Goal: Task Accomplishment & Management: Manage account settings

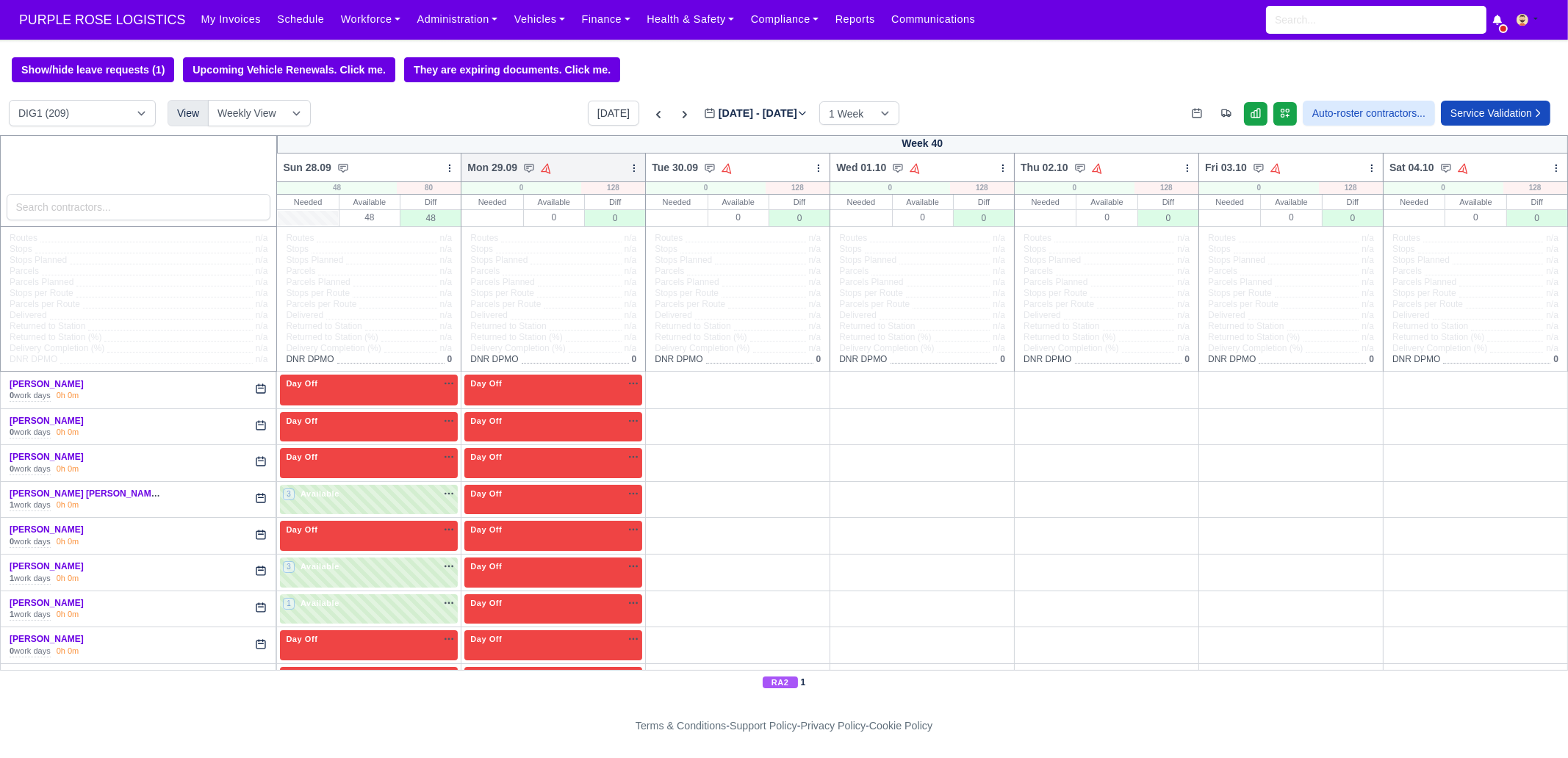
click at [629, 168] on icon at bounding box center [634, 168] width 10 height 10
click at [596, 224] on link "Bulk Status Change" at bounding box center [557, 220] width 165 height 26
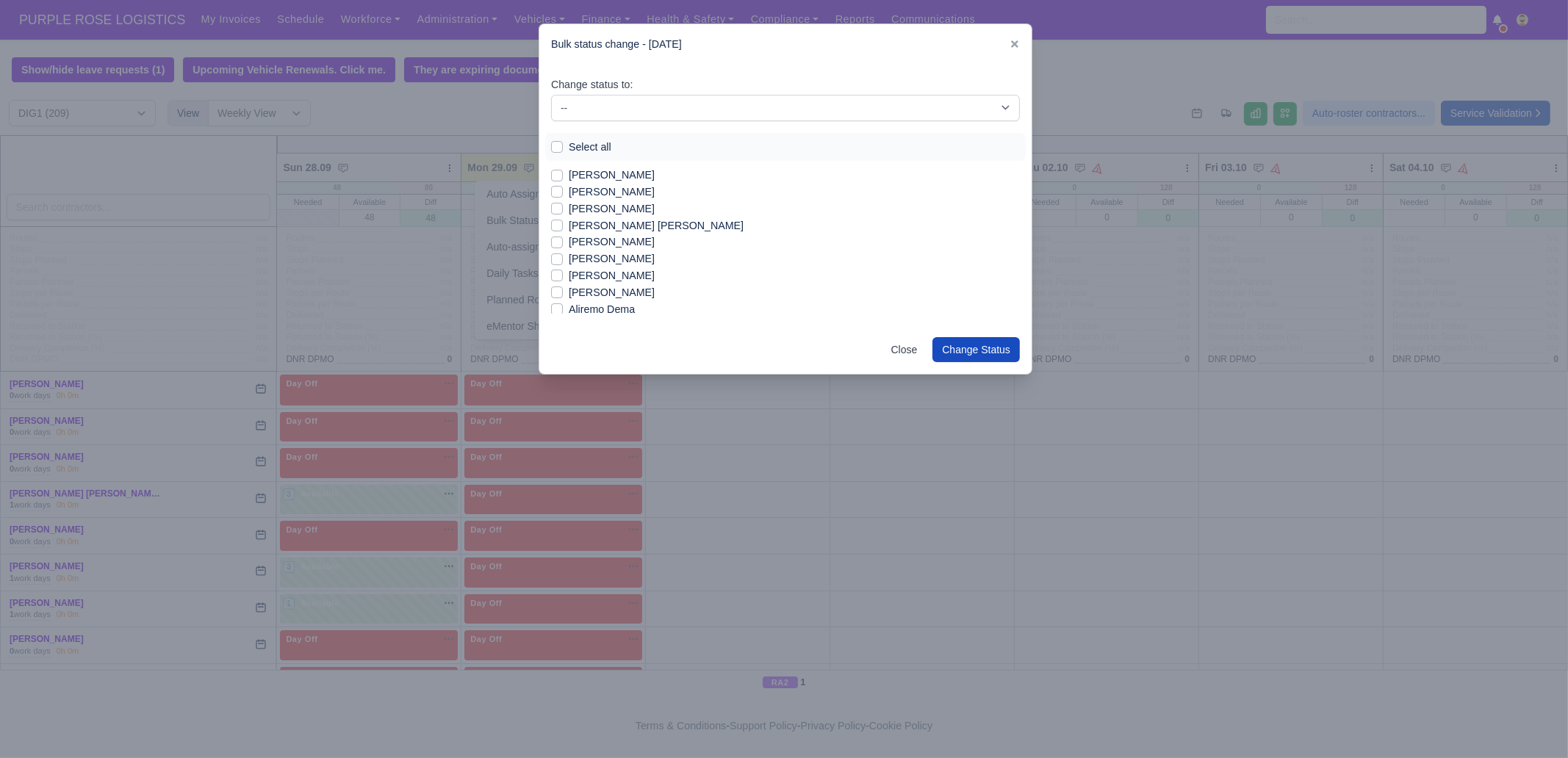
click at [588, 145] on label "Select all" at bounding box center [590, 147] width 43 height 17
click at [563, 145] on input "Select all" at bounding box center [557, 145] width 12 height 12
checkbox input "true"
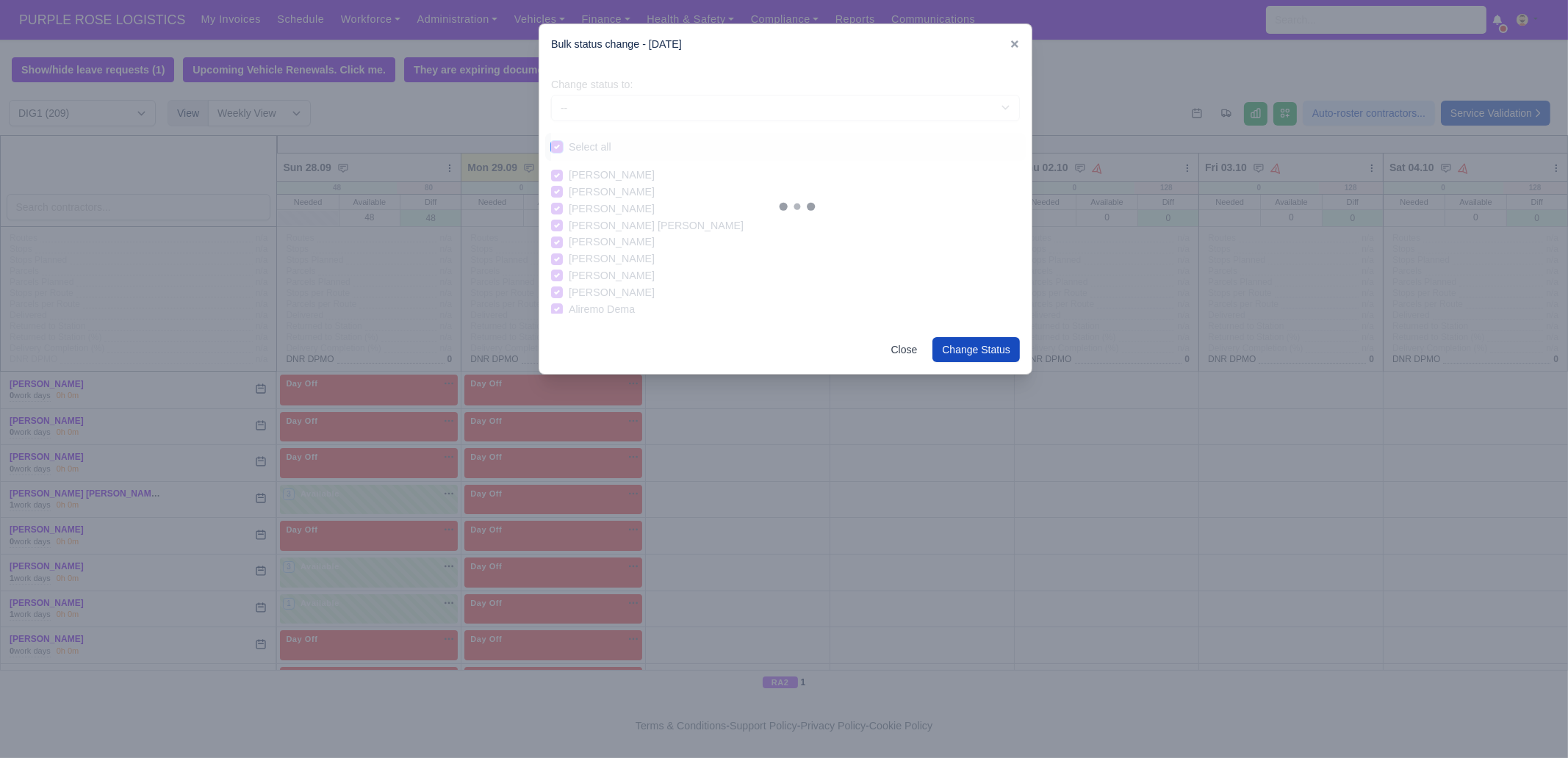
checkbox input "true"
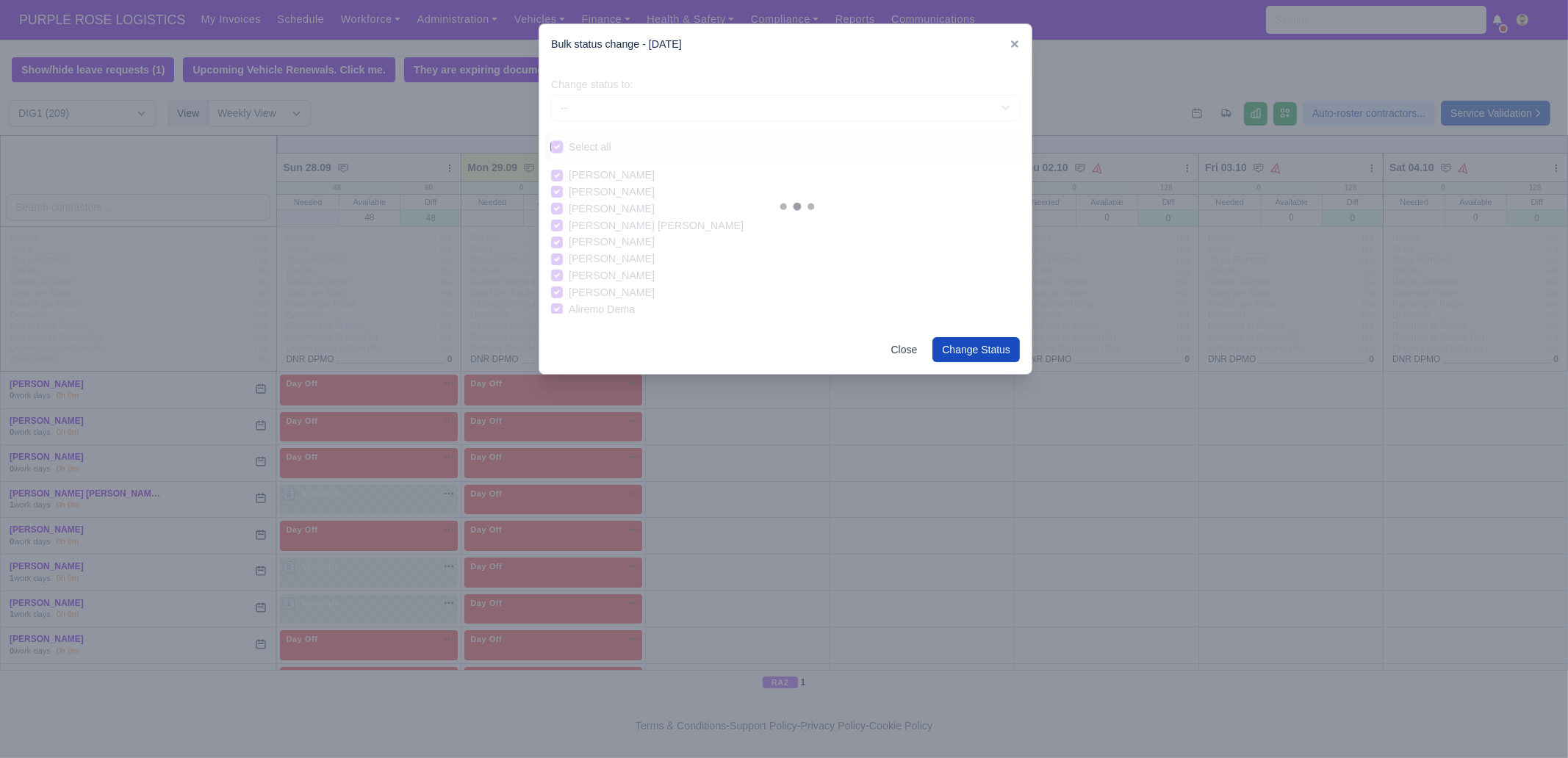
checkbox input "true"
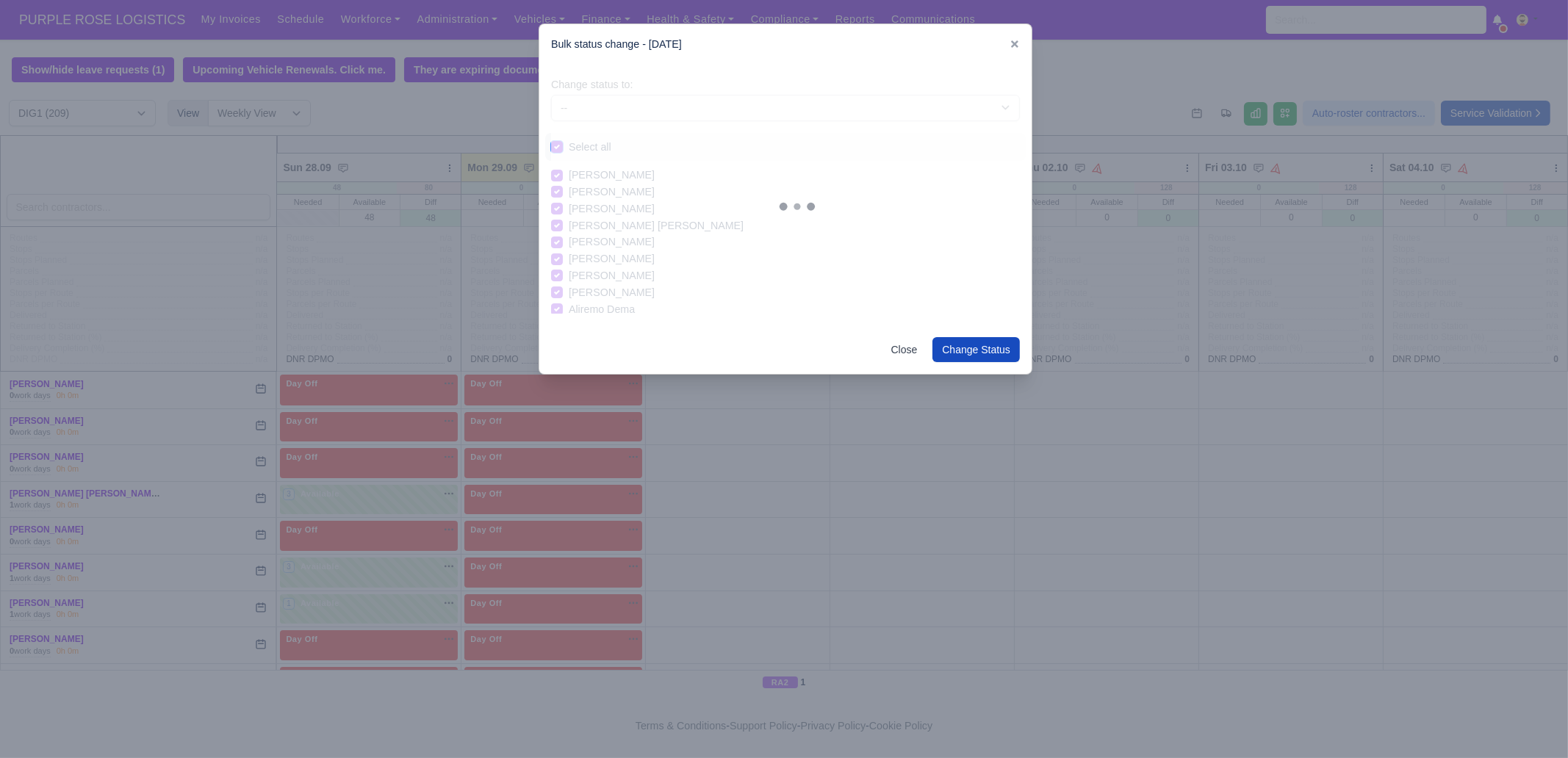
checkbox input "true"
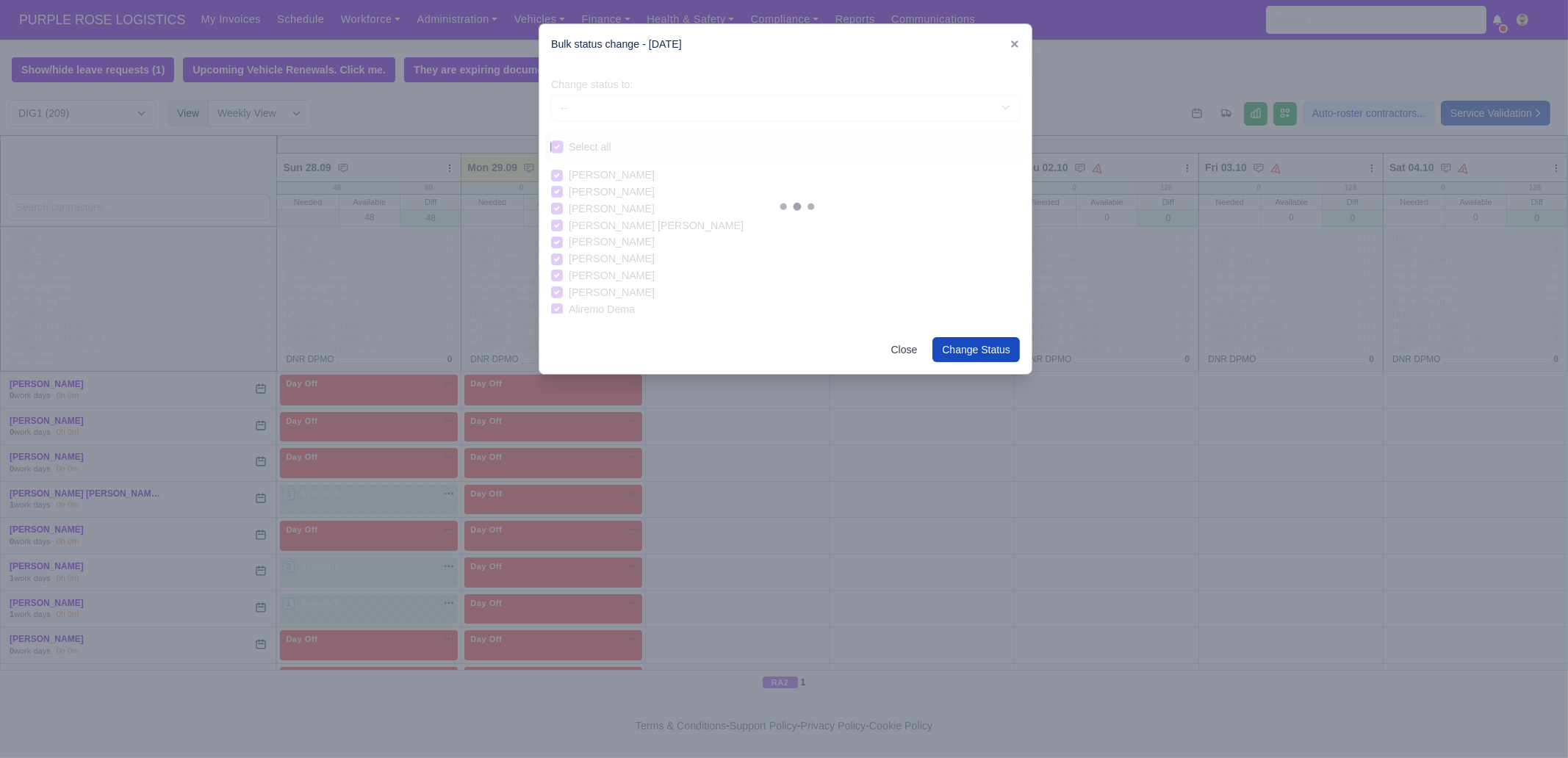
checkbox input "true"
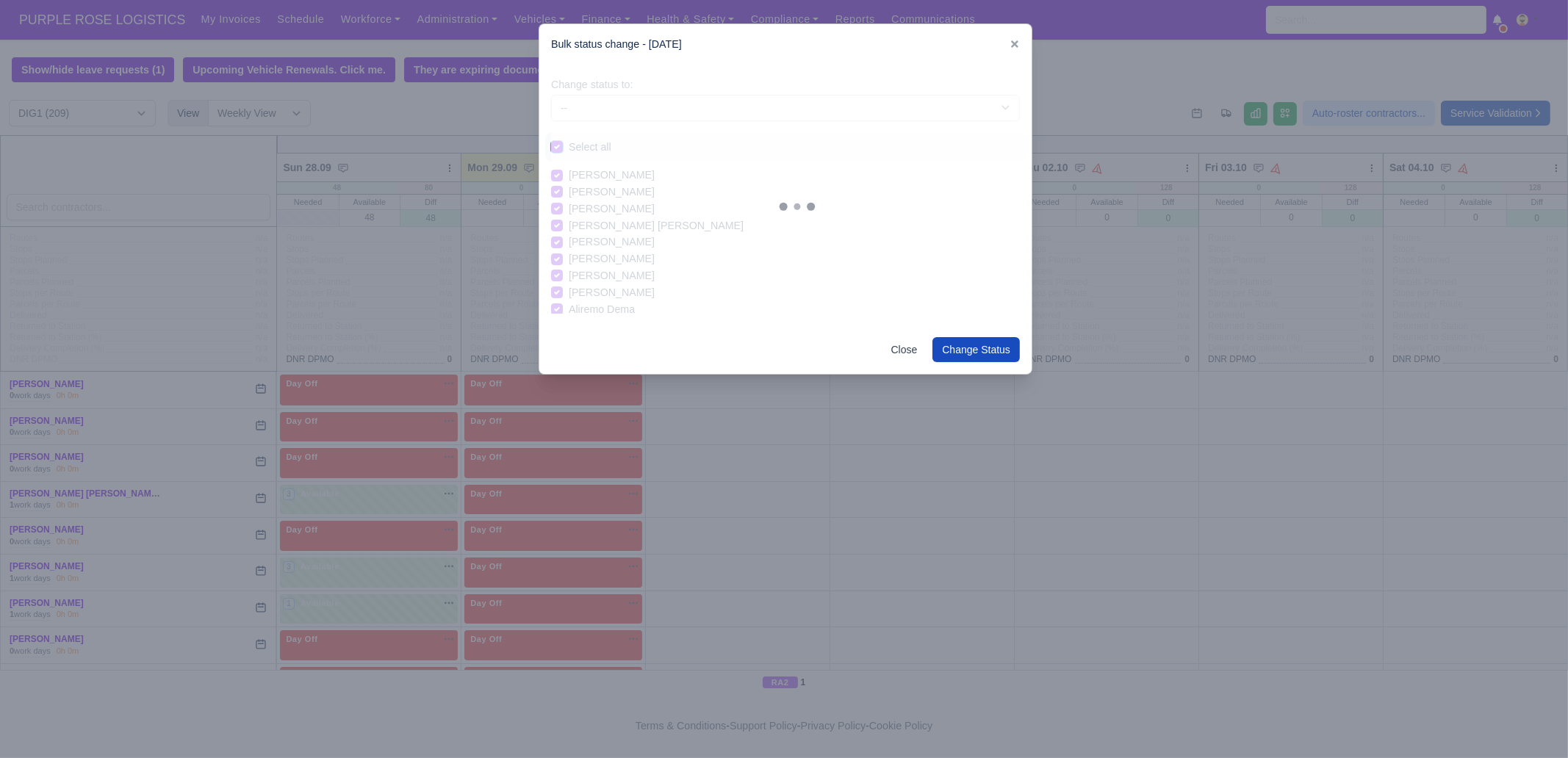
checkbox input "true"
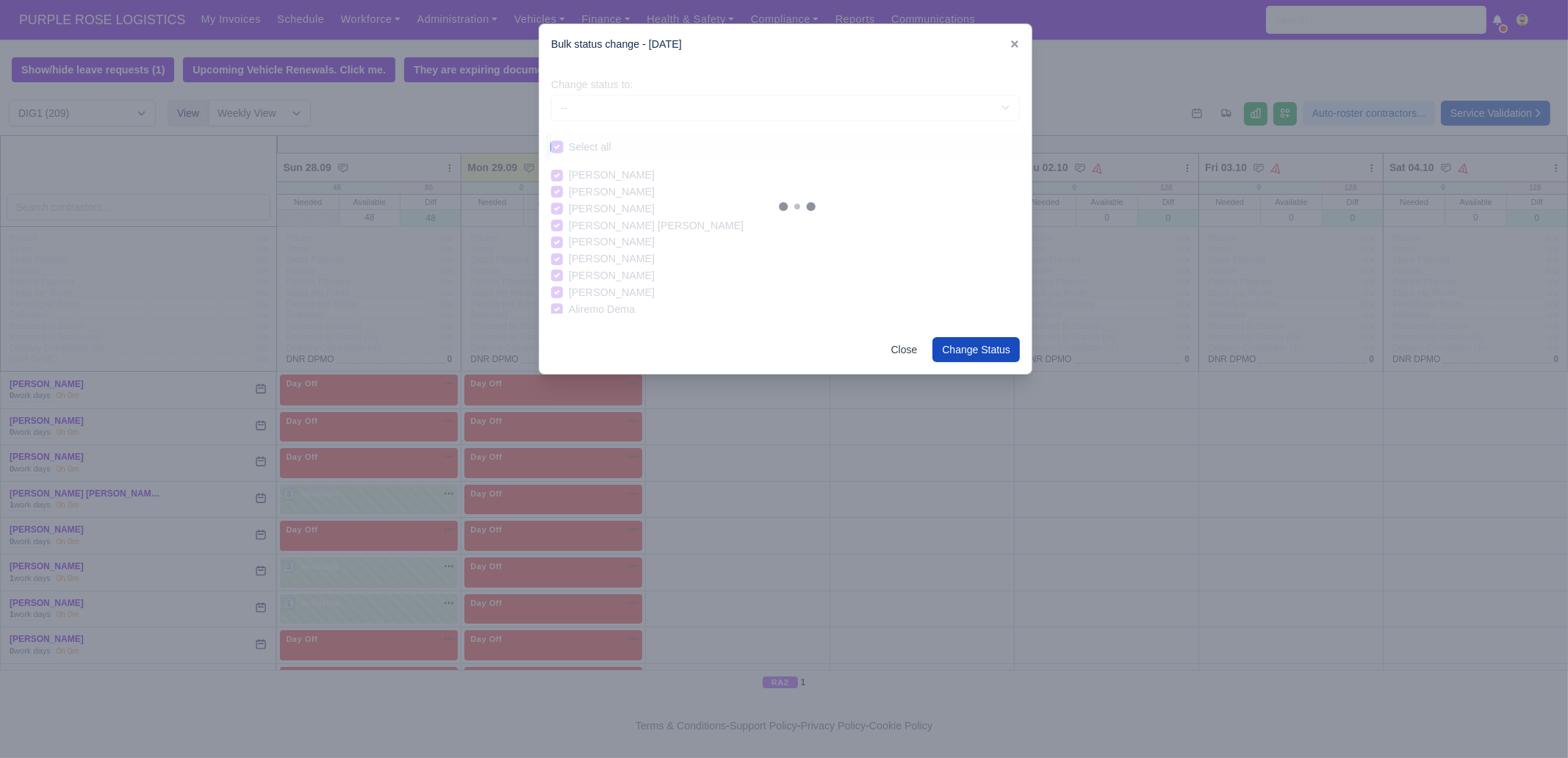
checkbox input "true"
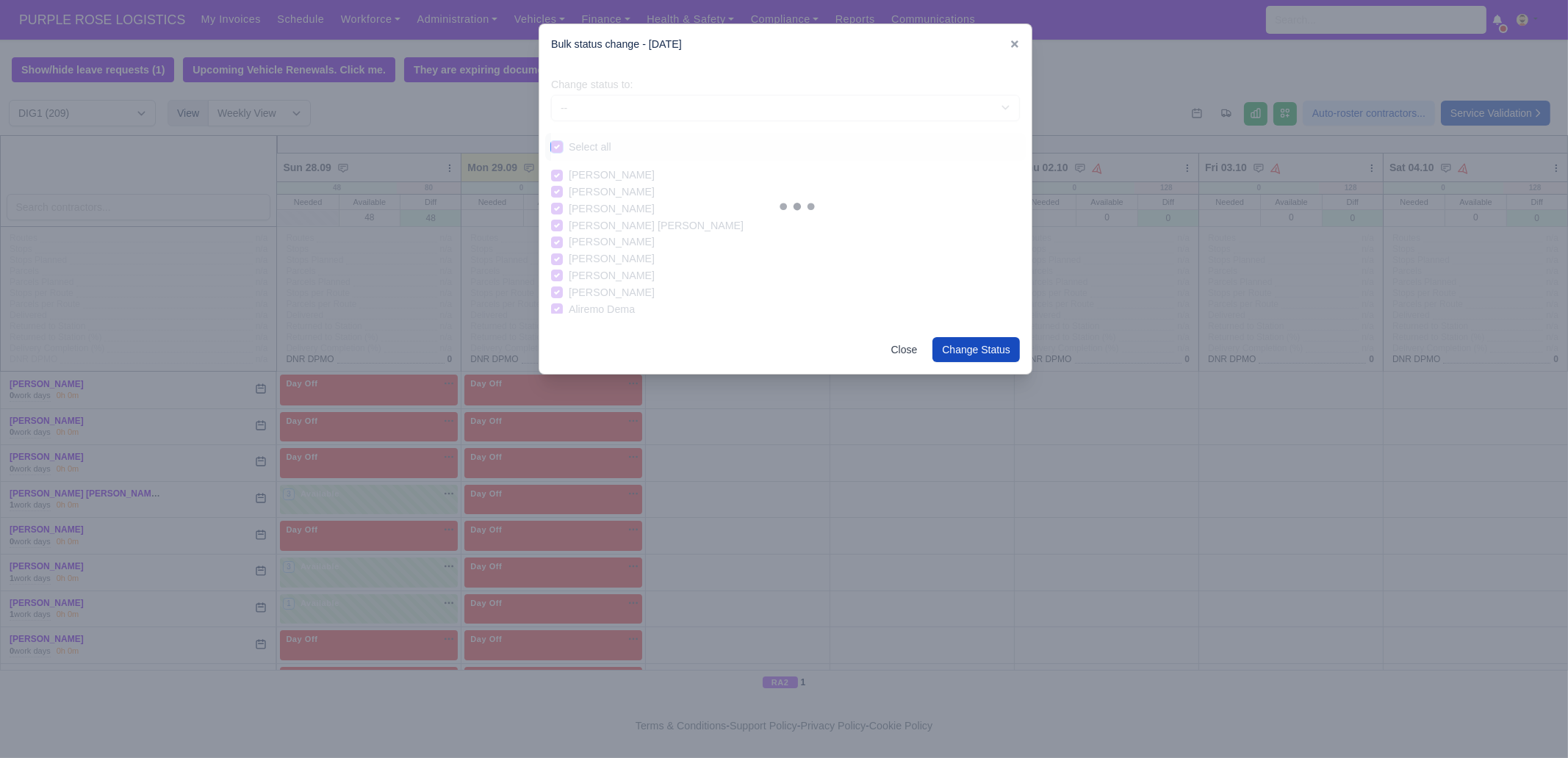
checkbox input "true"
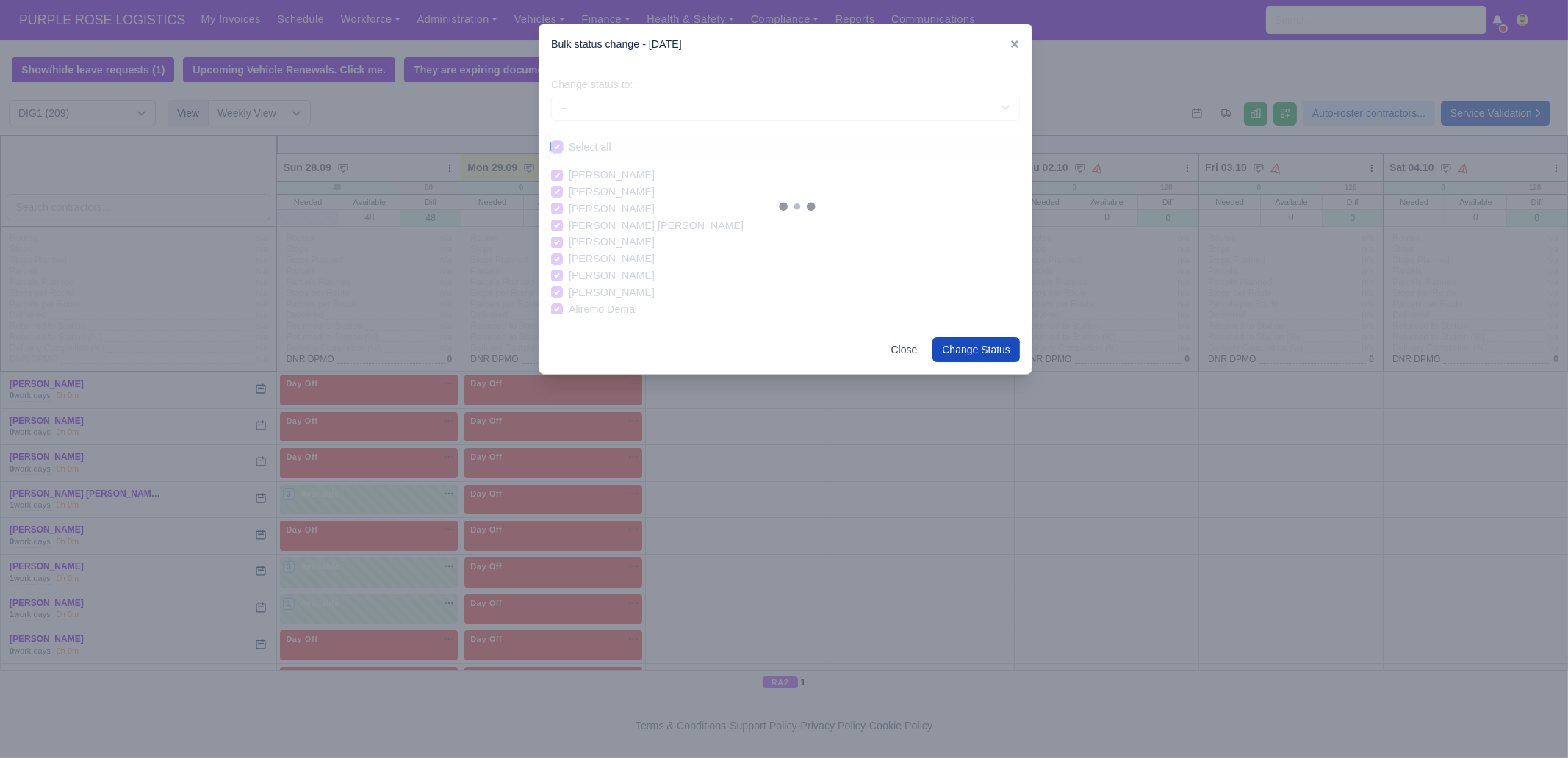
checkbox input "true"
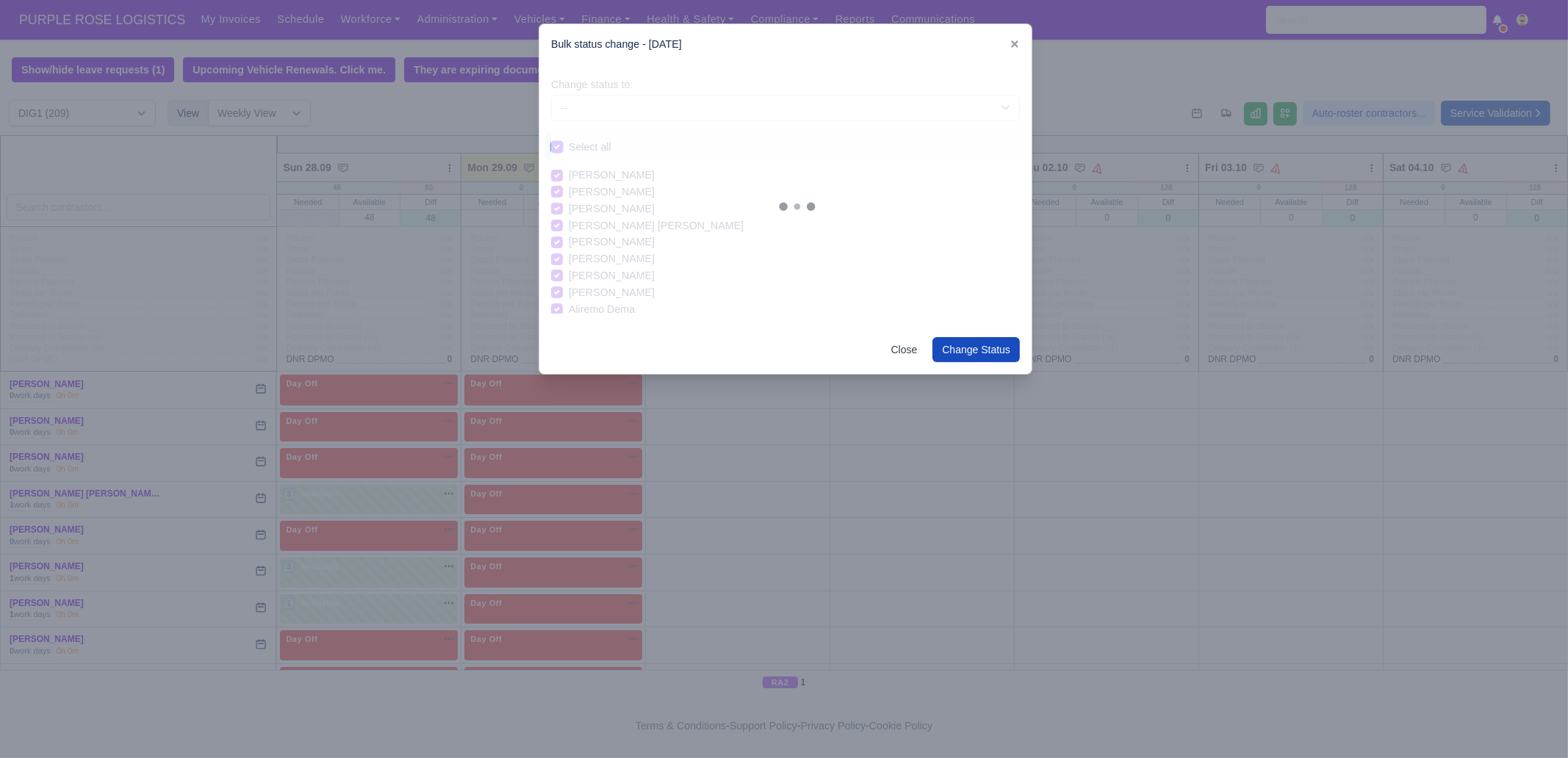
checkbox input "true"
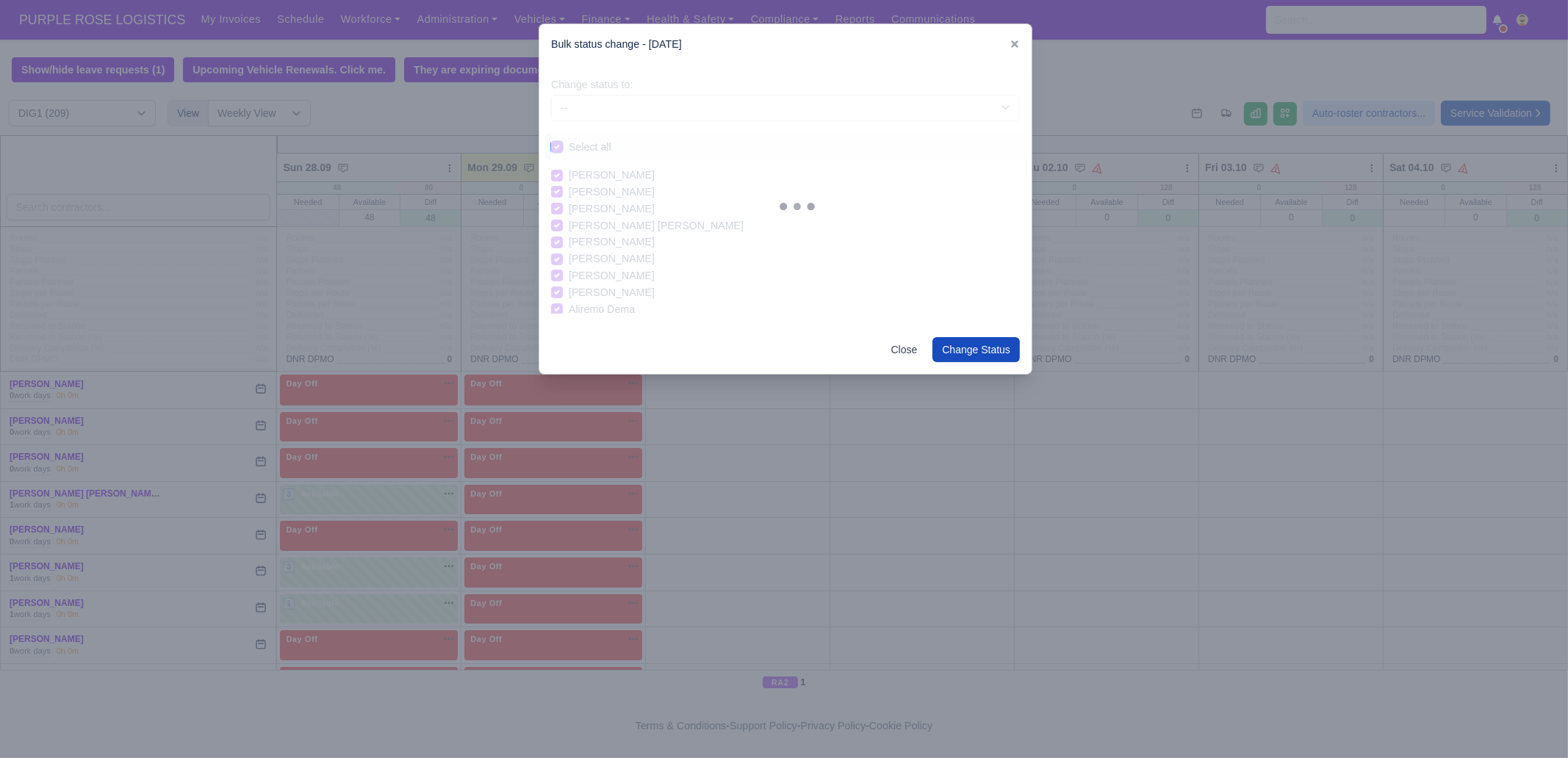
checkbox input "true"
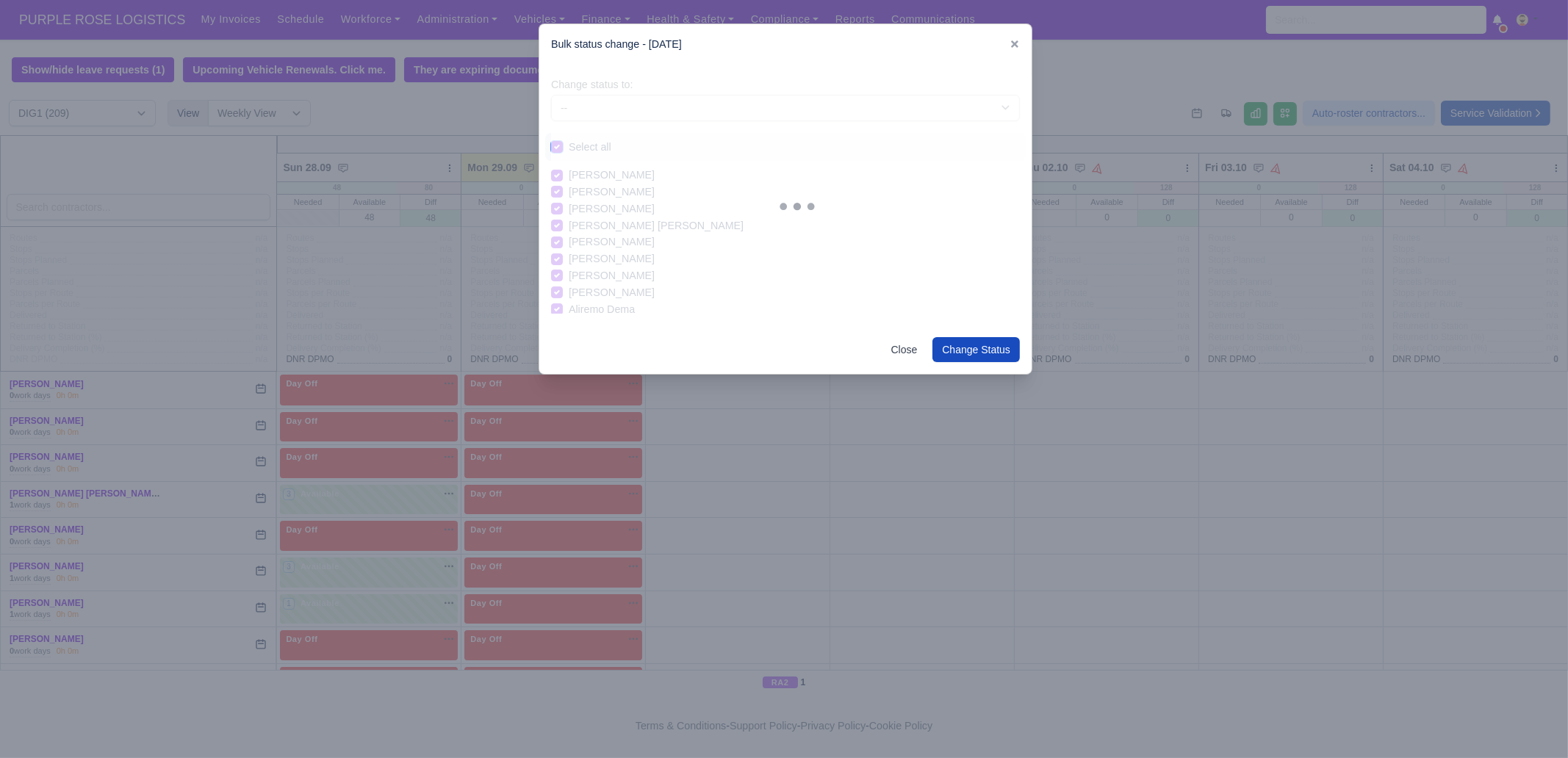
checkbox input "true"
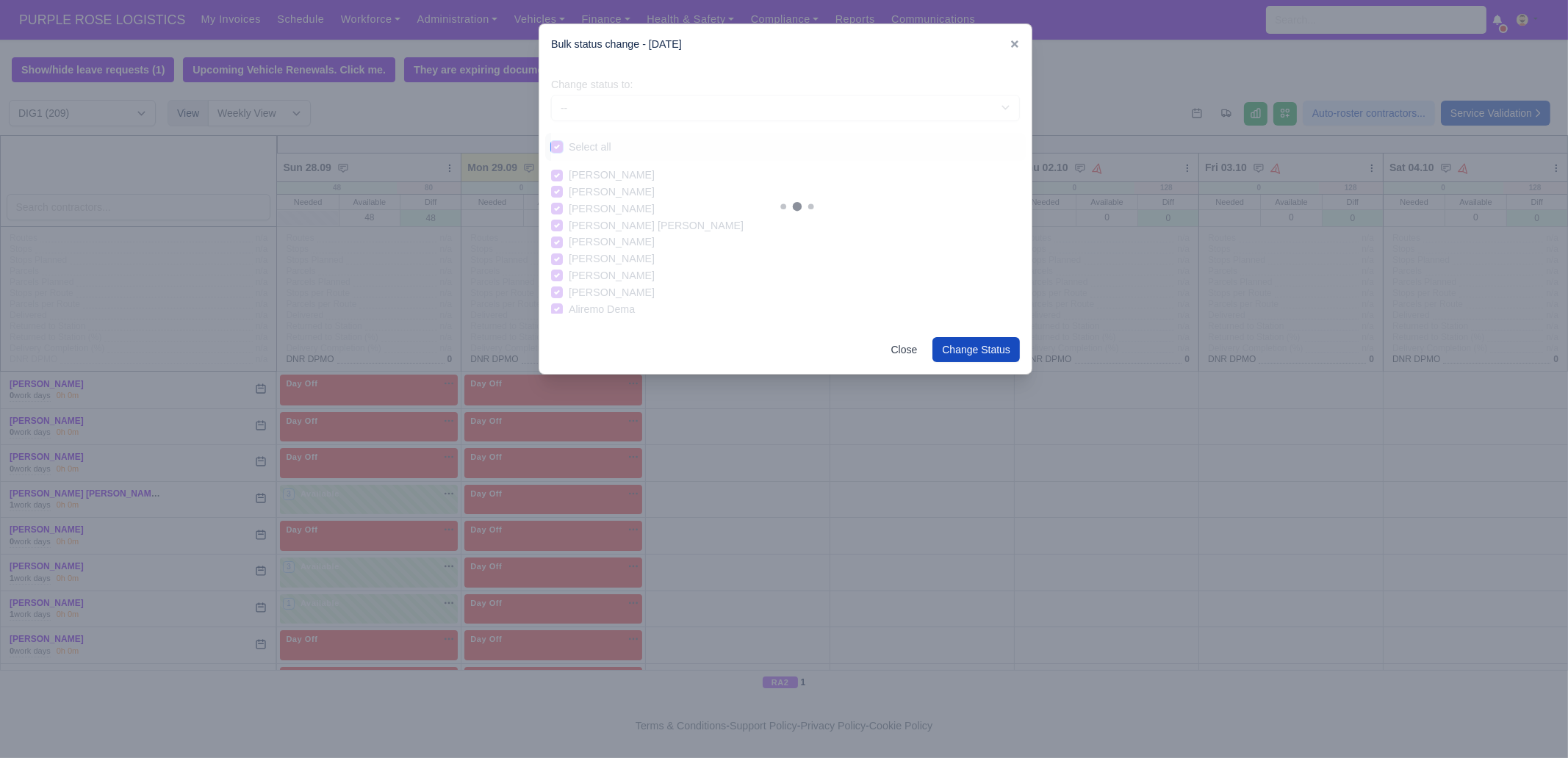
checkbox input "true"
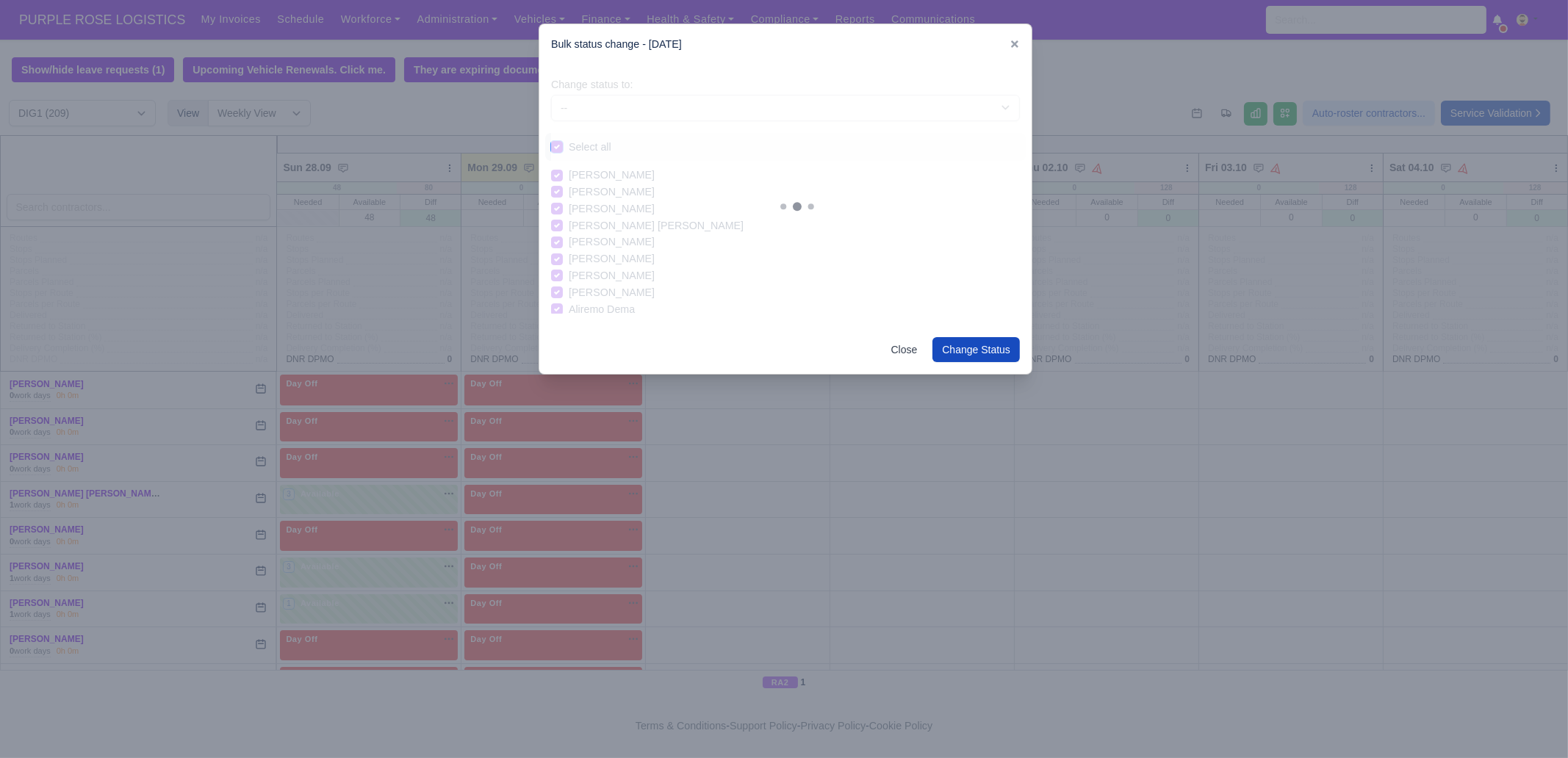
checkbox input "true"
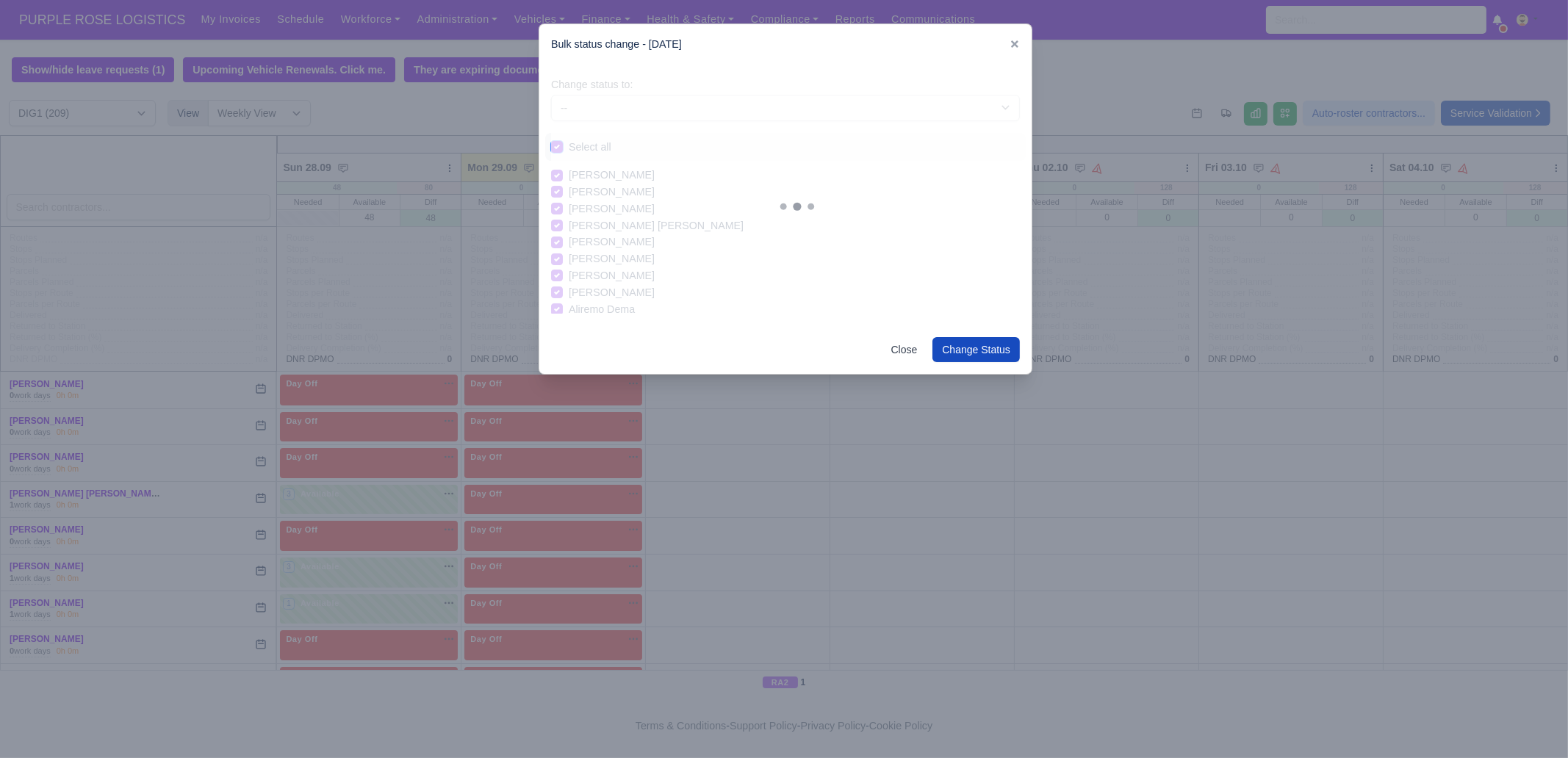
checkbox input "true"
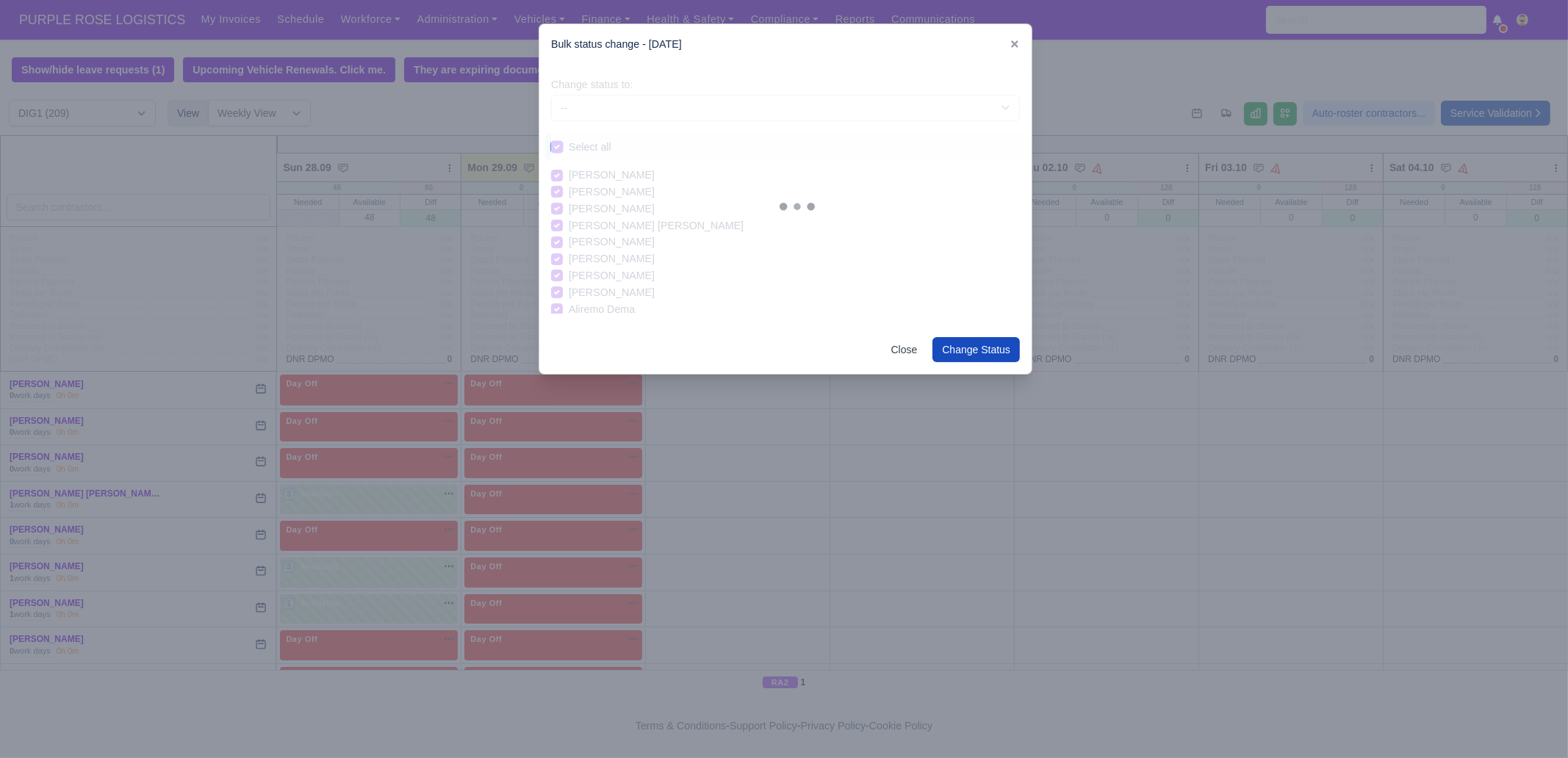
checkbox input "true"
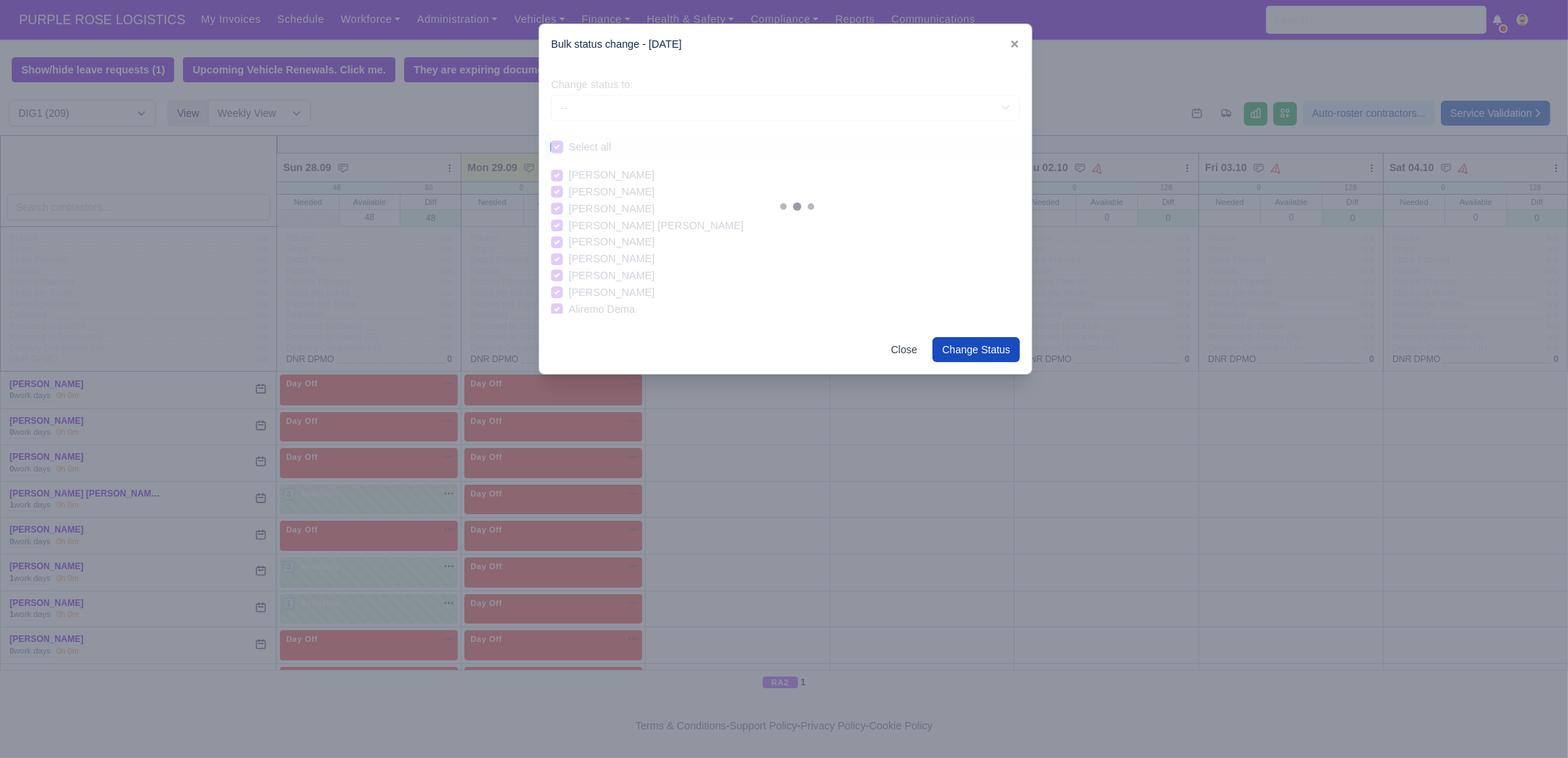
checkbox input "true"
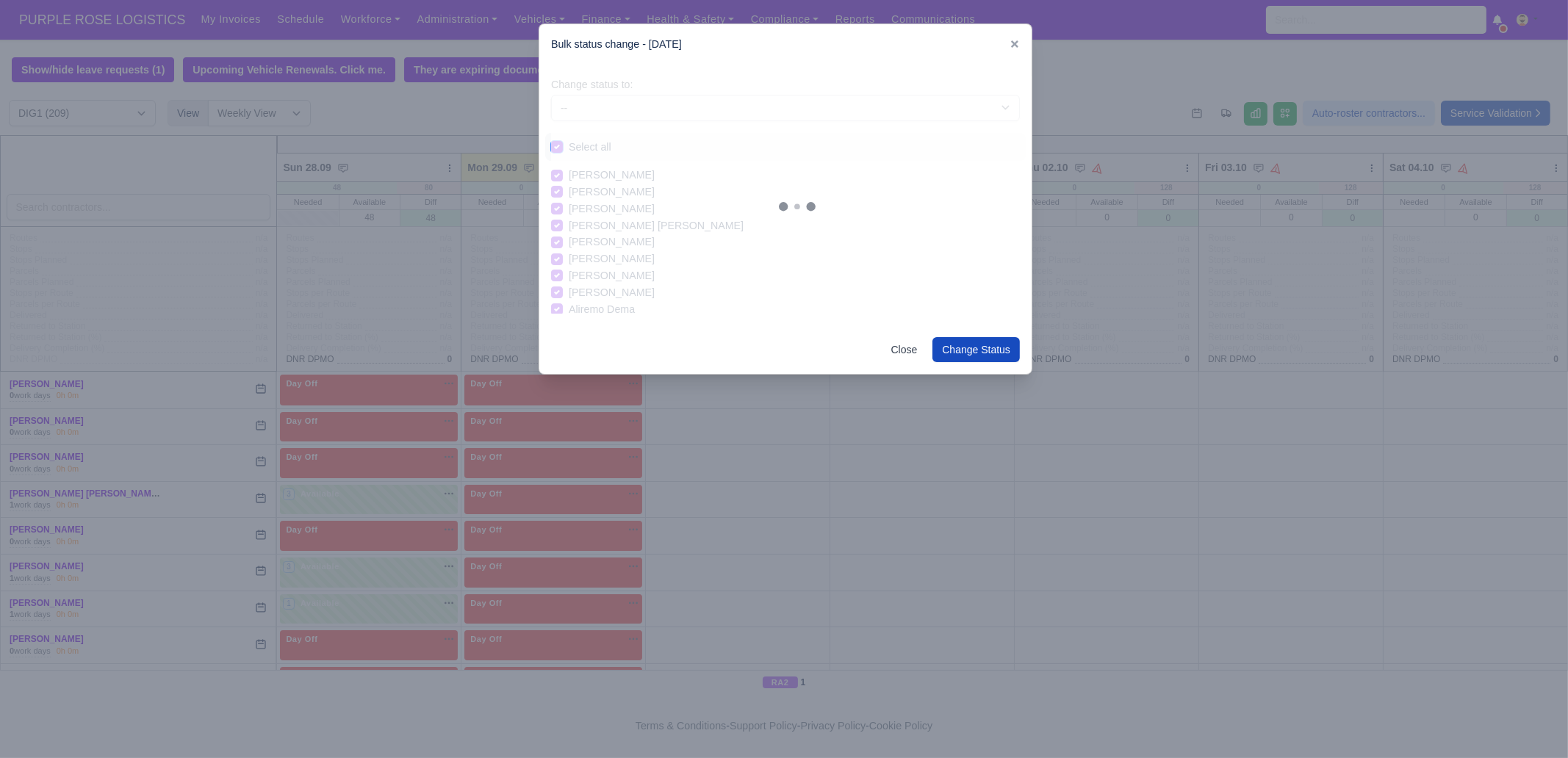
checkbox input "true"
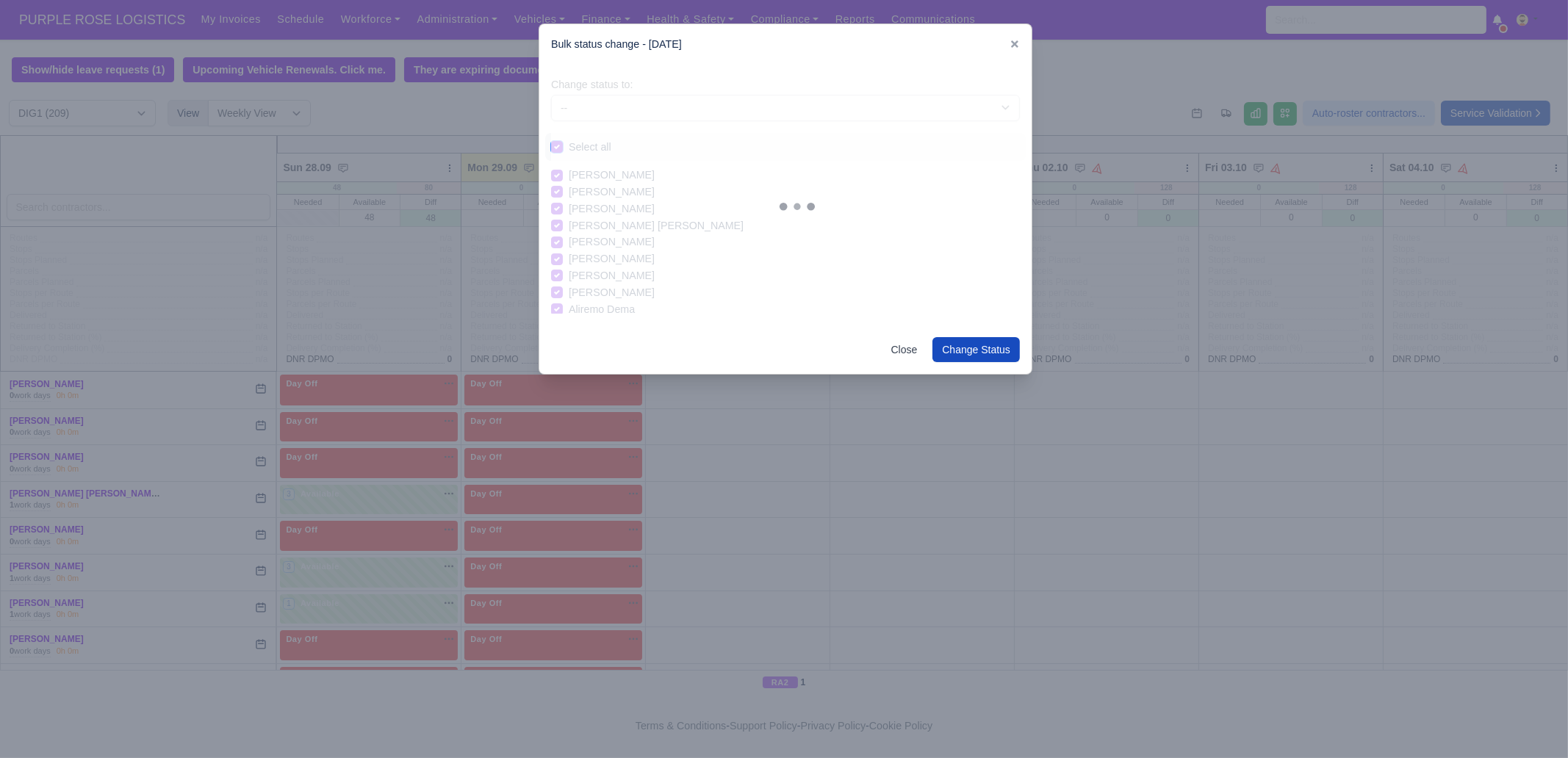
checkbox input "true"
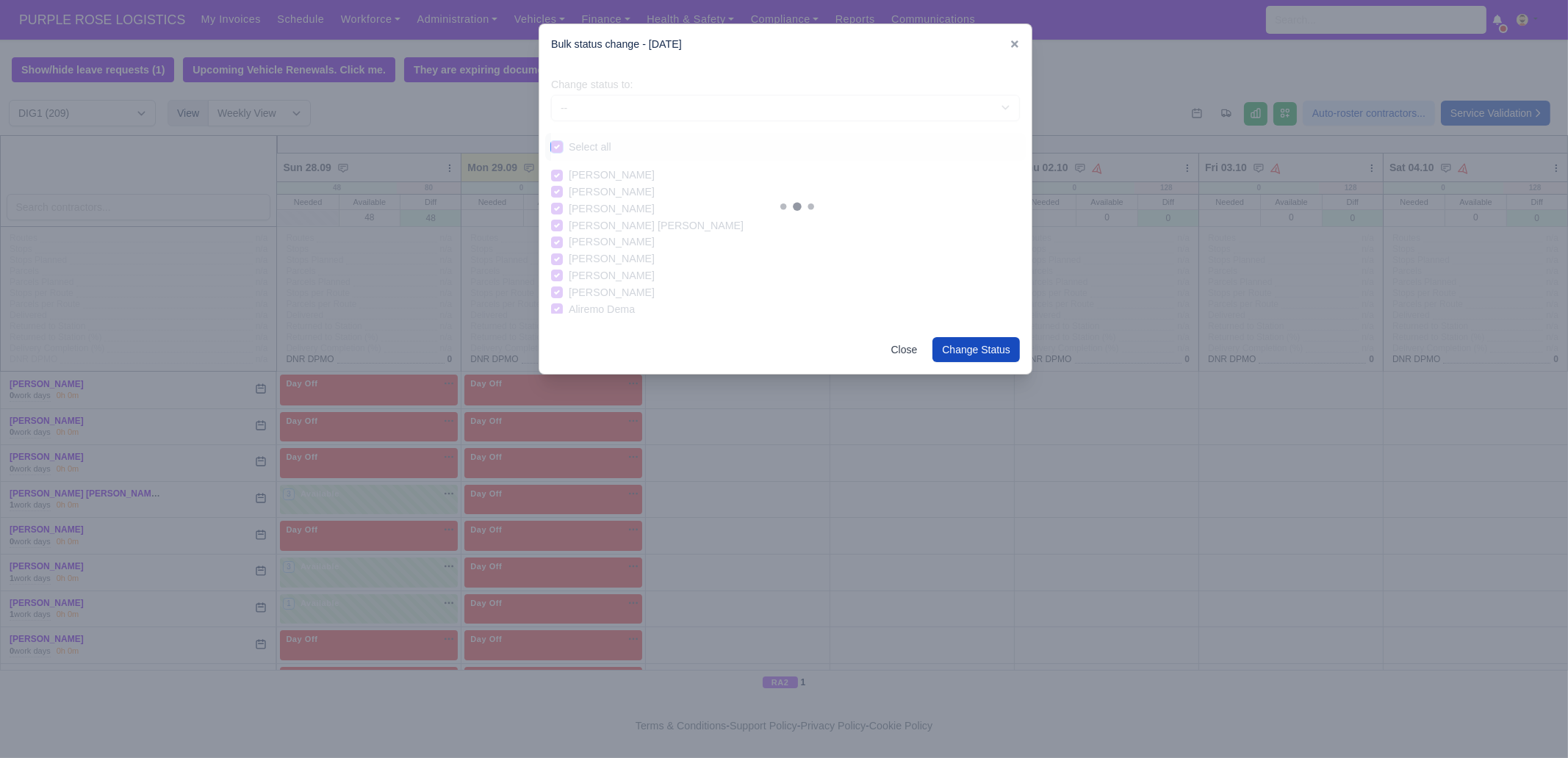
checkbox input "true"
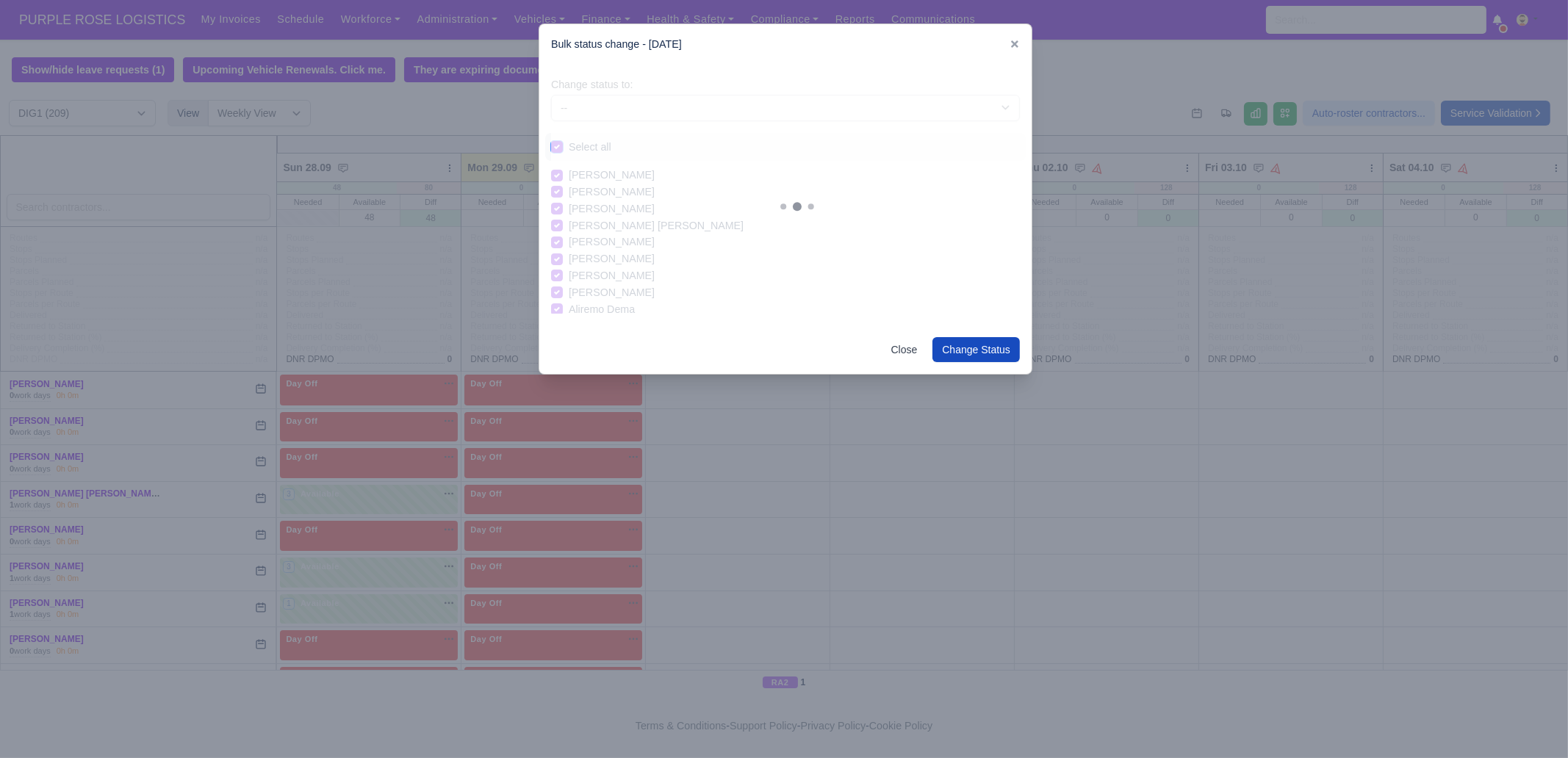
checkbox input "true"
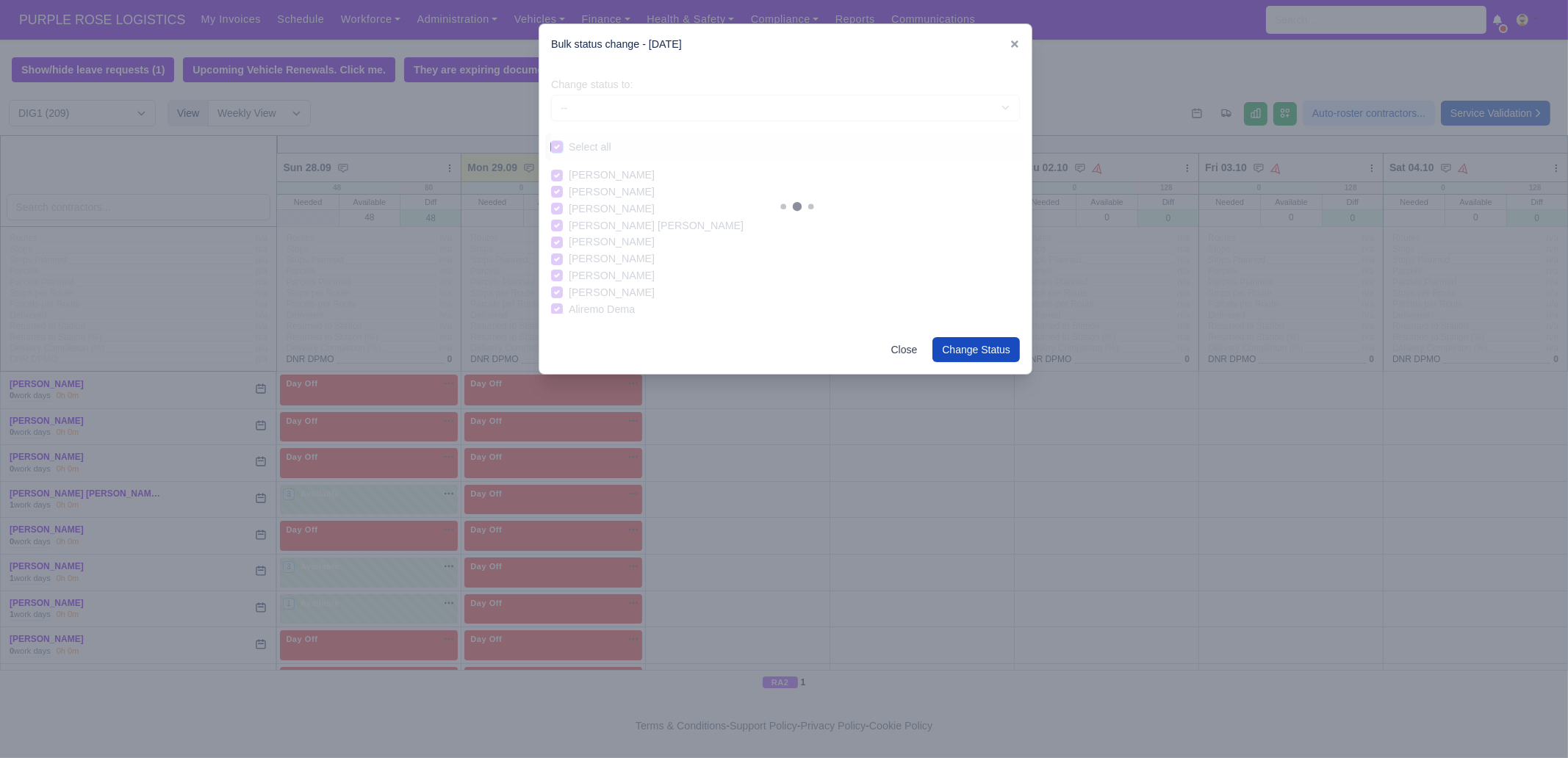
checkbox input "true"
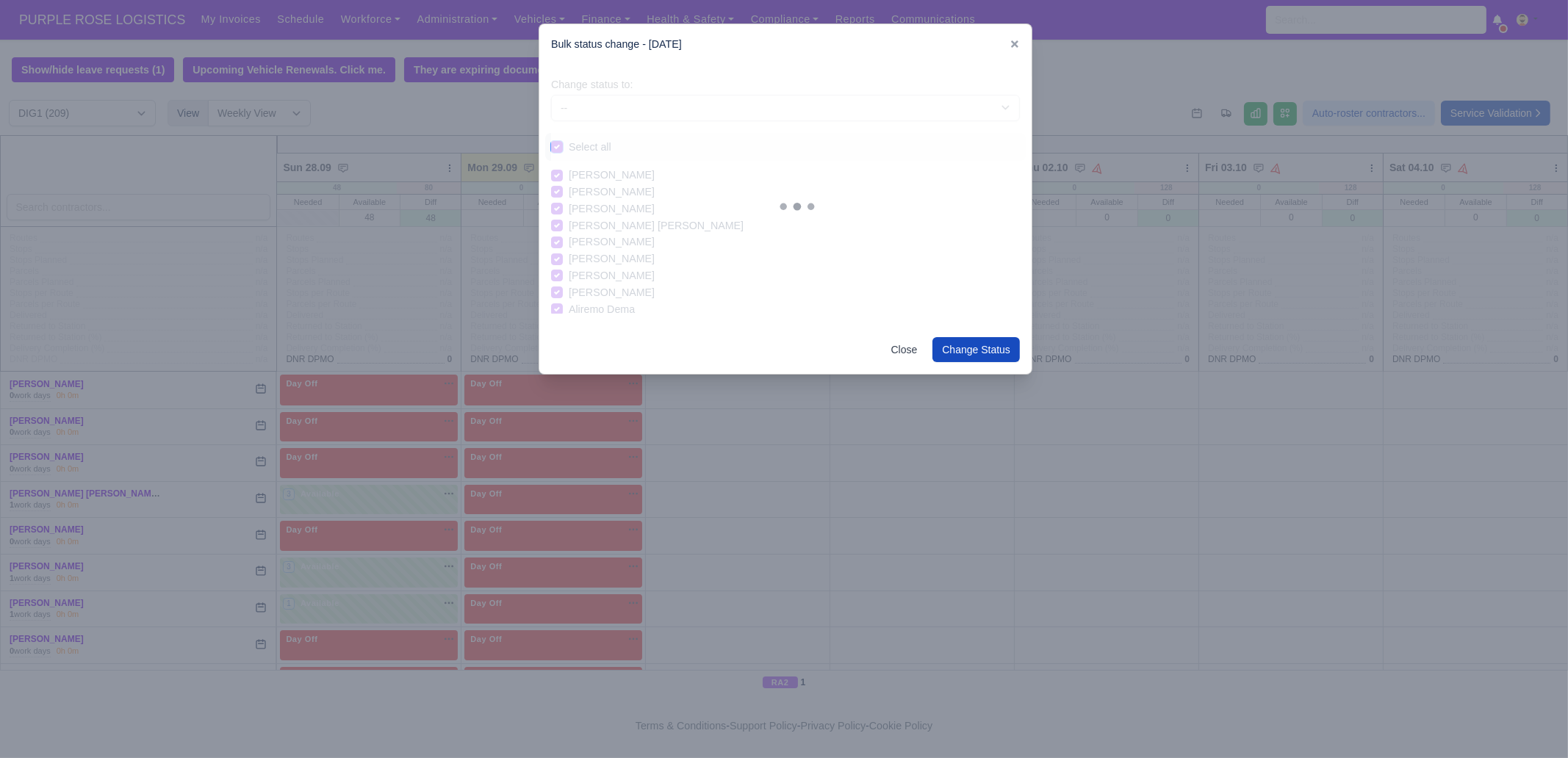
checkbox input "true"
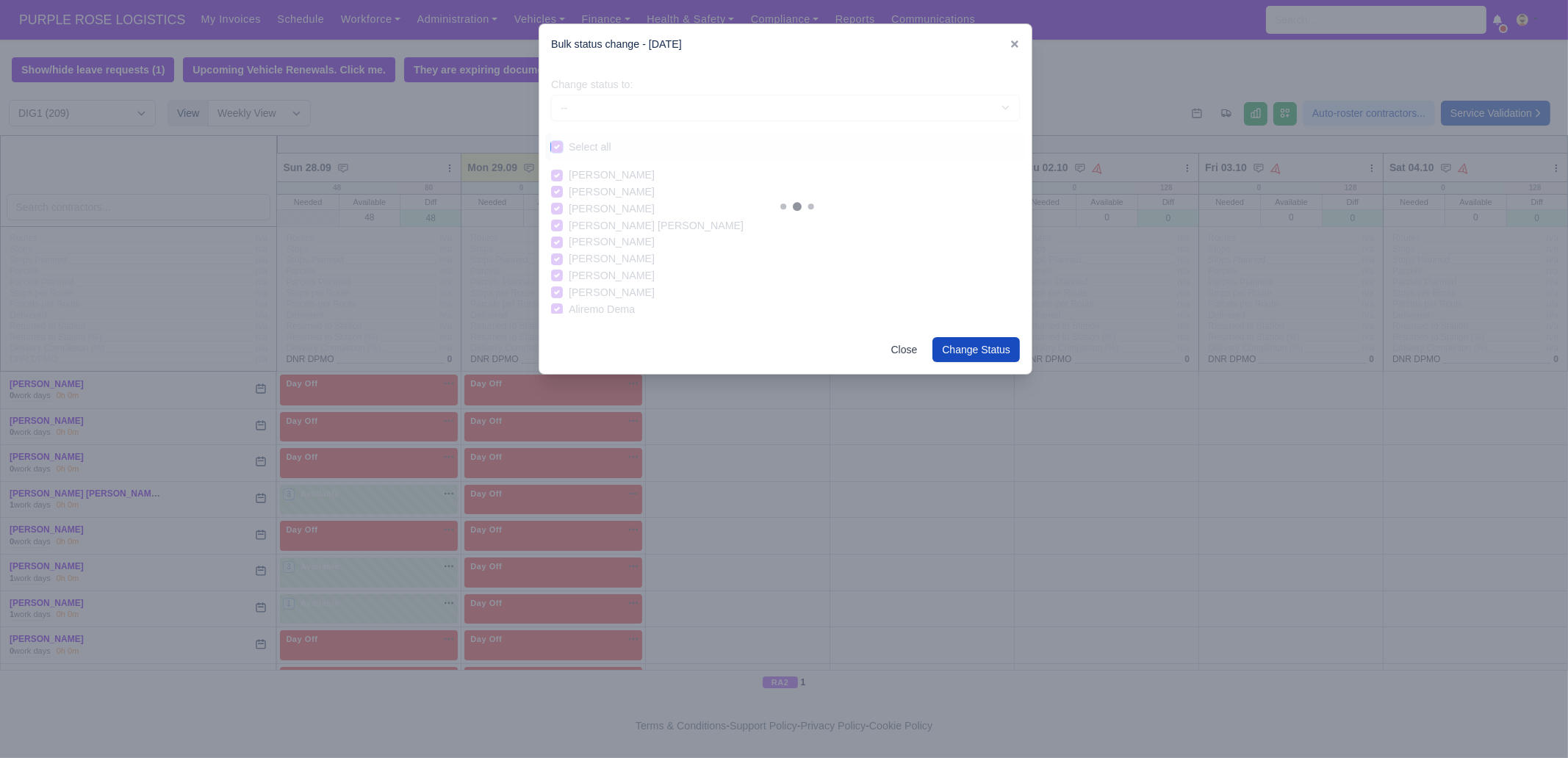
checkbox input "true"
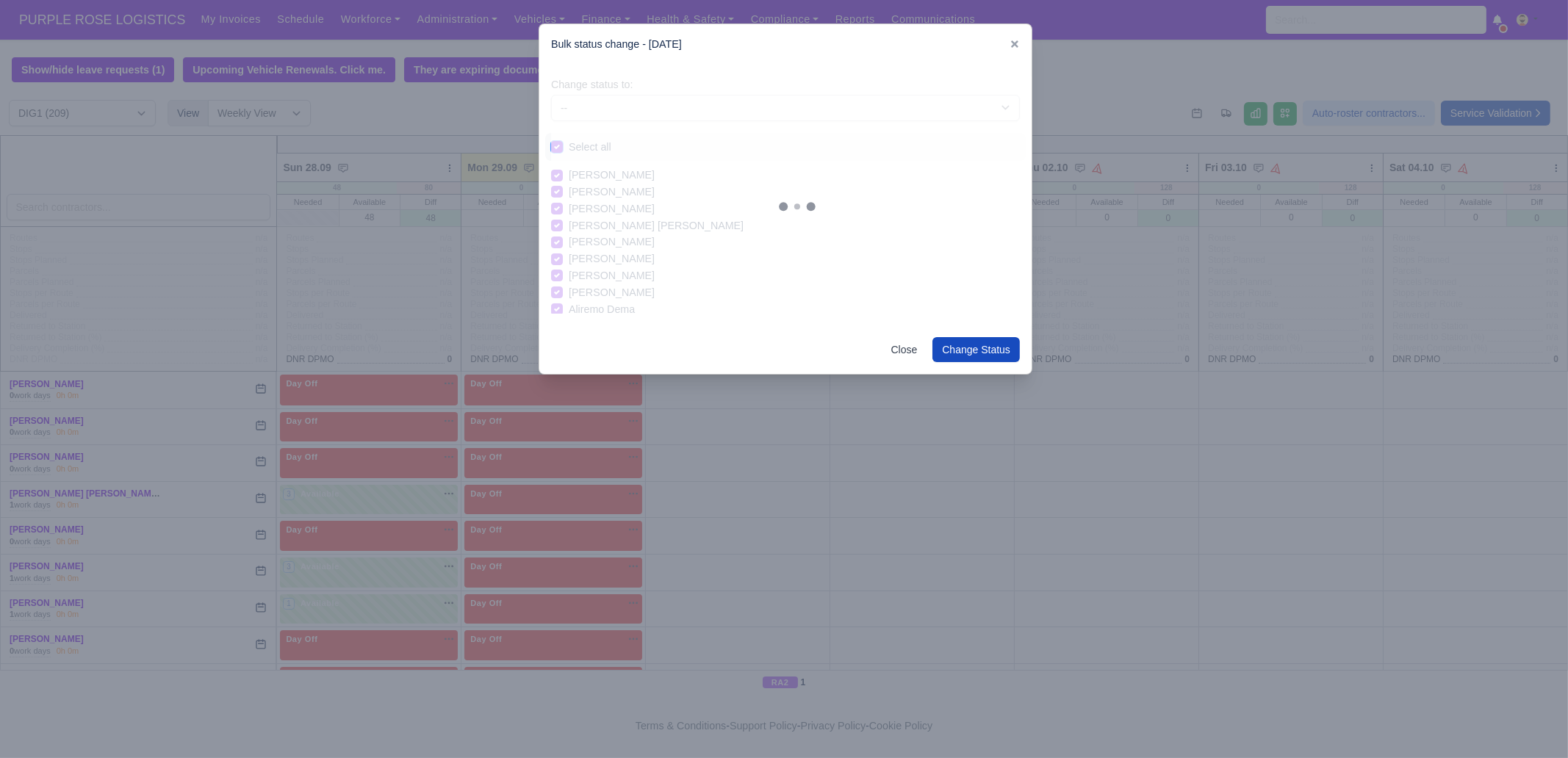
checkbox input "true"
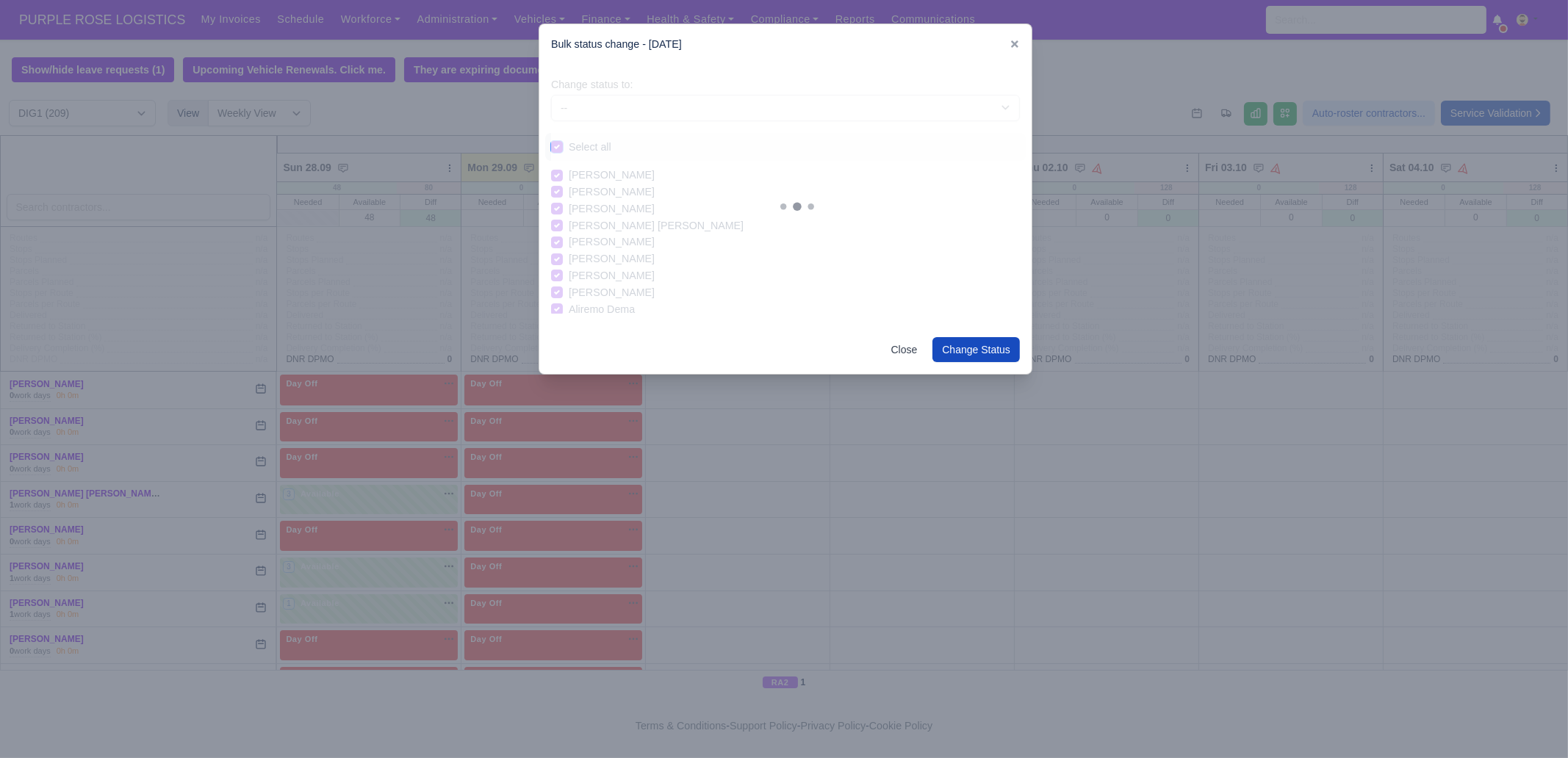
checkbox input "true"
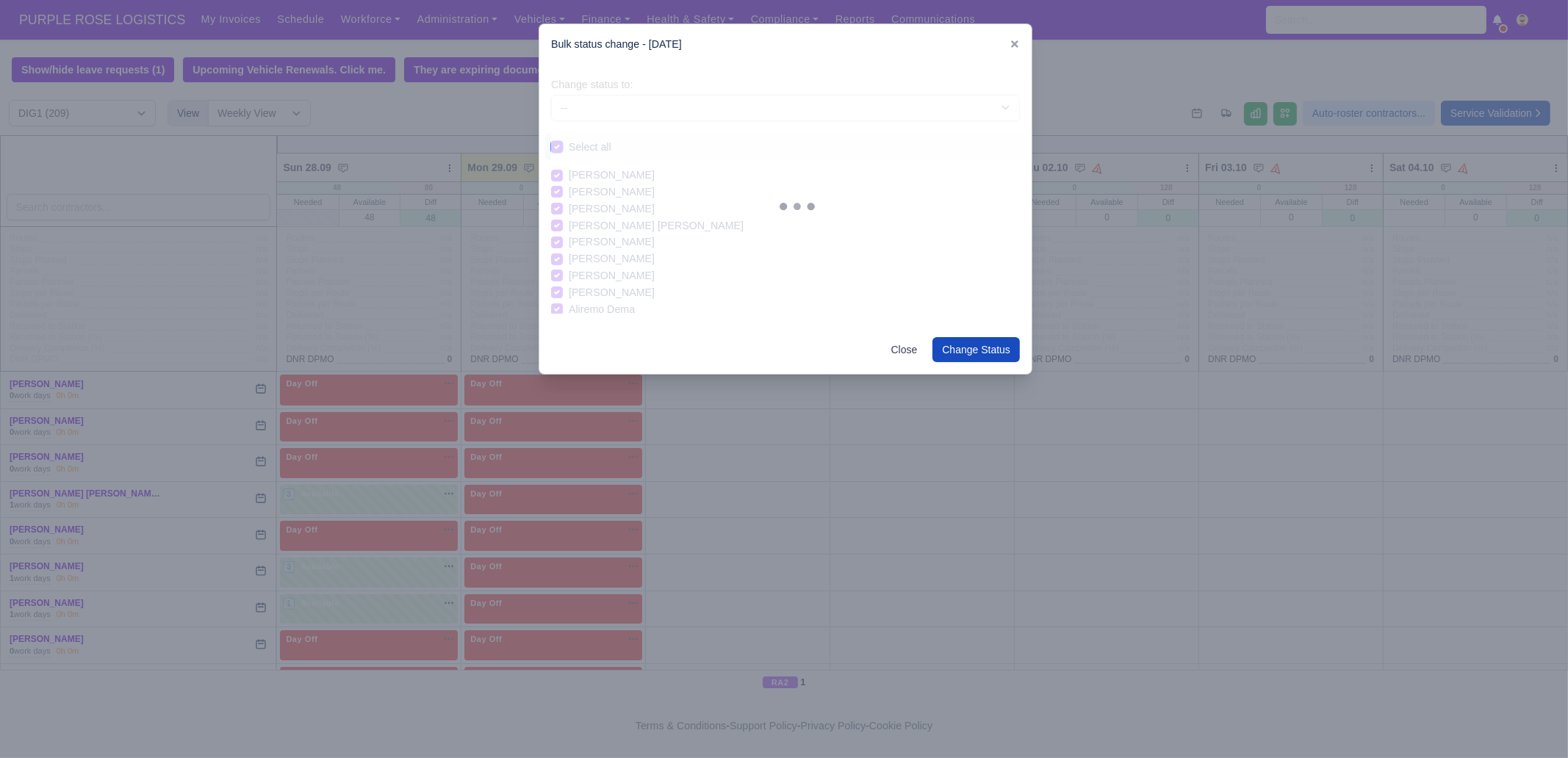
checkbox input "true"
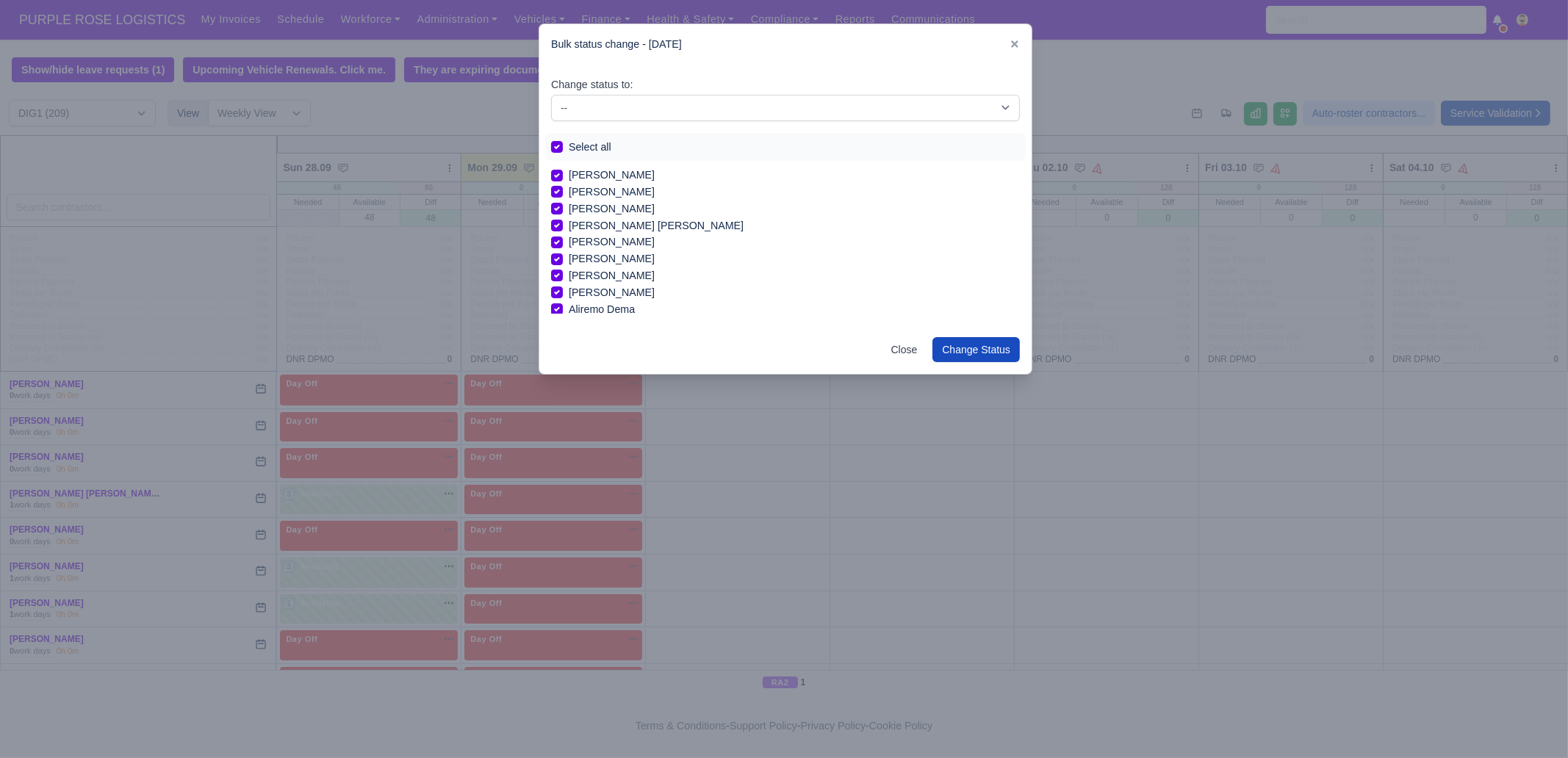
click at [588, 145] on label "Select all" at bounding box center [590, 147] width 43 height 17
click at [563, 145] on input "Select all" at bounding box center [557, 145] width 12 height 12
checkbox input "false"
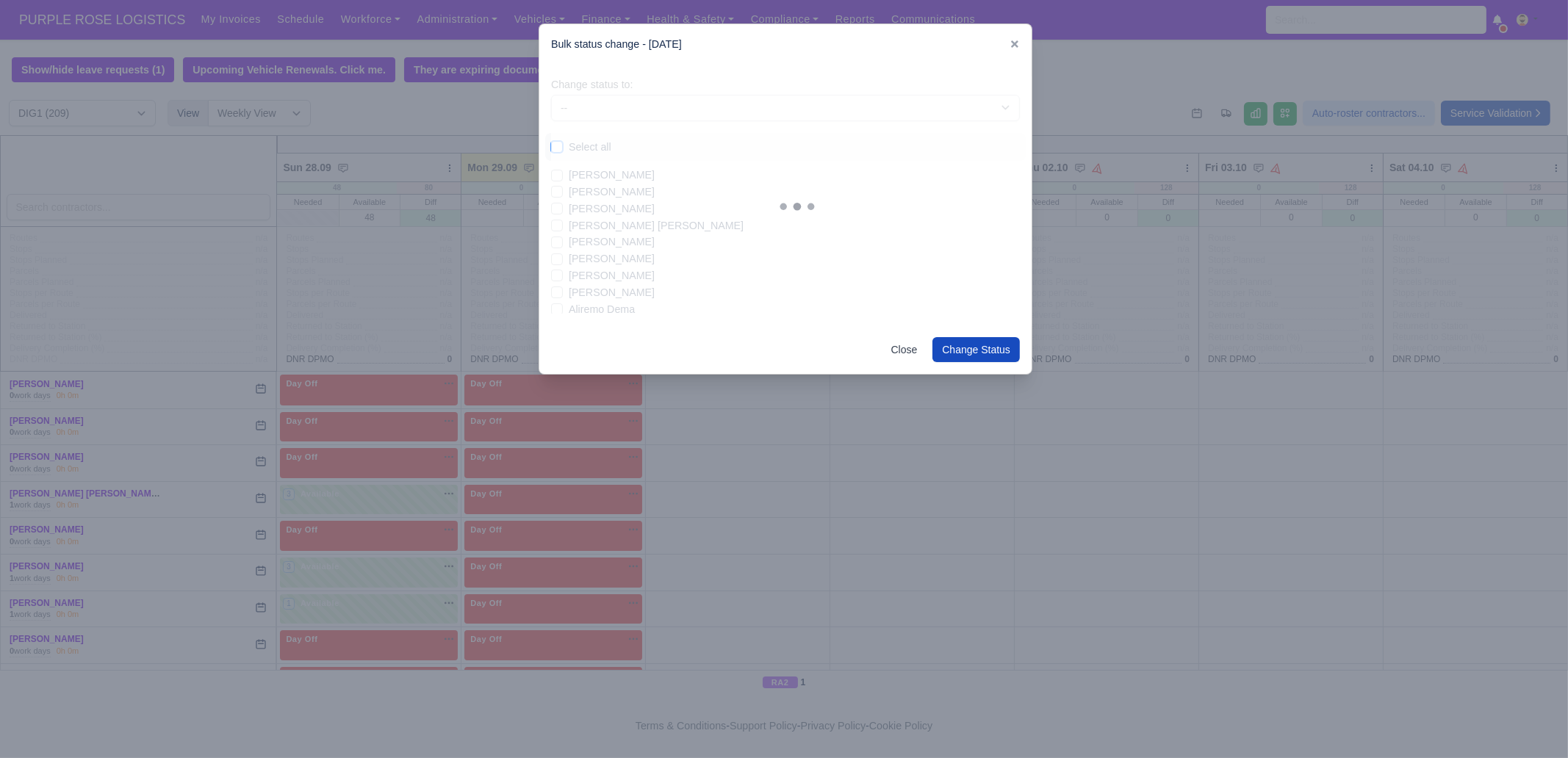
checkbox input "false"
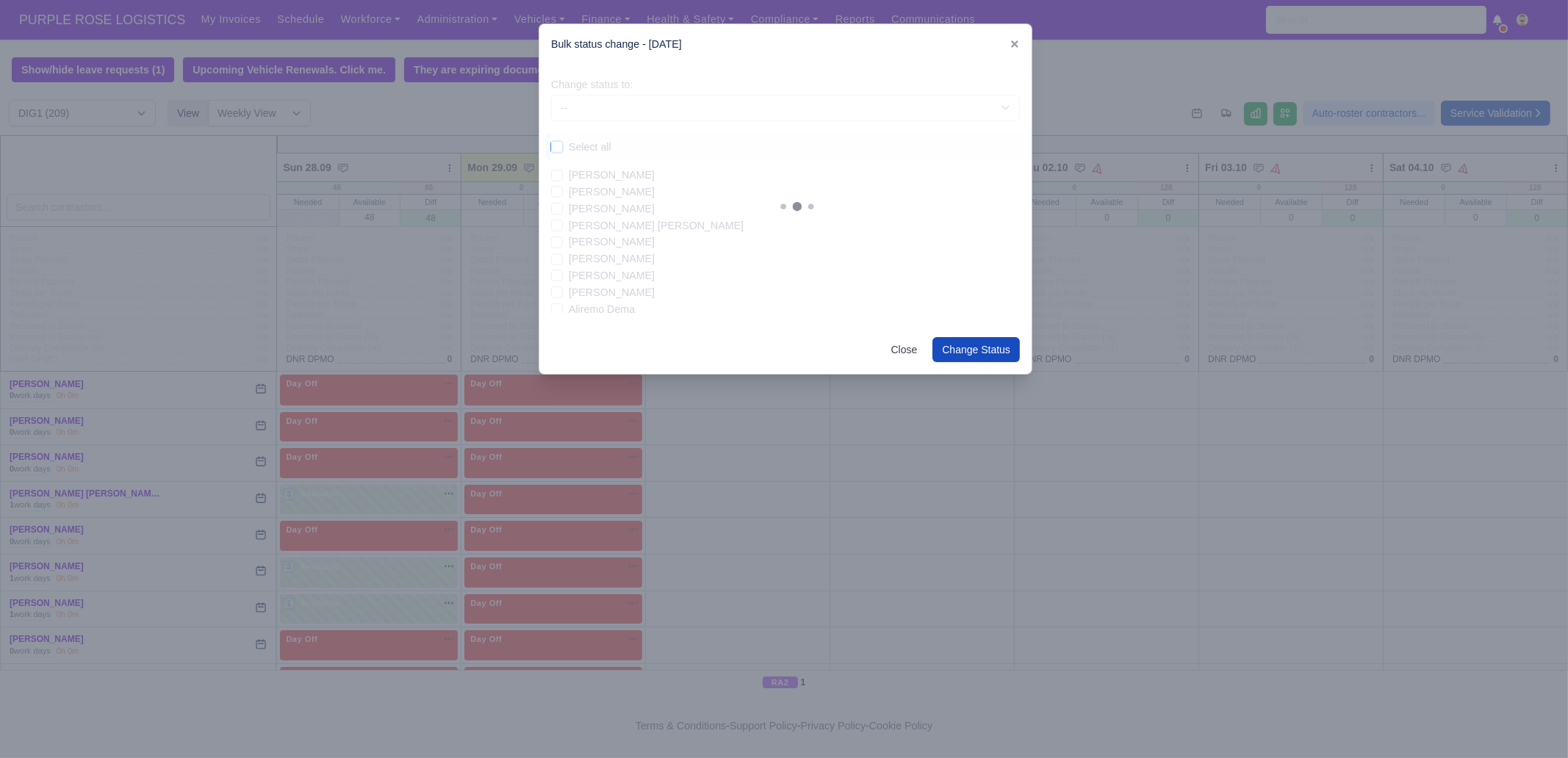
checkbox input "false"
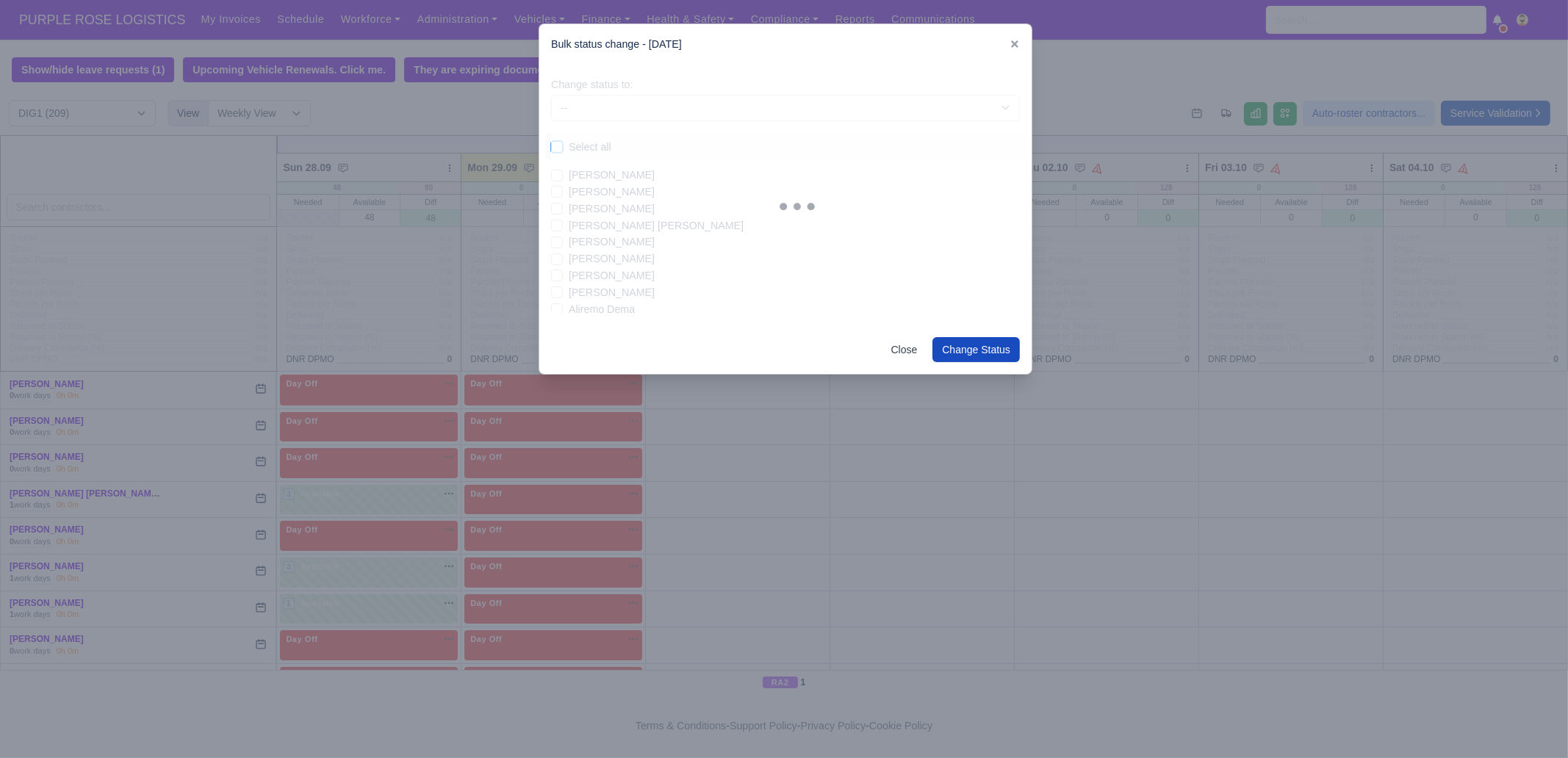
checkbox input "false"
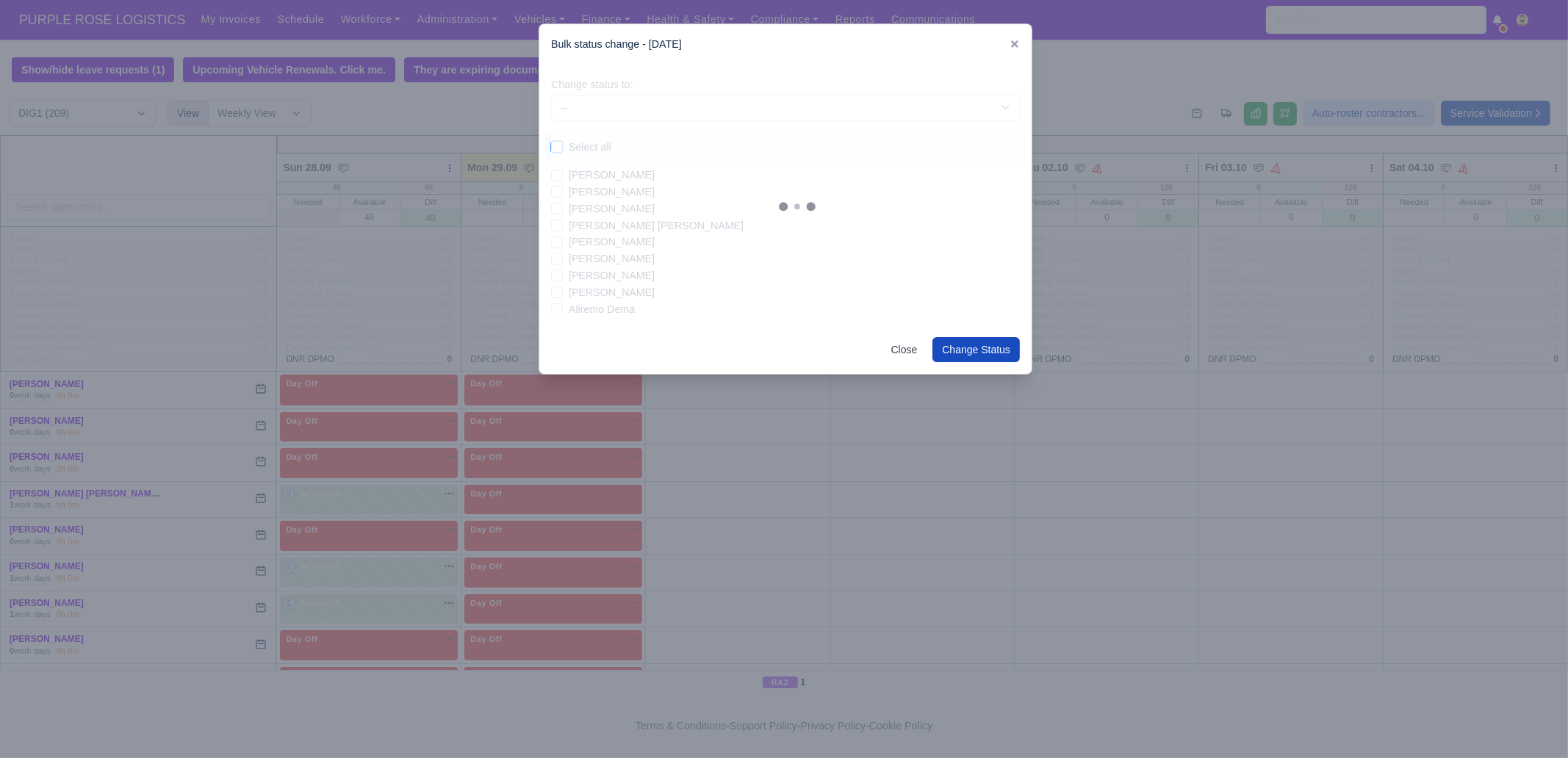
checkbox input "false"
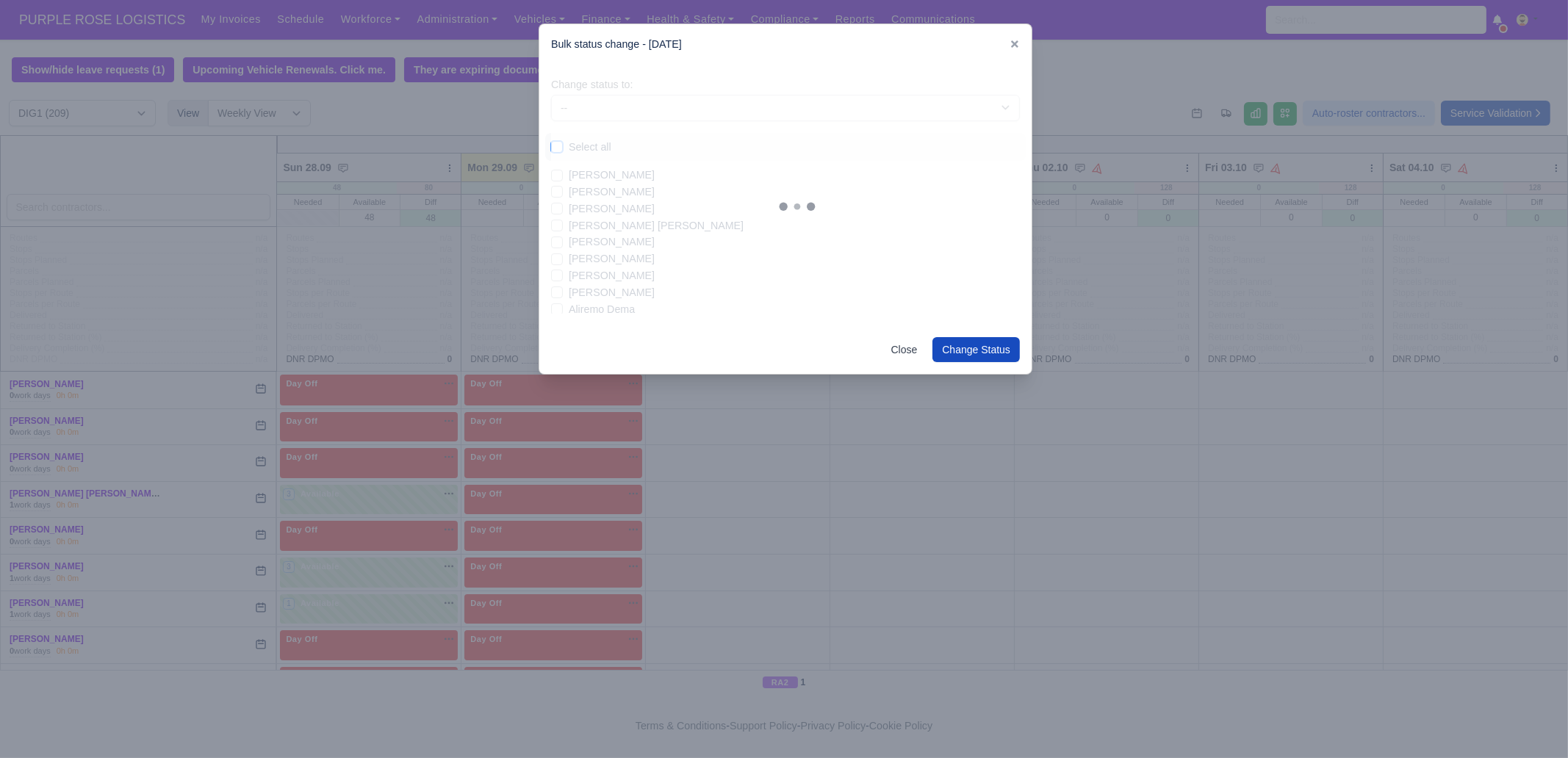
checkbox input "false"
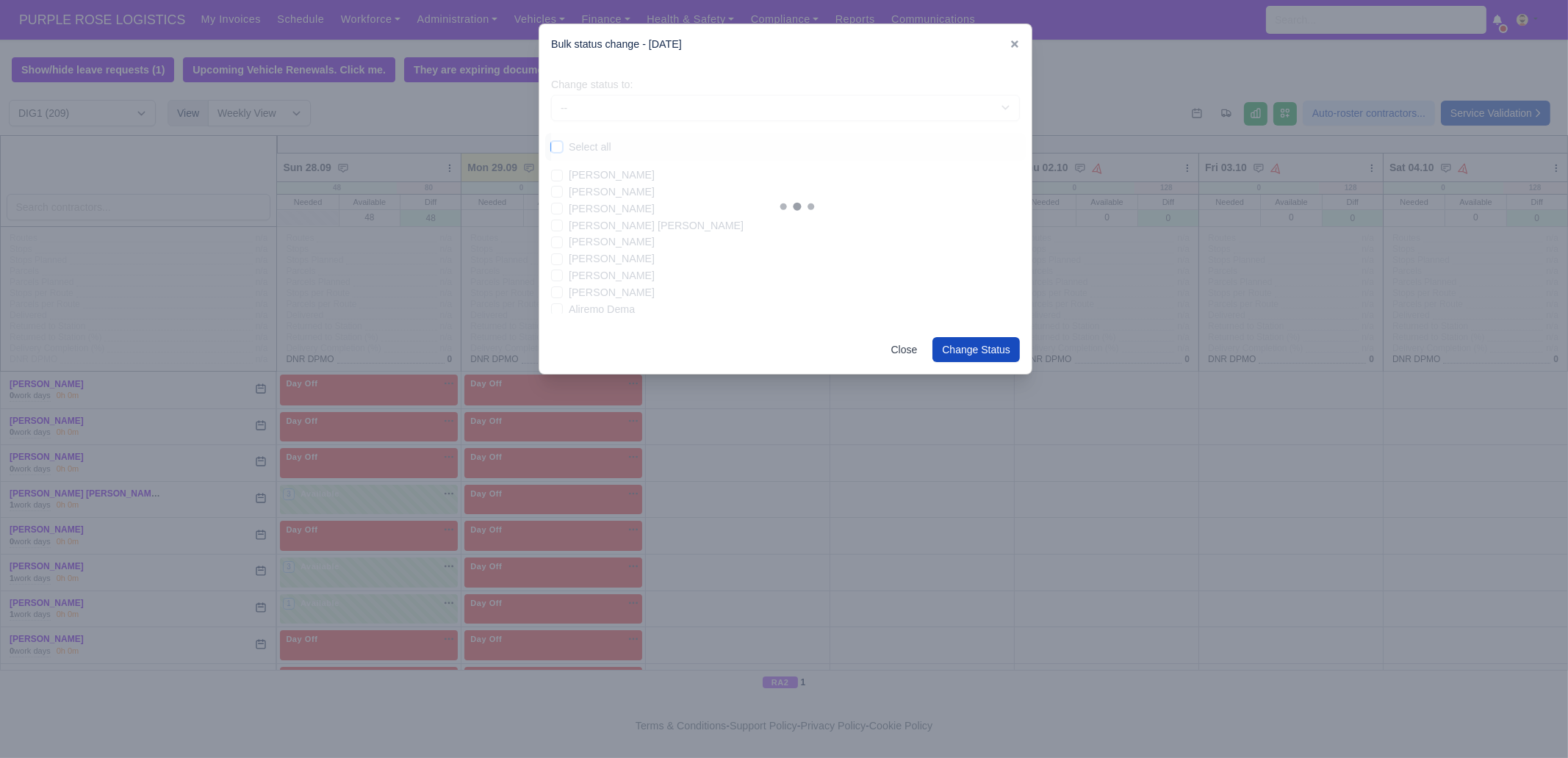
checkbox input "false"
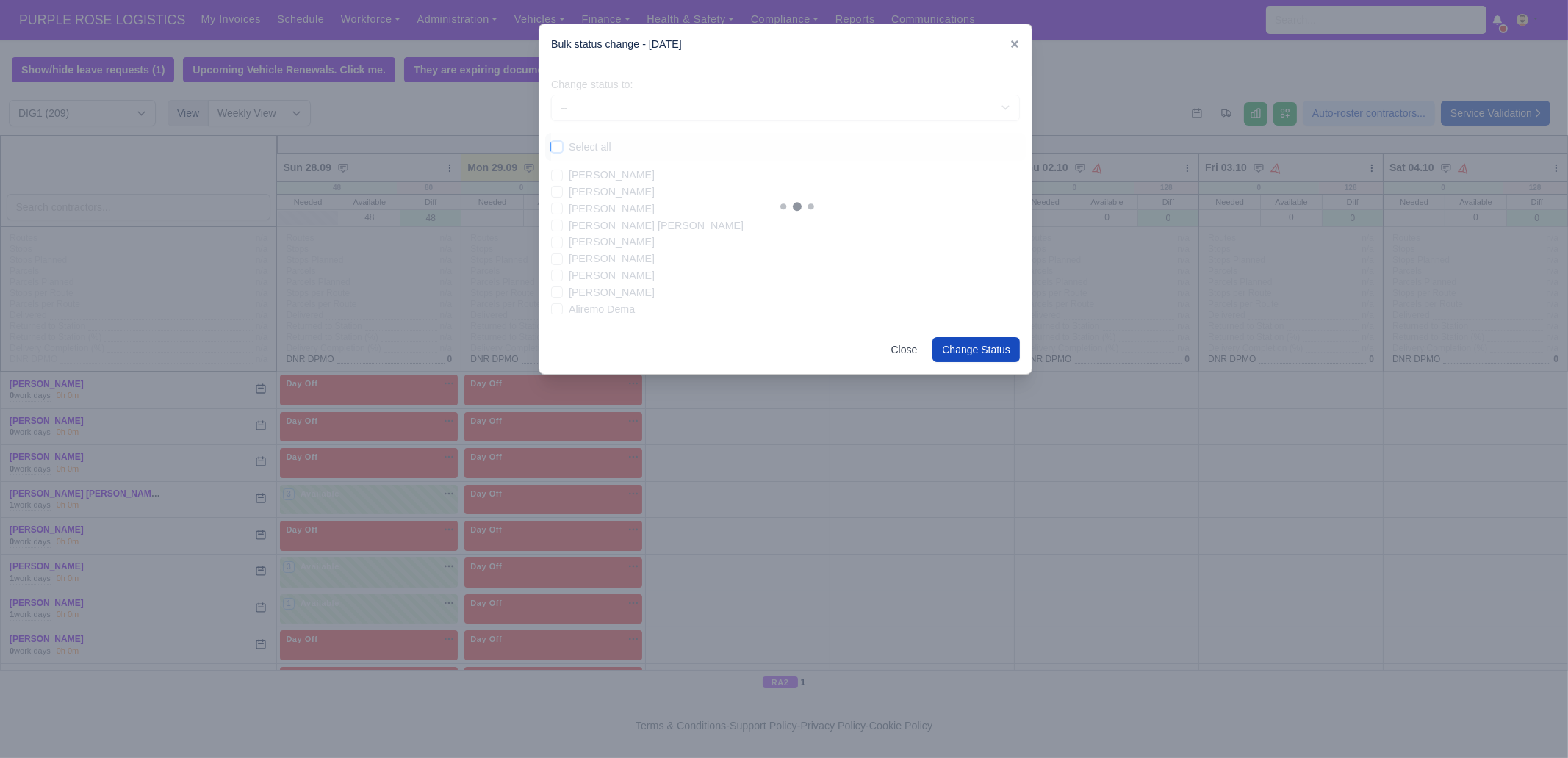
checkbox input "false"
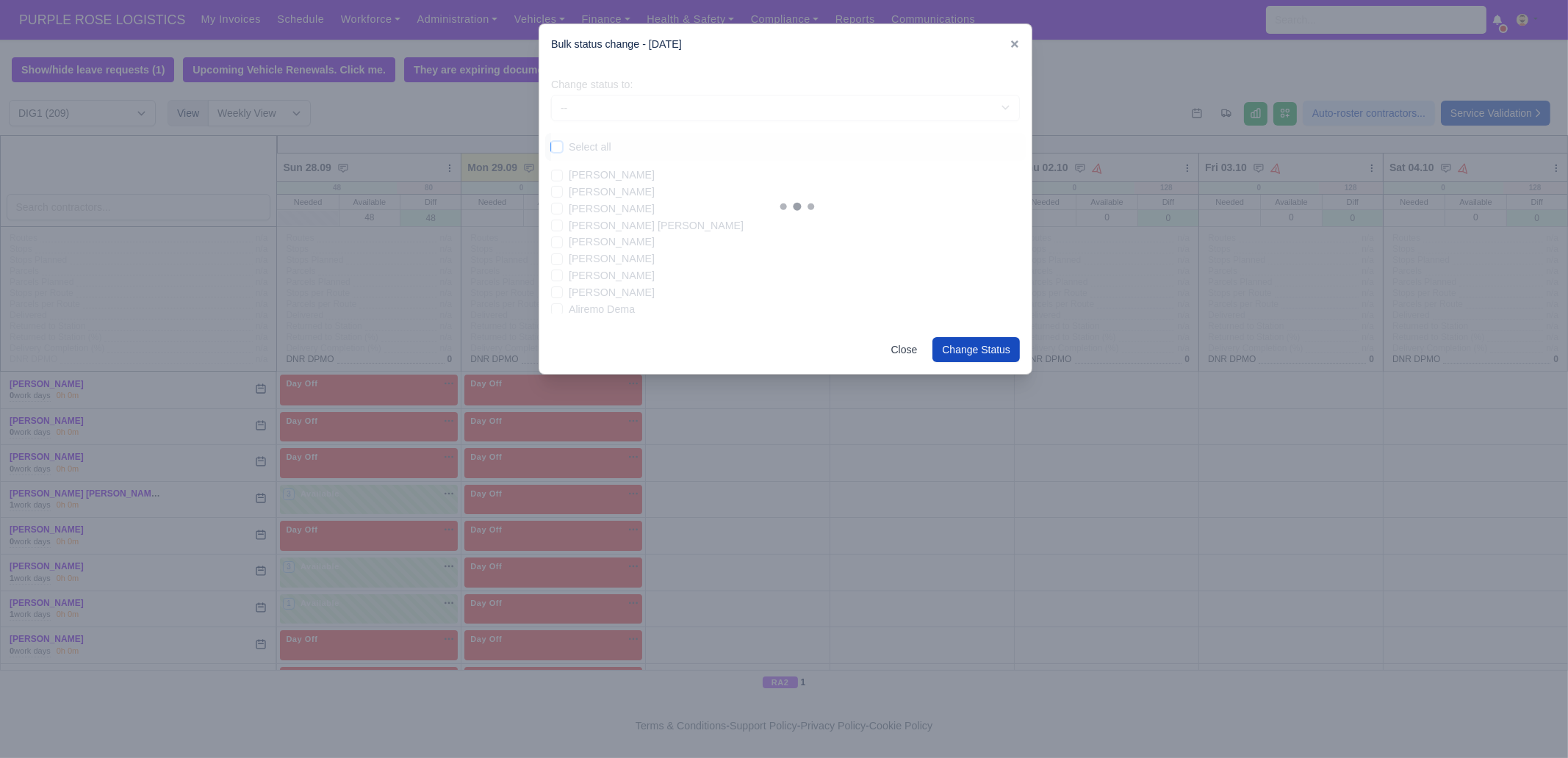
checkbox input "false"
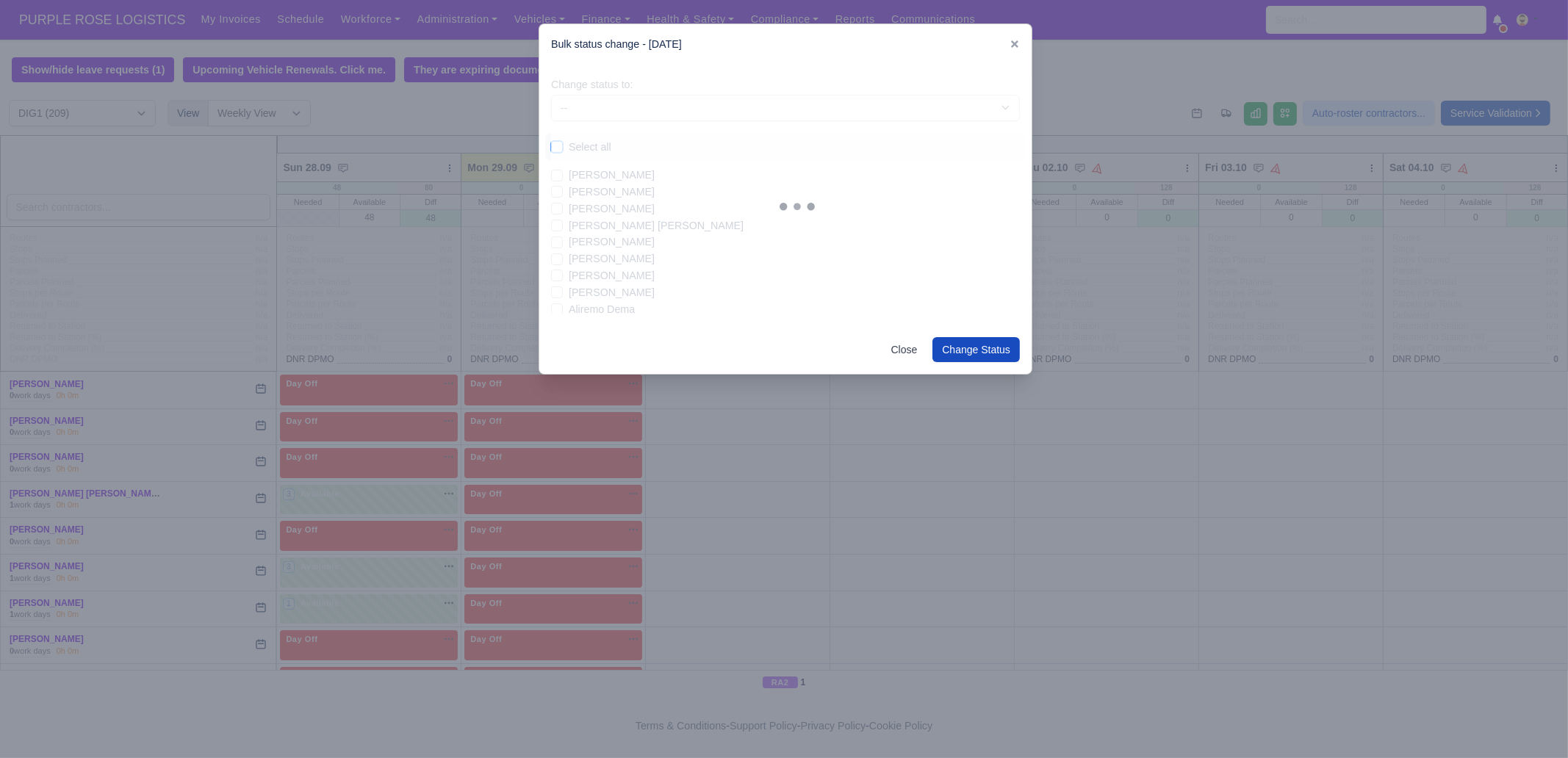
checkbox input "false"
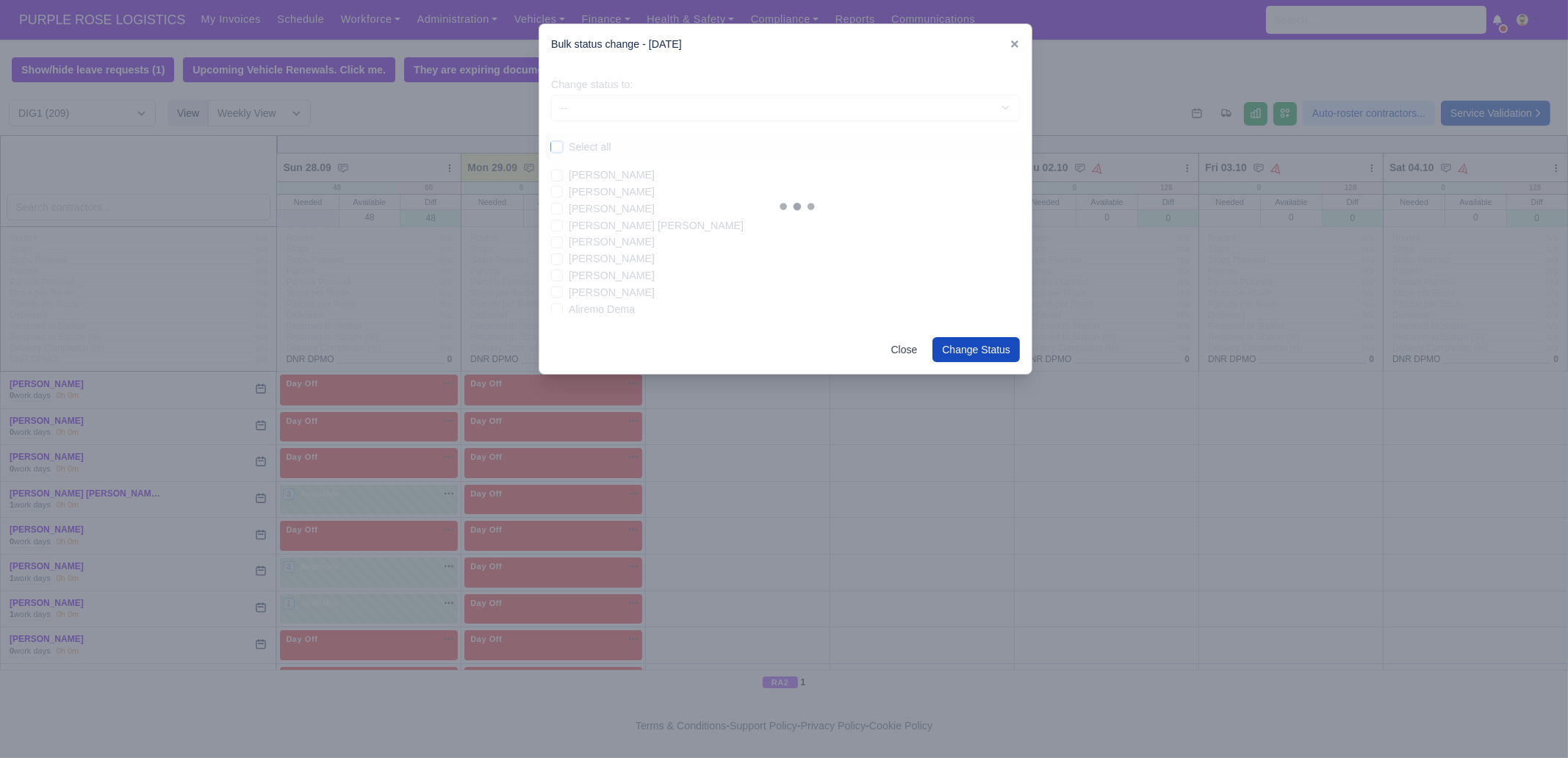
checkbox input "false"
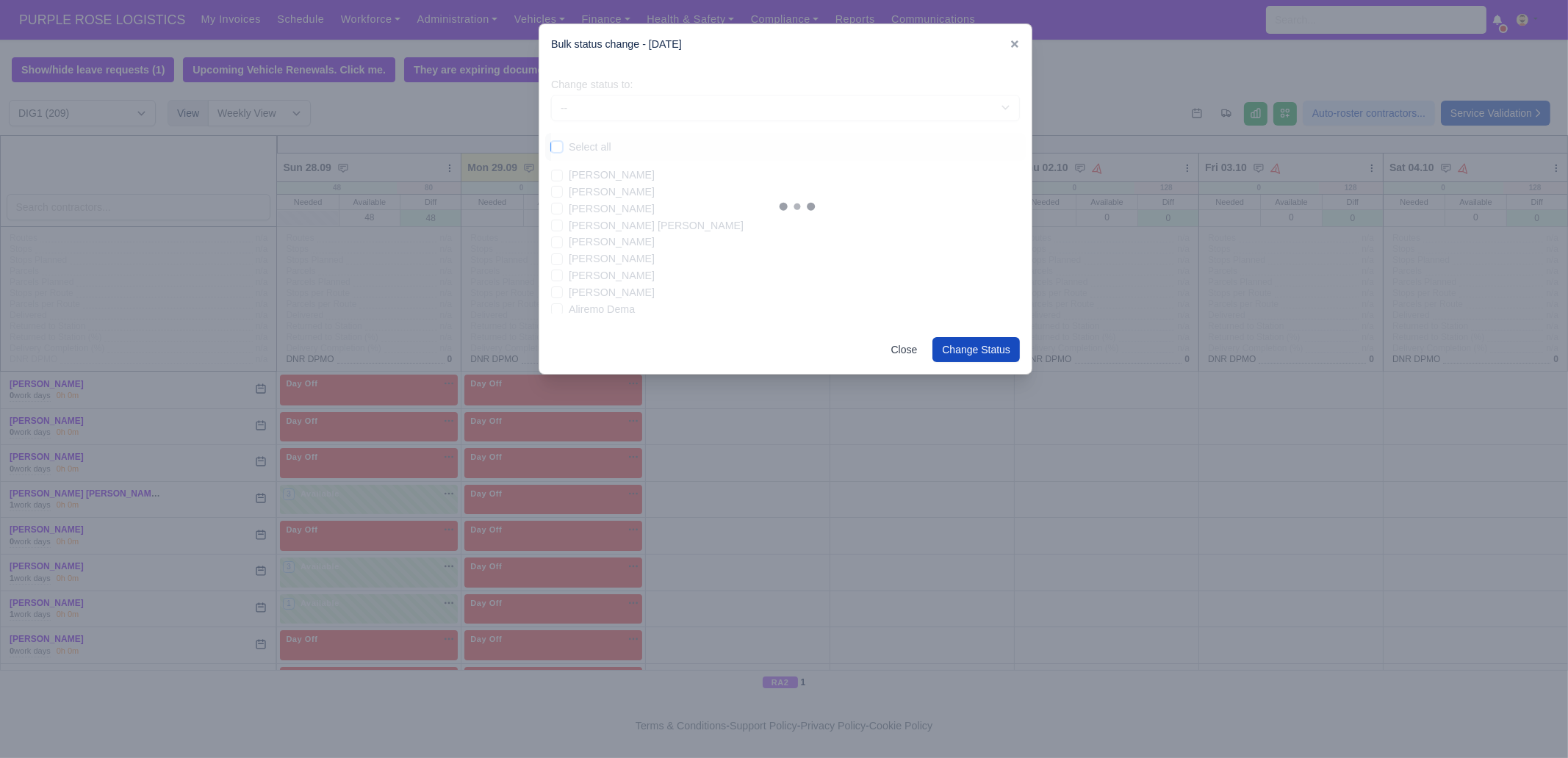
checkbox input "false"
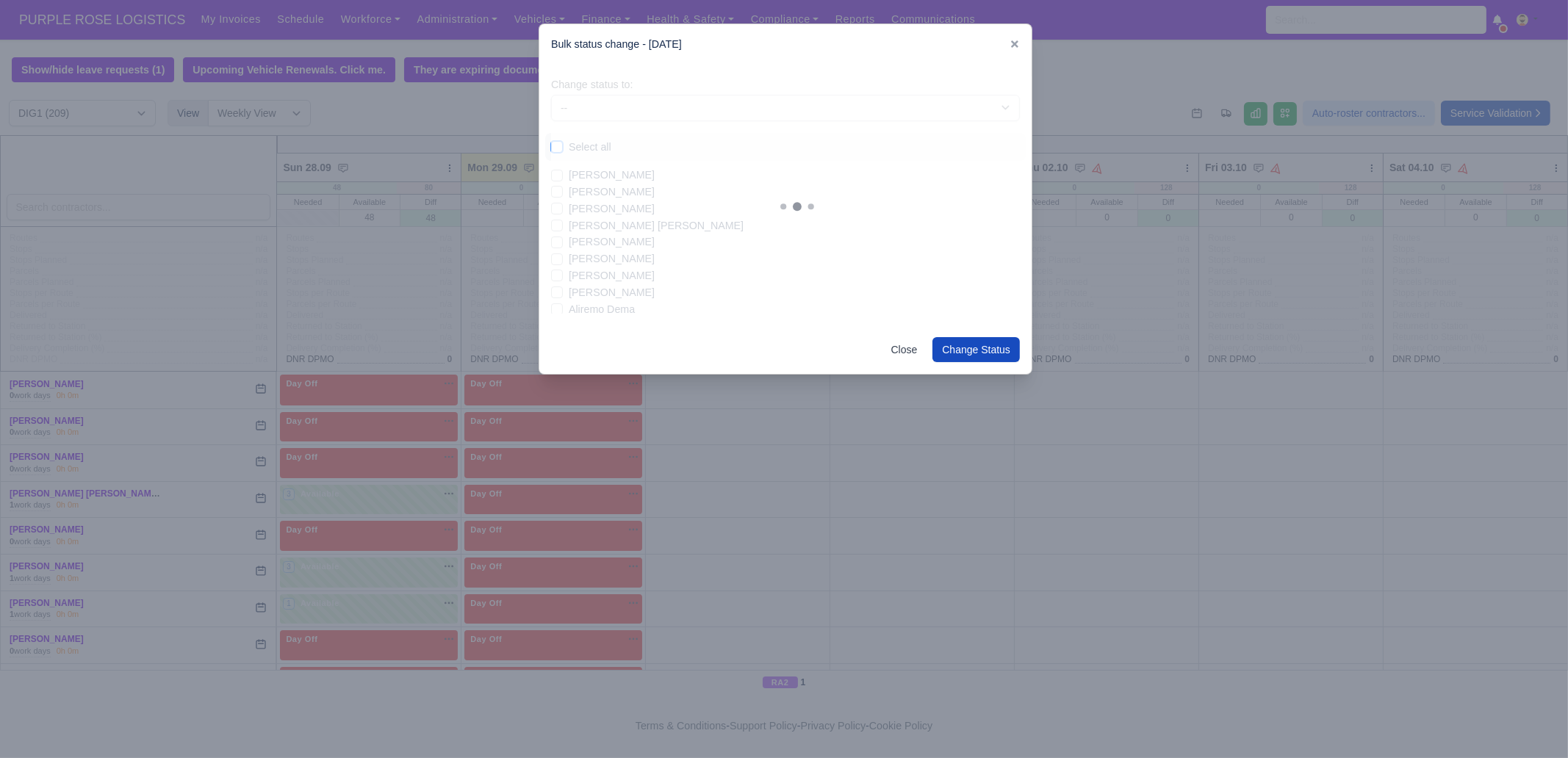
checkbox input "false"
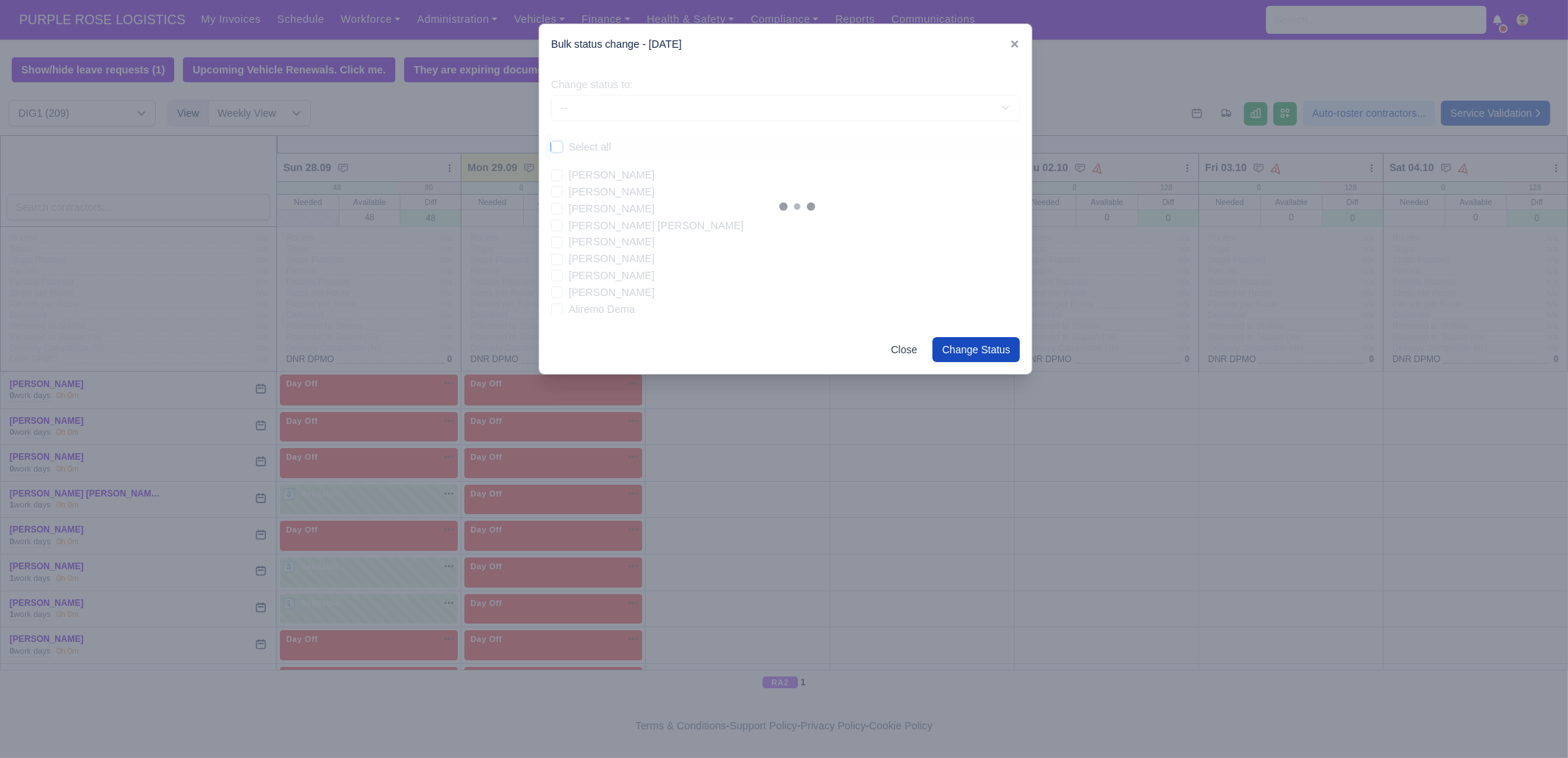
checkbox input "false"
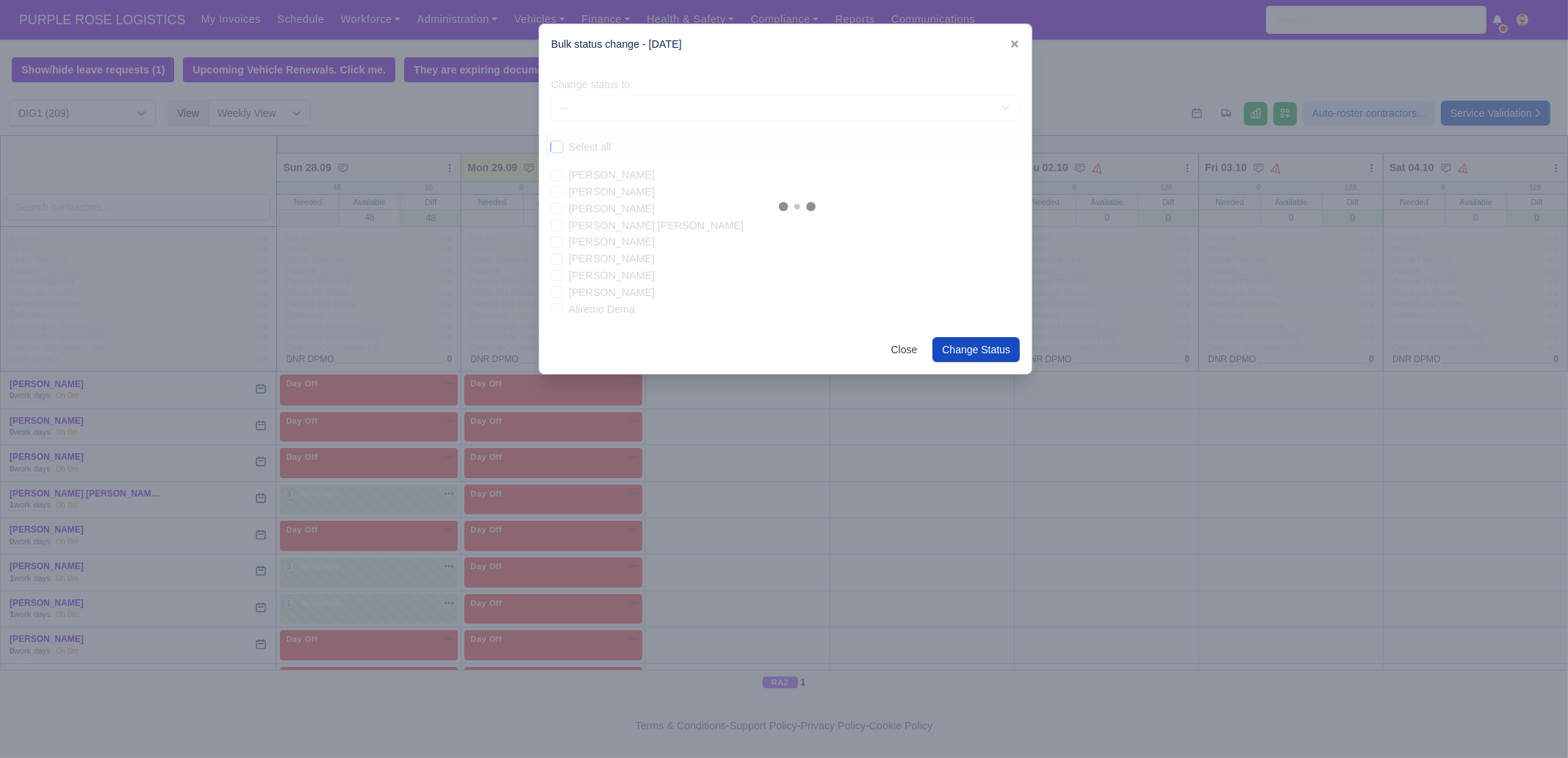
checkbox input "false"
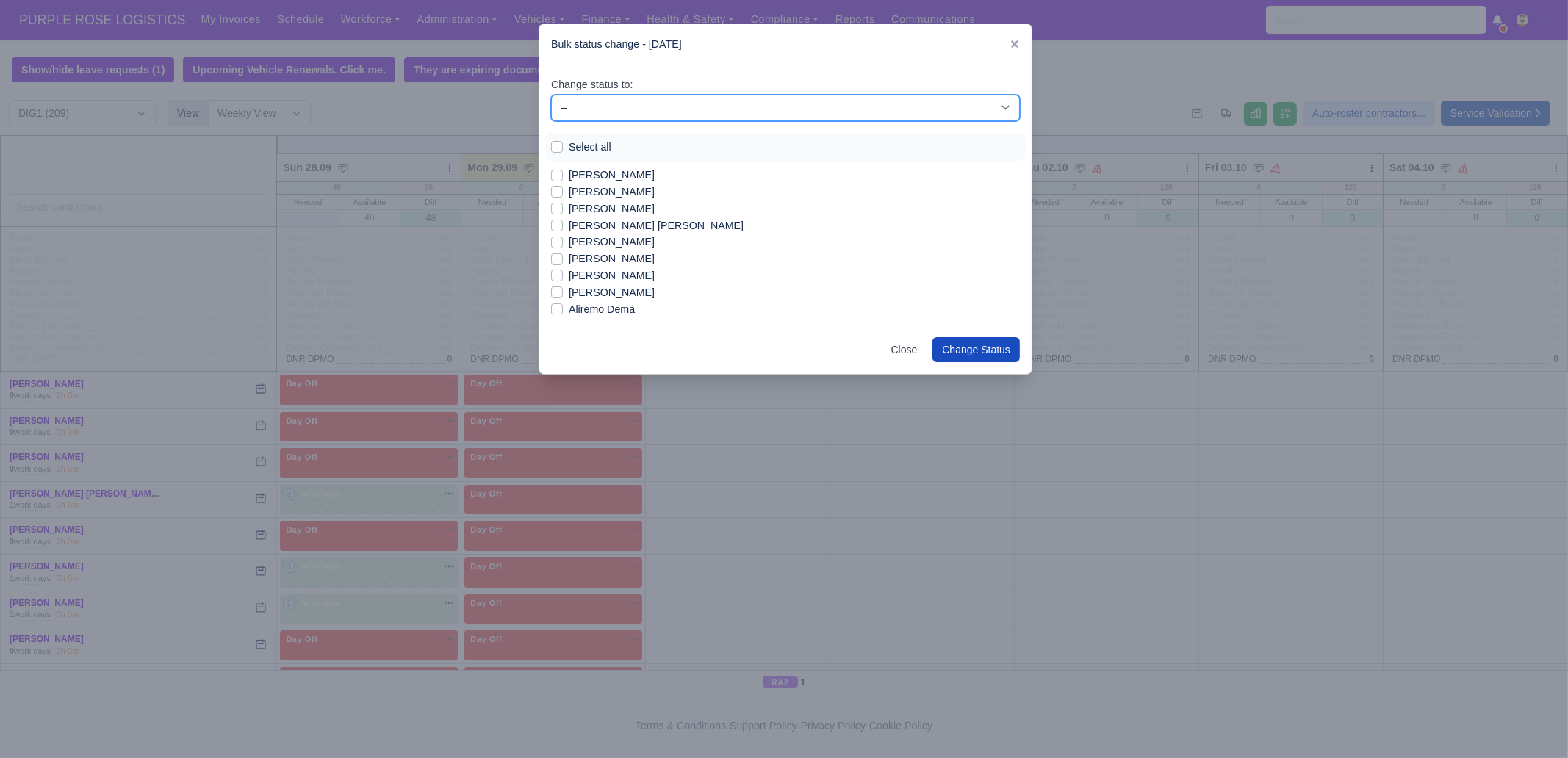
click at [615, 104] on select "-- Unasigned Available Day Off Stand By Other Depot" at bounding box center [785, 108] width 469 height 26
click at [551, 95] on select "-- Unasigned Available Day Off Stand By Other Depot" at bounding box center [785, 108] width 469 height 26
click at [615, 176] on label "[PERSON_NAME]" at bounding box center [612, 175] width 86 height 17
click at [563, 176] on input "[PERSON_NAME]" at bounding box center [557, 172] width 12 height 12
click at [610, 196] on label "[PERSON_NAME]" at bounding box center [612, 192] width 86 height 17
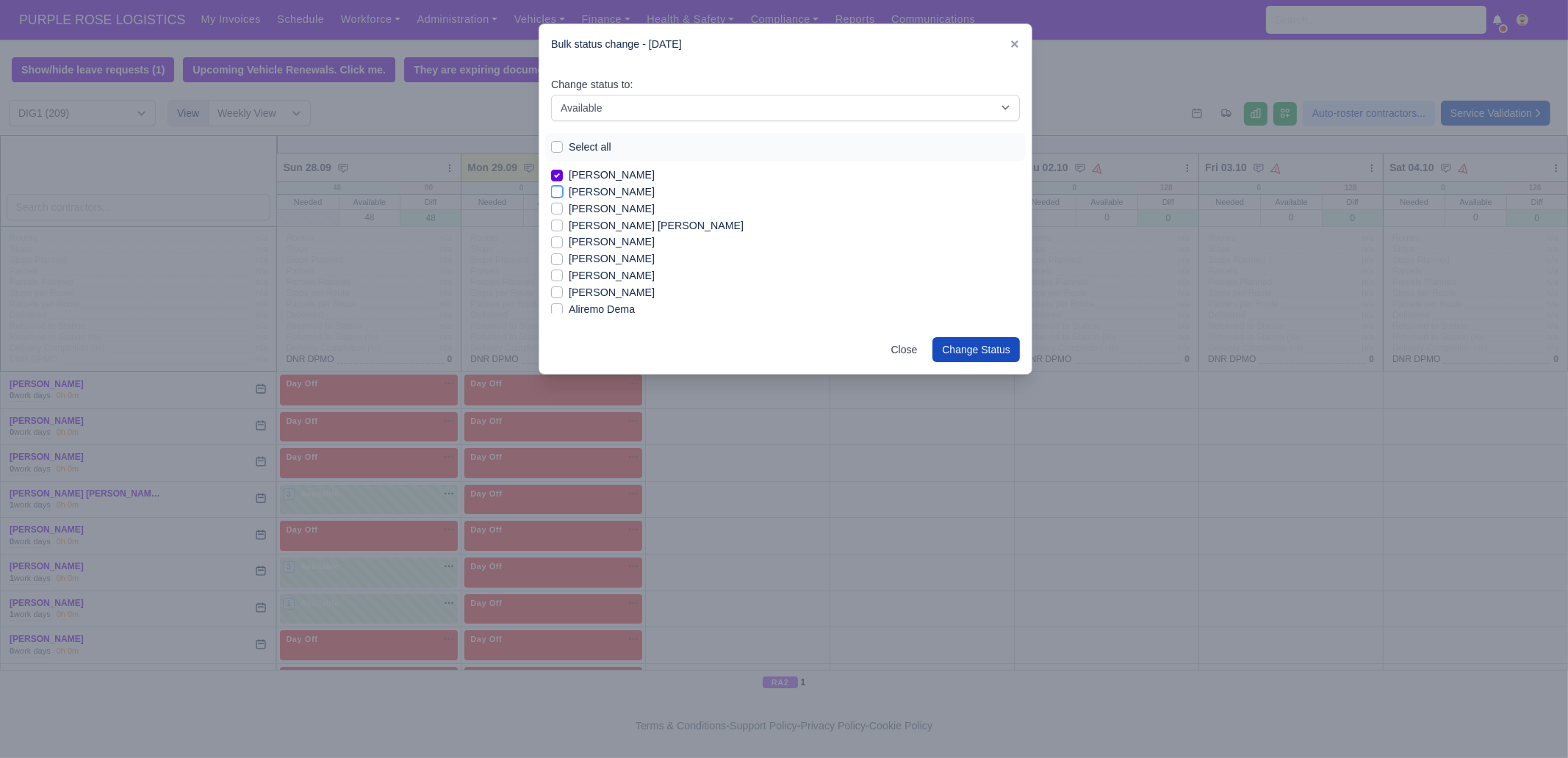
click at [563, 196] on input "[PERSON_NAME]" at bounding box center [557, 189] width 12 height 12
click at [651, 227] on label "[PERSON_NAME] [PERSON_NAME]" at bounding box center [656, 226] width 175 height 17
click at [626, 226] on label "[PERSON_NAME] [PERSON_NAME]" at bounding box center [656, 226] width 175 height 17
click at [563, 226] on input "[PERSON_NAME] [PERSON_NAME]" at bounding box center [557, 223] width 12 height 12
click at [615, 276] on label "[PERSON_NAME]" at bounding box center [612, 276] width 86 height 17
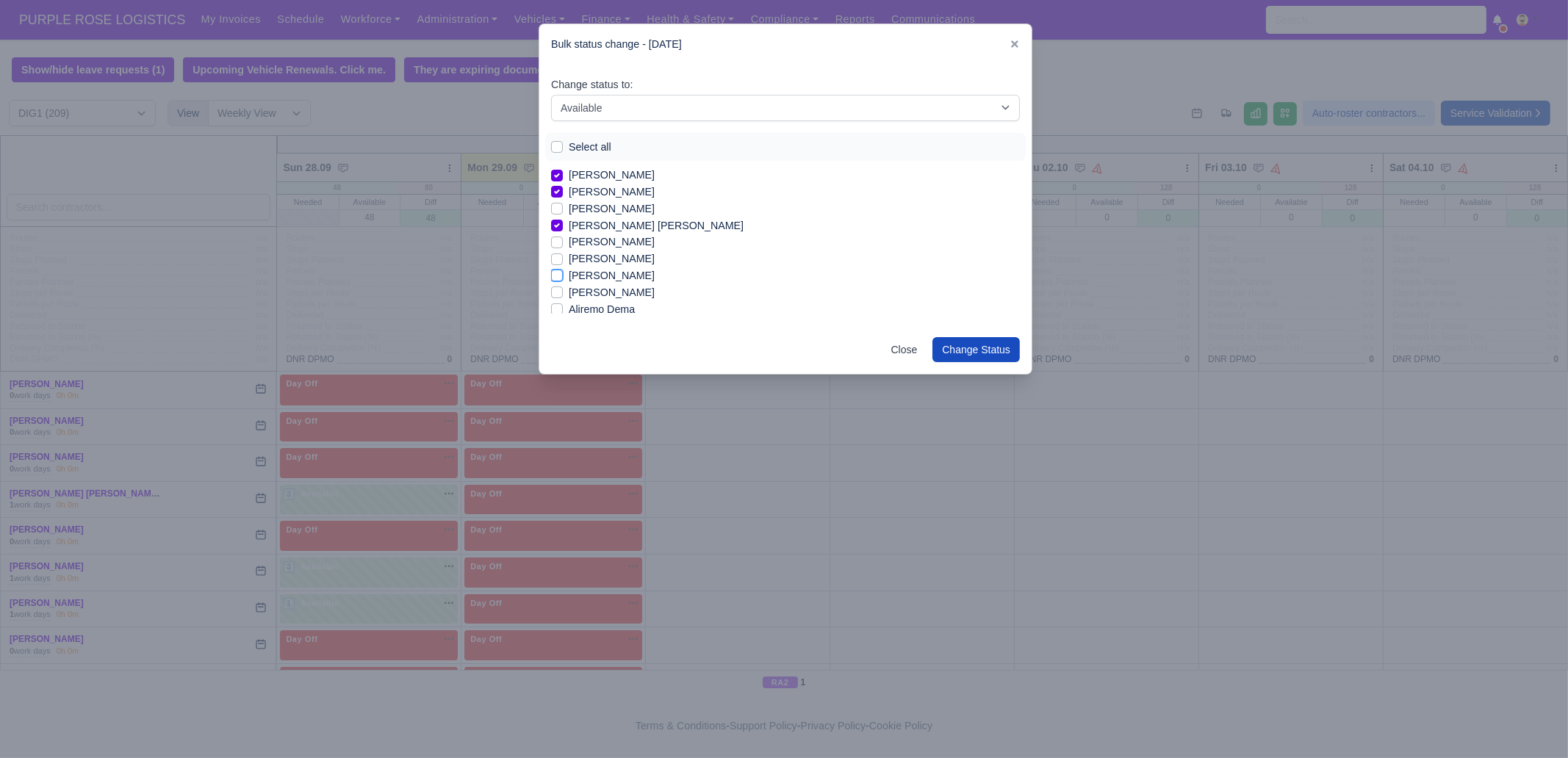
click at [563, 276] on input "[PERSON_NAME]" at bounding box center [557, 273] width 12 height 12
click at [608, 303] on label "[PERSON_NAME]" at bounding box center [612, 304] width 86 height 17
click at [563, 303] on input "[PERSON_NAME]" at bounding box center [557, 301] width 12 height 12
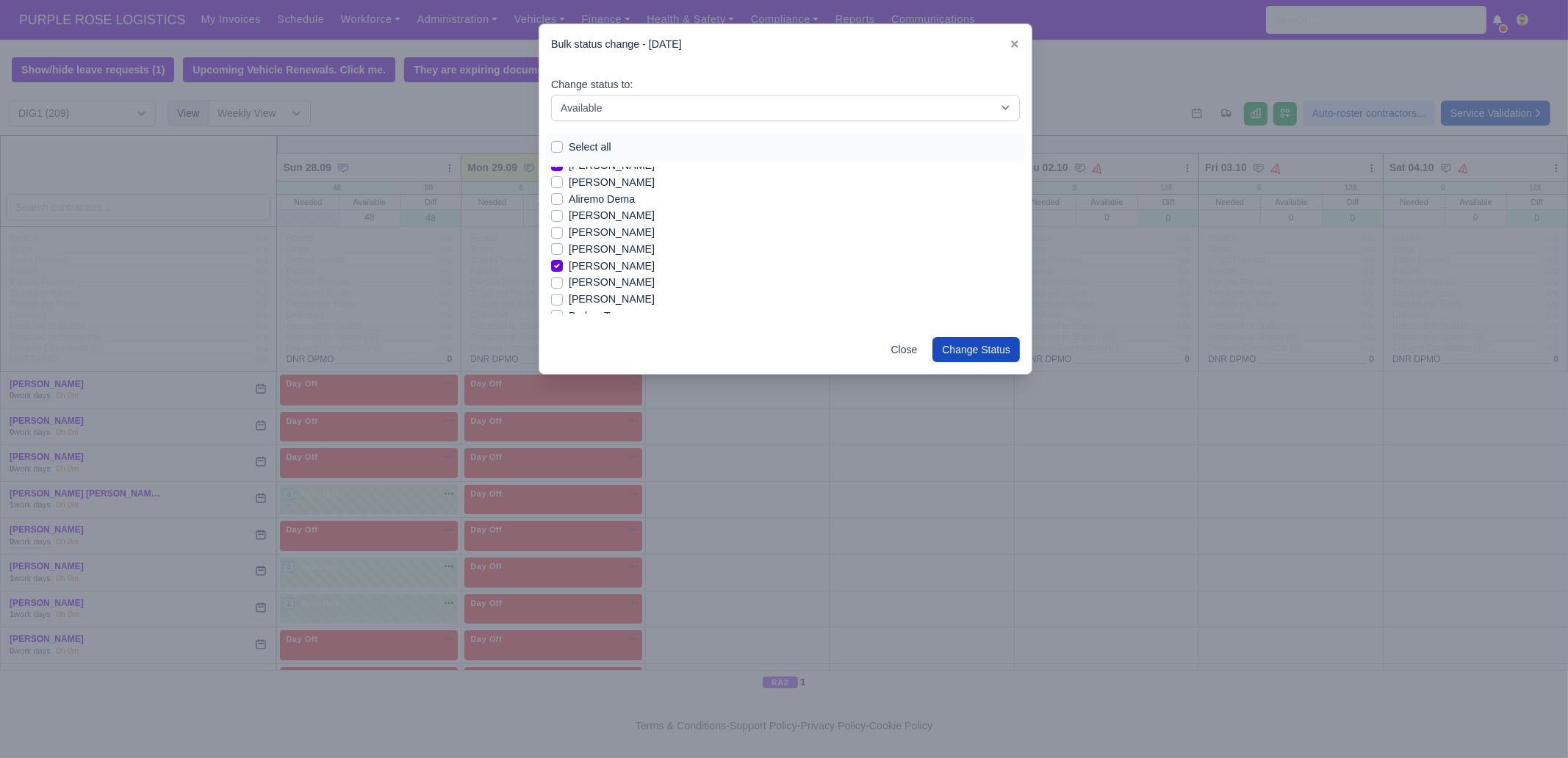
click at [613, 296] on label "[PERSON_NAME]" at bounding box center [612, 299] width 86 height 17
click at [563, 296] on input "[PERSON_NAME]" at bounding box center [557, 296] width 12 height 12
click at [619, 296] on label "[PERSON_NAME]" at bounding box center [612, 297] width 86 height 17
click at [563, 296] on input "[PERSON_NAME]" at bounding box center [557, 295] width 12 height 12
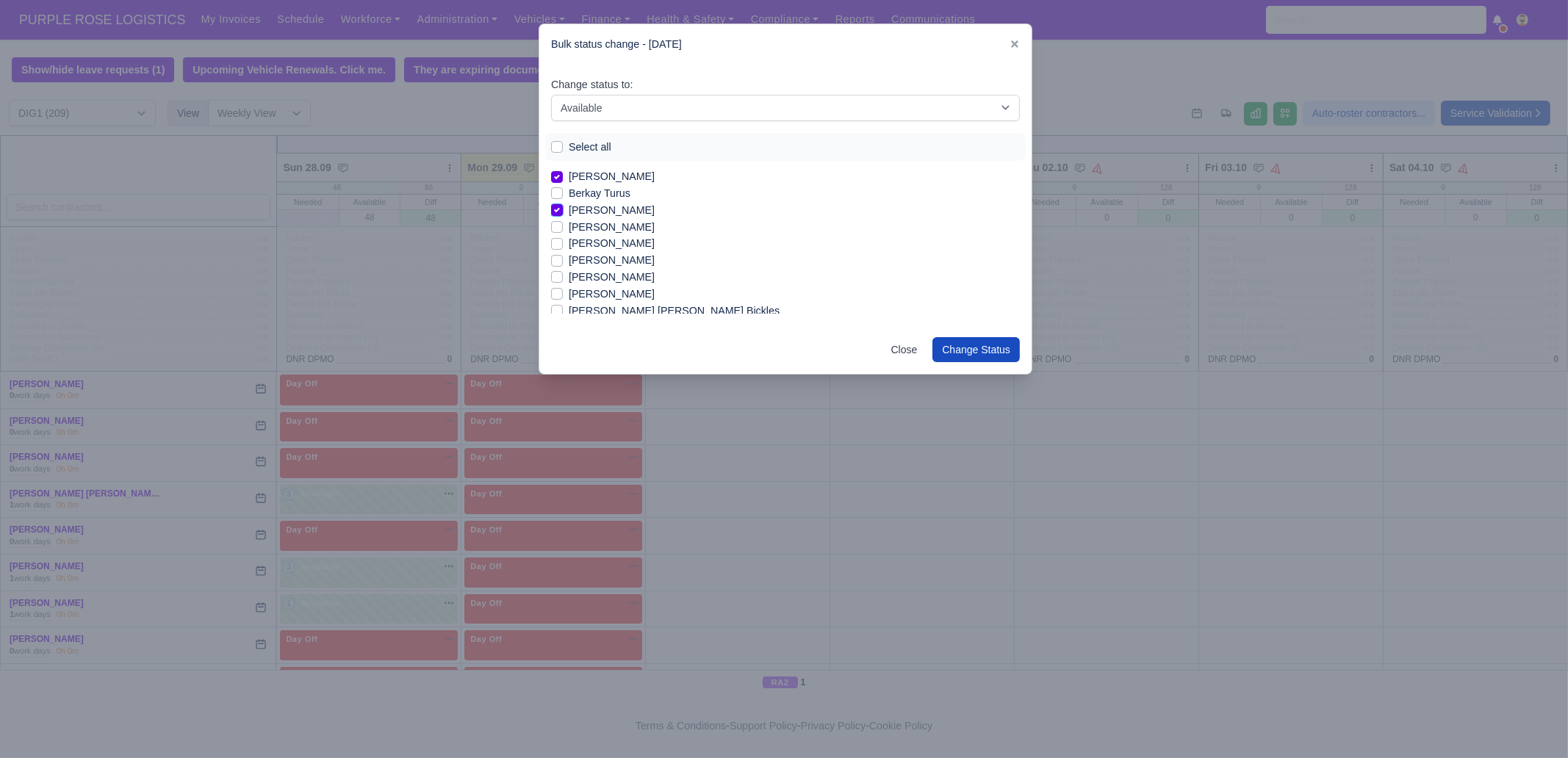
scroll to position [239, 0]
click at [611, 252] on label "[PERSON_NAME]" at bounding box center [612, 255] width 86 height 17
click at [563, 252] on input "[PERSON_NAME]" at bounding box center [557, 252] width 12 height 12
click at [610, 269] on label "[PERSON_NAME]" at bounding box center [612, 271] width 86 height 17
click at [563, 269] on input "[PERSON_NAME]" at bounding box center [557, 269] width 12 height 12
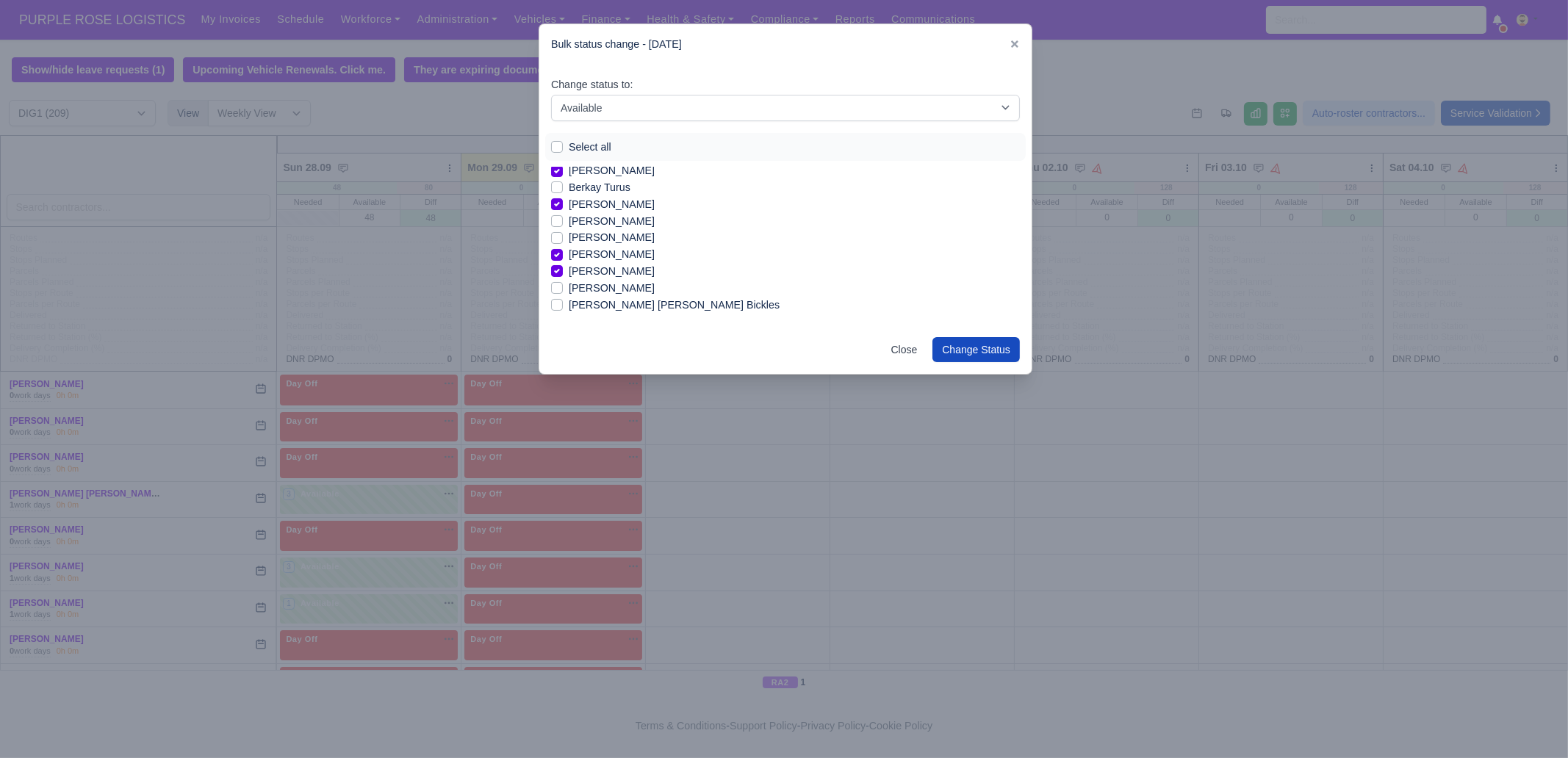
click at [610, 288] on label "[PERSON_NAME]" at bounding box center [612, 288] width 86 height 17
click at [563, 288] on input "[PERSON_NAME]" at bounding box center [557, 285] width 12 height 12
click at [632, 274] on label "[PERSON_NAME]" at bounding box center [612, 279] width 86 height 17
click at [563, 274] on input "[PERSON_NAME]" at bounding box center [557, 276] width 12 height 12
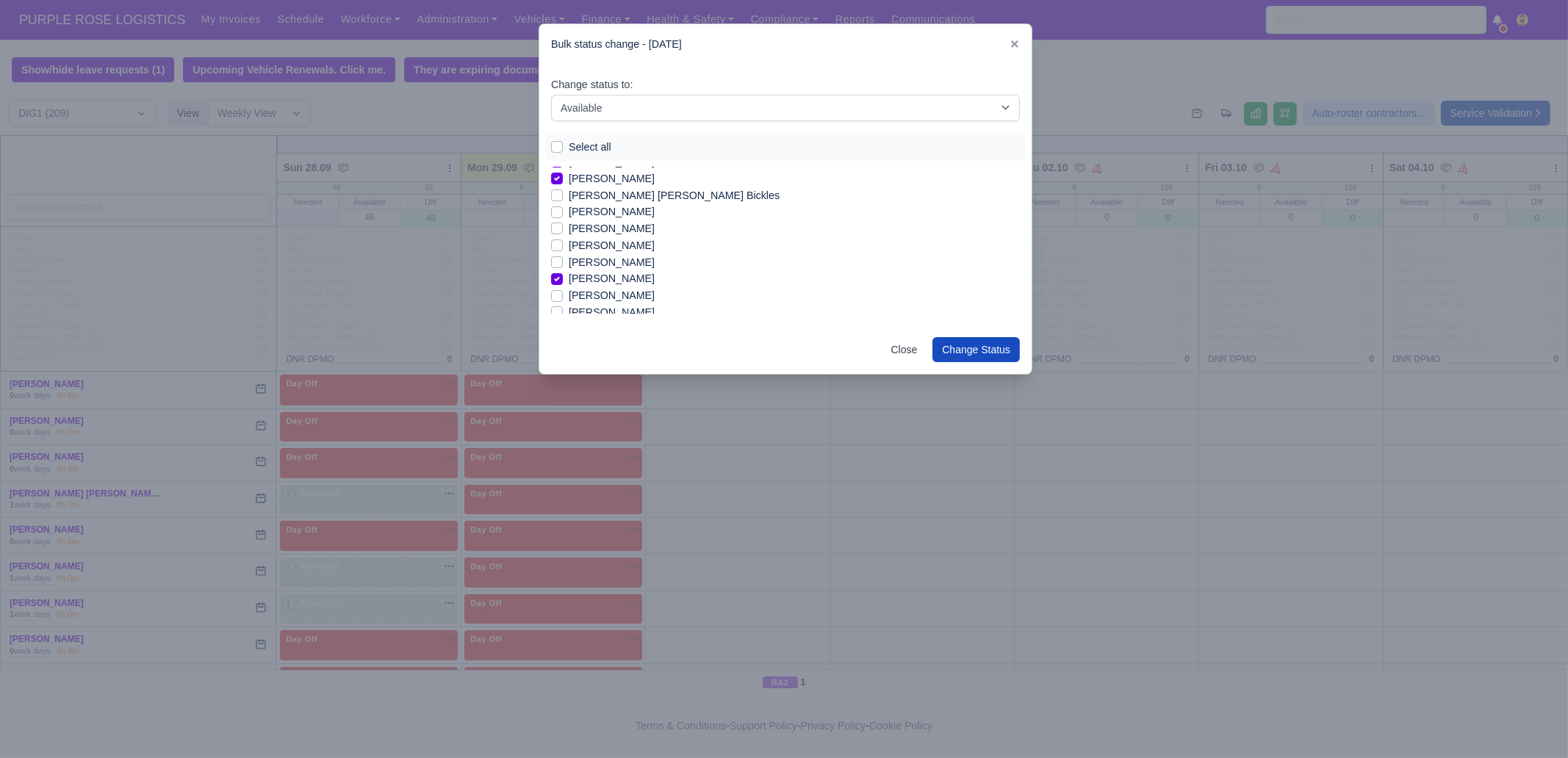
drag, startPoint x: 630, startPoint y: 293, endPoint x: 648, endPoint y: 293, distance: 18.0
click at [629, 293] on label "[PERSON_NAME]" at bounding box center [612, 296] width 86 height 17
click at [563, 293] on input "[PERSON_NAME]" at bounding box center [557, 293] width 12 height 12
click at [580, 294] on label "[PERSON_NAME]" at bounding box center [612, 292] width 86 height 17
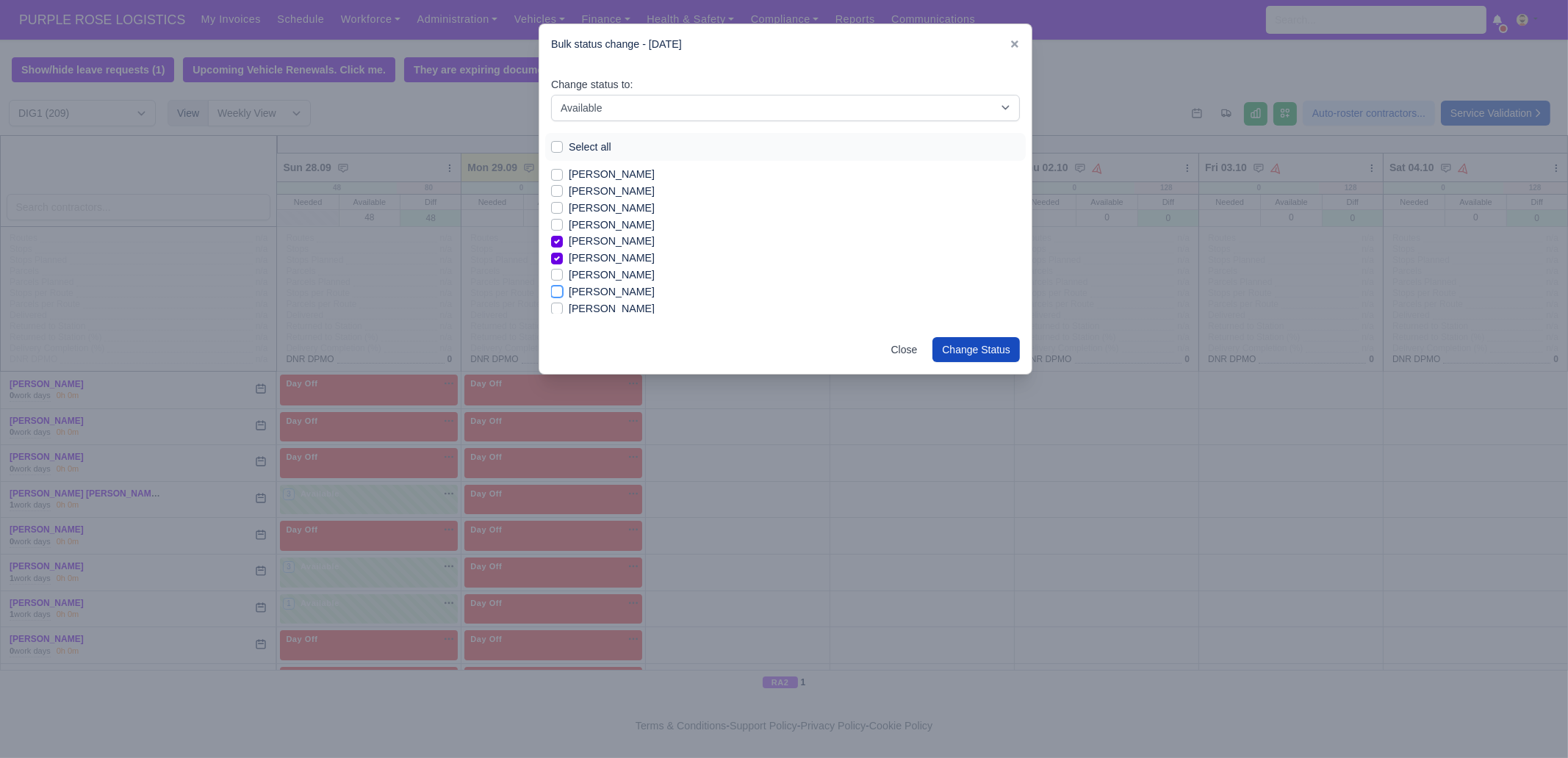
click at [563, 294] on input "[PERSON_NAME]" at bounding box center [557, 289] width 12 height 12
click at [585, 307] on label "[PERSON_NAME]" at bounding box center [612, 309] width 86 height 17
click at [563, 307] on input "[PERSON_NAME]" at bounding box center [557, 306] width 12 height 12
click at [609, 266] on label "[PERSON_NAME]" at bounding box center [612, 269] width 86 height 17
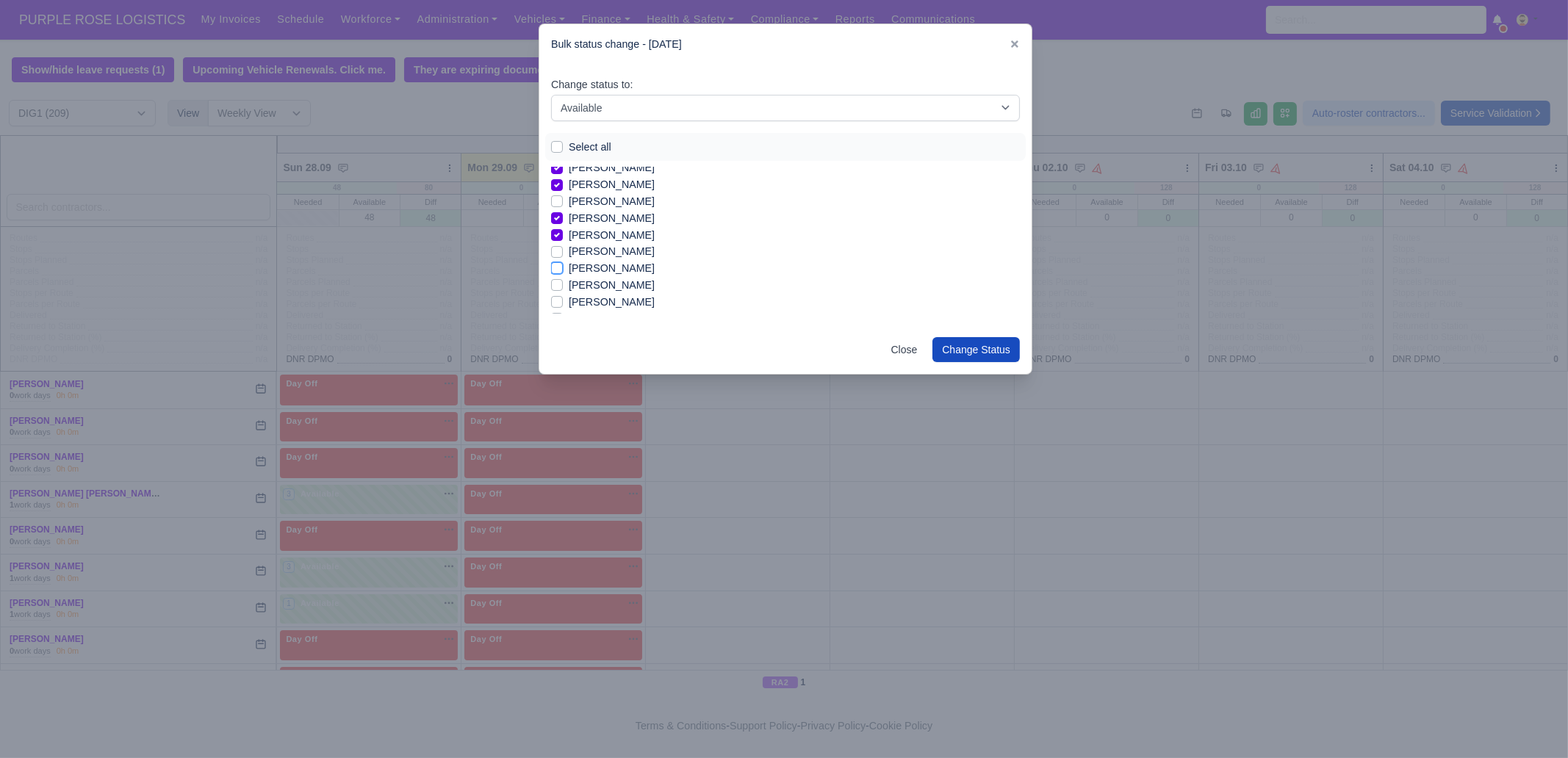
click at [563, 266] on input "[PERSON_NAME]" at bounding box center [557, 266] width 12 height 12
click at [612, 283] on label "[PERSON_NAME]" at bounding box center [612, 285] width 86 height 17
click at [563, 283] on input "[PERSON_NAME]" at bounding box center [557, 283] width 12 height 12
click at [625, 280] on label "[PERSON_NAME]" at bounding box center [612, 277] width 86 height 17
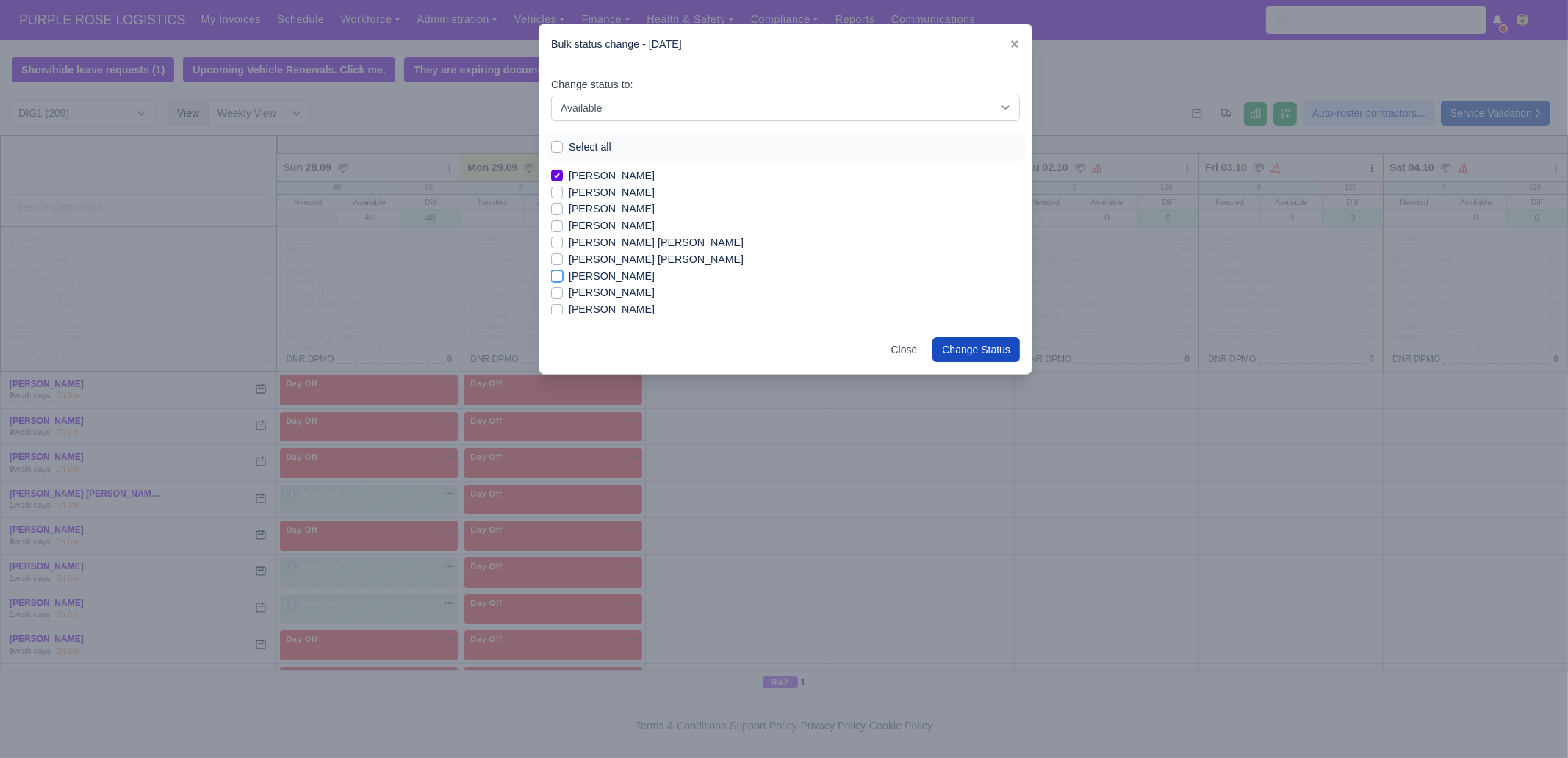
click at [563, 280] on input "[PERSON_NAME]" at bounding box center [557, 274] width 12 height 12
click at [598, 291] on label "[PERSON_NAME]" at bounding box center [612, 293] width 86 height 17
click at [563, 291] on input "[PERSON_NAME]" at bounding box center [557, 290] width 12 height 12
click at [612, 288] on label "[PERSON_NAME]" at bounding box center [612, 286] width 86 height 17
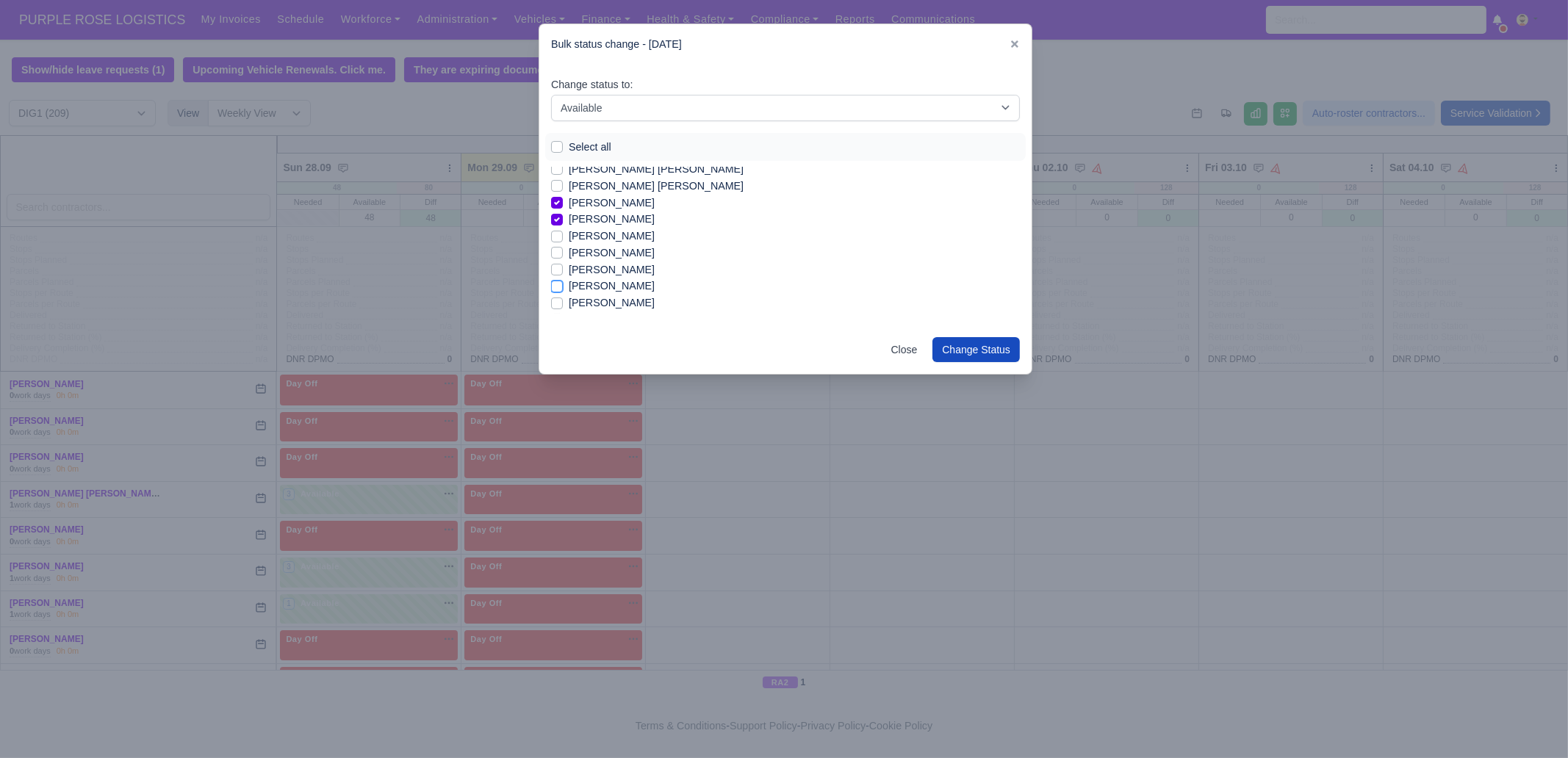
click at [563, 288] on input "[PERSON_NAME]" at bounding box center [557, 283] width 12 height 12
click at [600, 282] on label "[PERSON_NAME]" at bounding box center [612, 283] width 86 height 17
click at [563, 282] on input "[PERSON_NAME]" at bounding box center [557, 281] width 12 height 12
click at [605, 298] on label "[PERSON_NAME]" at bounding box center [612, 300] width 86 height 17
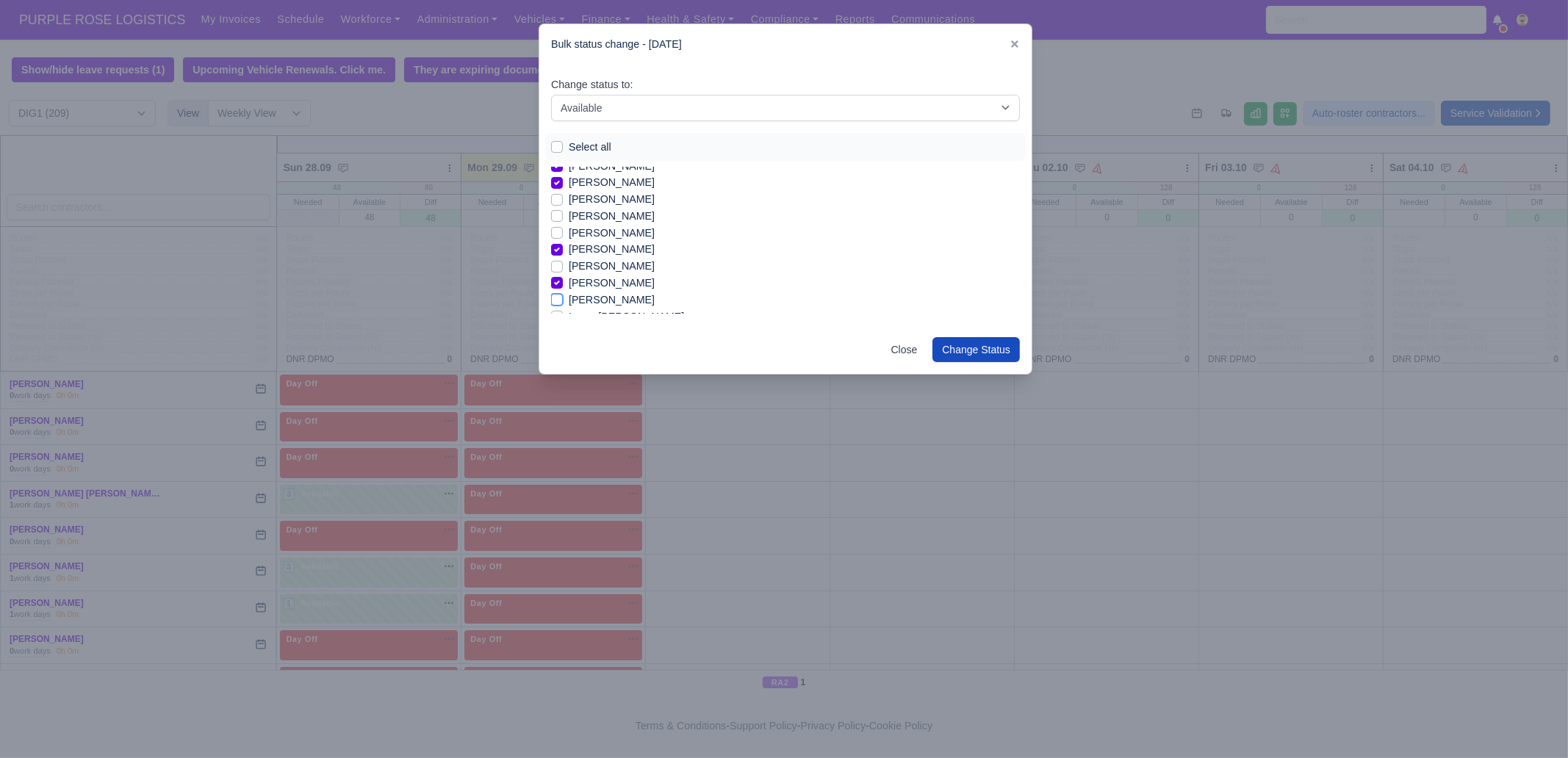
click at [563, 298] on input "[PERSON_NAME]" at bounding box center [557, 297] width 12 height 12
click at [647, 279] on label "Iqram [PERSON_NAME]" at bounding box center [626, 281] width 116 height 17
click at [563, 279] on input "Iqram [PERSON_NAME]" at bounding box center [557, 278] width 12 height 12
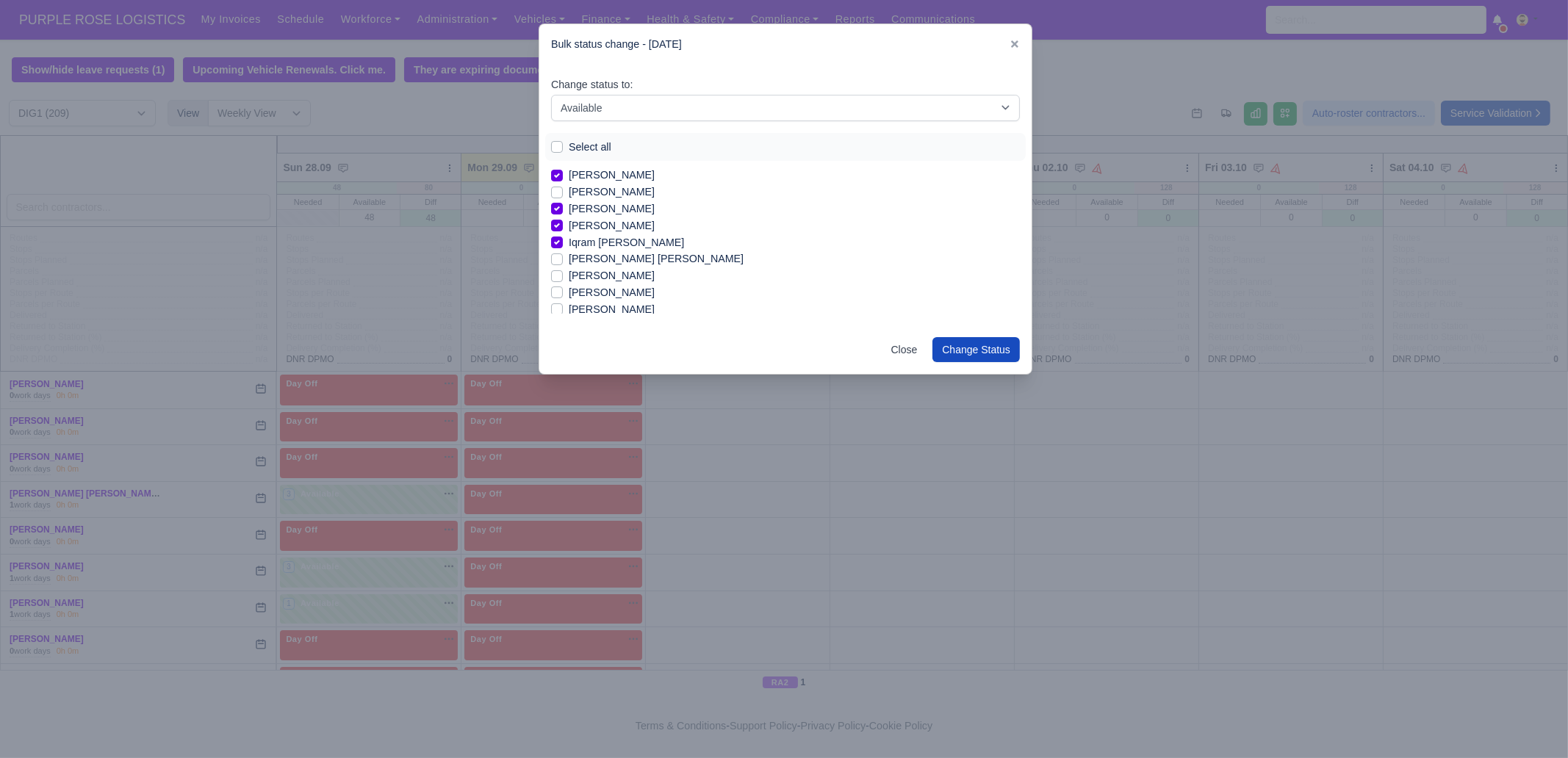
click at [614, 275] on label "[PERSON_NAME]" at bounding box center [612, 276] width 86 height 17
click at [563, 275] on input "[PERSON_NAME]" at bounding box center [557, 273] width 12 height 12
click at [624, 307] on label "[PERSON_NAME]" at bounding box center [612, 306] width 86 height 17
click at [563, 307] on input "[PERSON_NAME]" at bounding box center [557, 303] width 12 height 12
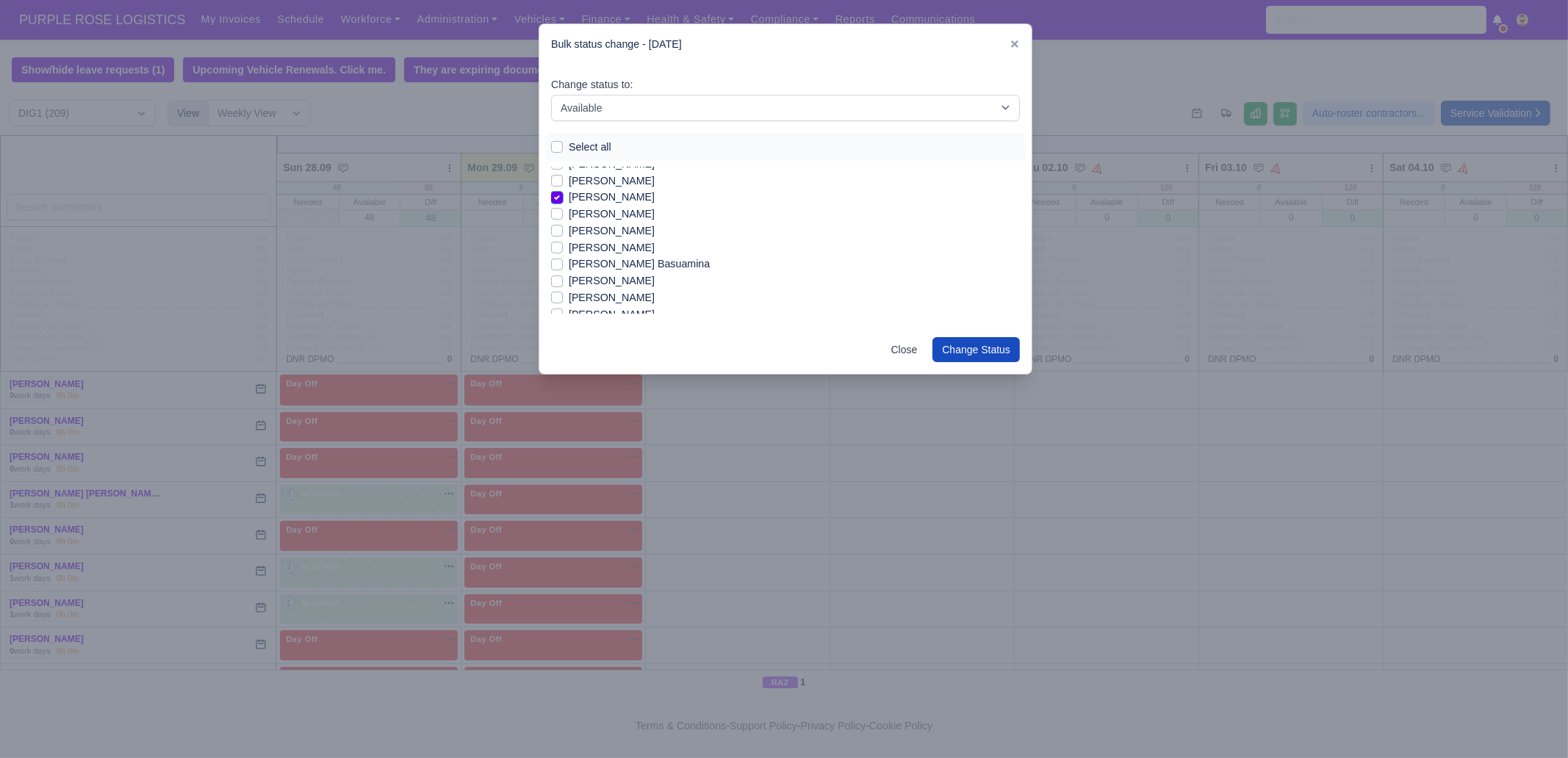
scroll to position [900, 0]
click at [621, 266] on label "[PERSON_NAME] Basuamina" at bounding box center [639, 263] width 141 height 17
click at [563, 266] on input "[PERSON_NAME] Basuamina" at bounding box center [557, 260] width 12 height 12
click at [598, 247] on label "[PERSON_NAME]" at bounding box center [612, 246] width 86 height 17
click at [563, 247] on input "[PERSON_NAME]" at bounding box center [557, 243] width 12 height 12
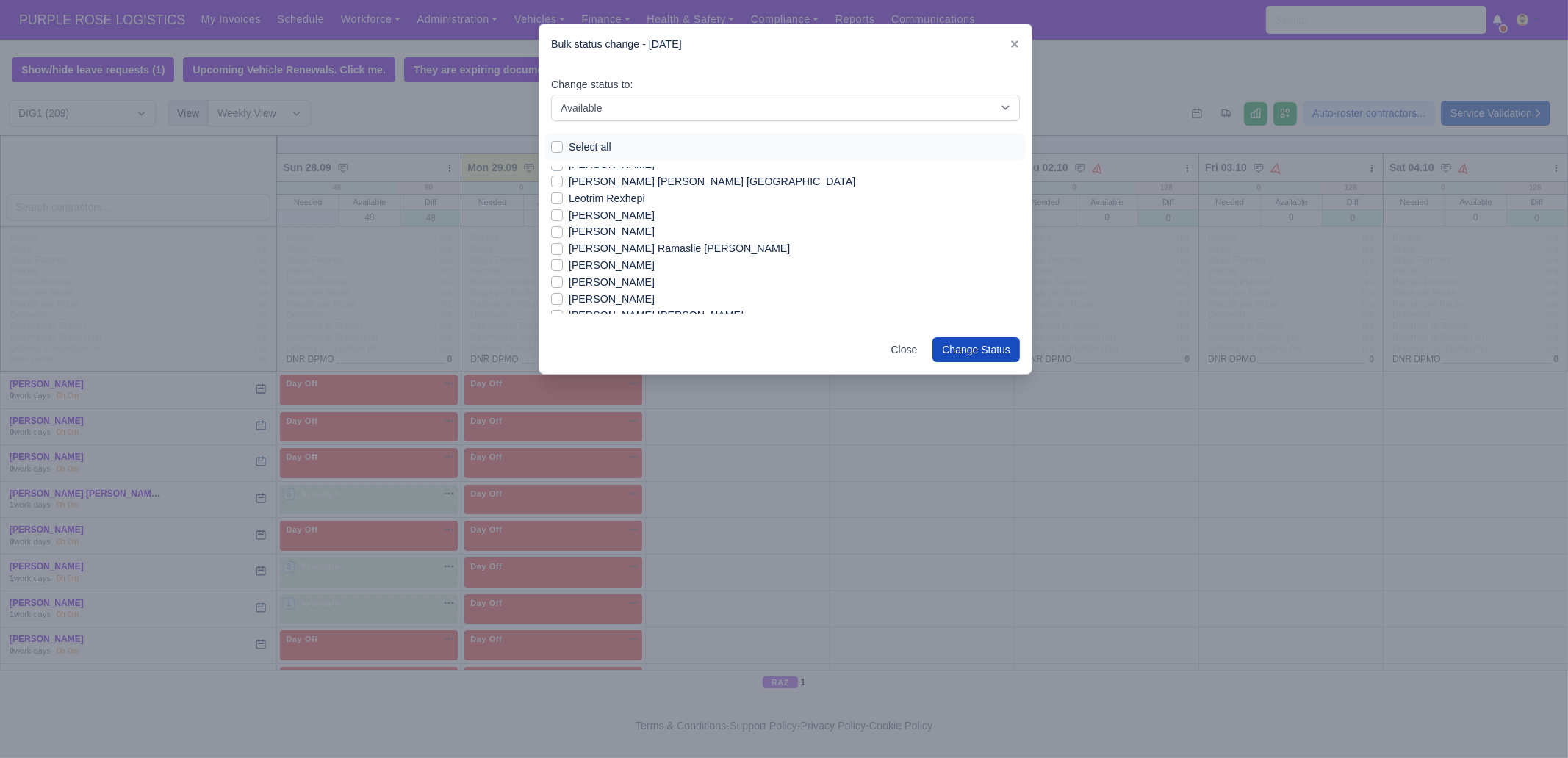
scroll to position [1084, 0]
click at [648, 276] on label "[PERSON_NAME]" at bounding box center [612, 281] width 86 height 17
click at [563, 276] on input "[PERSON_NAME]" at bounding box center [557, 278] width 12 height 12
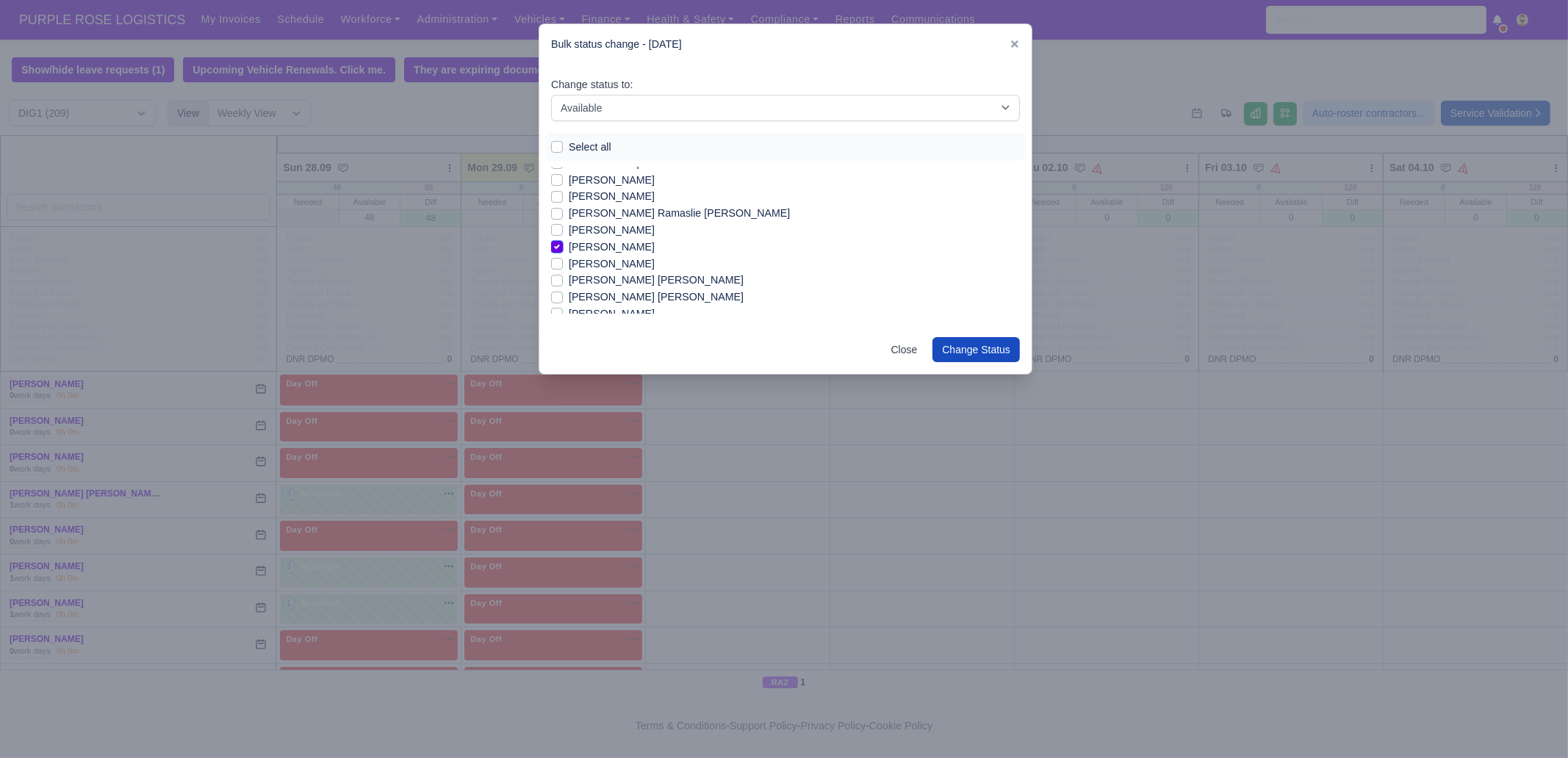
scroll to position [1121, 0]
click at [640, 285] on label "[PERSON_NAME] [PERSON_NAME]" at bounding box center [656, 294] width 175 height 17
click at [563, 285] on input "[PERSON_NAME] [PERSON_NAME]" at bounding box center [557, 291] width 12 height 12
click at [654, 292] on label "[PERSON_NAME] [PERSON_NAME]" at bounding box center [656, 291] width 175 height 17
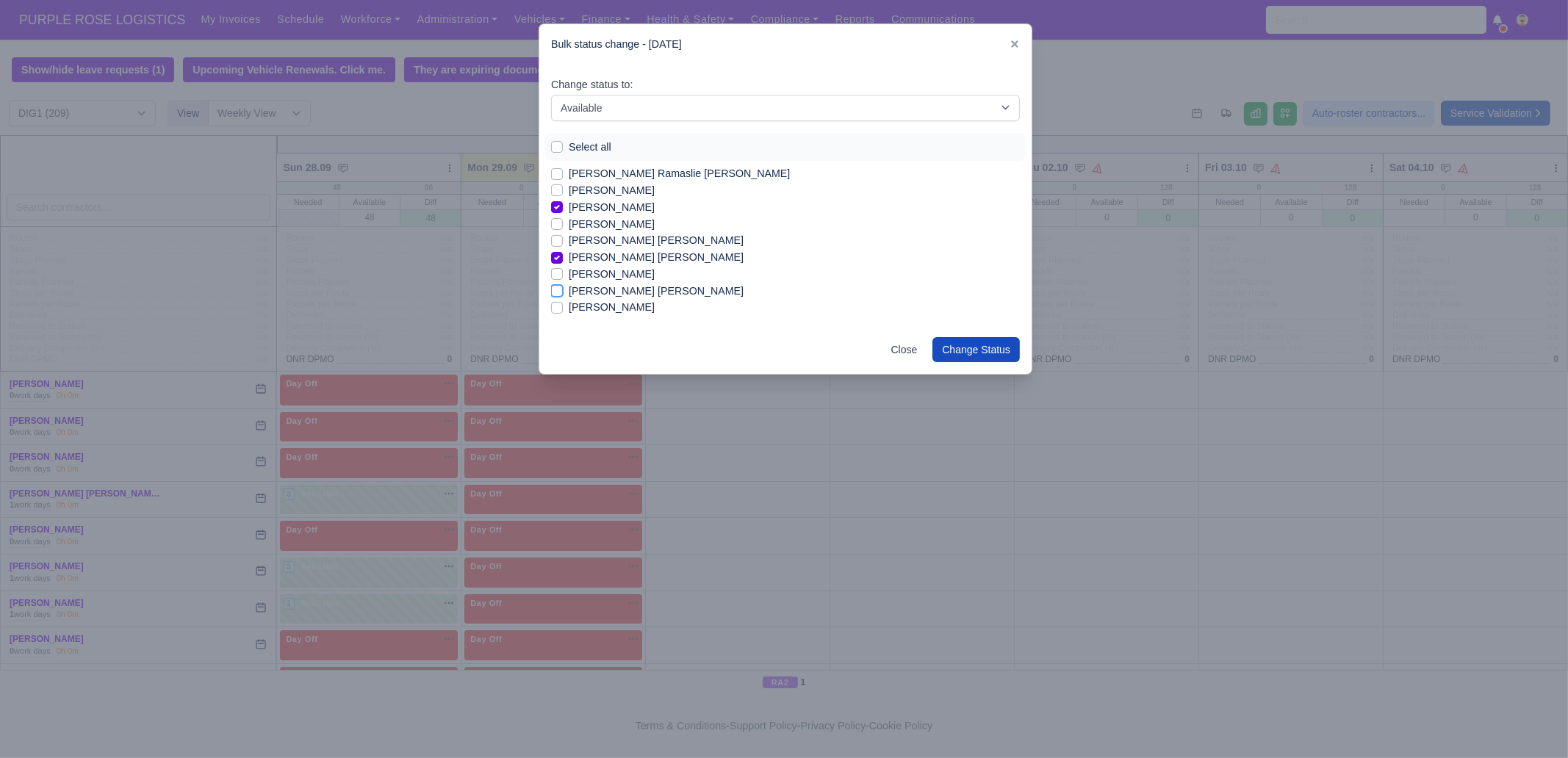
click at [563, 292] on input "[PERSON_NAME] [PERSON_NAME]" at bounding box center [557, 288] width 12 height 12
click at [625, 272] on label "[PERSON_NAME]" at bounding box center [612, 270] width 86 height 17
click at [563, 272] on input "[PERSON_NAME]" at bounding box center [557, 268] width 12 height 12
click at [643, 303] on label "[PERSON_NAME]" at bounding box center [612, 305] width 86 height 17
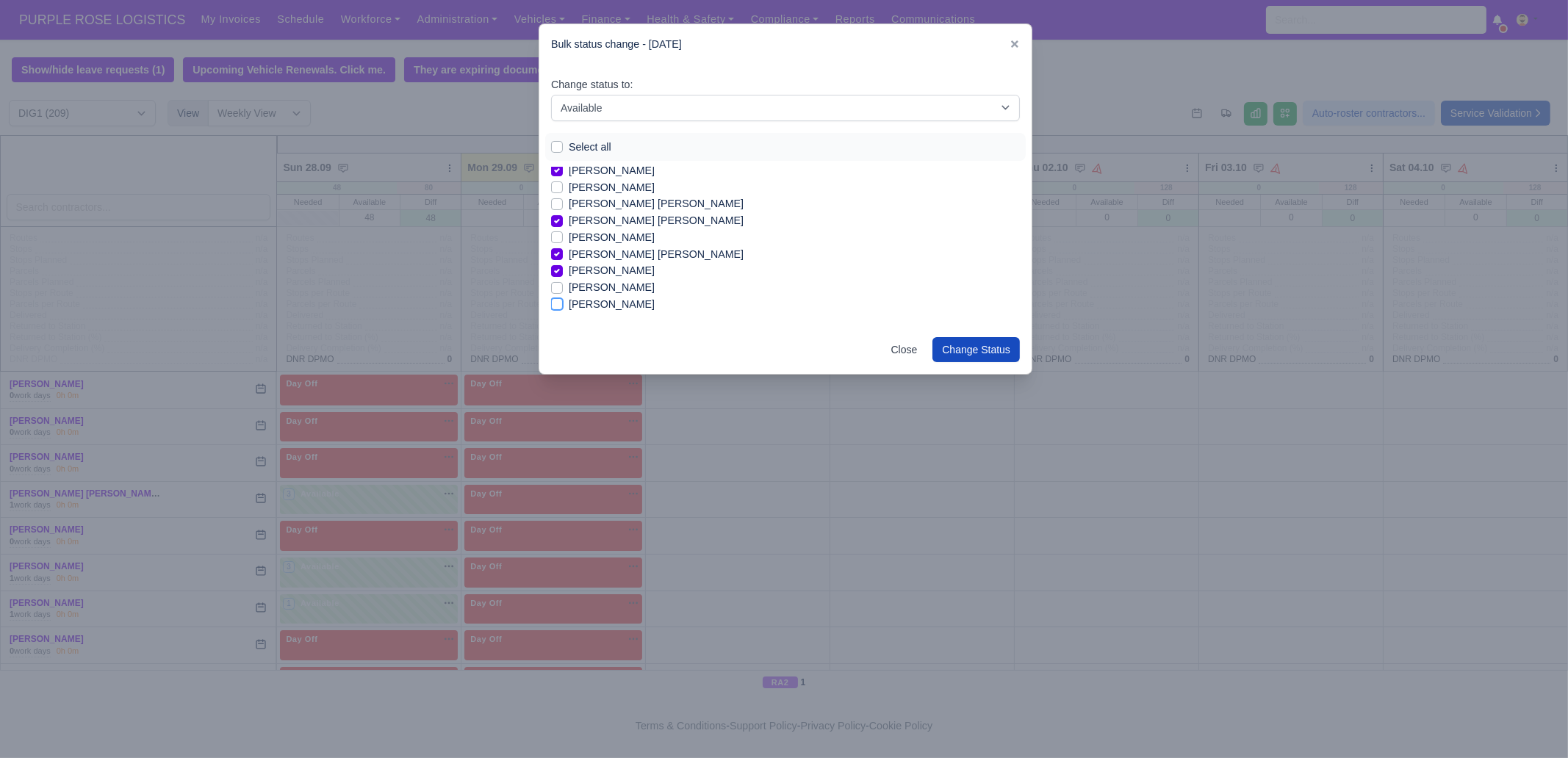
click at [563, 303] on input "[PERSON_NAME]" at bounding box center [557, 302] width 12 height 12
click at [646, 229] on label "[PERSON_NAME]" at bounding box center [612, 229] width 86 height 17
click at [563, 229] on input "[PERSON_NAME]" at bounding box center [557, 227] width 12 height 12
click at [643, 262] on label "[PERSON_NAME]" at bounding box center [612, 263] width 86 height 17
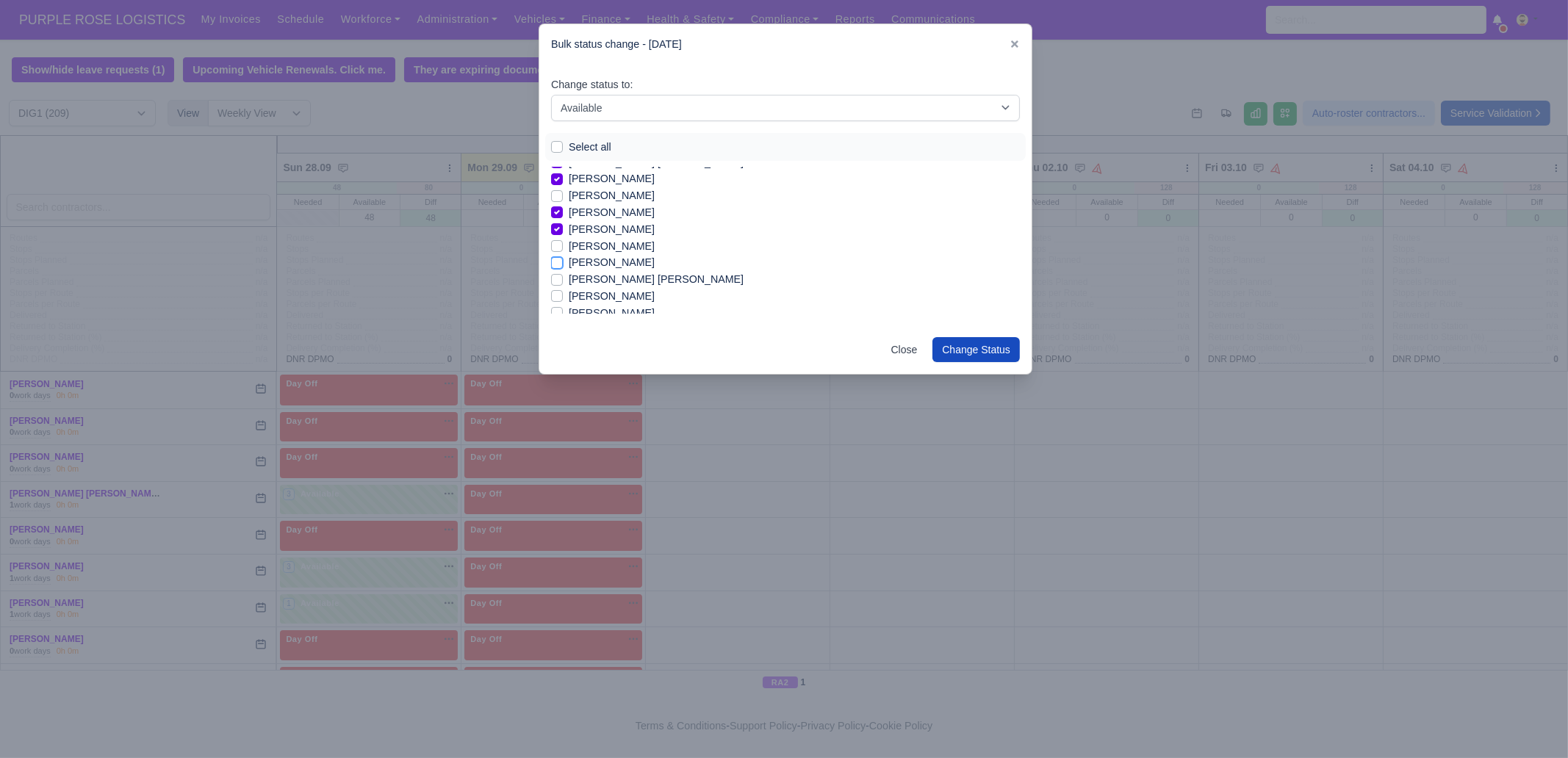
click at [563, 262] on input "[PERSON_NAME]" at bounding box center [557, 260] width 12 height 12
click at [609, 293] on label "[PERSON_NAME]" at bounding box center [612, 296] width 86 height 17
click at [563, 293] on input "[PERSON_NAME]" at bounding box center [557, 294] width 12 height 12
click at [626, 237] on label "[PERSON_NAME]" at bounding box center [612, 239] width 86 height 17
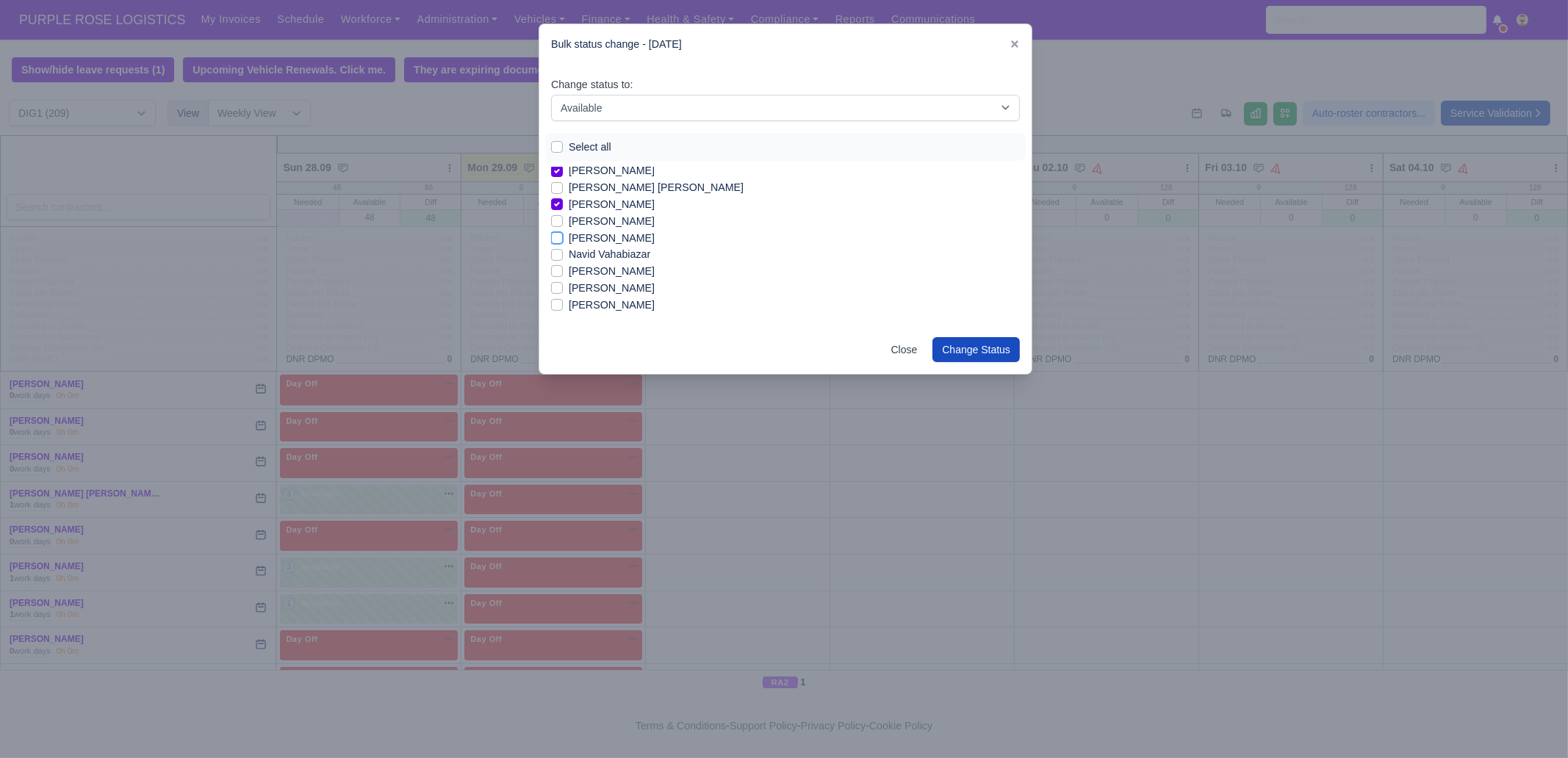
click at [563, 237] on input "[PERSON_NAME]" at bounding box center [557, 236] width 12 height 12
click at [609, 308] on label "[PERSON_NAME]" at bounding box center [612, 305] width 86 height 17
click at [563, 308] on input "[PERSON_NAME]" at bounding box center [557, 302] width 12 height 12
click at [596, 266] on label "[PERSON_NAME]" at bounding box center [612, 265] width 86 height 17
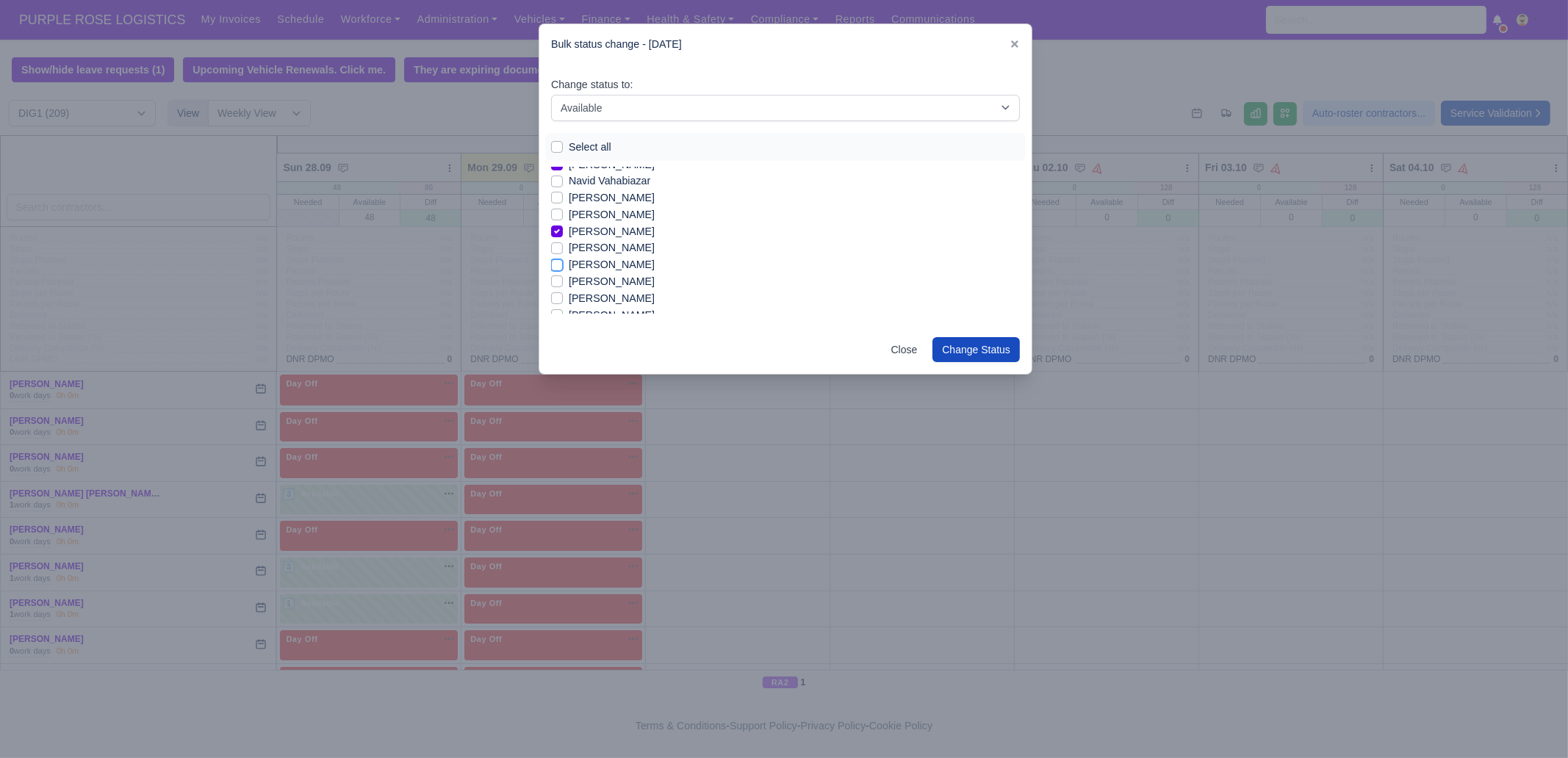
click at [563, 266] on input "[PERSON_NAME]" at bounding box center [557, 262] width 12 height 12
click at [599, 226] on label "[PERSON_NAME]" at bounding box center [612, 223] width 86 height 17
click at [563, 226] on input "[PERSON_NAME]" at bounding box center [557, 220] width 12 height 12
click at [600, 274] on label "[PERSON_NAME]" at bounding box center [612, 273] width 86 height 17
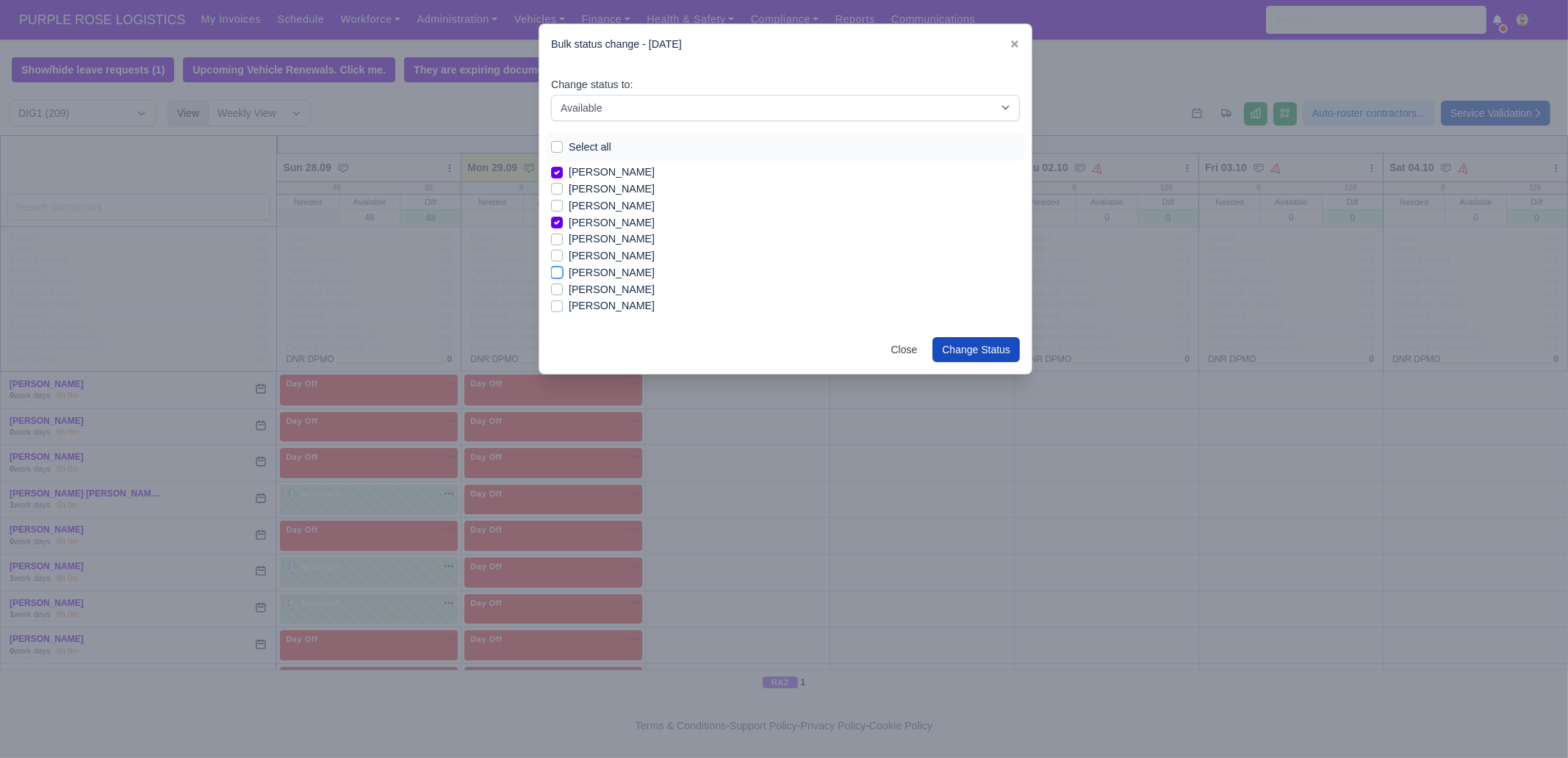
click at [563, 274] on input "[PERSON_NAME]" at bounding box center [557, 270] width 12 height 12
click at [593, 303] on label "[PERSON_NAME]" at bounding box center [612, 306] width 86 height 17
click at [563, 303] on input "[PERSON_NAME]" at bounding box center [557, 303] width 12 height 12
click at [614, 230] on label "[PERSON_NAME]" at bounding box center [612, 231] width 86 height 17
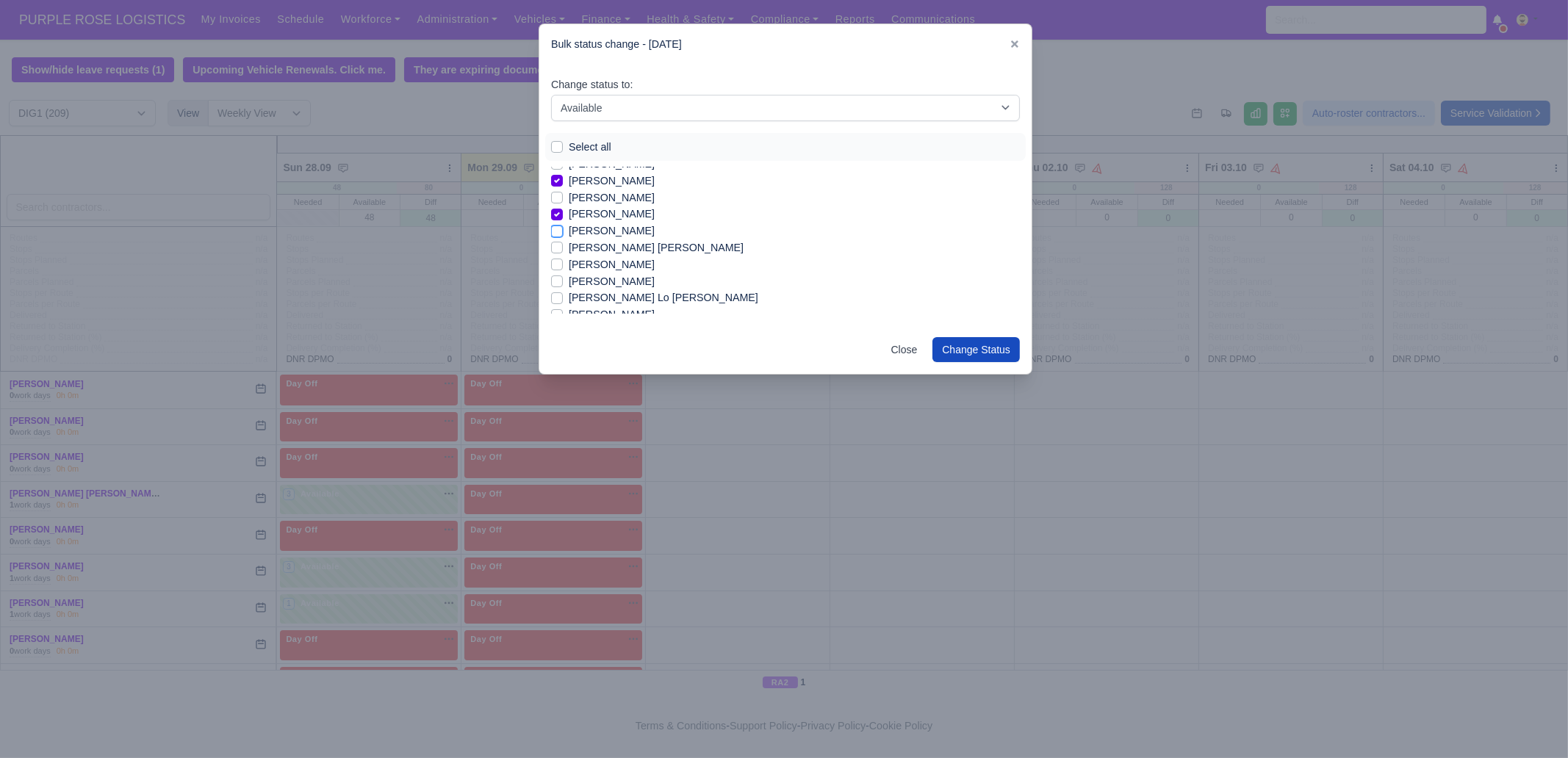
click at [563, 230] on input "[PERSON_NAME]" at bounding box center [557, 228] width 12 height 12
click at [605, 262] on label "[PERSON_NAME]" at bounding box center [612, 265] width 86 height 17
click at [563, 262] on input "[PERSON_NAME]" at bounding box center [557, 262] width 12 height 12
click at [607, 202] on label "[PERSON_NAME] Lo [PERSON_NAME]" at bounding box center [663, 206] width 189 height 17
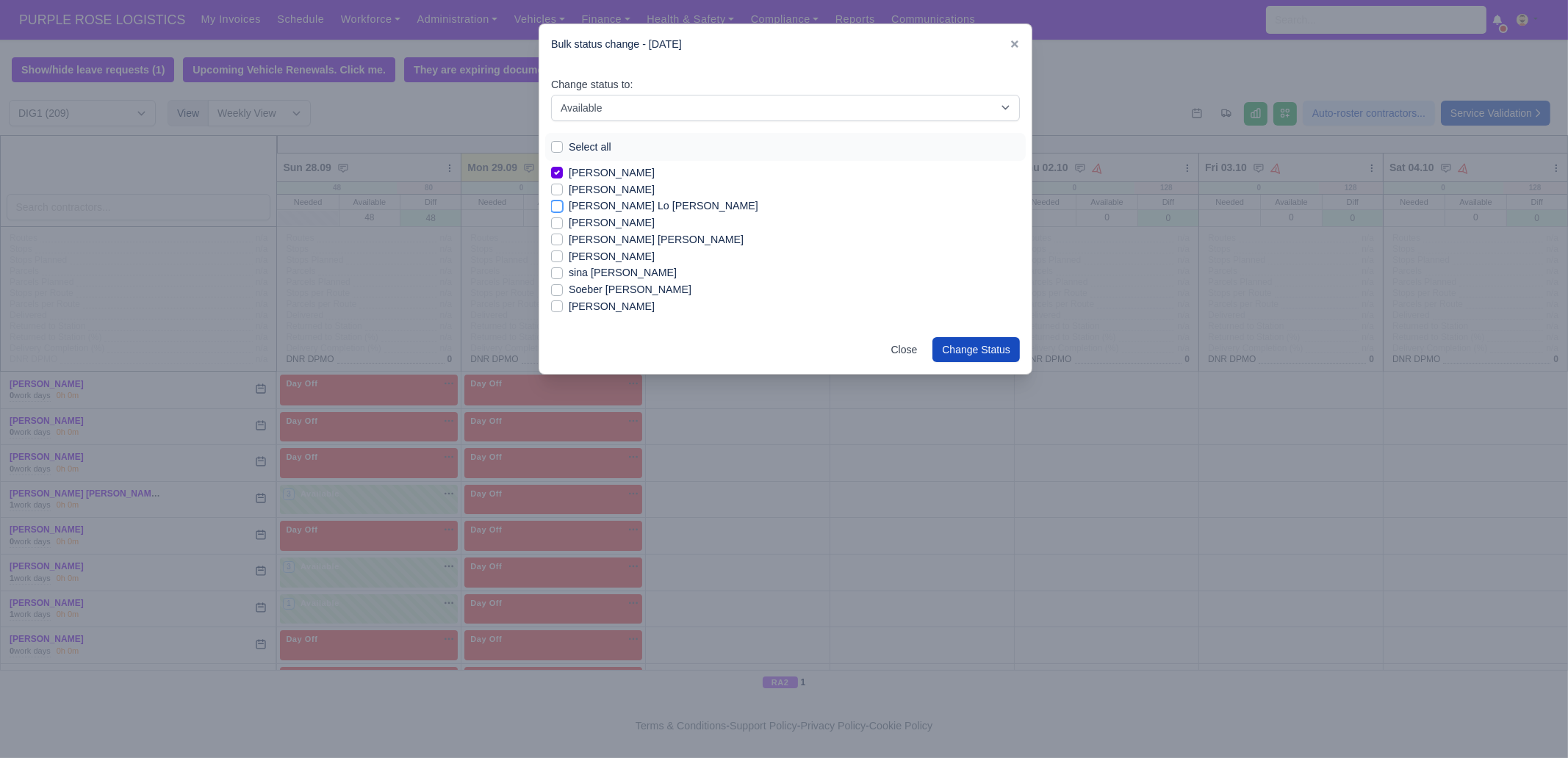
click at [563, 202] on input "[PERSON_NAME] Lo [PERSON_NAME]" at bounding box center [557, 203] width 12 height 12
click at [606, 223] on label "[PERSON_NAME]" at bounding box center [612, 223] width 86 height 17
click at [563, 223] on input "[PERSON_NAME]" at bounding box center [557, 220] width 12 height 12
click at [621, 243] on label "[PERSON_NAME] [PERSON_NAME]" at bounding box center [656, 240] width 175 height 17
click at [563, 243] on input "[PERSON_NAME] [PERSON_NAME]" at bounding box center [557, 237] width 12 height 12
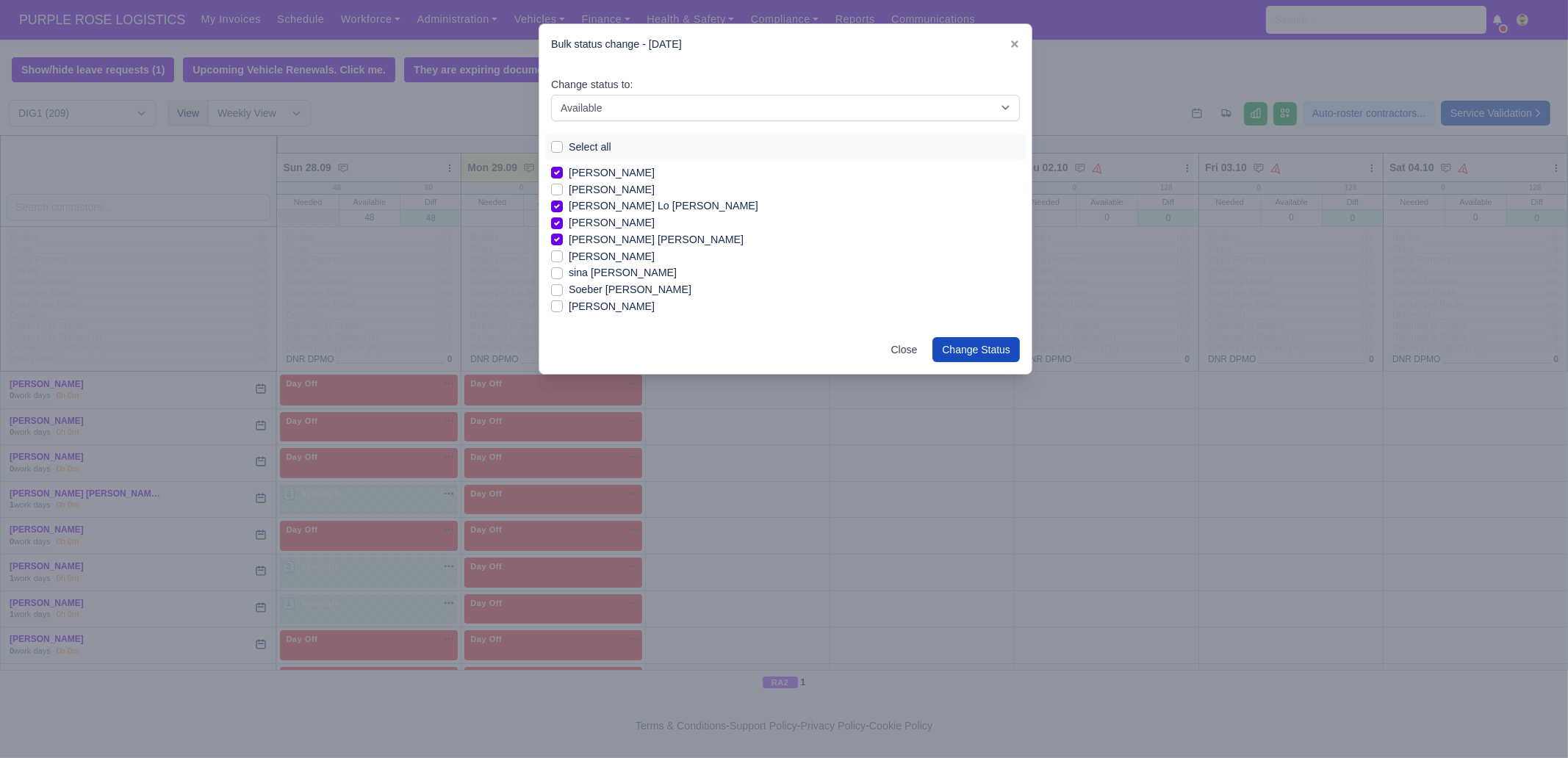
click at [605, 271] on label "sina [PERSON_NAME]" at bounding box center [623, 273] width 108 height 17
click at [563, 271] on input "sina [PERSON_NAME]" at bounding box center [557, 270] width 12 height 12
click at [610, 308] on label "[PERSON_NAME]" at bounding box center [612, 307] width 86 height 17
click at [563, 308] on input "[PERSON_NAME]" at bounding box center [557, 304] width 12 height 12
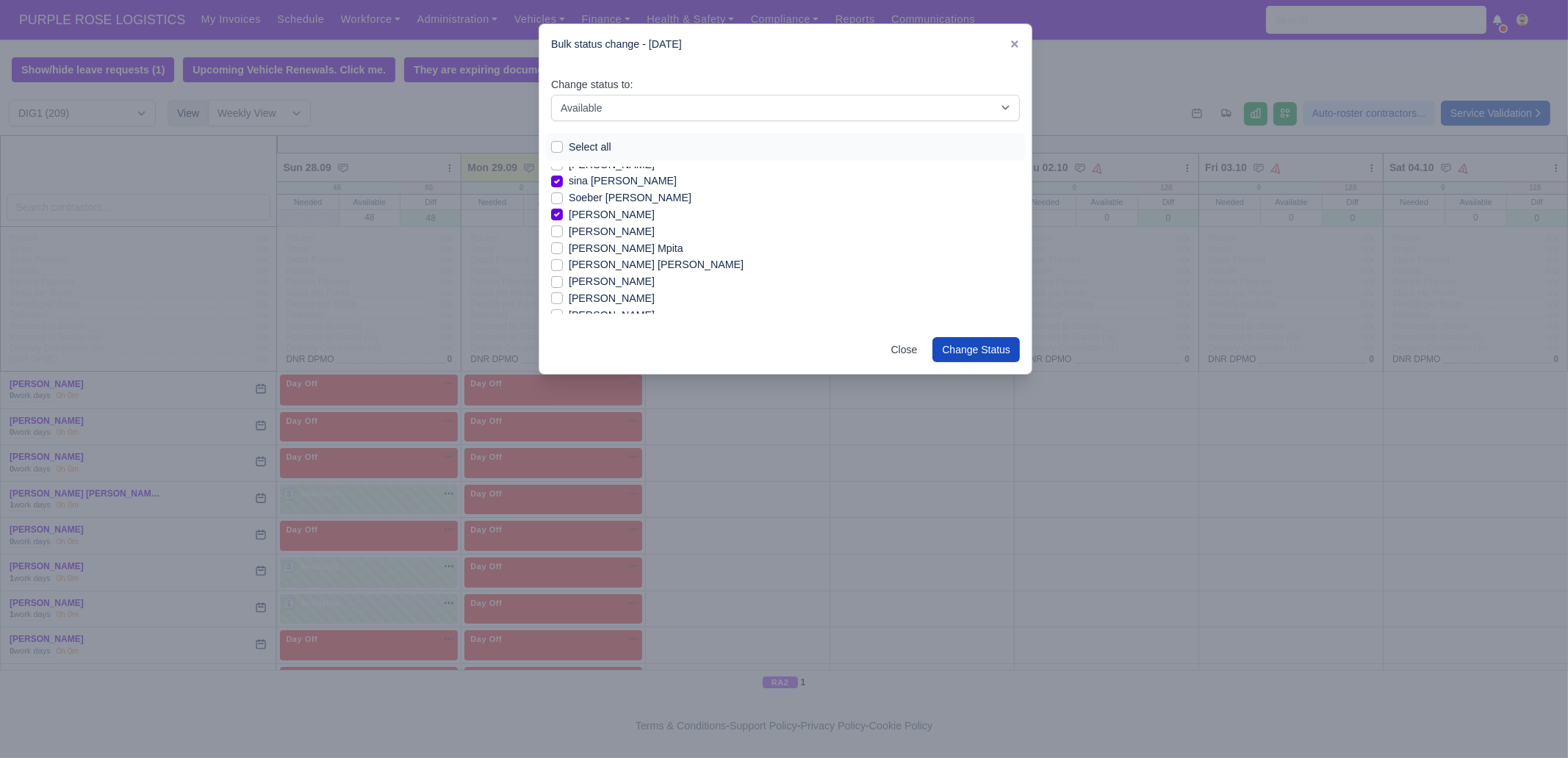
click at [623, 251] on label "[PERSON_NAME] Mpita" at bounding box center [626, 249] width 115 height 17
click at [563, 251] on input "[PERSON_NAME] Mpita" at bounding box center [557, 246] width 12 height 12
click at [610, 282] on label "[PERSON_NAME]" at bounding box center [612, 279] width 86 height 17
click at [563, 282] on input "[PERSON_NAME]" at bounding box center [557, 276] width 12 height 12
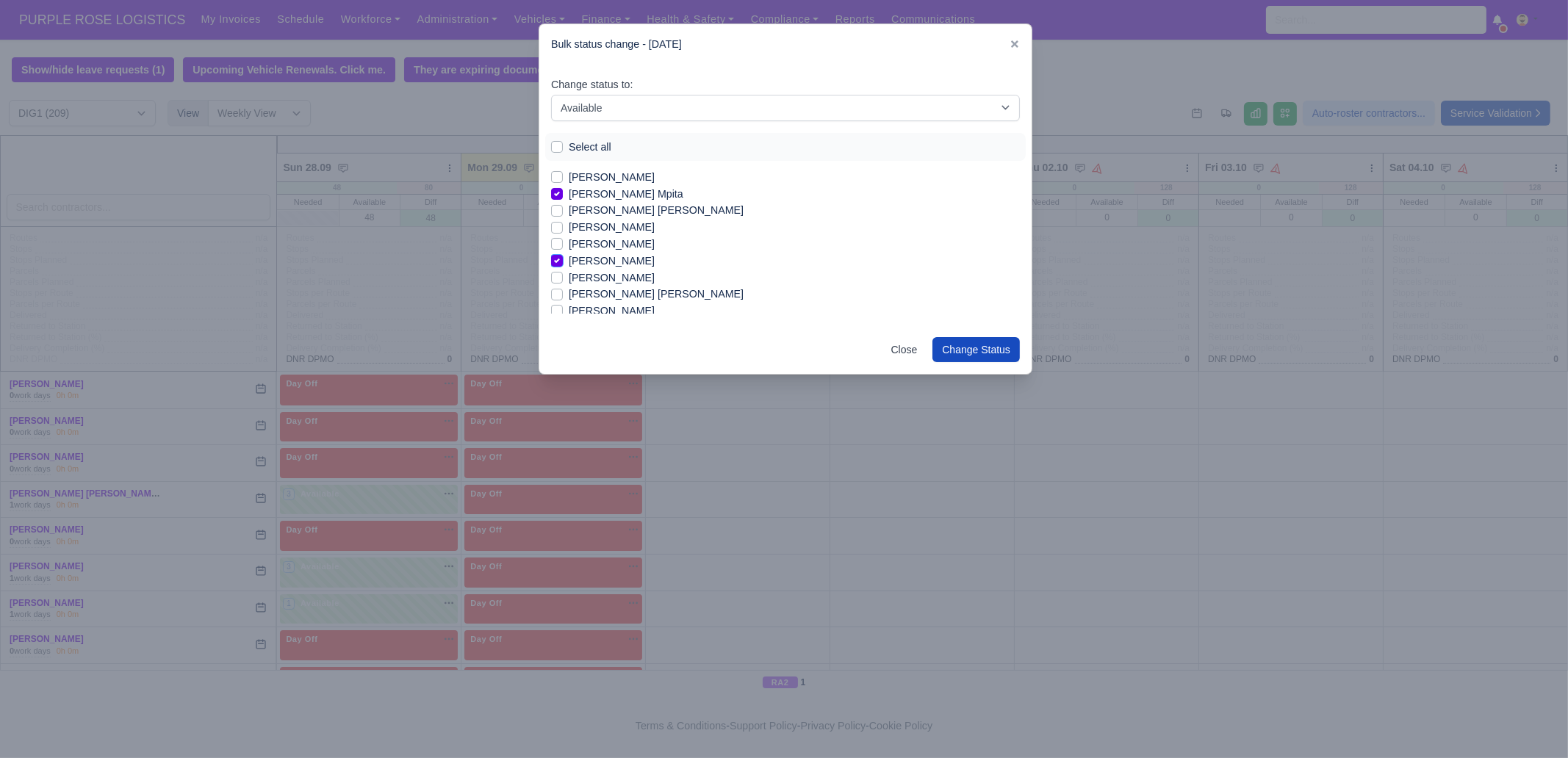
scroll to position [1893, 0]
click at [595, 295] on label "[PERSON_NAME]" at bounding box center [612, 292] width 86 height 17
click at [563, 295] on input "[PERSON_NAME]" at bounding box center [557, 289] width 12 height 12
click at [654, 277] on label "[PERSON_NAME]" at bounding box center [612, 272] width 86 height 17
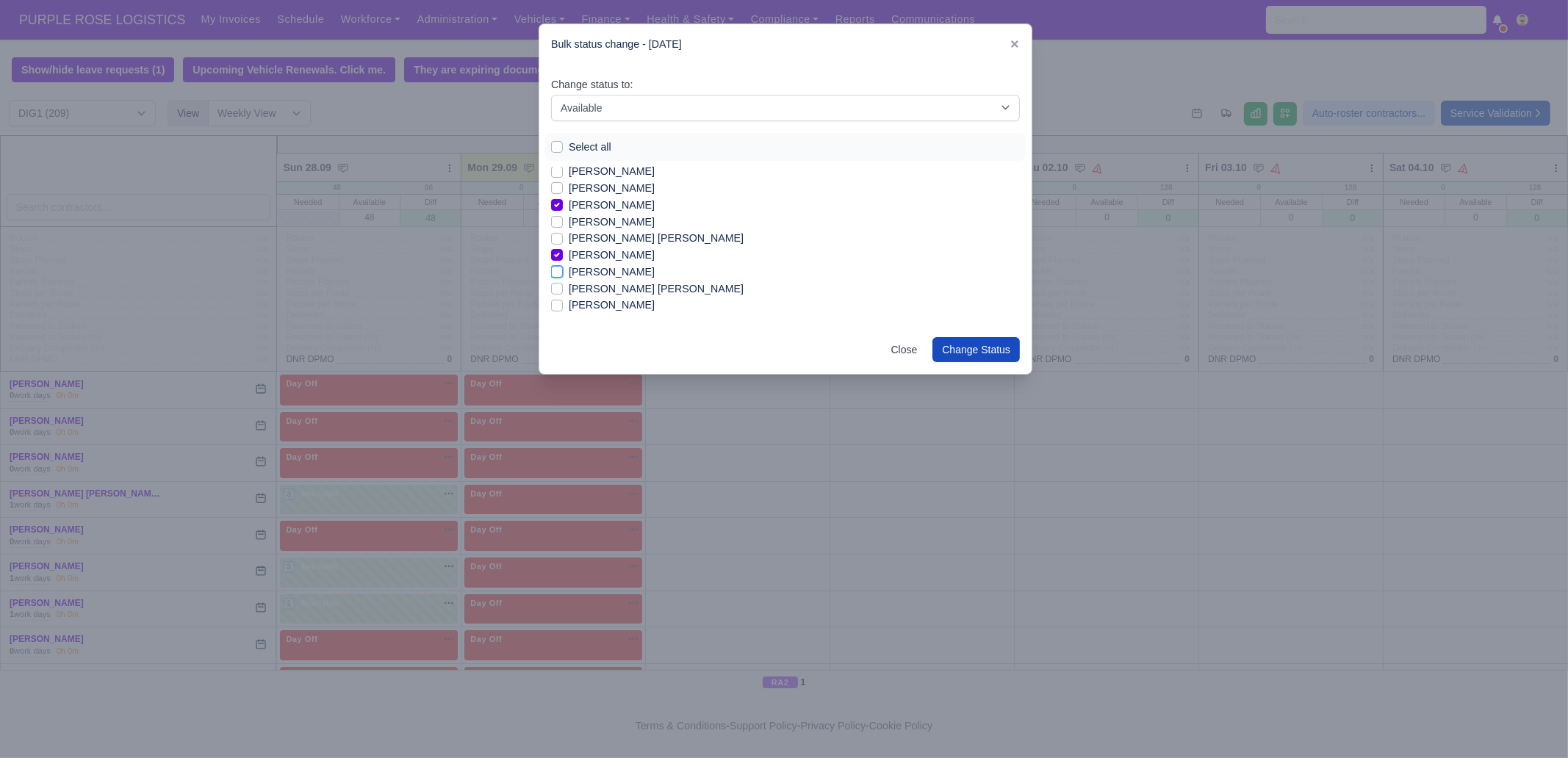
click at [563, 276] on input "[PERSON_NAME]" at bounding box center [557, 269] width 12 height 12
click at [667, 288] on label "[PERSON_NAME] [PERSON_NAME]" at bounding box center [656, 289] width 175 height 17
click at [563, 288] on input "[PERSON_NAME] [PERSON_NAME]" at bounding box center [557, 286] width 12 height 12
click at [654, 307] on label "[PERSON_NAME]" at bounding box center [612, 305] width 86 height 17
click at [563, 307] on input "[PERSON_NAME]" at bounding box center [557, 302] width 12 height 12
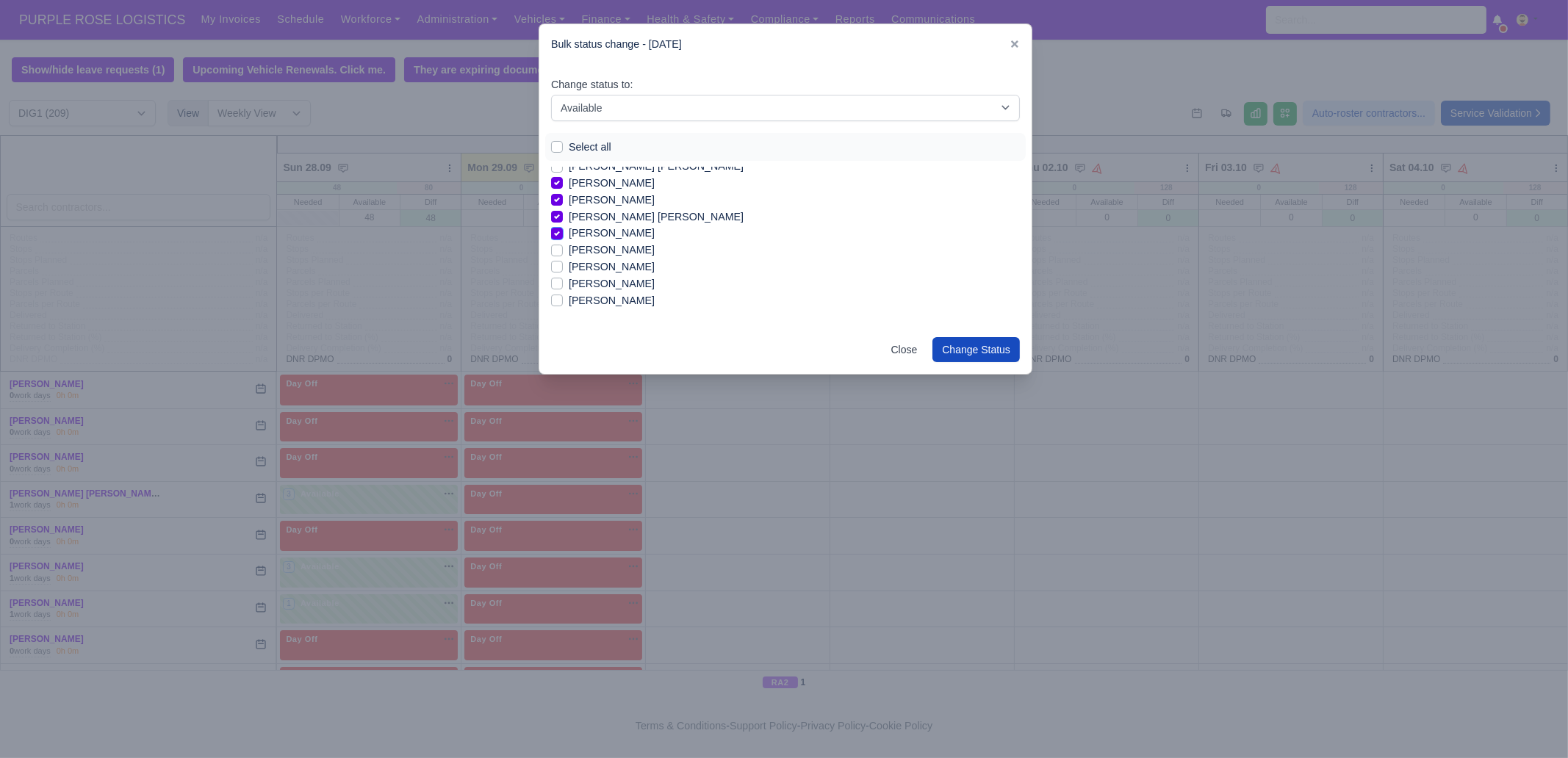
scroll to position [2003, 0]
click at [601, 269] on label "[PERSON_NAME]" at bounding box center [612, 266] width 86 height 17
click at [563, 269] on input "[PERSON_NAME]" at bounding box center [557, 263] width 12 height 12
drag, startPoint x: 602, startPoint y: 283, endPoint x: 598, endPoint y: 302, distance: 19.4
click at [602, 284] on label "[PERSON_NAME]" at bounding box center [612, 283] width 86 height 17
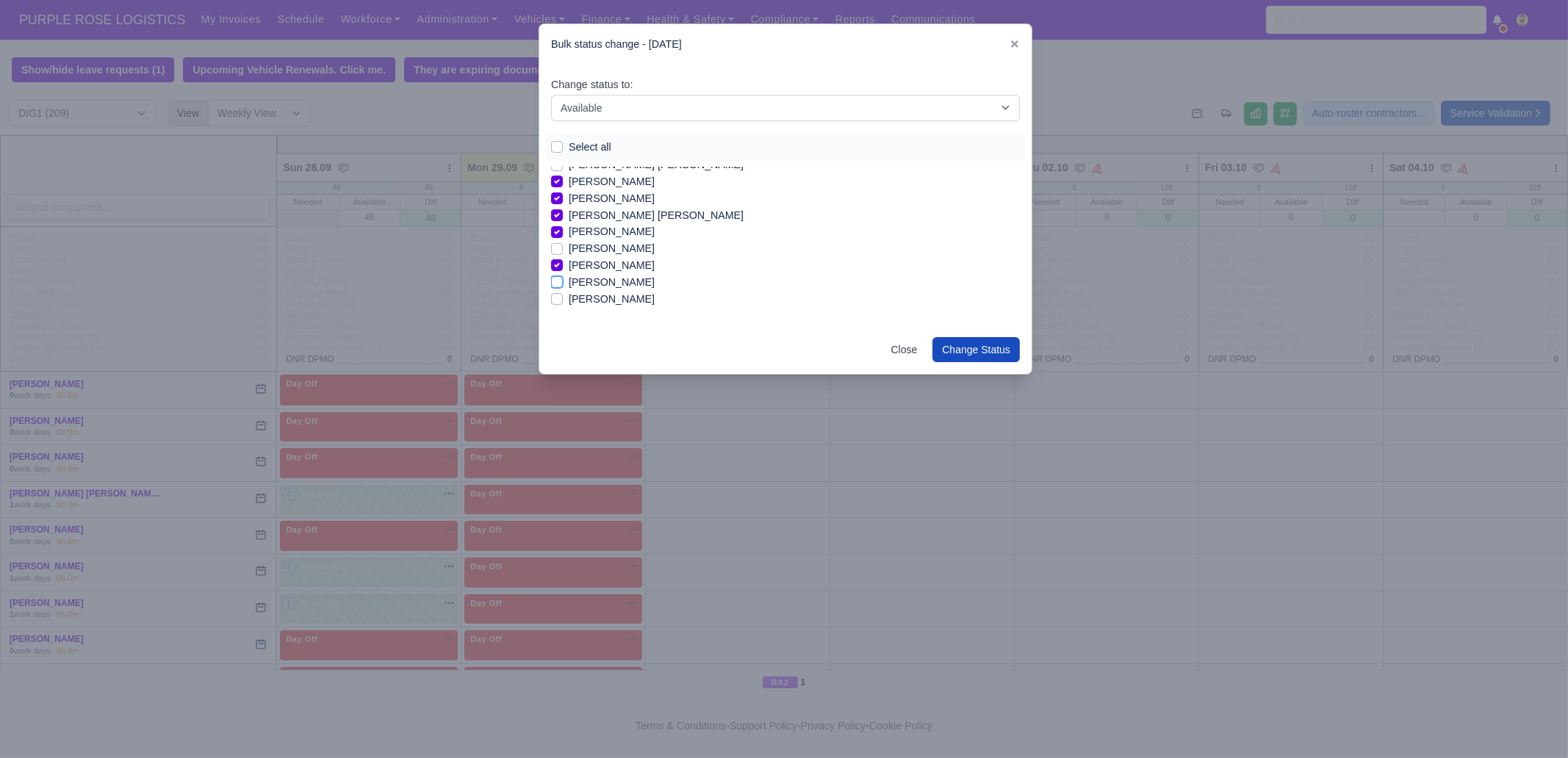
click at [563, 284] on input "[PERSON_NAME]" at bounding box center [557, 280] width 12 height 12
click at [598, 302] on label "[PERSON_NAME]" at bounding box center [612, 299] width 86 height 17
click at [563, 302] on input "[PERSON_NAME]" at bounding box center [557, 296] width 12 height 12
click at [986, 343] on button "Change Status" at bounding box center [976, 350] width 88 height 25
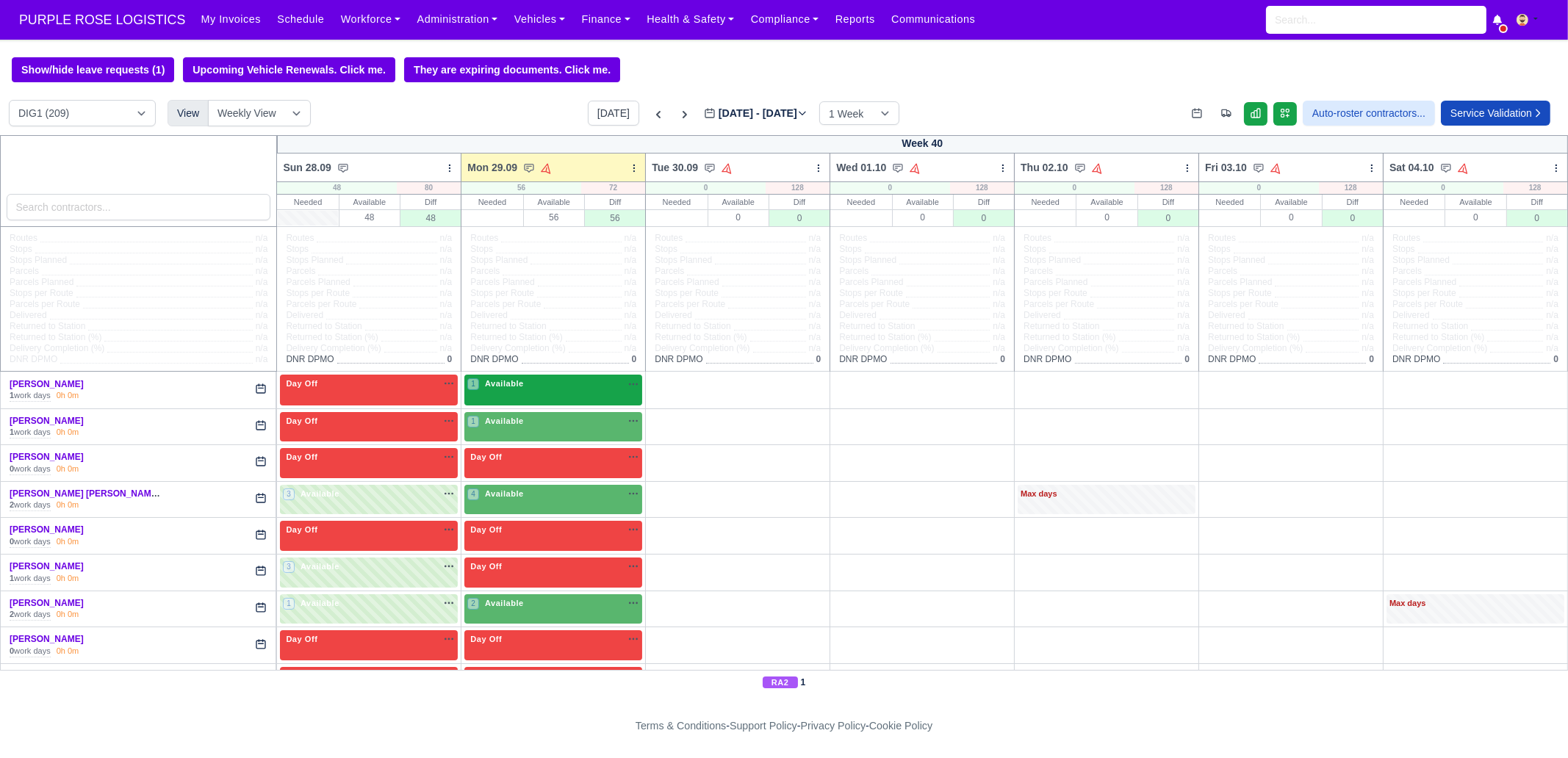
click at [515, 389] on span "Available" at bounding box center [504, 383] width 45 height 10
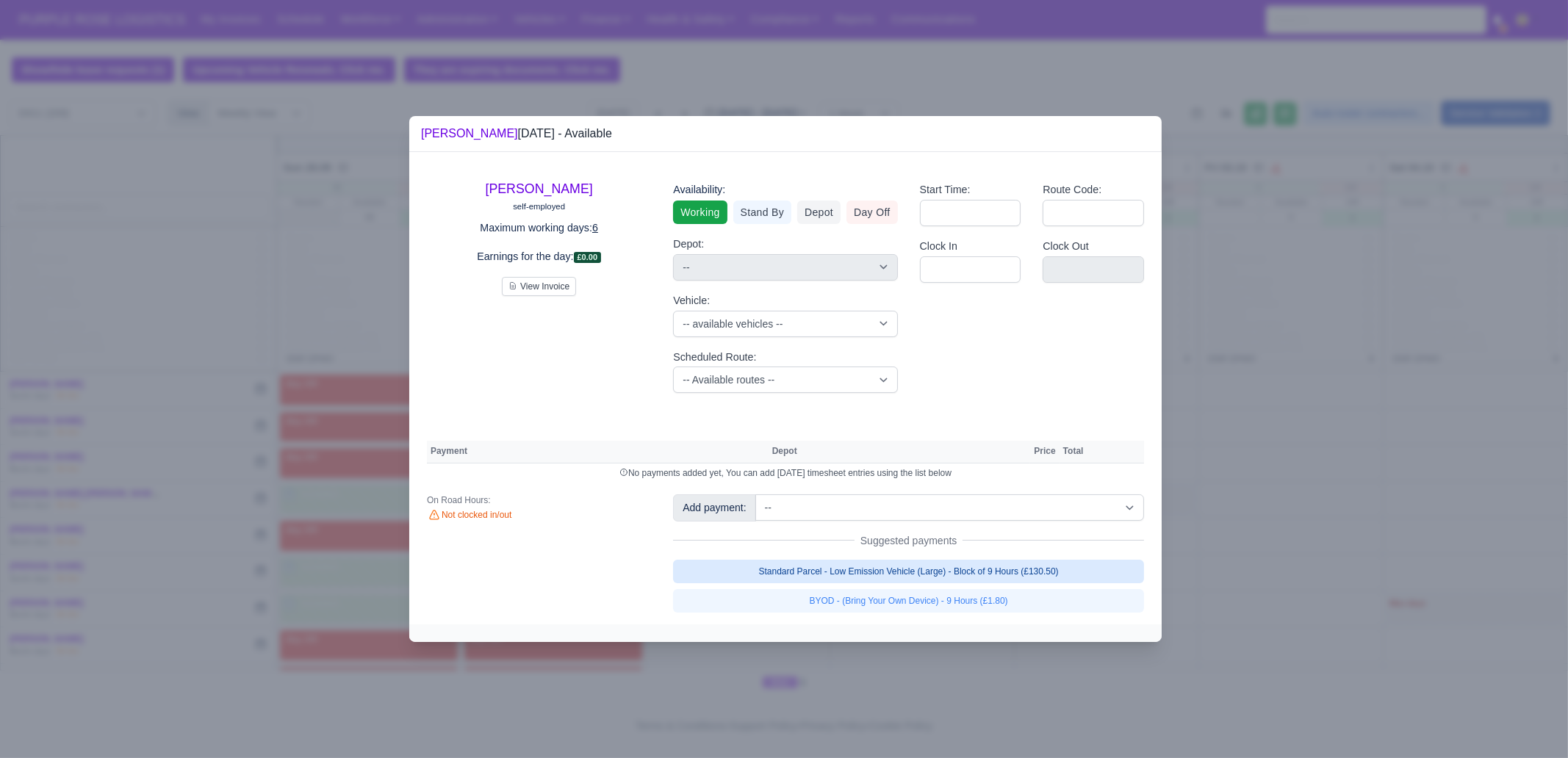
click at [995, 572] on link "Standard Parcel - Low Emission Vehicle (Large) - Block of 9 Hours (£130.50)" at bounding box center [908, 572] width 471 height 23
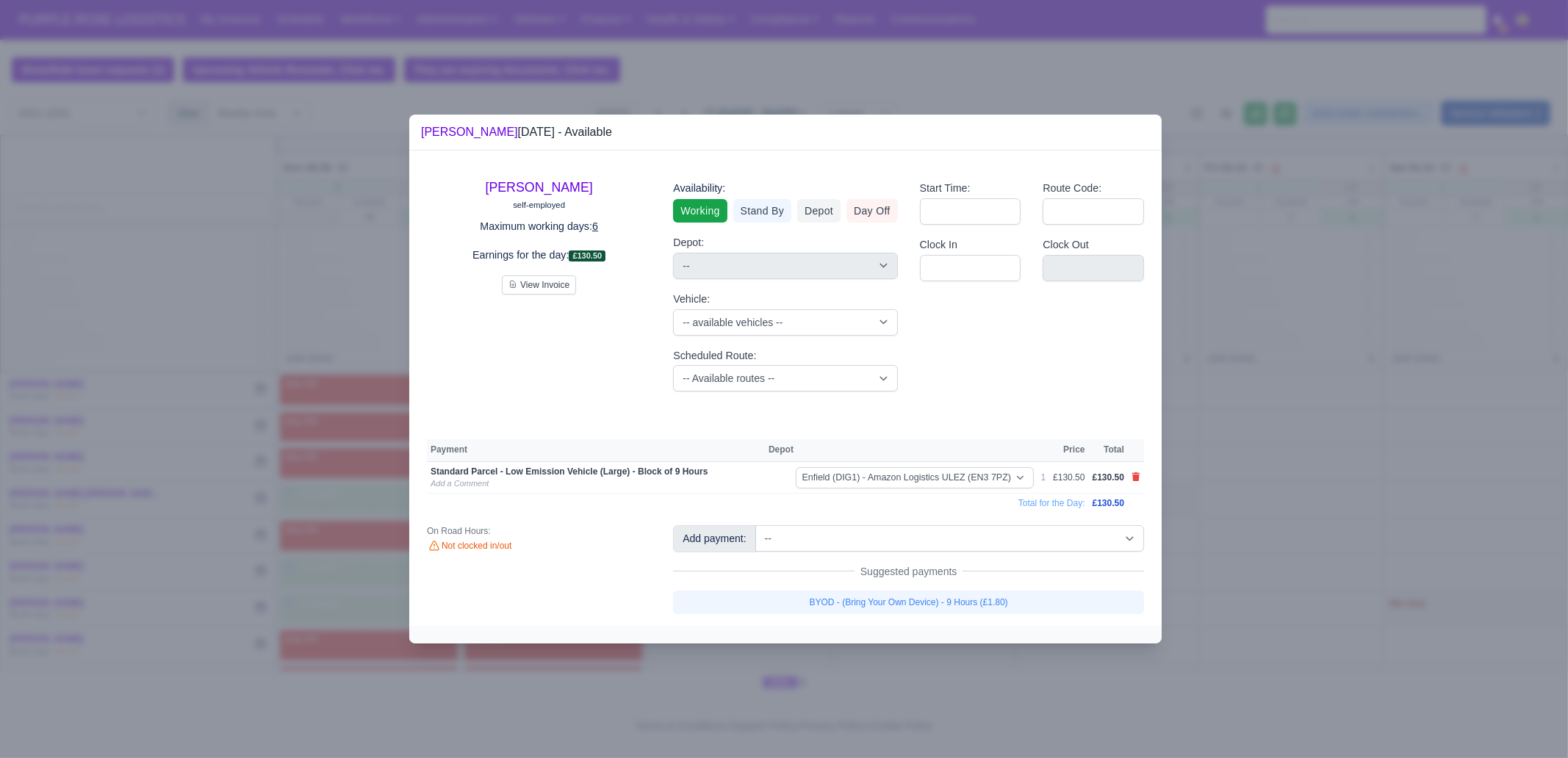
click at [996, 592] on link "BYOD - (Bring Your Own Device) - 9 Hours (£1.80)" at bounding box center [908, 602] width 471 height 23
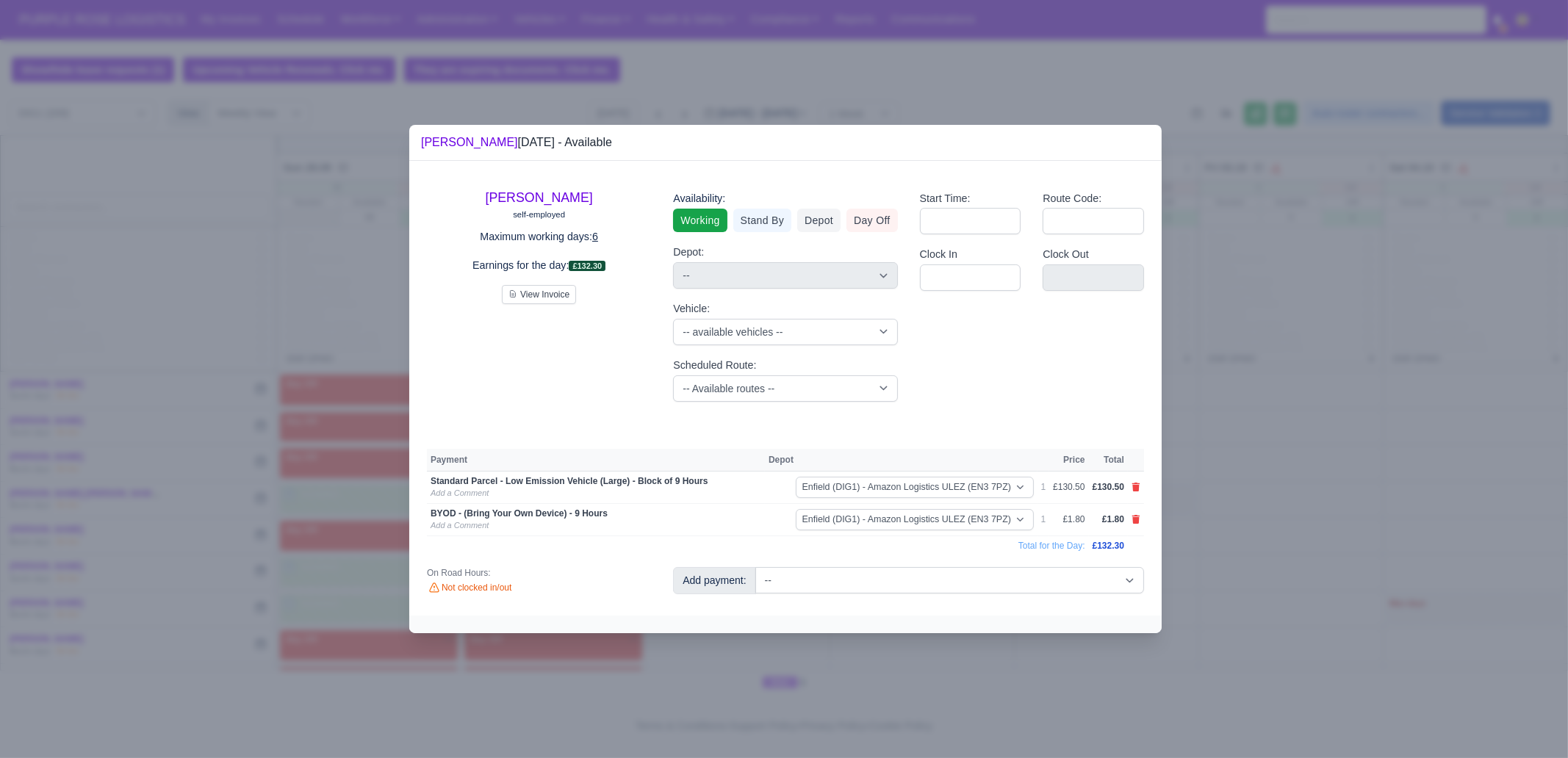
click at [1370, 478] on div at bounding box center [784, 379] width 1568 height 758
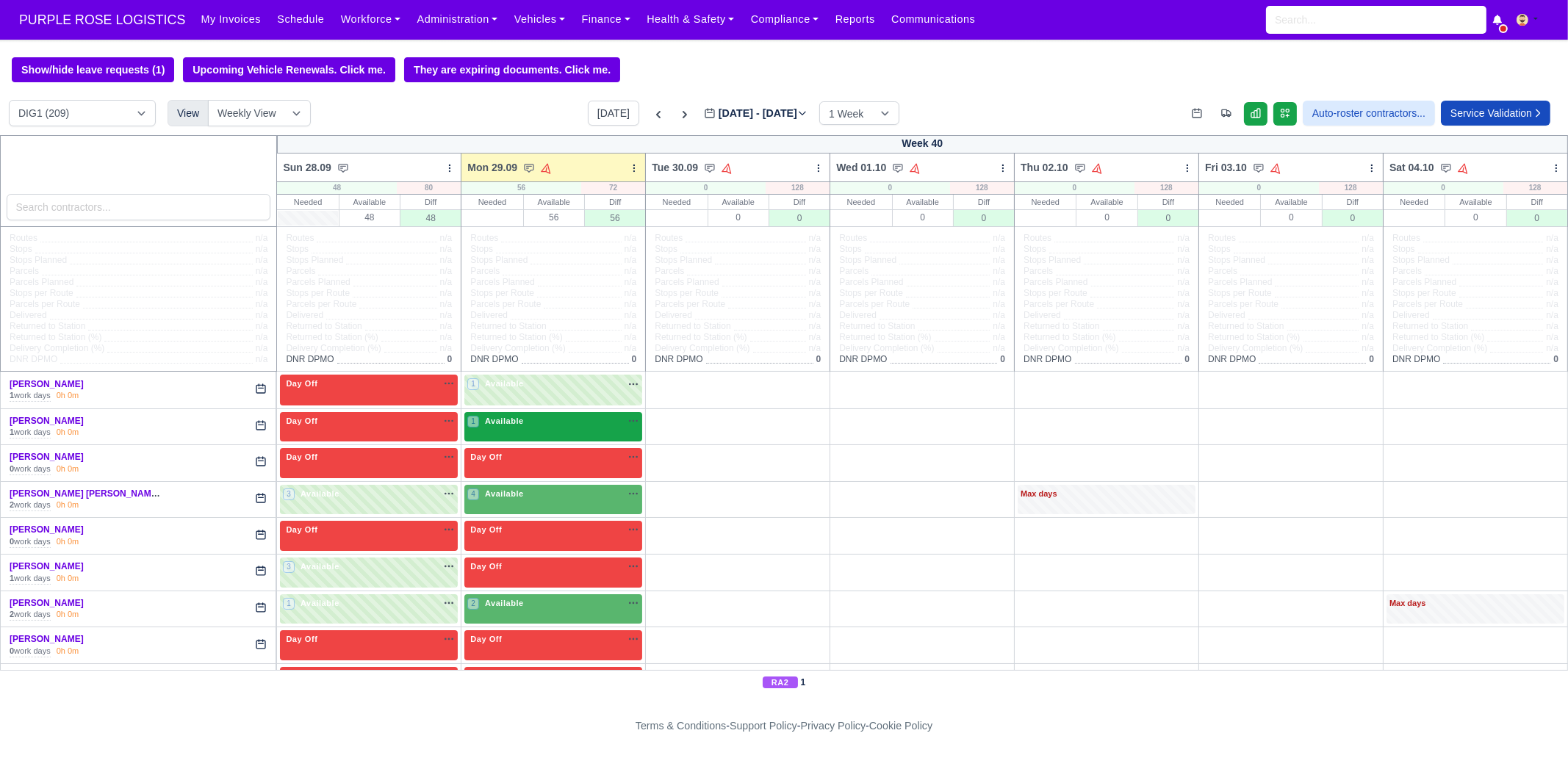
click at [518, 430] on div "1 Available na" at bounding box center [553, 422] width 172 height 16
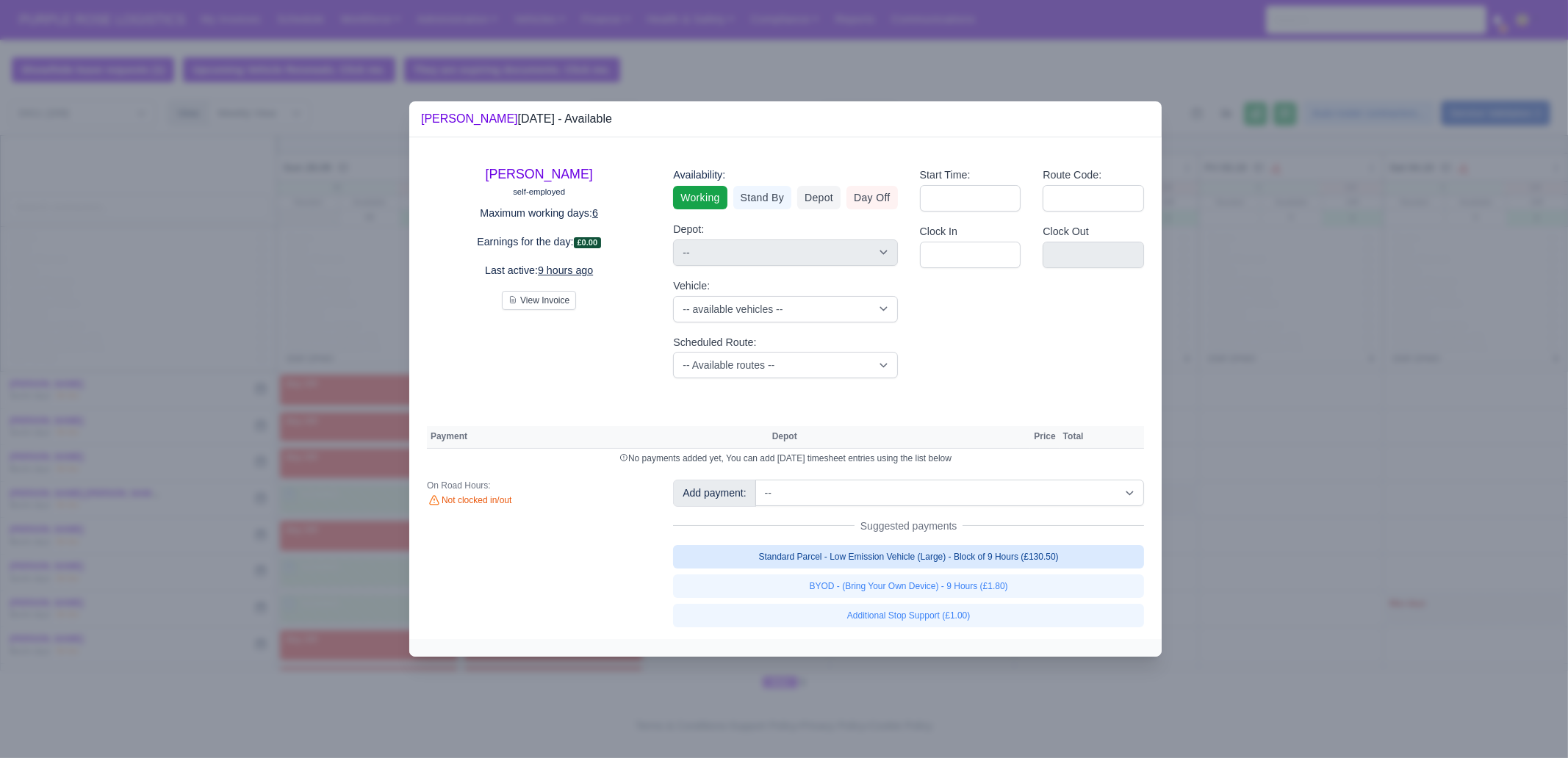
drag, startPoint x: 910, startPoint y: 553, endPoint x: 904, endPoint y: 575, distance: 22.8
click at [910, 554] on link "Standard Parcel - Low Emission Vehicle (Large) - Block of 9 Hours (£130.50)" at bounding box center [908, 557] width 471 height 23
click at [907, 569] on link "Standard Parcel - Low Emission Vehicle (Large) - Block of 9 Hours (£130.50)" at bounding box center [908, 557] width 471 height 23
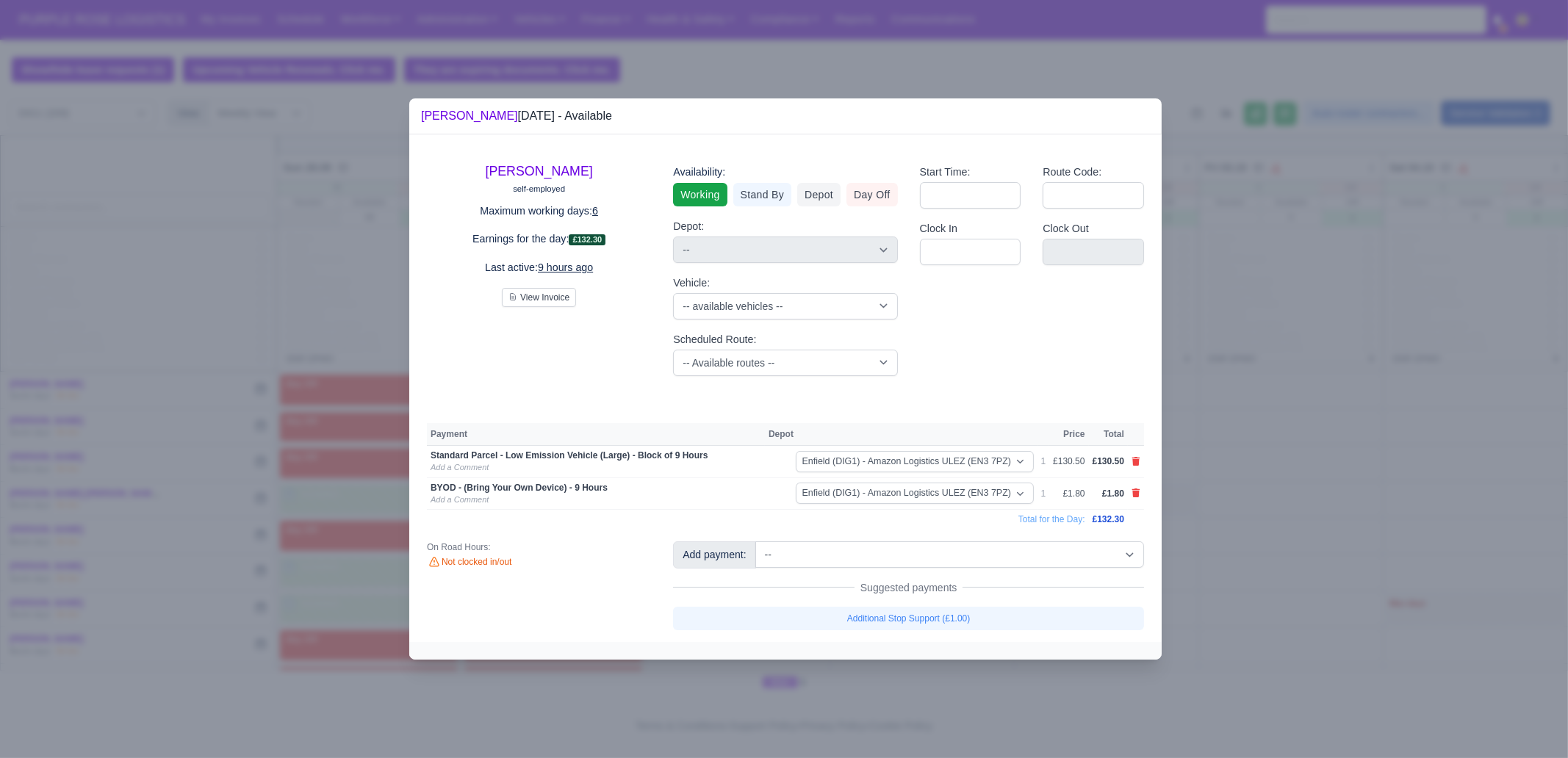
click at [1275, 503] on div at bounding box center [784, 379] width 1568 height 758
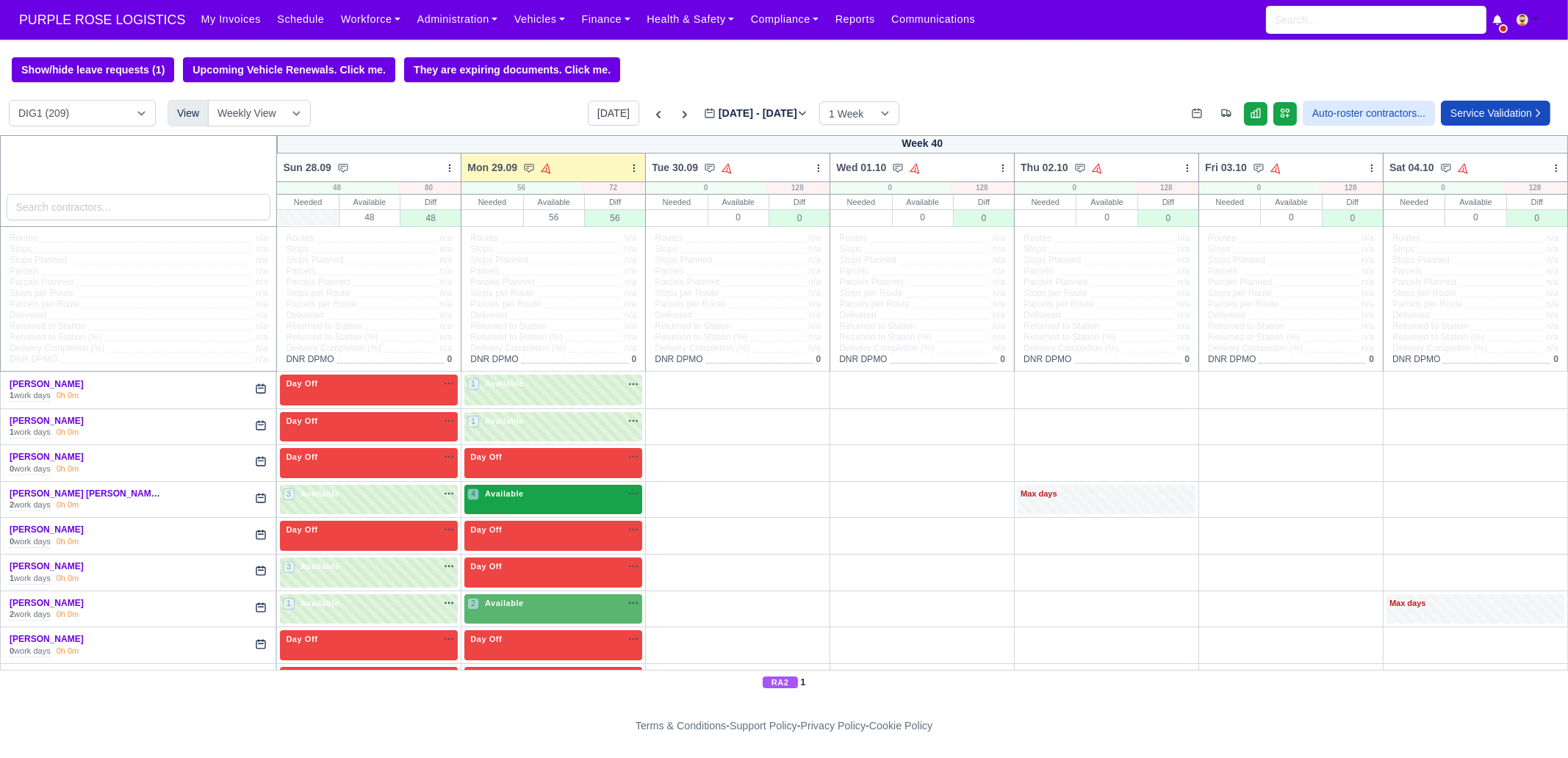
click at [496, 499] on span "Available" at bounding box center [504, 493] width 45 height 10
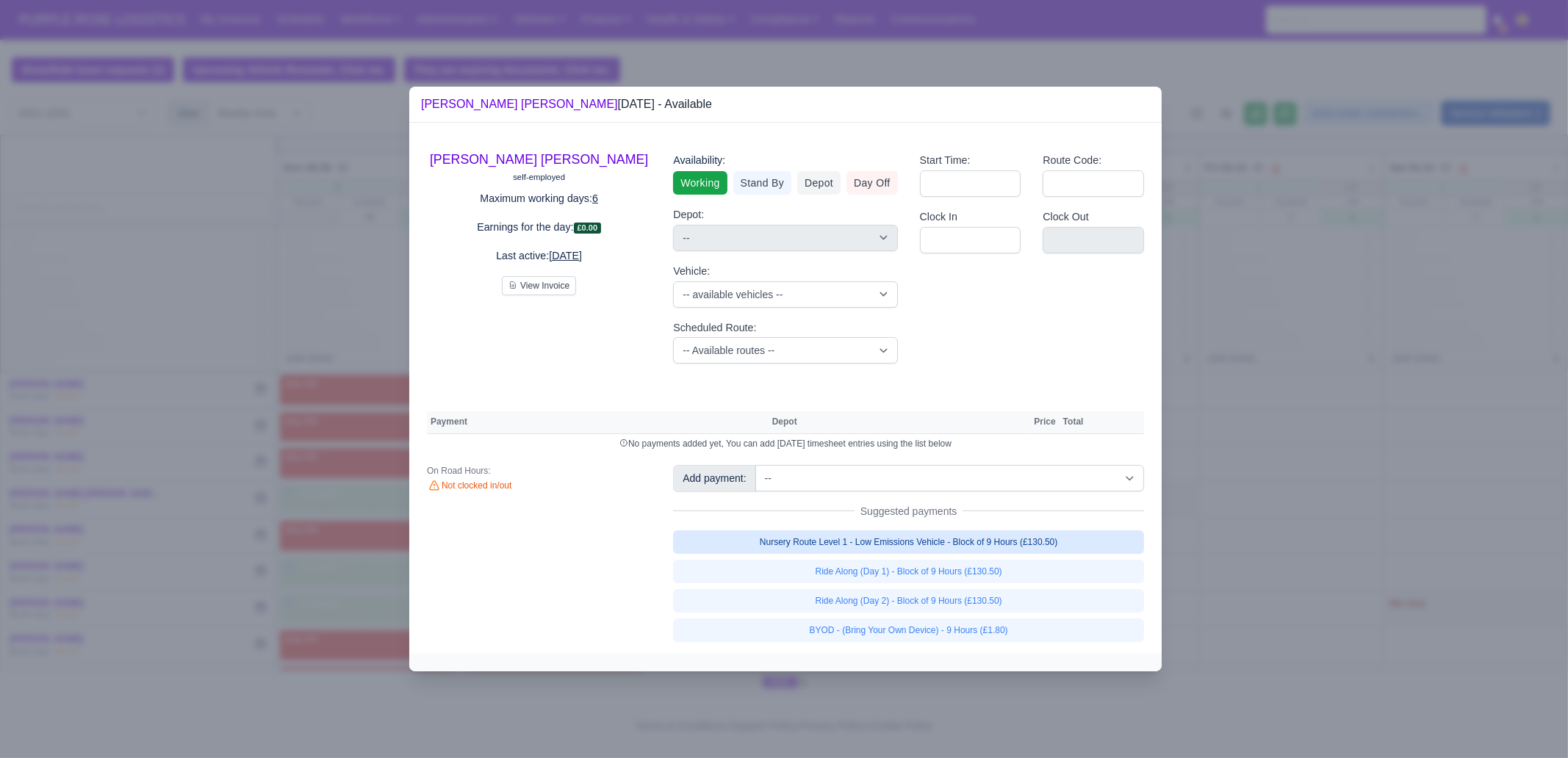
click at [981, 540] on link "Nursery Route Level 1 - Low Emissions Vehicle - Block of 9 Hours (£130.50)" at bounding box center [908, 542] width 471 height 23
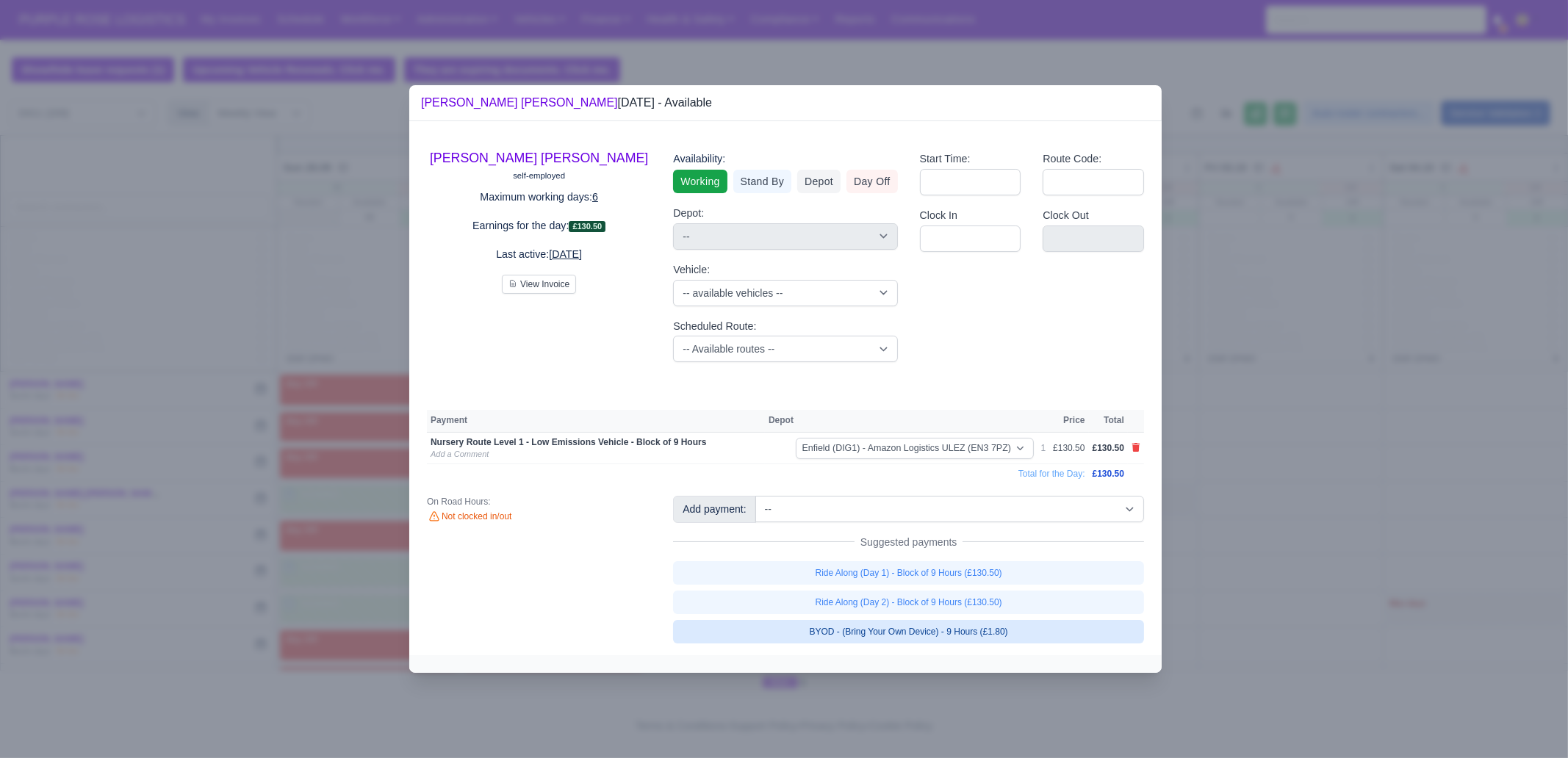
click at [992, 623] on link "BYOD - (Bring Your Own Device) - 9 Hours (£1.80)" at bounding box center [908, 631] width 471 height 23
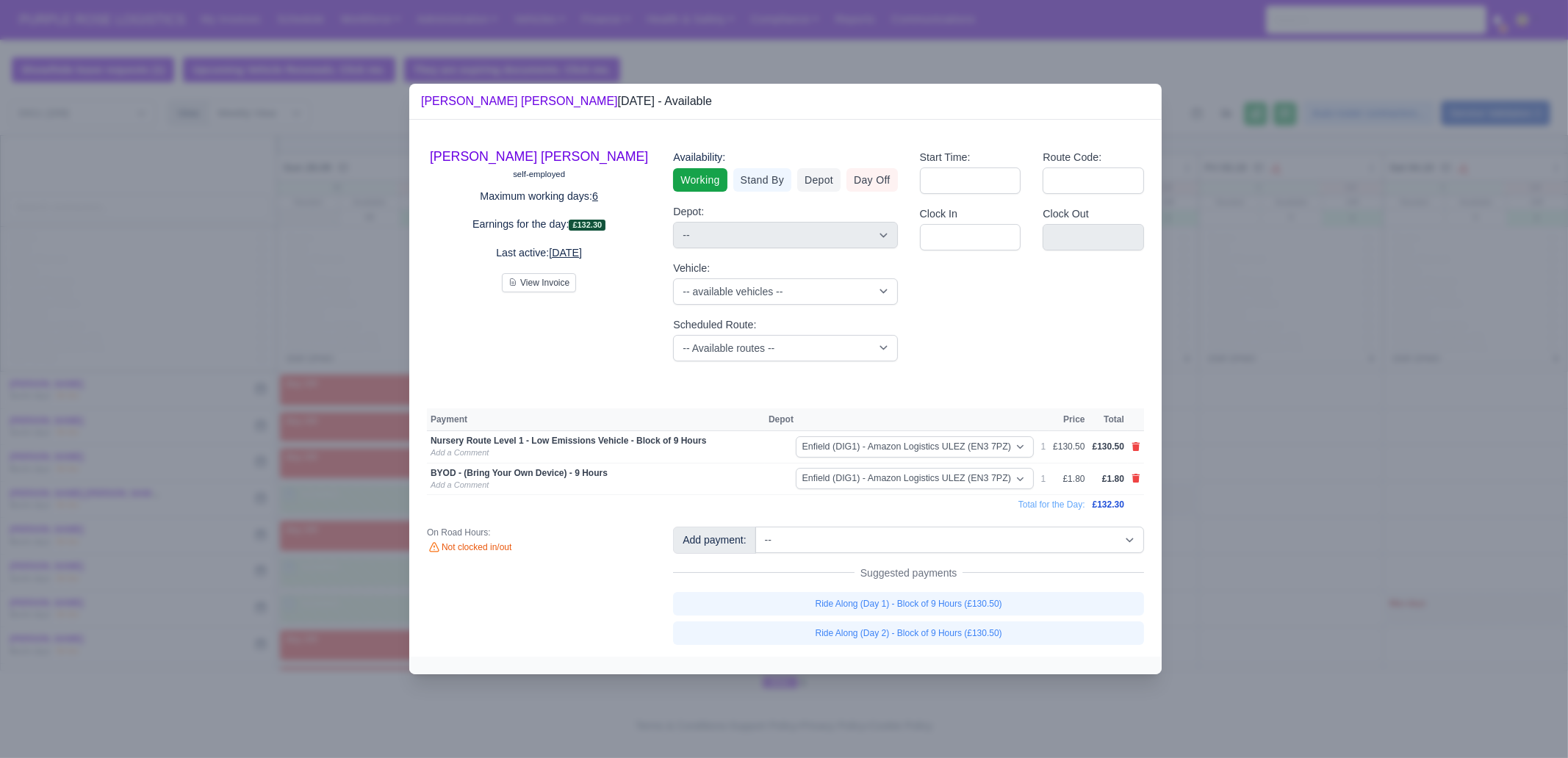
click at [1330, 494] on div at bounding box center [784, 379] width 1568 height 758
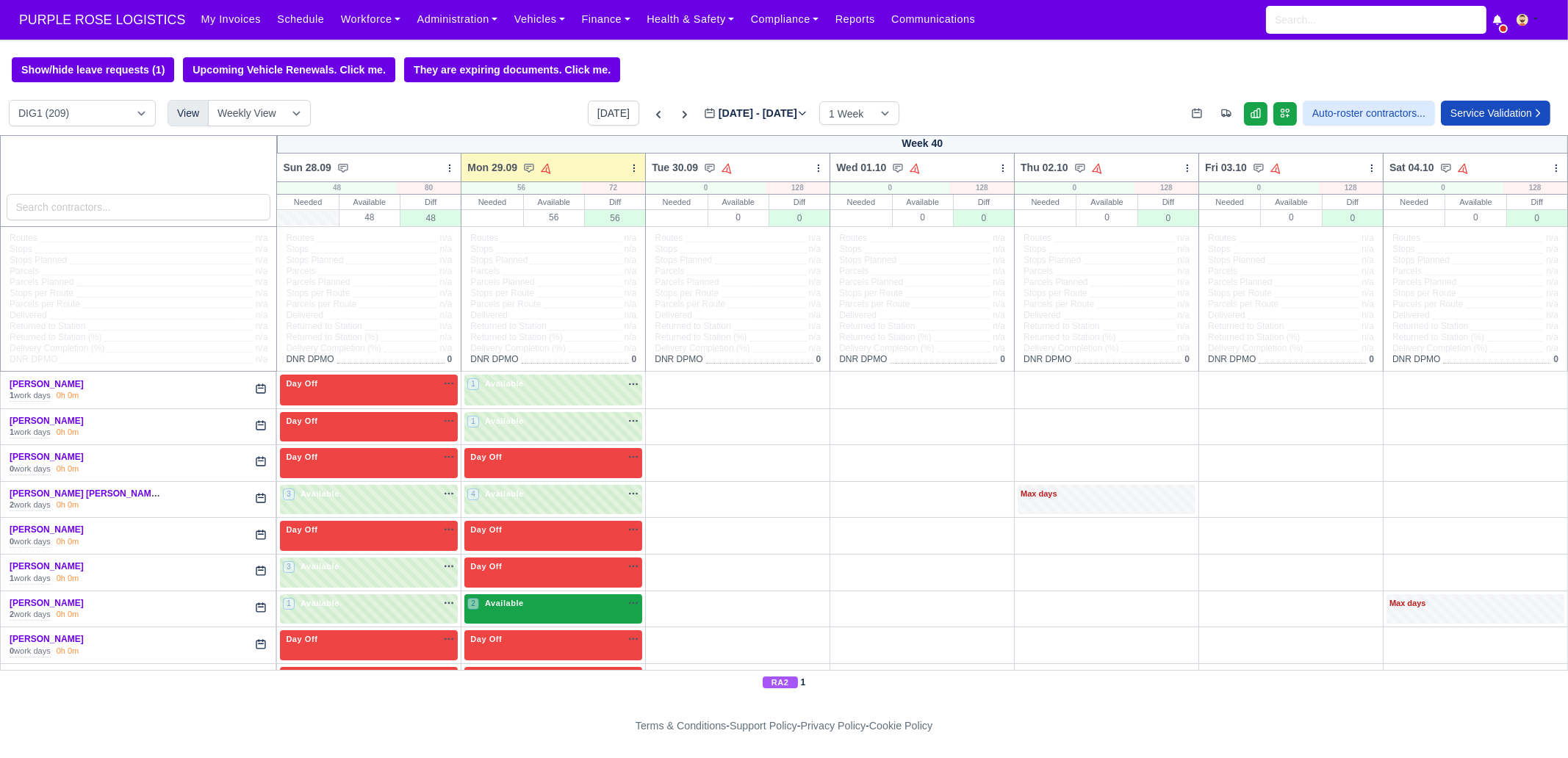
click at [543, 604] on div "2 Available na" at bounding box center [553, 603] width 172 height 12
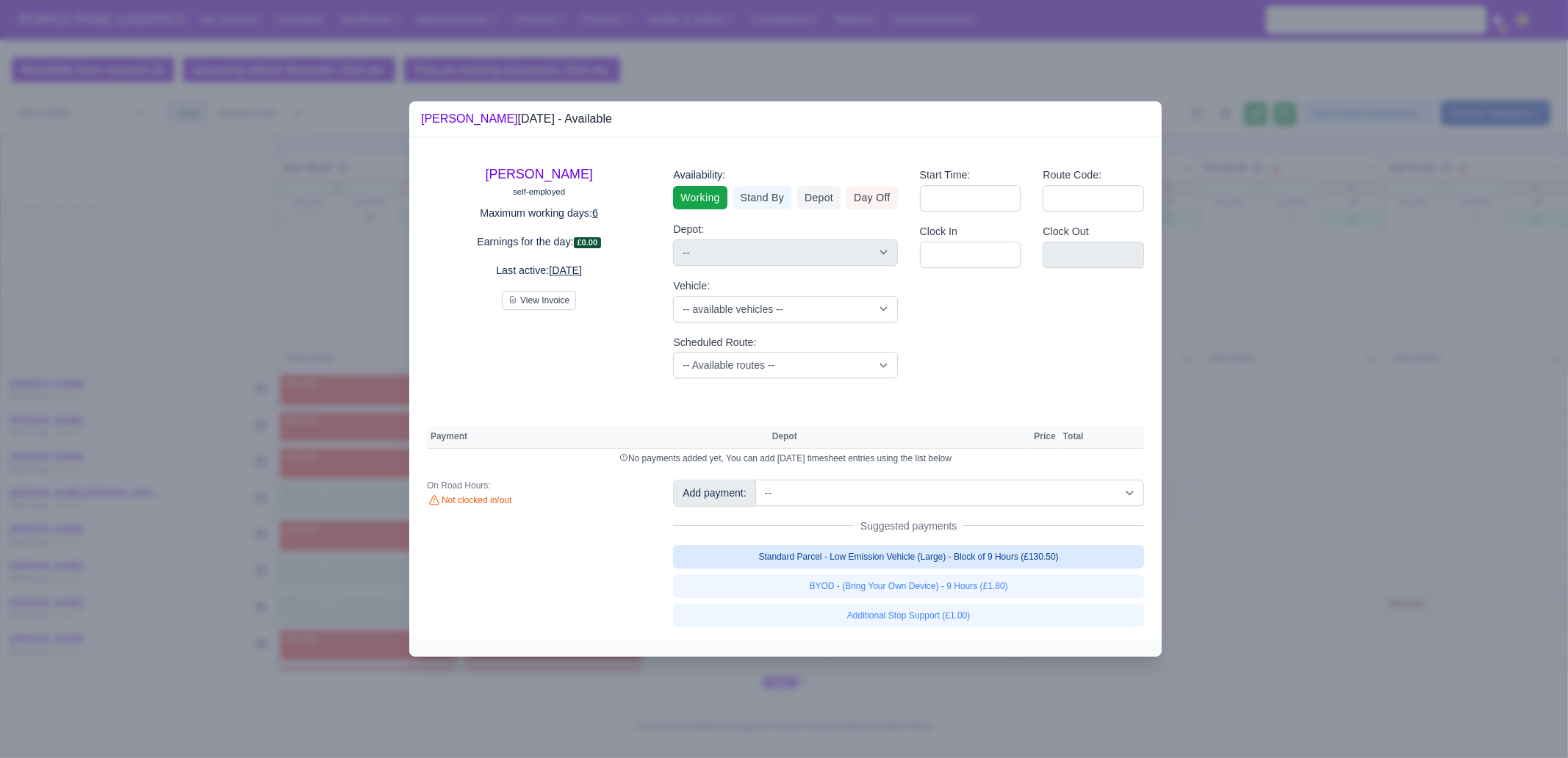
click at [915, 553] on link "Standard Parcel - Low Emission Vehicle (Large) - Block of 9 Hours (£130.50)" at bounding box center [908, 557] width 471 height 23
click at [918, 569] on link "Standard Parcel - Low Emission Vehicle (Large) - Block of 9 Hours (£130.50)" at bounding box center [908, 557] width 471 height 23
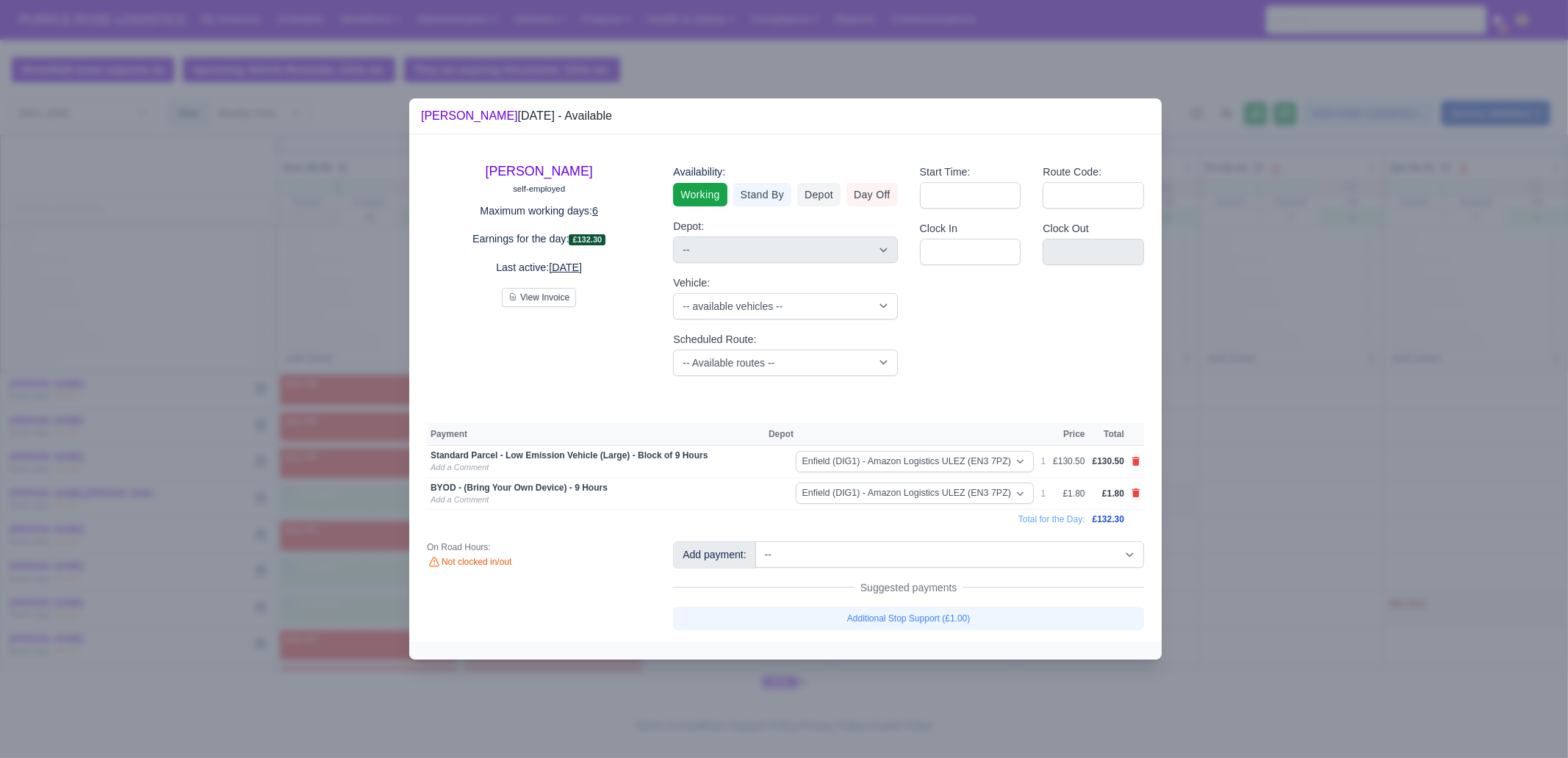
click at [1237, 523] on div at bounding box center [784, 379] width 1568 height 758
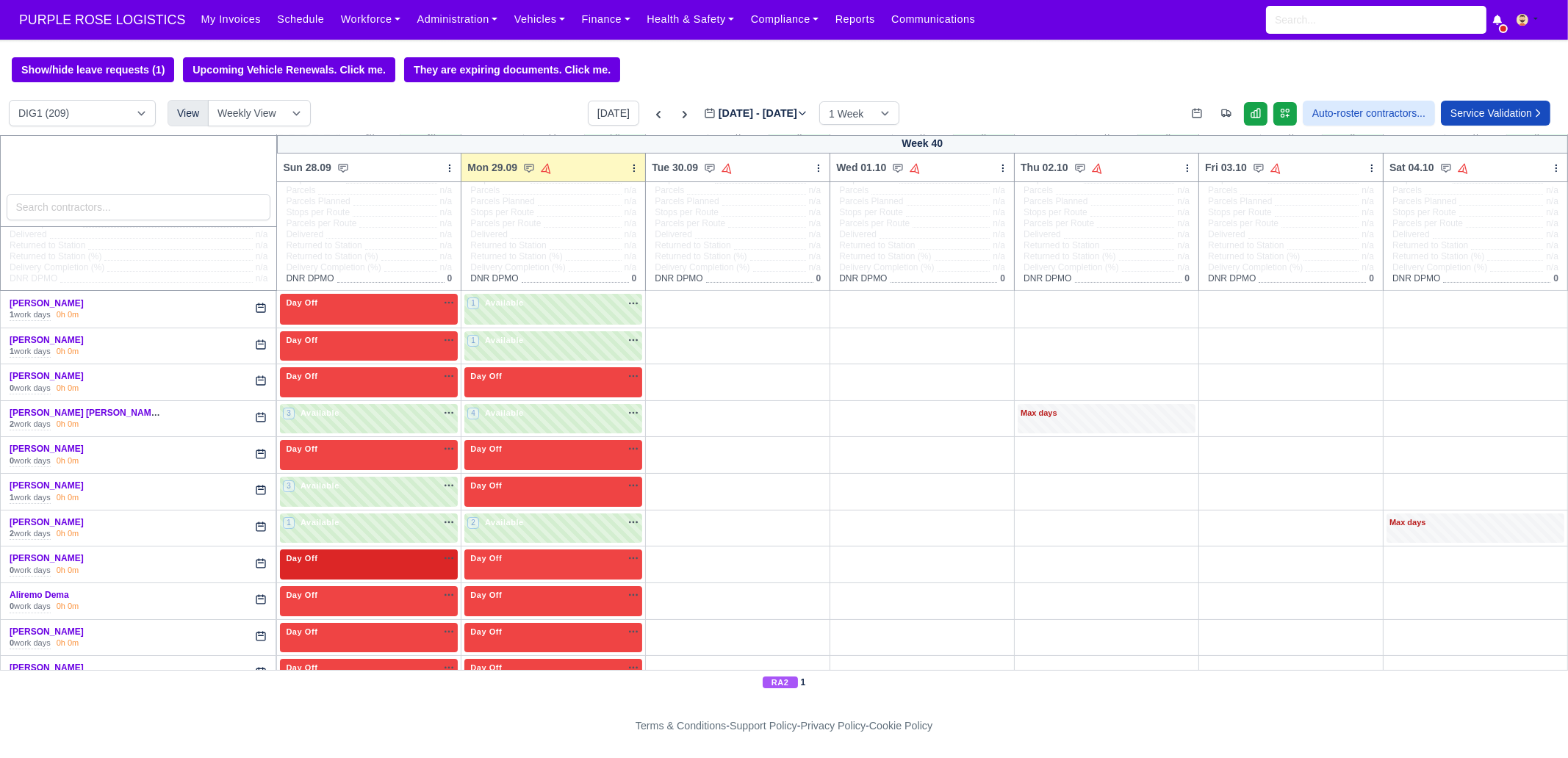
scroll to position [183, 0]
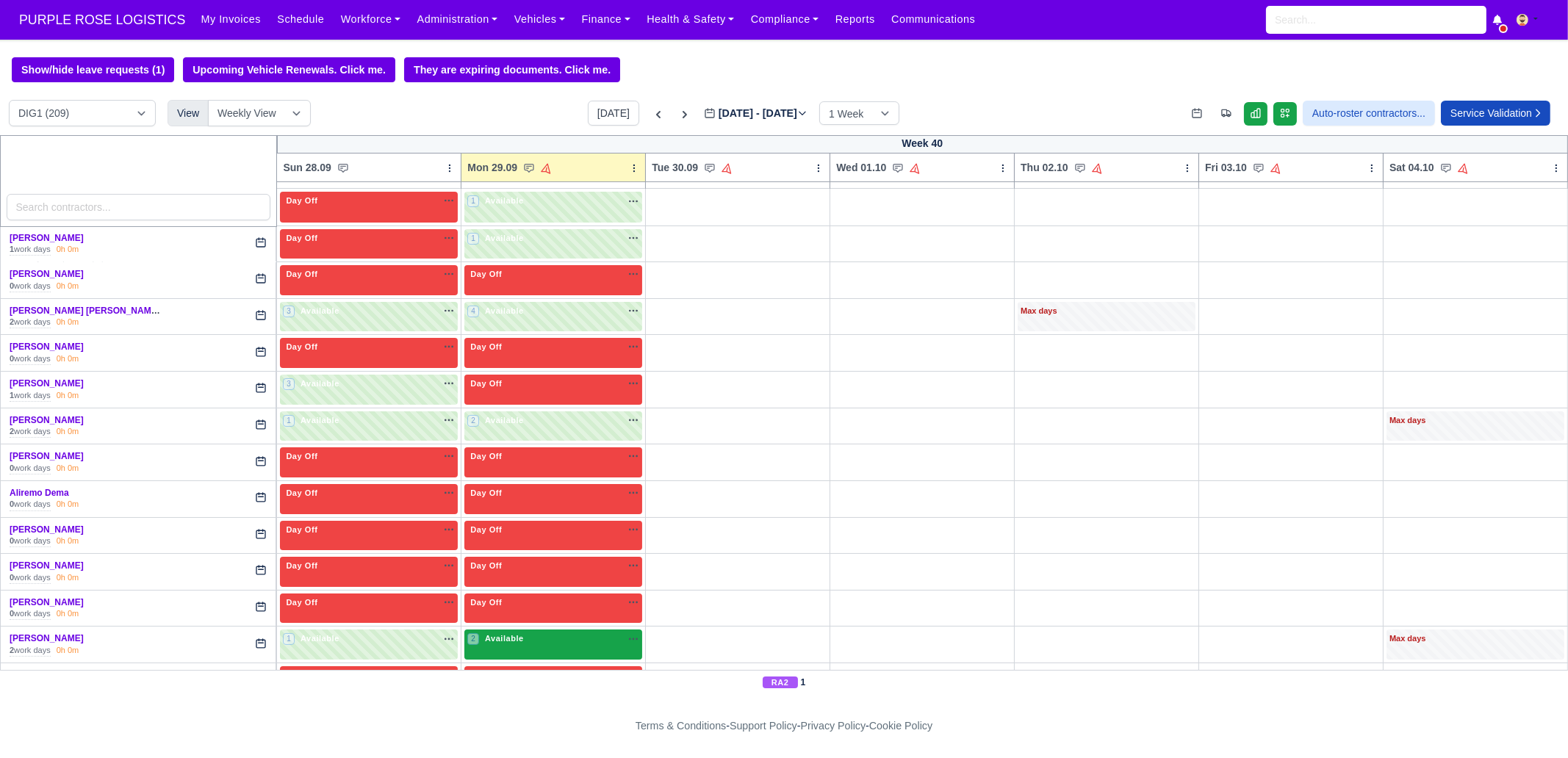
click at [528, 644] on div "2 Available na" at bounding box center [553, 641] width 172 height 16
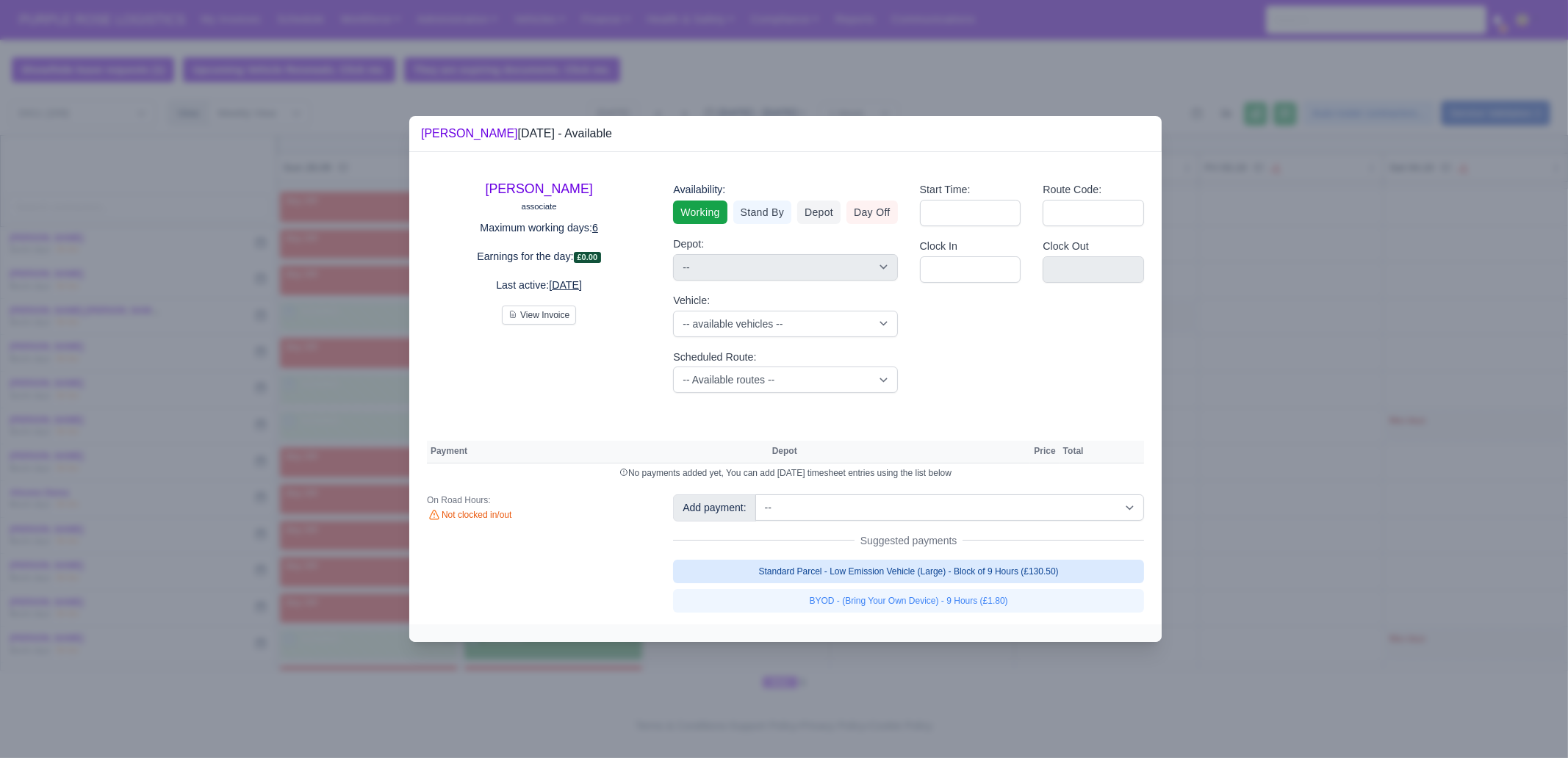
click at [948, 567] on link "Standard Parcel - Low Emission Vehicle (Large) - Block of 9 Hours (£130.50)" at bounding box center [908, 572] width 471 height 23
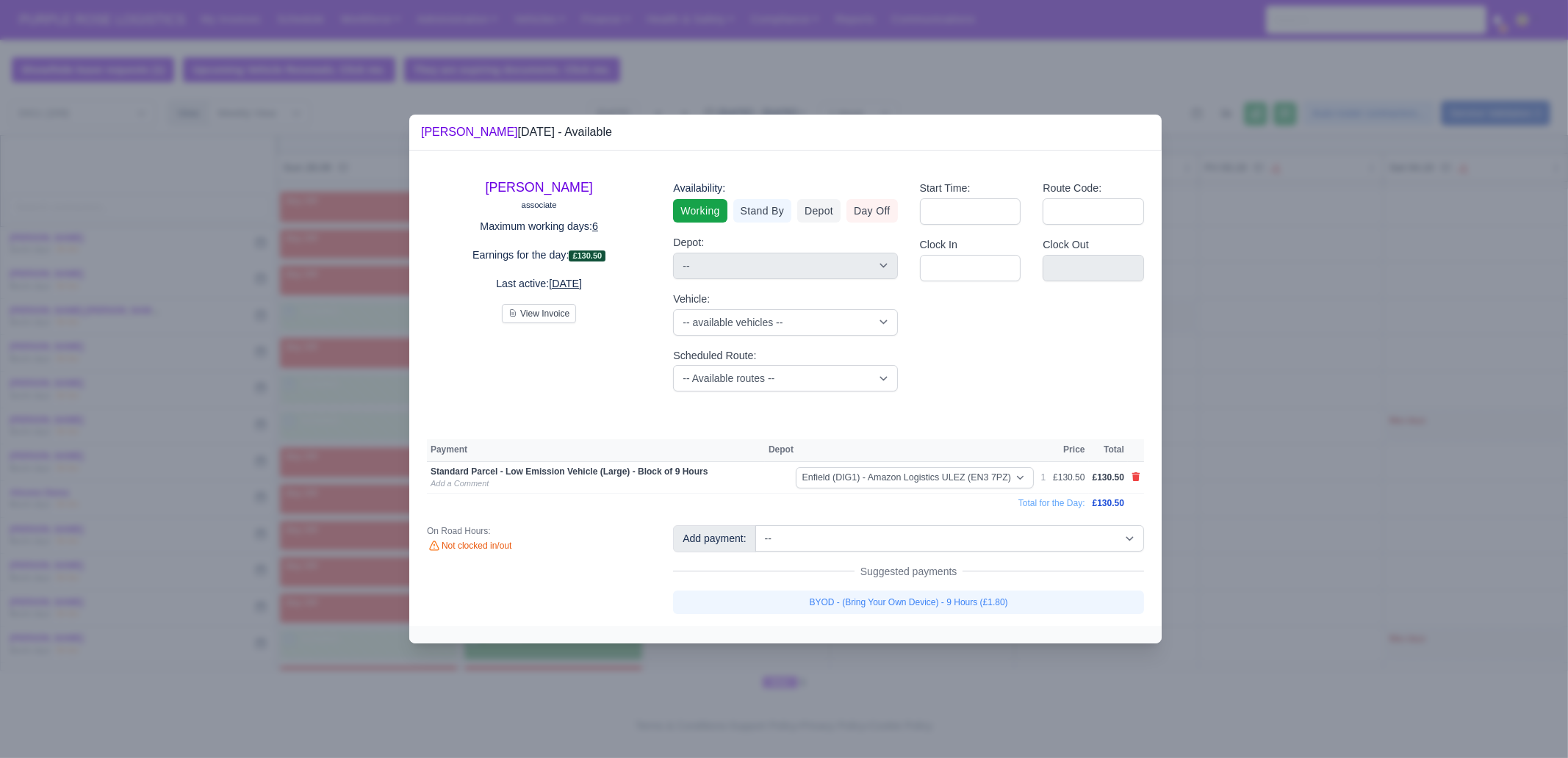
click at [944, 596] on link "BYOD - (Bring Your Own Device) - 9 Hours (£1.80)" at bounding box center [908, 602] width 471 height 23
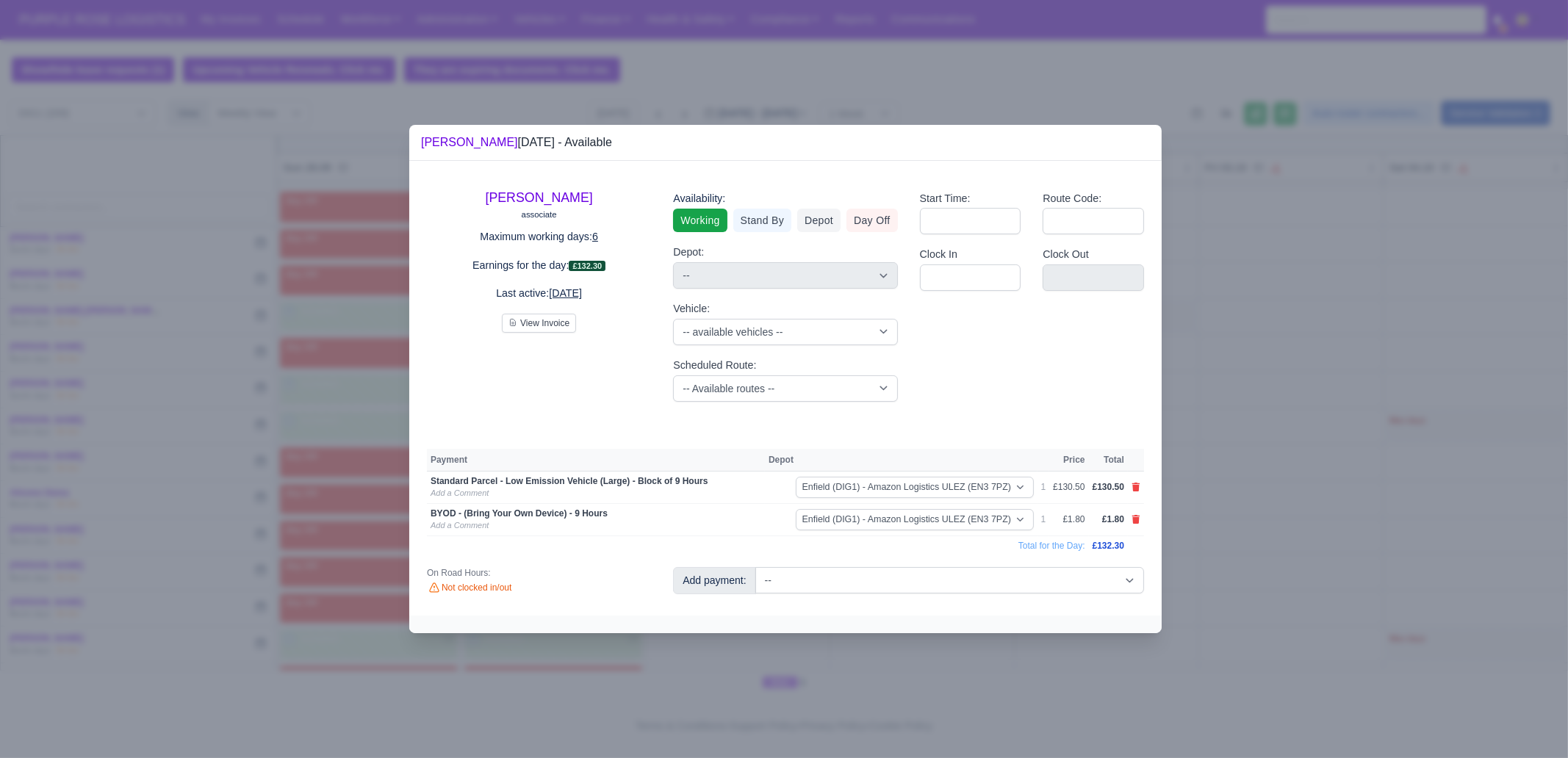
click at [1245, 506] on div at bounding box center [784, 379] width 1568 height 758
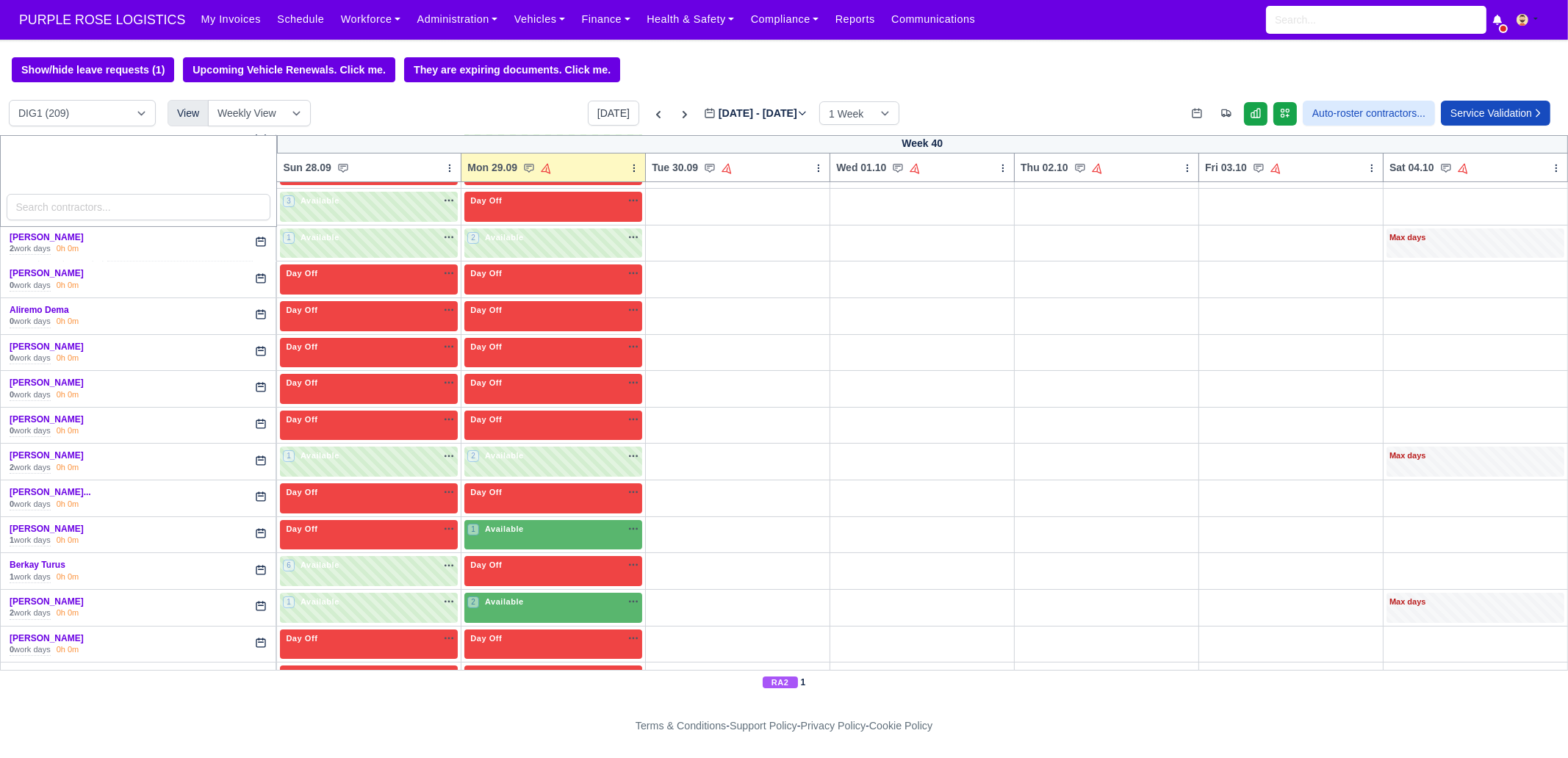
scroll to position [366, 0]
click at [500, 529] on span "Available" at bounding box center [504, 528] width 45 height 10
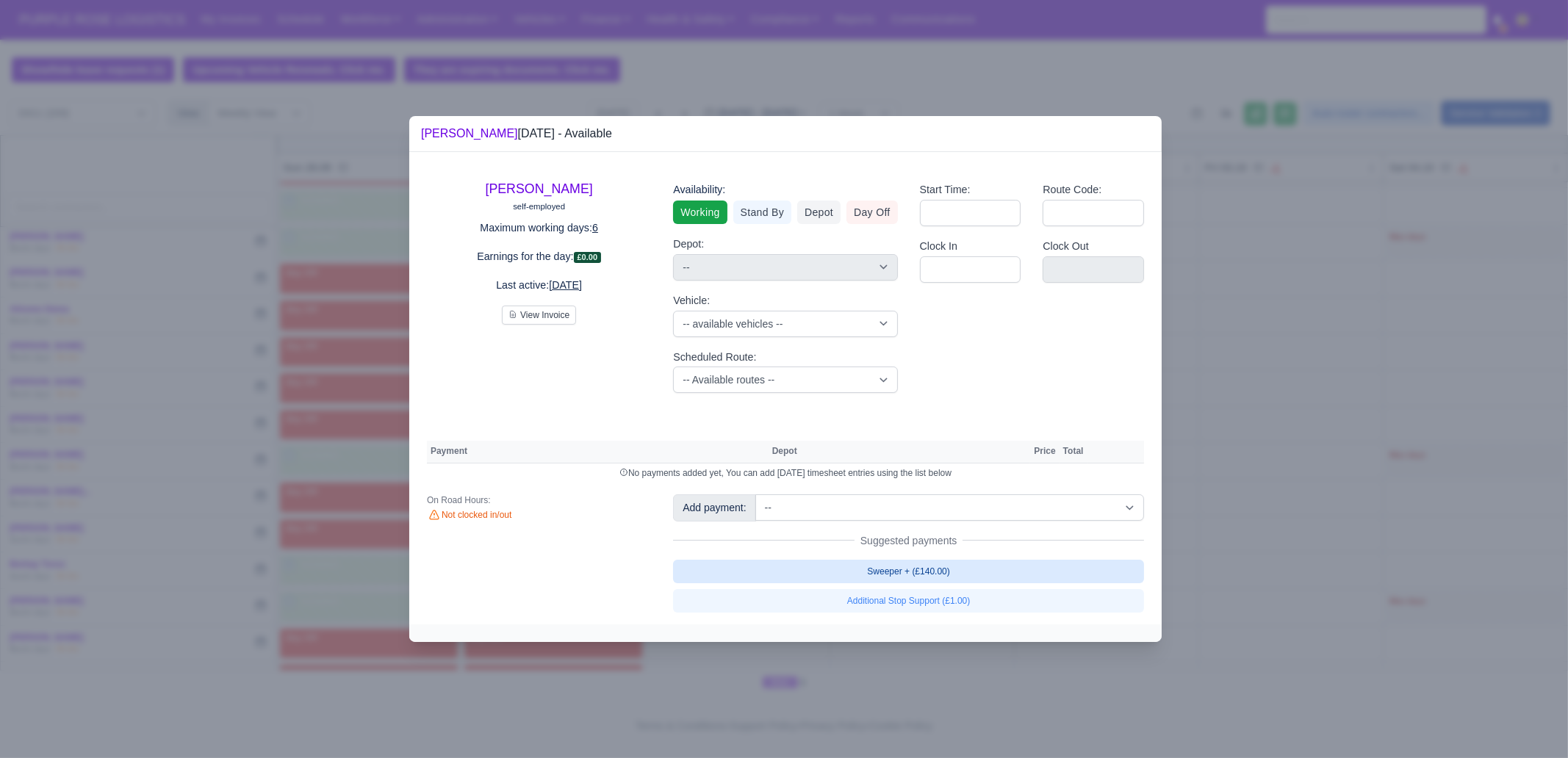
click at [938, 564] on link "Sweeper + (£140.00)" at bounding box center [908, 572] width 471 height 23
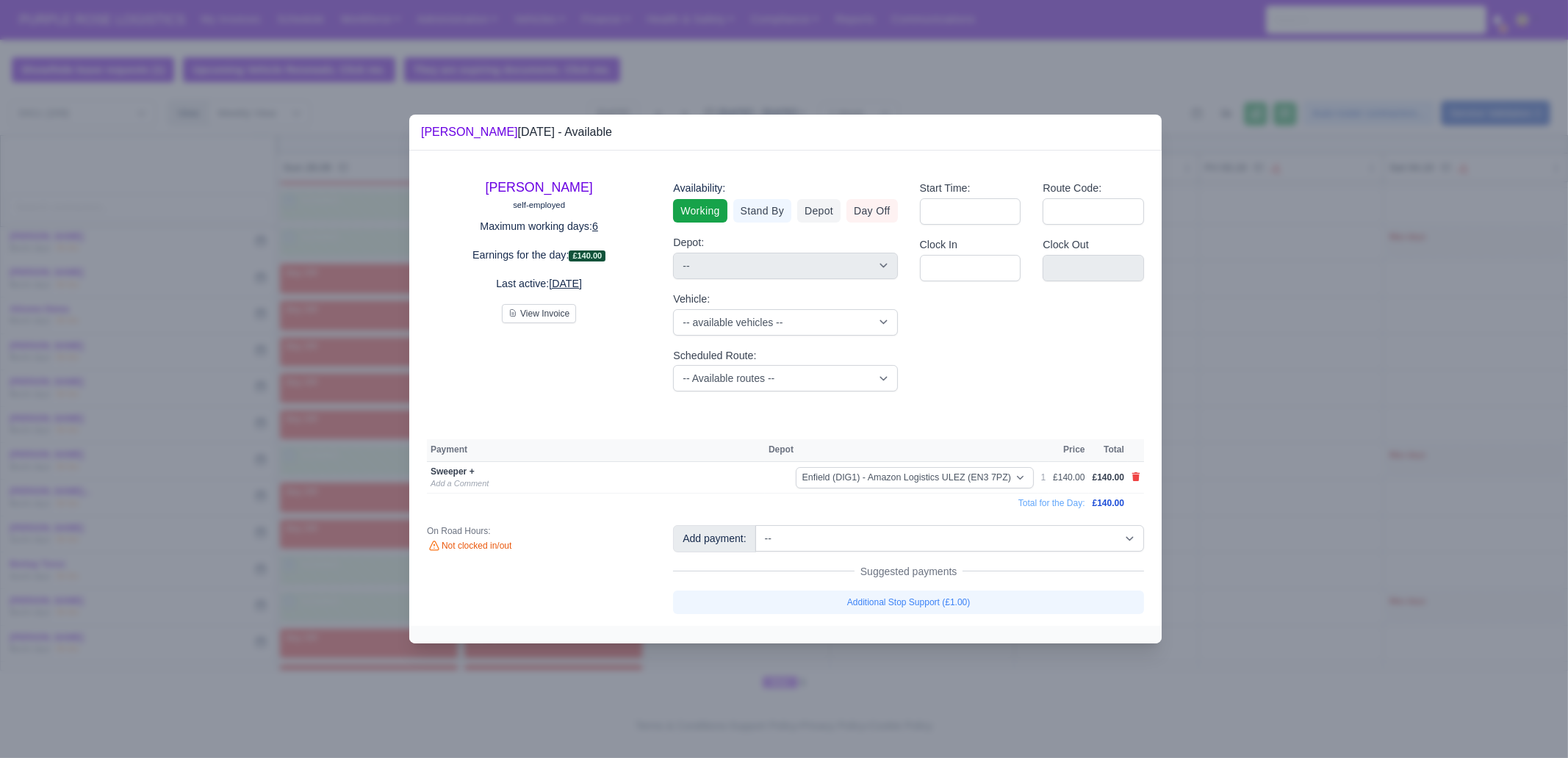
click at [1272, 495] on div at bounding box center [784, 379] width 1568 height 758
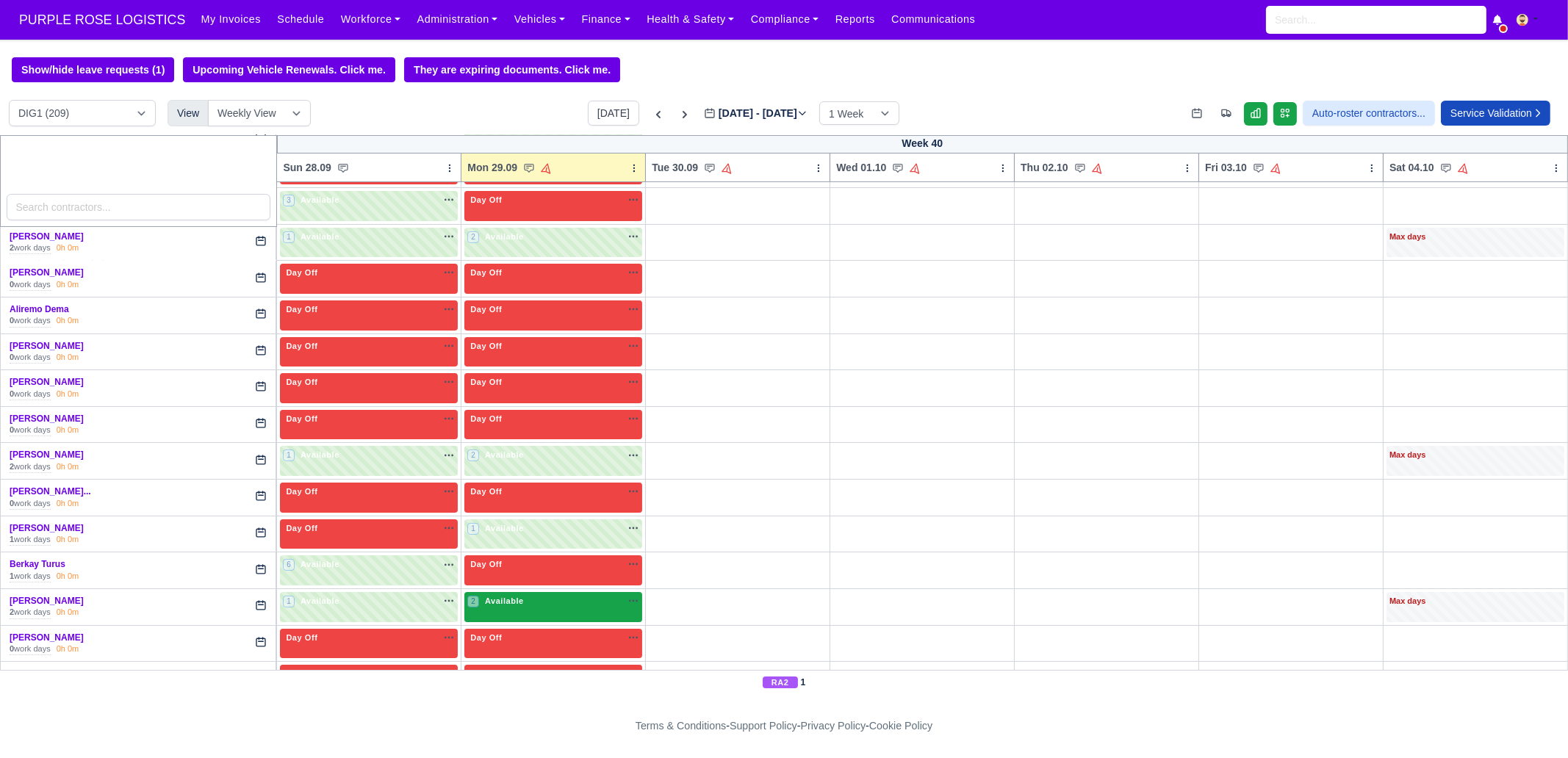
click at [516, 601] on span "Available" at bounding box center [504, 600] width 45 height 10
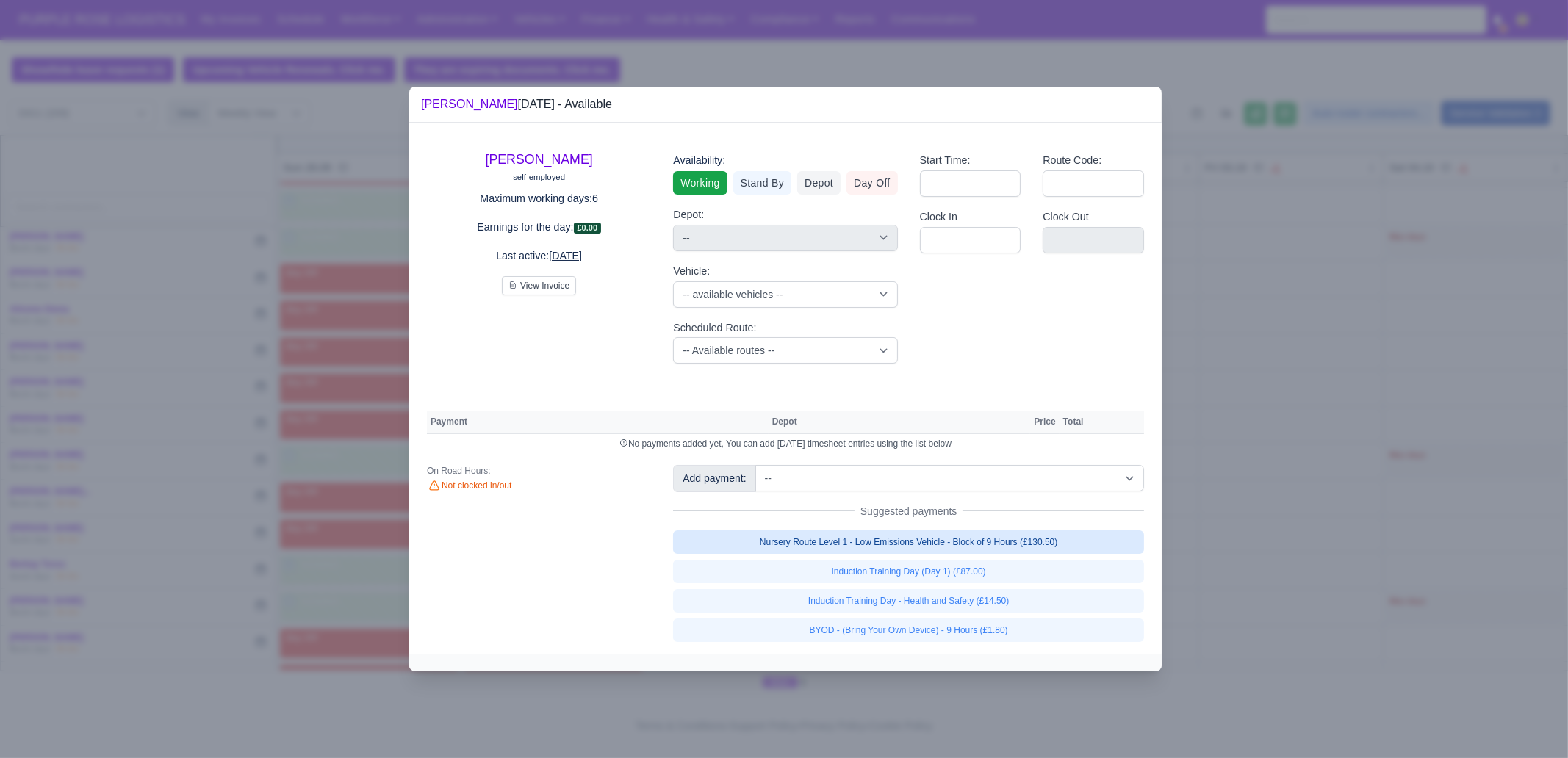
click at [960, 545] on link "Nursery Route Level 1 - Low Emissions Vehicle - Block of 9 Hours (£130.50)" at bounding box center [908, 542] width 471 height 23
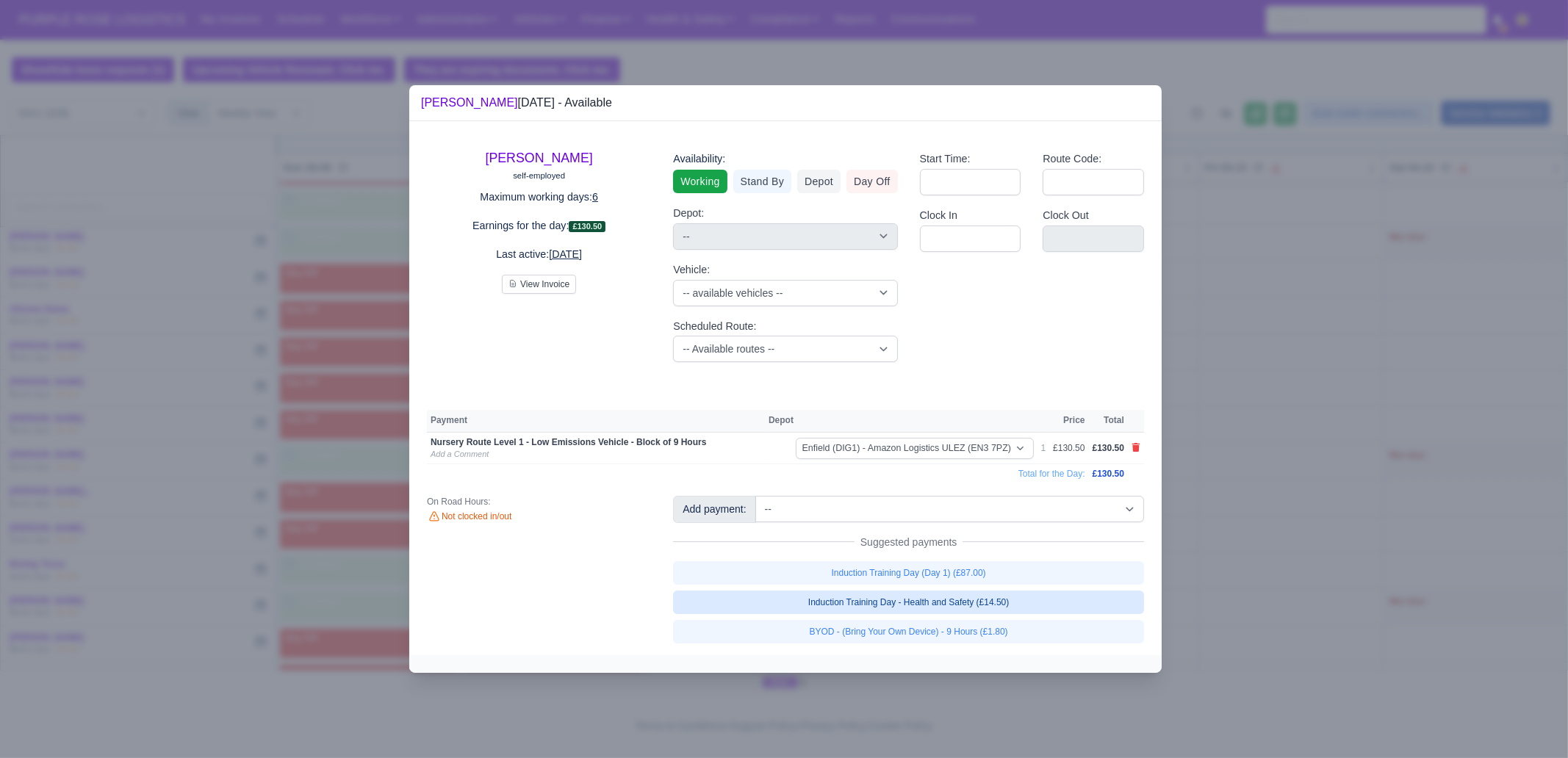
click at [999, 602] on link "Induction Training Day - Health and Safety (£14.50)" at bounding box center [908, 602] width 471 height 23
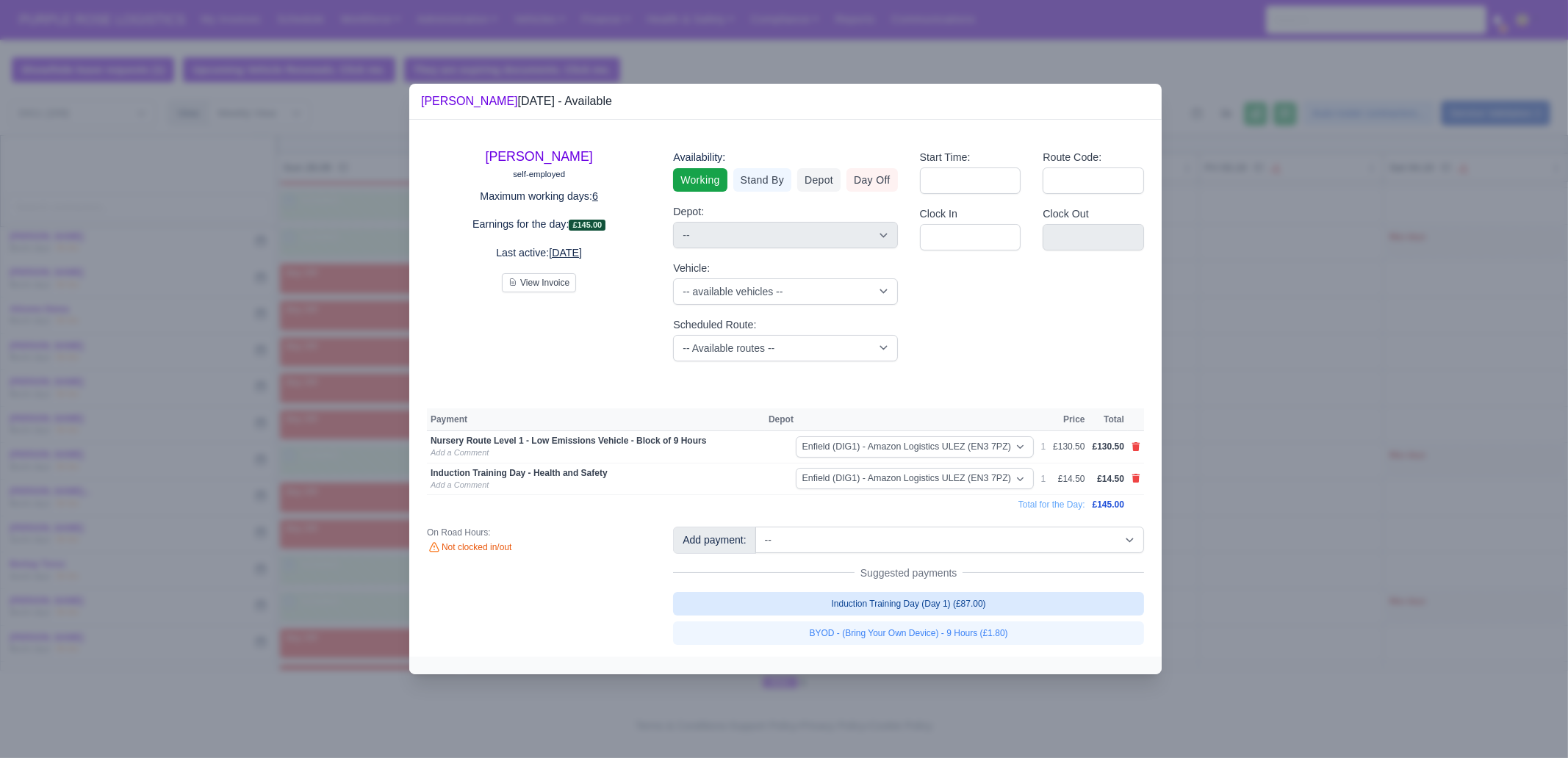
drag, startPoint x: 999, startPoint y: 602, endPoint x: 1049, endPoint y: 540, distance: 79.6
click at [907, 574] on div "Add payment: -- Additional Hour Support (£14.50) Additional Hour Support (Walke…" at bounding box center [908, 586] width 493 height 117
click at [1138, 480] on icon at bounding box center [1136, 477] width 8 height 8
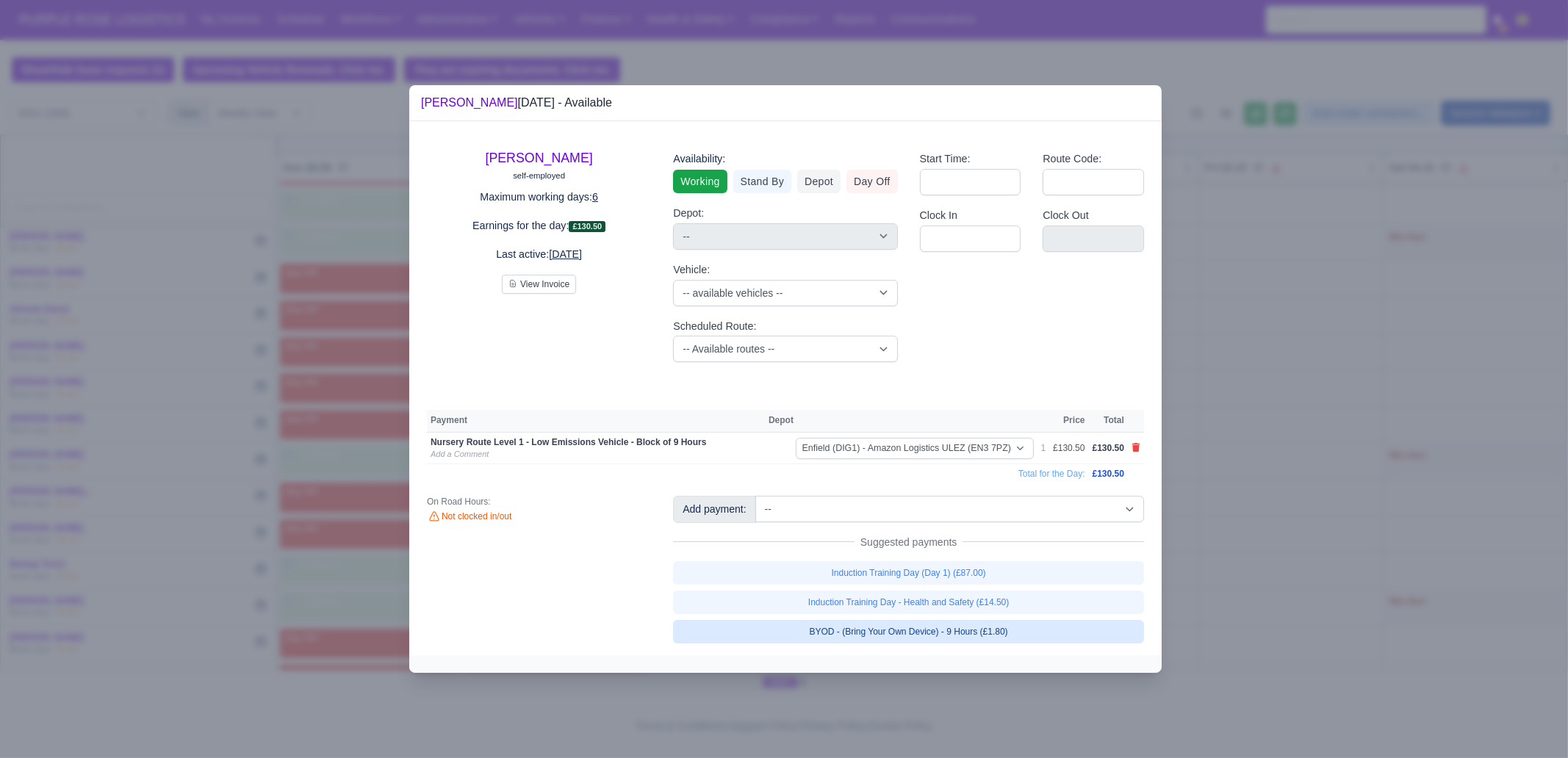
click at [1046, 635] on link "BYOD - (Bring Your Own Device) - 9 Hours (£1.80)" at bounding box center [908, 631] width 471 height 23
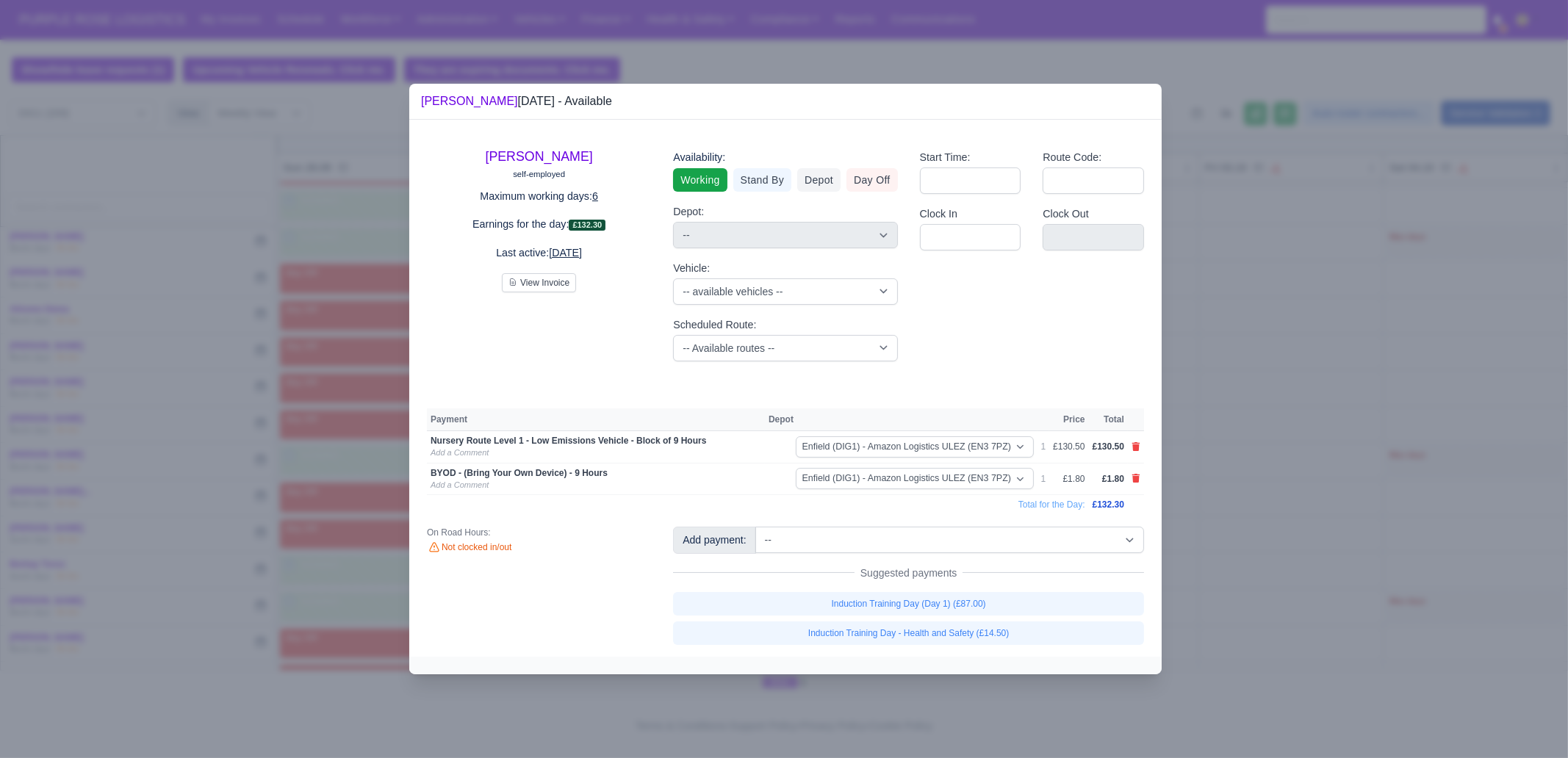
click at [1299, 526] on div at bounding box center [784, 379] width 1568 height 758
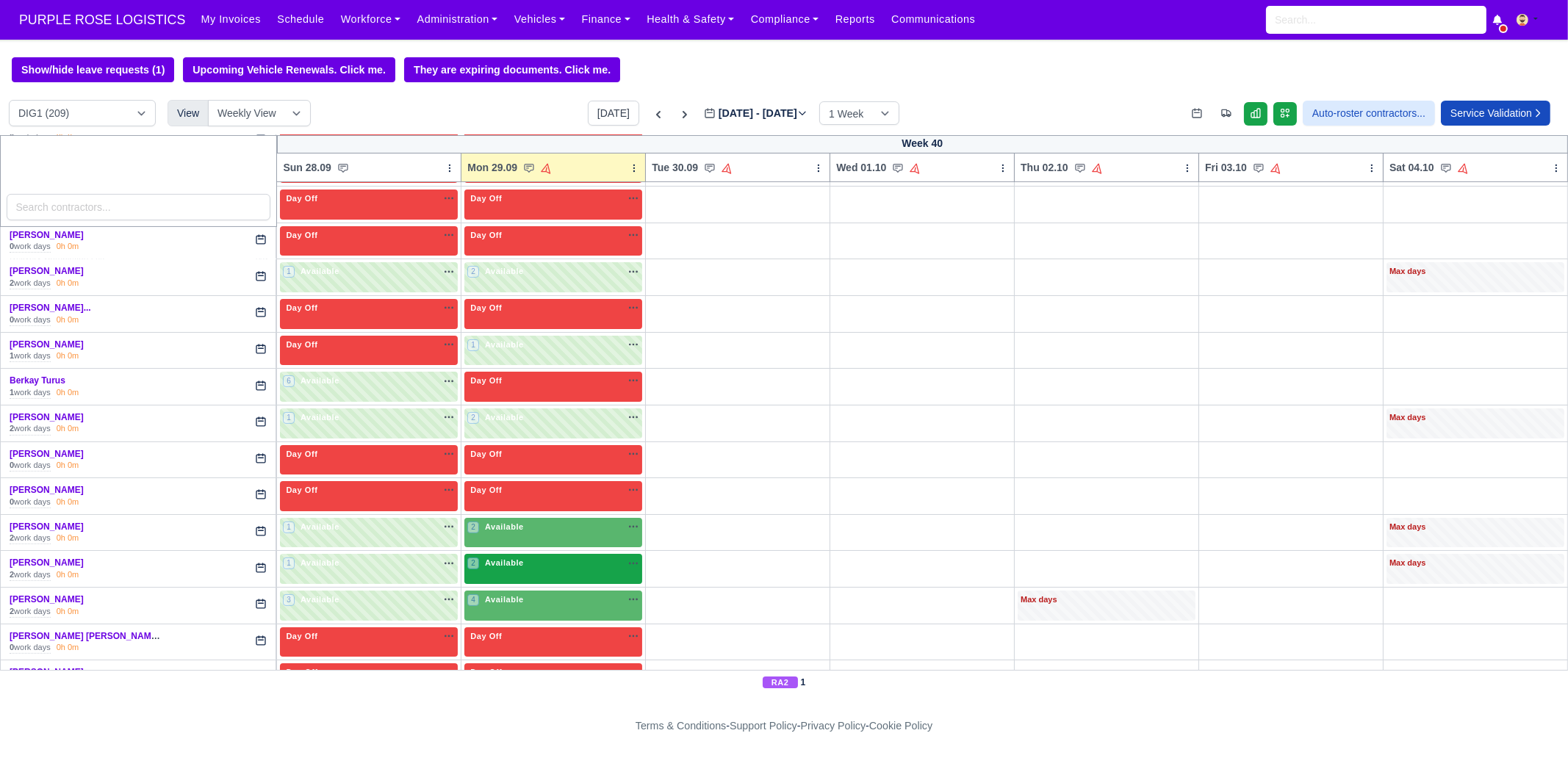
scroll to position [551, 0]
click at [500, 524] on span "Available" at bounding box center [504, 526] width 45 height 10
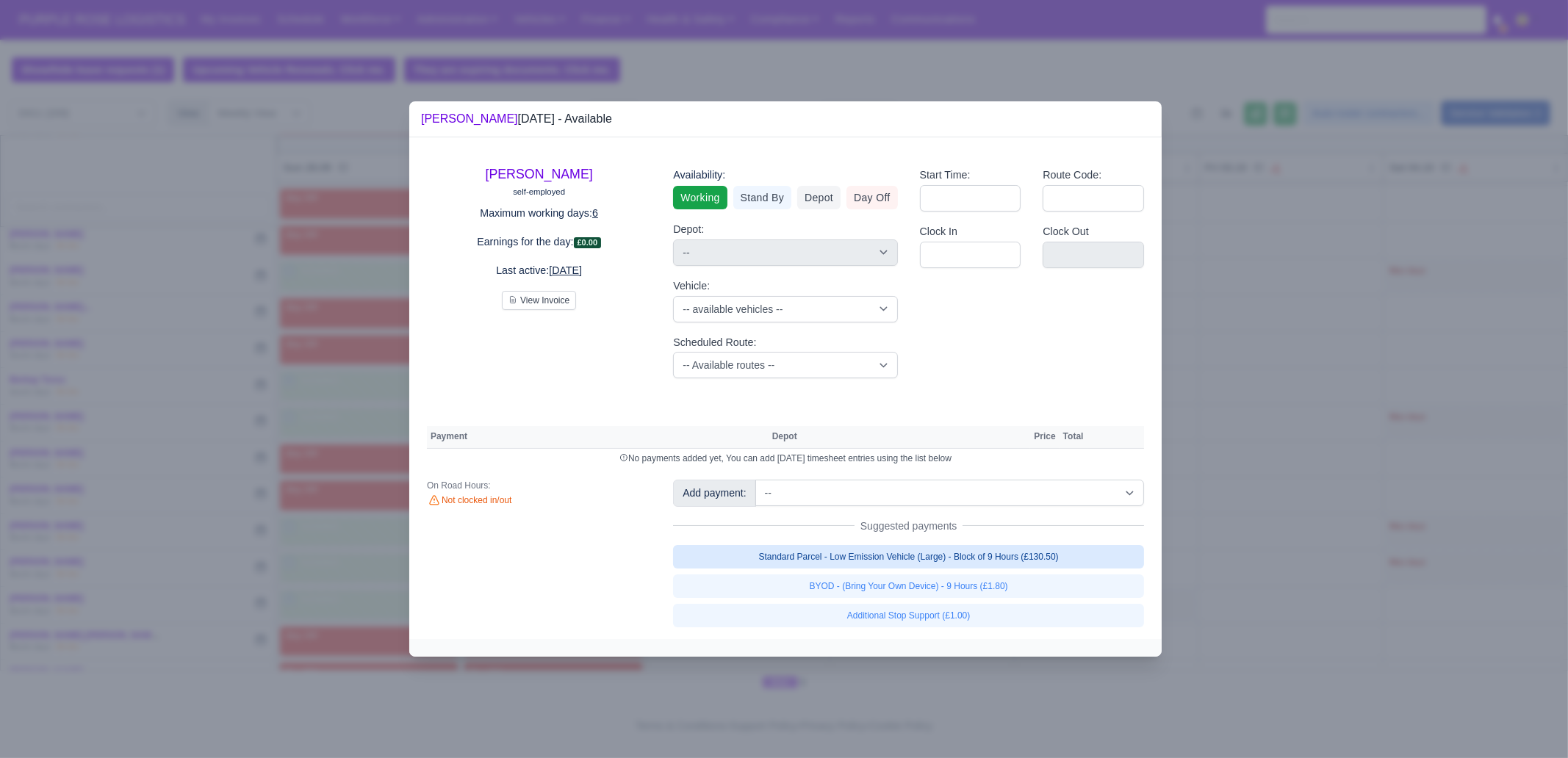
click at [897, 555] on link "Standard Parcel - Low Emission Vehicle (Large) - Block of 9 Hours (£130.50)" at bounding box center [908, 557] width 471 height 23
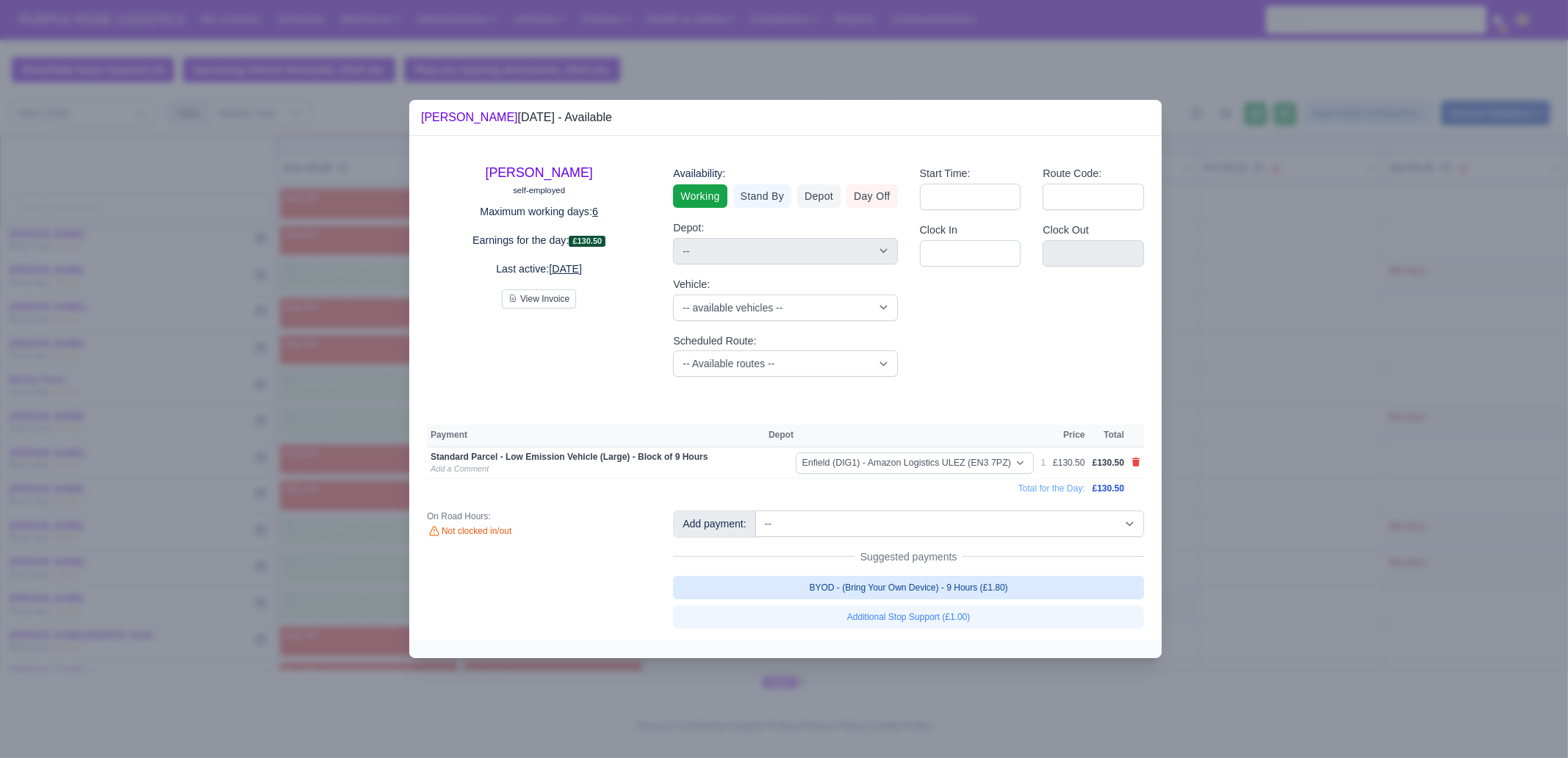
click at [901, 583] on link "BYOD - (Bring Your Own Device) - 9 Hours (£1.80)" at bounding box center [908, 587] width 471 height 23
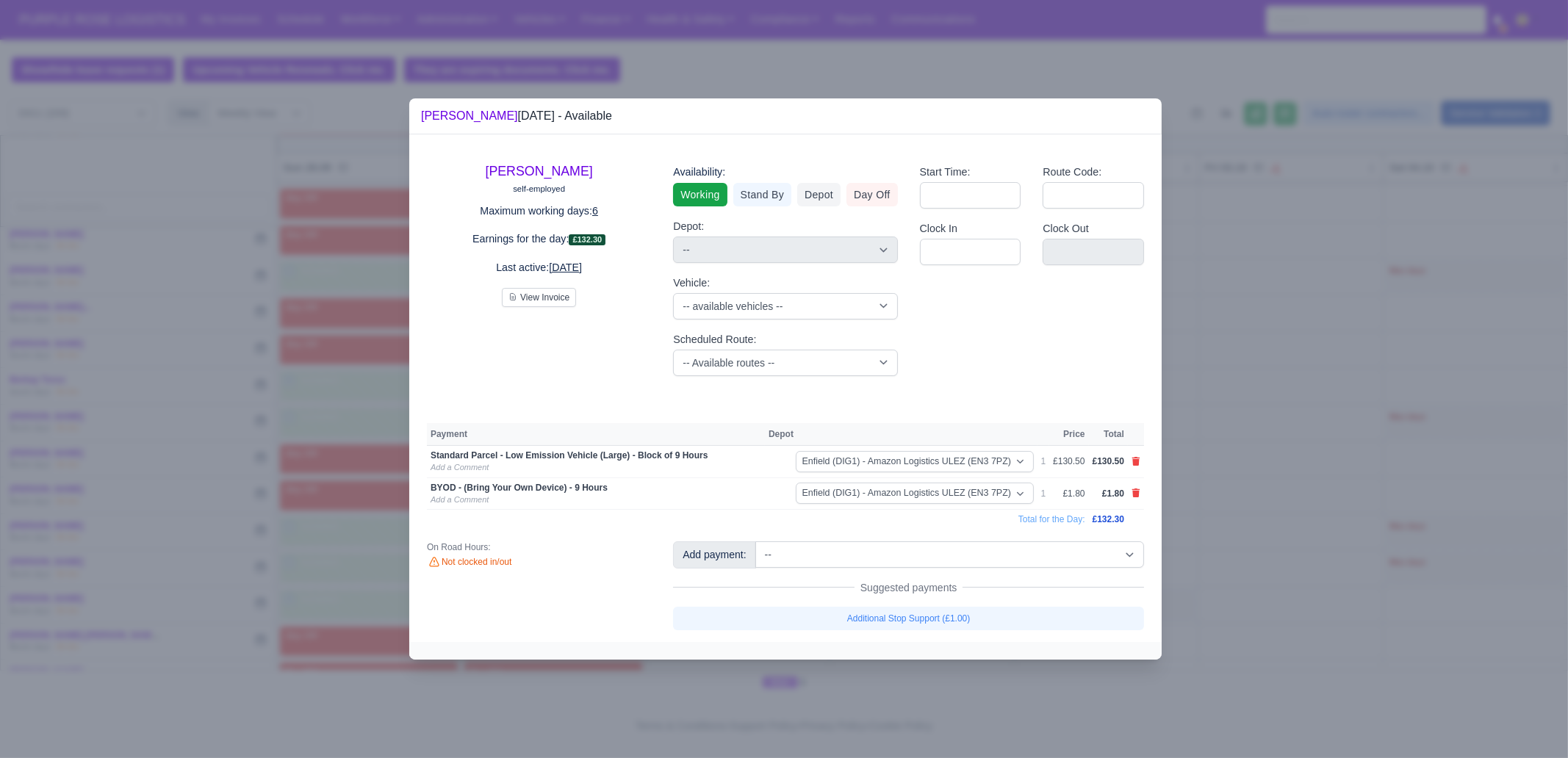
click at [1304, 472] on div at bounding box center [784, 379] width 1568 height 758
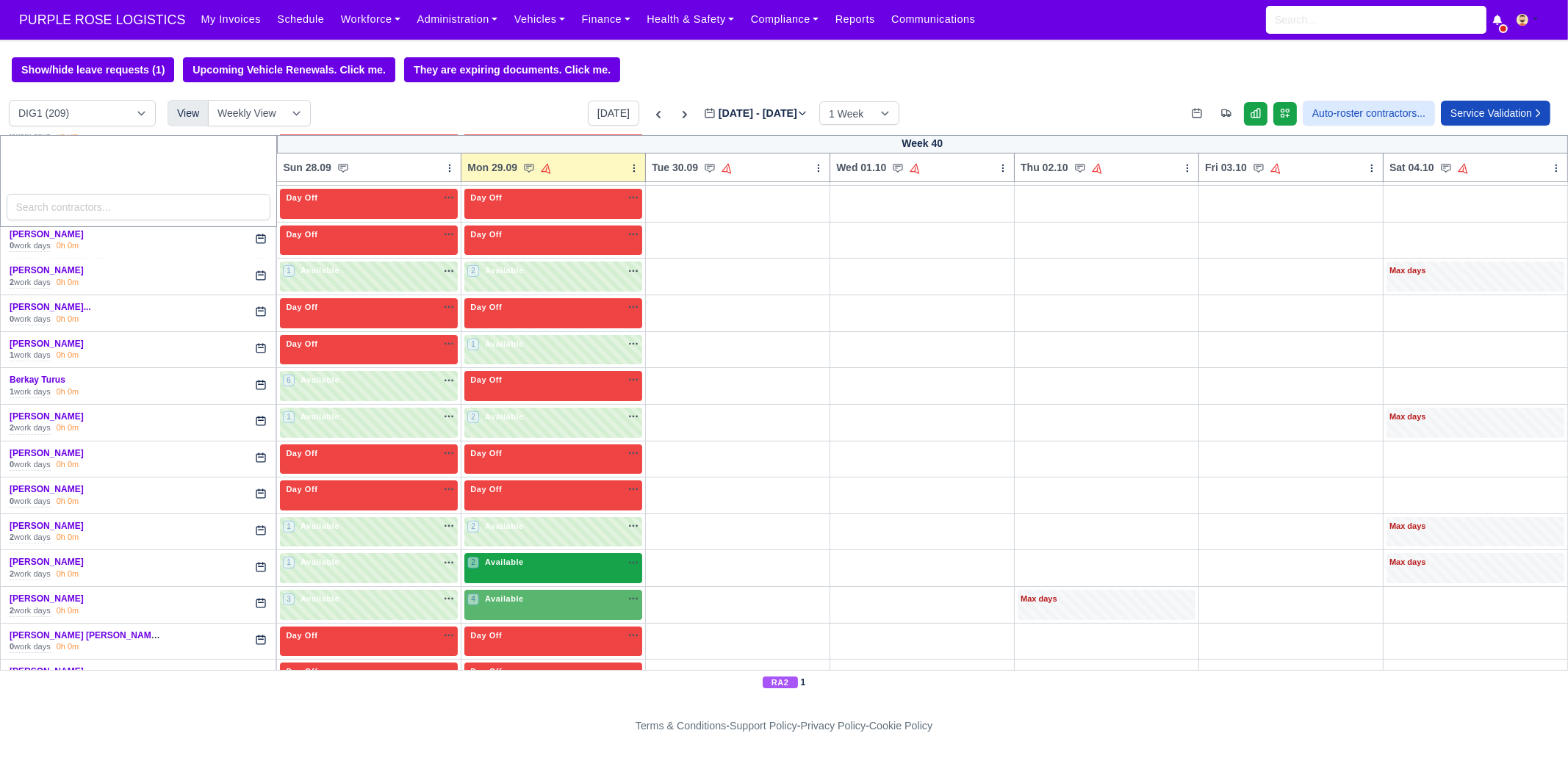
click at [505, 560] on span "Available" at bounding box center [504, 561] width 45 height 10
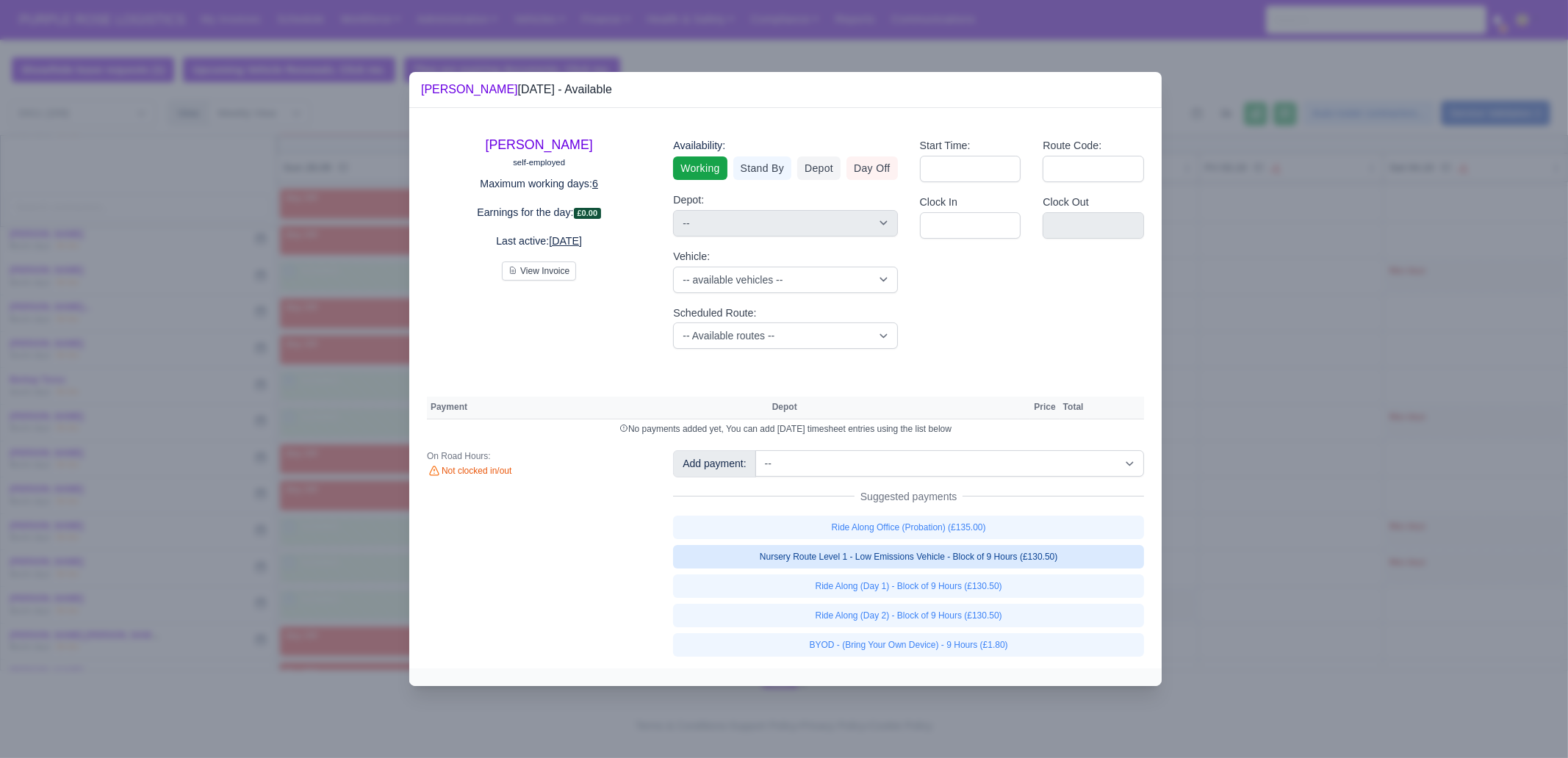
click at [897, 558] on link "Nursery Route Level 1 - Low Emissions Vehicle - Block of 9 Hours (£130.50)" at bounding box center [908, 557] width 471 height 23
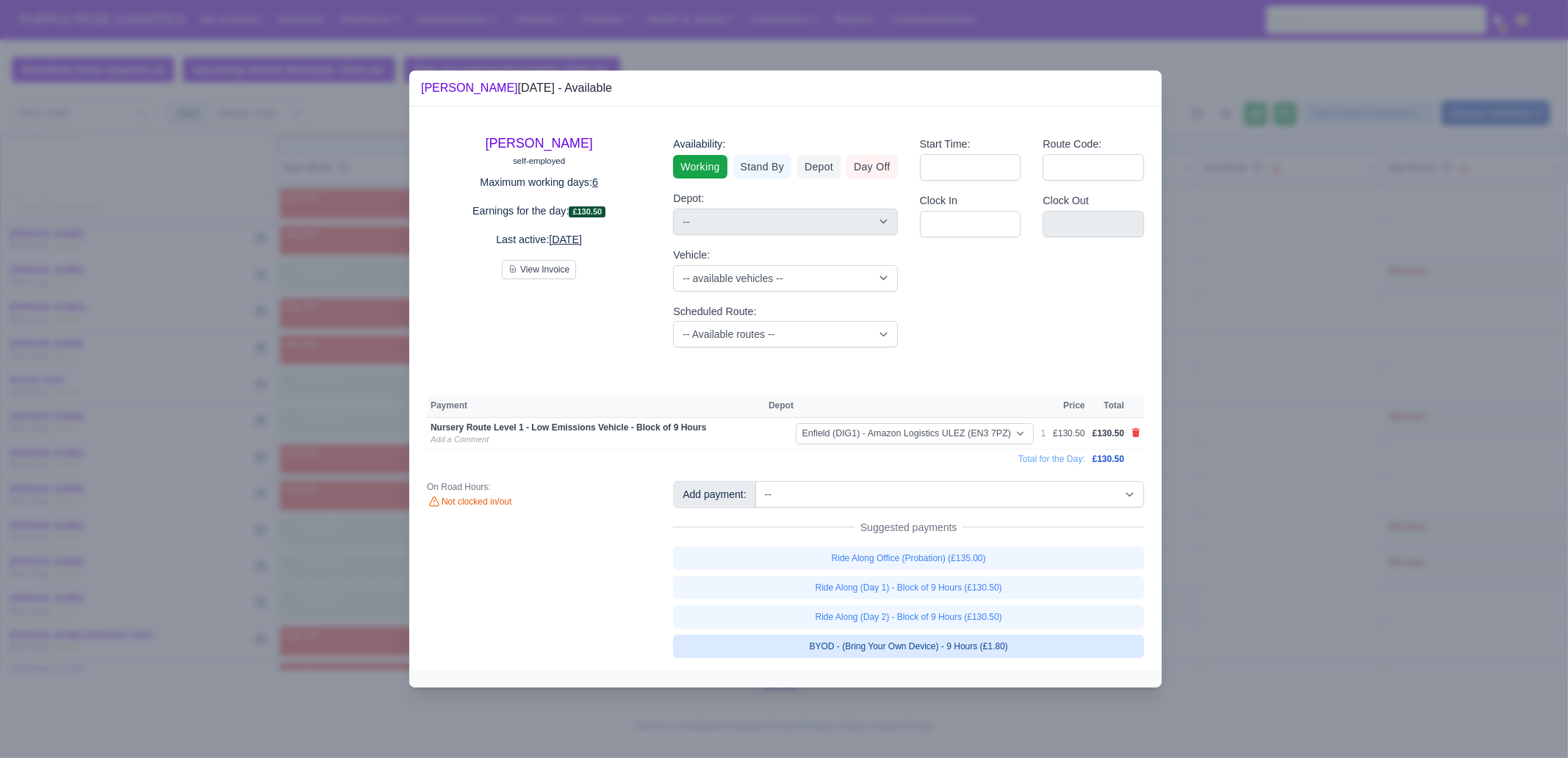
click at [937, 641] on link "BYOD - (Bring Your Own Device) - 9 Hours (£1.80)" at bounding box center [908, 646] width 471 height 23
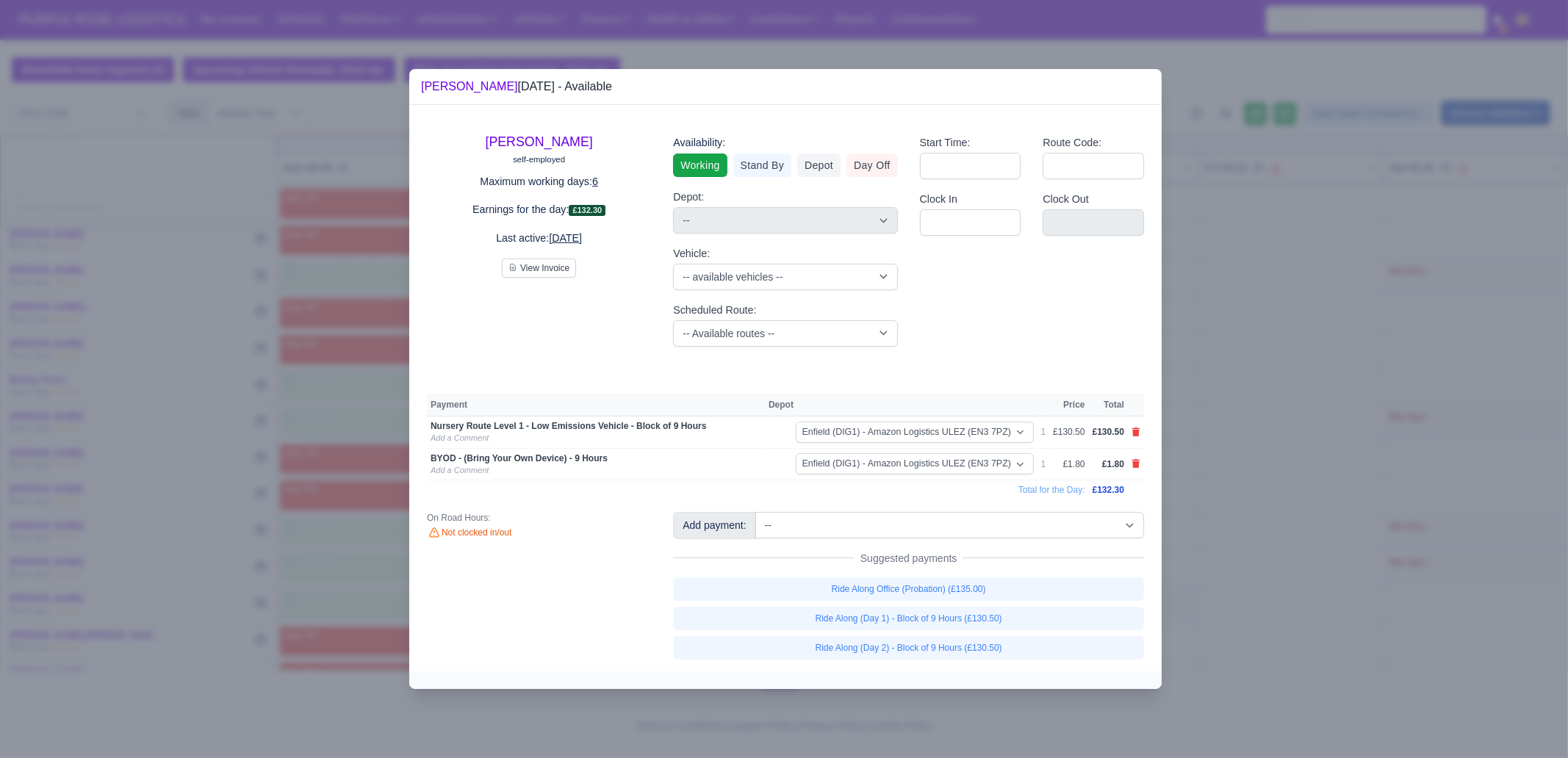
click at [1216, 542] on div at bounding box center [784, 379] width 1568 height 758
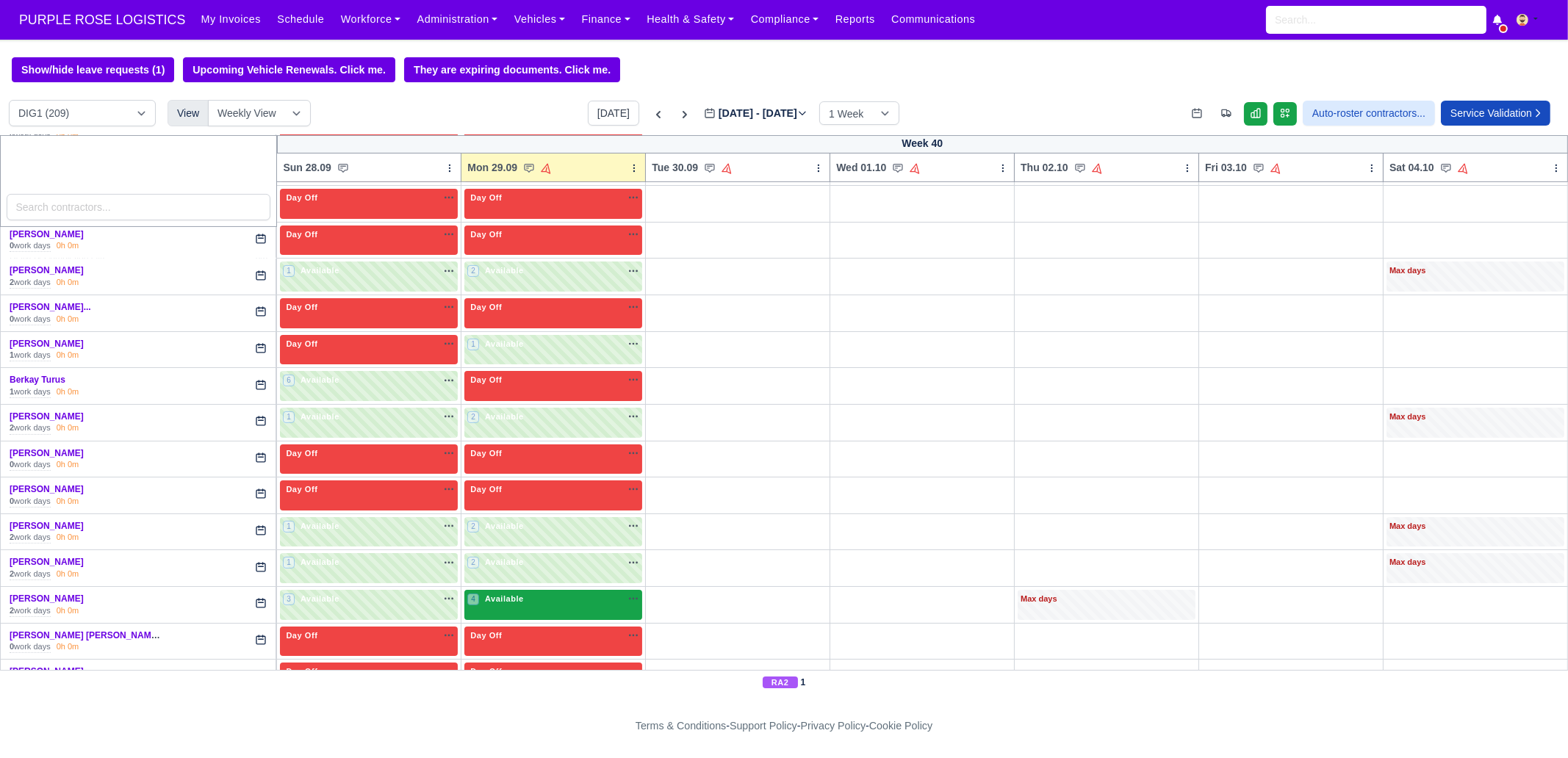
click at [524, 601] on div "4 Available na" at bounding box center [553, 600] width 172 height 16
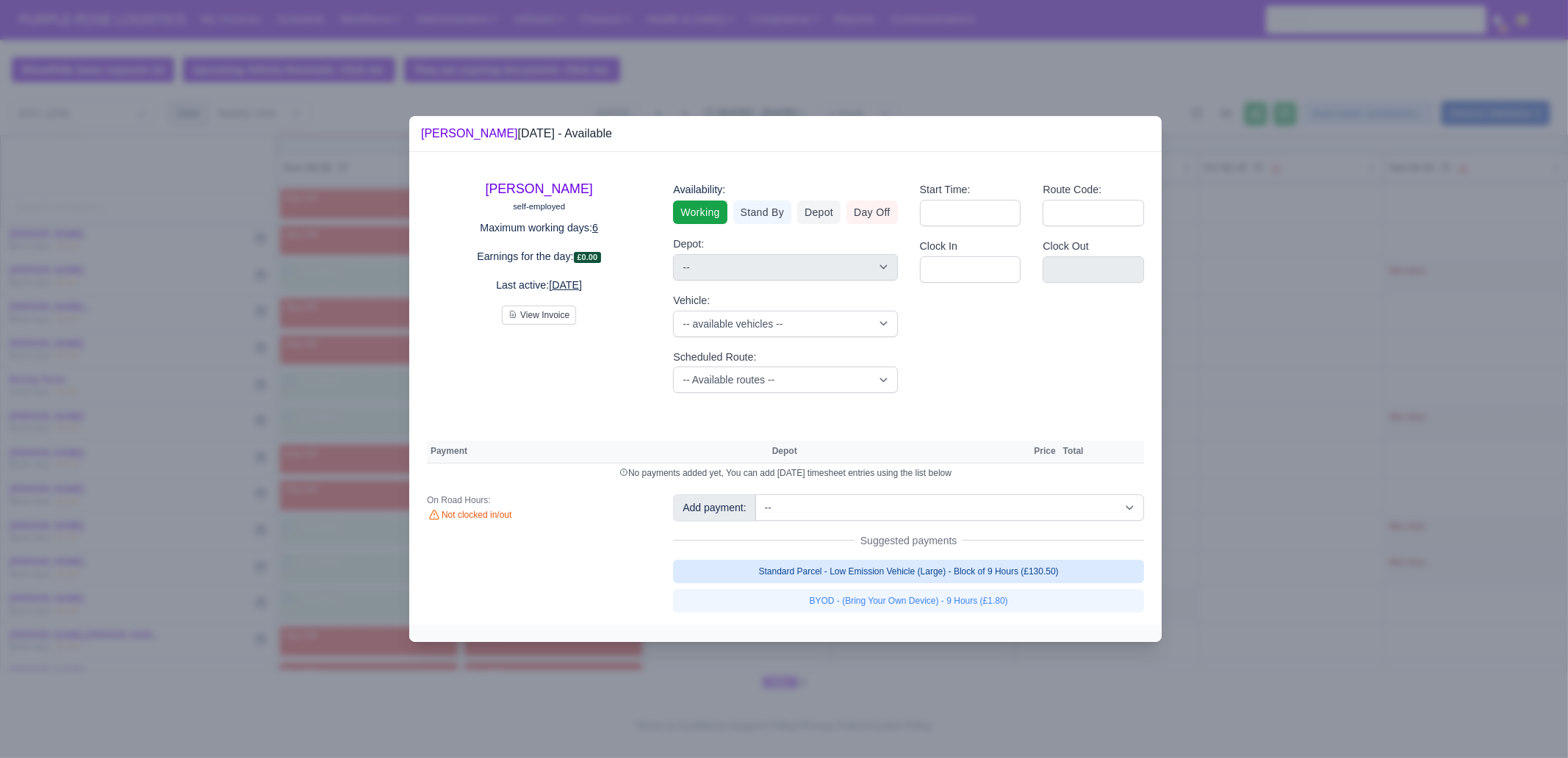
click at [958, 574] on link "Standard Parcel - Low Emission Vehicle (Large) - Block of 9 Hours (£130.50)" at bounding box center [908, 572] width 471 height 23
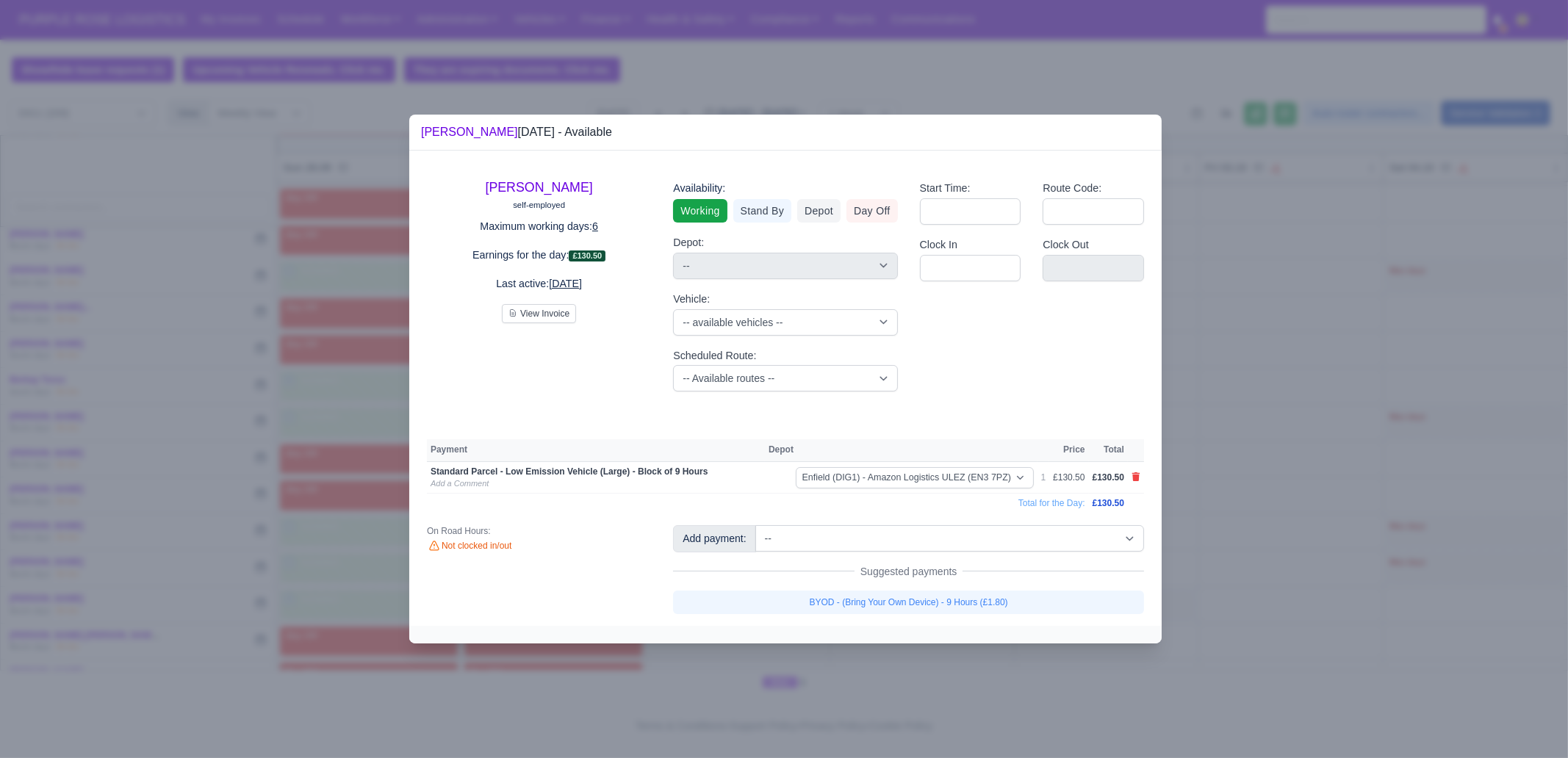
click at [959, 594] on link "BYOD - (Bring Your Own Device) - 9 Hours (£1.80)" at bounding box center [908, 602] width 471 height 23
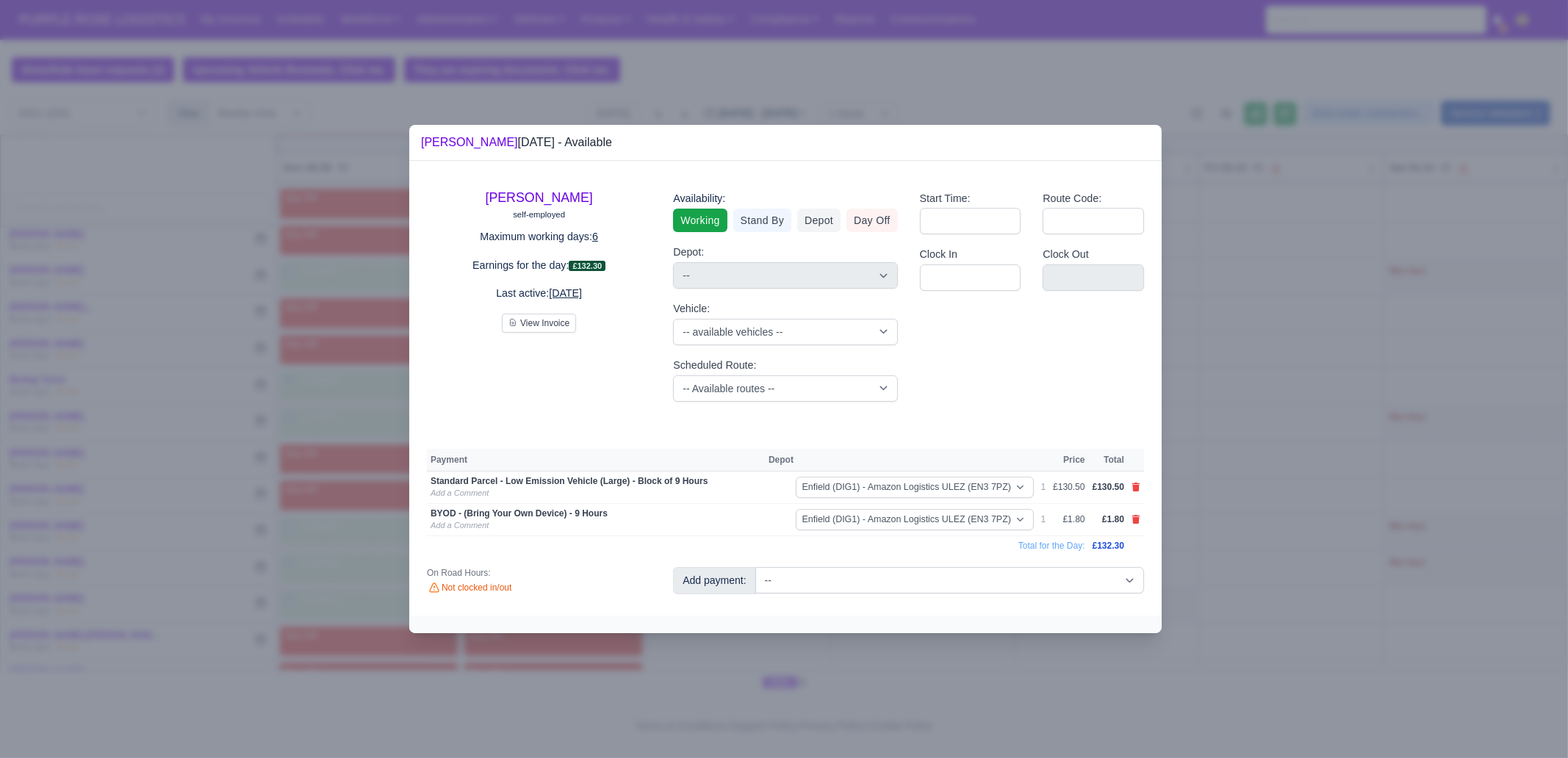
click at [1254, 526] on div at bounding box center [784, 379] width 1568 height 758
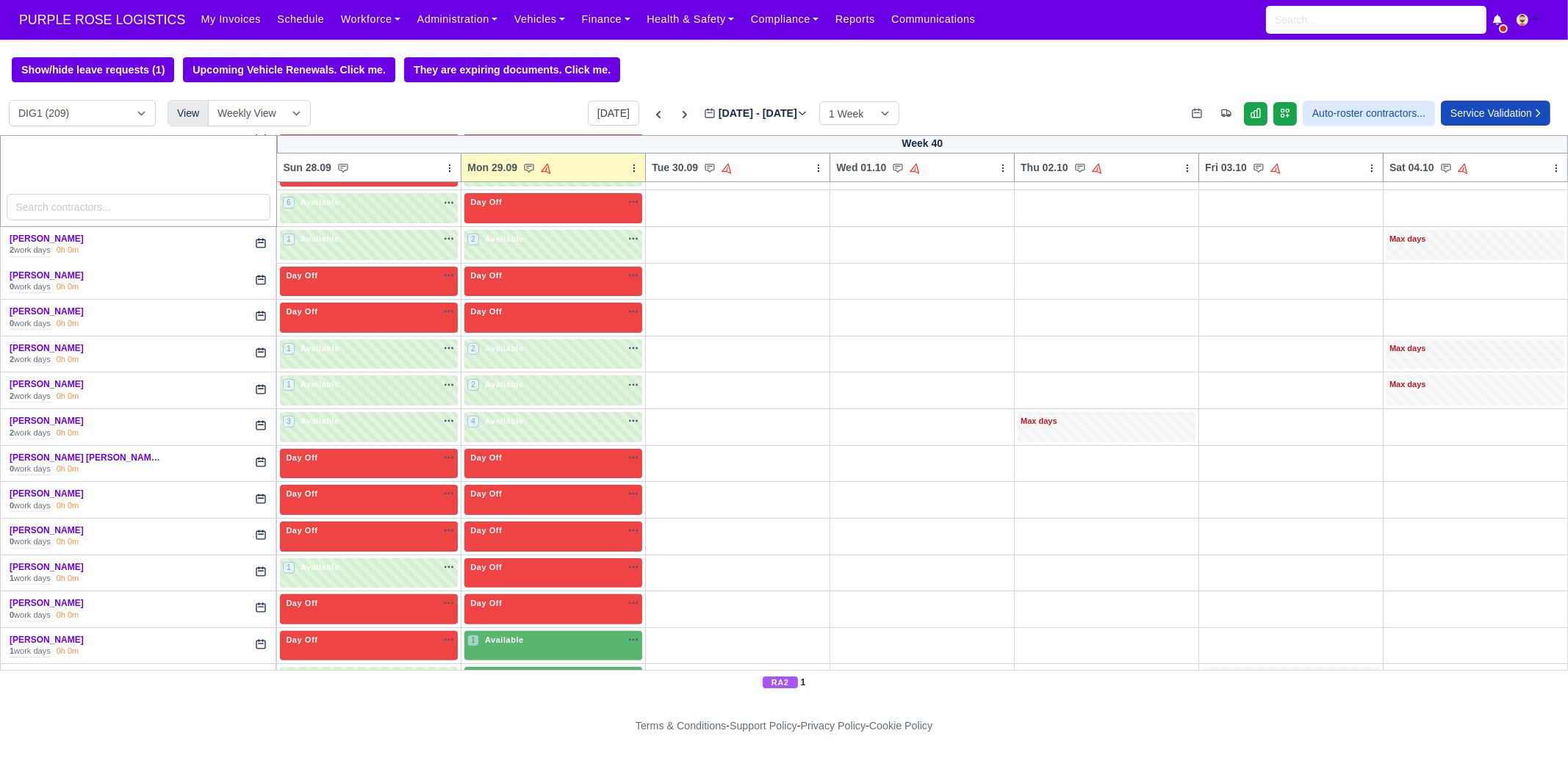
scroll to position [734, 0]
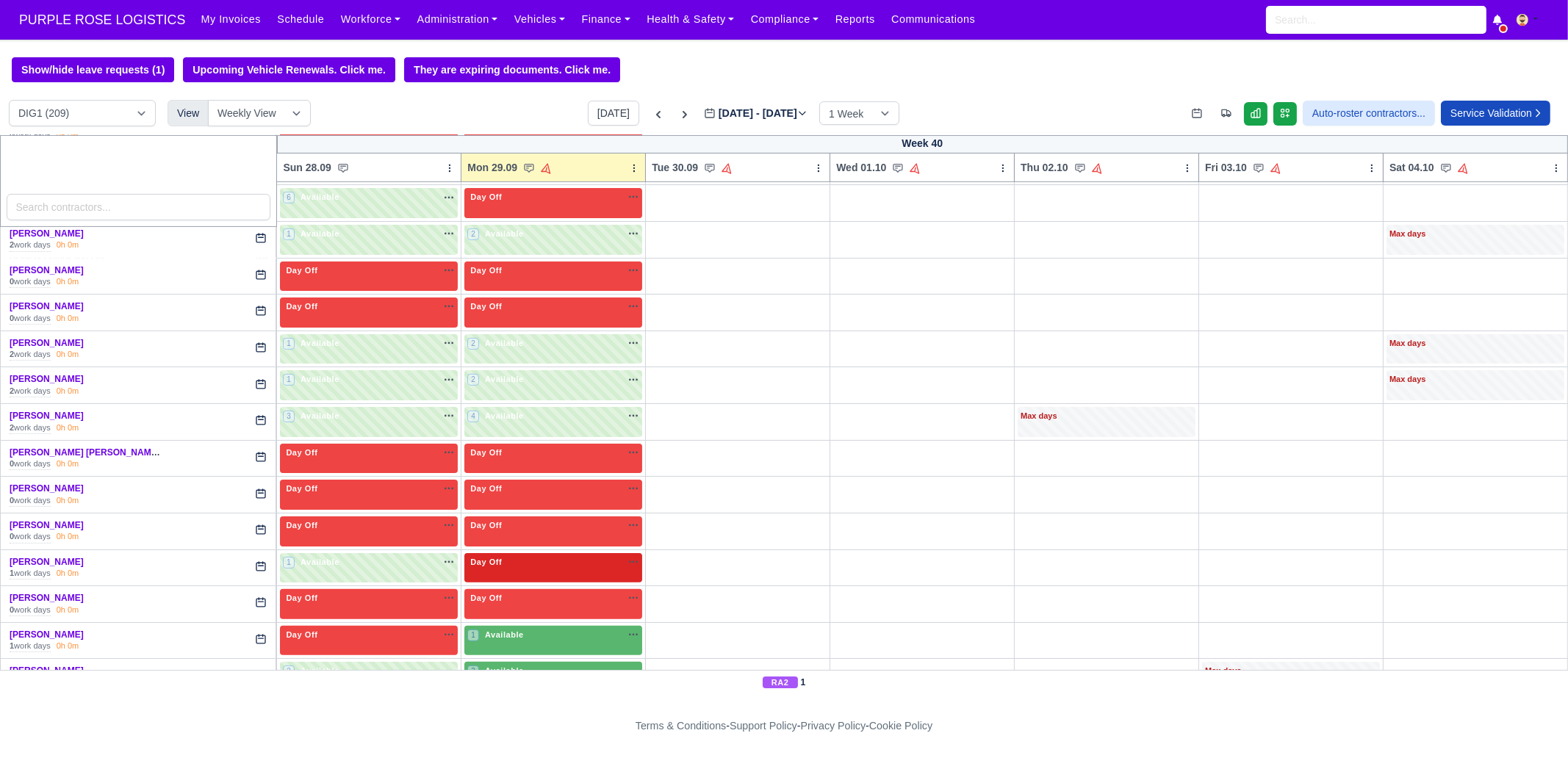
click at [566, 562] on div "Day Off Available" at bounding box center [553, 568] width 178 height 30
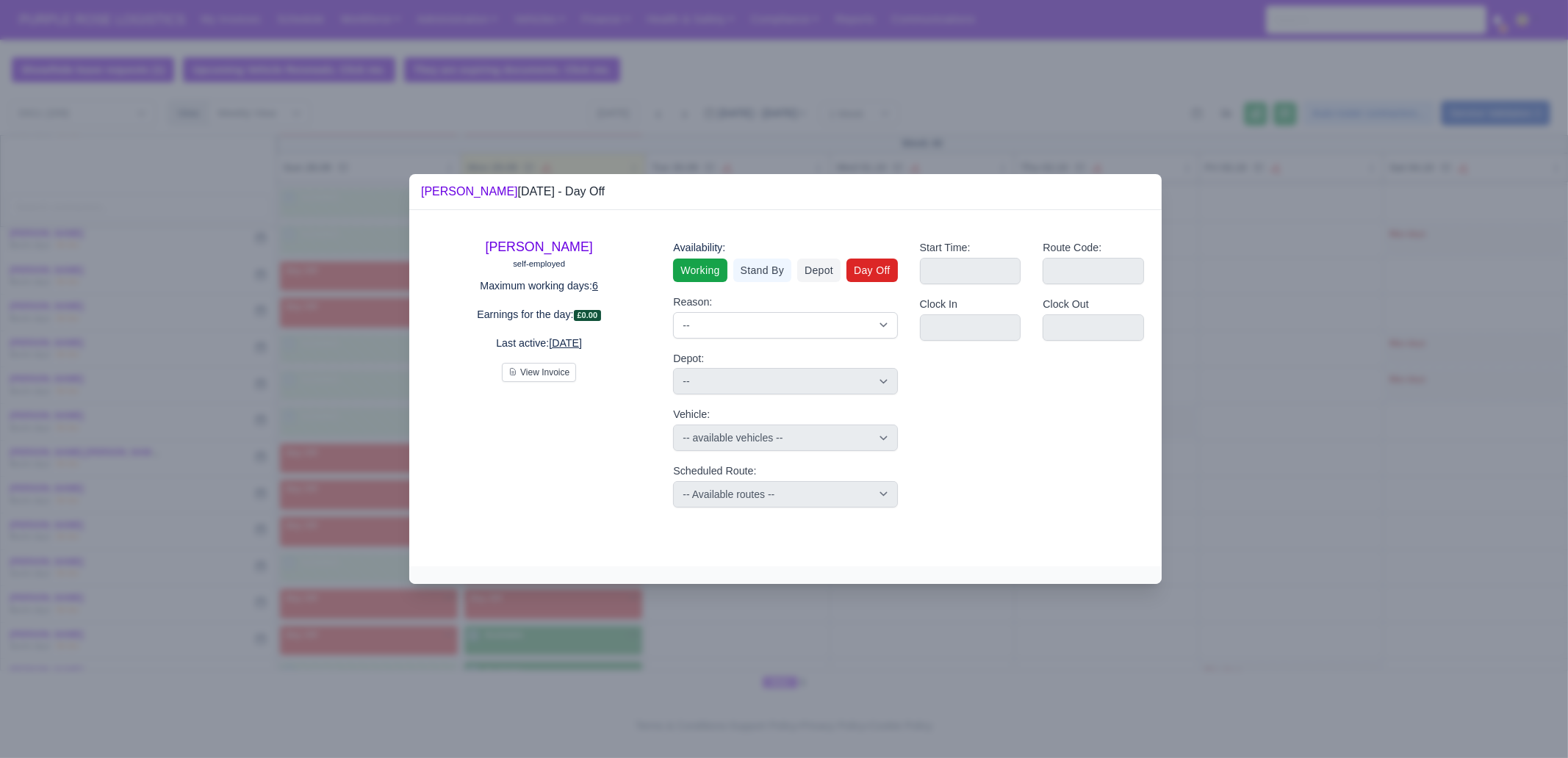
click at [700, 269] on link "Working" at bounding box center [700, 269] width 54 height 23
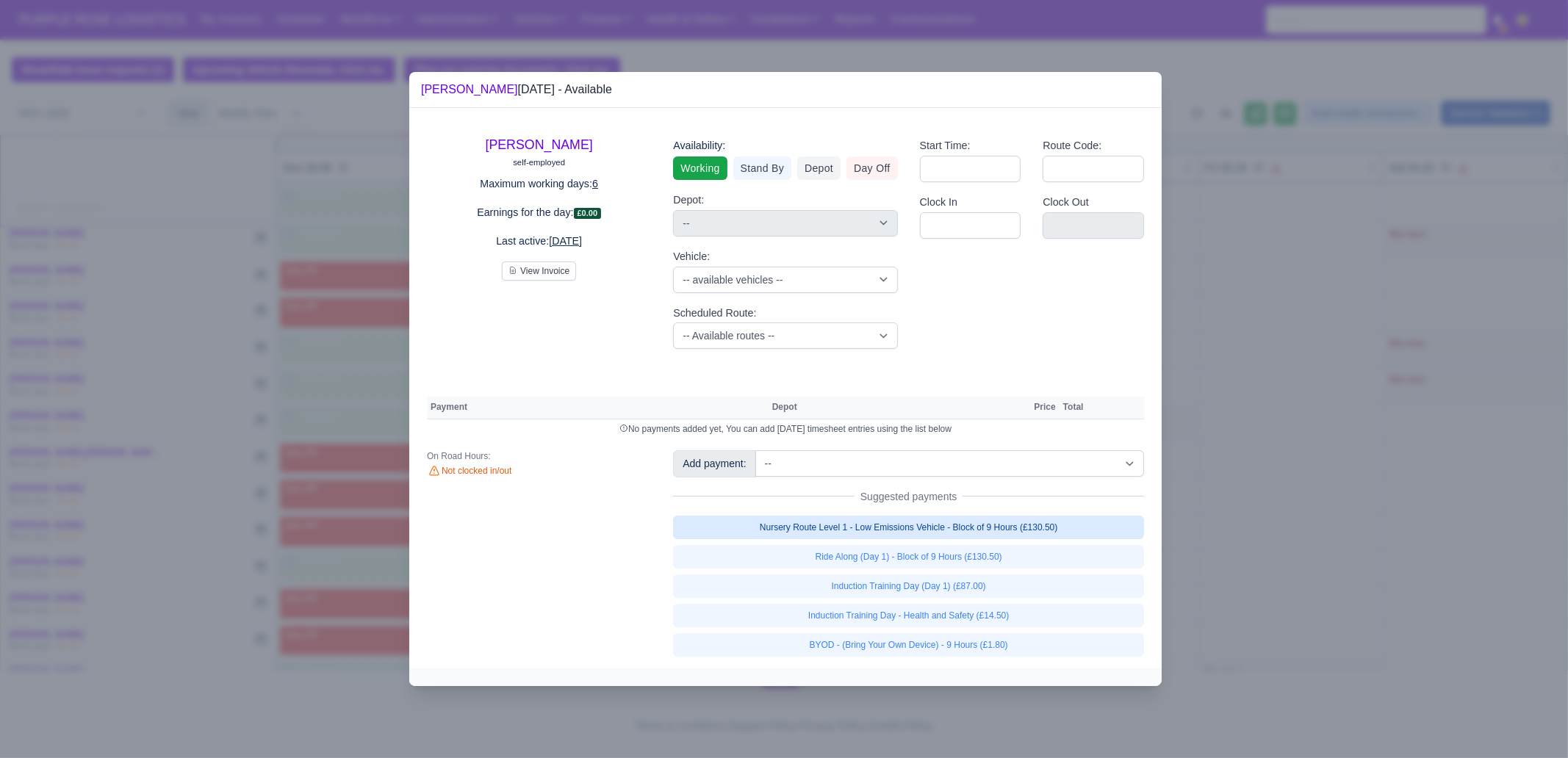
click at [976, 528] on link "Nursery Route Level 1 - Low Emissions Vehicle - Block of 9 Hours (£130.50)" at bounding box center [908, 527] width 471 height 23
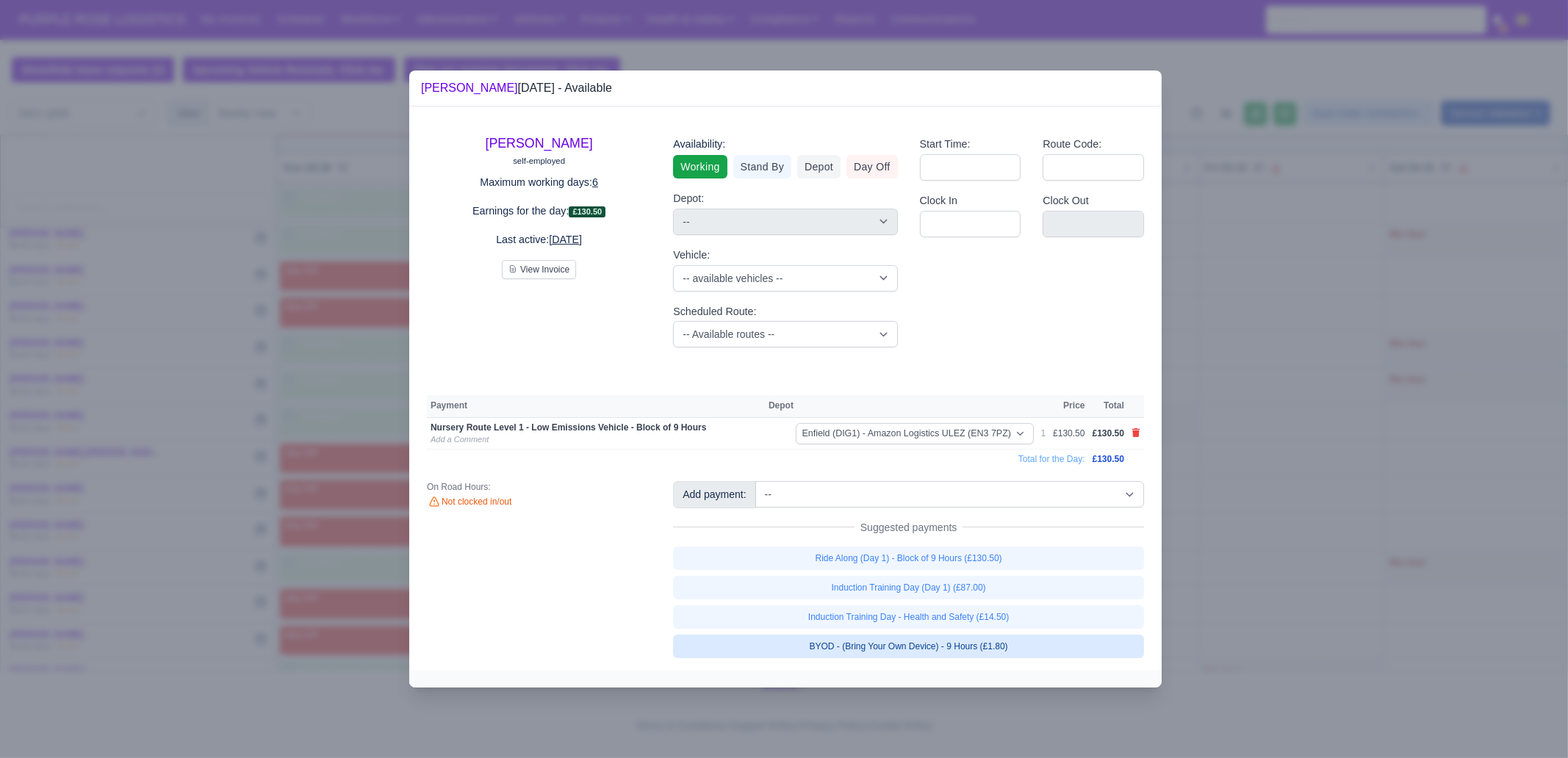
click at [1052, 641] on link "BYOD - (Bring Your Own Device) - 9 Hours (£1.80)" at bounding box center [908, 646] width 471 height 23
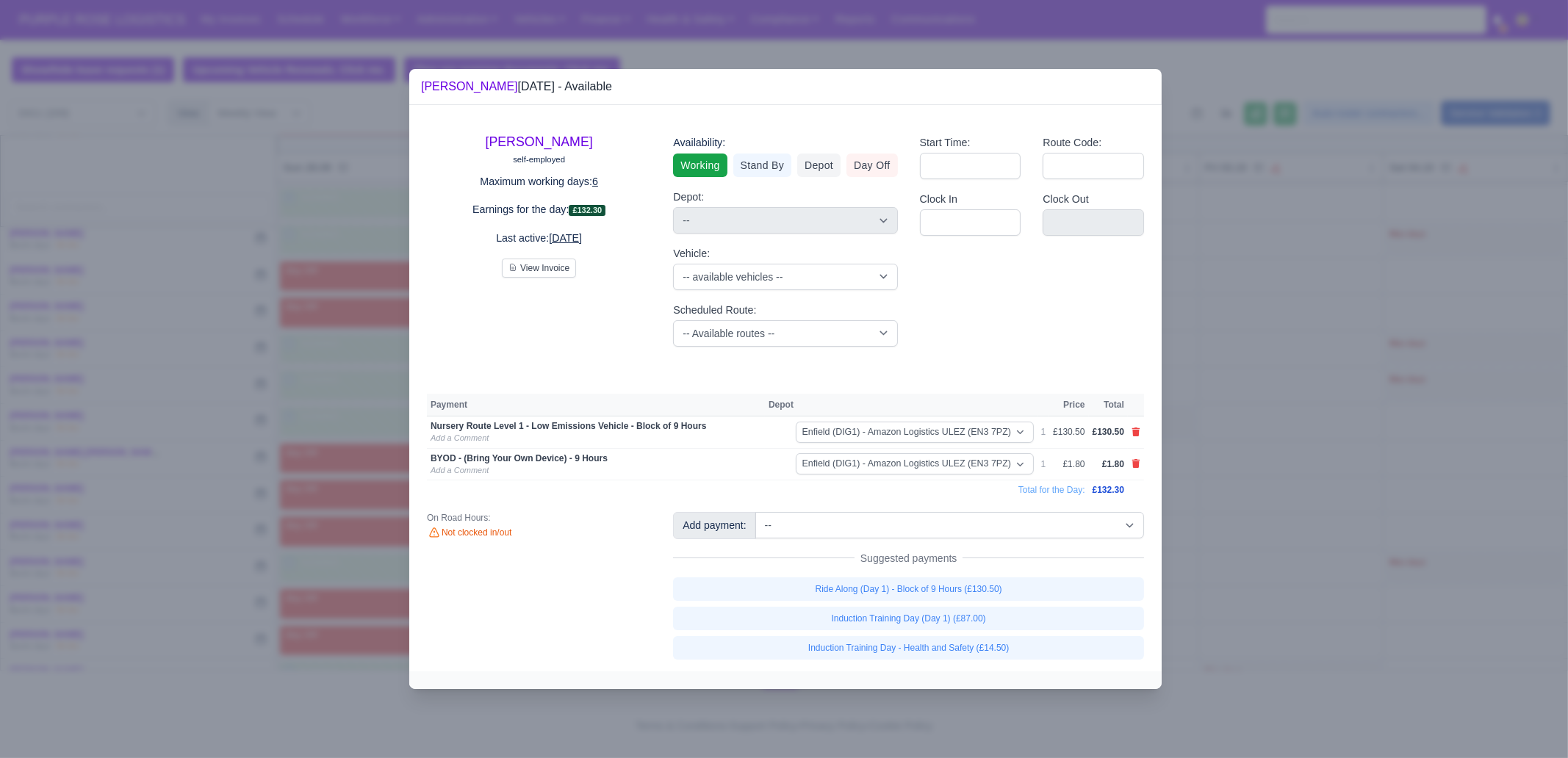
click at [1272, 455] on div at bounding box center [784, 379] width 1568 height 758
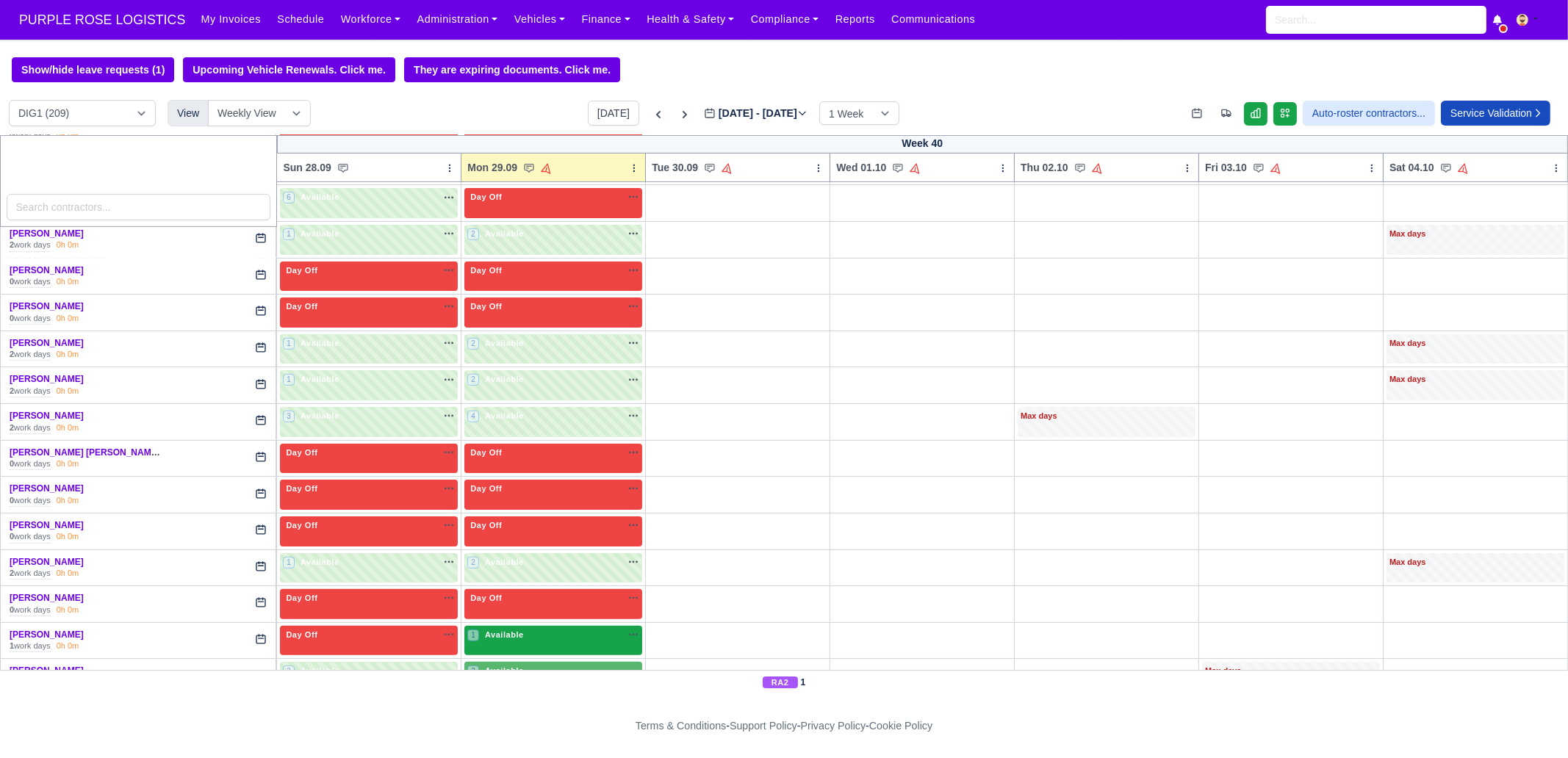
click at [557, 627] on div "1 Available" at bounding box center [553, 641] width 178 height 30
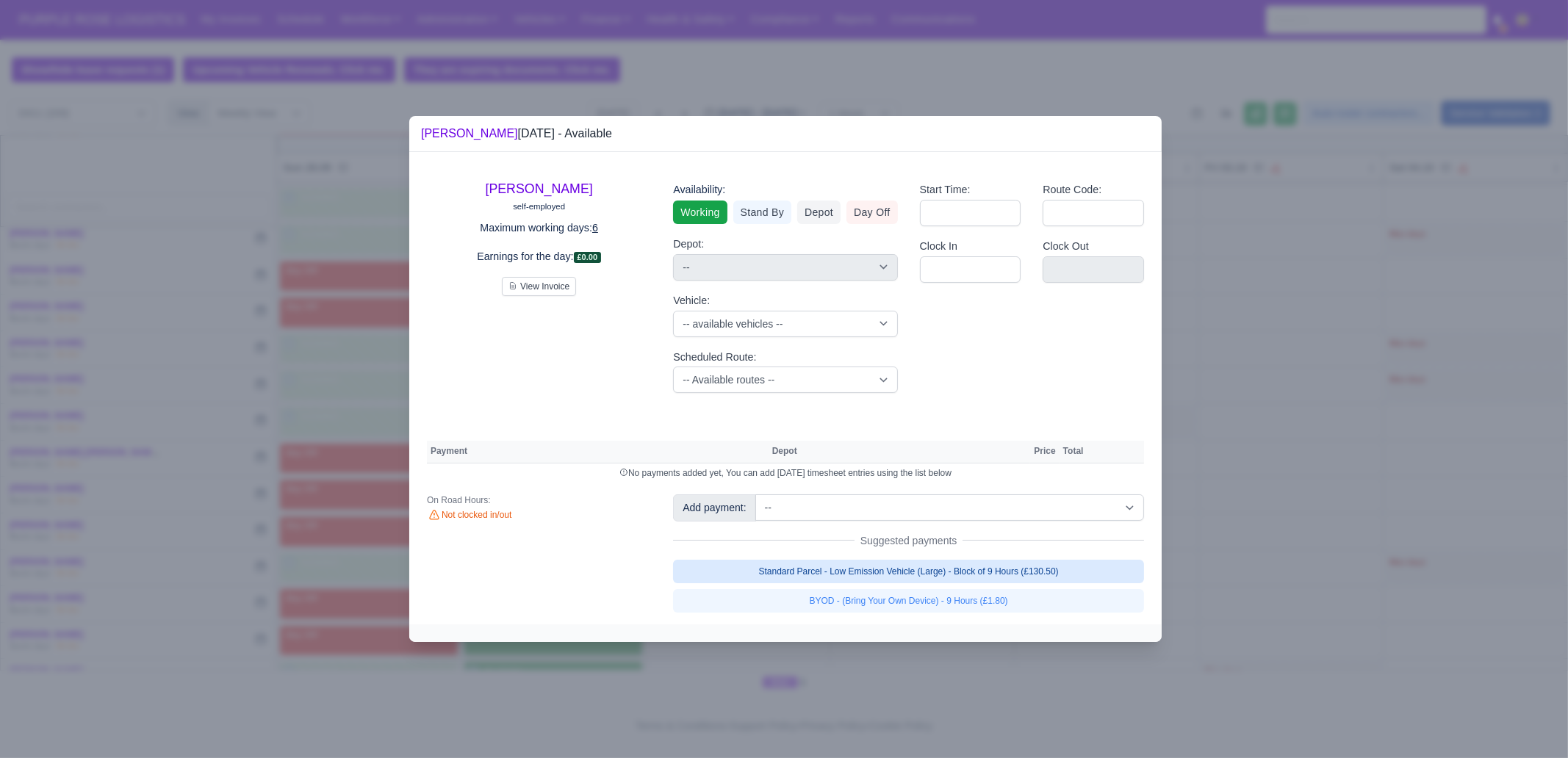
click at [934, 571] on link "Standard Parcel - Low Emission Vehicle (Large) - Block of 9 Hours (£130.50)" at bounding box center [908, 572] width 471 height 23
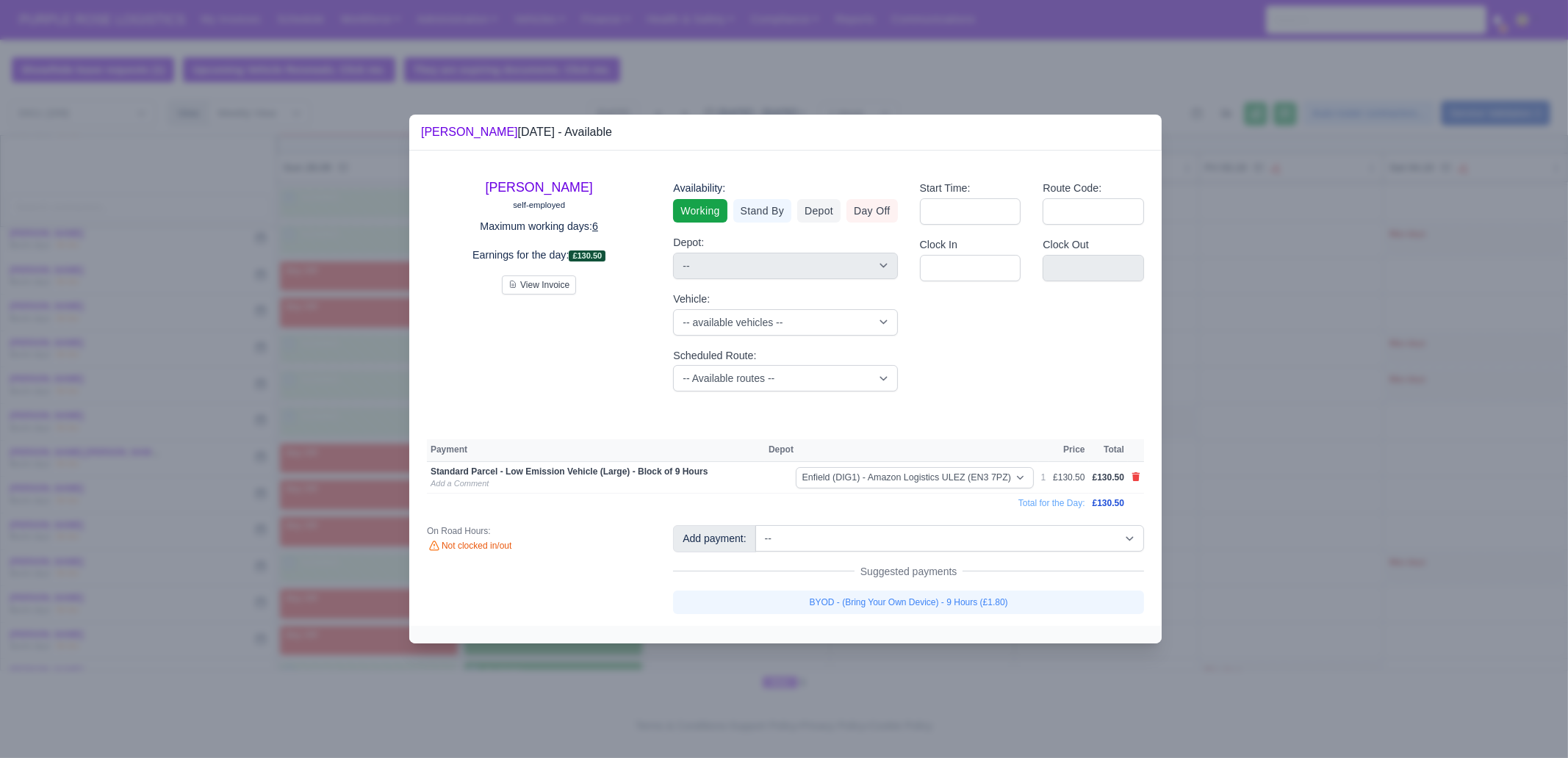
click at [934, 588] on div "Add payment: -- Additional Hour Support (£14.50) Additional Hour Support (Walke…" at bounding box center [908, 570] width 493 height 89
click at [935, 600] on link "BYOD - (Bring Your Own Device) - 9 Hours (£1.80)" at bounding box center [908, 602] width 471 height 23
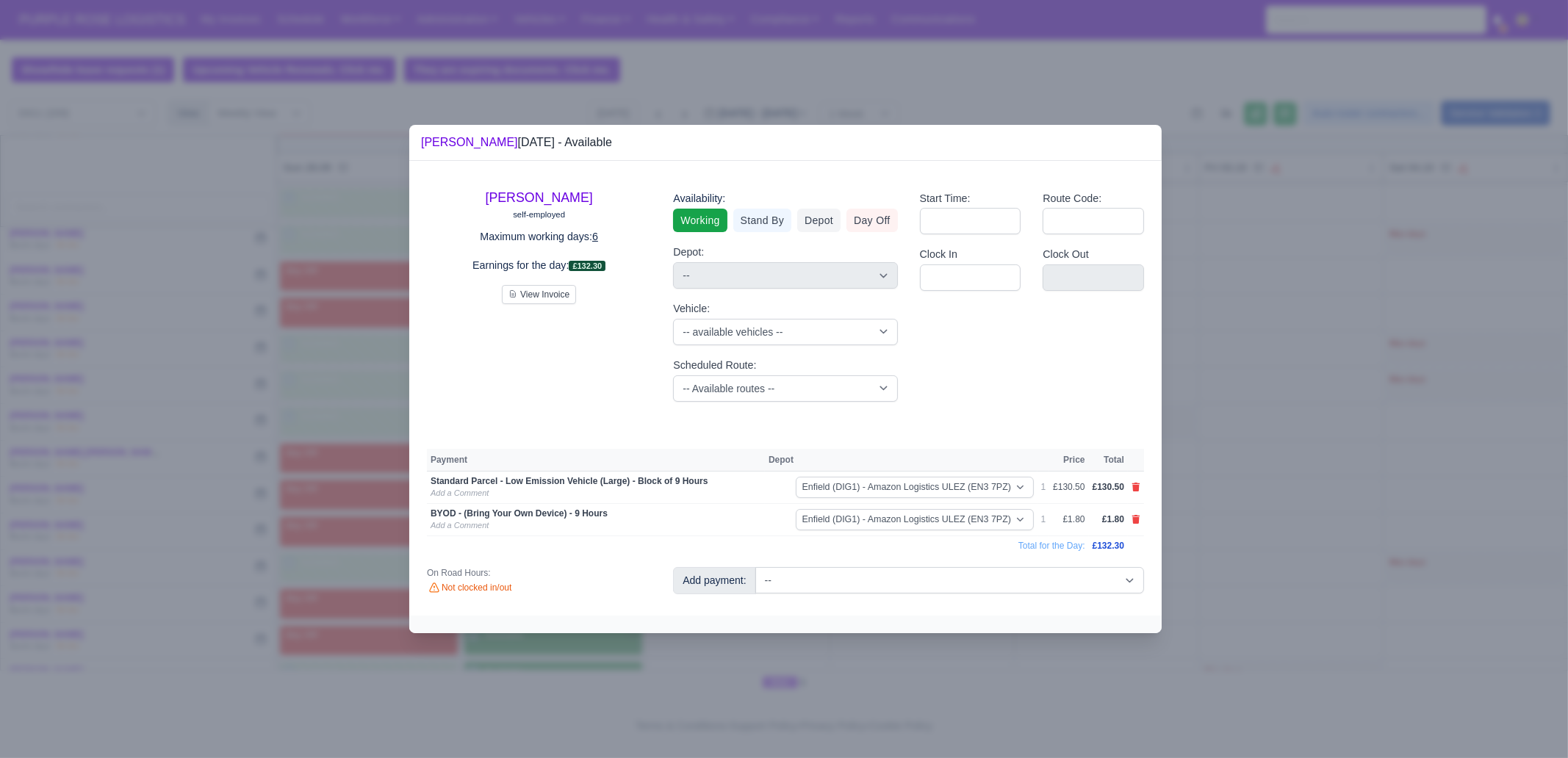
click at [922, 661] on div at bounding box center [784, 379] width 1568 height 758
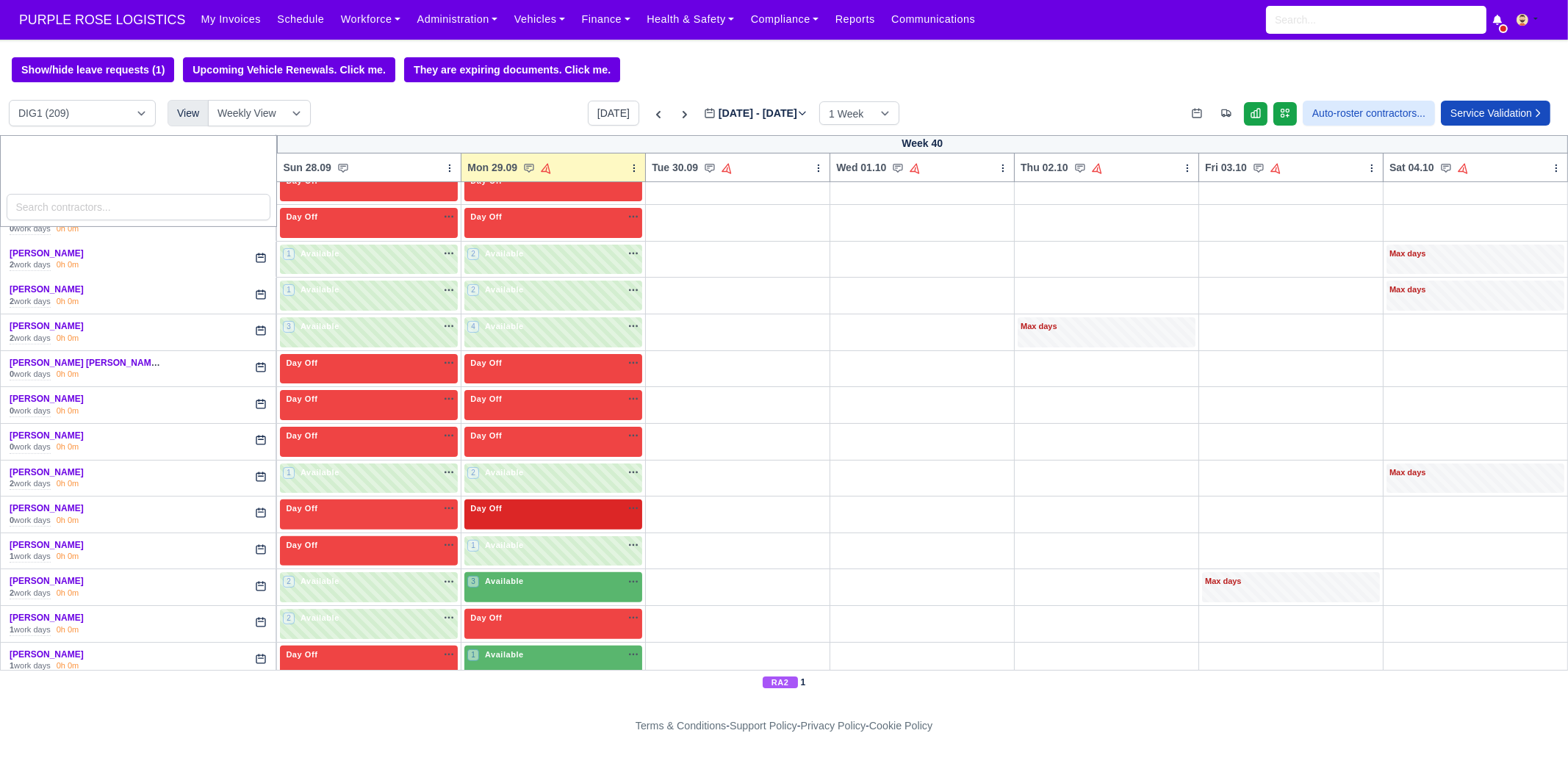
scroll to position [827, 0]
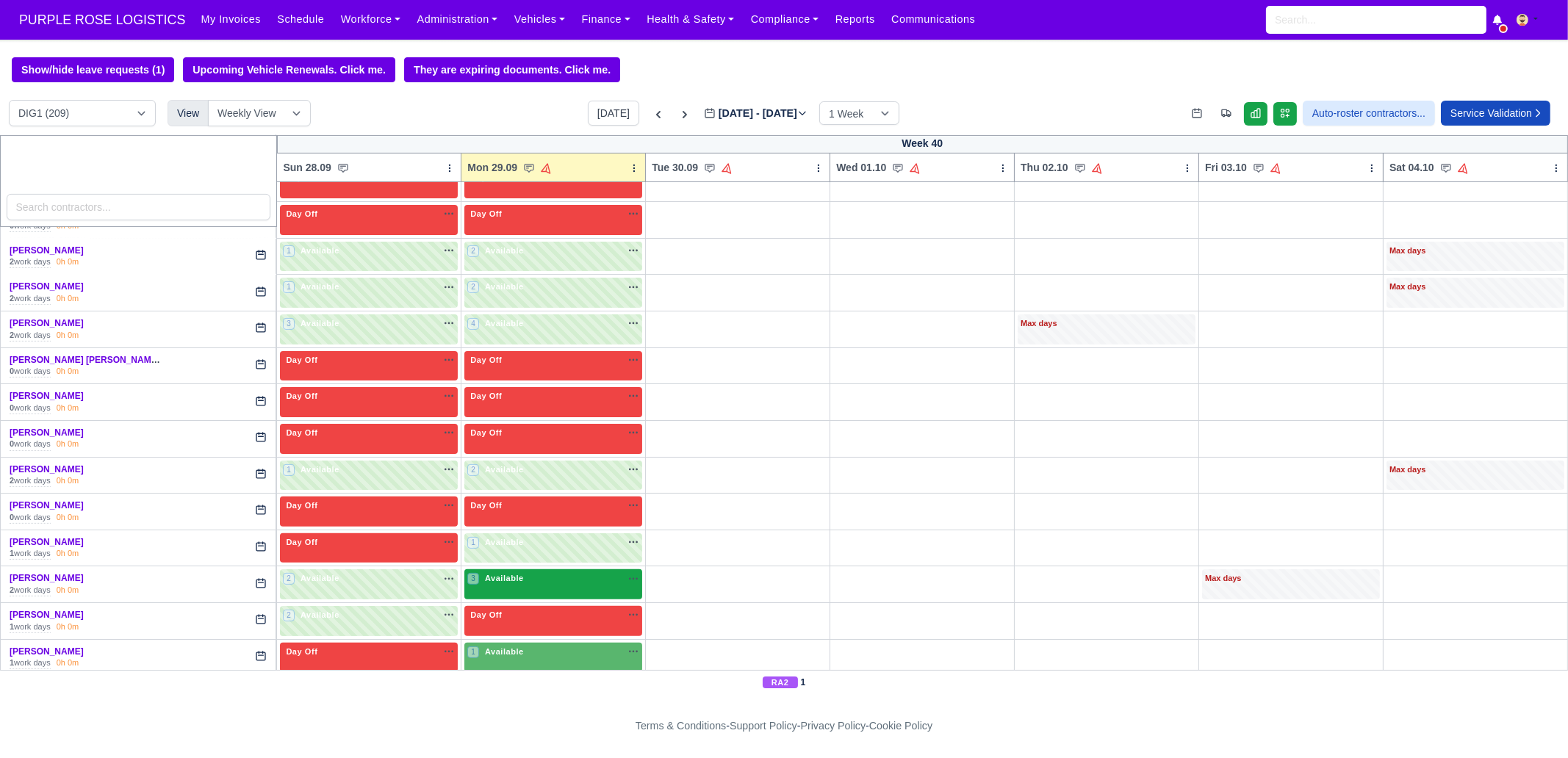
click at [498, 581] on div "3 Available na" at bounding box center [553, 580] width 172 height 16
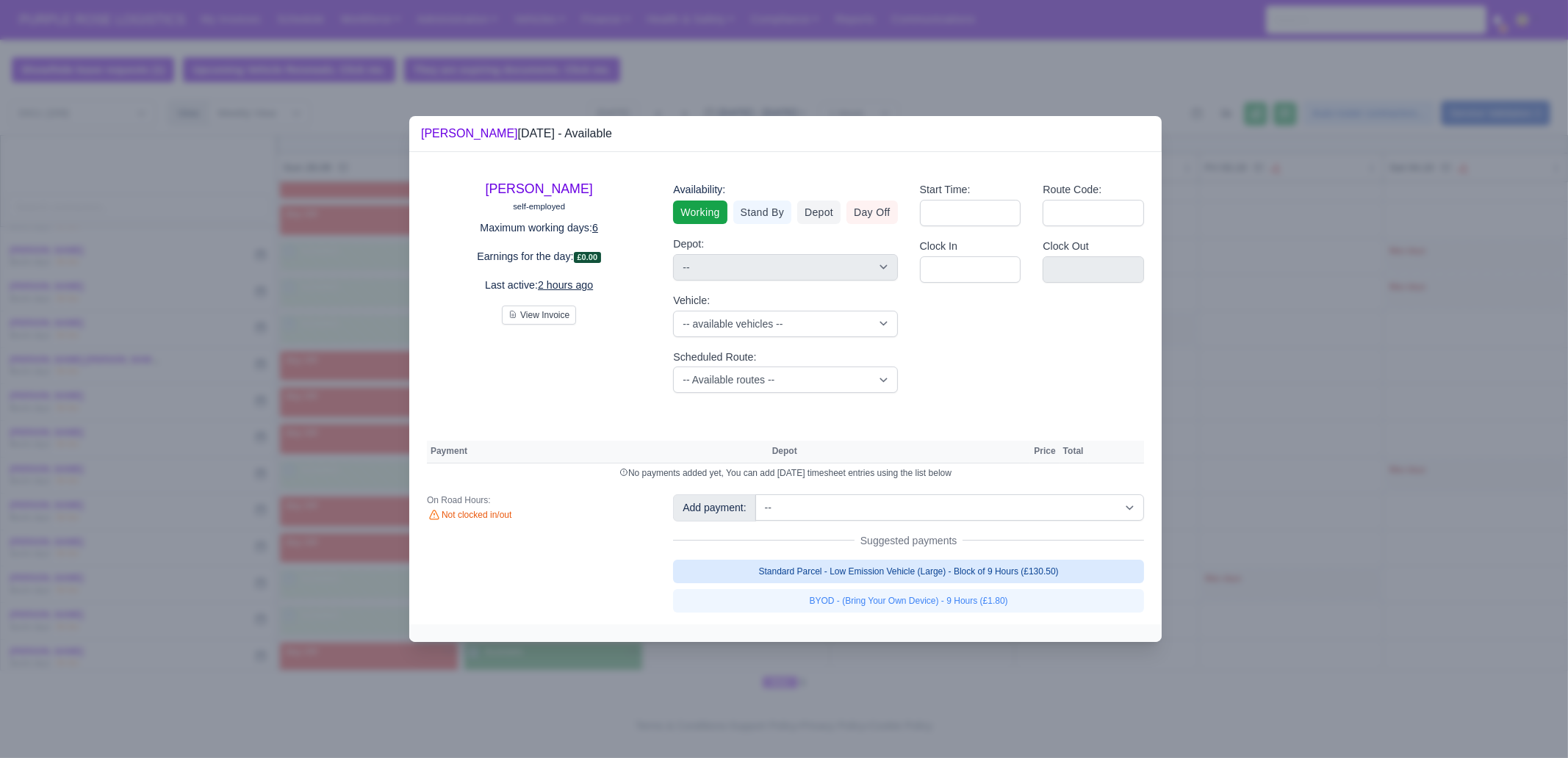
click at [926, 567] on link "Standard Parcel - Low Emission Vehicle (Large) - Block of 9 Hours (£130.50)" at bounding box center [908, 572] width 471 height 23
click at [921, 584] on link "Standard Parcel - Low Emission Vehicle (Large) - Block of 9 Hours (£130.50)" at bounding box center [908, 572] width 471 height 23
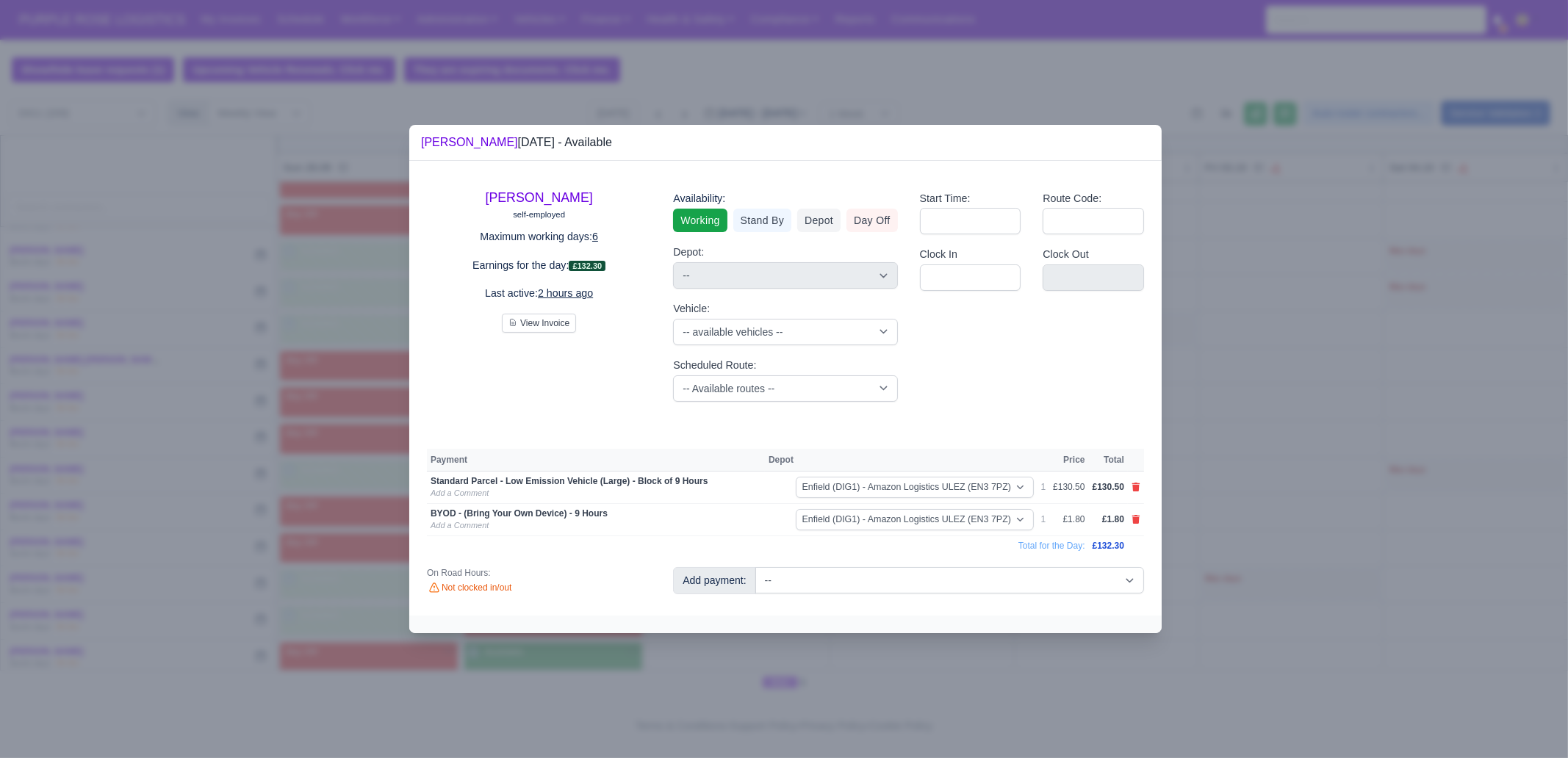
click at [929, 647] on div at bounding box center [784, 379] width 1568 height 758
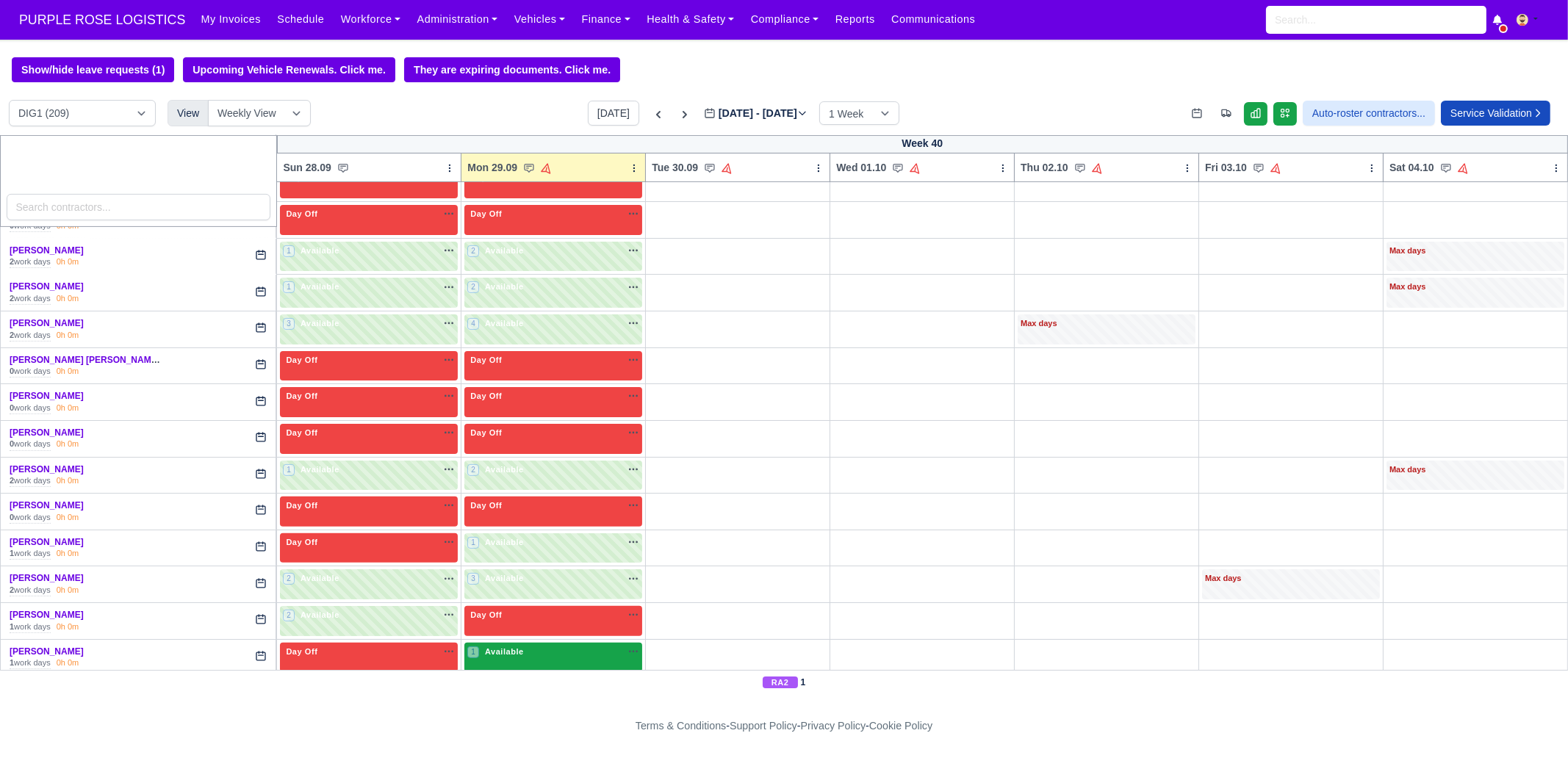
click at [518, 653] on div "1 Available na" at bounding box center [553, 654] width 172 height 16
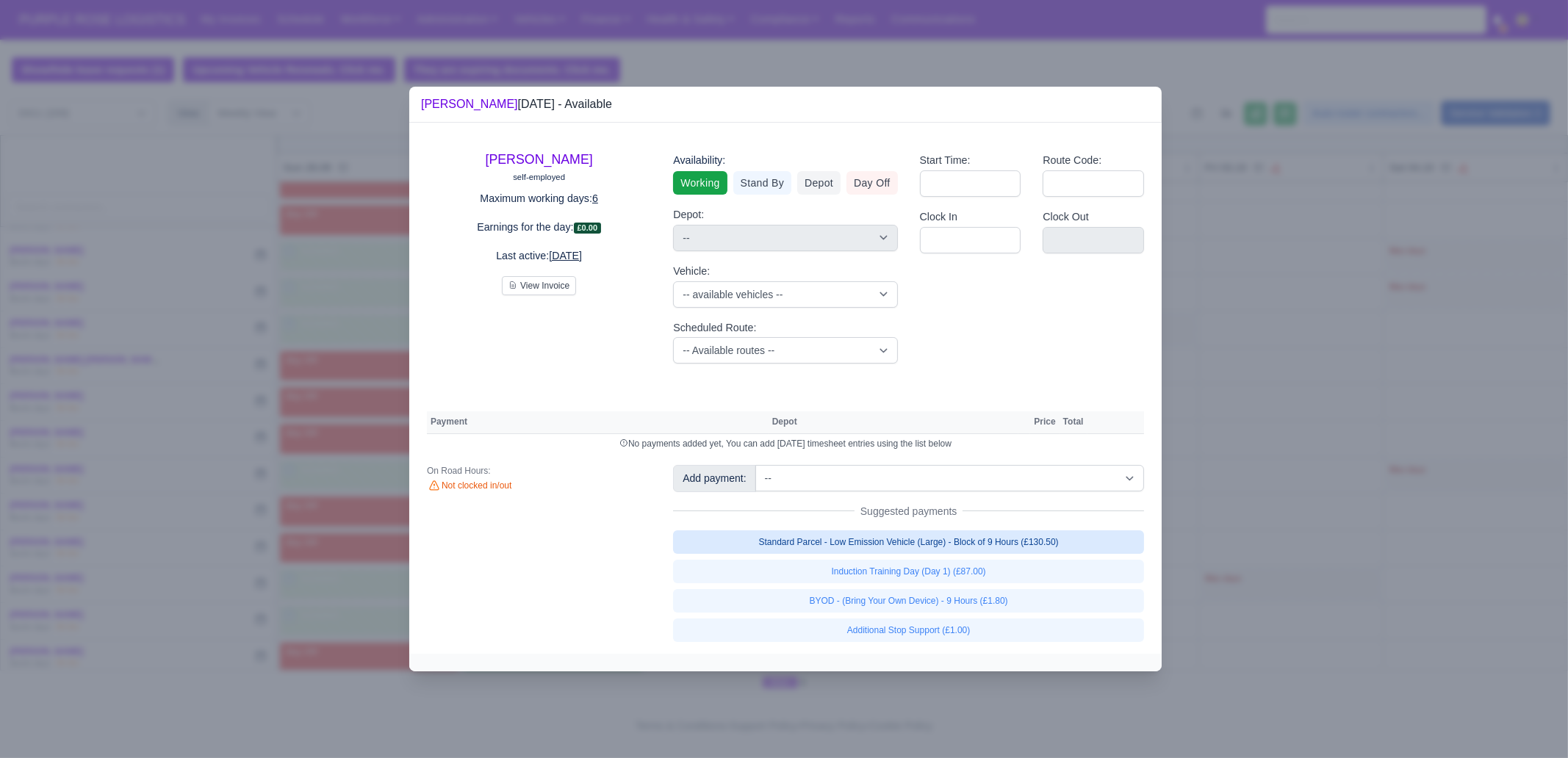
click at [948, 542] on link "Standard Parcel - Low Emission Vehicle (Large) - Block of 9 Hours (£130.50)" at bounding box center [908, 542] width 471 height 23
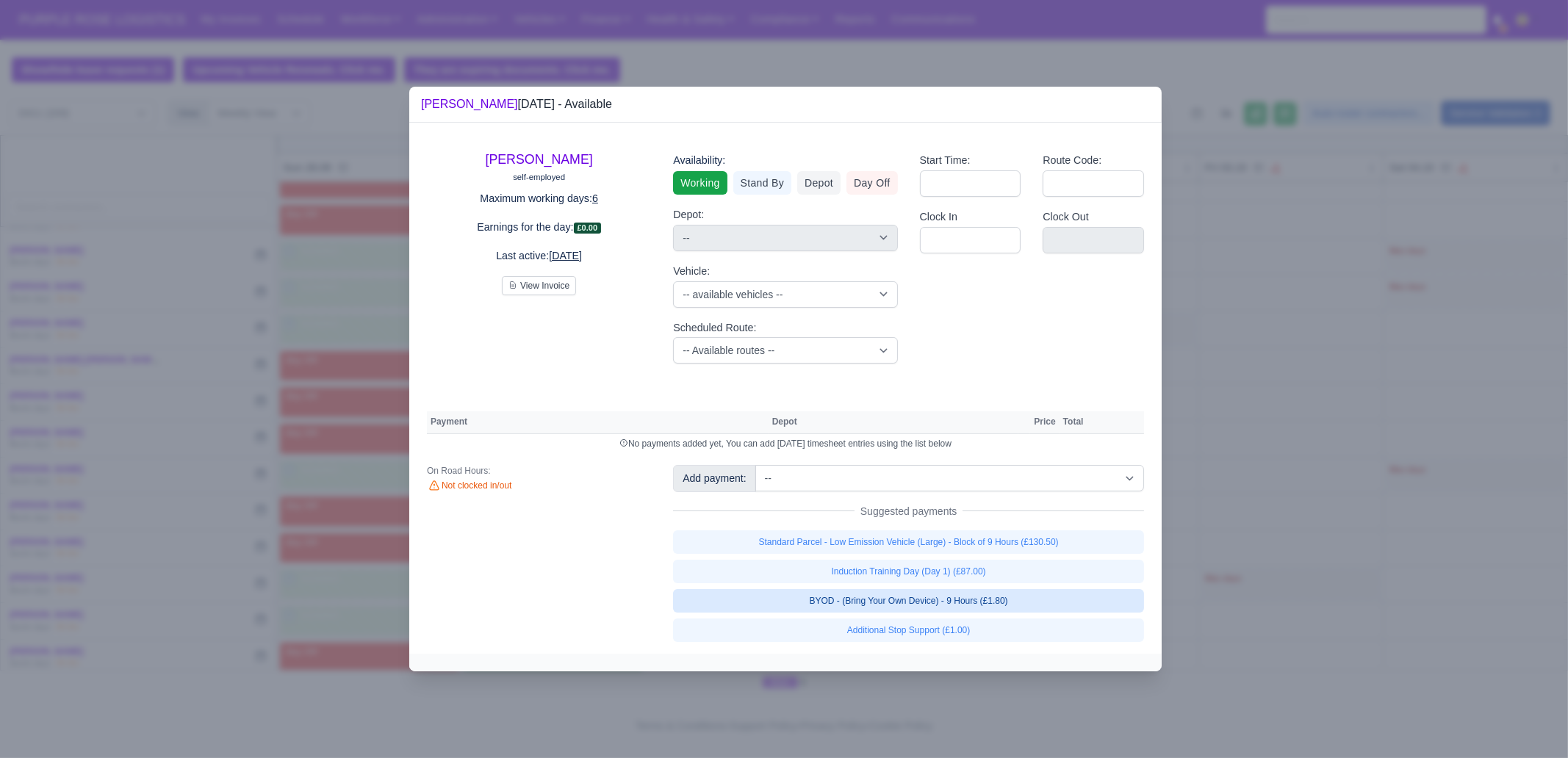
click at [955, 605] on link "BYOD - (Bring Your Own Device) - 9 Hours (£1.80)" at bounding box center [908, 600] width 471 height 23
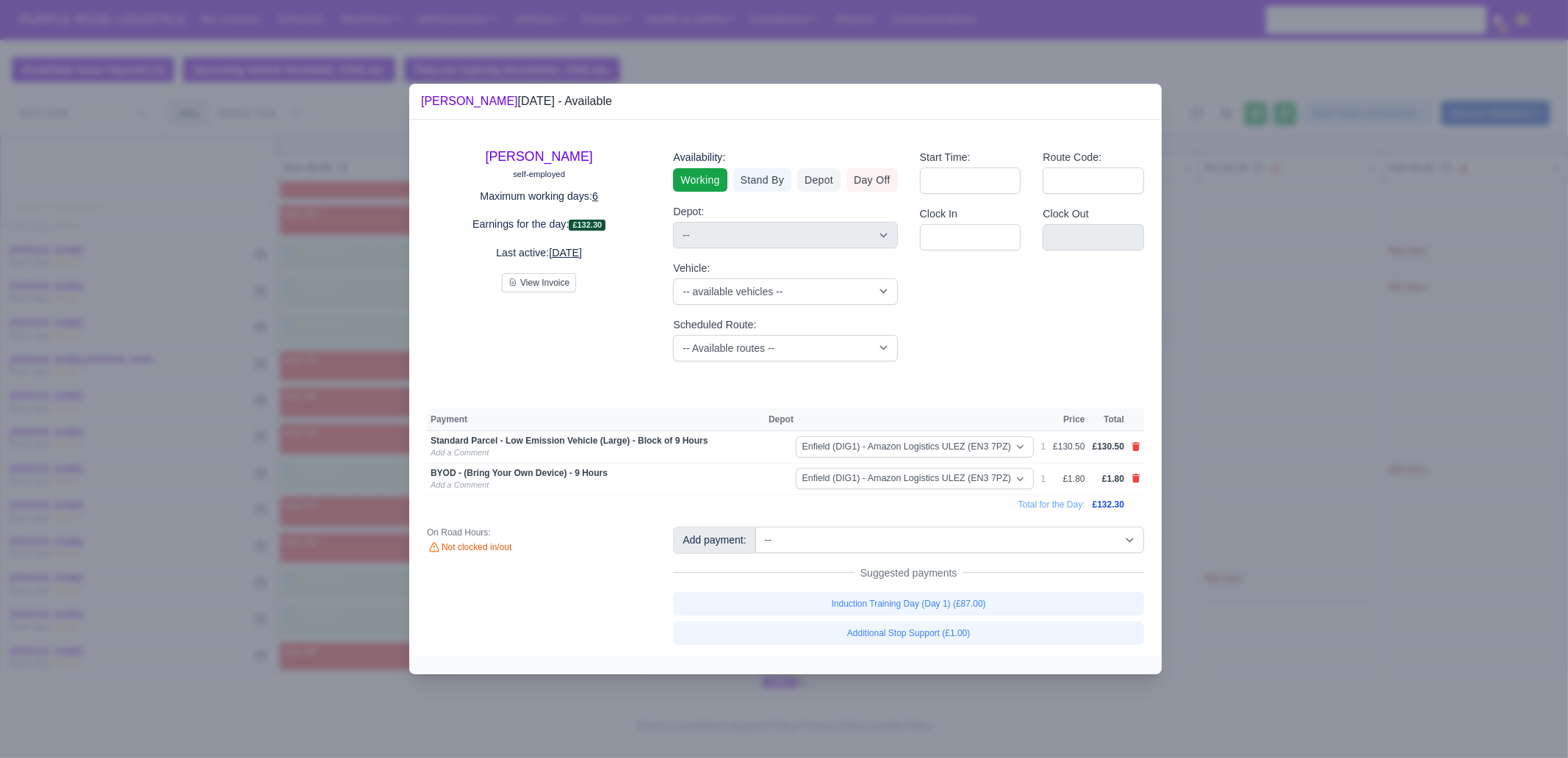
click at [1327, 536] on div at bounding box center [784, 379] width 1568 height 758
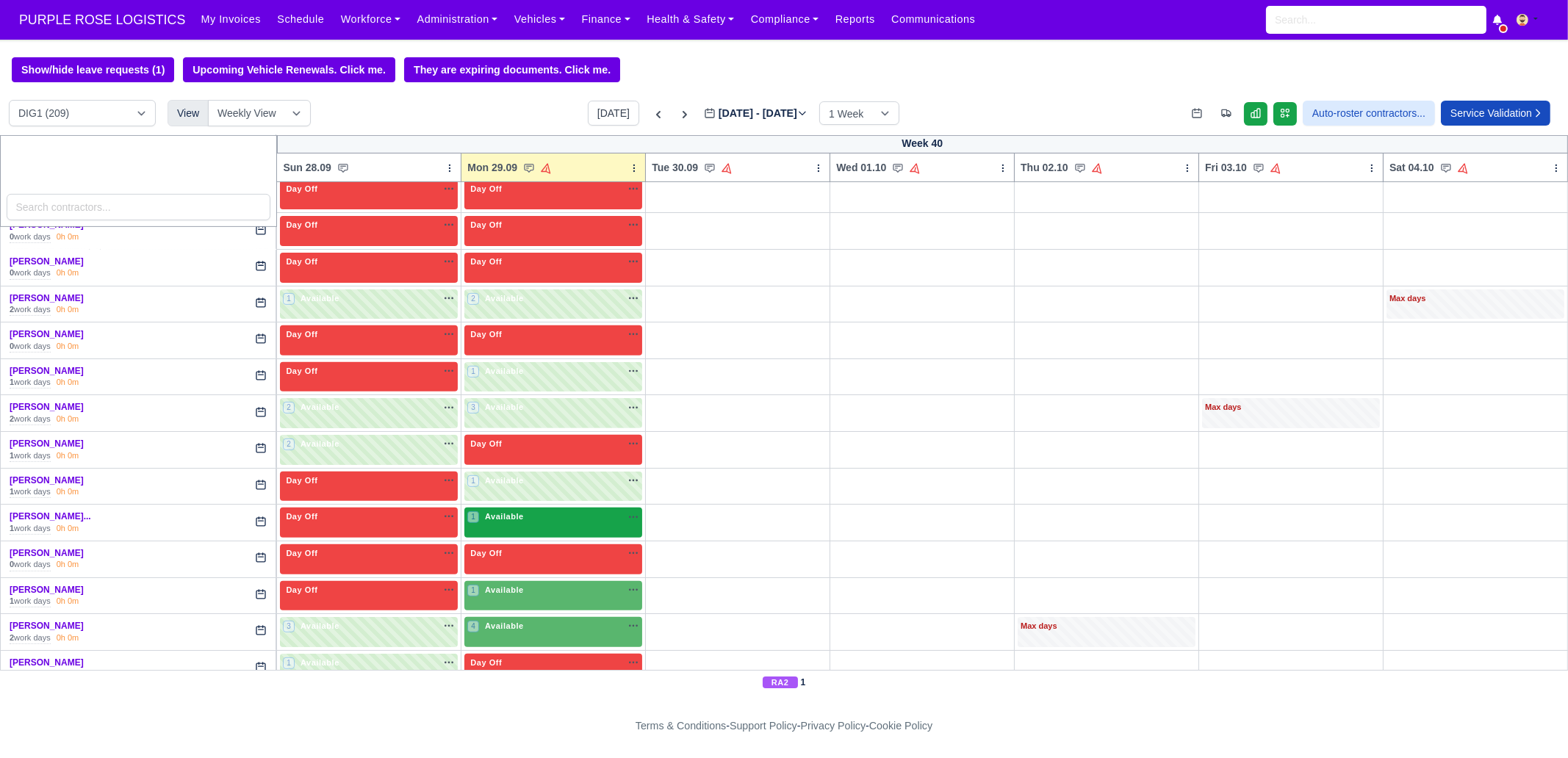
scroll to position [1011, 0]
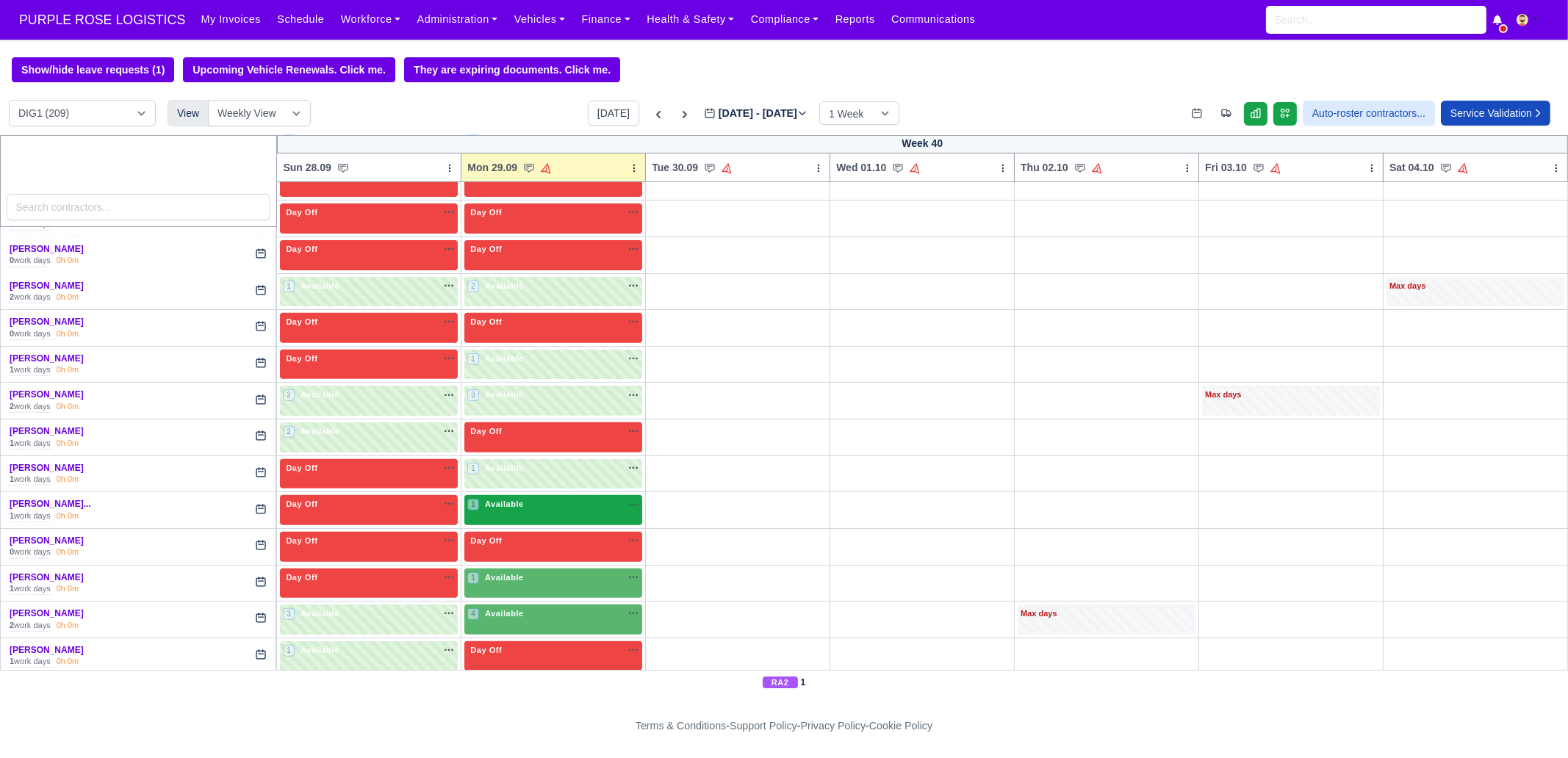
click at [502, 506] on div "1 Available na" at bounding box center [553, 505] width 172 height 16
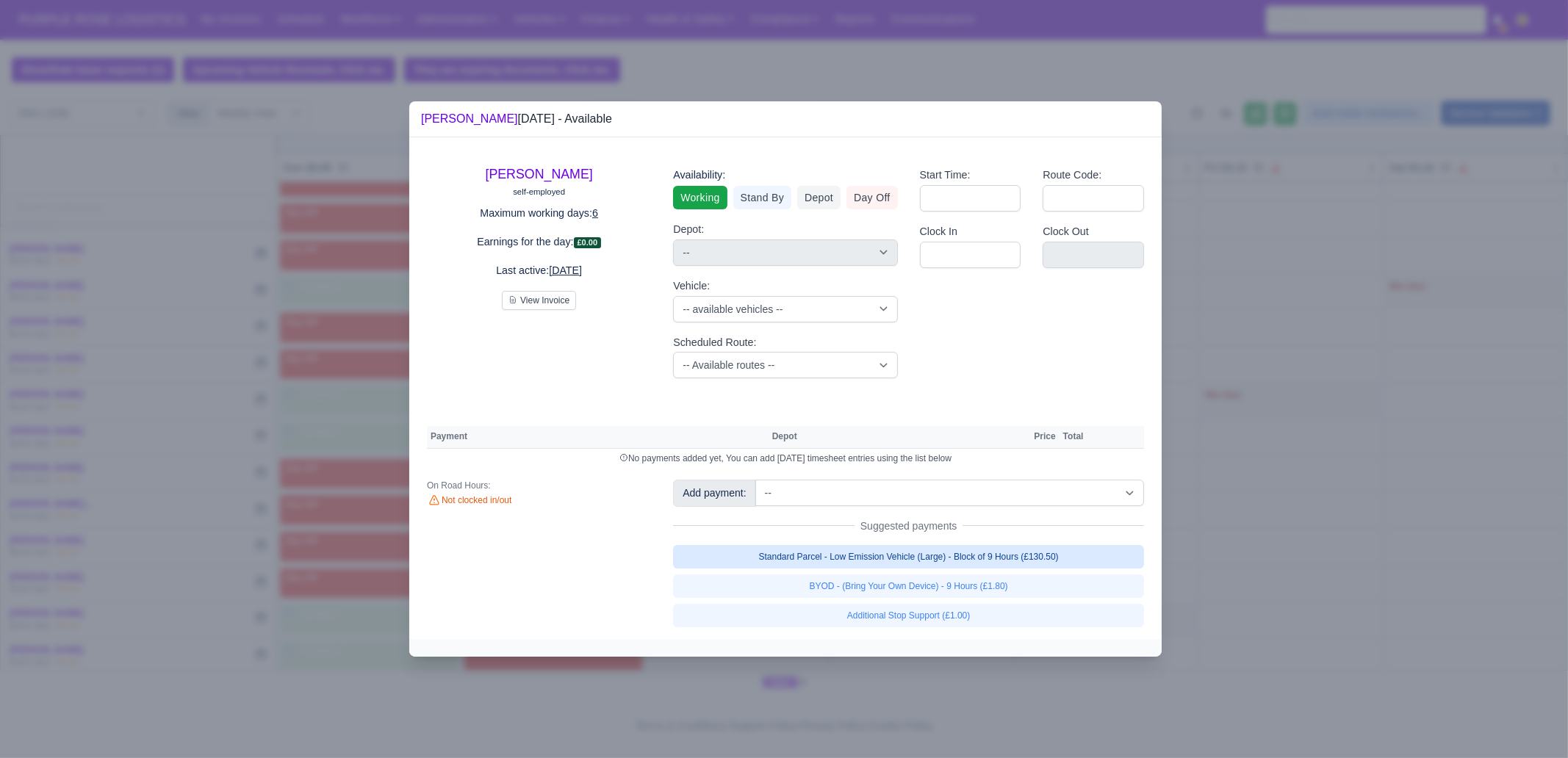
click at [983, 557] on link "Standard Parcel - Low Emission Vehicle (Large) - Block of 9 Hours (£130.50)" at bounding box center [908, 557] width 471 height 23
click at [990, 569] on link "Standard Parcel - Low Emission Vehicle (Large) - Block of 9 Hours (£130.50)" at bounding box center [908, 557] width 471 height 23
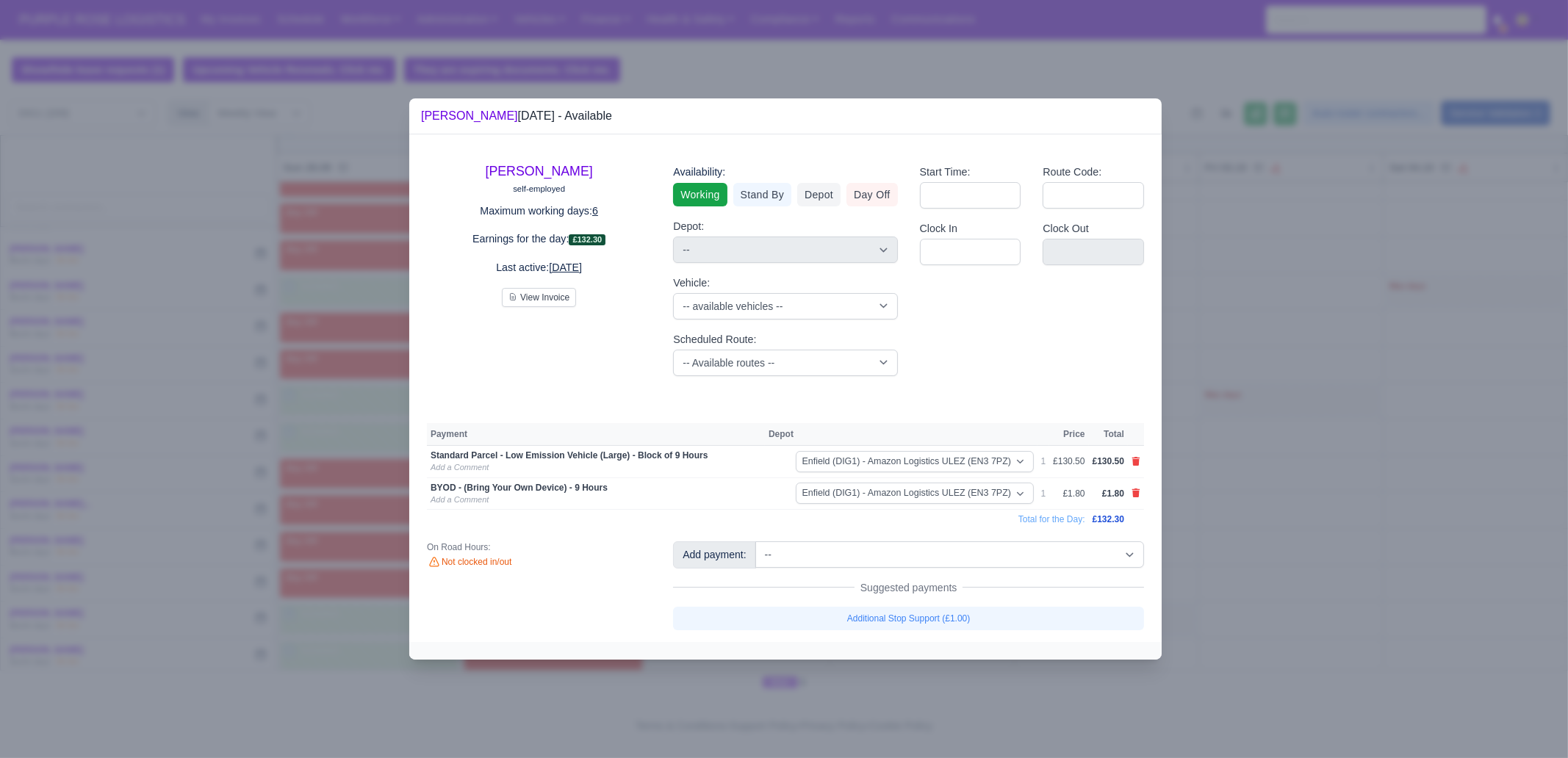
click at [1261, 541] on div at bounding box center [784, 379] width 1568 height 758
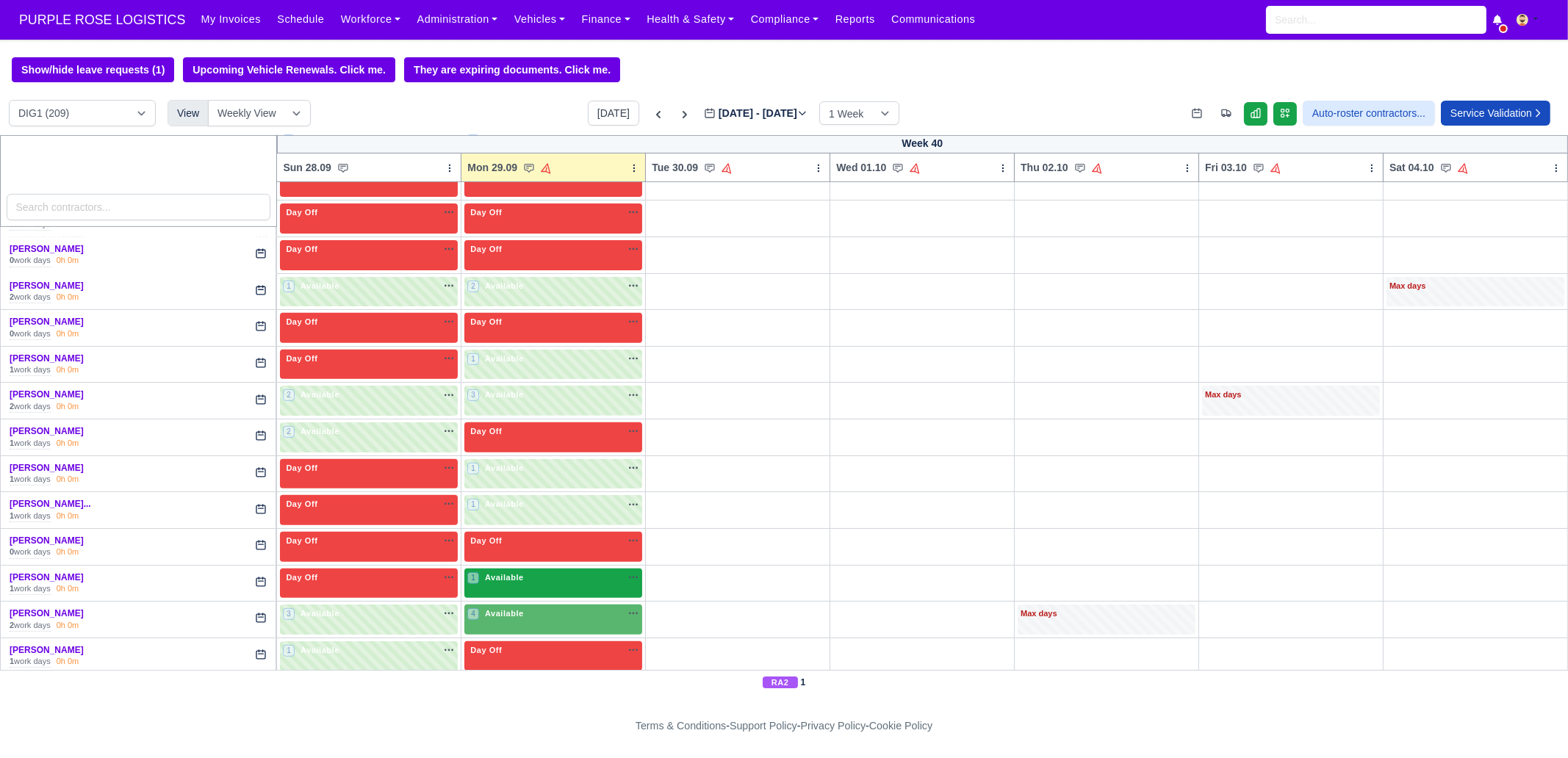
click at [500, 576] on div "1 Available na" at bounding box center [553, 579] width 172 height 16
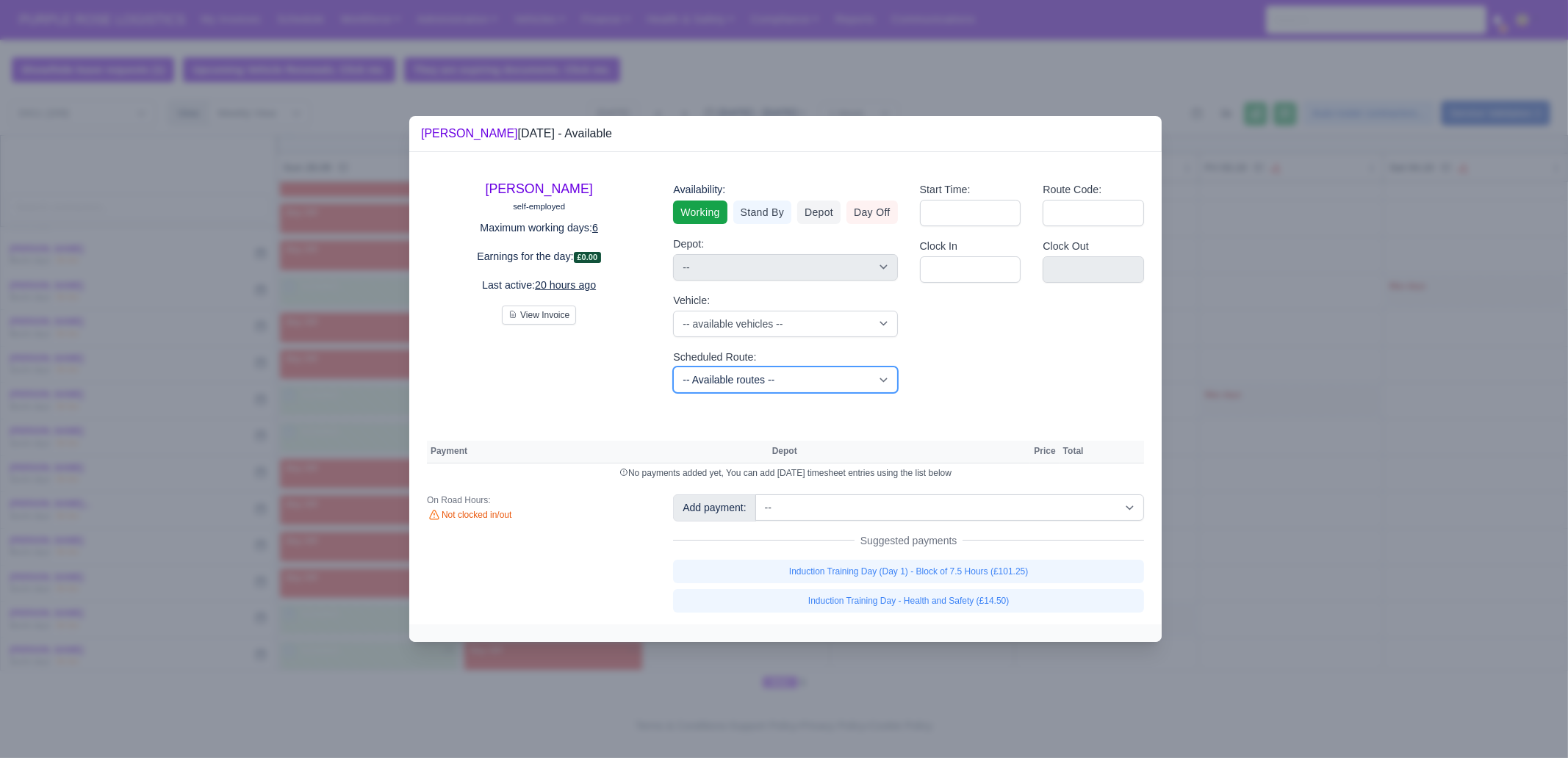
click at [735, 381] on select "-- Available routes -- Standard Parcel - Block of 6 Hours - (SD6) AmFlex RTS Ve…" at bounding box center [785, 379] width 224 height 26
click at [786, 383] on select "-- Available routes -- Standard Parcel - Block of 6 Hours - (SD6) AmFlex RTS Ve…" at bounding box center [785, 379] width 224 height 26
click at [673, 366] on select "-- Available routes -- Standard Parcel - Block of 6 Hours - (SD6) AmFlex RTS Ve…" at bounding box center [785, 379] width 224 height 26
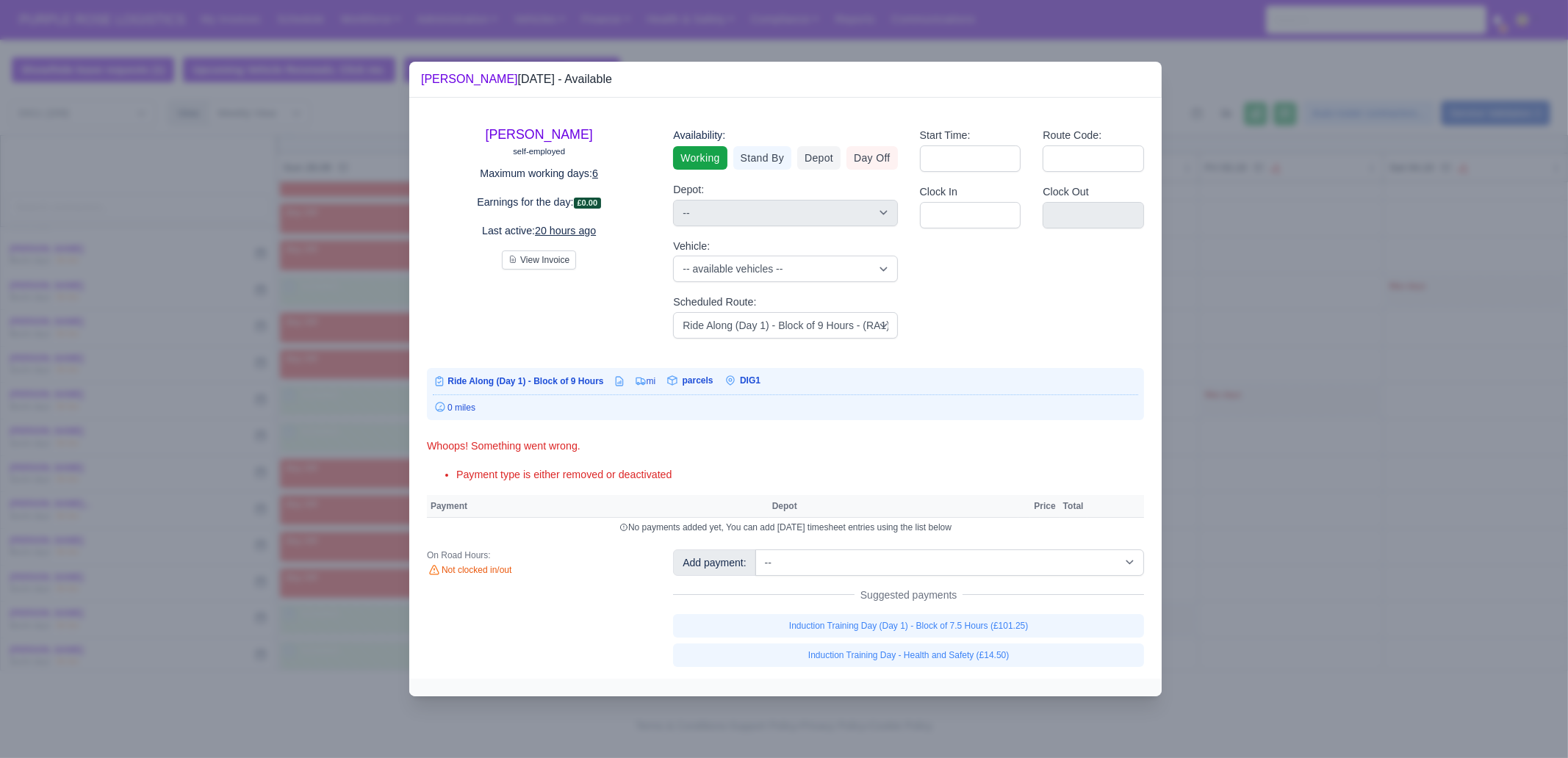
click at [964, 546] on div "[PERSON_NAME] self-employed Maximum working days: 6 Earnings for the day: £0.00…" at bounding box center [785, 388] width 752 height 581
click at [974, 558] on select "-- Additional Hour Support (£14.50) Additional Hour Support (Walkers) (£13.50) …" at bounding box center [949, 563] width 389 height 26
click at [755, 550] on select "-- Additional Hour Support (£14.50) Additional Hour Support (Walkers) (£13.50) …" at bounding box center [949, 563] width 389 height 26
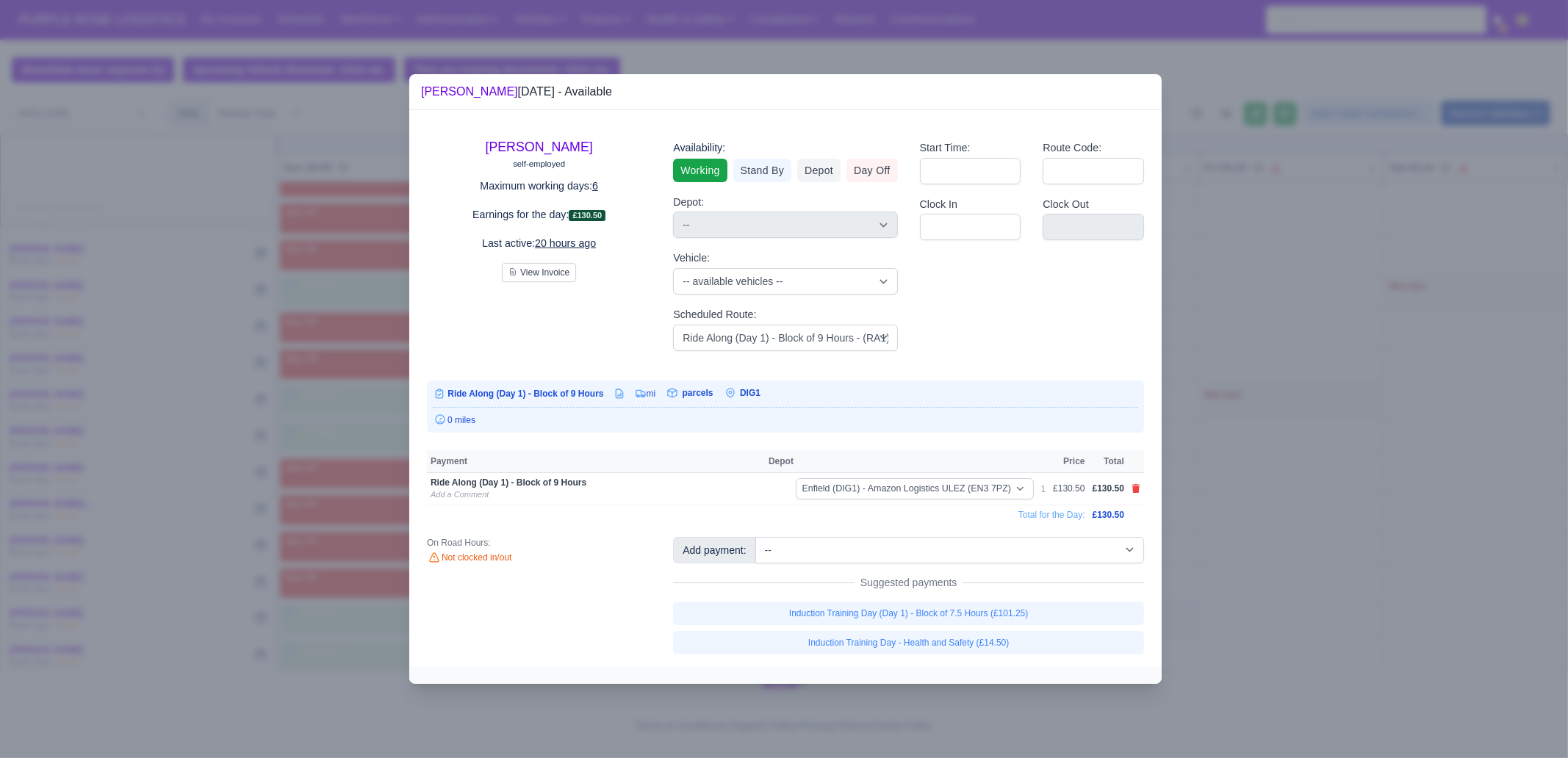
click at [1327, 419] on div at bounding box center [784, 379] width 1568 height 758
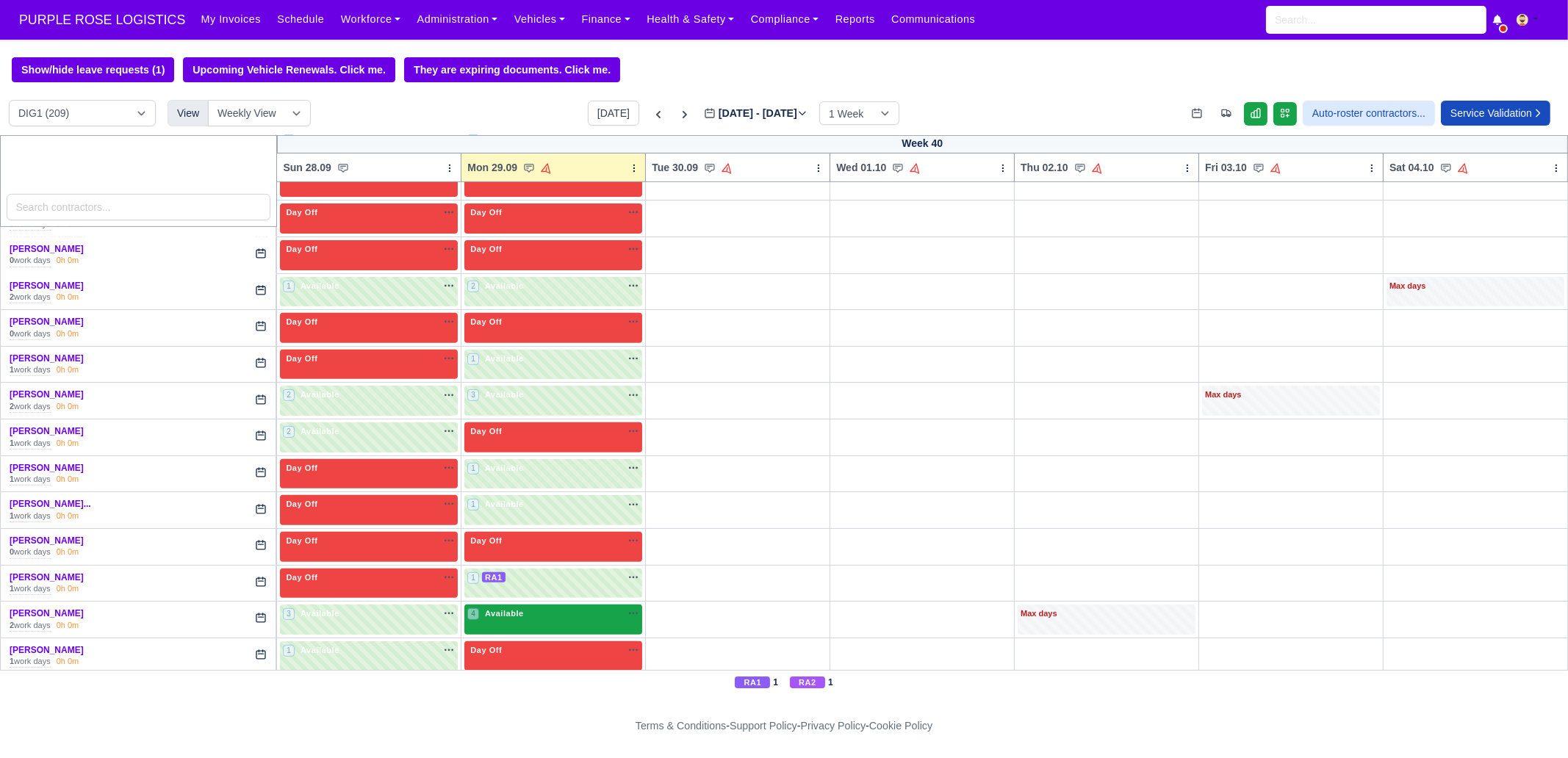
click at [518, 609] on span "Available" at bounding box center [504, 613] width 45 height 10
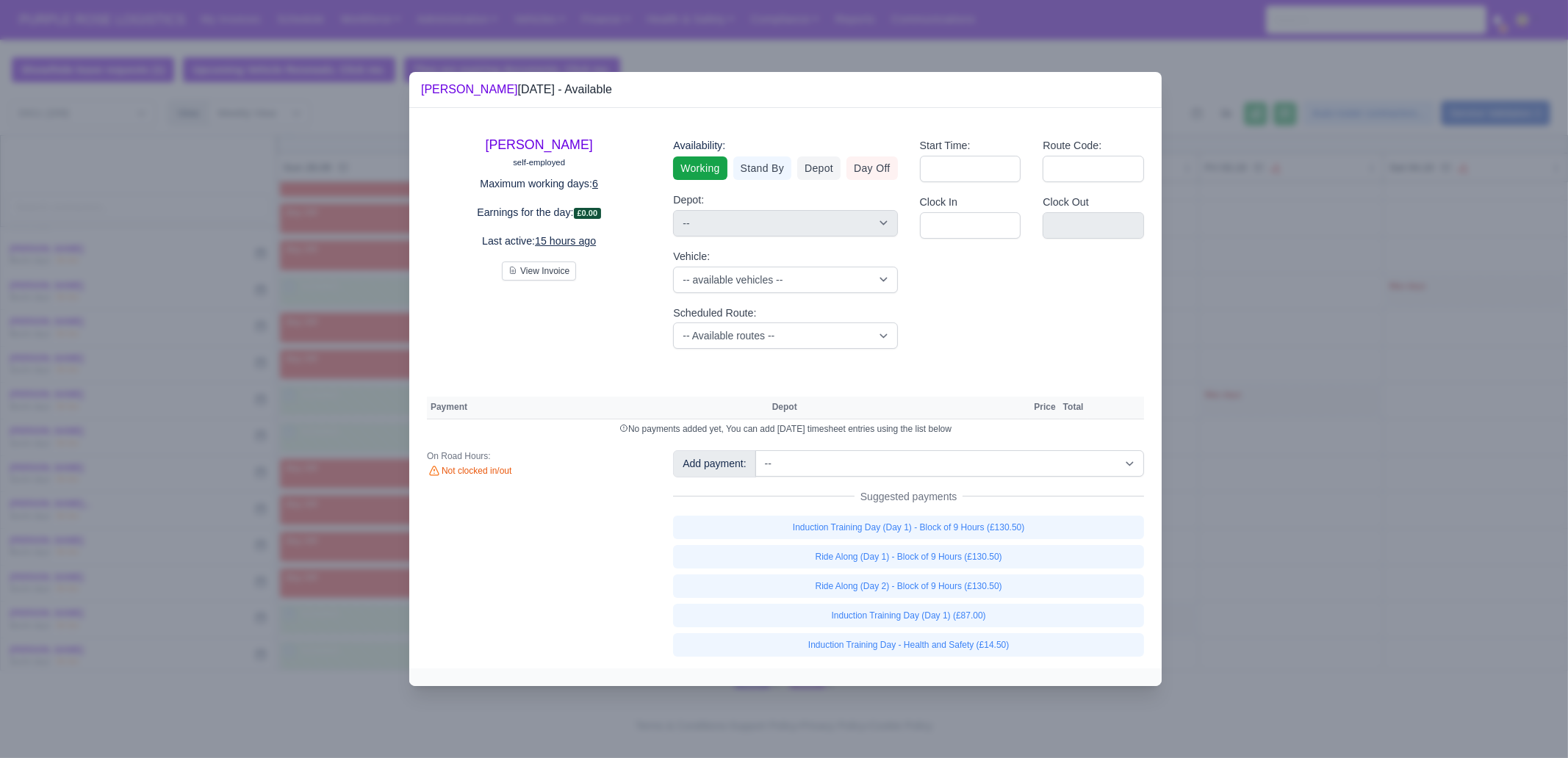
click at [196, 448] on div at bounding box center [784, 379] width 1568 height 758
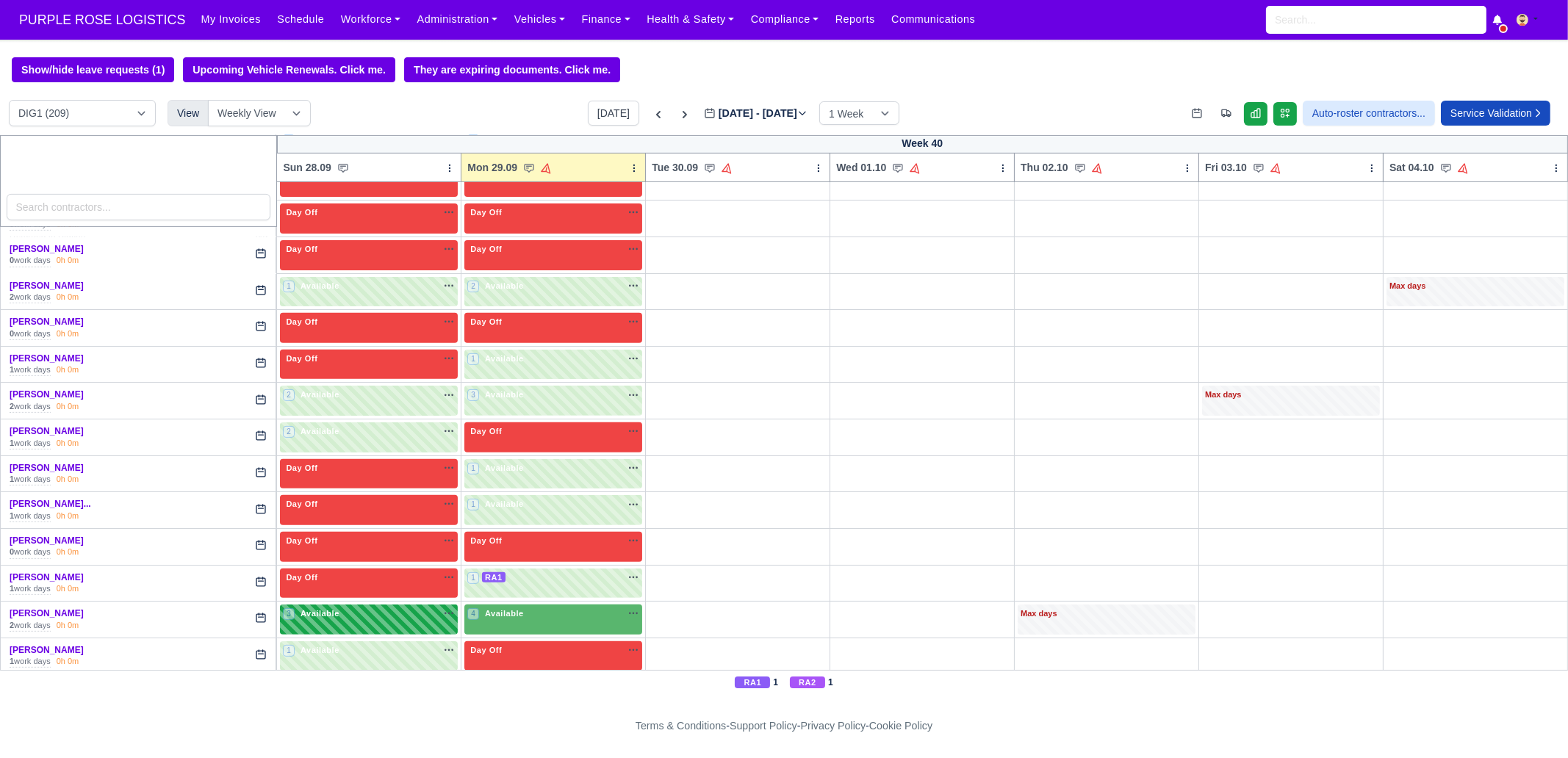
click at [354, 605] on div "3 Available" at bounding box center [368, 620] width 178 height 30
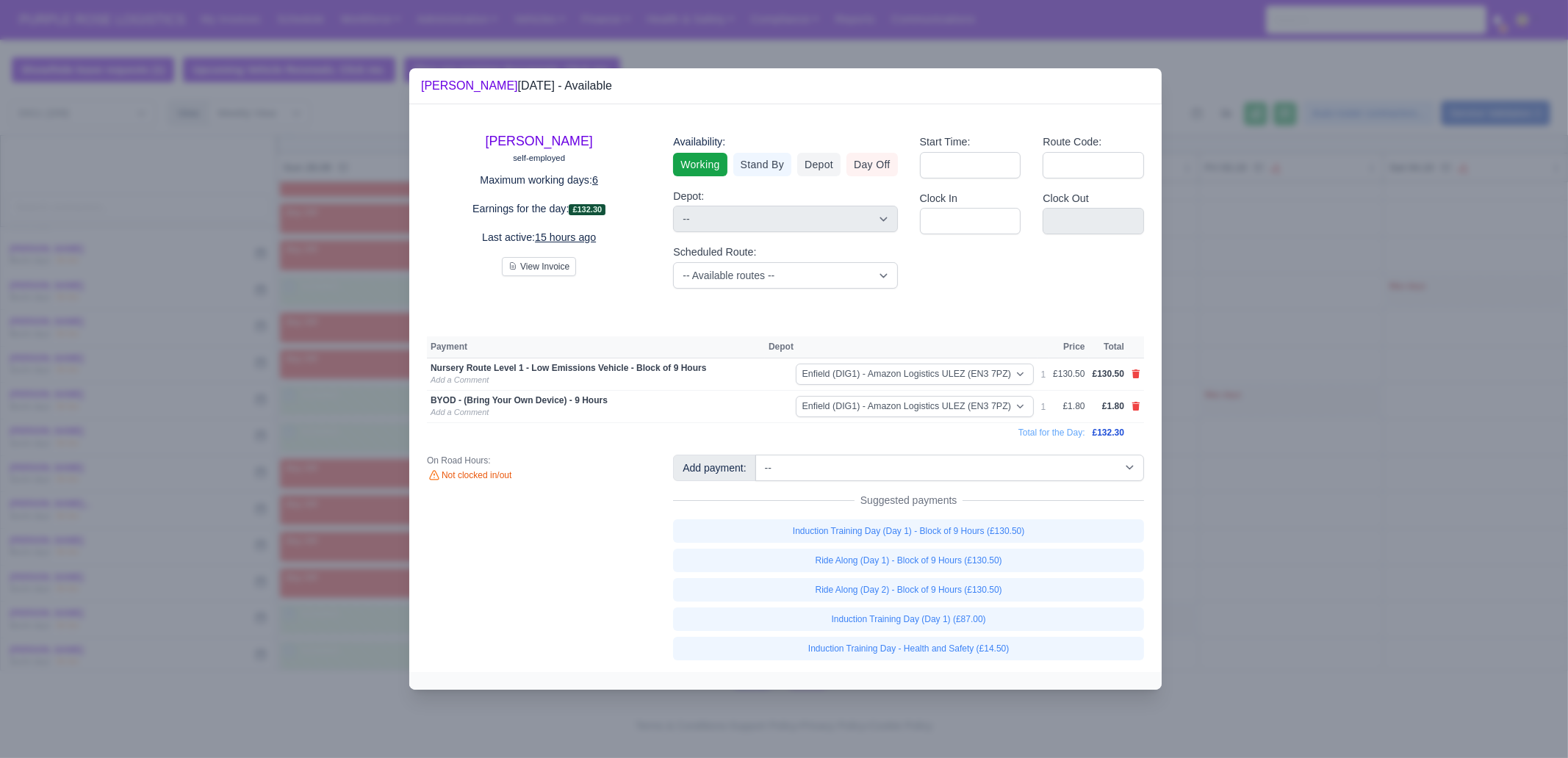
click at [358, 495] on div at bounding box center [784, 379] width 1568 height 758
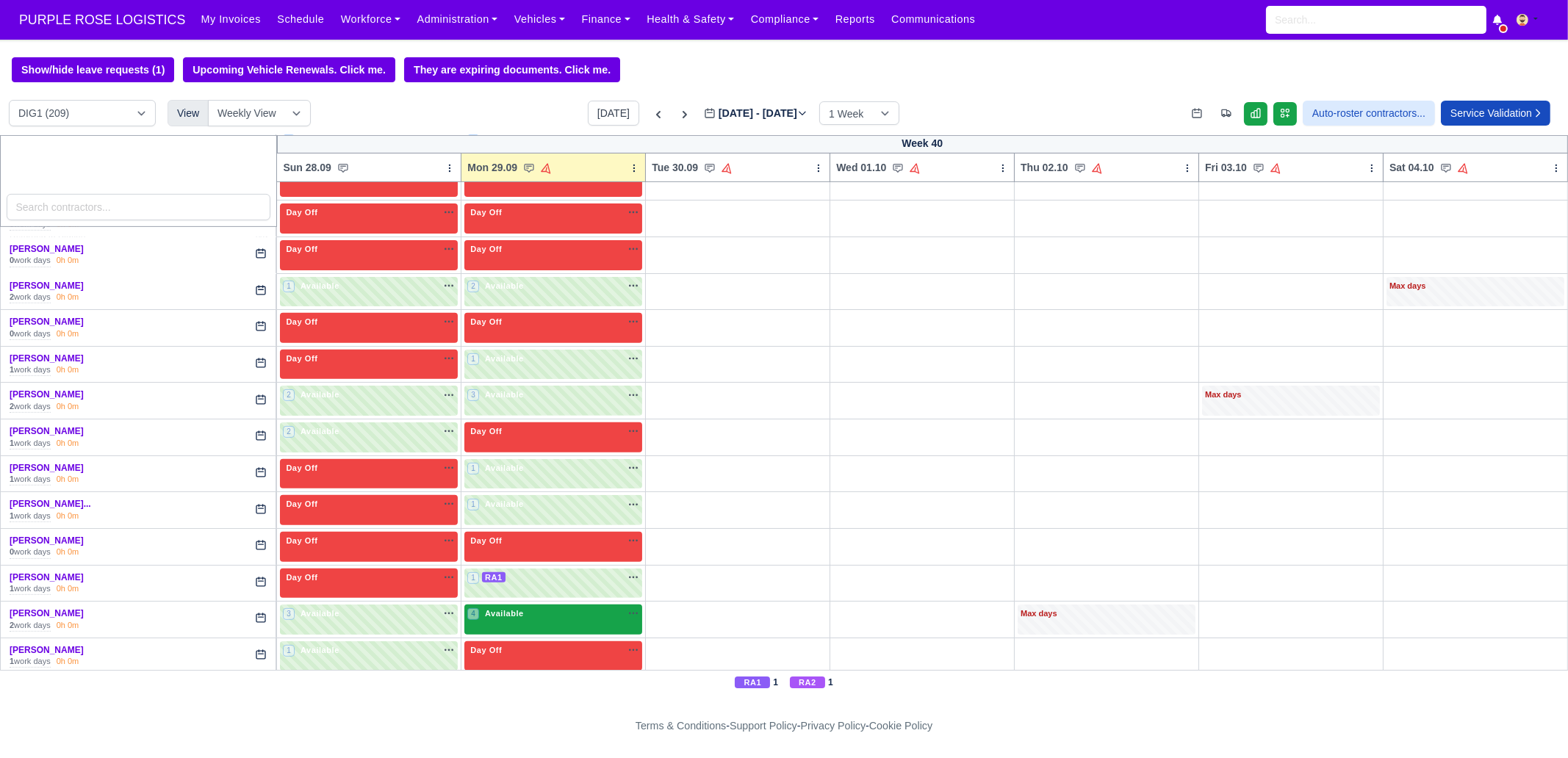
click at [529, 608] on div "4 Available na" at bounding box center [553, 613] width 172 height 12
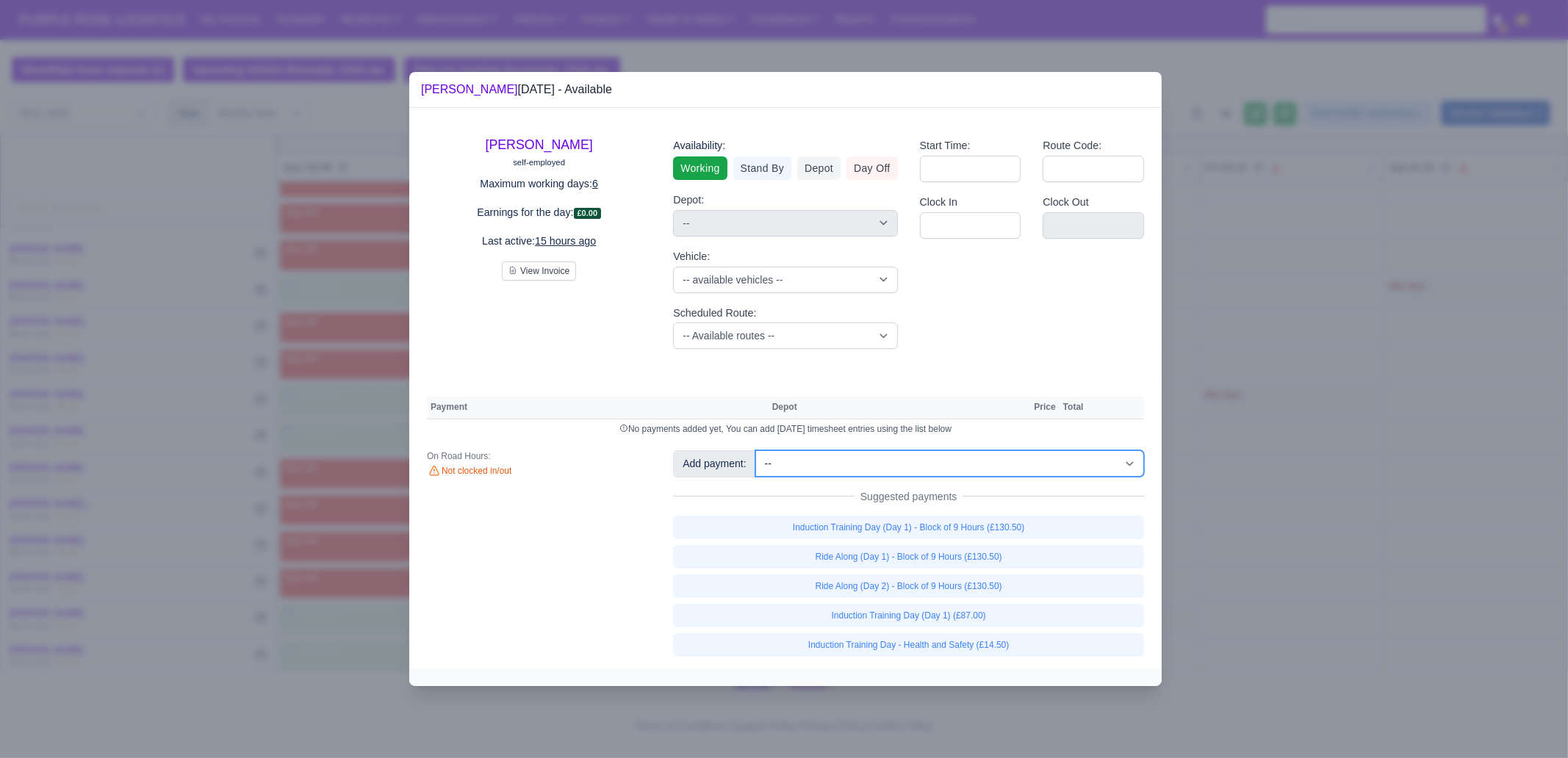
click at [943, 467] on select "-- Additional Hour Support (£14.50) Additional Hour Support (Walkers) (£13.50) …" at bounding box center [949, 463] width 389 height 26
click at [755, 450] on select "-- Additional Hour Support (£14.50) Additional Hour Support (Walkers) (£13.50) …" at bounding box center [949, 463] width 389 height 26
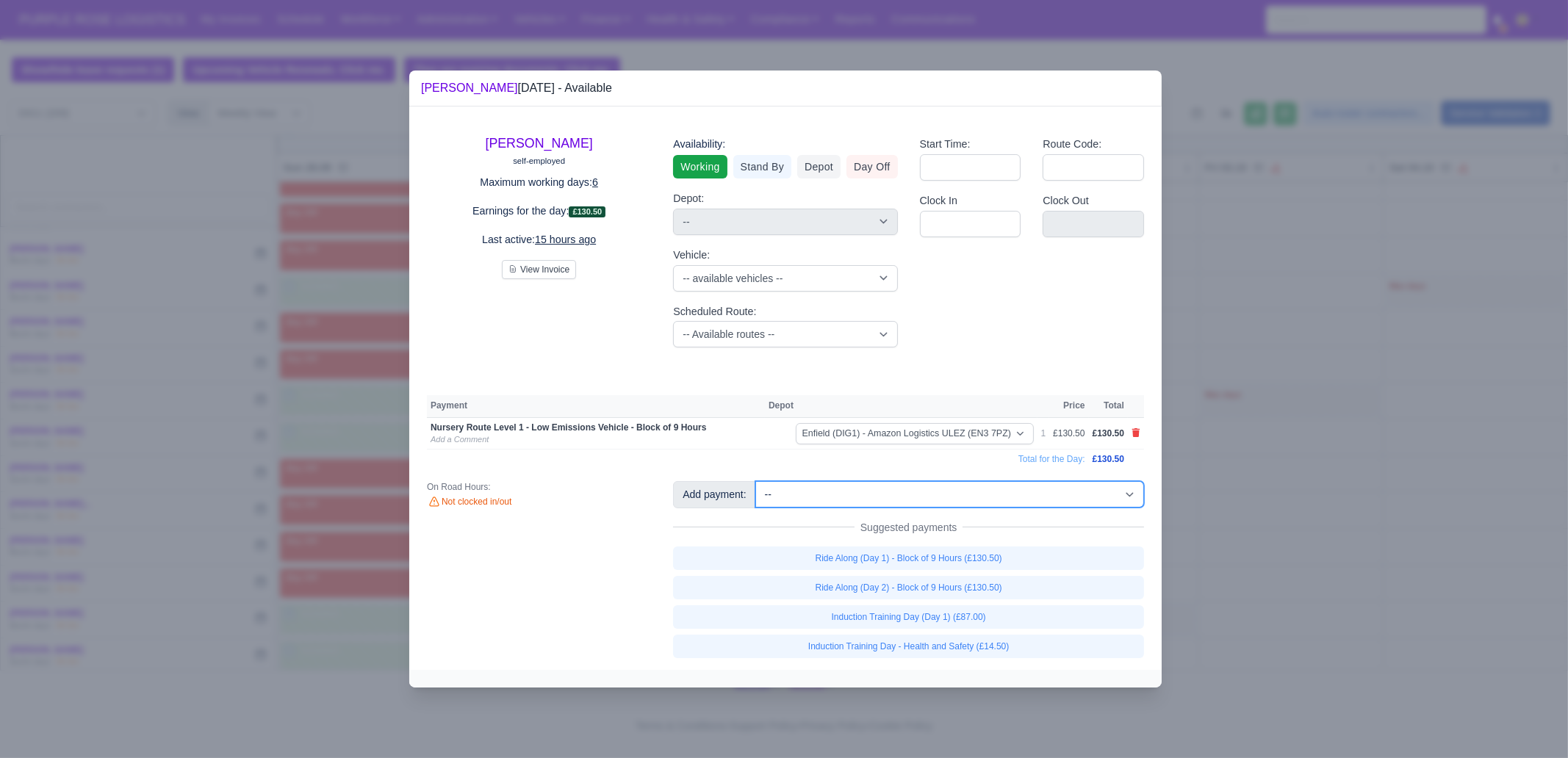
drag, startPoint x: 999, startPoint y: 498, endPoint x: 996, endPoint y: 490, distance: 8.5
click at [997, 498] on select "-- Additional Hour Support (£14.50) Additional Hour Support (Walkers) (£13.50) …" at bounding box center [949, 494] width 389 height 26
click at [755, 481] on select "-- Additional Hour Support (£14.50) Additional Hour Support (Walkers) (£13.50) …" at bounding box center [949, 494] width 389 height 26
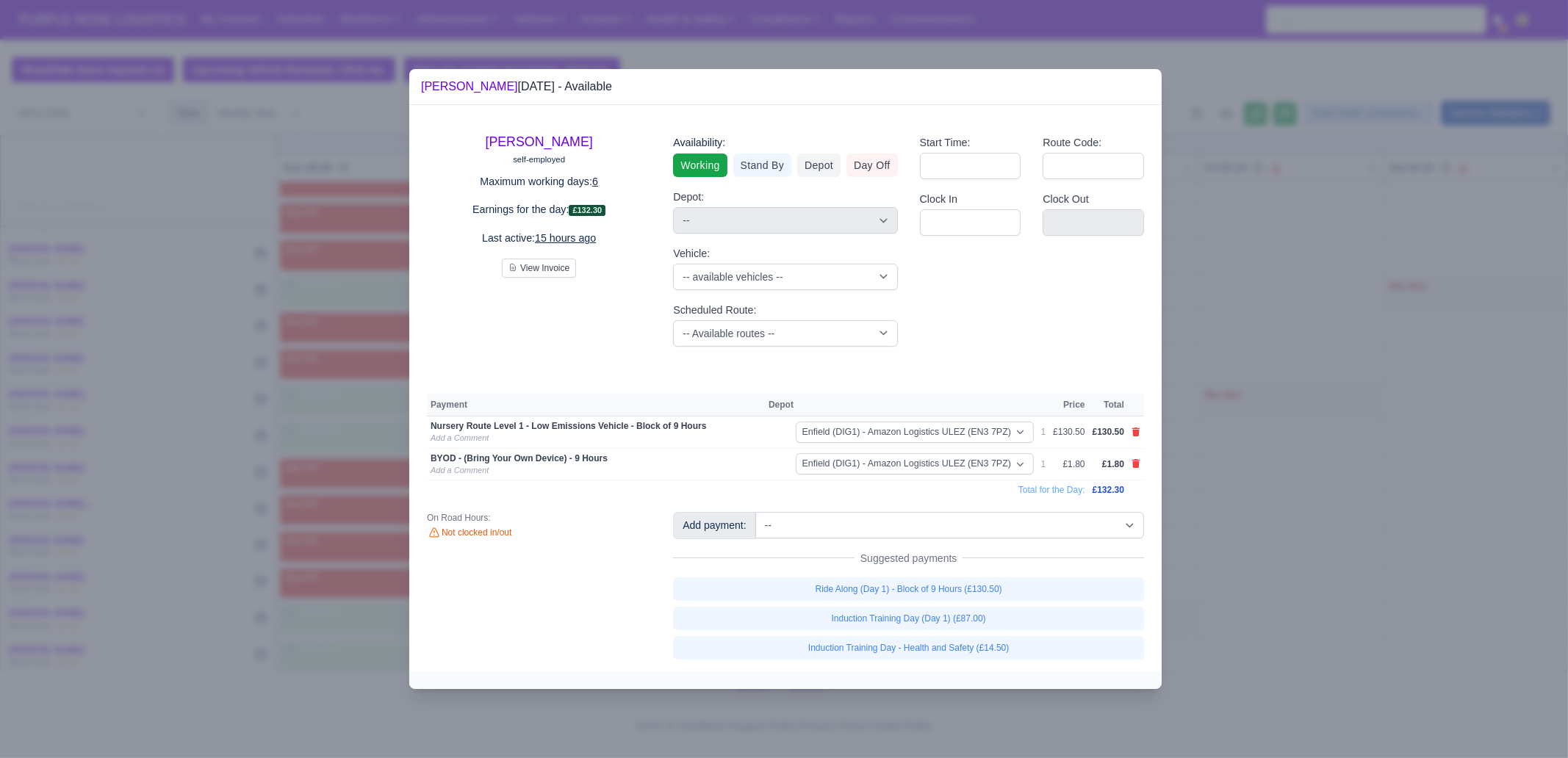
click at [1258, 462] on div at bounding box center [784, 379] width 1568 height 758
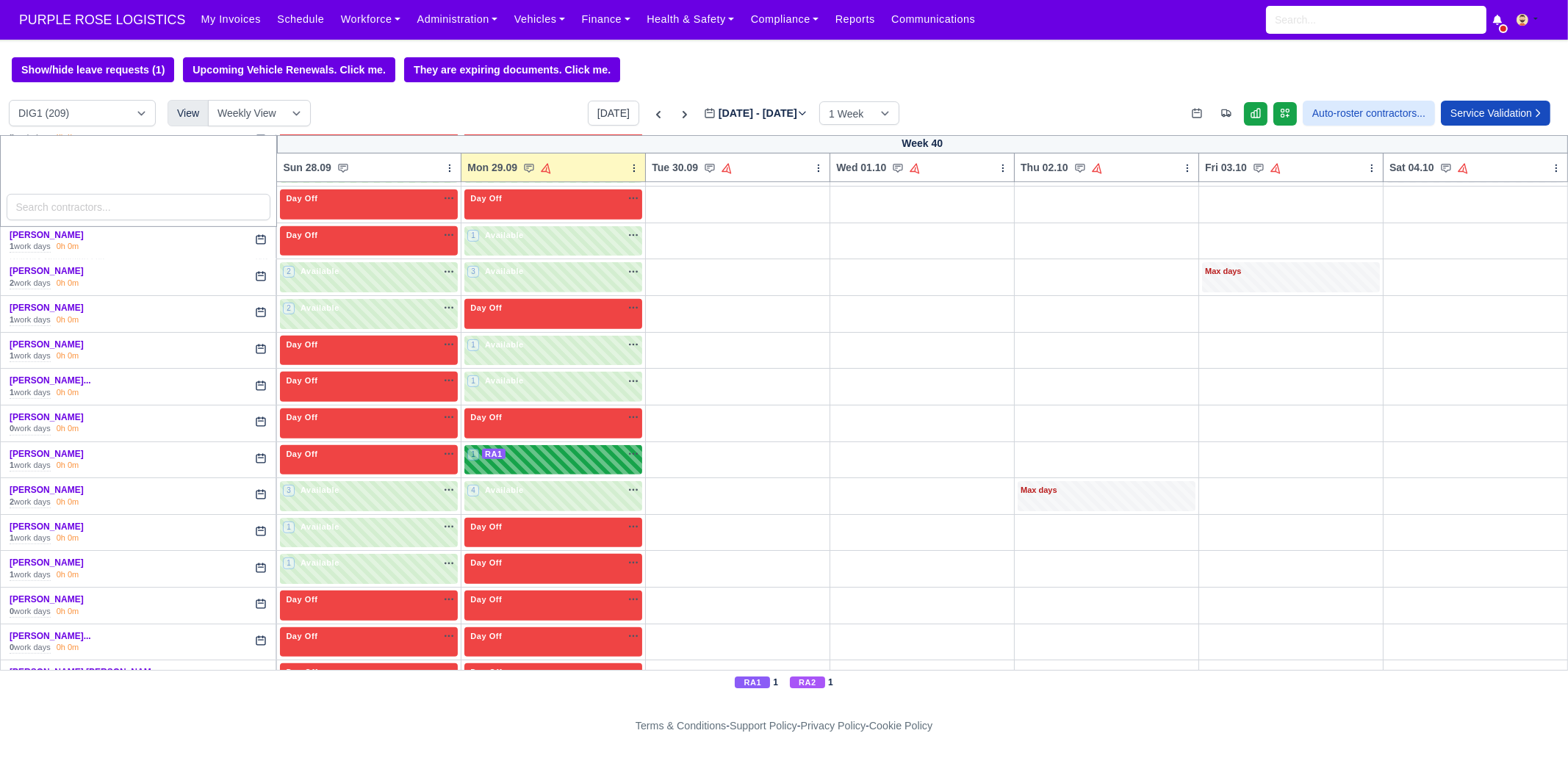
scroll to position [1193, 0]
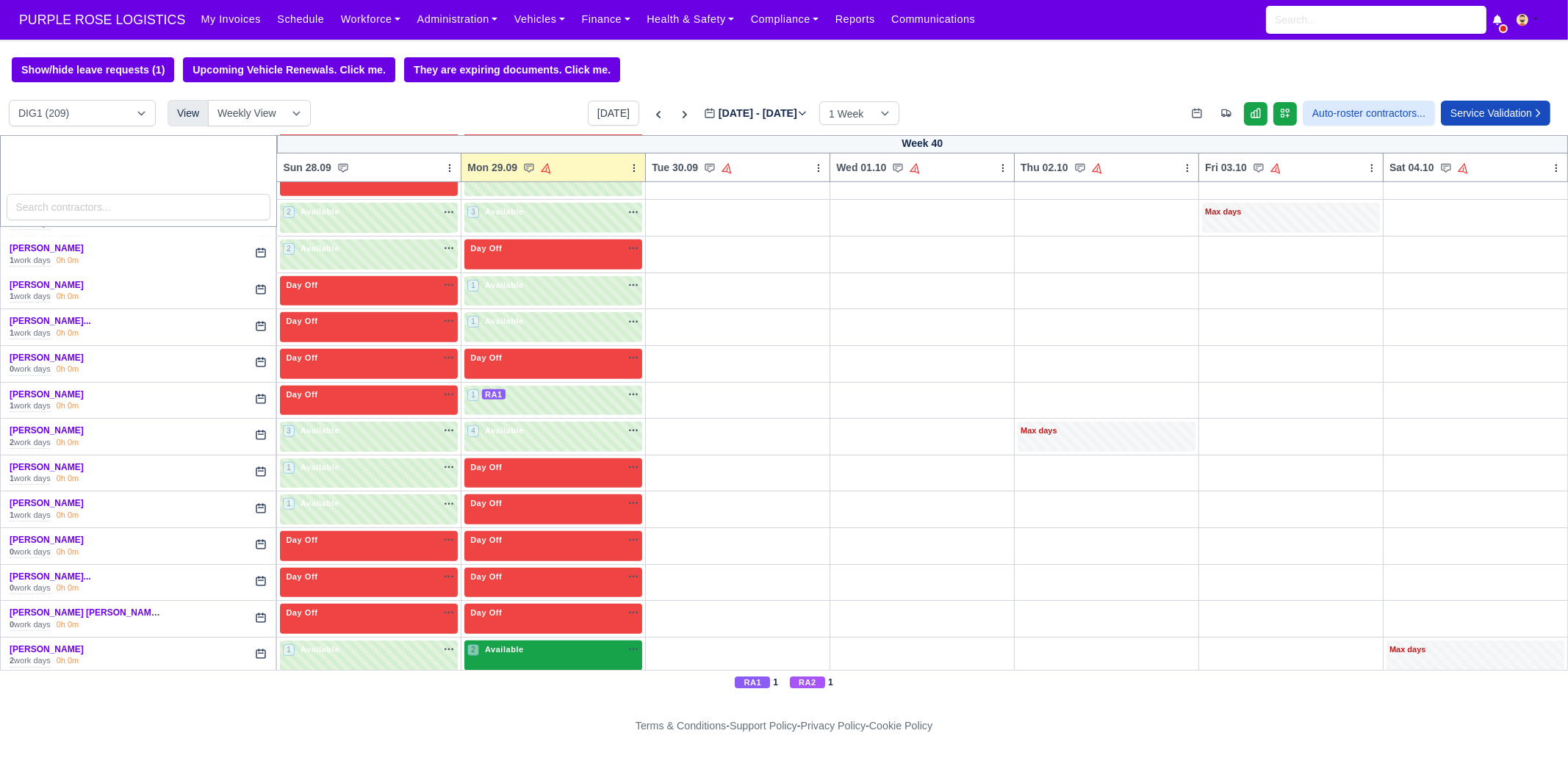
click at [538, 644] on div "2 Available na" at bounding box center [553, 649] width 172 height 12
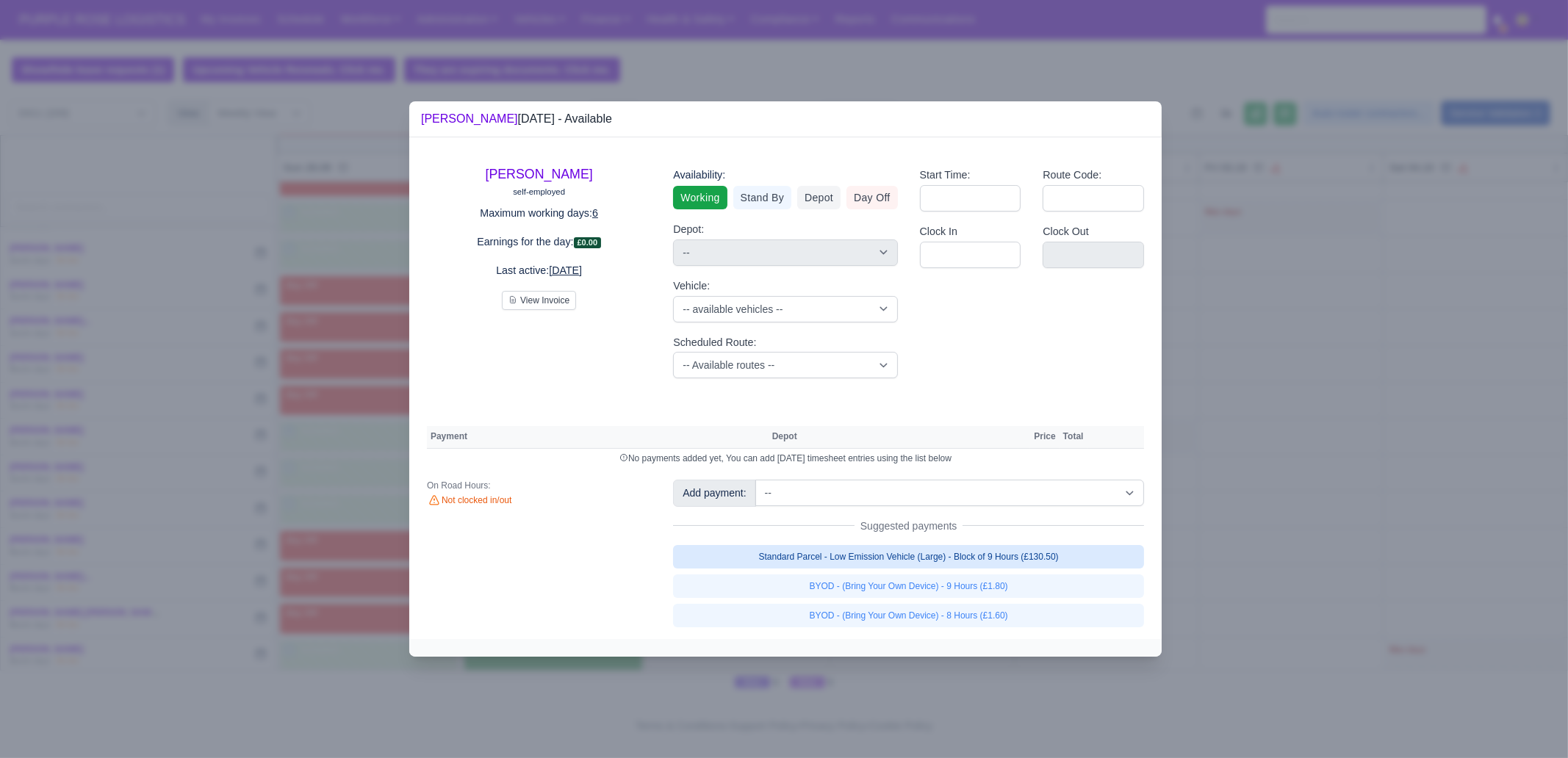
click at [1066, 557] on link "Standard Parcel - Low Emission Vehicle (Large) - Block of 9 Hours (£130.50)" at bounding box center [908, 557] width 471 height 23
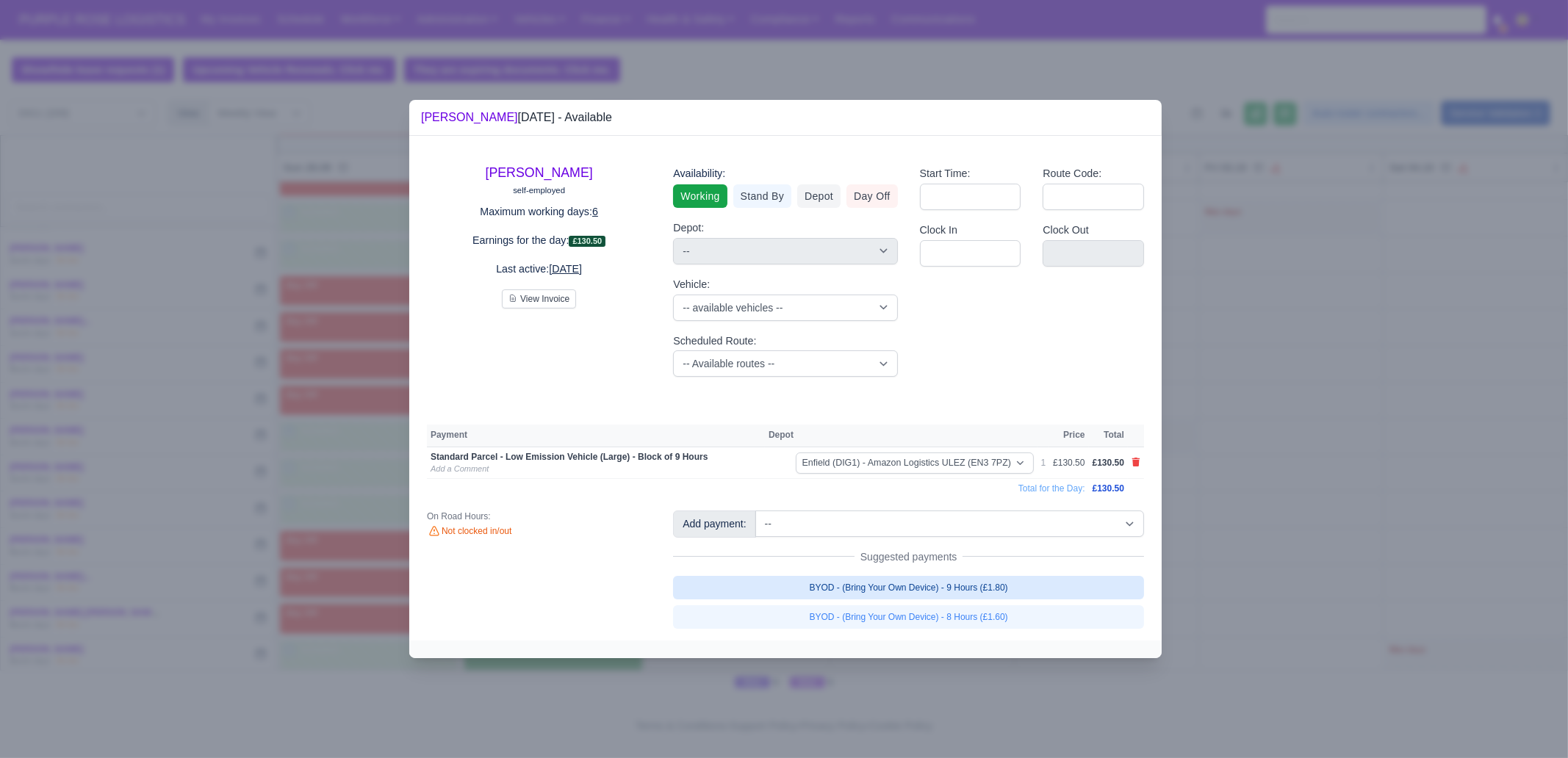
click at [1054, 585] on link "BYOD - (Bring Your Own Device) - 9 Hours (£1.80)" at bounding box center [908, 587] width 471 height 23
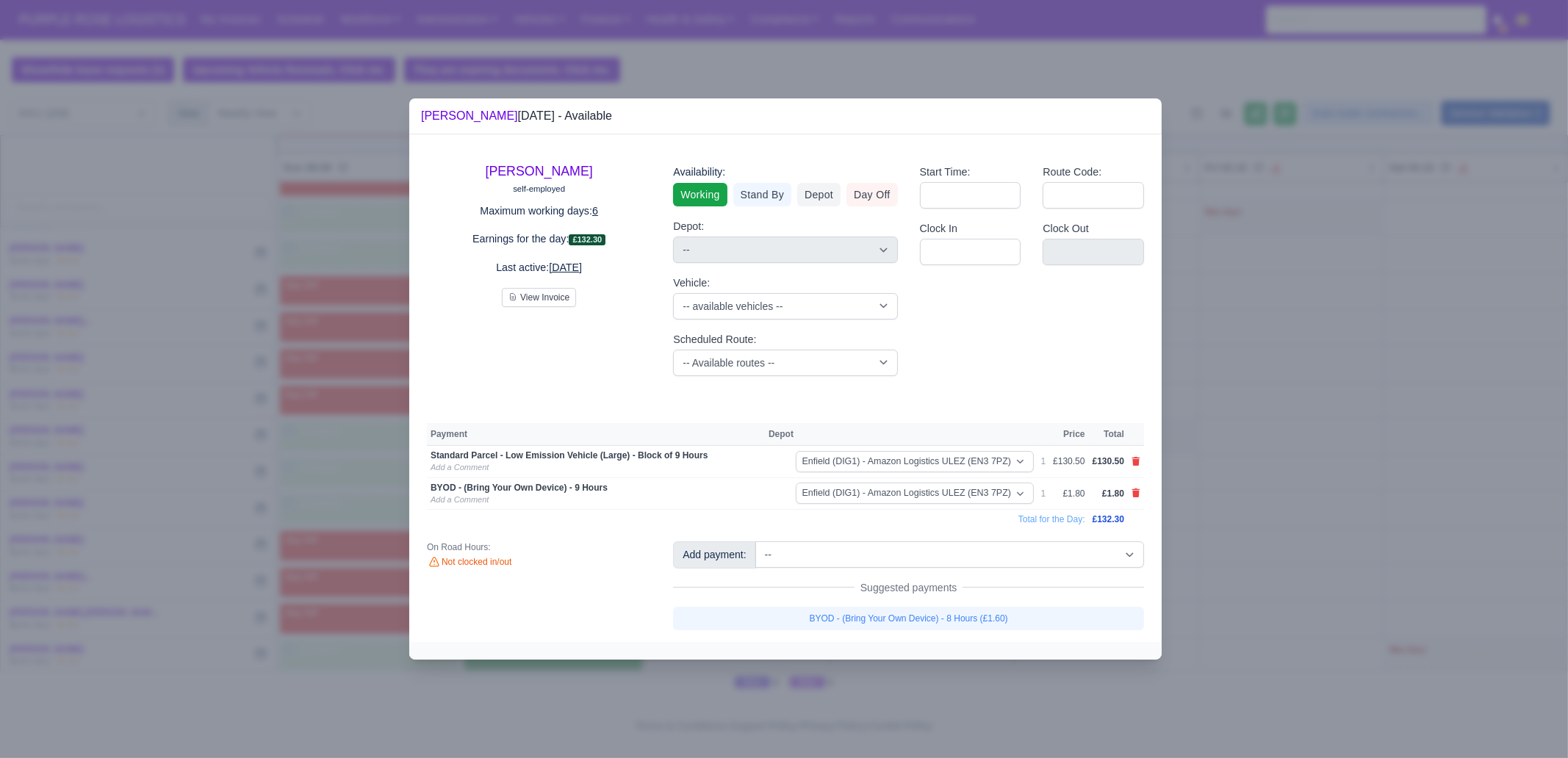
click at [1295, 502] on div at bounding box center [784, 379] width 1568 height 758
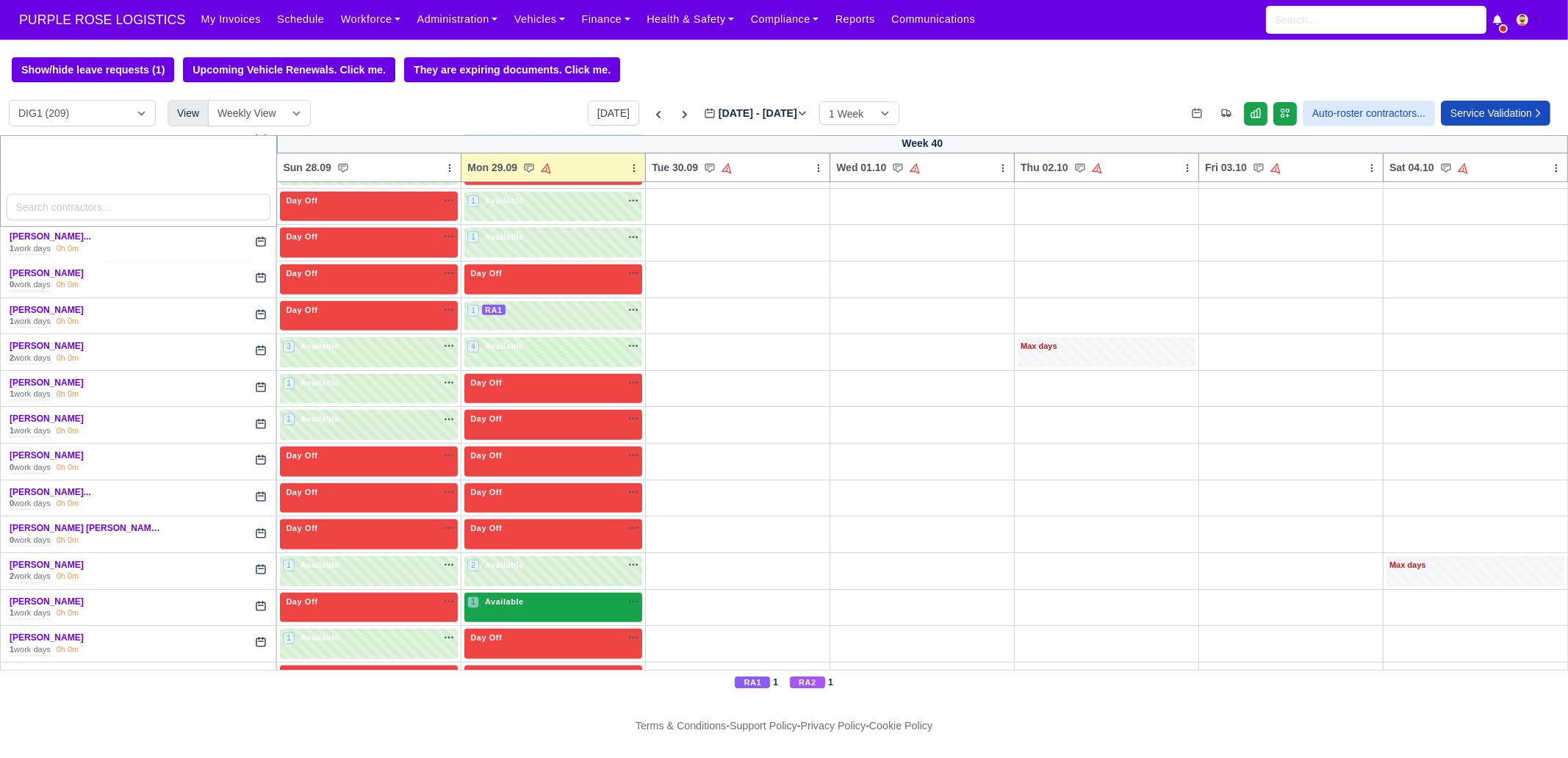
scroll to position [1285, 0]
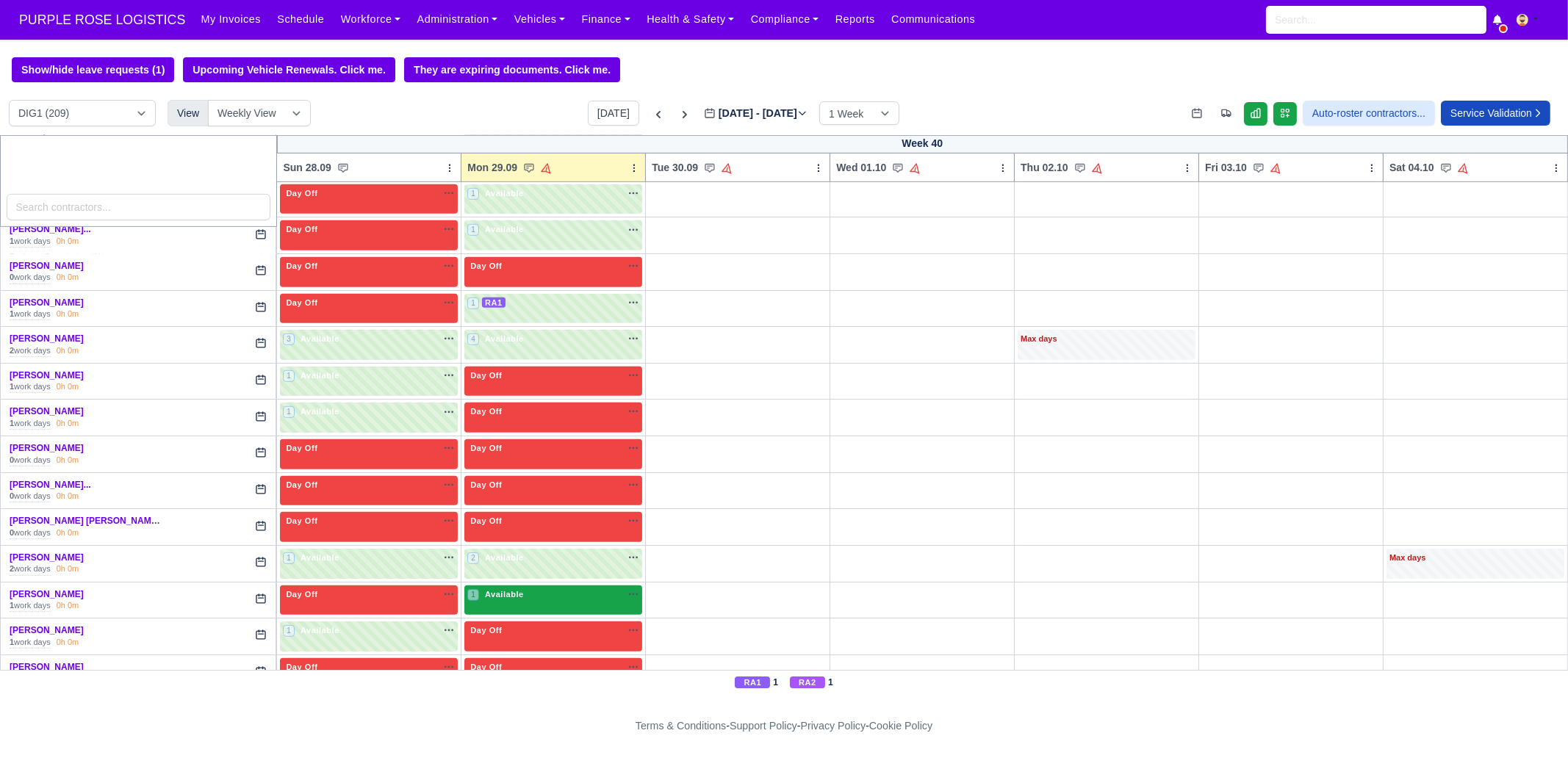
click at [502, 598] on div "1 Available" at bounding box center [553, 600] width 178 height 30
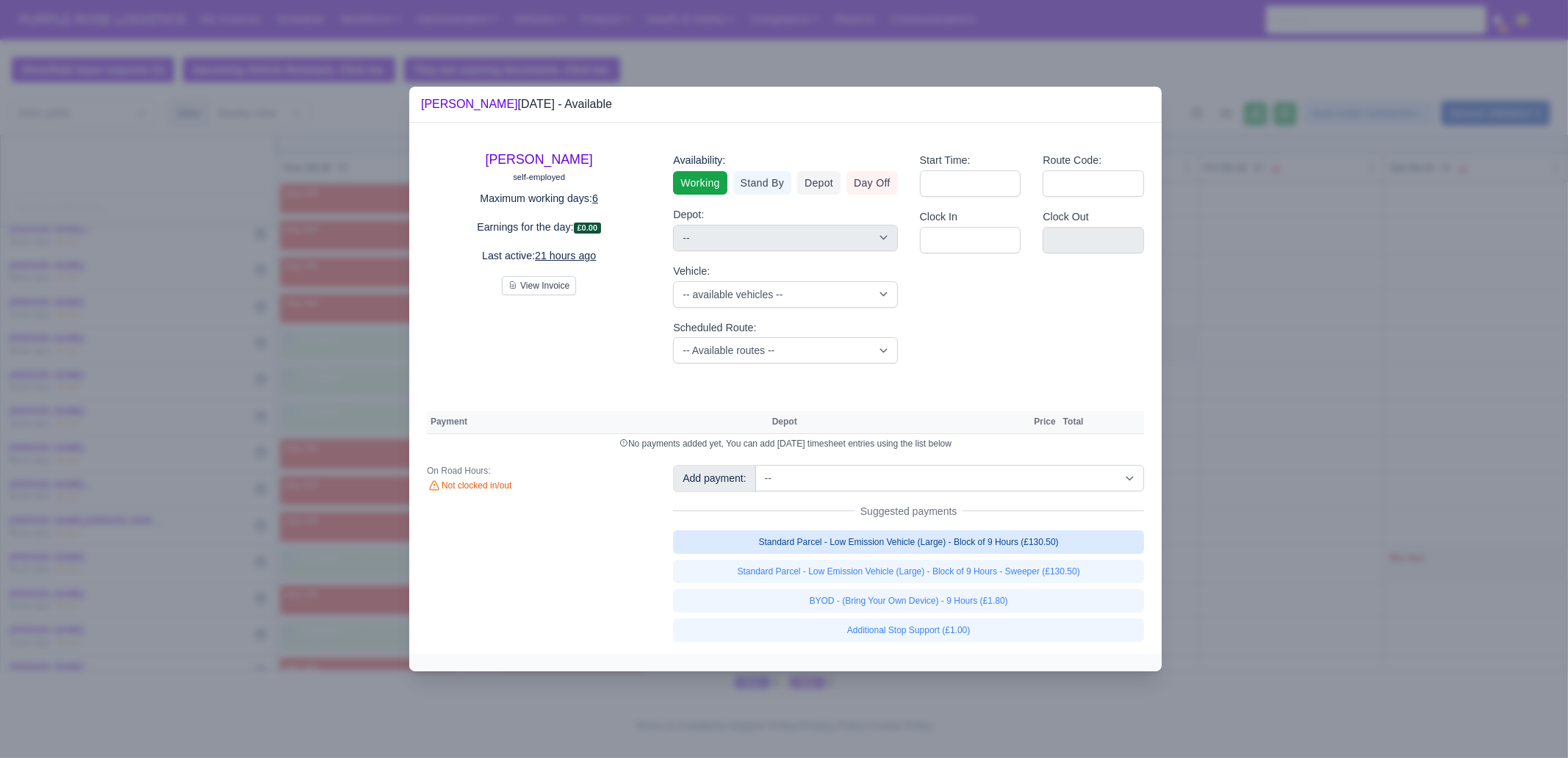
click at [953, 543] on link "Standard Parcel - Low Emission Vehicle (Large) - Block of 9 Hours (£130.50)" at bounding box center [908, 542] width 471 height 23
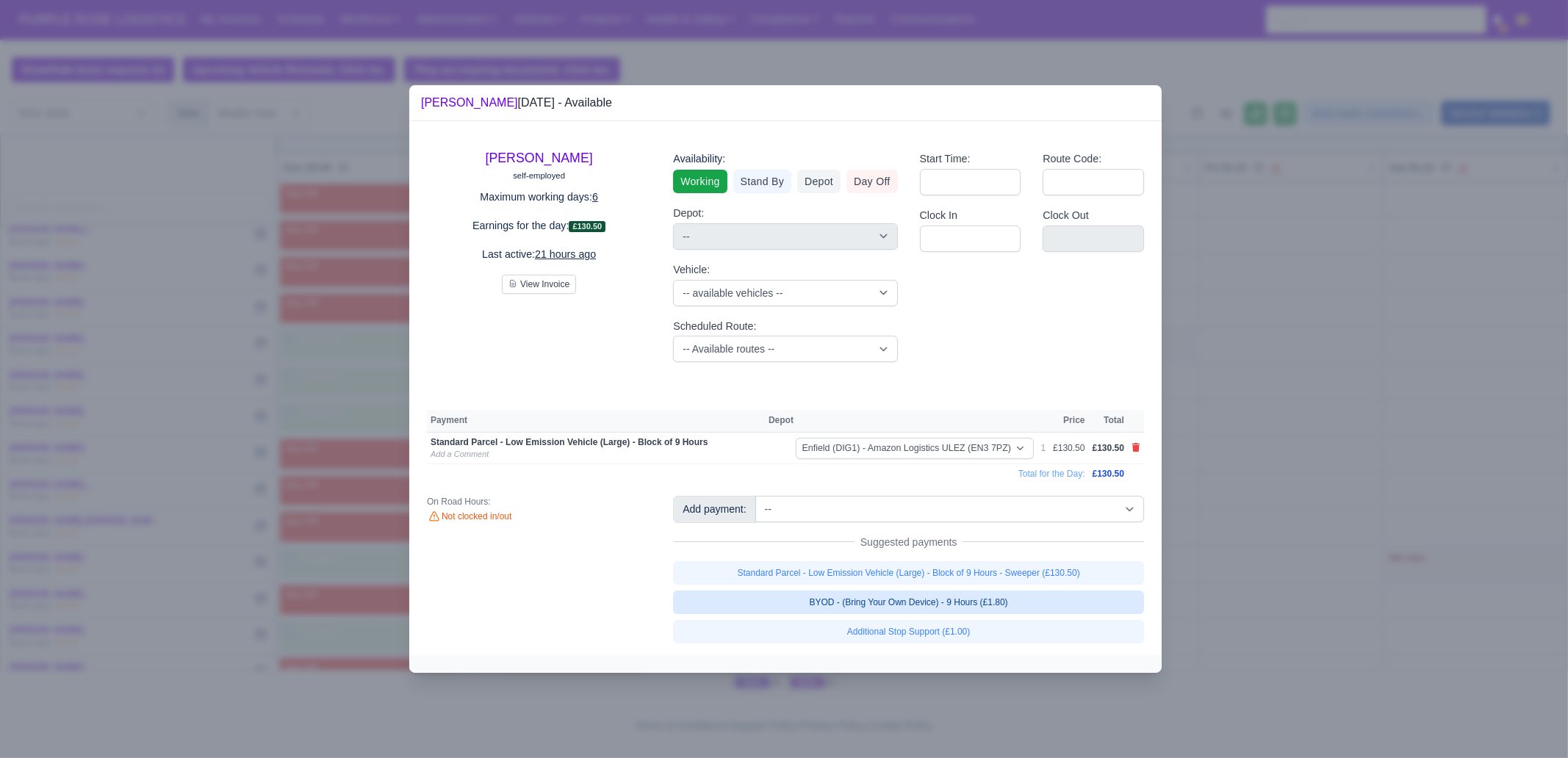
click at [950, 607] on link "BYOD - (Bring Your Own Device) - 9 Hours (£1.80)" at bounding box center [908, 602] width 471 height 23
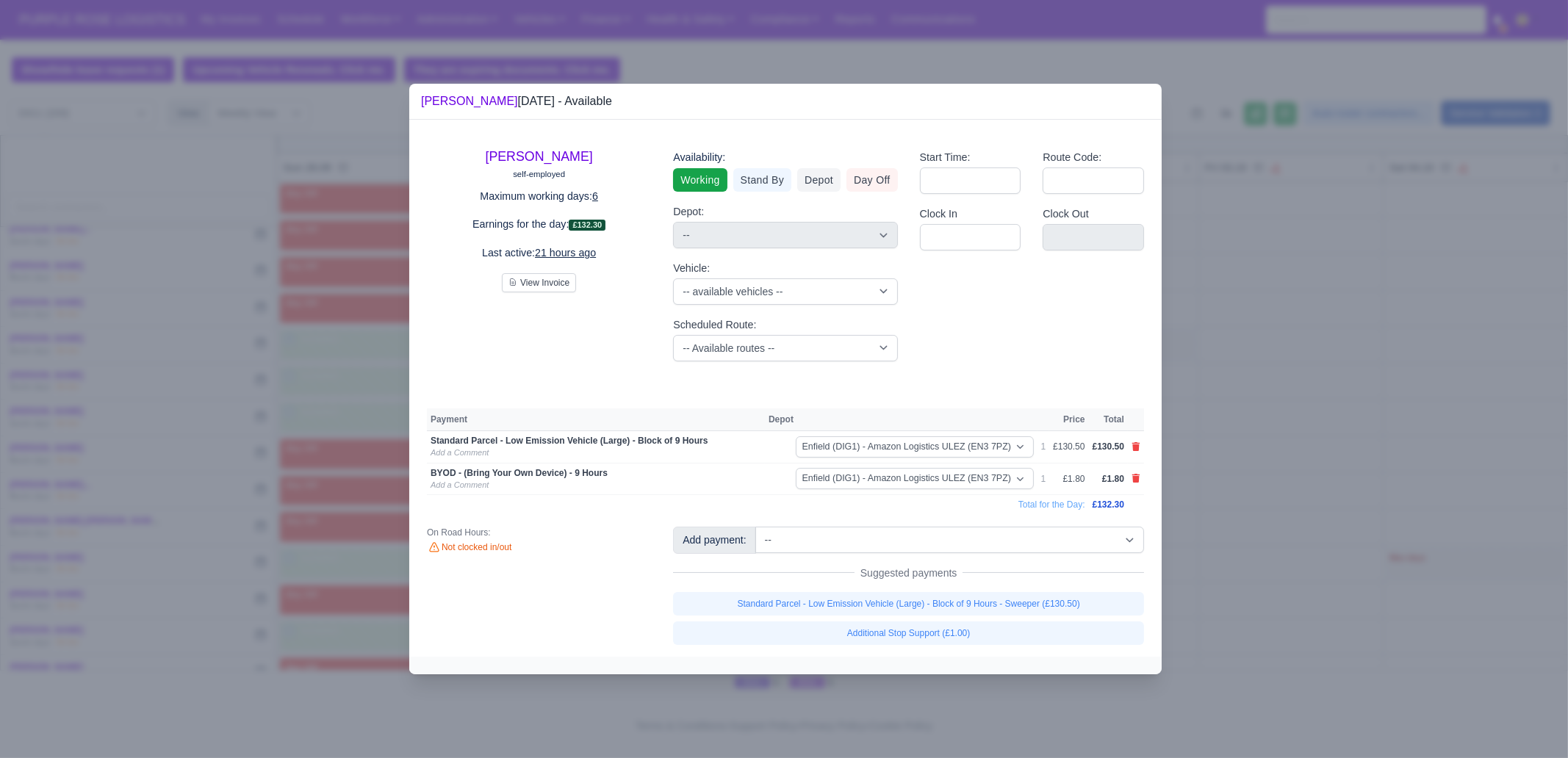
click at [1272, 492] on div at bounding box center [784, 379] width 1568 height 758
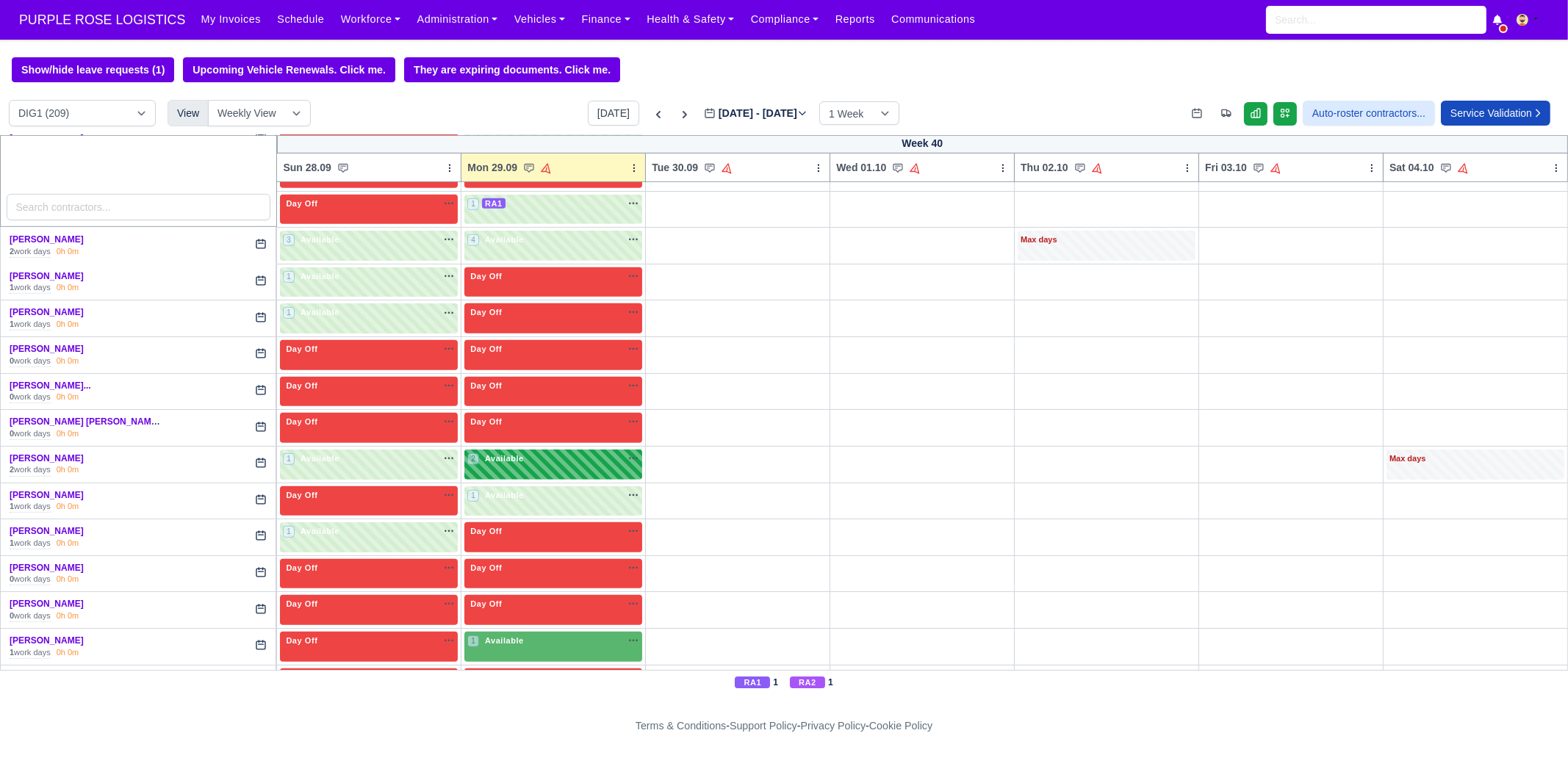
scroll to position [1469, 0]
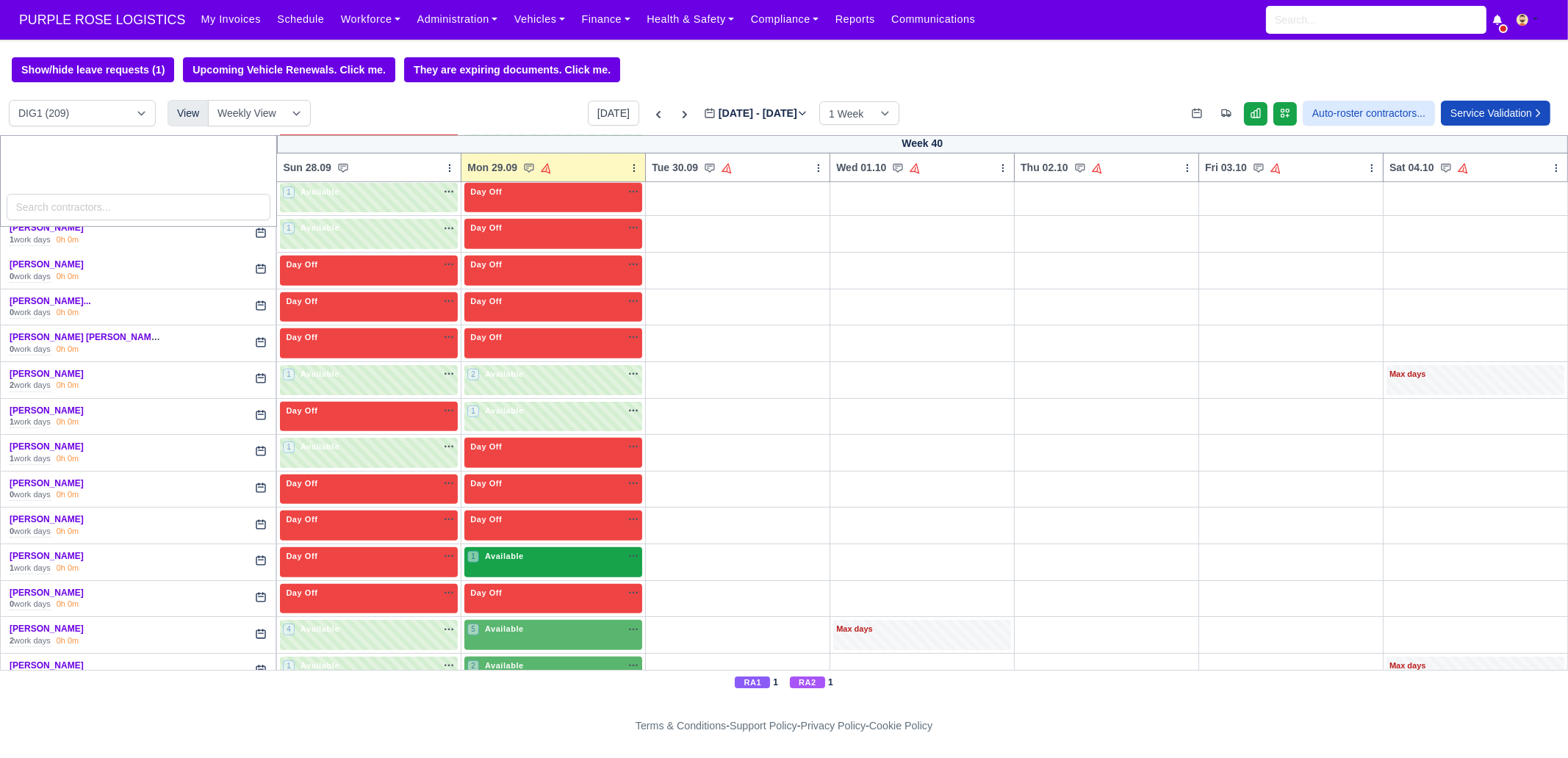
click at [530, 550] on div "1 Available na" at bounding box center [553, 556] width 172 height 12
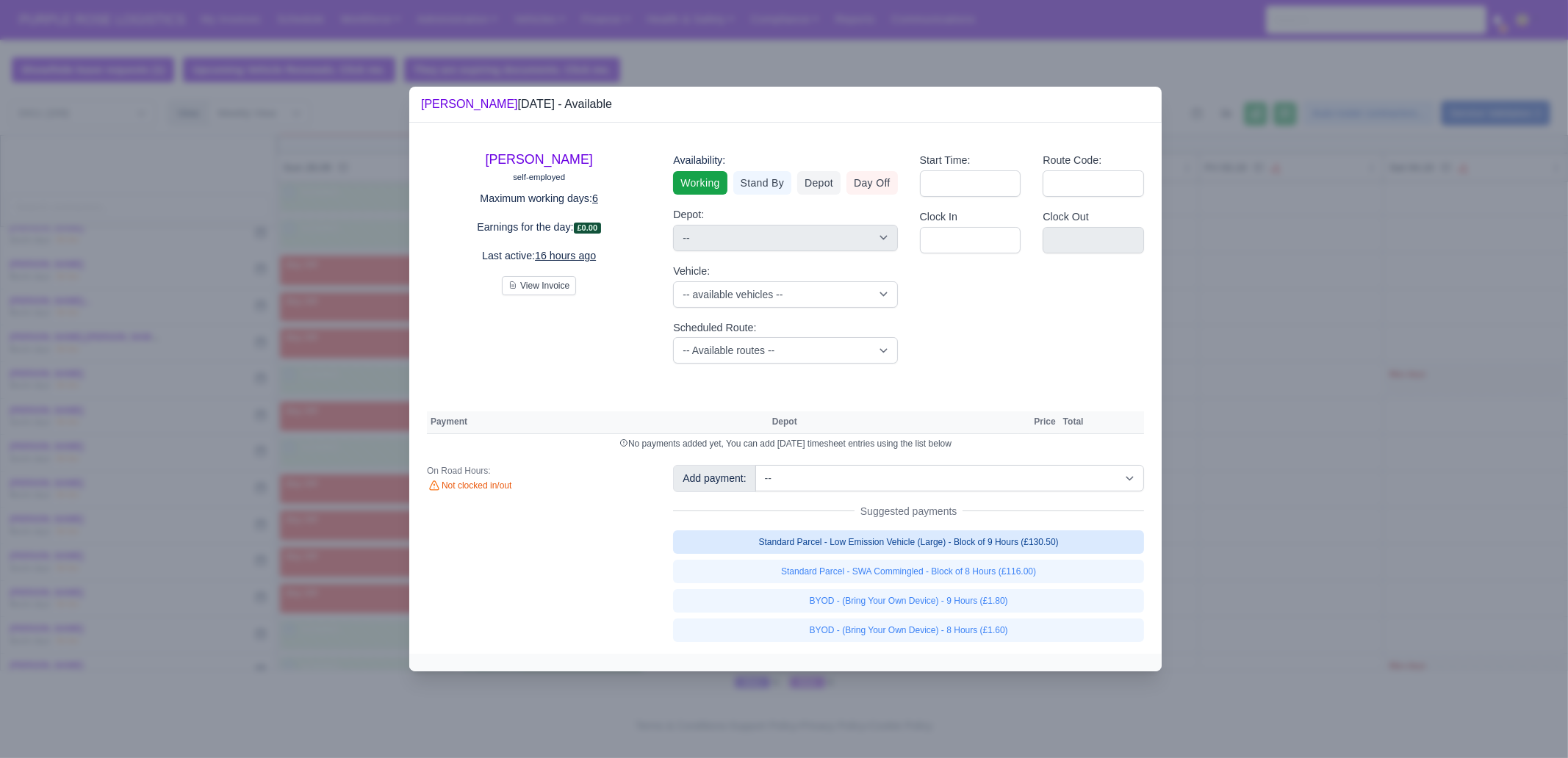
click at [1048, 542] on link "Standard Parcel - Low Emission Vehicle (Large) - Block of 9 Hours (£130.50)" at bounding box center [908, 542] width 471 height 23
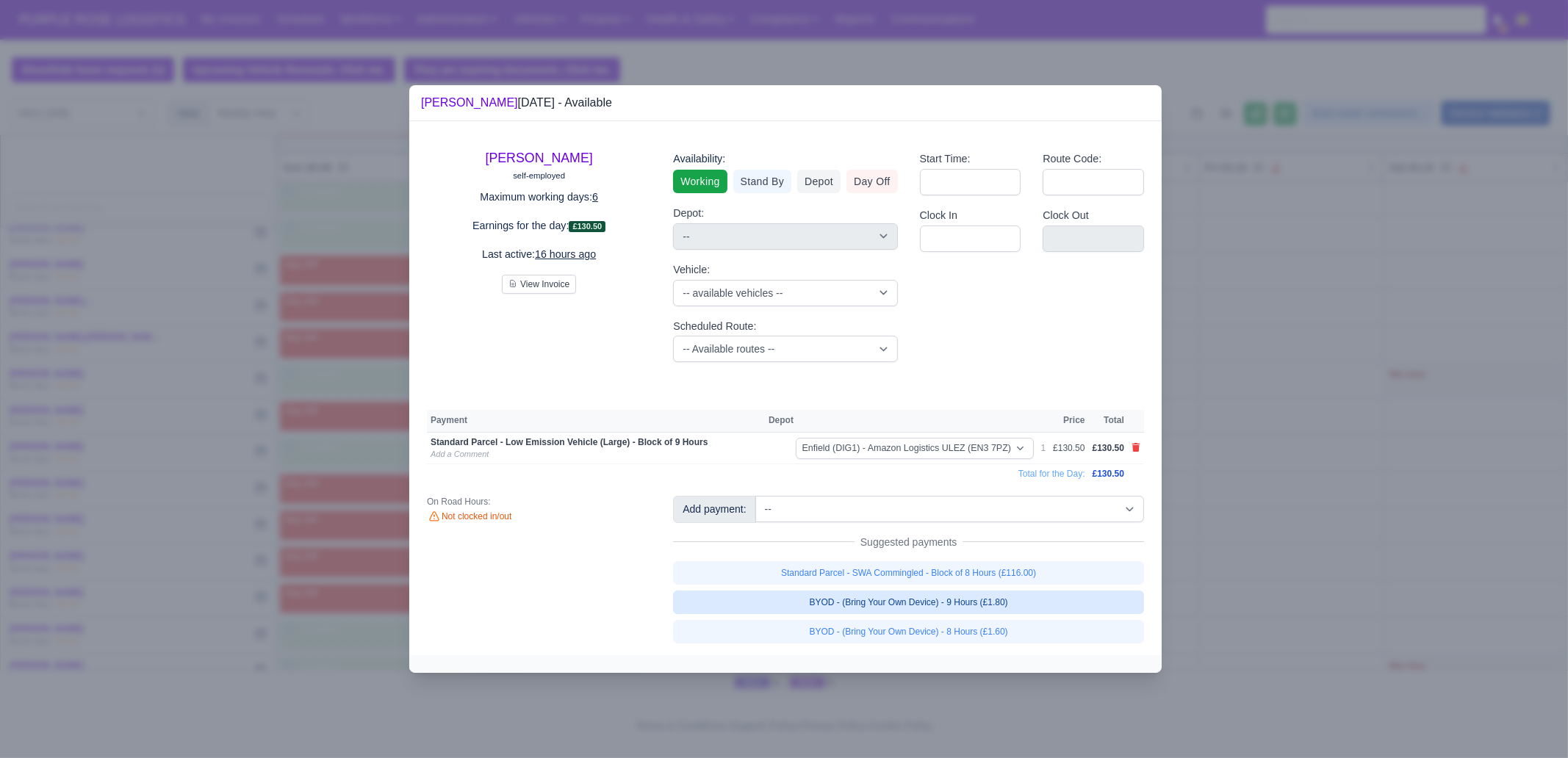
click at [1040, 608] on link "BYOD - (Bring Your Own Device) - 9 Hours (£1.80)" at bounding box center [908, 602] width 471 height 23
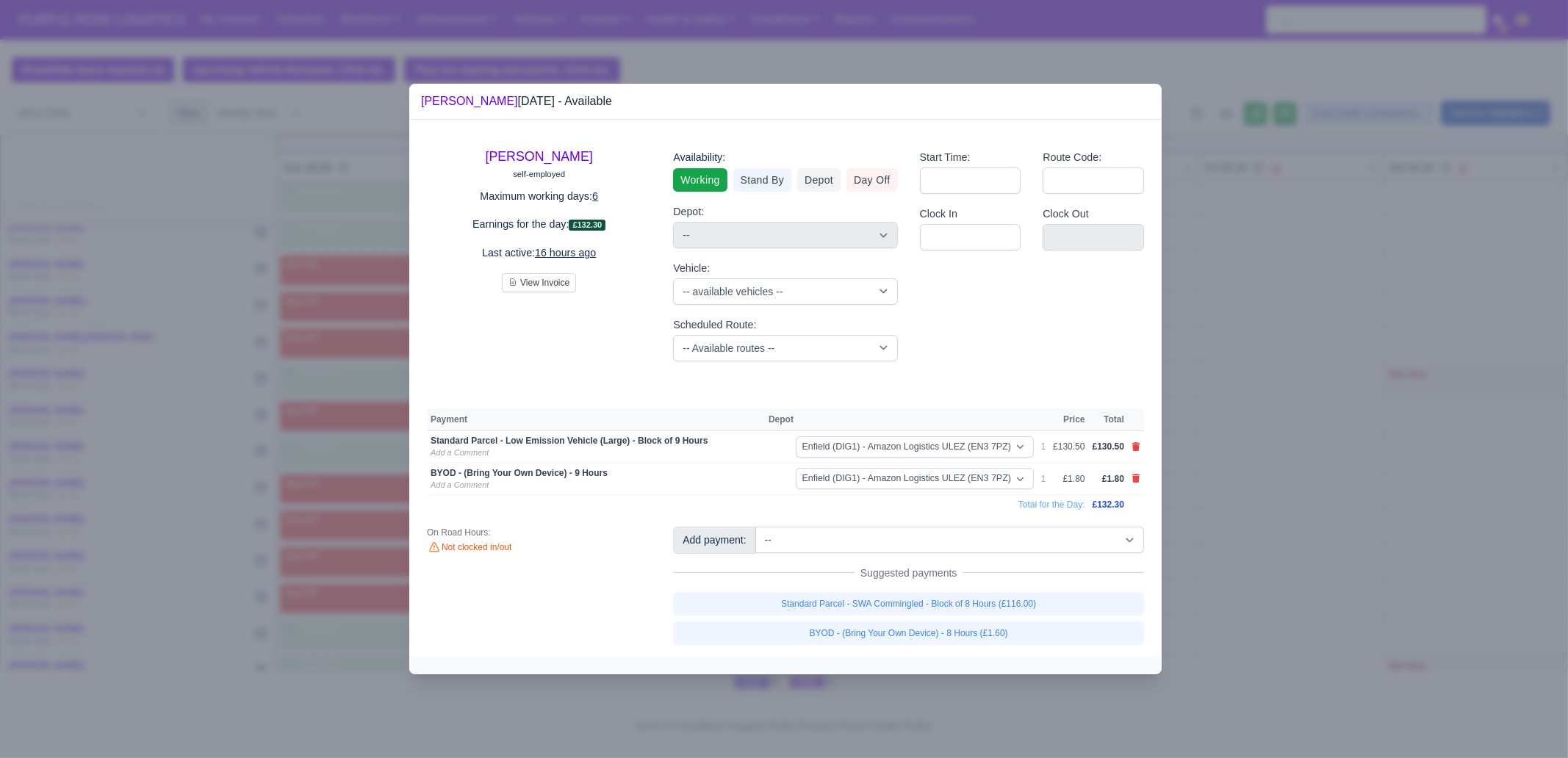
click at [1316, 498] on div at bounding box center [784, 379] width 1568 height 758
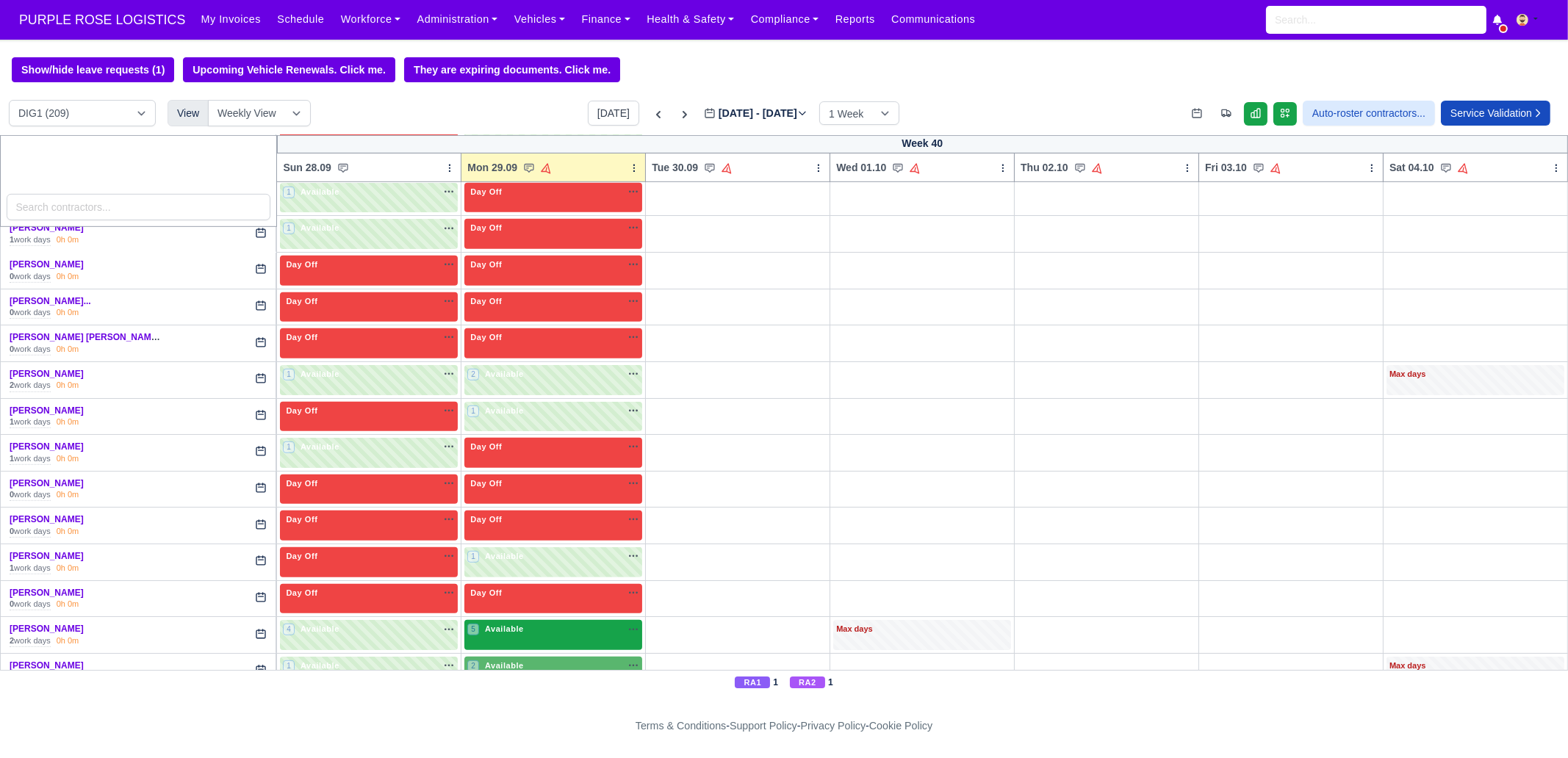
click at [507, 628] on div "5 Available" at bounding box center [553, 635] width 178 height 30
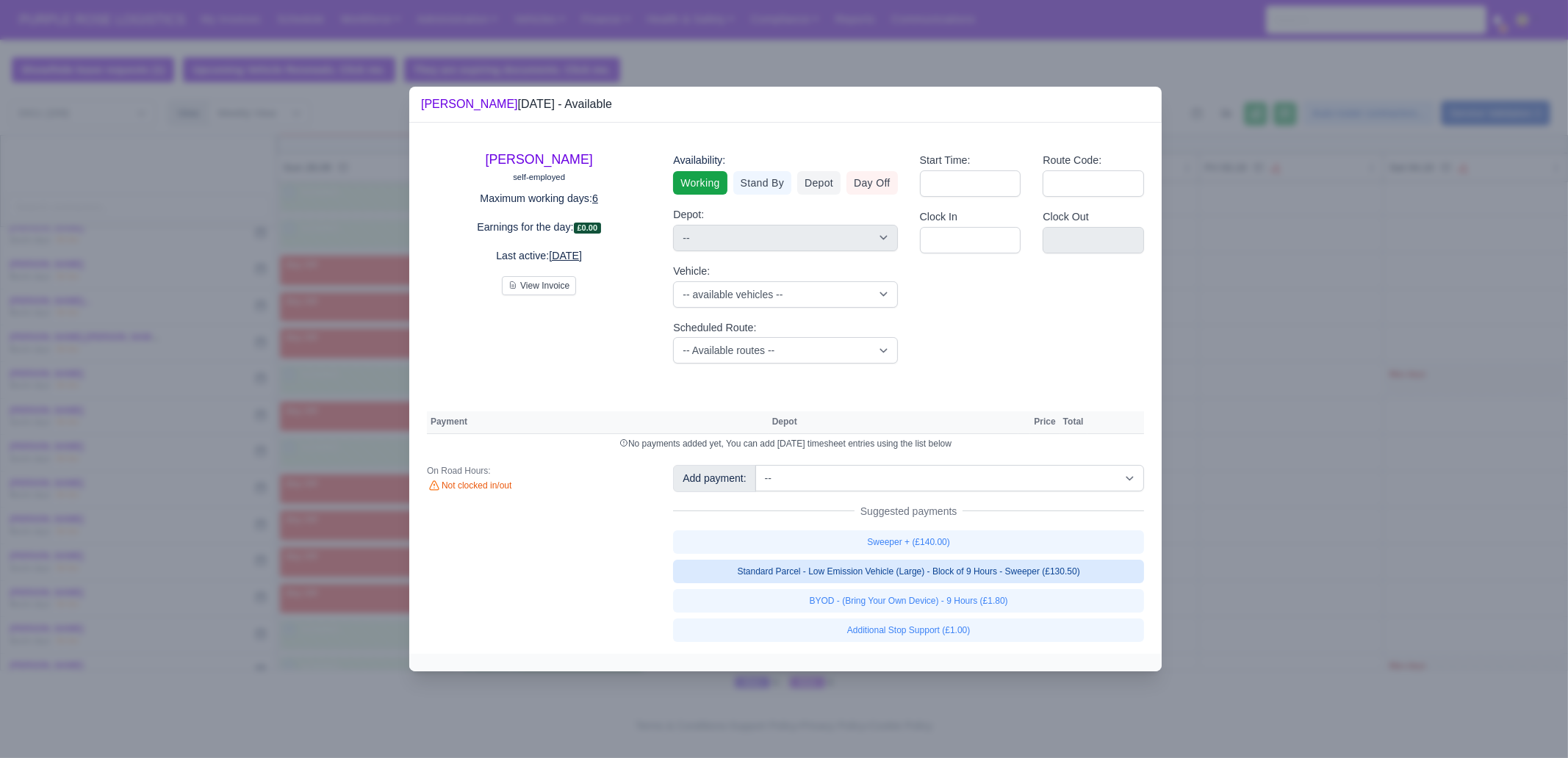
click at [1022, 572] on link "Standard Parcel - Low Emission Vehicle (Large) - Block of 9 Hours - Sweeper (£1…" at bounding box center [908, 572] width 471 height 23
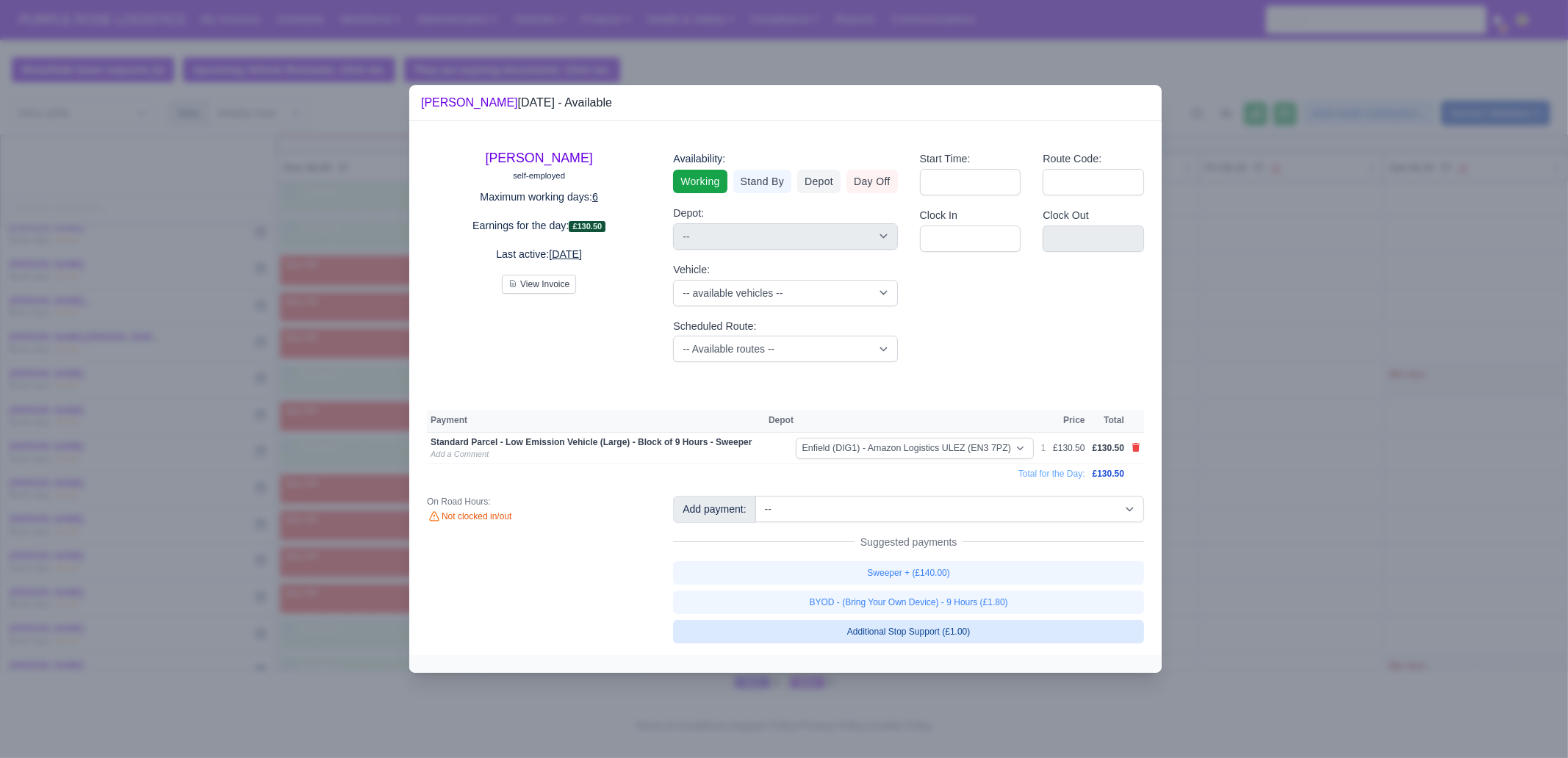
click at [1021, 602] on link "BYOD - (Bring Your Own Device) - 9 Hours (£1.80)" at bounding box center [908, 602] width 471 height 23
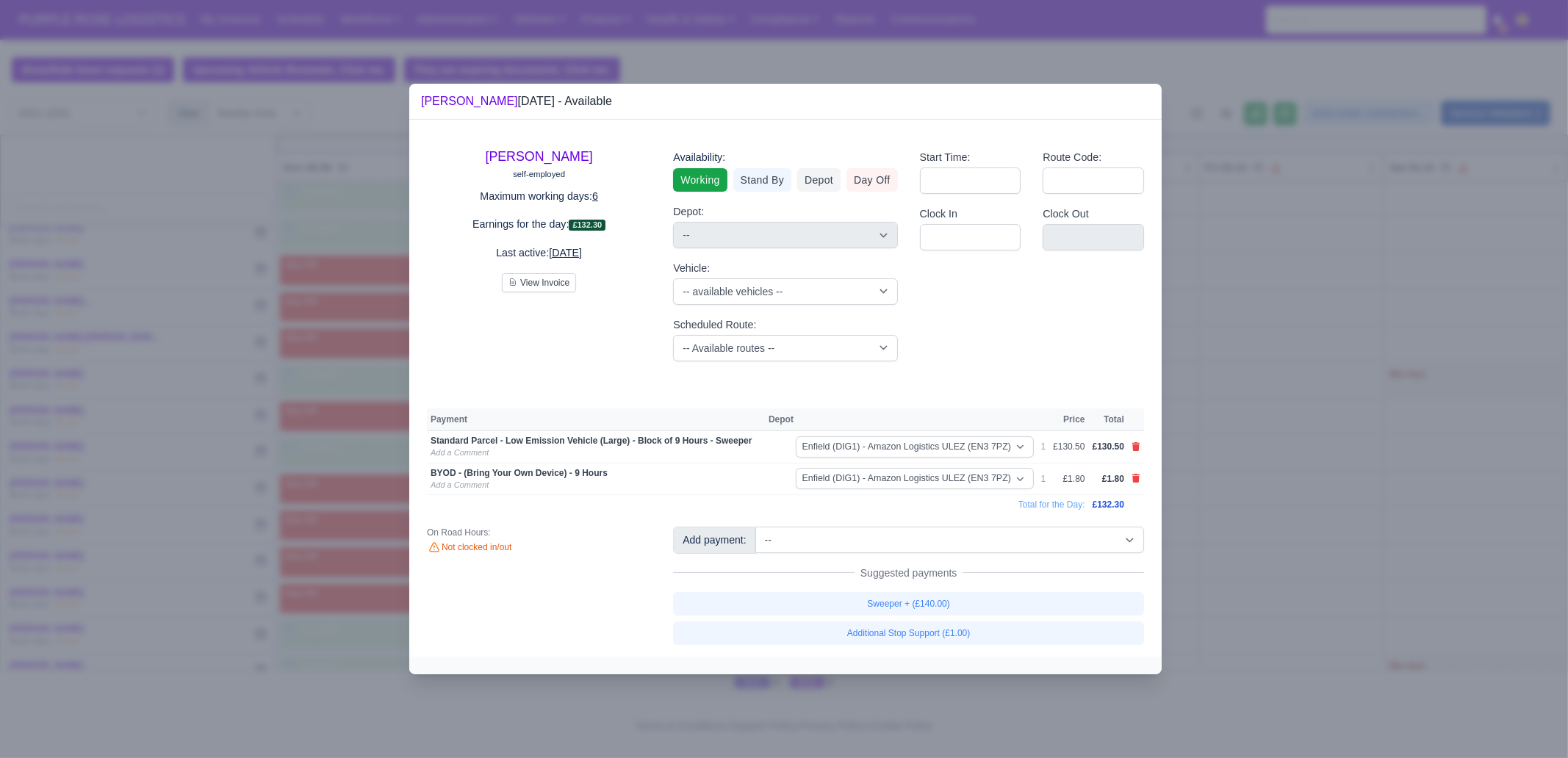
click at [1233, 538] on div at bounding box center [784, 379] width 1568 height 758
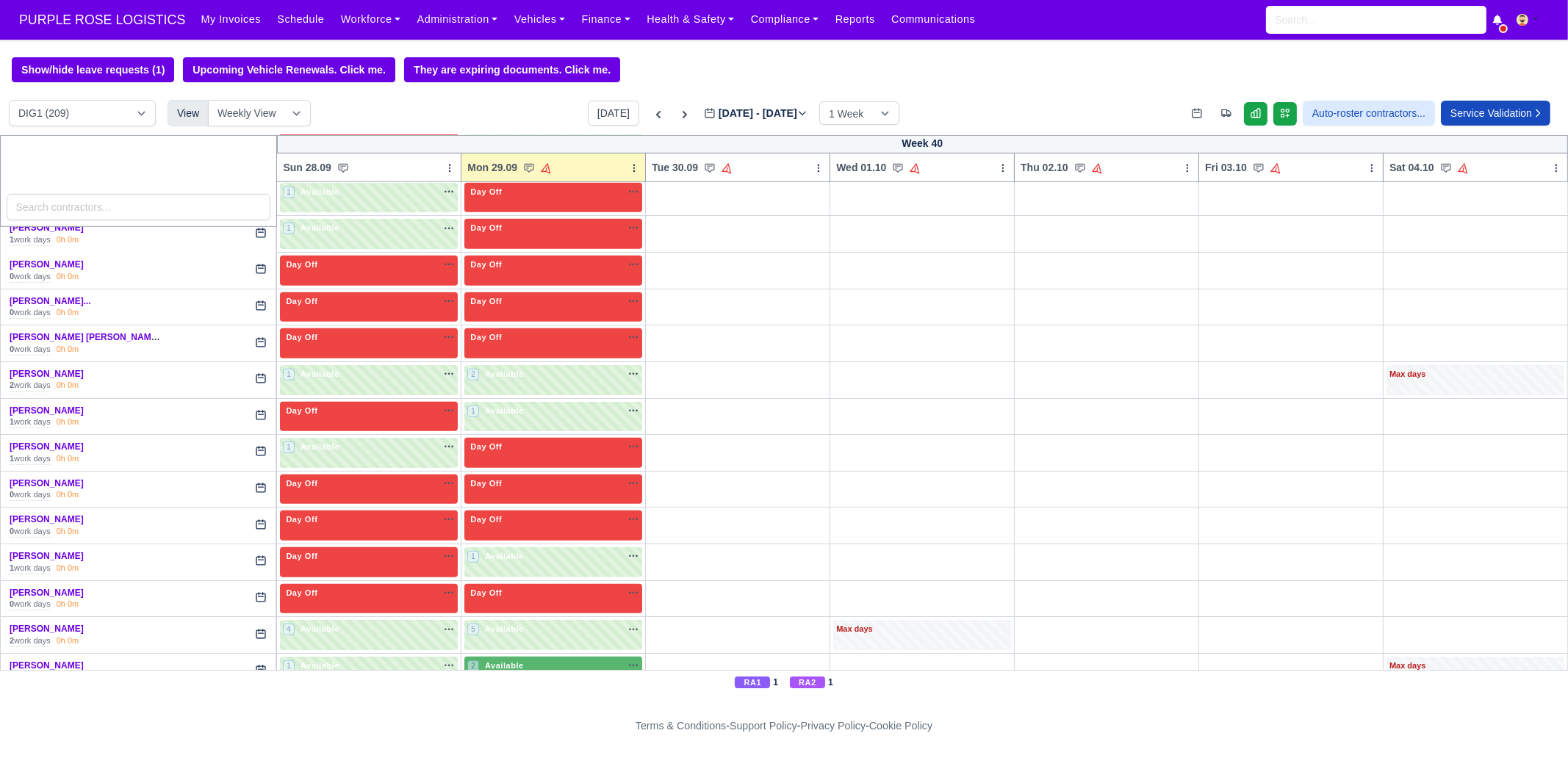
click at [515, 671] on div "RA1 1 RA2 1" at bounding box center [784, 682] width 1568 height 24
click at [522, 660] on div "2 Available na" at bounding box center [553, 666] width 172 height 12
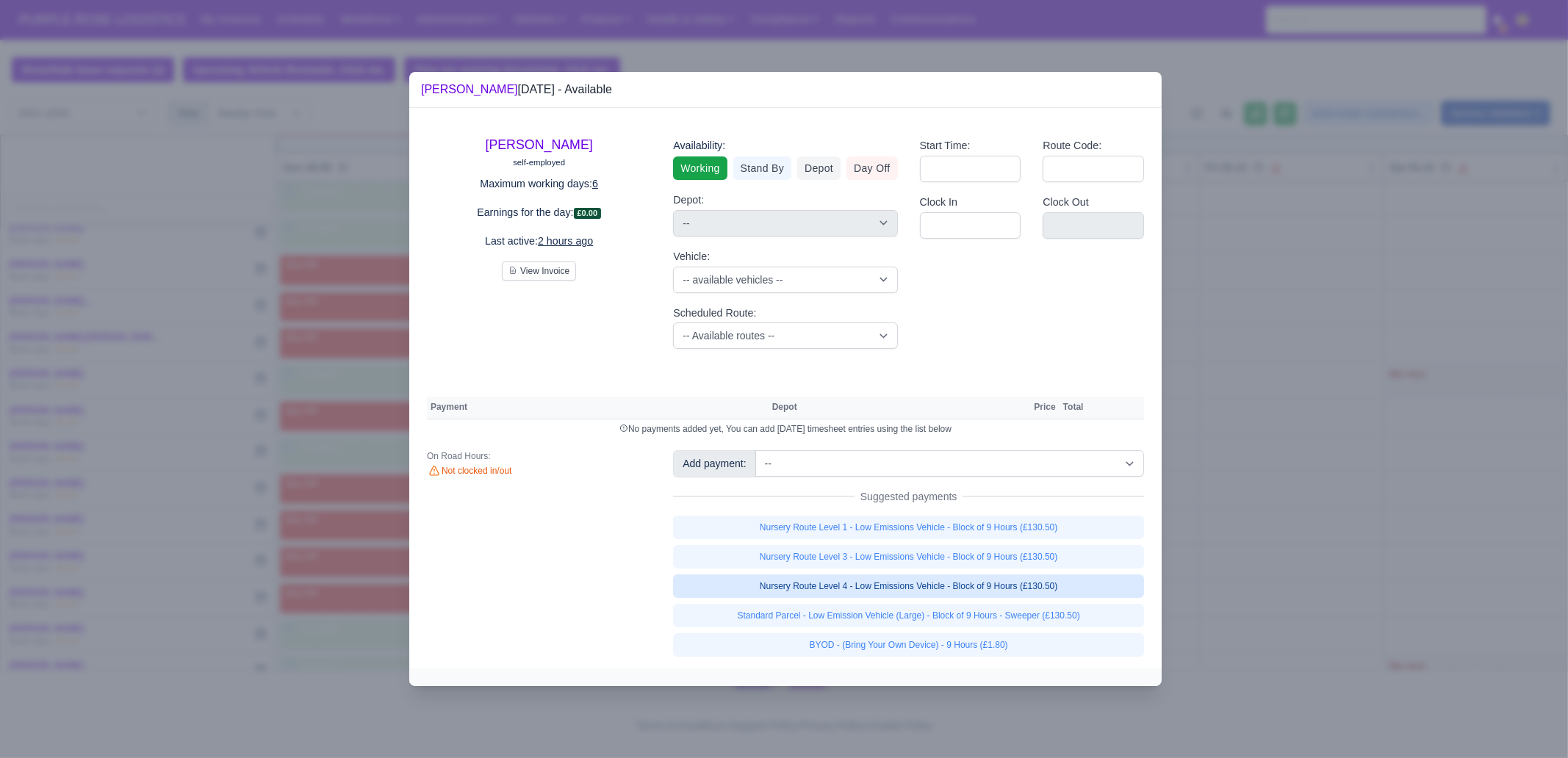
click at [1047, 585] on link "Nursery Route Level 4 - Low Emissions Vehicle - Block of 9 Hours (£130.50)" at bounding box center [908, 586] width 471 height 23
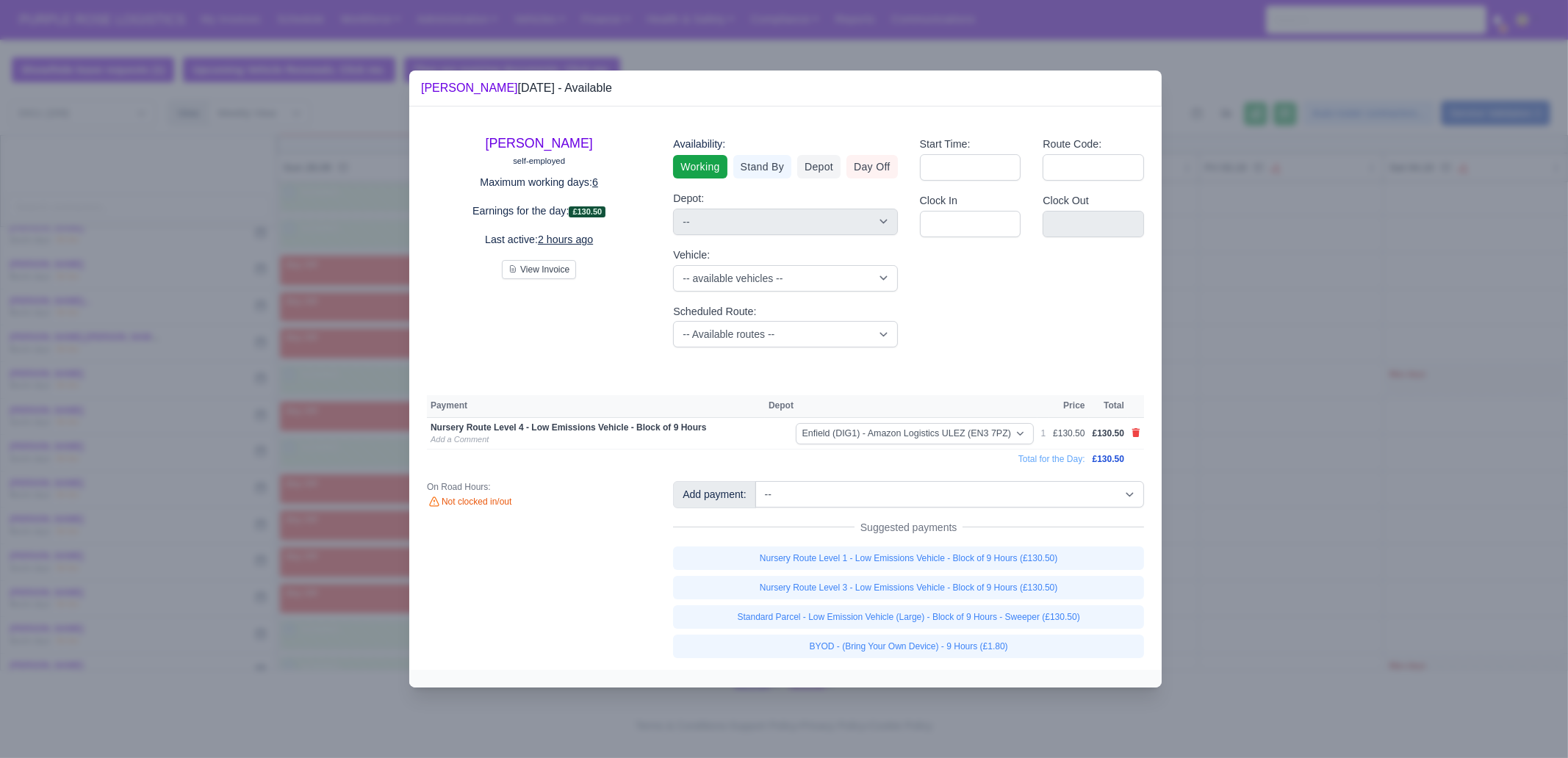
click at [1016, 651] on link "BYOD - (Bring Your Own Device) - 9 Hours (£1.80)" at bounding box center [908, 646] width 471 height 23
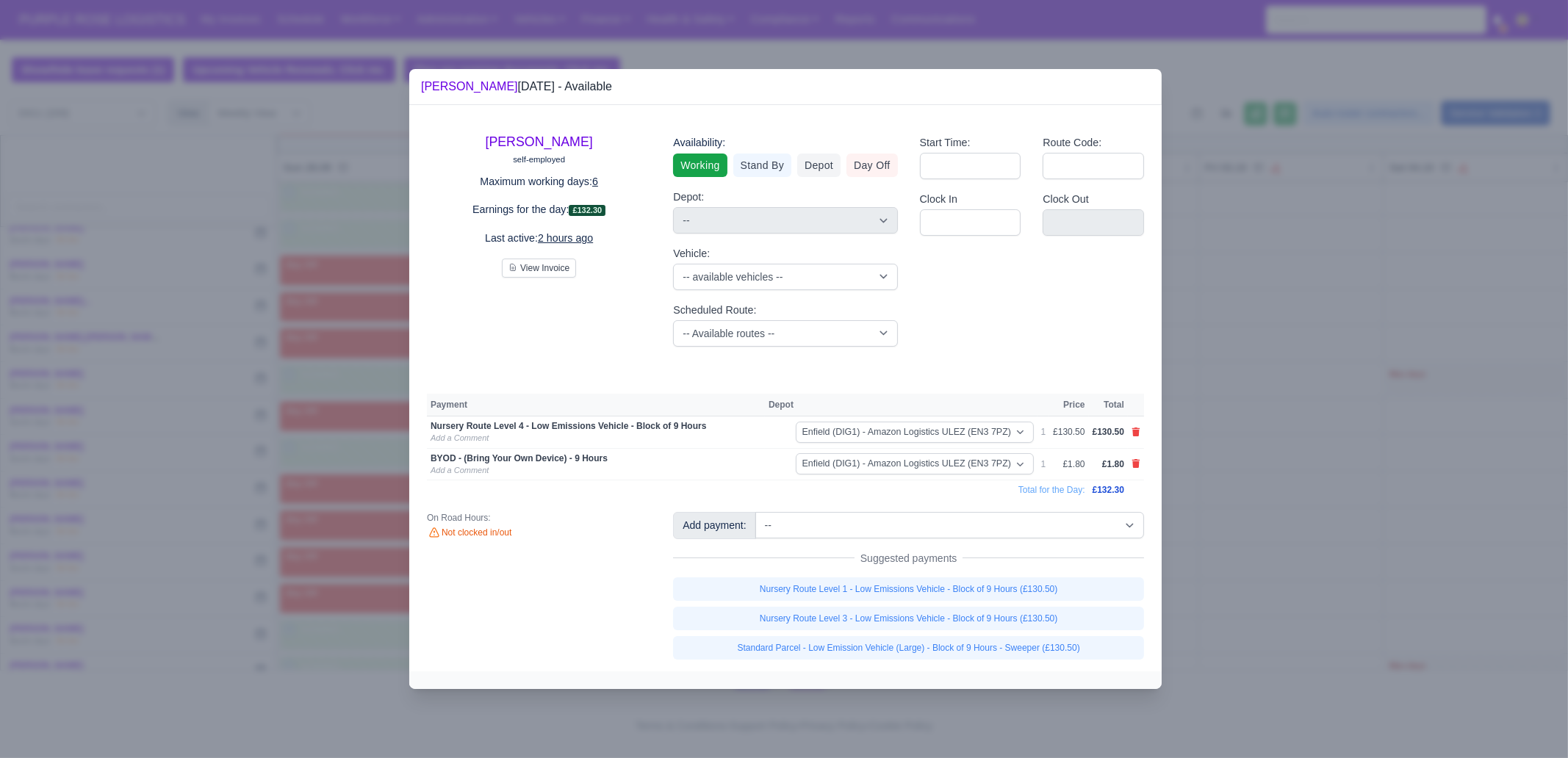
click at [1278, 546] on div at bounding box center [784, 379] width 1568 height 758
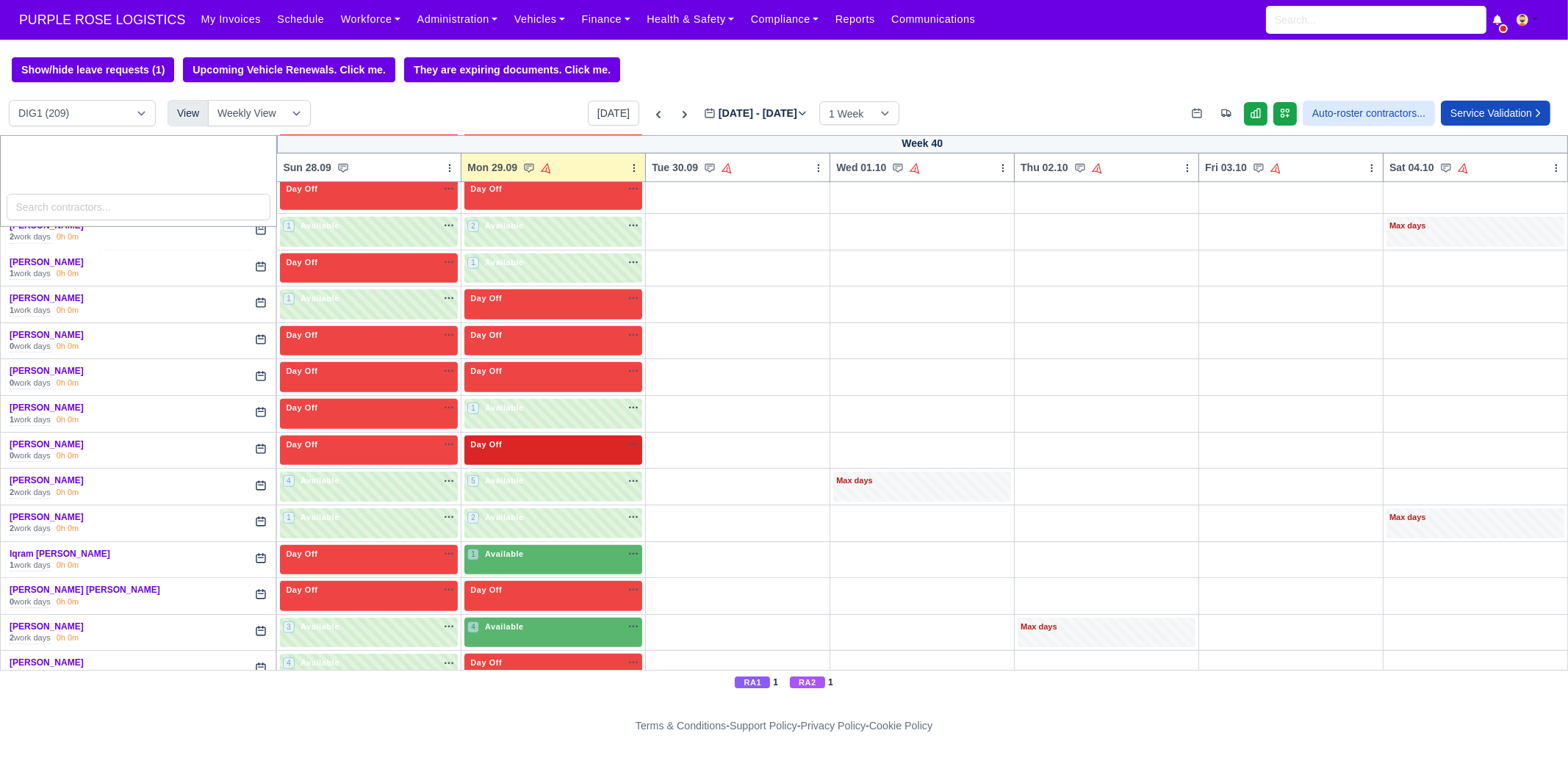
scroll to position [1653, 0]
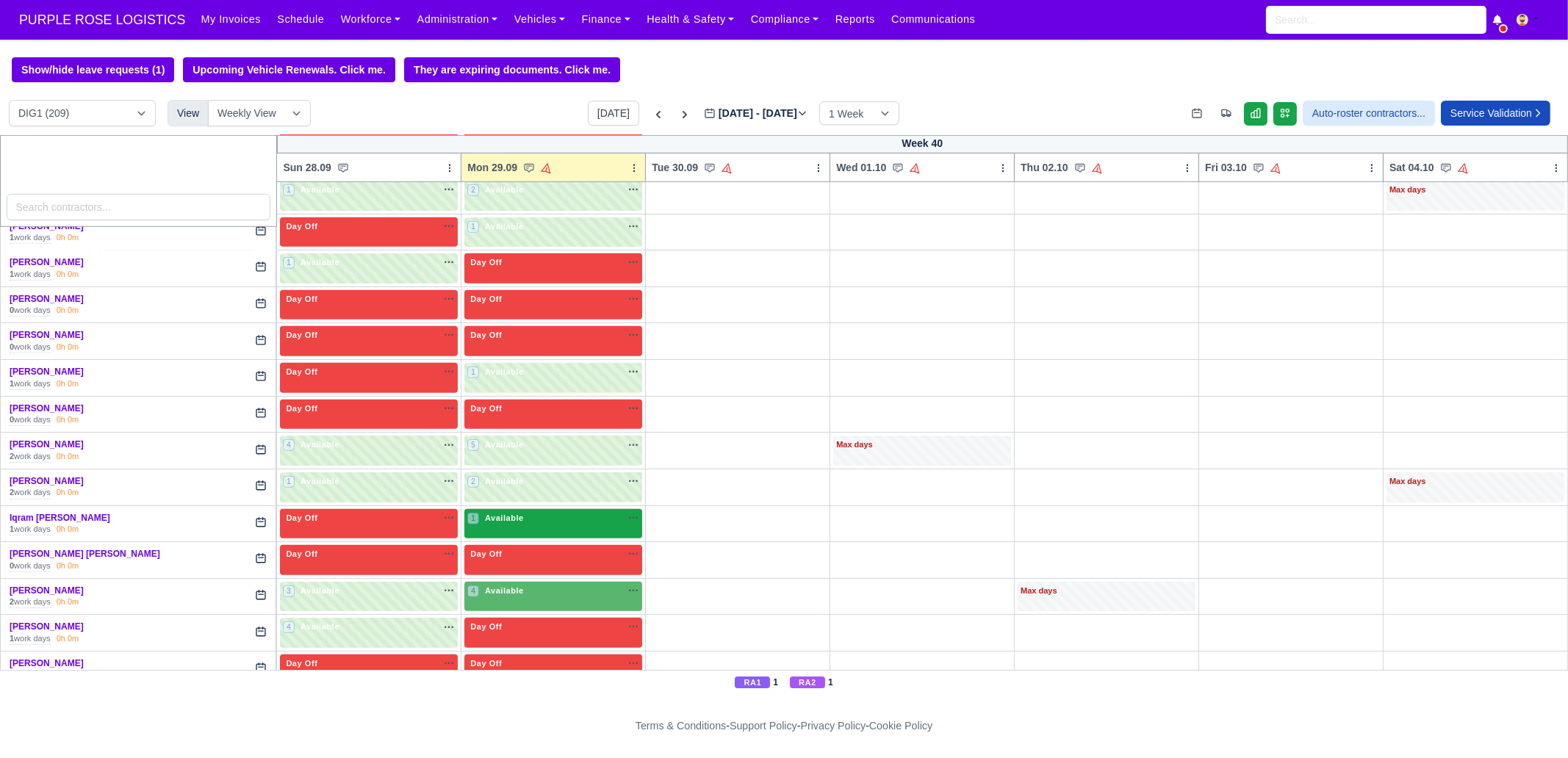
click at [522, 512] on div "1 Available na" at bounding box center [553, 517] width 172 height 12
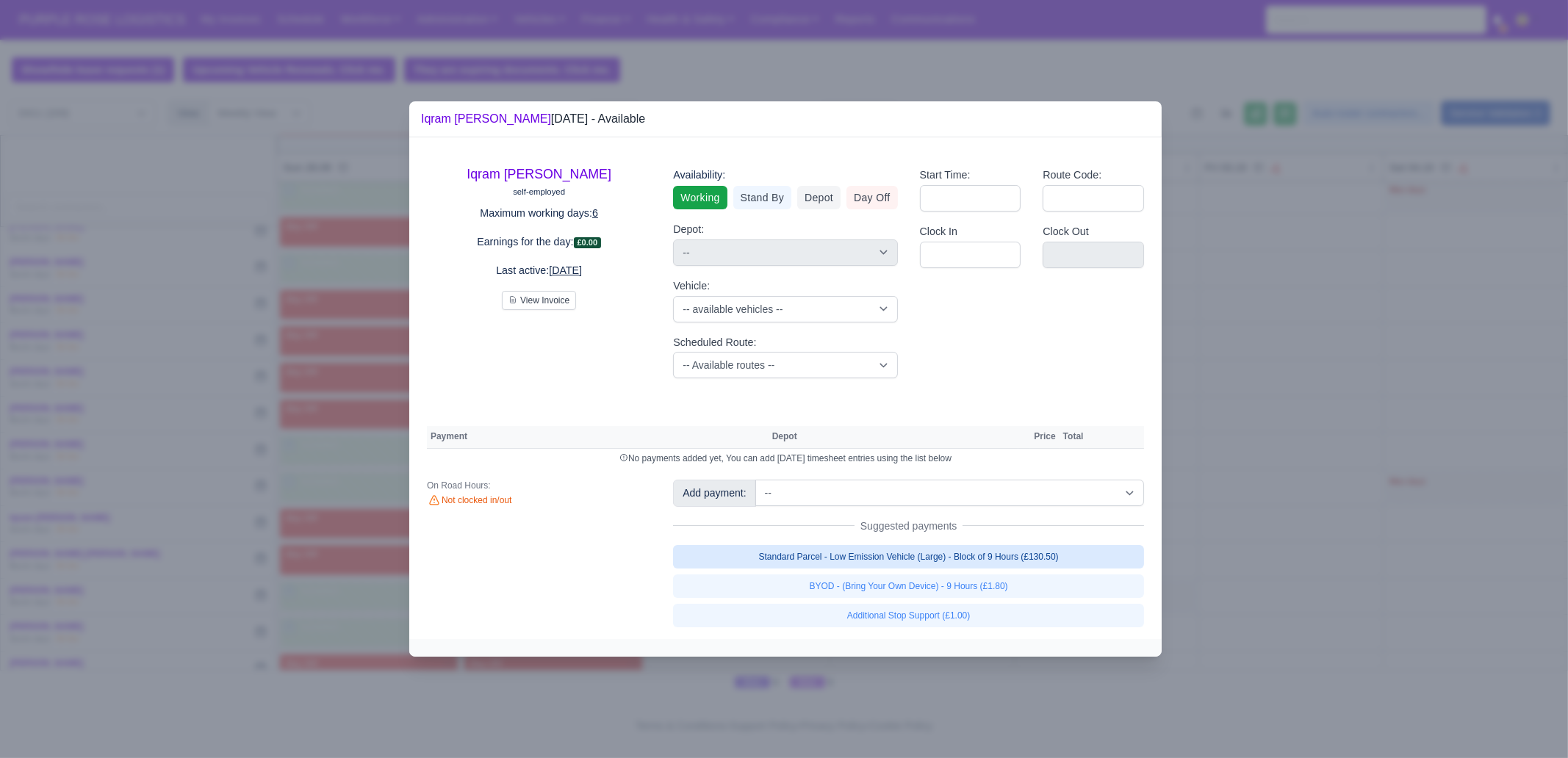
click at [981, 564] on link "Standard Parcel - Low Emission Vehicle (Large) - Block of 9 Hours (£130.50)" at bounding box center [908, 557] width 471 height 23
click at [983, 593] on div "Standard Parcel - Low Emission Vehicle (Large) - Block of 9 Hours (£130.50) BYO…" at bounding box center [908, 586] width 471 height 82
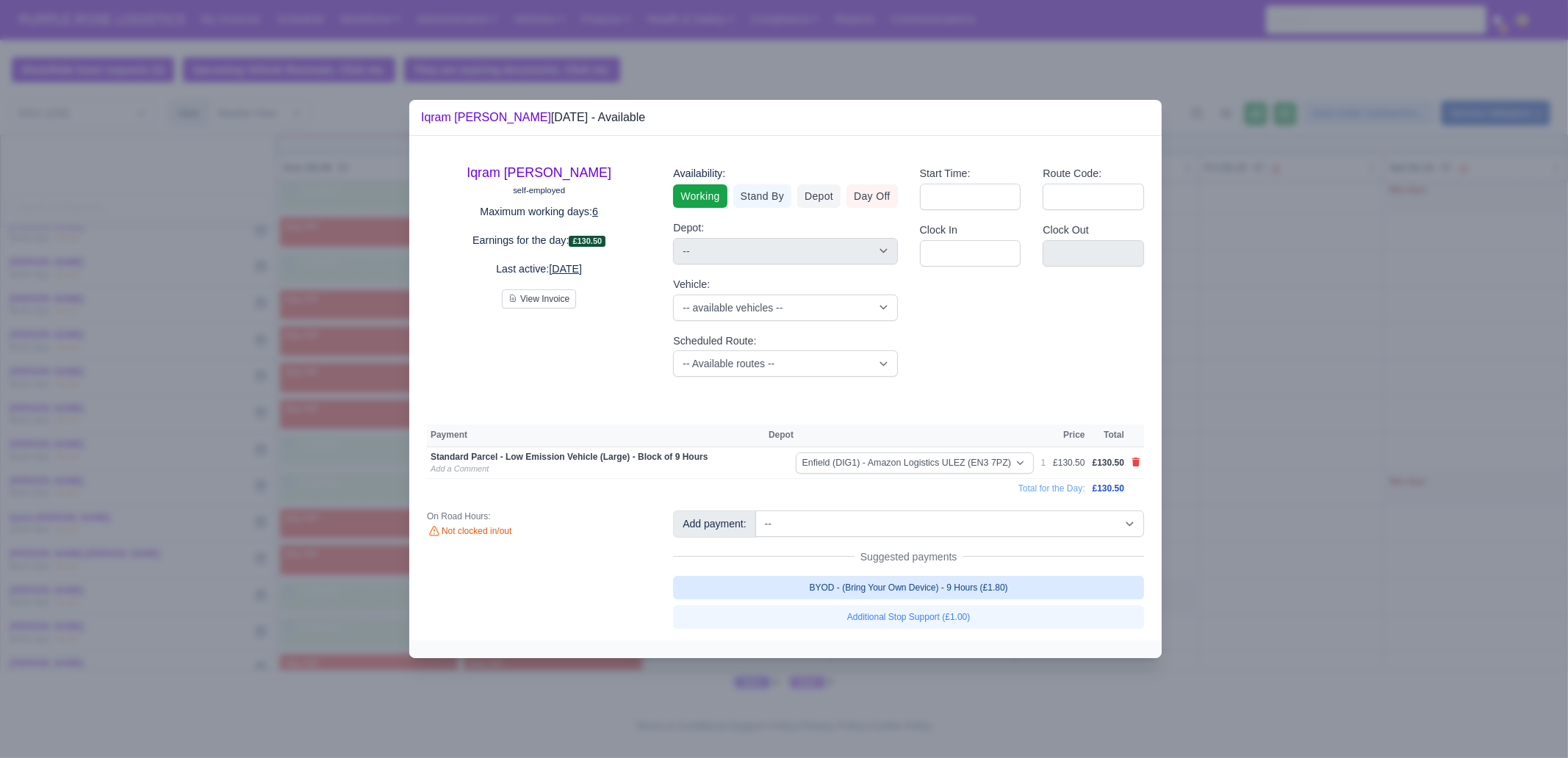
click at [974, 591] on link "BYOD - (Bring Your Own Device) - 9 Hours (£1.80)" at bounding box center [908, 587] width 471 height 23
click at [1257, 480] on div at bounding box center [784, 379] width 1568 height 758
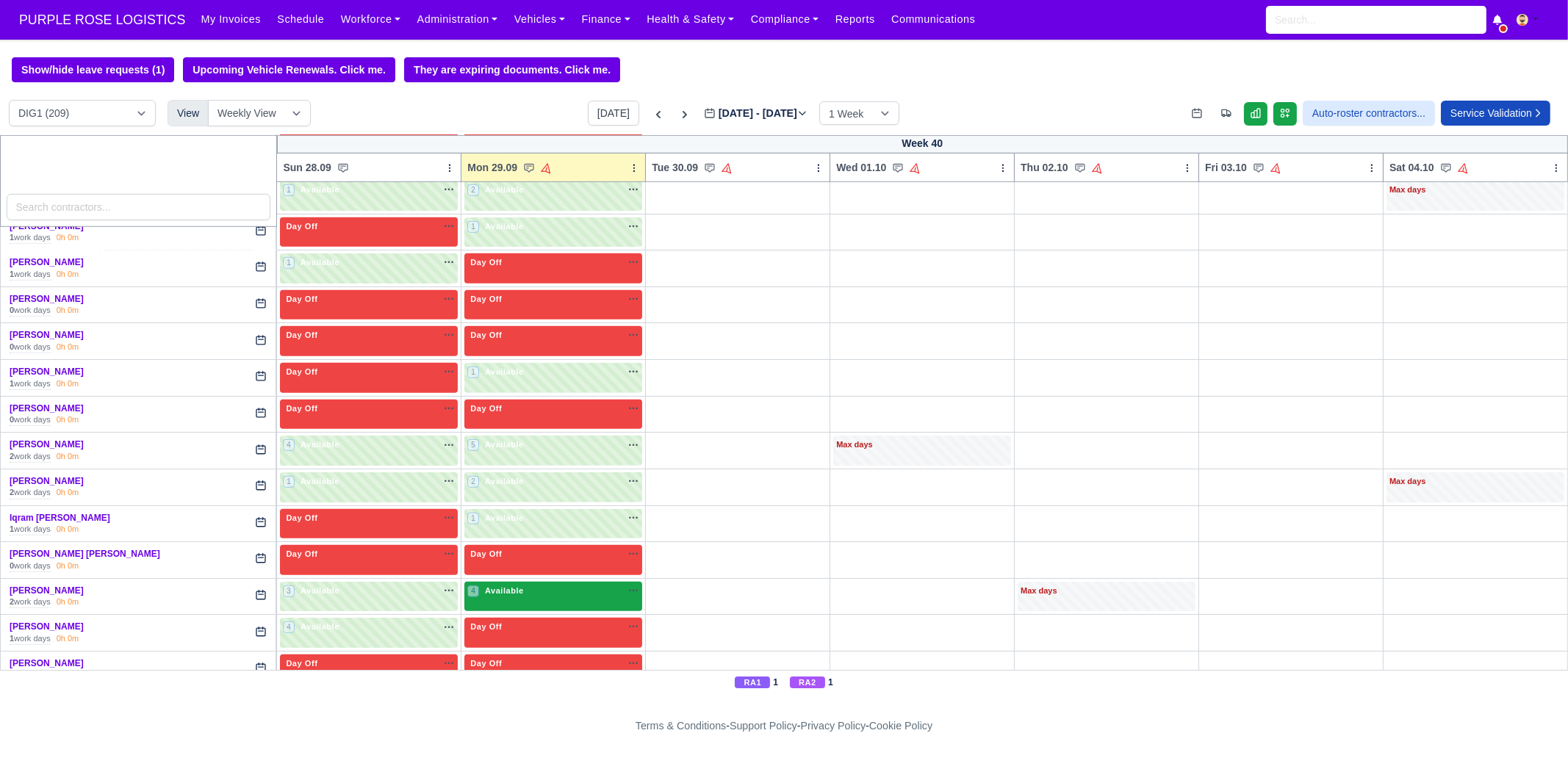
click at [522, 585] on div "4 Available na" at bounding box center [553, 590] width 172 height 12
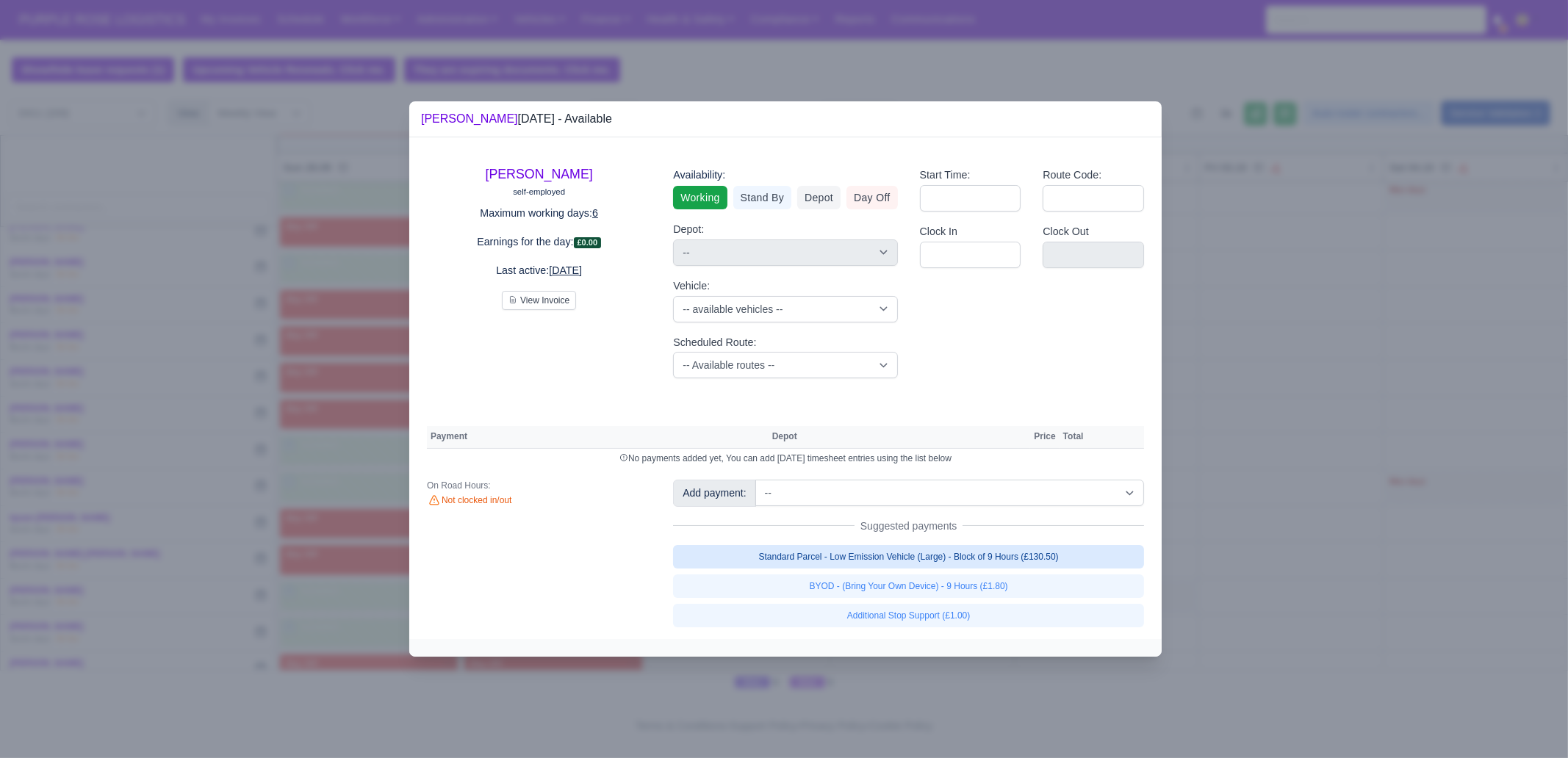
click at [963, 564] on link "Standard Parcel - Low Emission Vehicle (Large) - Block of 9 Hours (£130.50)" at bounding box center [908, 557] width 471 height 23
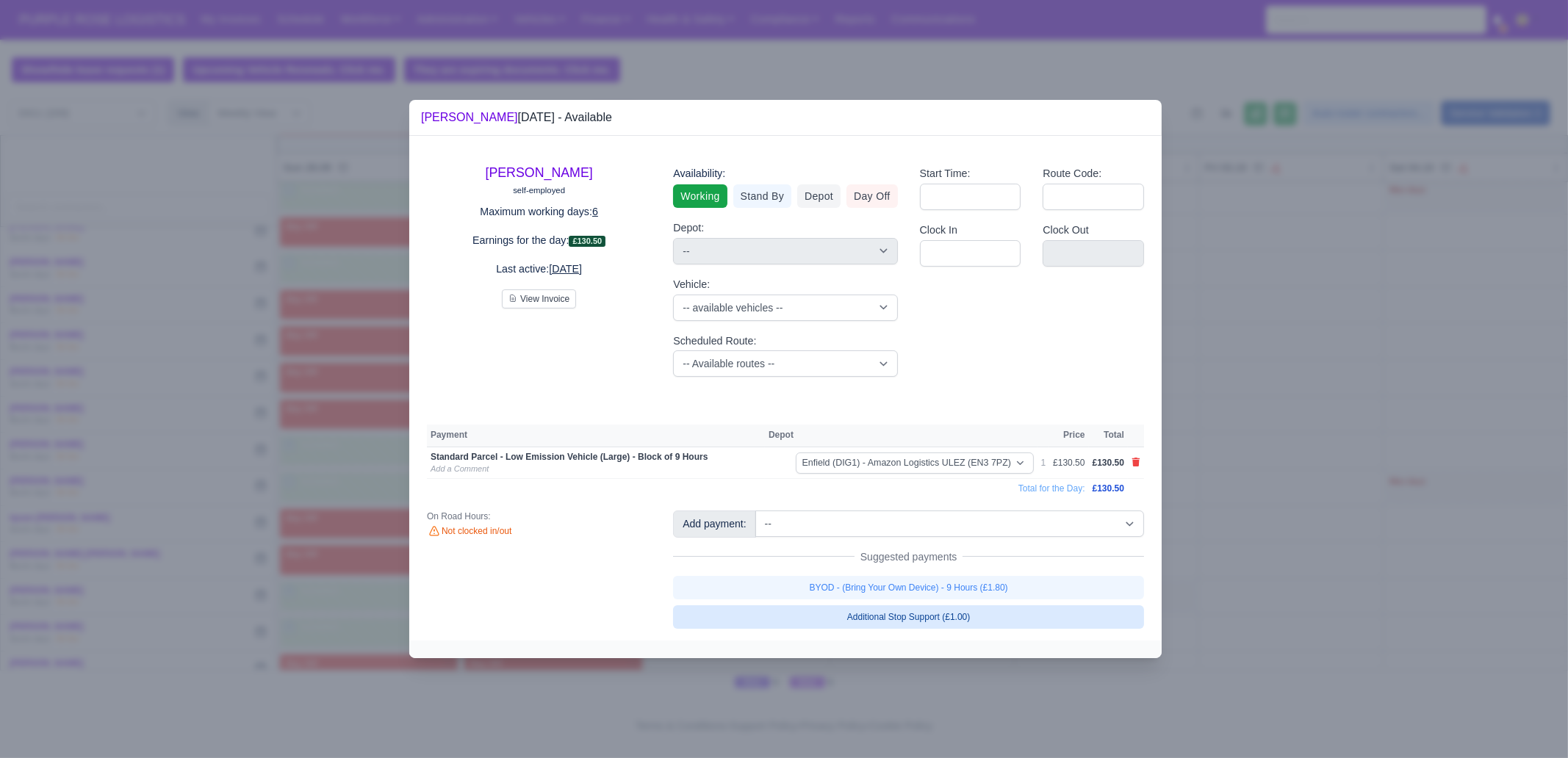
click at [968, 589] on div "BYOD - (Bring Your Own Device) - 9 Hours (£1.80) Additional Stop Support (£1.00)" at bounding box center [908, 602] width 471 height 53
click at [921, 583] on link "BYOD - (Bring Your Own Device) - 9 Hours (£1.80)" at bounding box center [908, 587] width 471 height 23
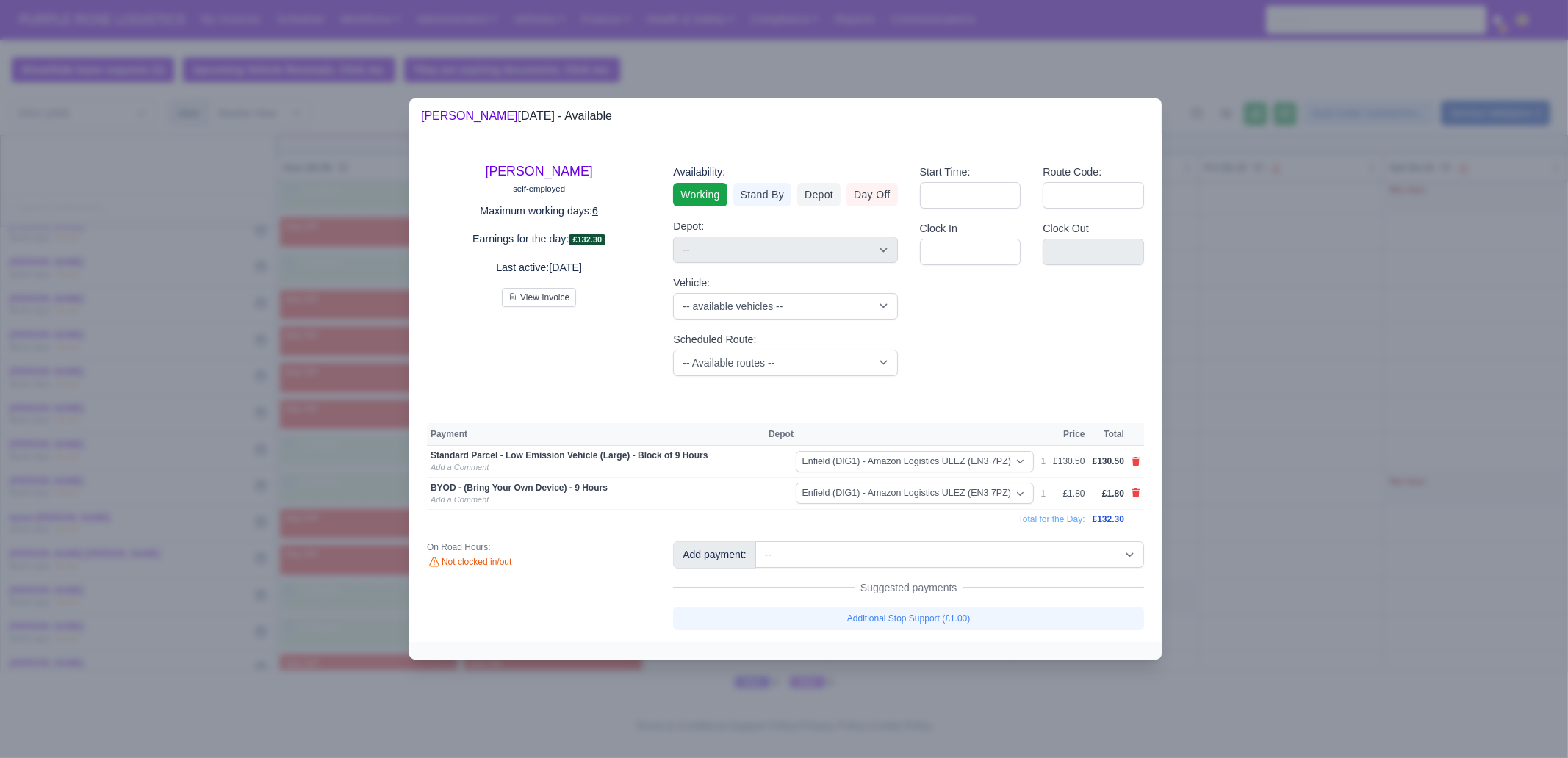
click at [1271, 488] on div at bounding box center [784, 379] width 1568 height 758
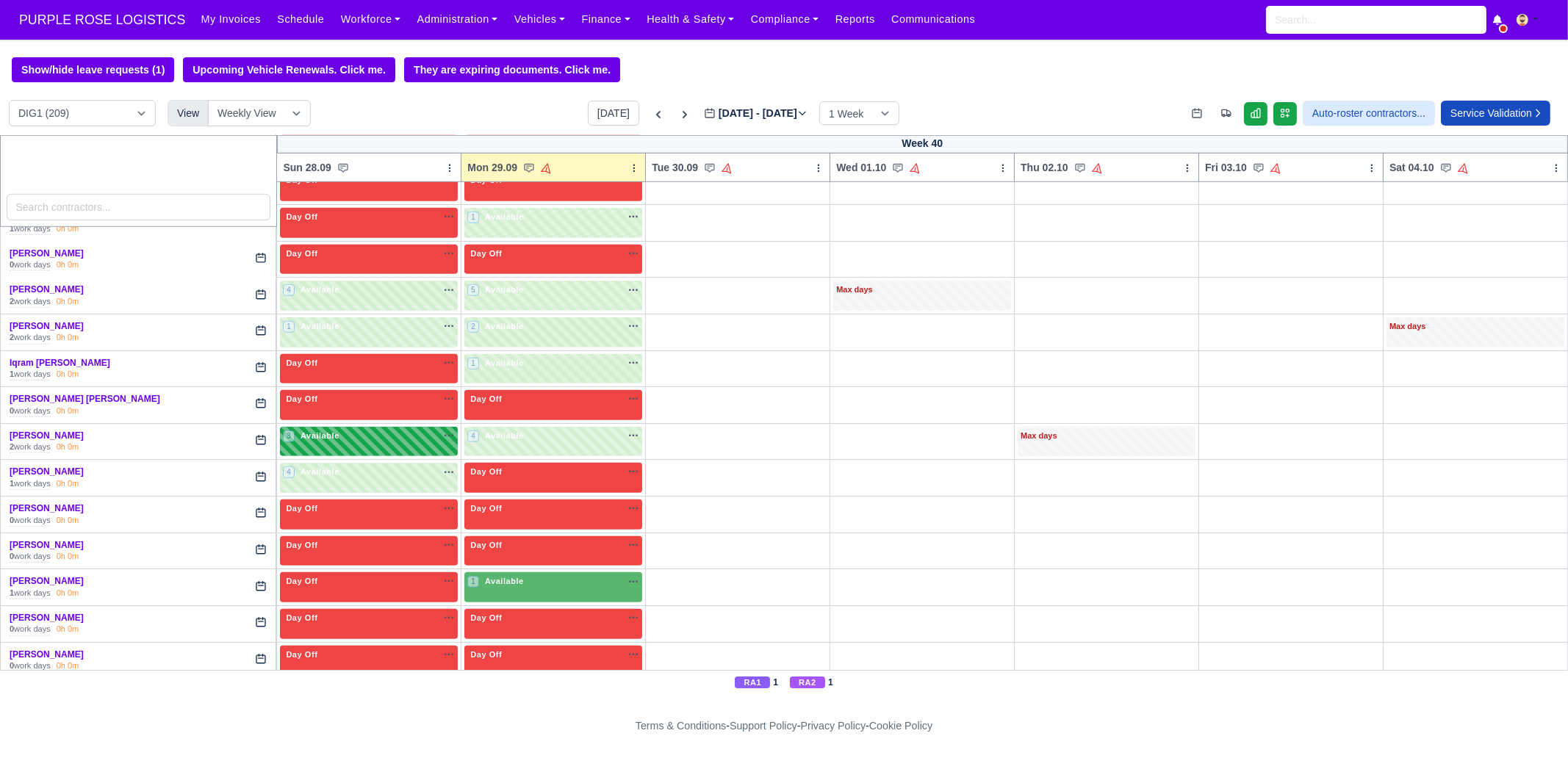
scroll to position [1837, 0]
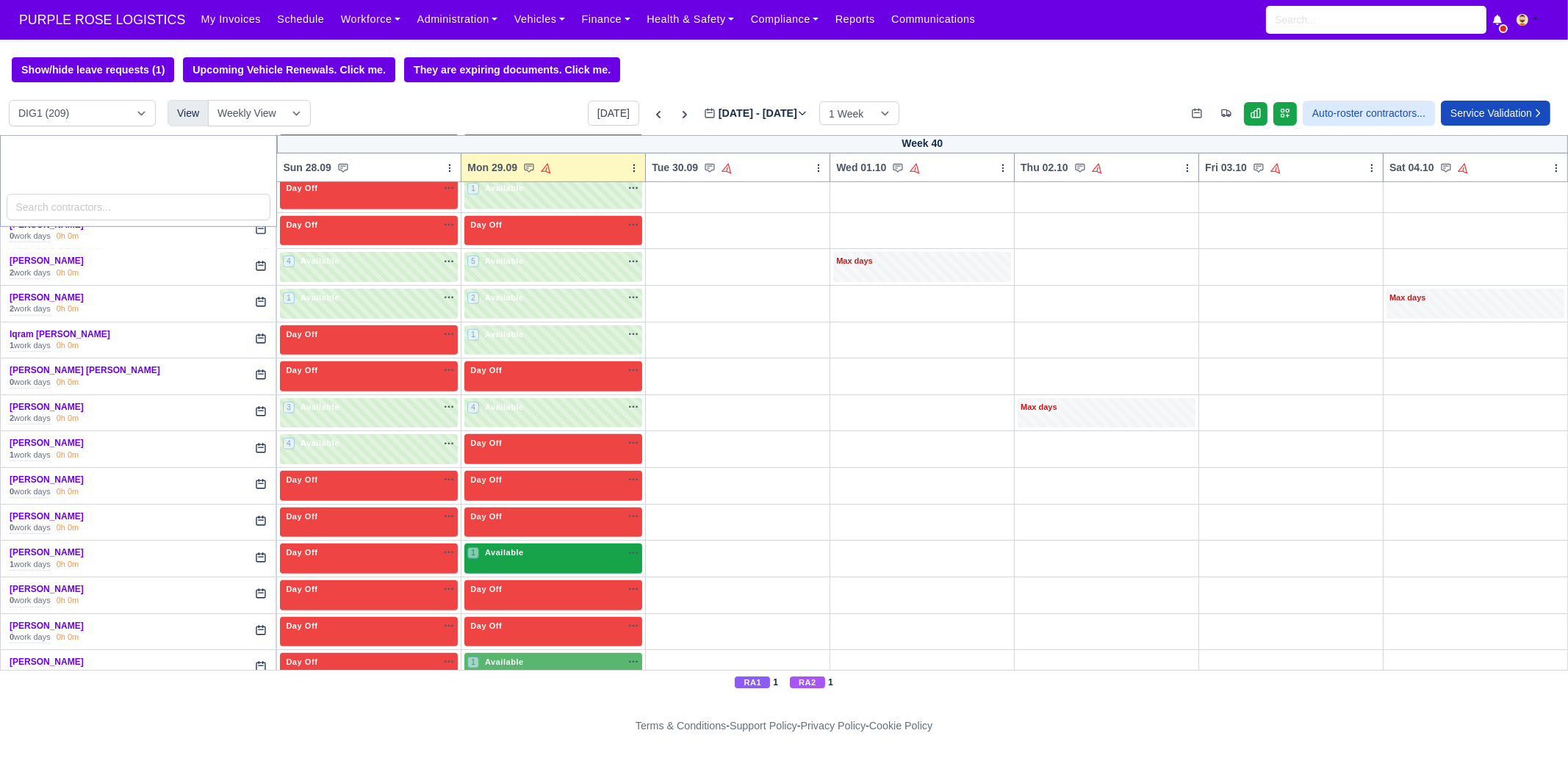
click at [513, 547] on span "Available" at bounding box center [504, 552] width 45 height 10
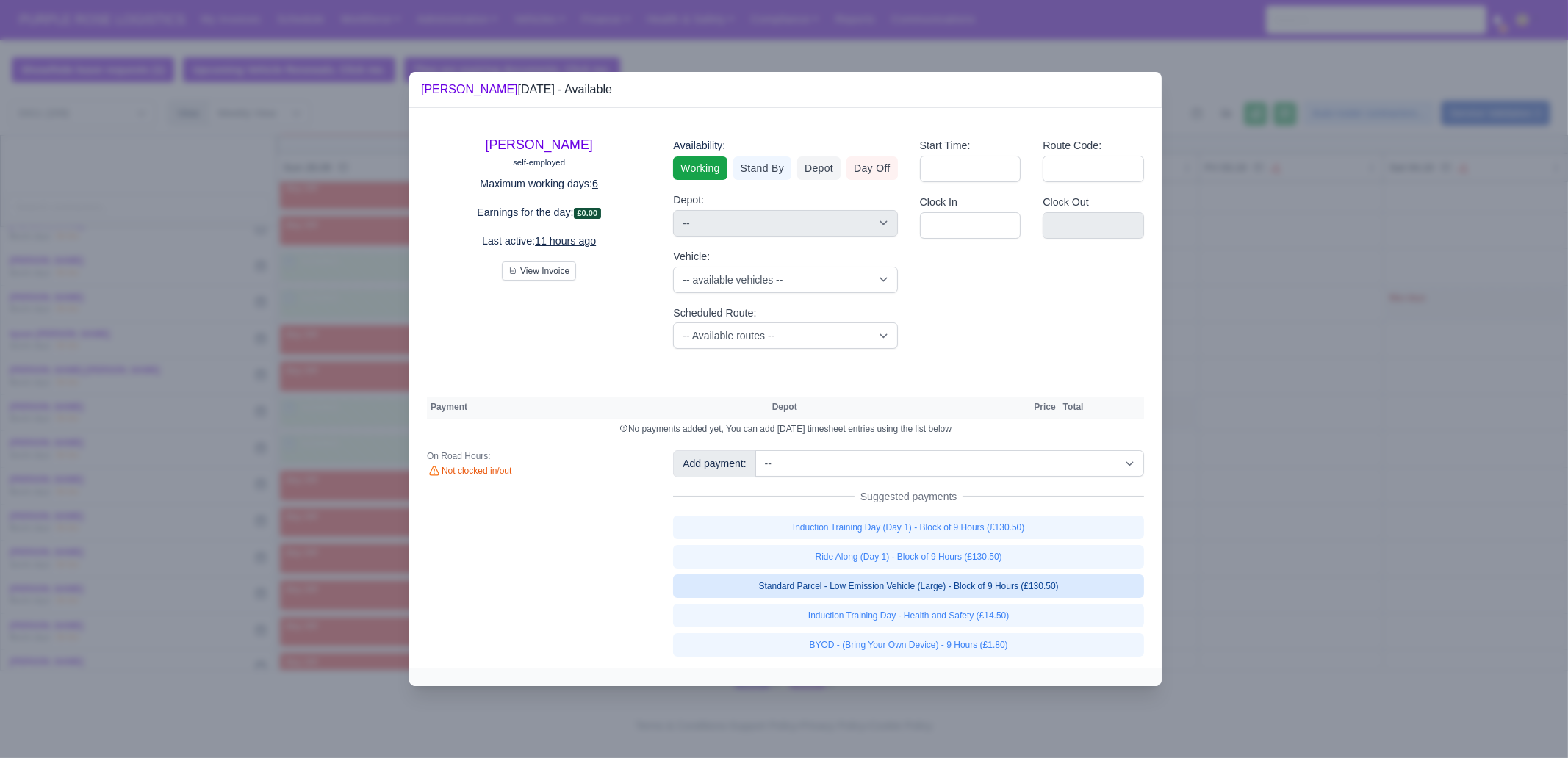
click at [1049, 586] on link "Standard Parcel - Low Emission Vehicle (Large) - Block of 9 Hours (£130.50)" at bounding box center [908, 586] width 471 height 23
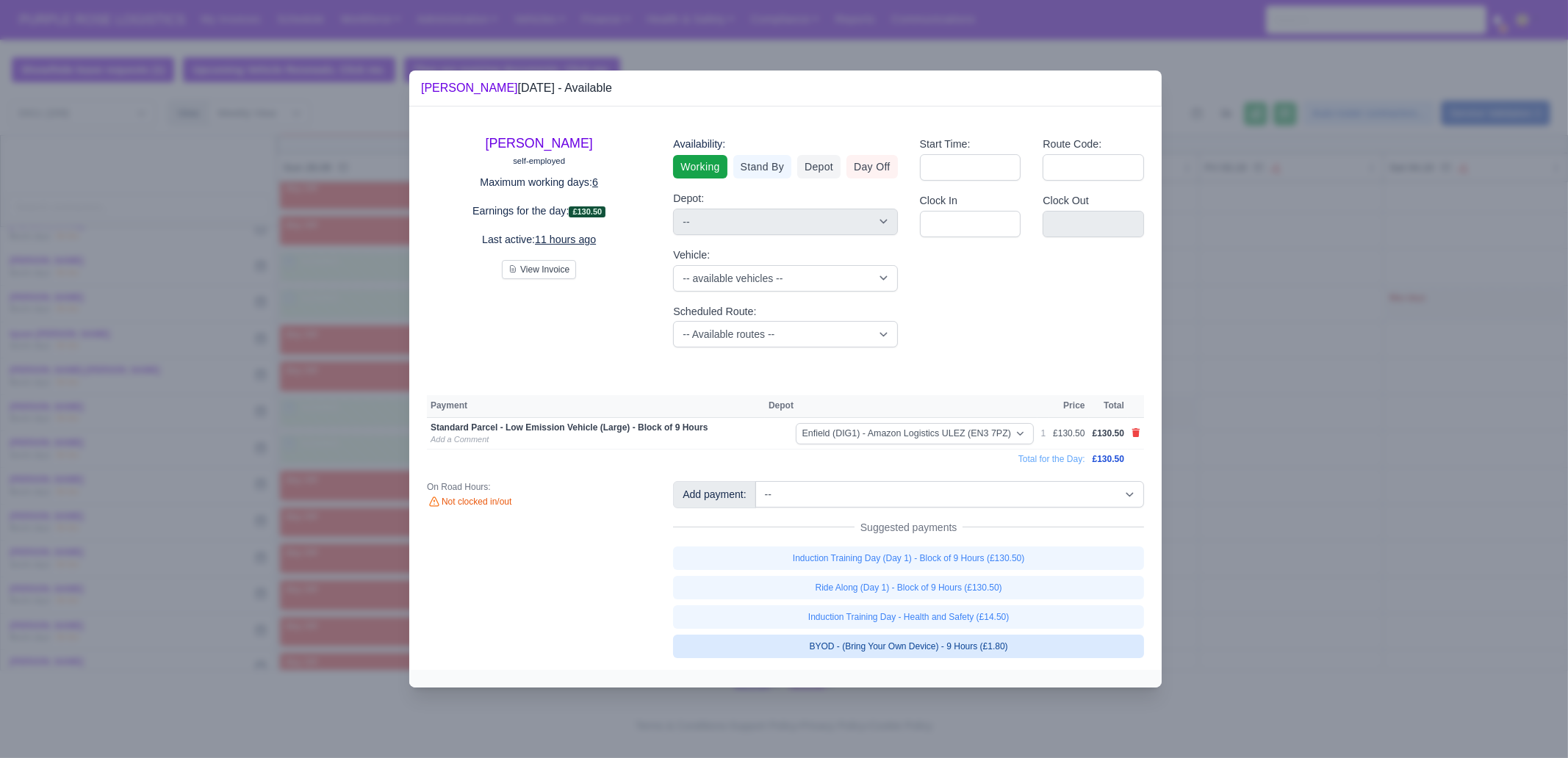
click at [1028, 644] on link "BYOD - (Bring Your Own Device) - 9 Hours (£1.80)" at bounding box center [908, 646] width 471 height 23
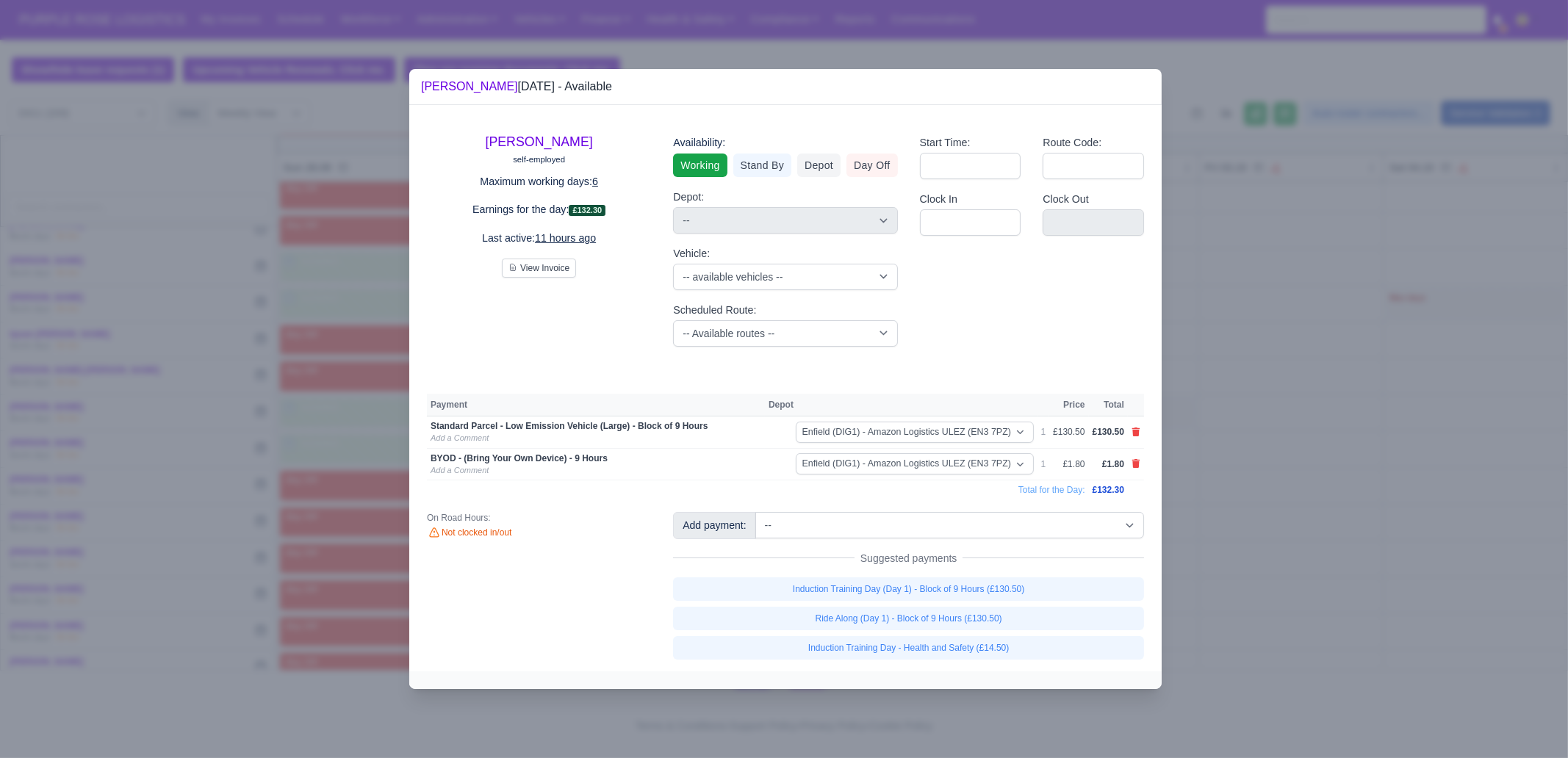
drag, startPoint x: 1263, startPoint y: 571, endPoint x: 599, endPoint y: 597, distance: 664.5
click at [1263, 571] on div at bounding box center [784, 379] width 1568 height 758
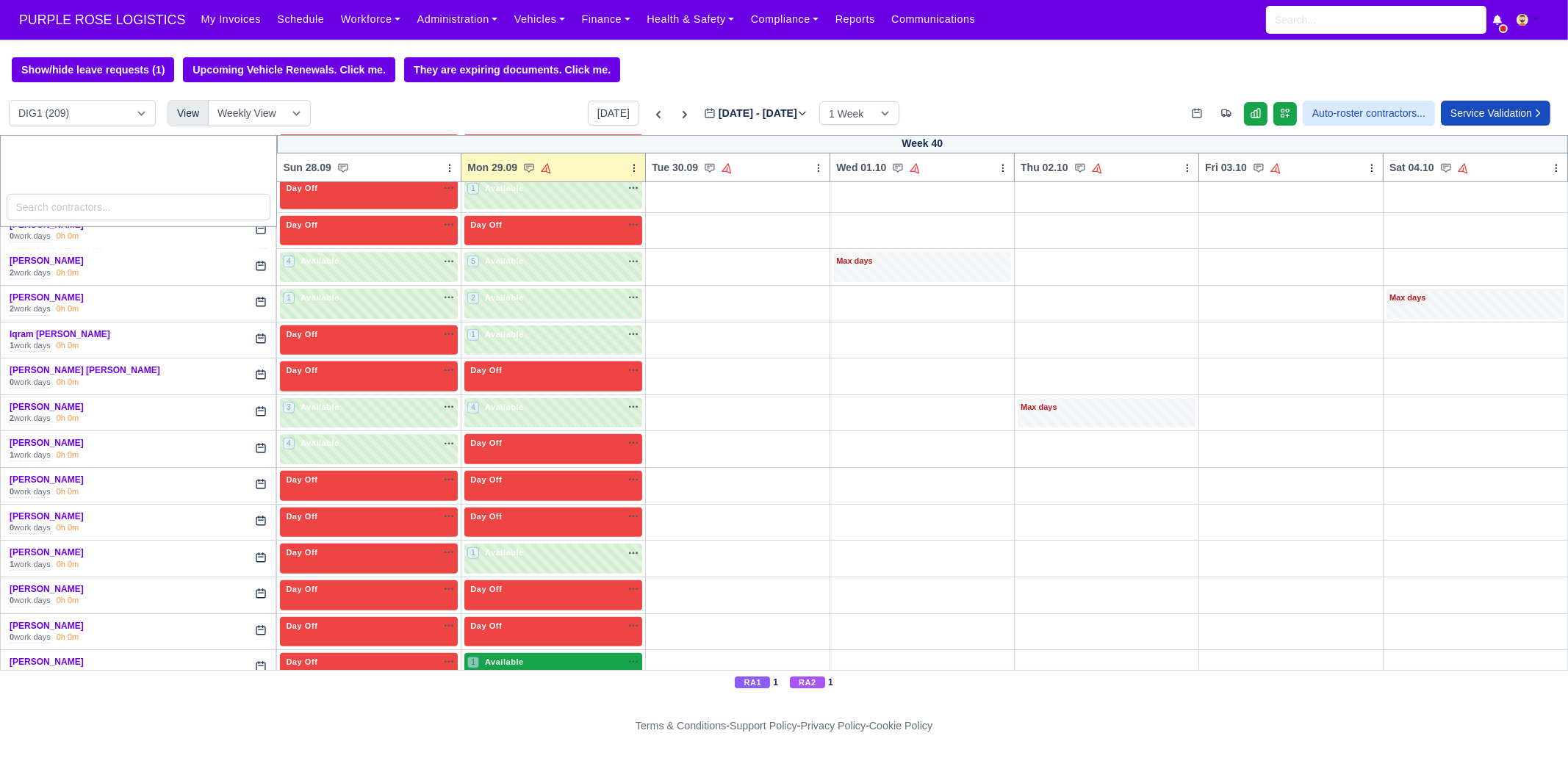
click at [522, 654] on div "1 Available" at bounding box center [553, 668] width 178 height 30
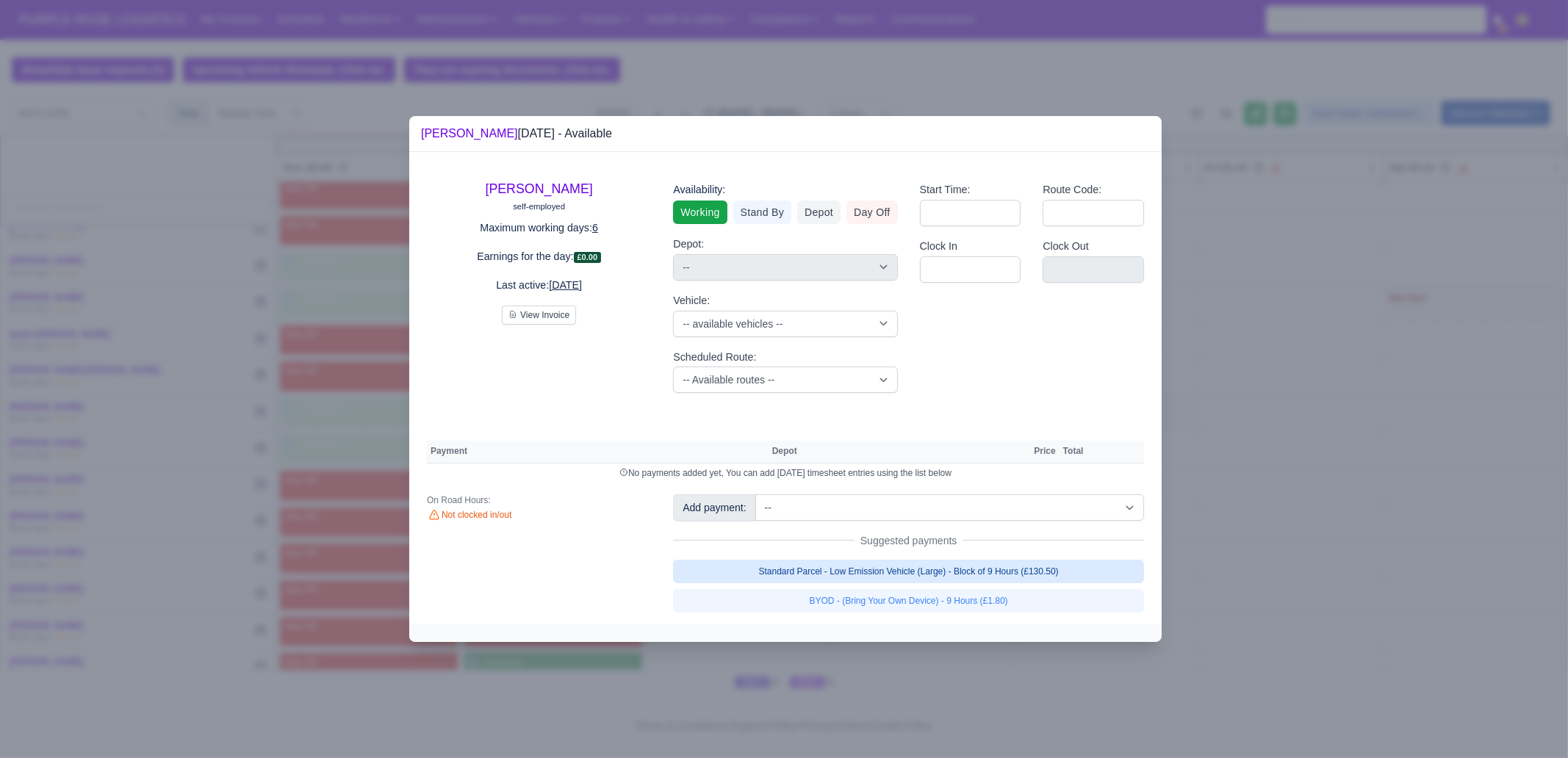
click at [972, 568] on link "Standard Parcel - Low Emission Vehicle (Large) - Block of 9 Hours (£130.50)" at bounding box center [908, 572] width 471 height 23
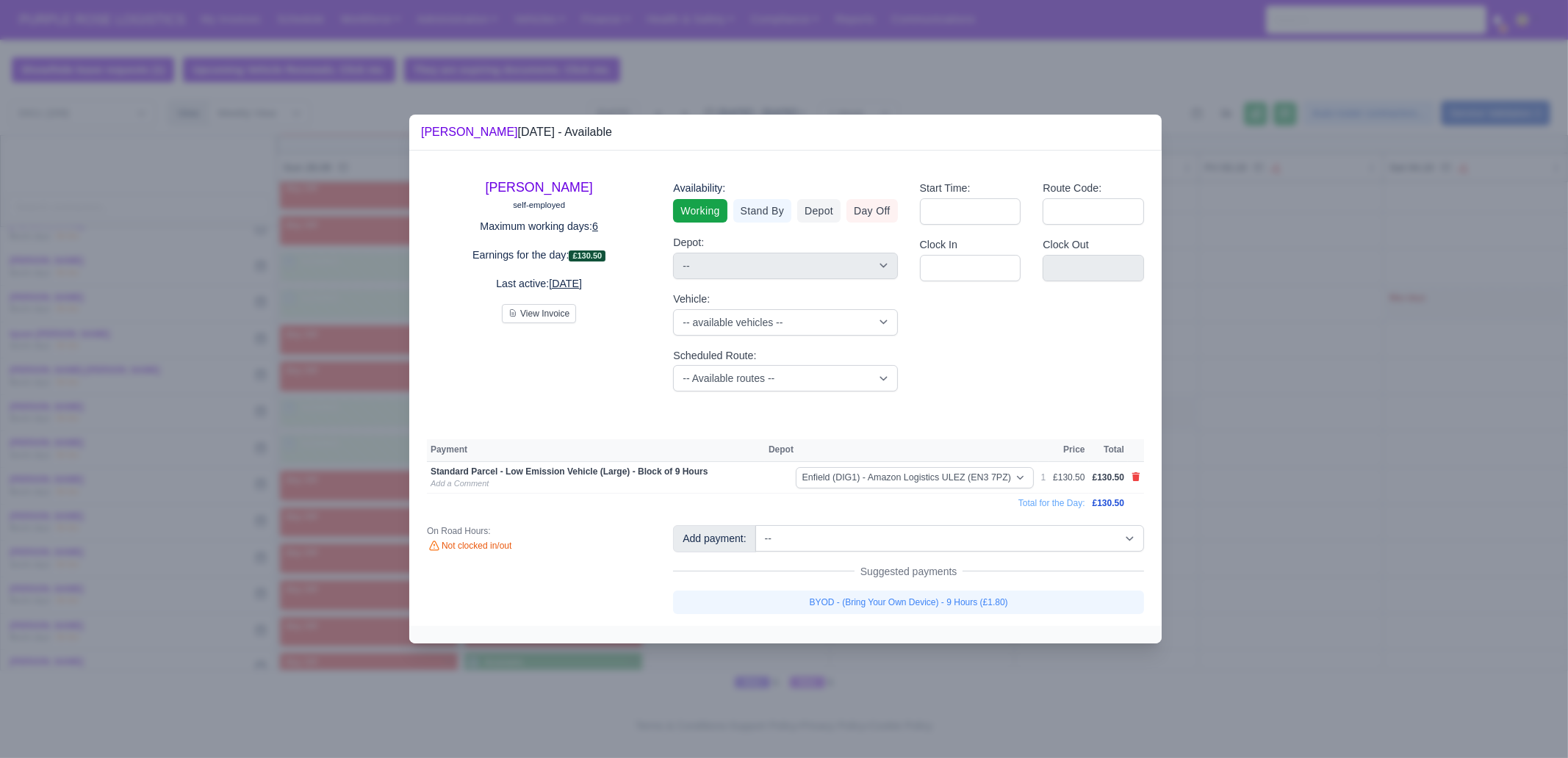
click at [972, 595] on link "BYOD - (Bring Your Own Device) - 9 Hours (£1.80)" at bounding box center [908, 602] width 471 height 23
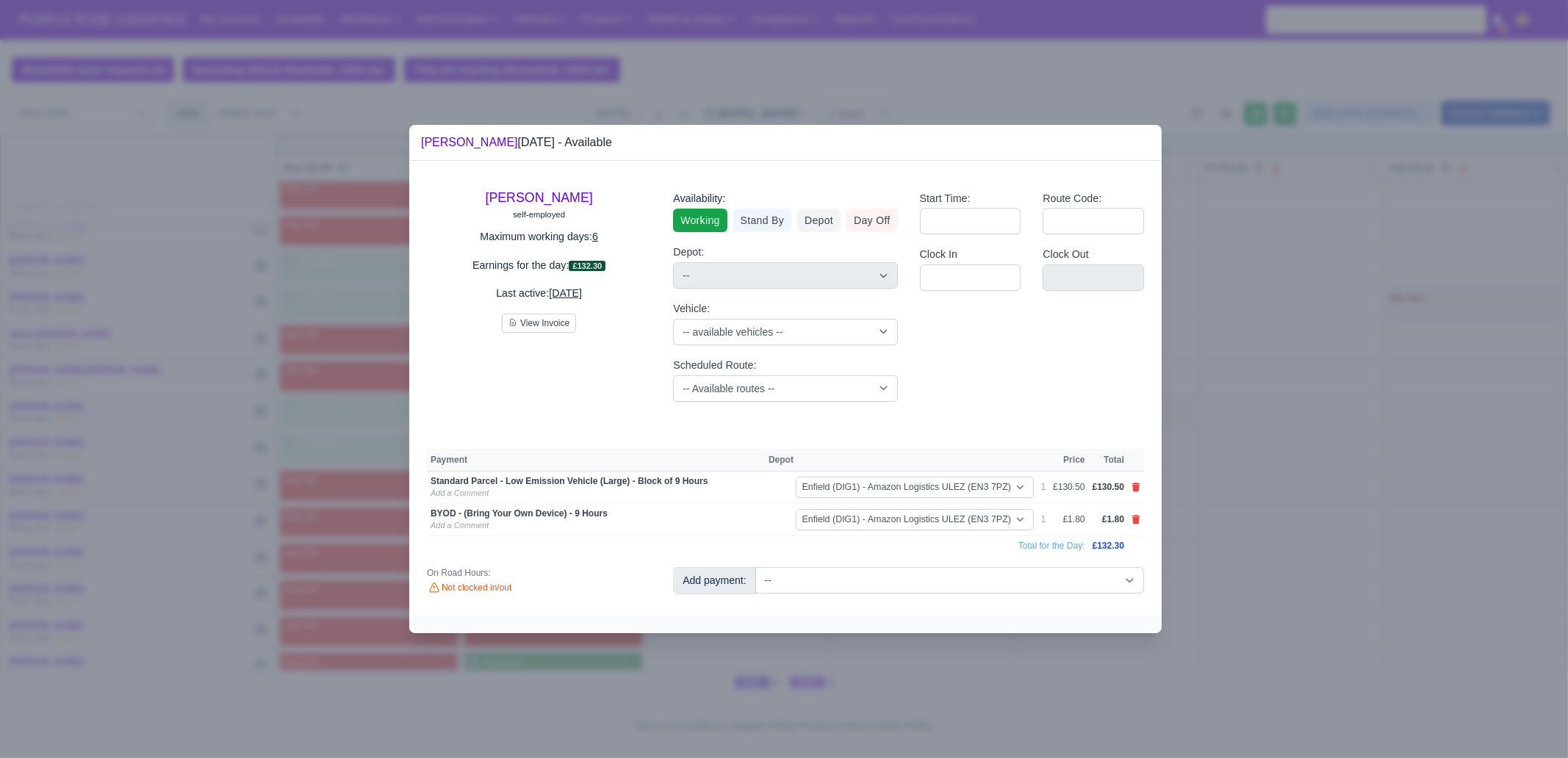
click at [1287, 537] on div at bounding box center [784, 379] width 1568 height 758
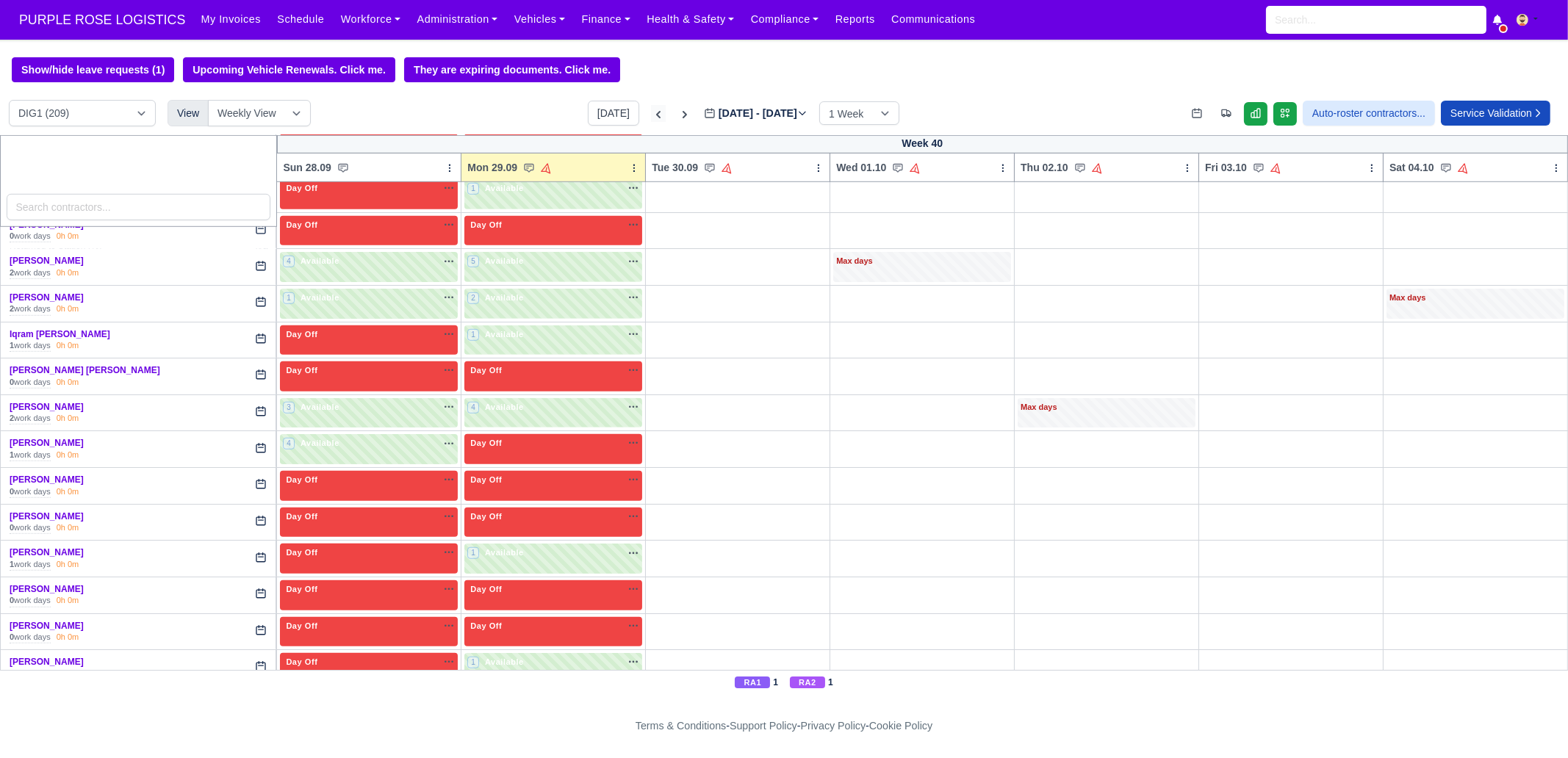
click at [651, 120] on icon at bounding box center [658, 115] width 15 height 15
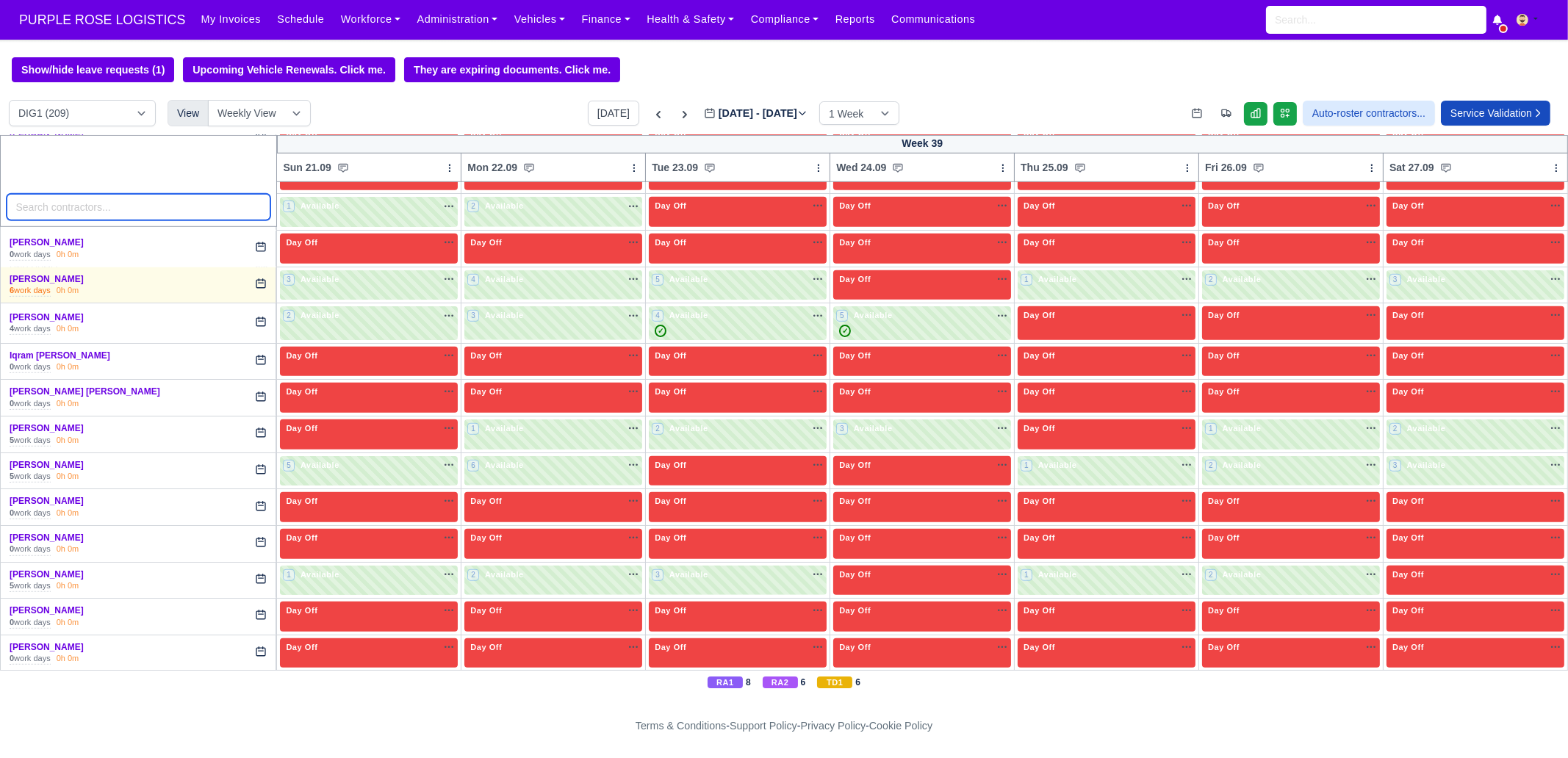
click at [182, 200] on input "search" at bounding box center [139, 207] width 265 height 26
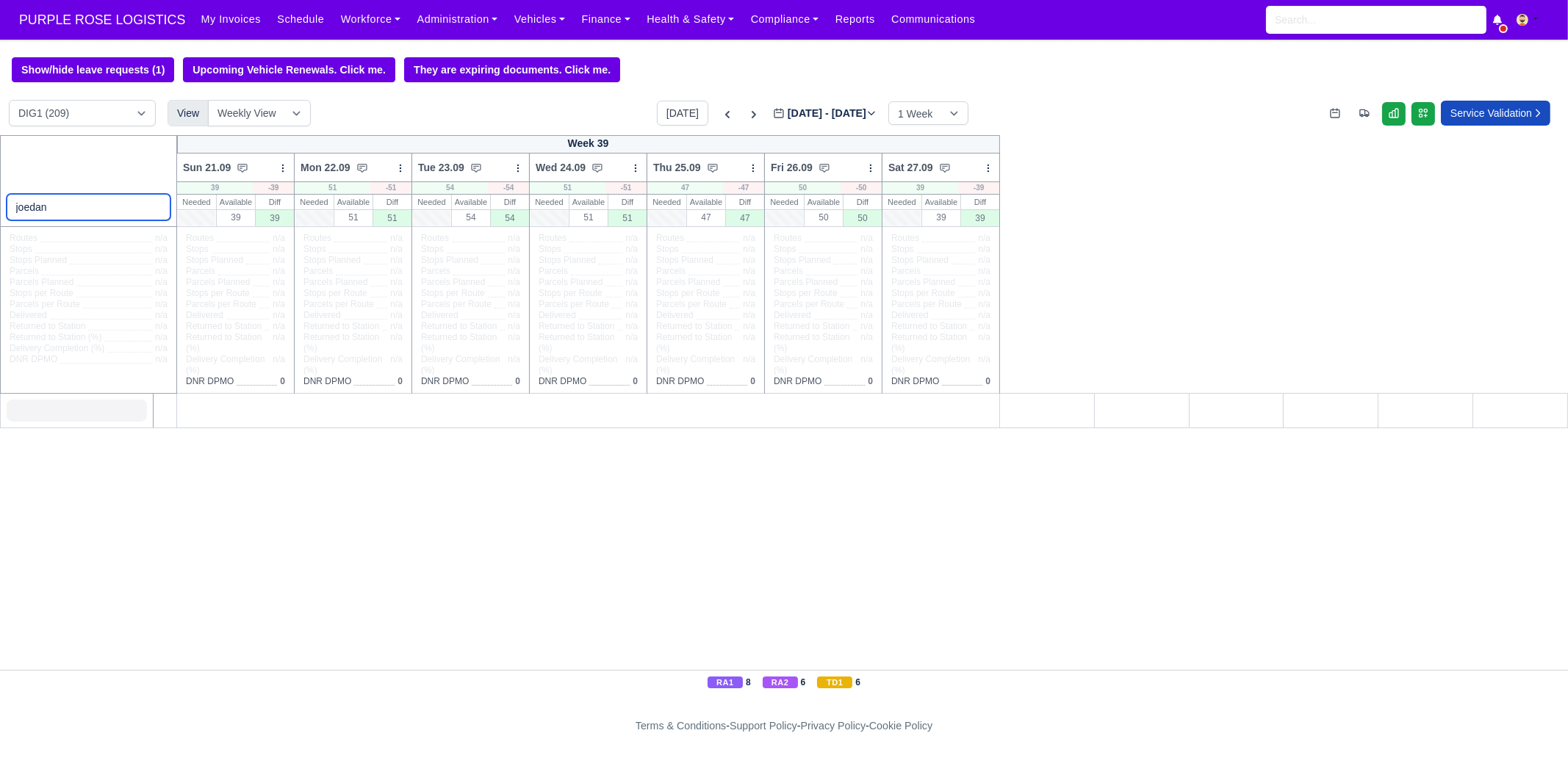
click at [153, 206] on input "joedan" at bounding box center [89, 207] width 165 height 26
click at [747, 116] on icon at bounding box center [754, 115] width 15 height 15
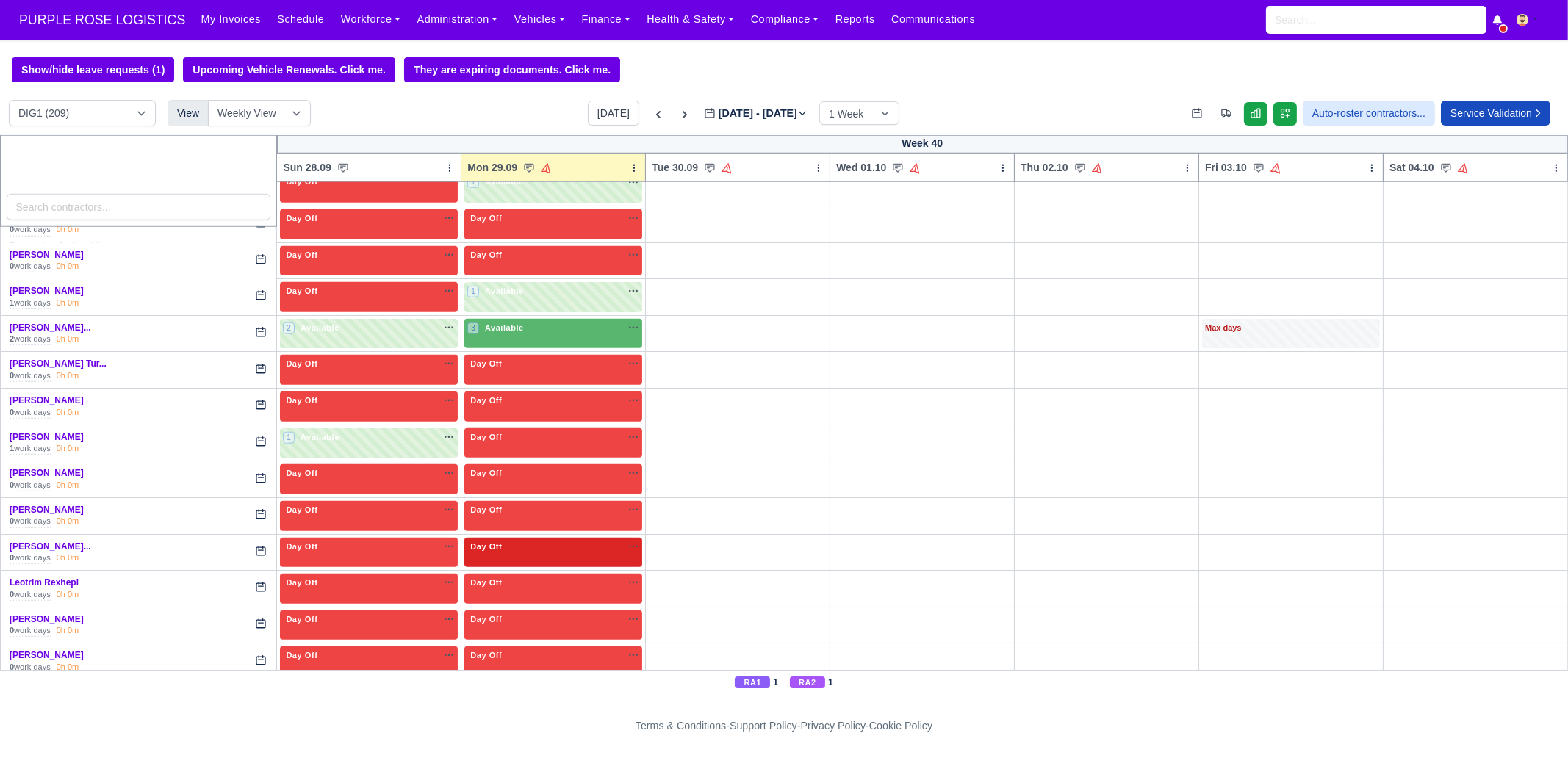
scroll to position [2204, 0]
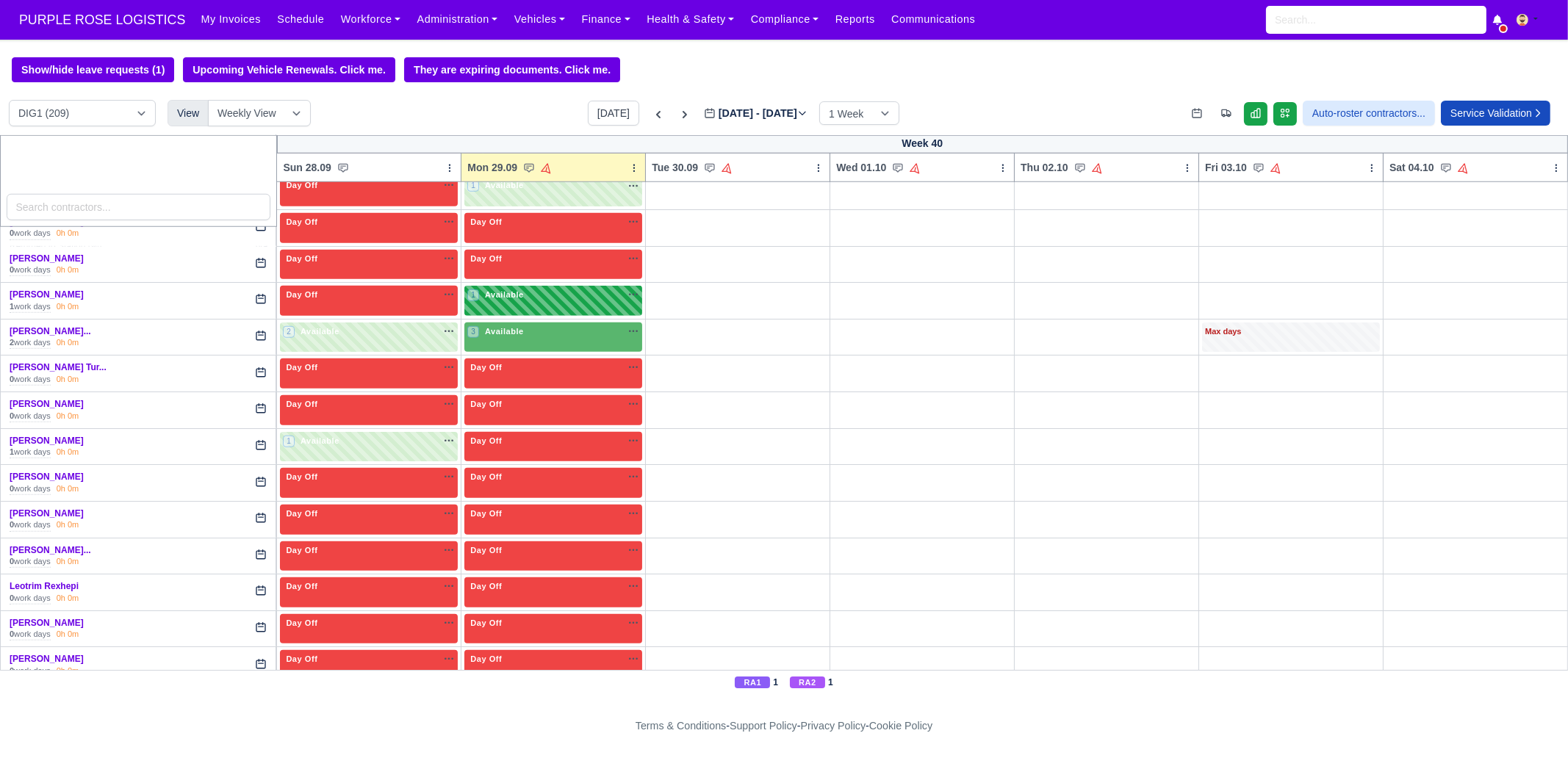
click at [532, 293] on div "1 Available" at bounding box center [553, 301] width 178 height 30
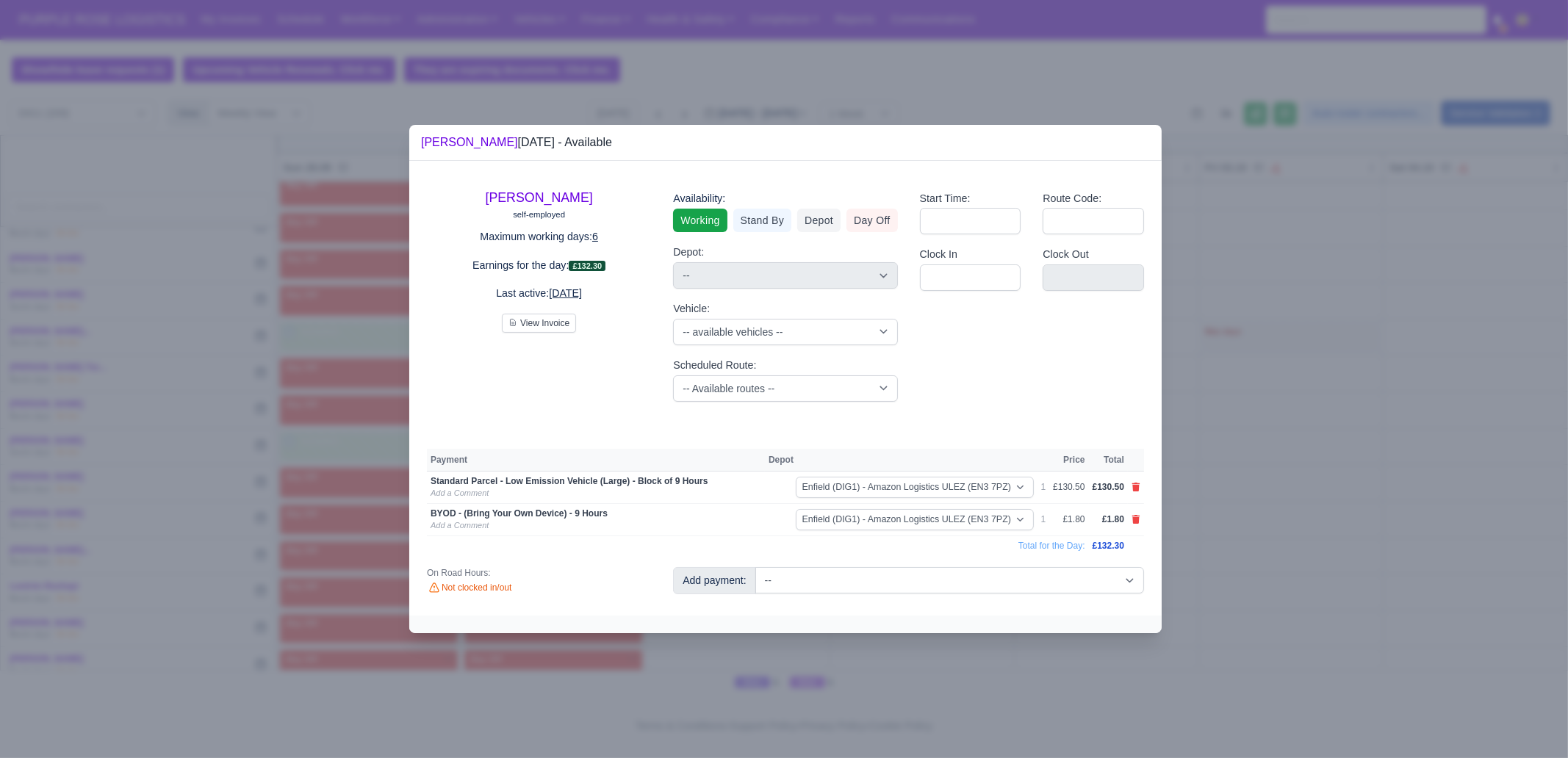
click at [1335, 502] on div at bounding box center [784, 379] width 1568 height 758
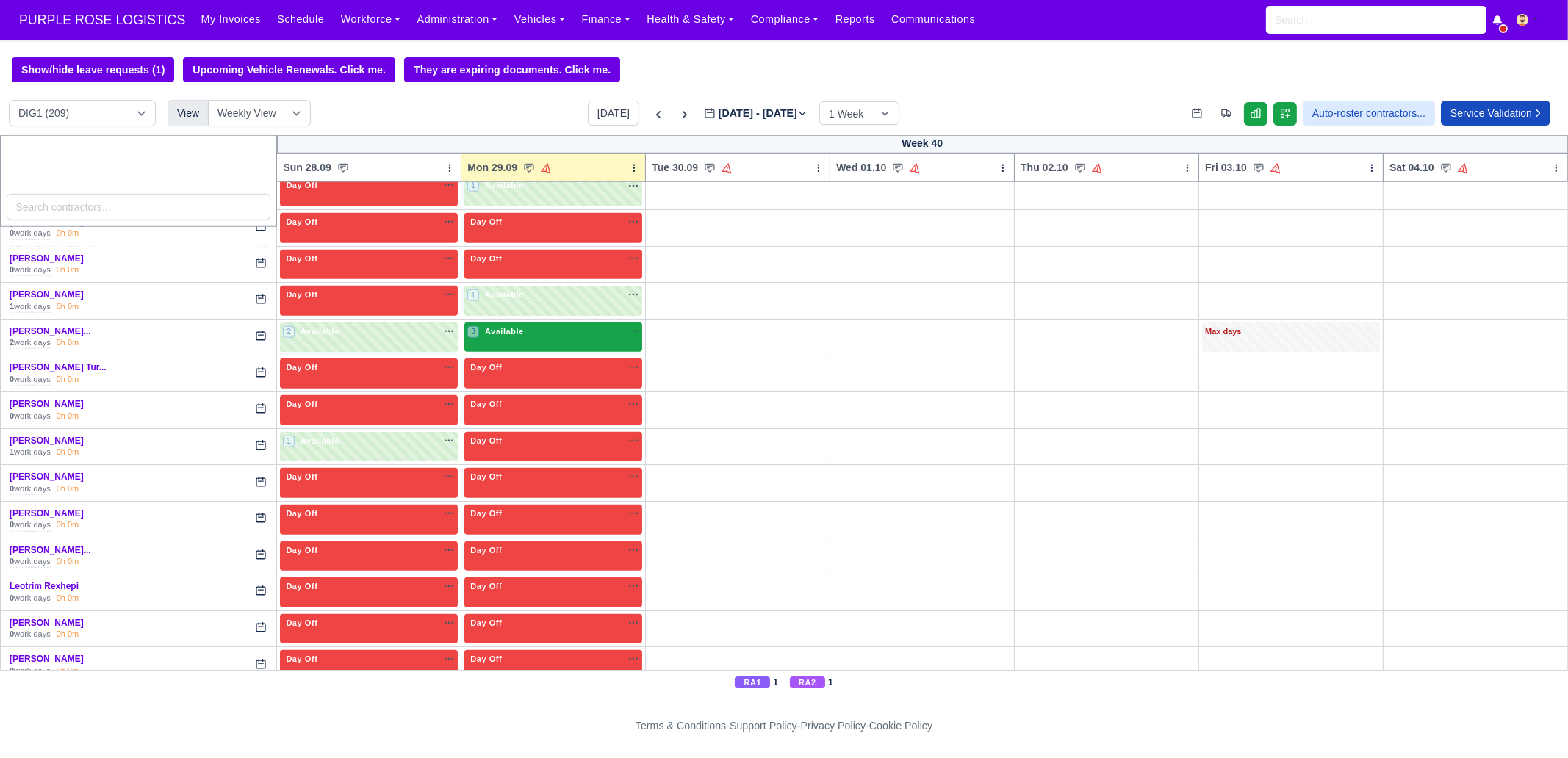
drag, startPoint x: 484, startPoint y: 322, endPoint x: 498, endPoint y: 327, distance: 14.9
click at [483, 326] on span "Available" at bounding box center [504, 331] width 45 height 10
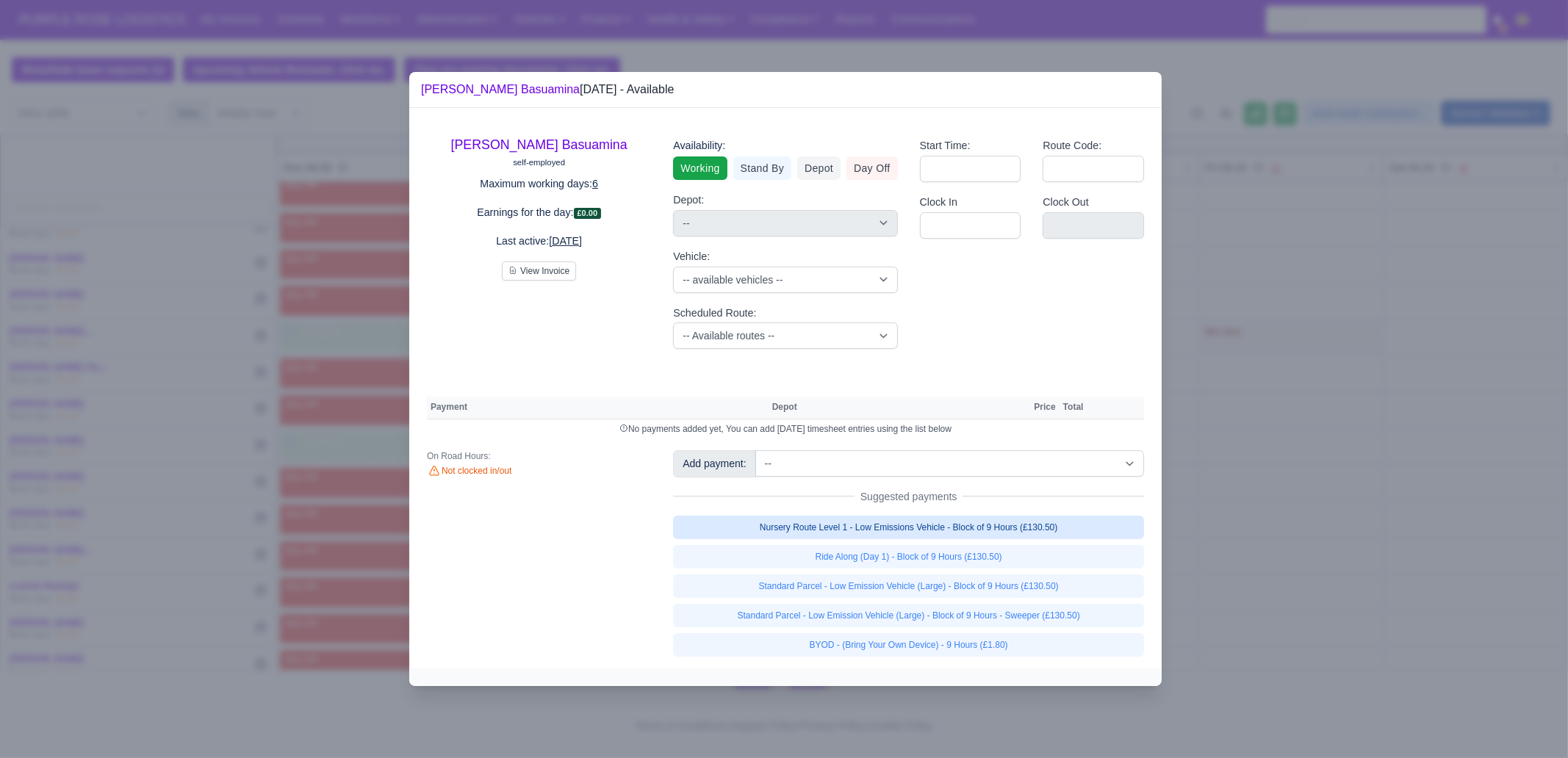
click at [1007, 527] on link "Nursery Route Level 1 - Low Emissions Vehicle - Block of 9 Hours (£130.50)" at bounding box center [908, 527] width 471 height 23
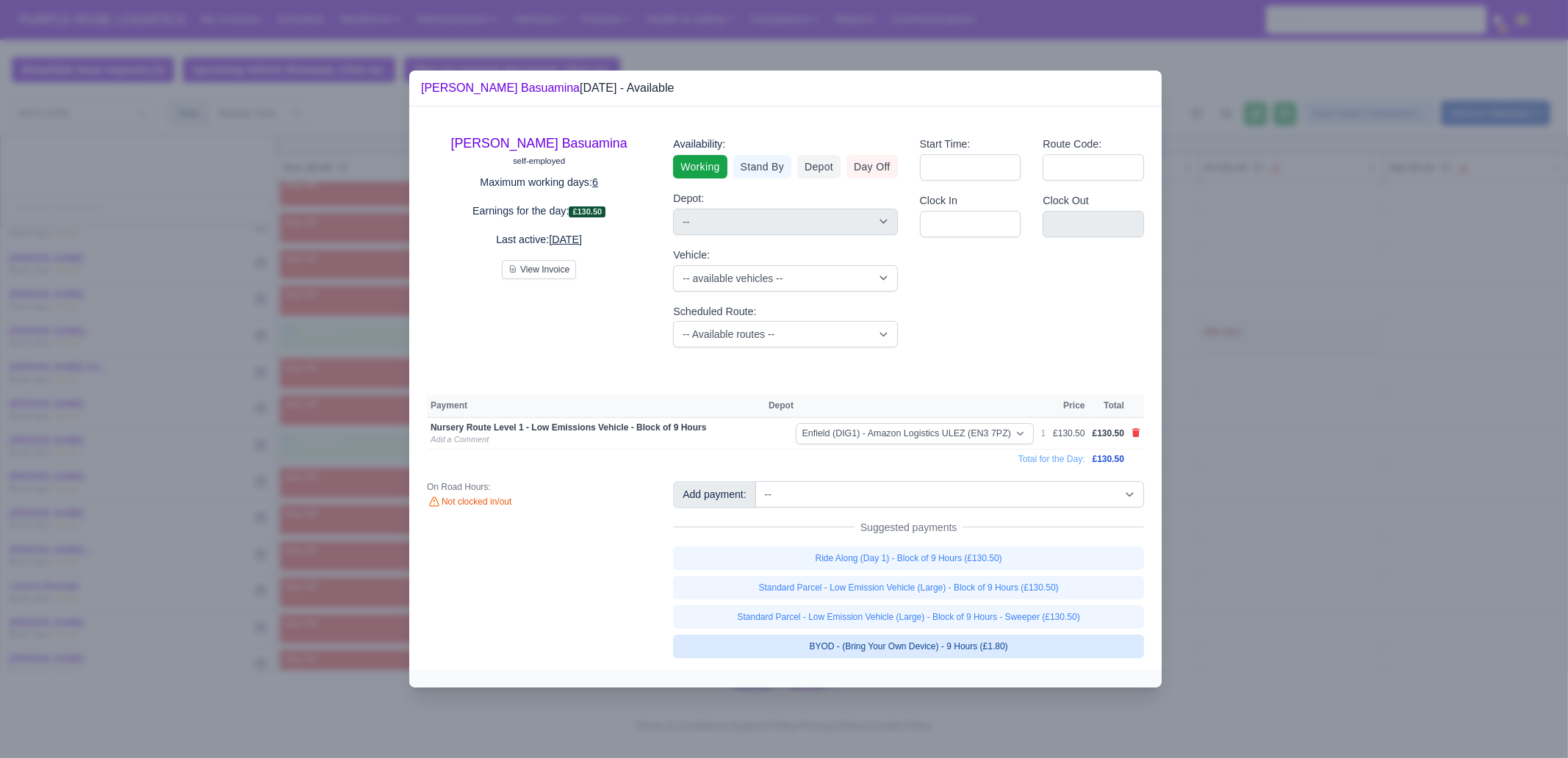
click at [1022, 643] on link "BYOD - (Bring Your Own Device) - 9 Hours (£1.80)" at bounding box center [908, 646] width 471 height 23
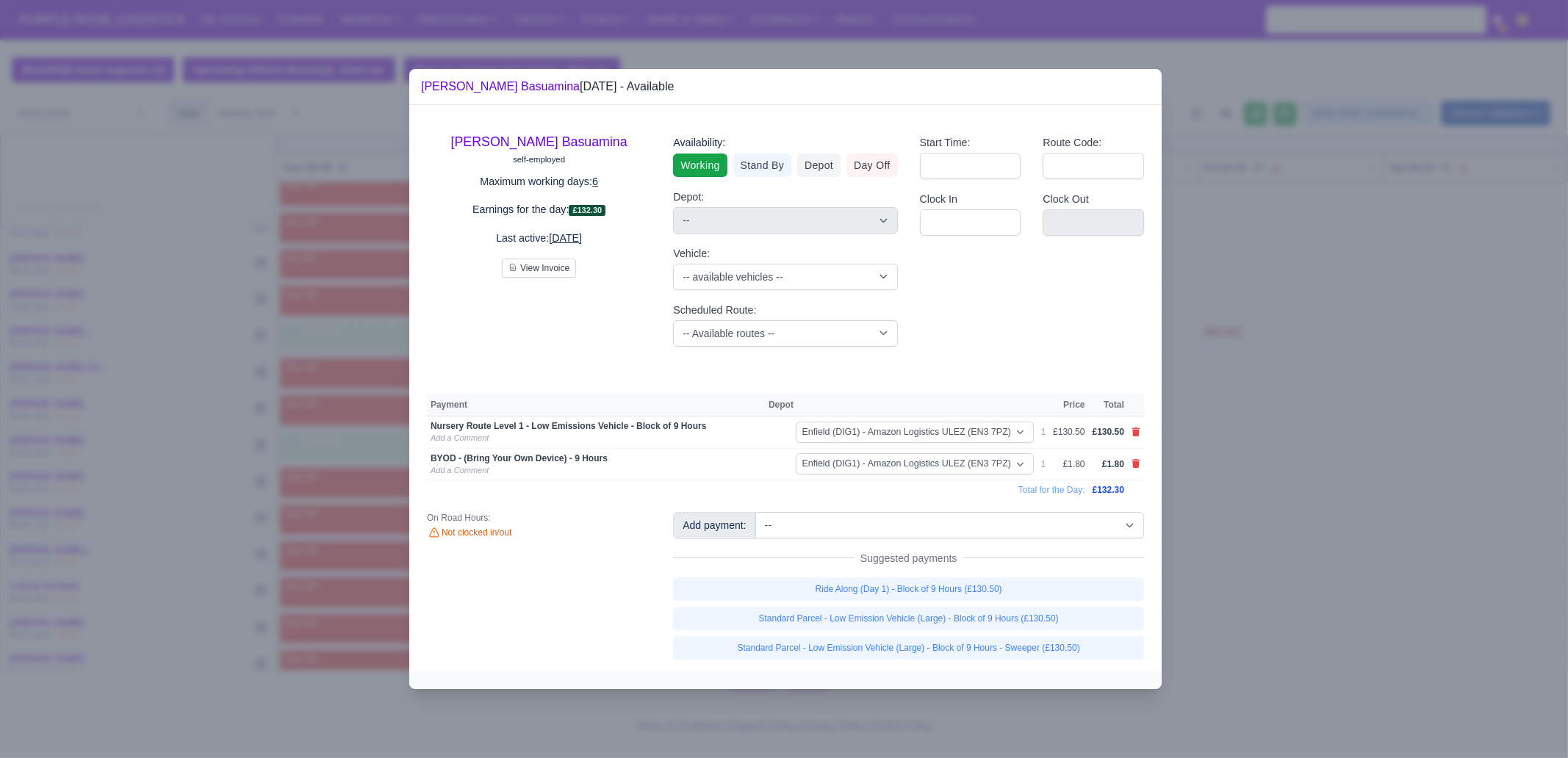
click at [1260, 518] on div at bounding box center [784, 379] width 1568 height 758
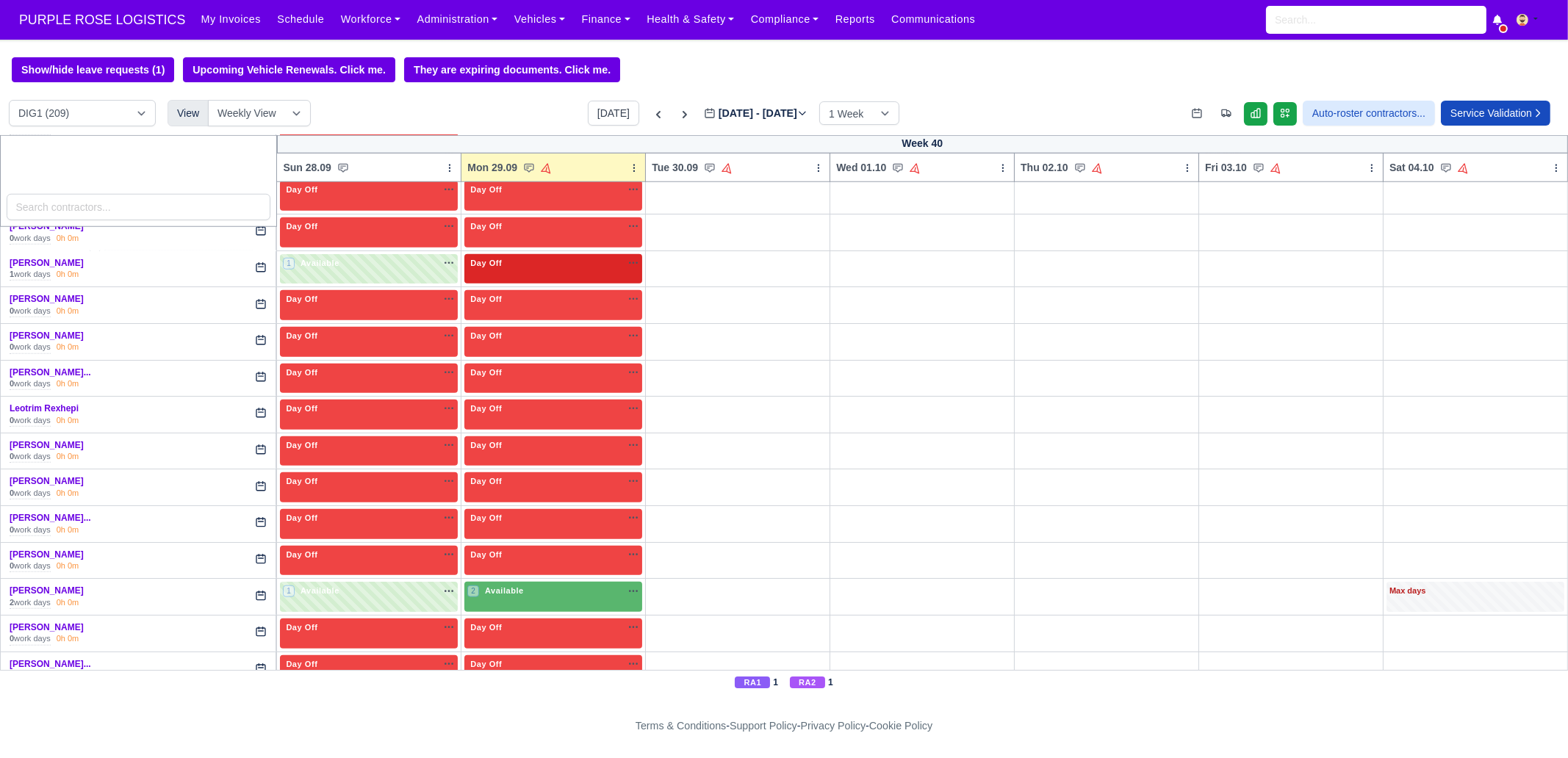
scroll to position [2388, 0]
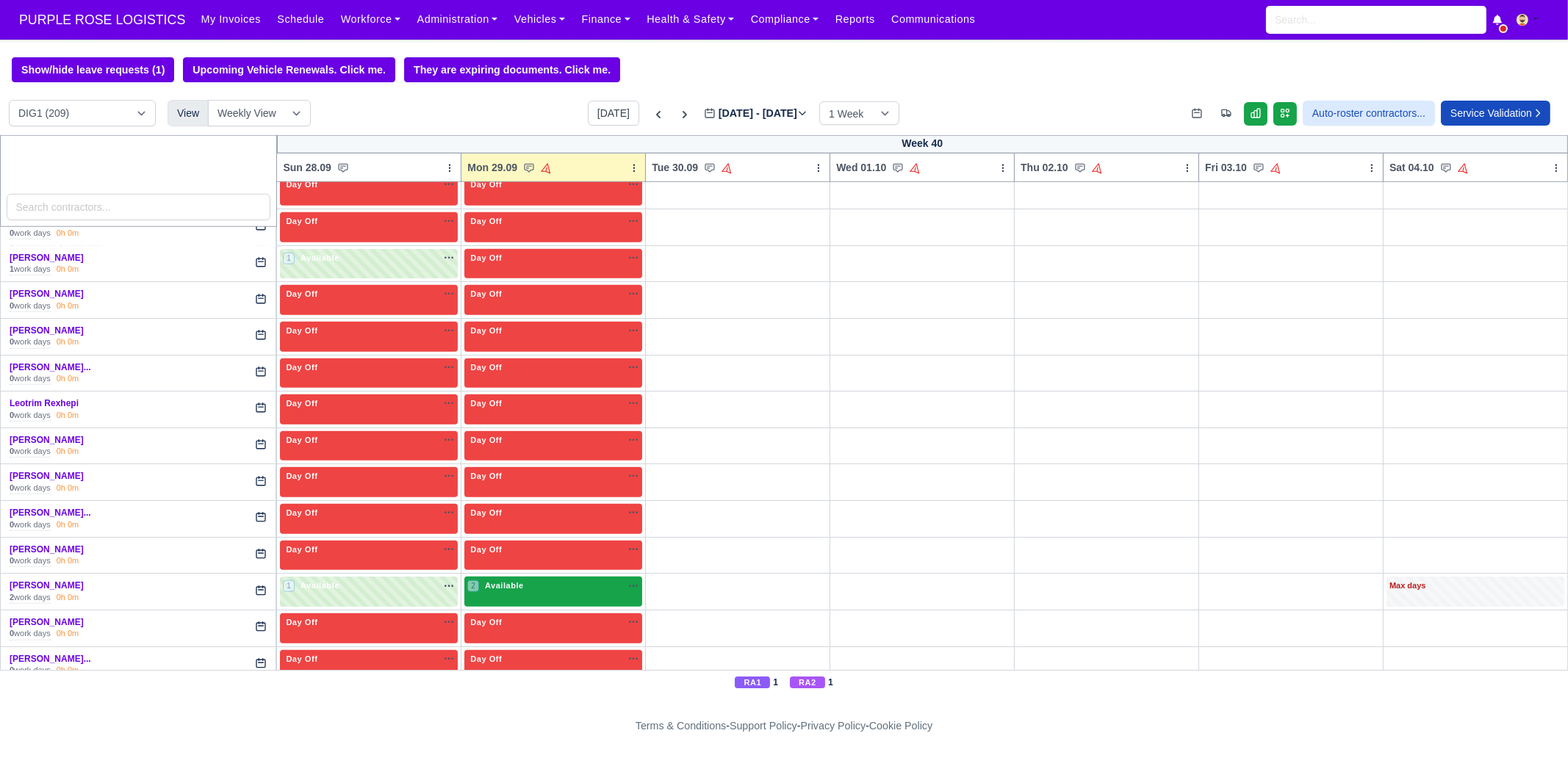
click at [524, 584] on div "2 Available" at bounding box center [553, 592] width 178 height 30
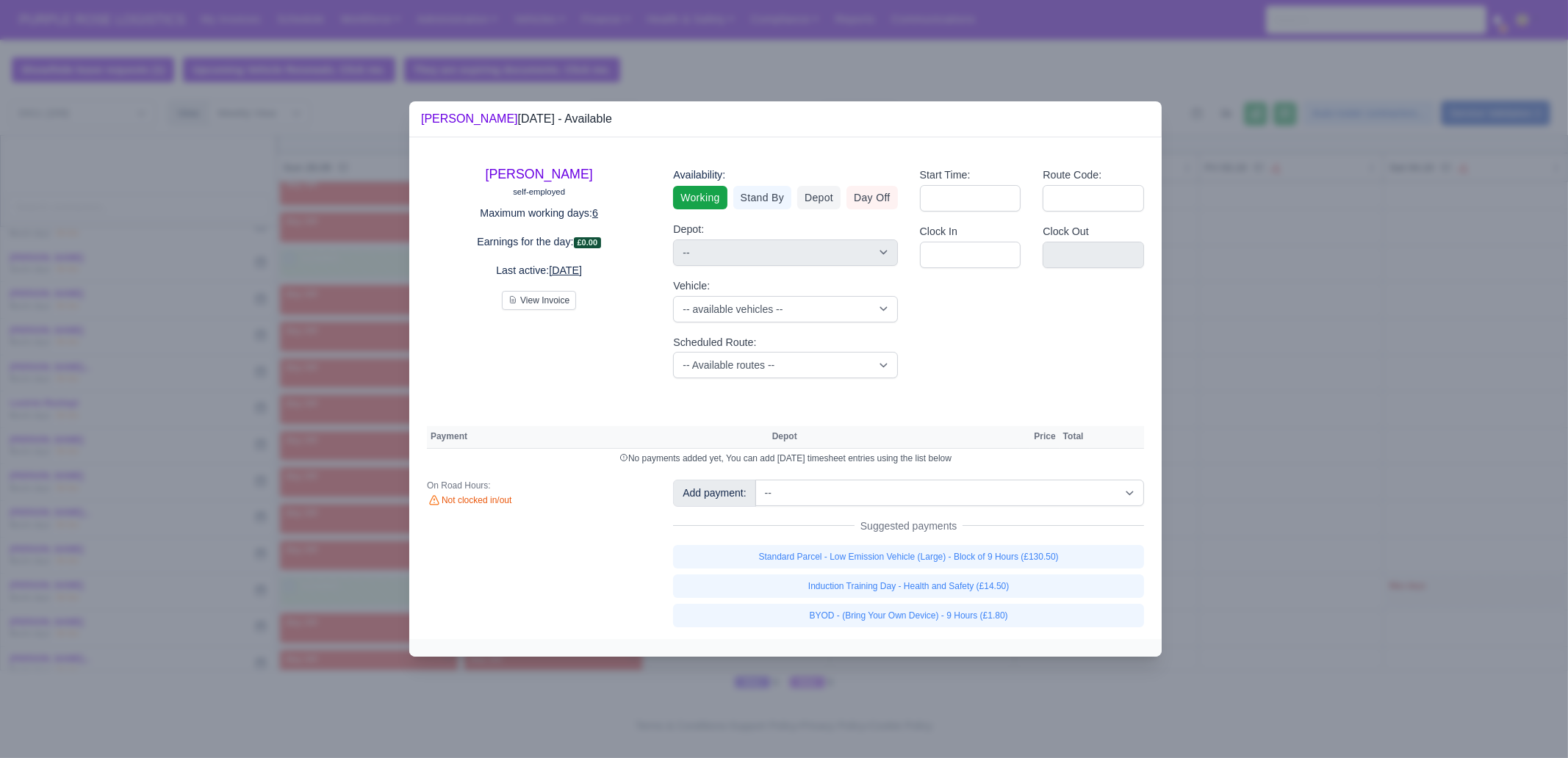
click at [970, 569] on div "Standard Parcel - Low Emission Vehicle (Large) - Block of 9 Hours (£130.50) Ind…" at bounding box center [908, 586] width 471 height 82
click at [977, 566] on link "Standard Parcel - Low Emission Vehicle (Large) - Block of 9 Hours (£130.50)" at bounding box center [908, 557] width 471 height 23
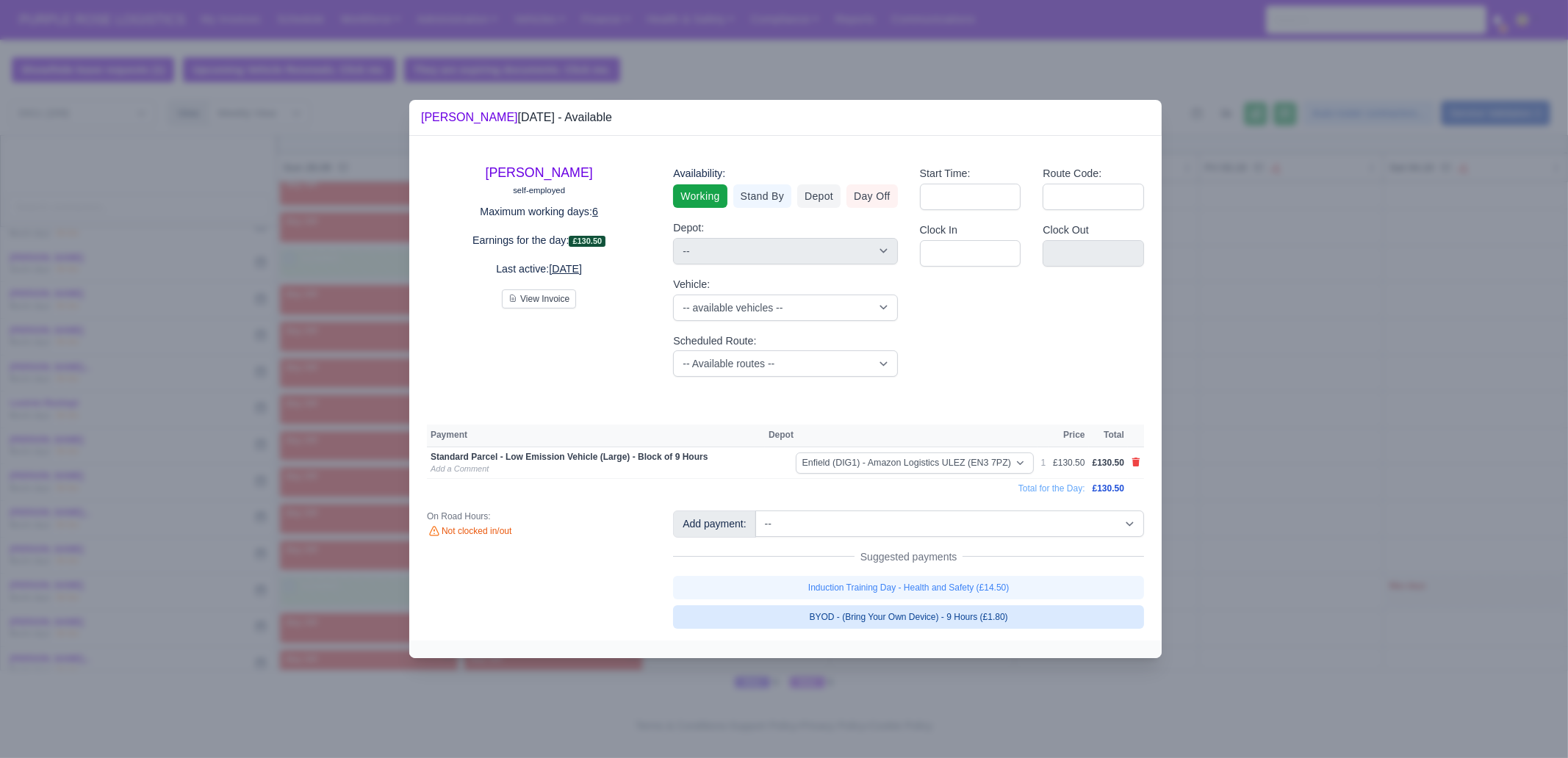
click at [986, 624] on link "BYOD - (Bring Your Own Device) - 9 Hours (£1.80)" at bounding box center [908, 616] width 471 height 23
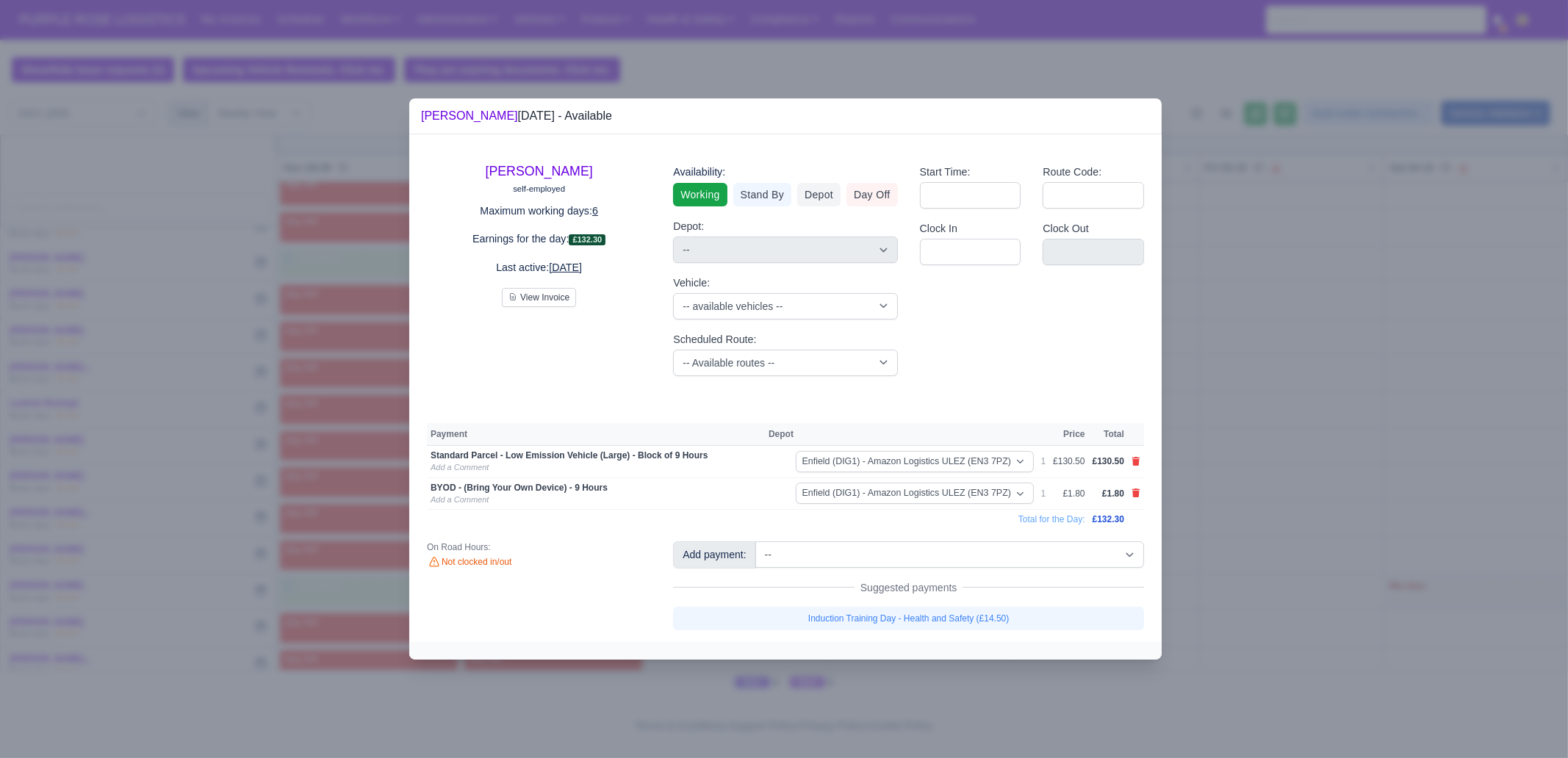
click at [1230, 557] on div at bounding box center [784, 379] width 1568 height 758
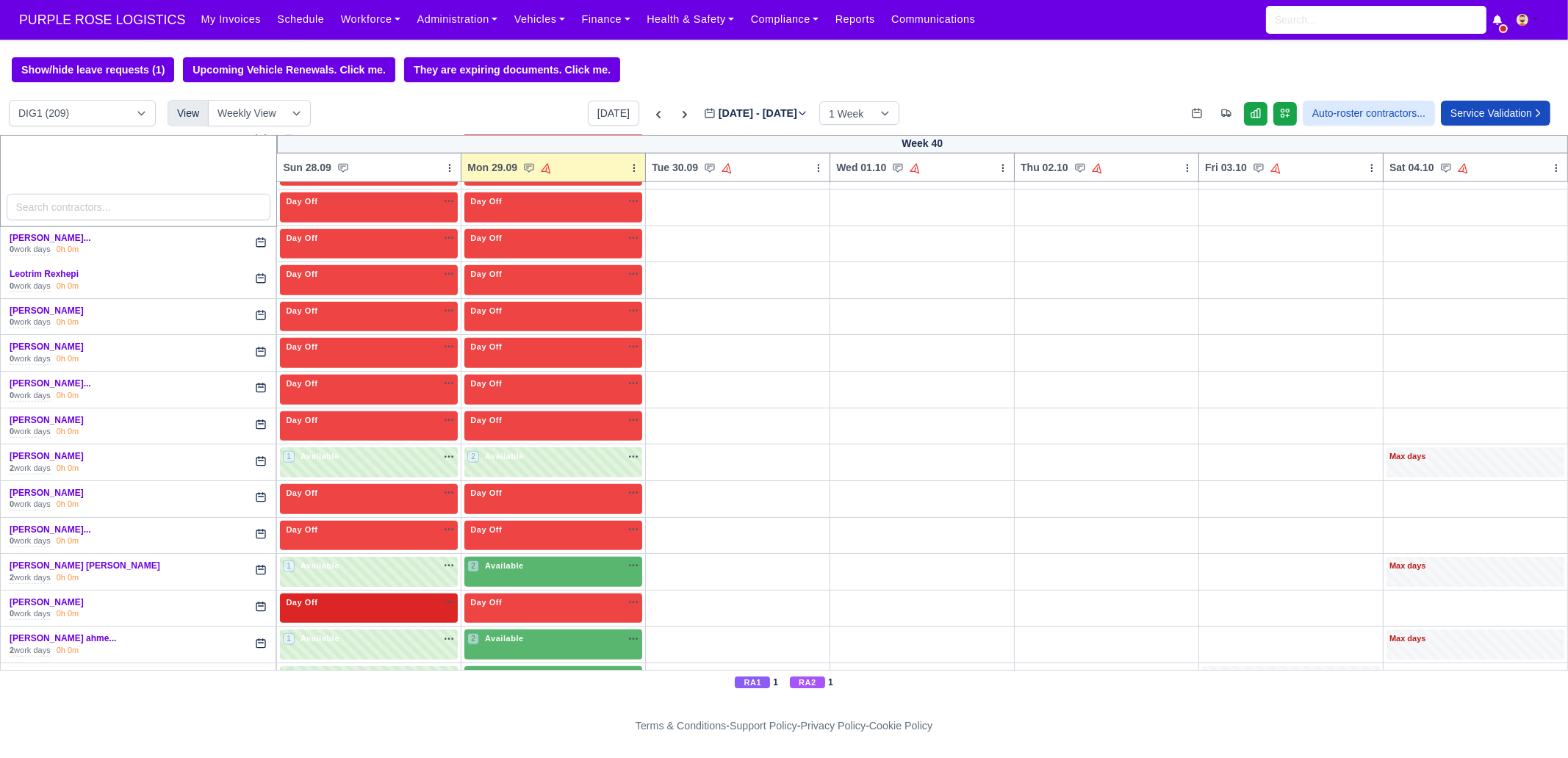
scroll to position [2571, 0]
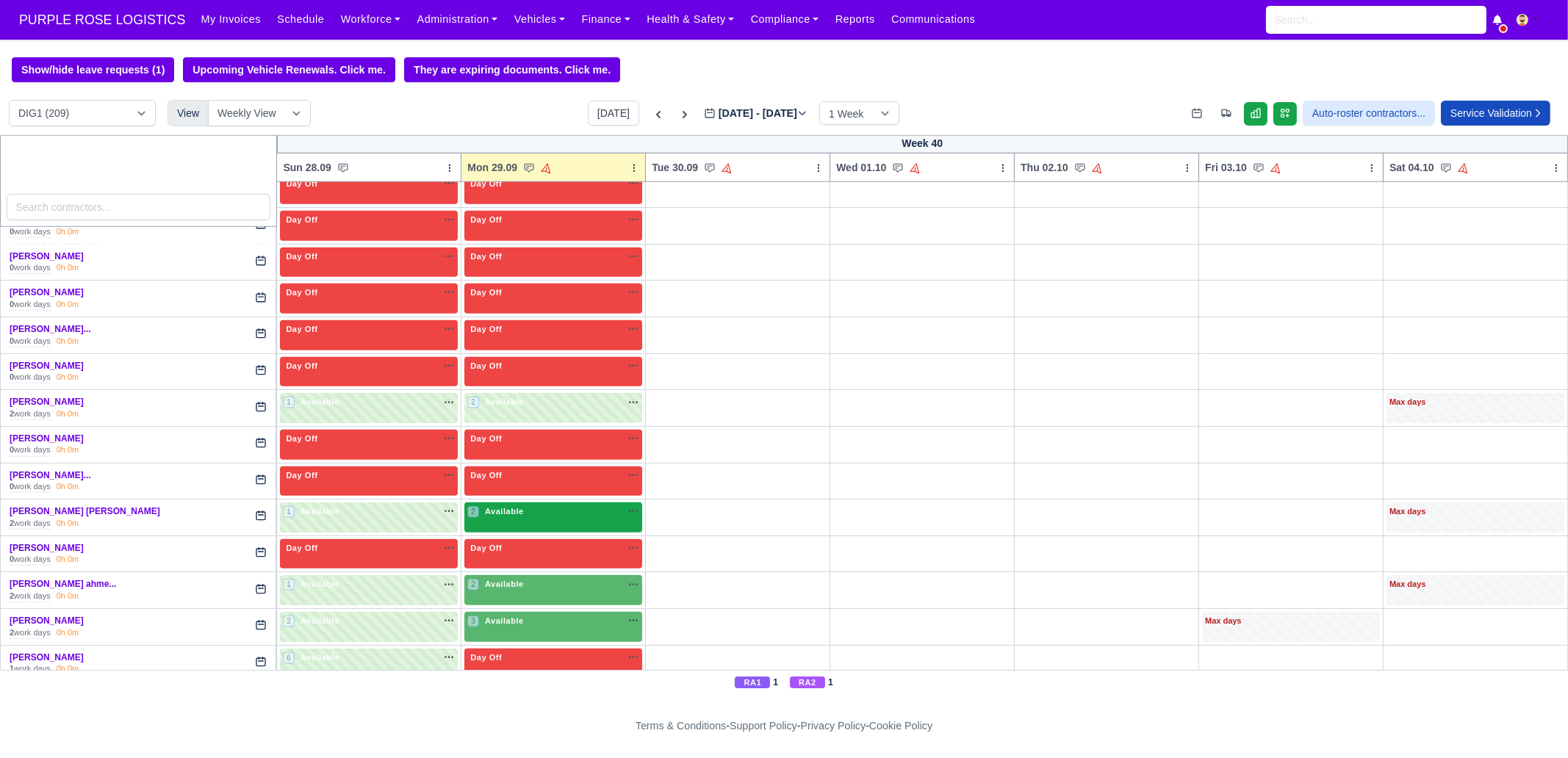
click at [488, 504] on div "2 Available" at bounding box center [553, 517] width 178 height 30
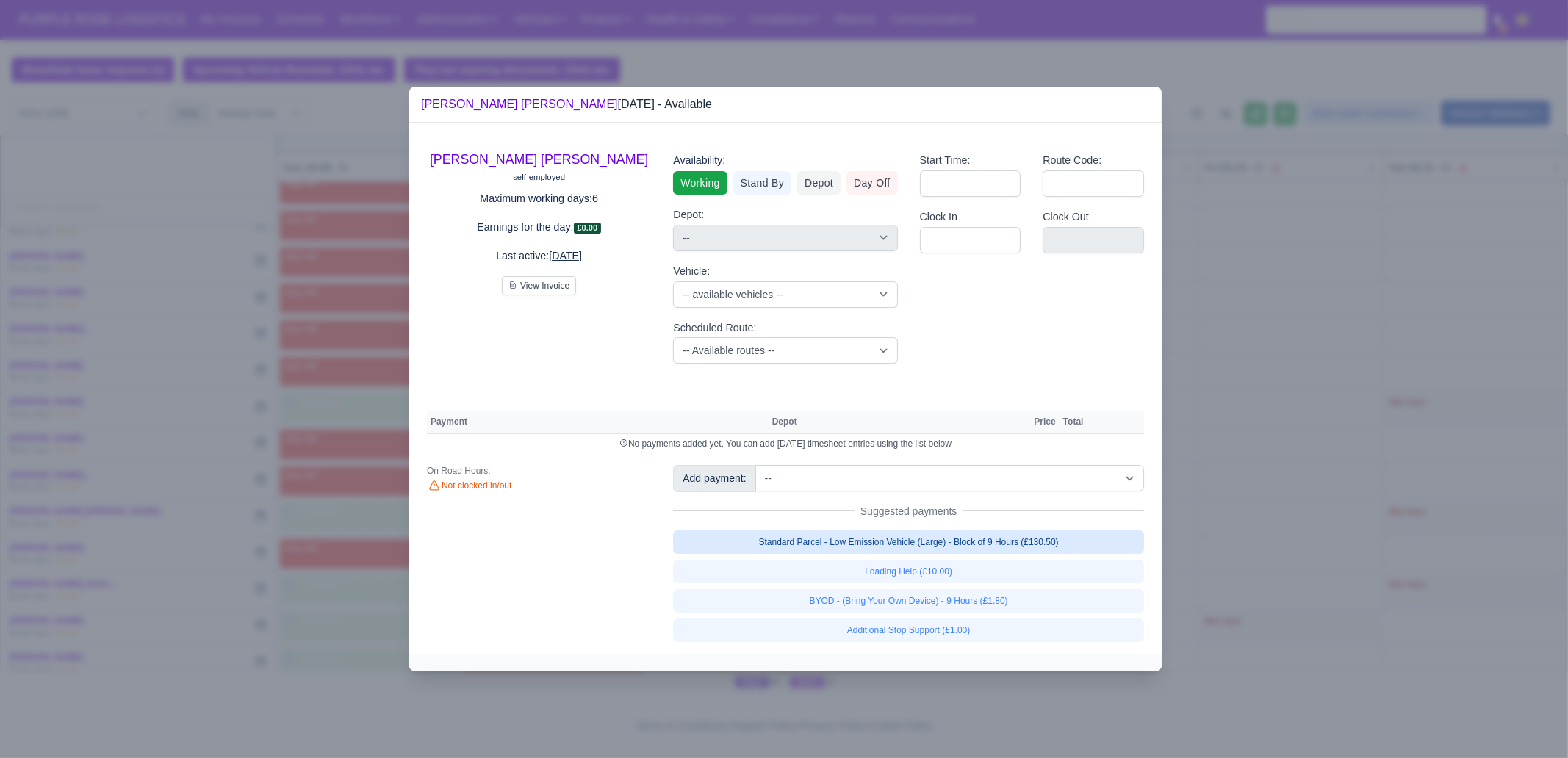
click at [974, 546] on link "Standard Parcel - Low Emission Vehicle (Large) - Block of 9 Hours (£130.50)" at bounding box center [908, 542] width 471 height 23
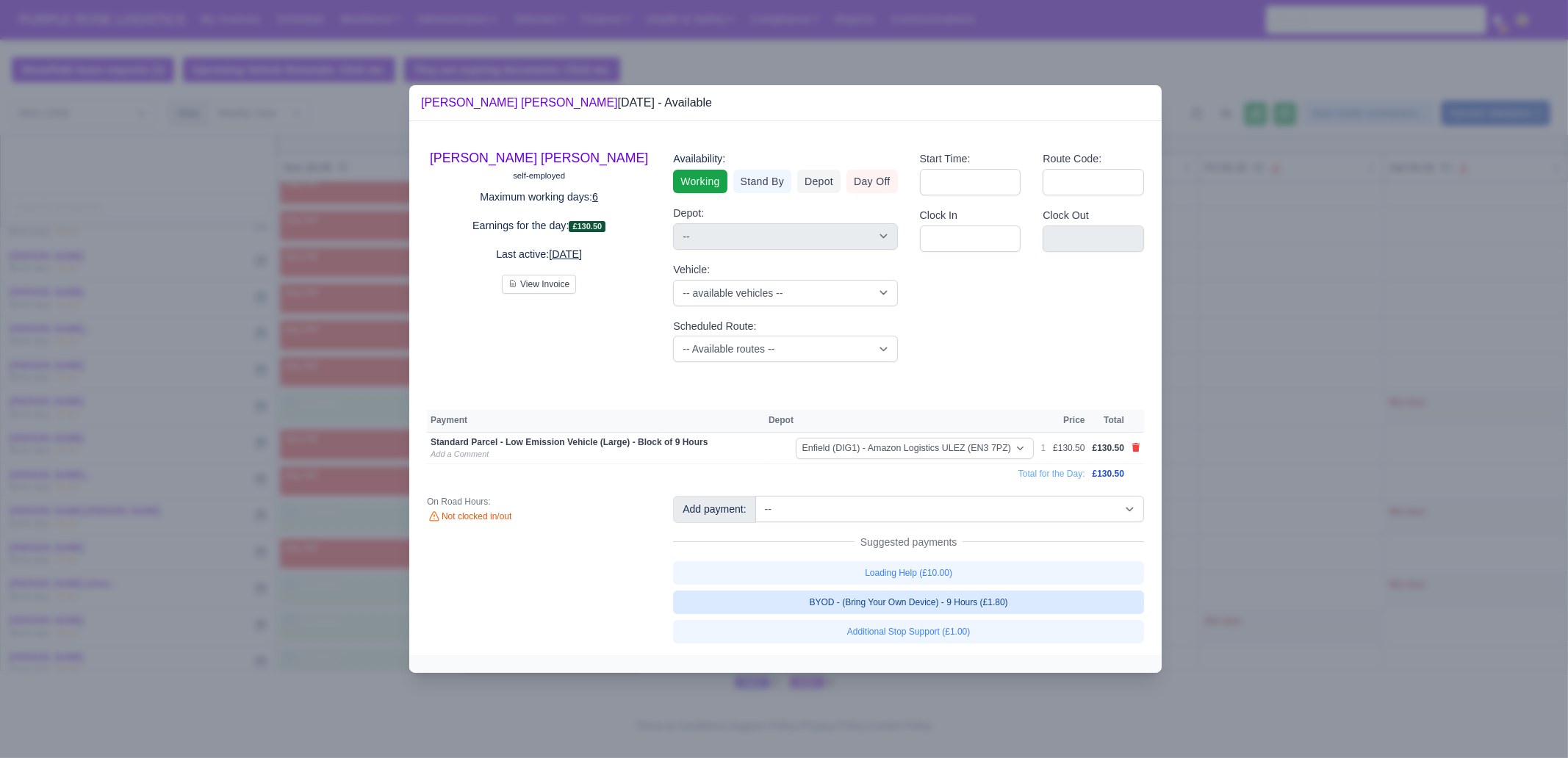
click at [987, 604] on link "BYOD - (Bring Your Own Device) - 9 Hours (£1.80)" at bounding box center [908, 602] width 471 height 23
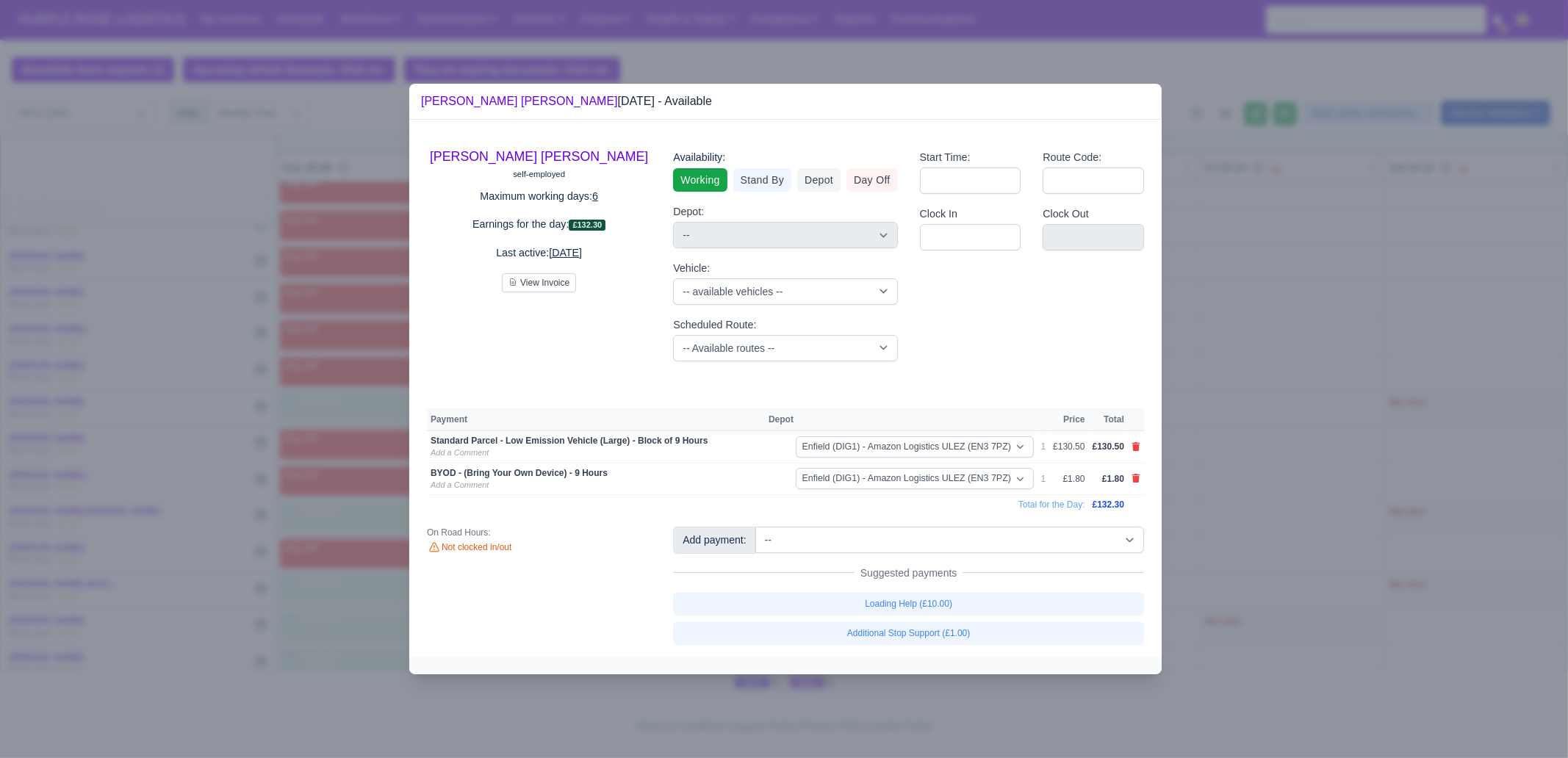
click at [1239, 526] on div at bounding box center [784, 379] width 1568 height 758
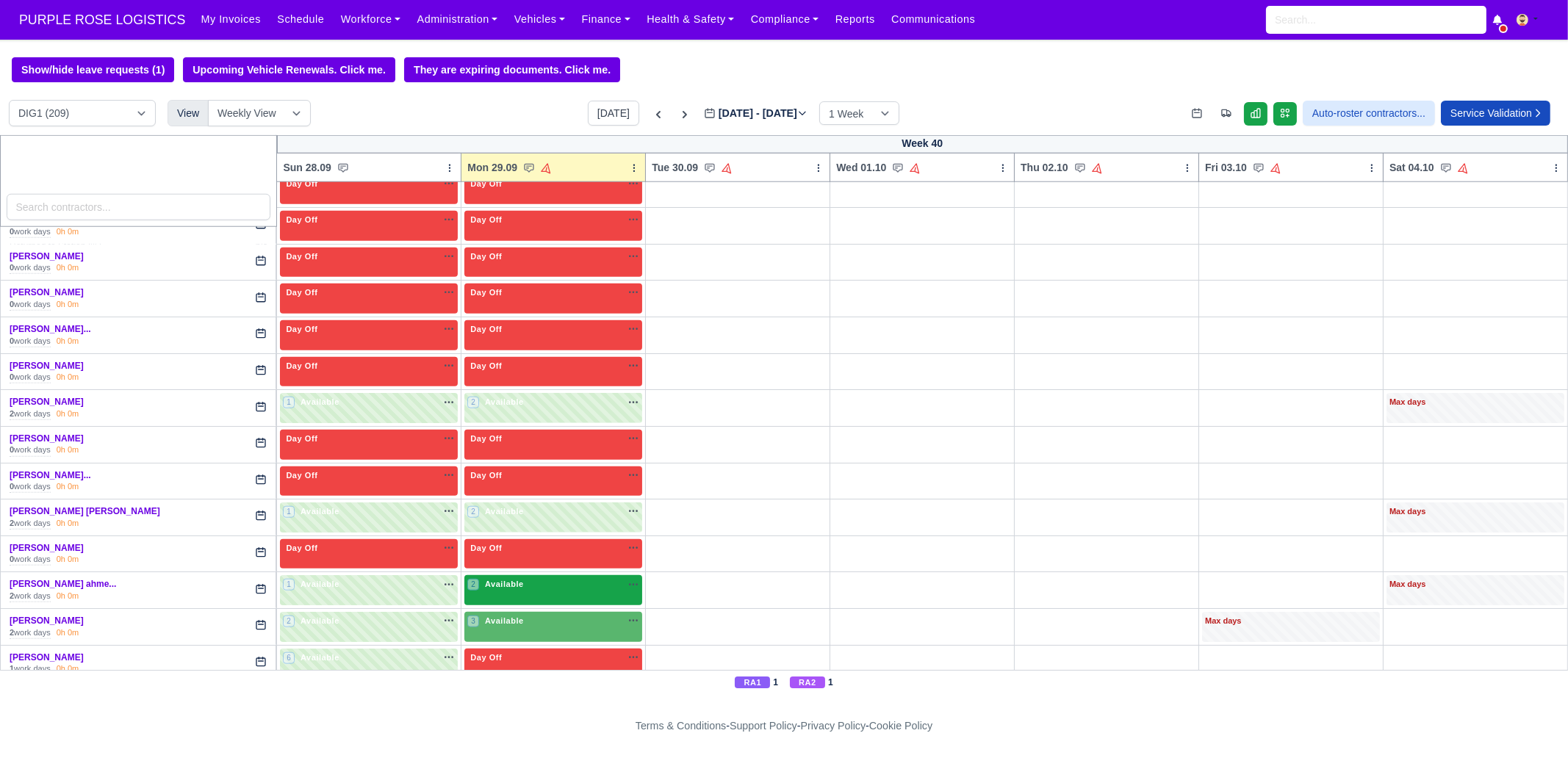
click at [508, 579] on span "Available" at bounding box center [504, 584] width 45 height 10
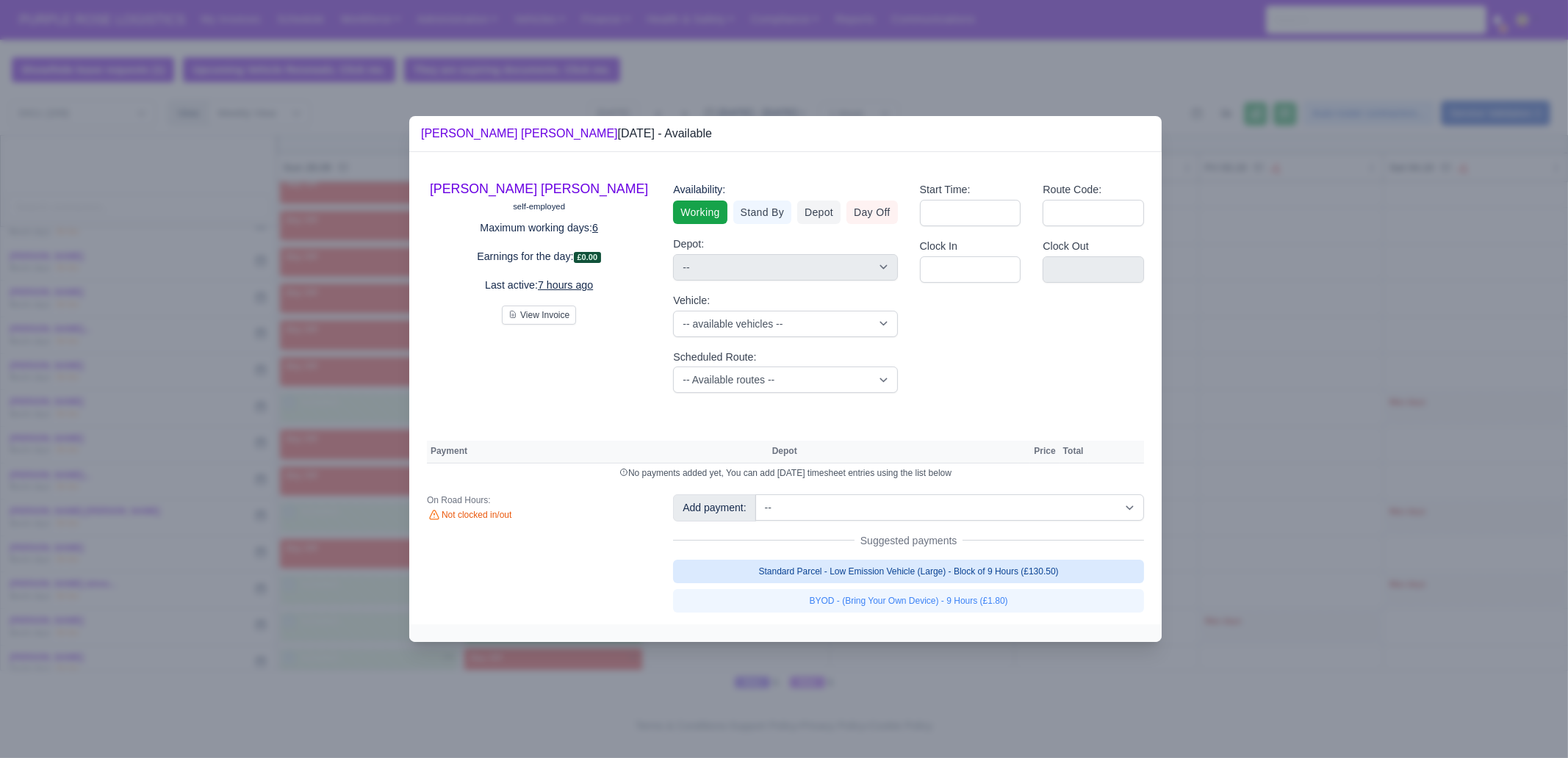
click at [882, 560] on link "Standard Parcel - Low Emission Vehicle (Large) - Block of 9 Hours (£130.50)" at bounding box center [908, 572] width 471 height 23
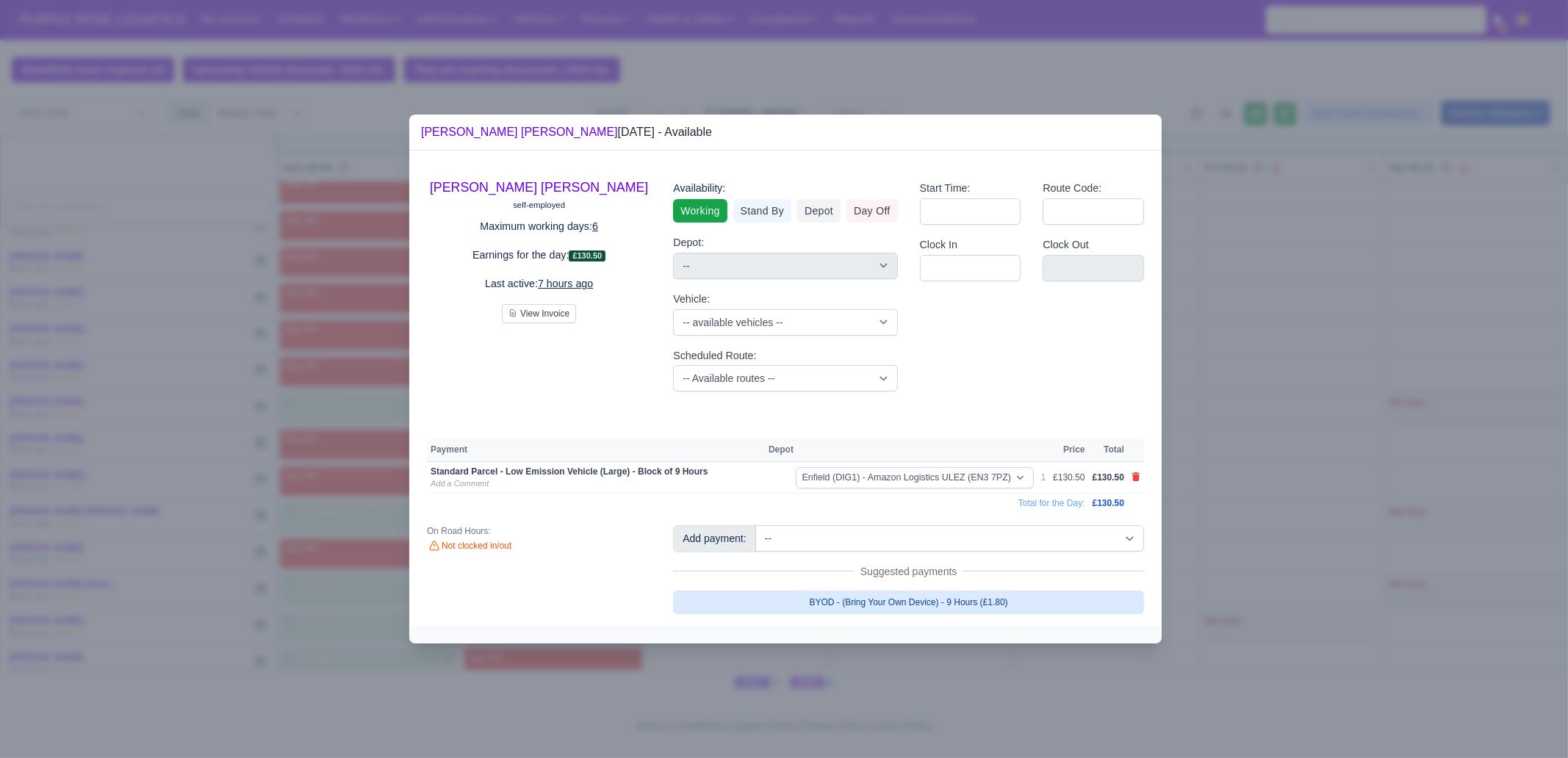
click at [897, 595] on link "BYOD - (Bring Your Own Device) - 9 Hours (£1.80)" at bounding box center [908, 602] width 471 height 23
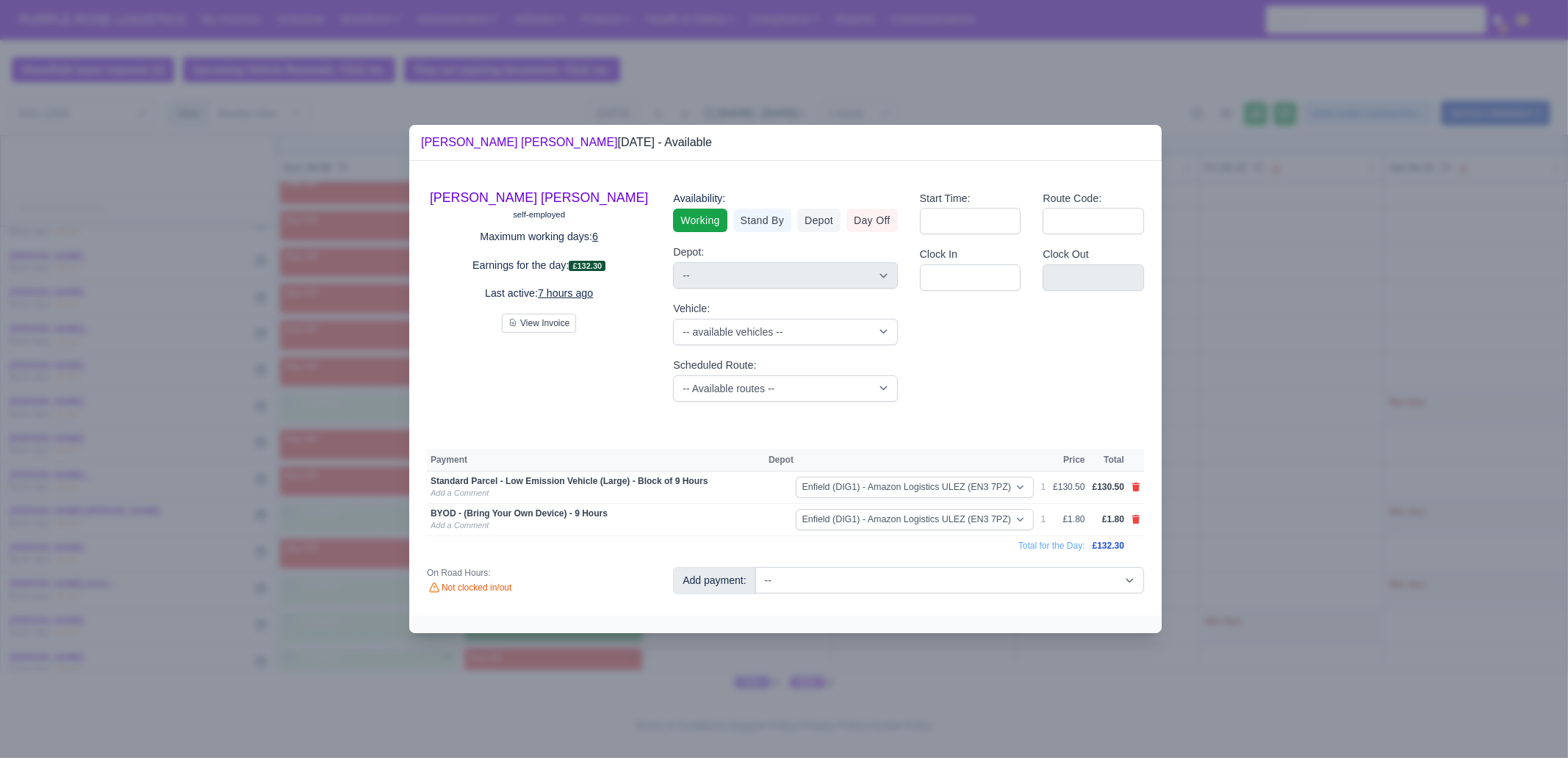
click at [871, 659] on div at bounding box center [784, 379] width 1568 height 758
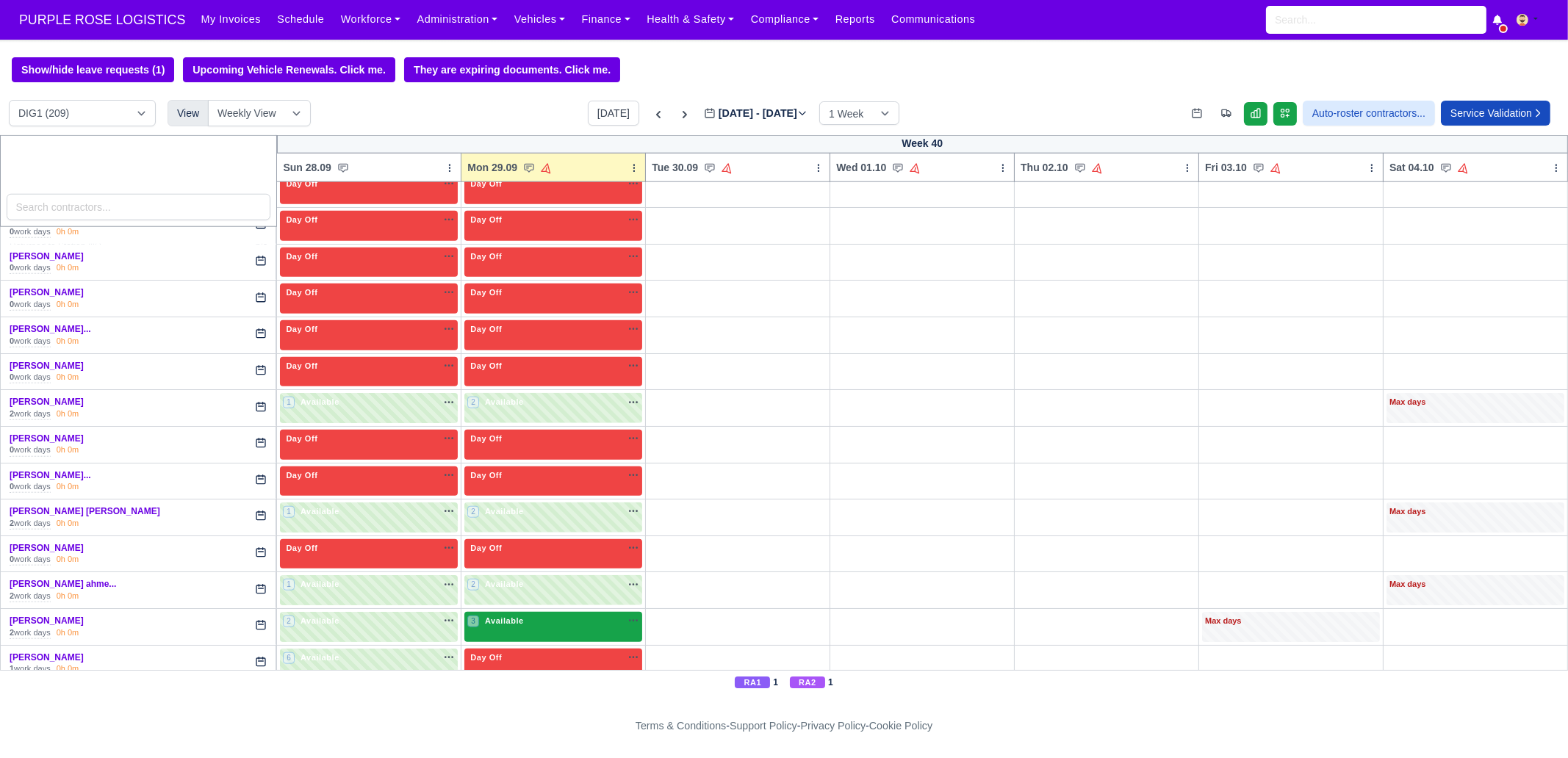
click at [532, 615] on div "3 Available na" at bounding box center [553, 621] width 172 height 12
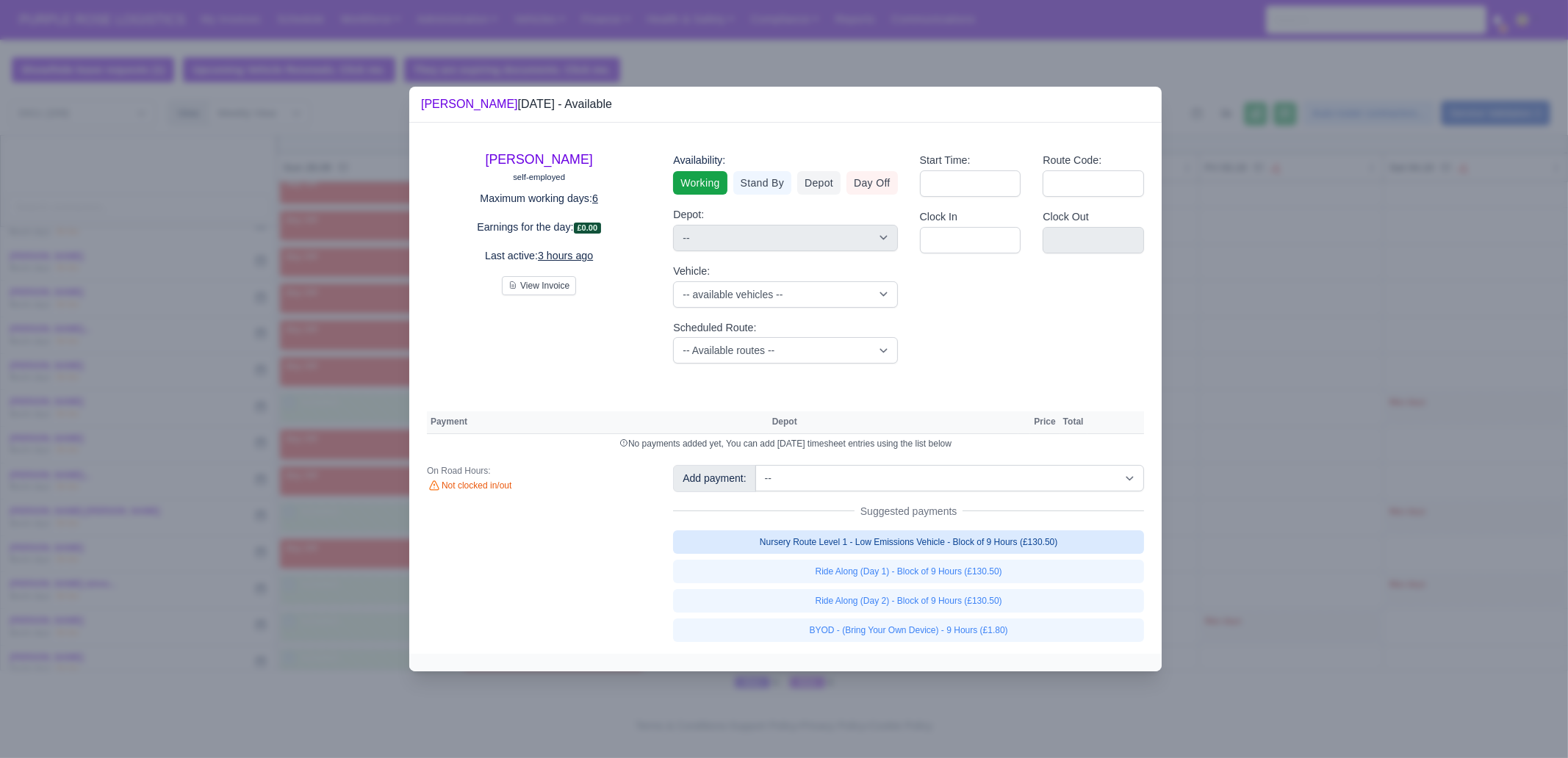
click at [929, 546] on link "Nursery Route Level 1 - Low Emissions Vehicle - Block of 9 Hours (£130.50)" at bounding box center [908, 542] width 471 height 23
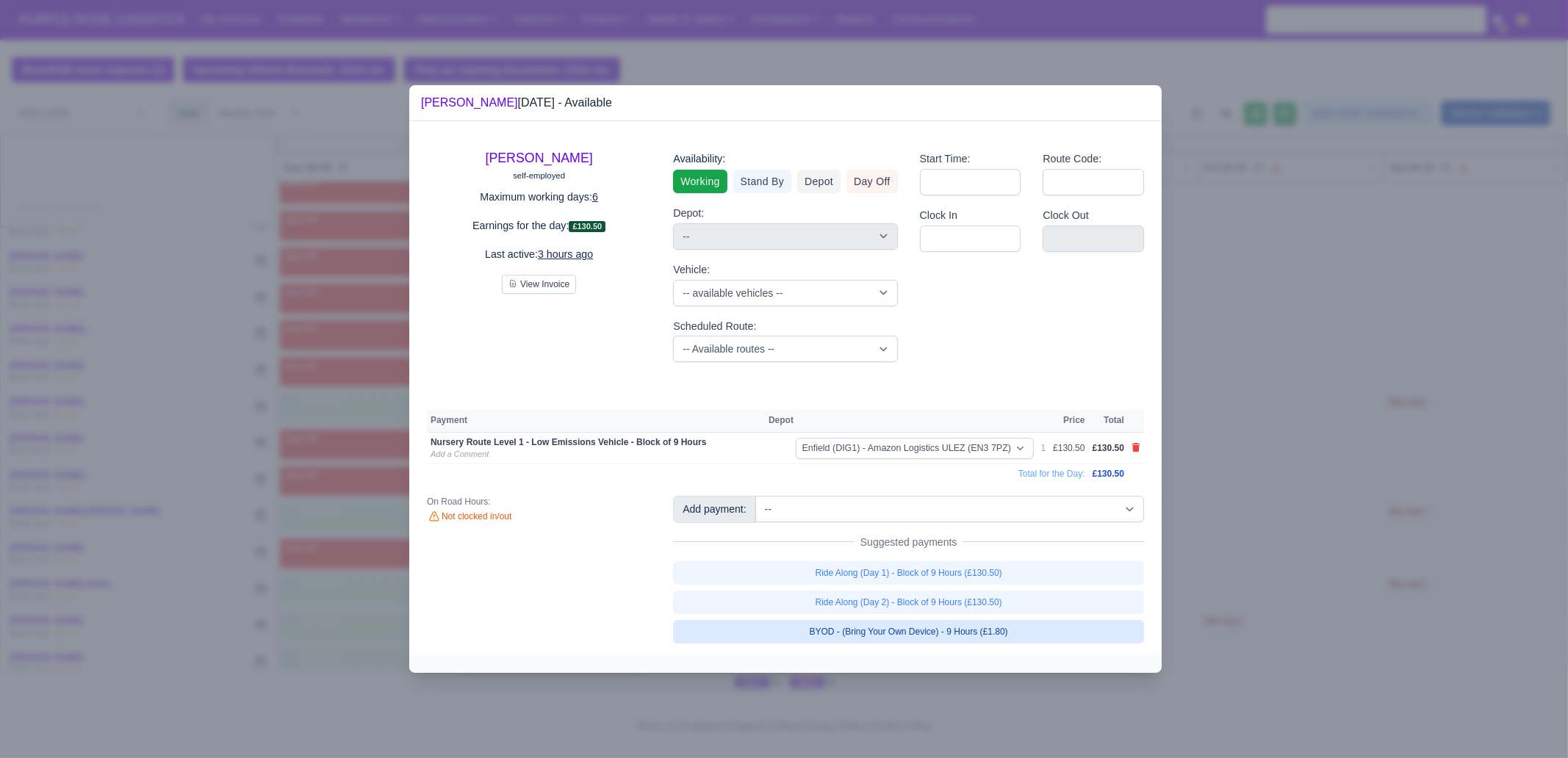
click at [941, 629] on link "BYOD - (Bring Your Own Device) - 9 Hours (£1.80)" at bounding box center [908, 631] width 471 height 23
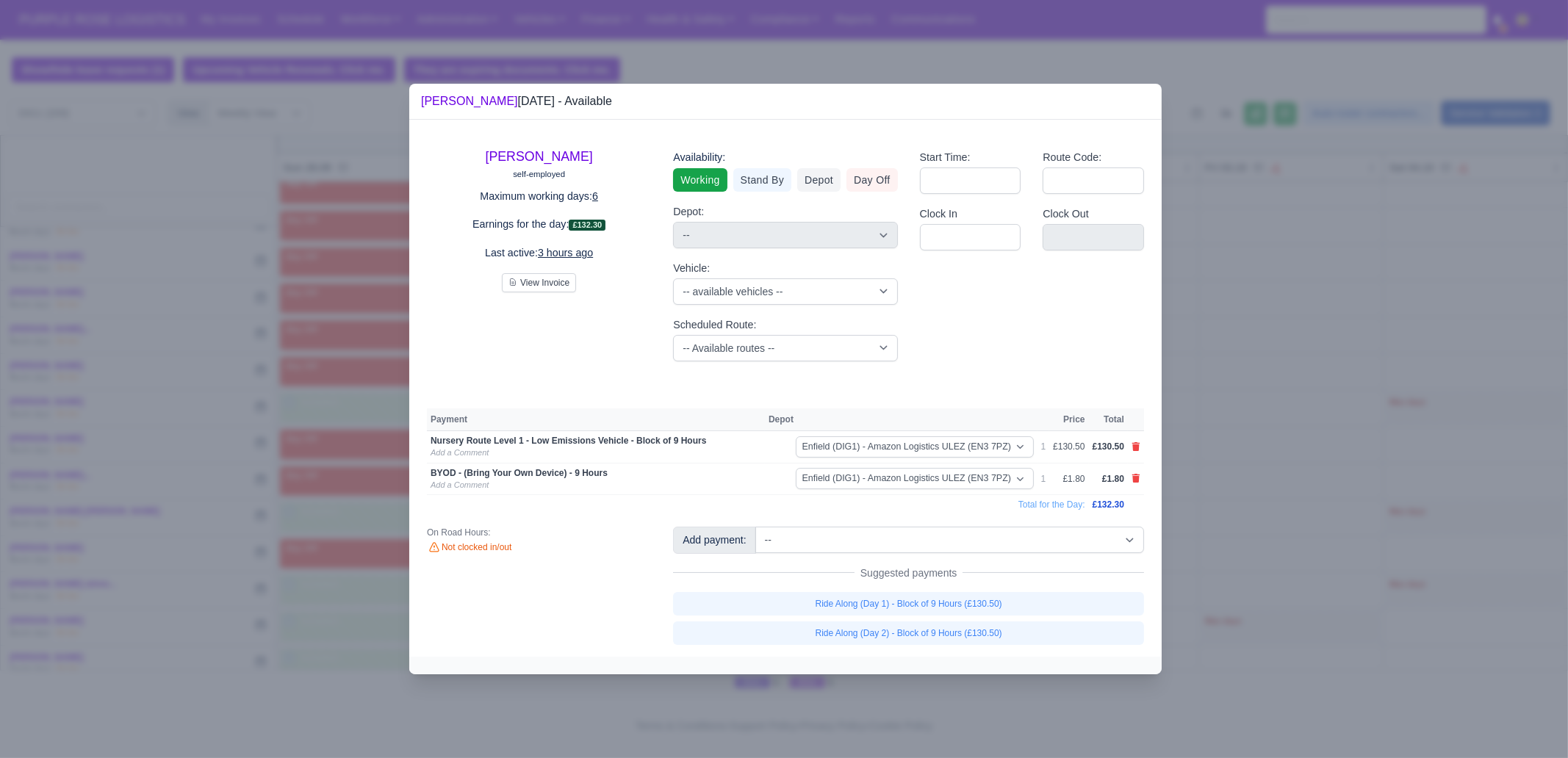
click at [1215, 513] on div at bounding box center [784, 379] width 1568 height 758
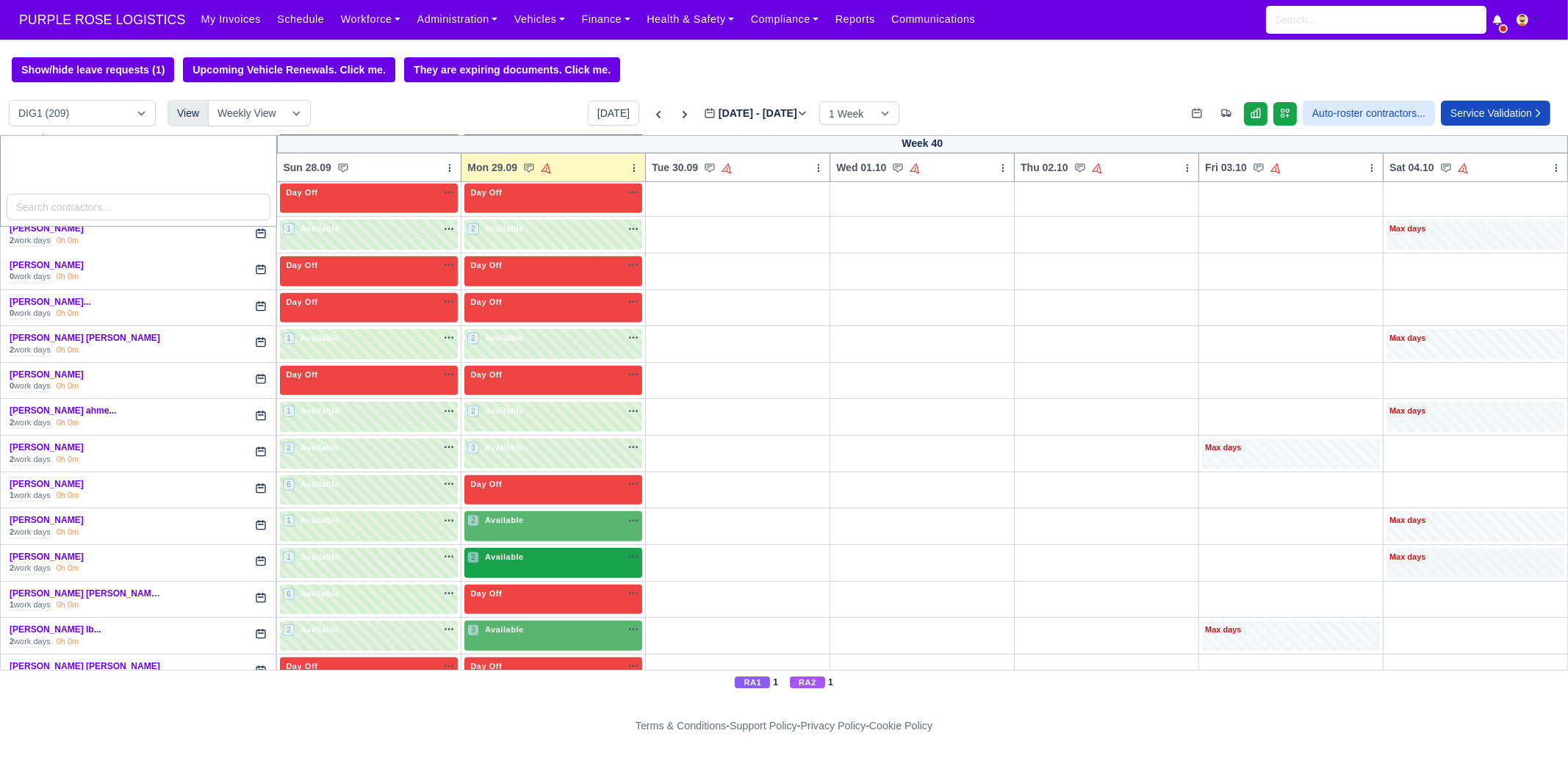
scroll to position [2755, 0]
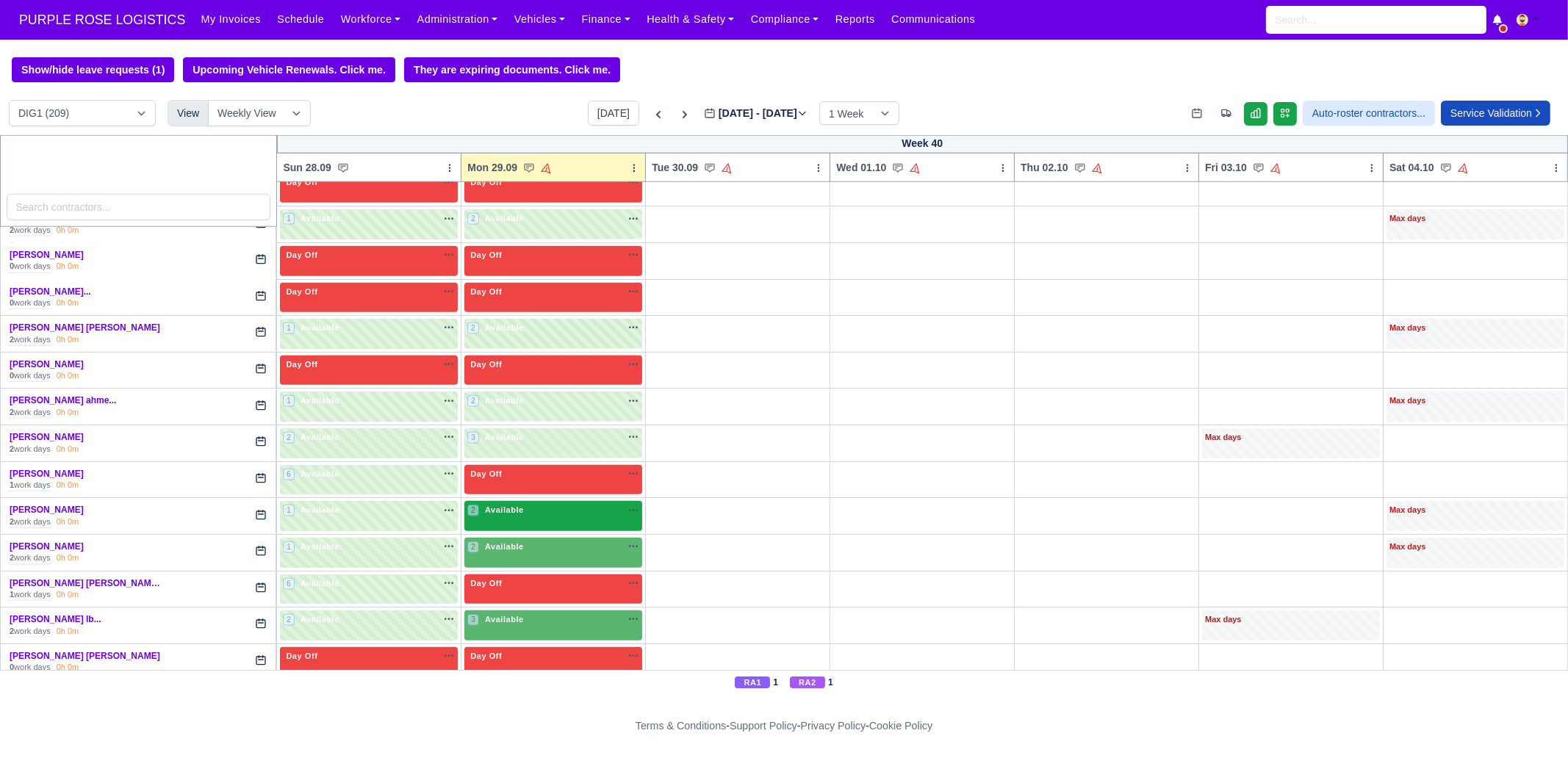
click at [521, 504] on div "2 Available na" at bounding box center [553, 510] width 172 height 12
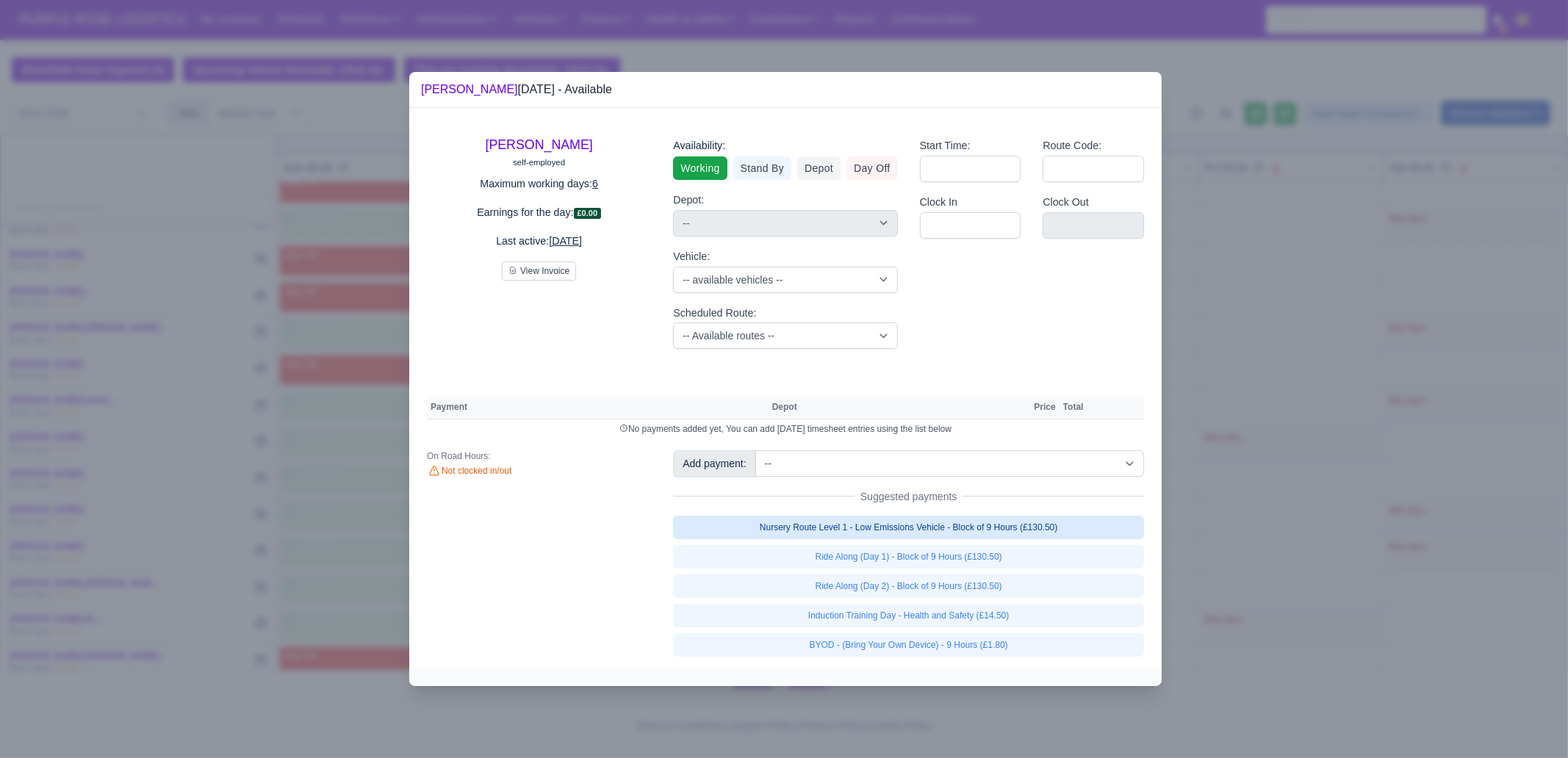
click at [916, 524] on link "Nursery Route Level 1 - Low Emissions Vehicle - Block of 9 Hours (£130.50)" at bounding box center [908, 527] width 471 height 23
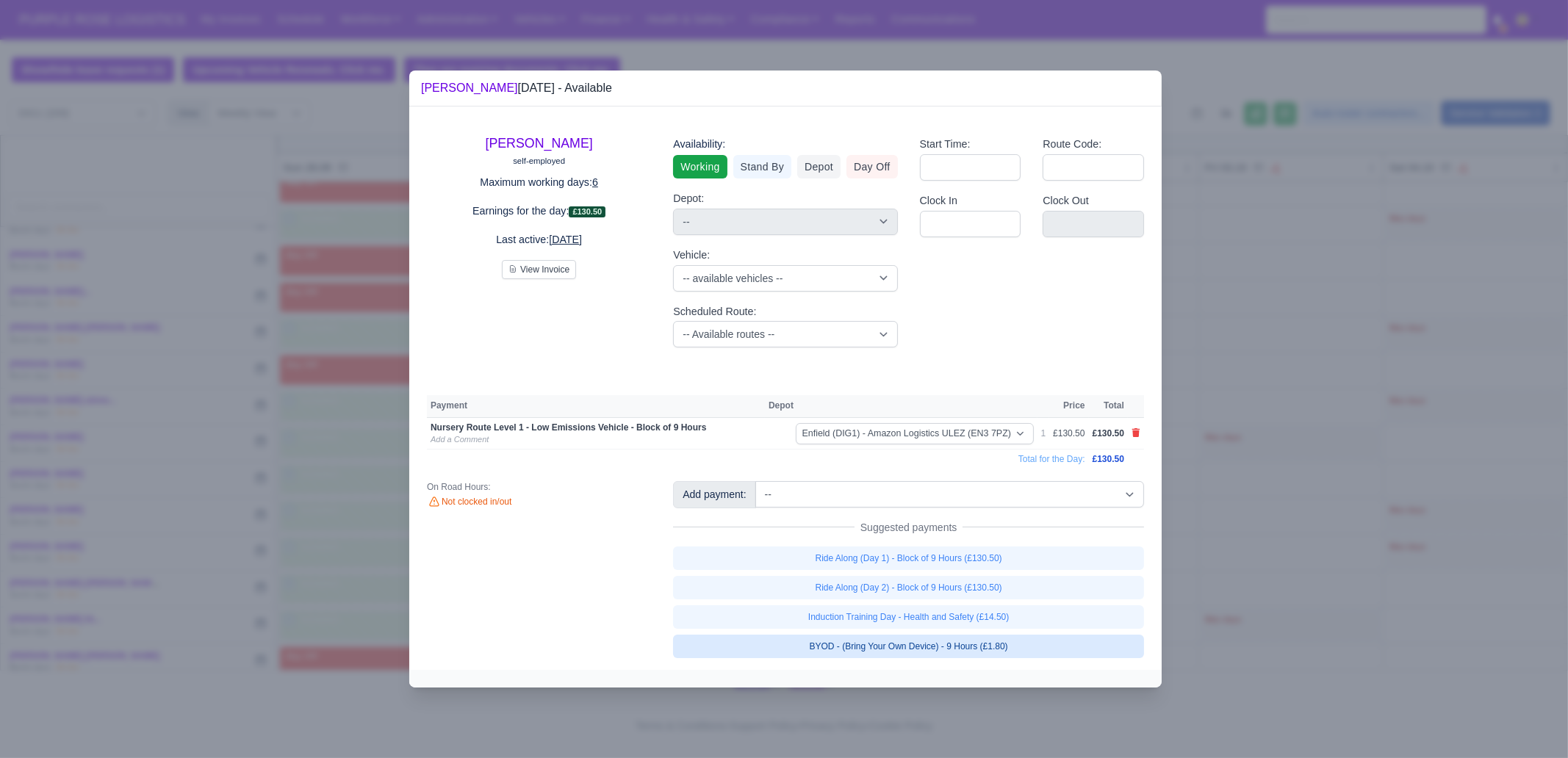
click at [966, 645] on link "BYOD - (Bring Your Own Device) - 9 Hours (£1.80)" at bounding box center [908, 646] width 471 height 23
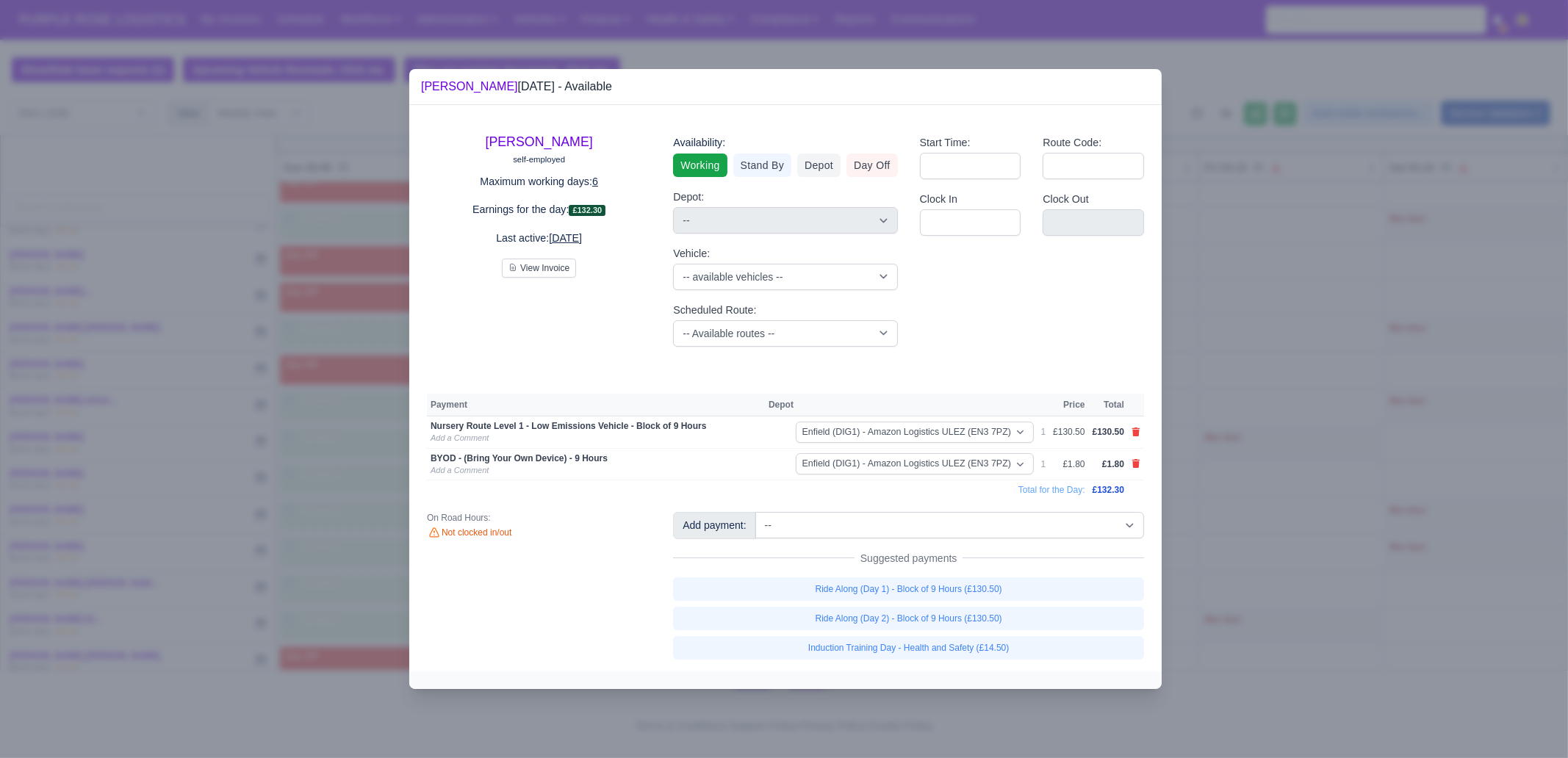
click at [1256, 508] on div at bounding box center [784, 379] width 1568 height 758
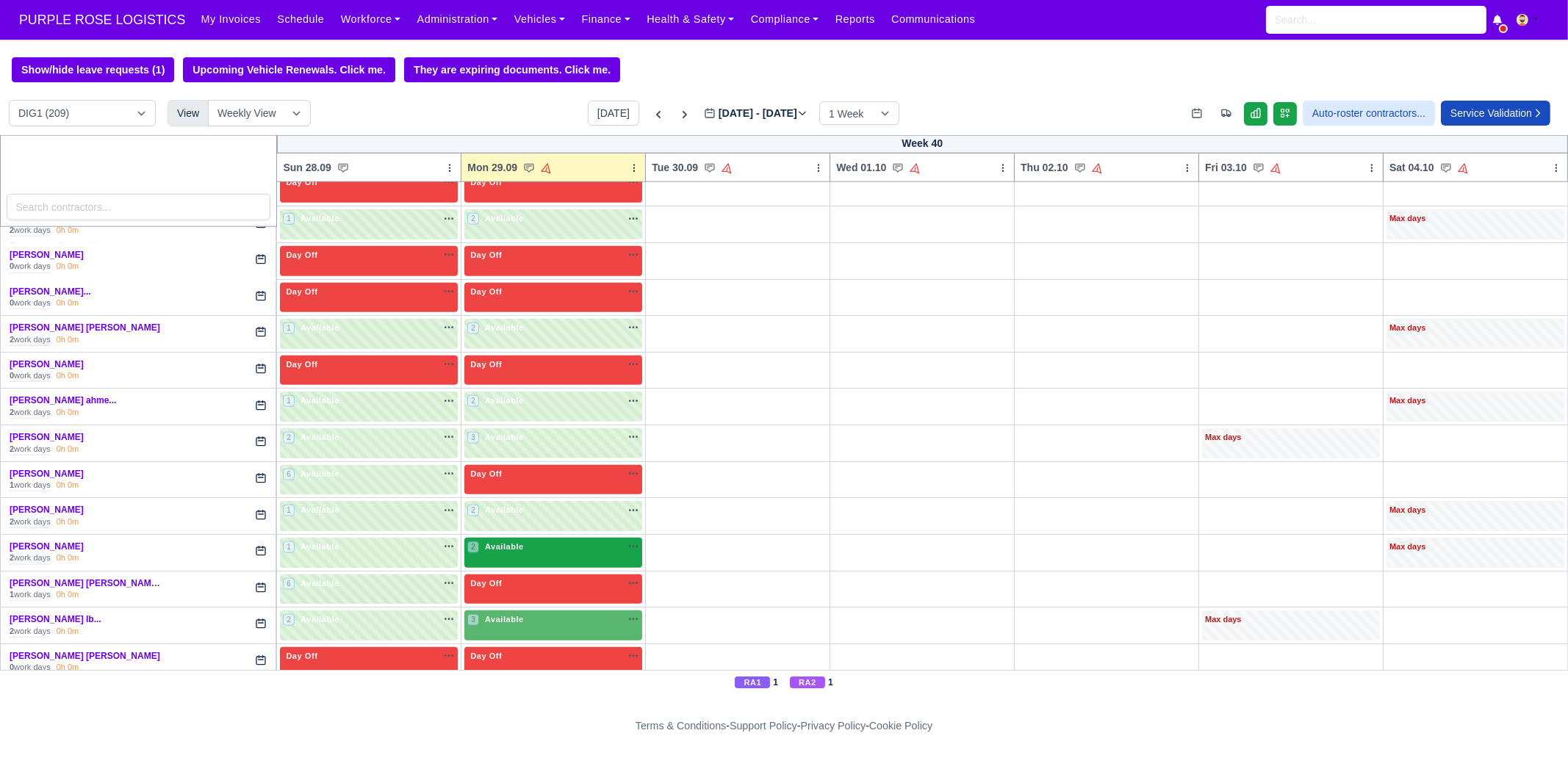
click at [526, 541] on div "2 Available na" at bounding box center [553, 546] width 172 height 12
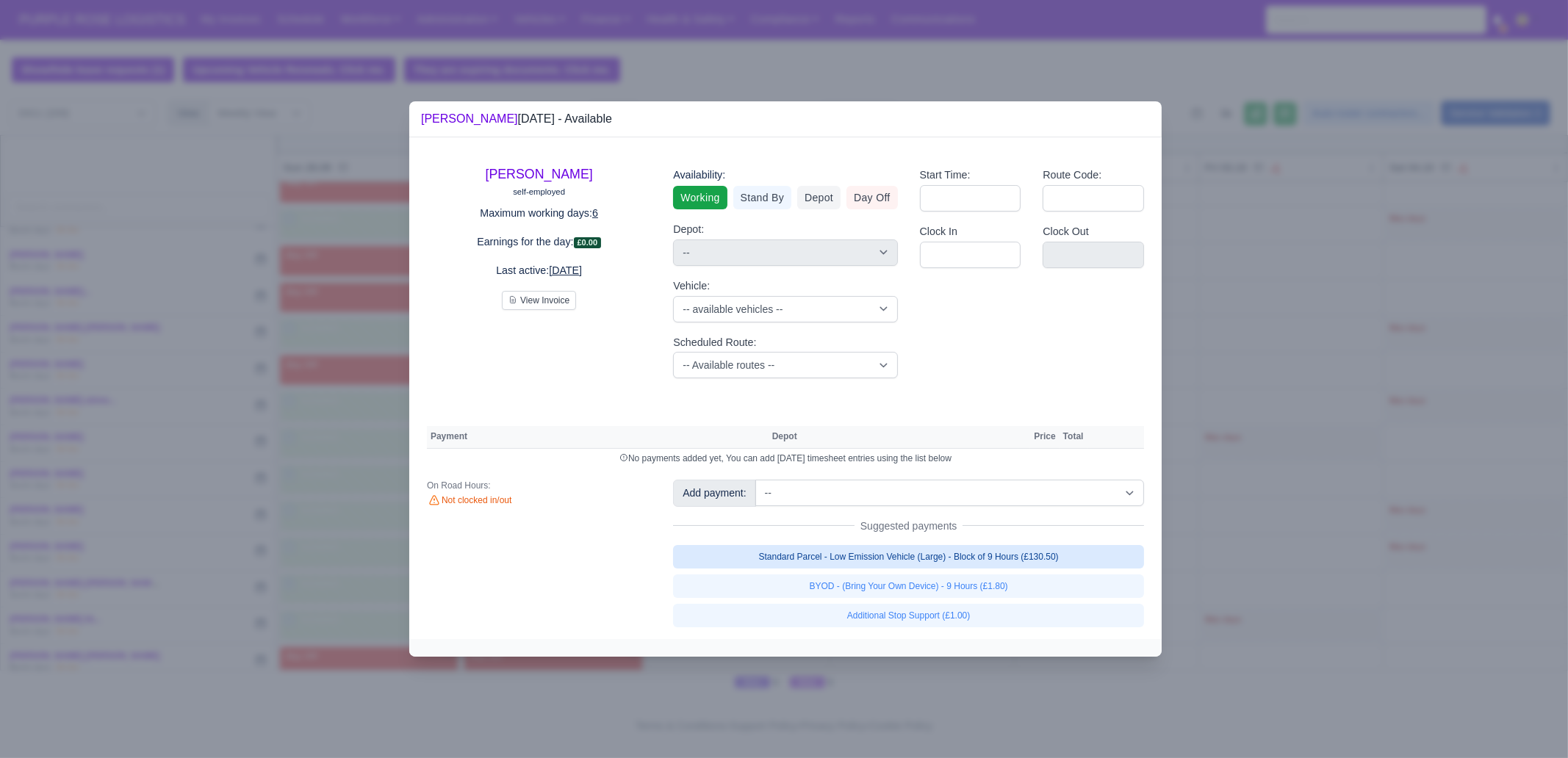
click at [960, 546] on link "Standard Parcel - Low Emission Vehicle (Large) - Block of 9 Hours (£130.50)" at bounding box center [908, 557] width 471 height 23
click at [975, 569] on link "Standard Parcel - Low Emission Vehicle (Large) - Block of 9 Hours (£130.50)" at bounding box center [908, 557] width 471 height 23
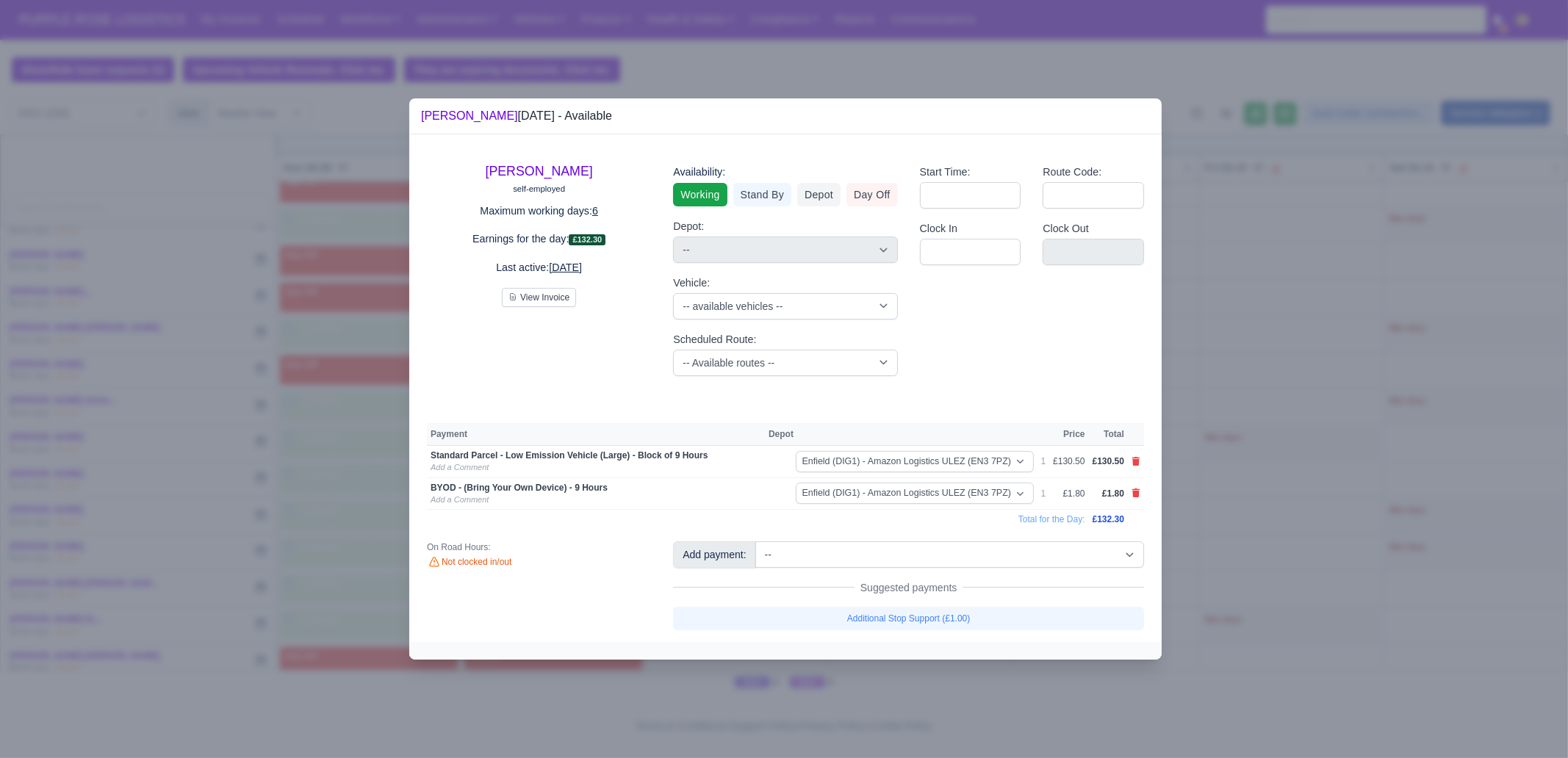
drag, startPoint x: 1284, startPoint y: 515, endPoint x: 575, endPoint y: 569, distance: 711.1
click at [1284, 515] on div at bounding box center [784, 379] width 1568 height 758
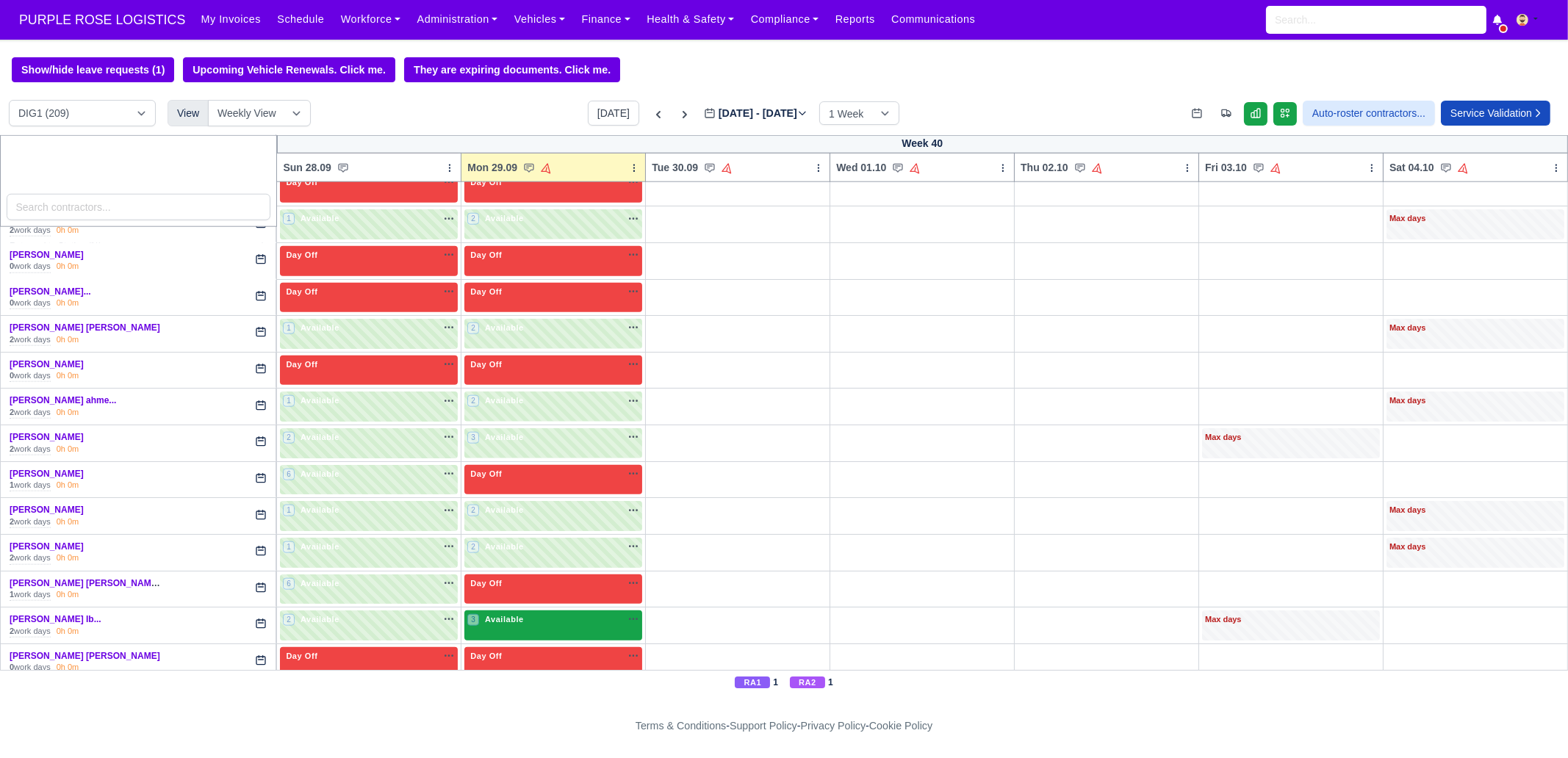
click at [516, 613] on div "3 Available na" at bounding box center [553, 619] width 172 height 12
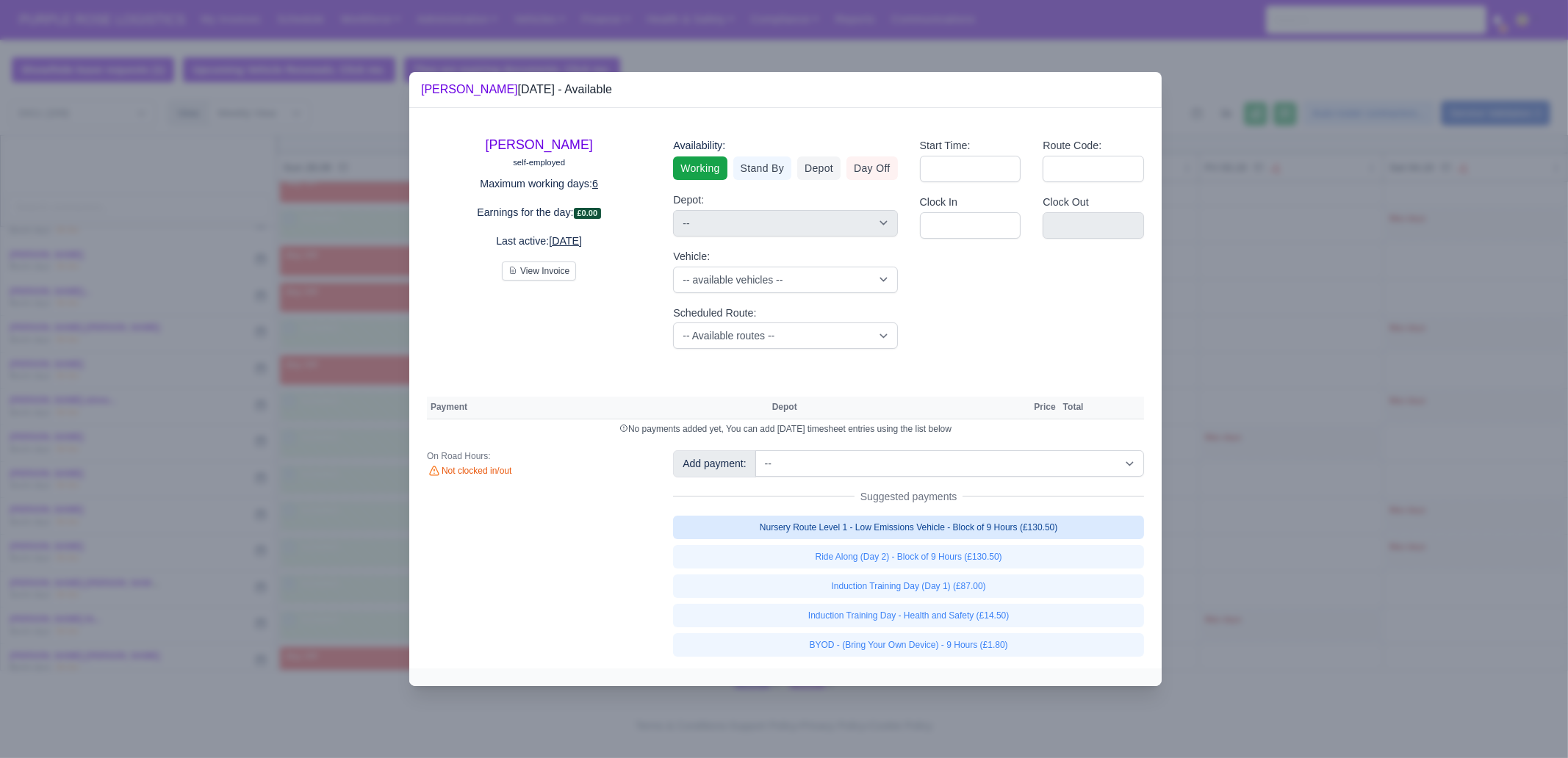
click at [952, 530] on link "Nursery Route Level 1 - Low Emissions Vehicle - Block of 9 Hours (£130.50)" at bounding box center [908, 527] width 471 height 23
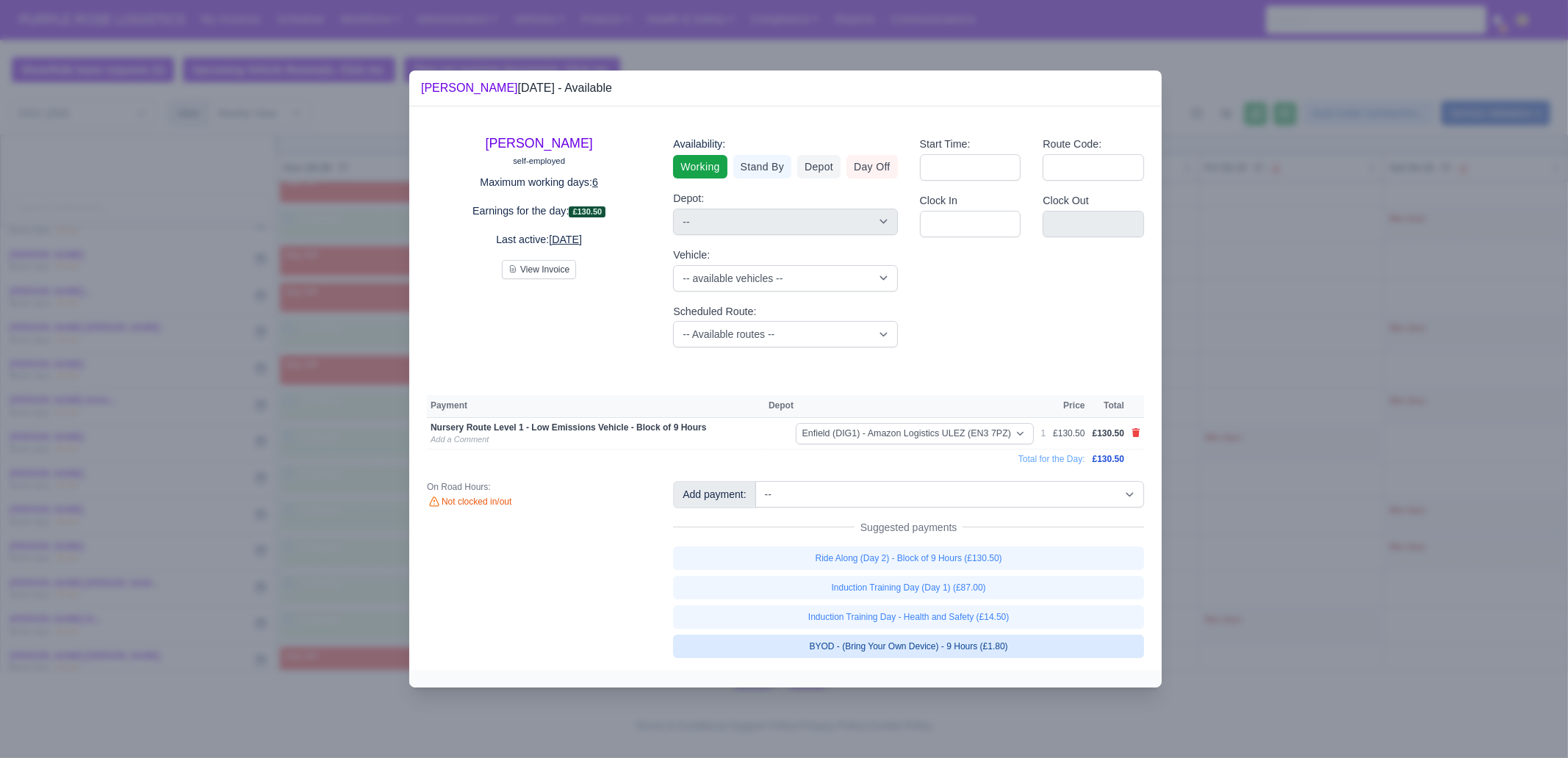
click at [986, 647] on link "BYOD - (Bring Your Own Device) - 9 Hours (£1.80)" at bounding box center [908, 646] width 471 height 23
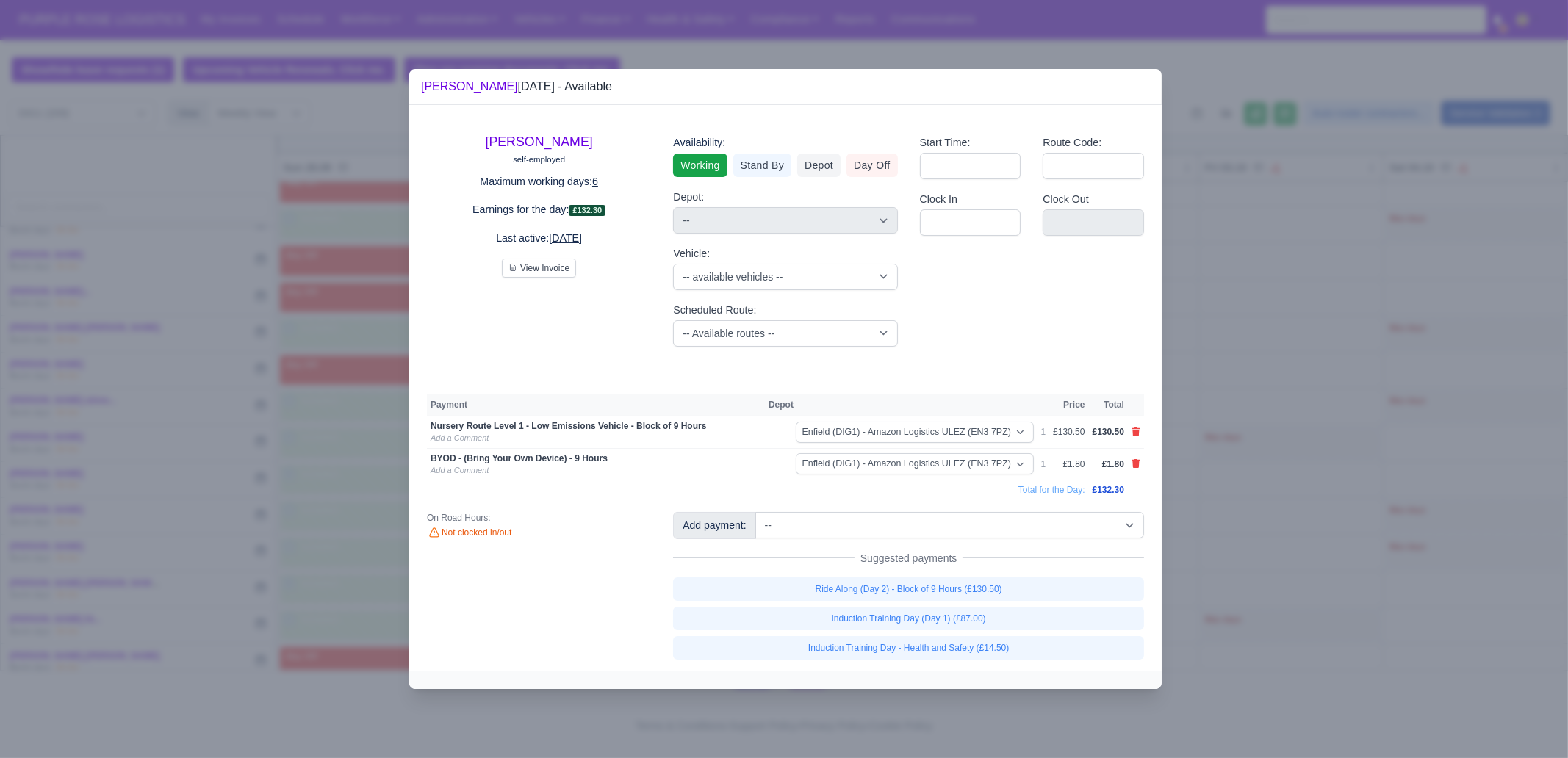
click at [1245, 534] on div at bounding box center [784, 379] width 1568 height 758
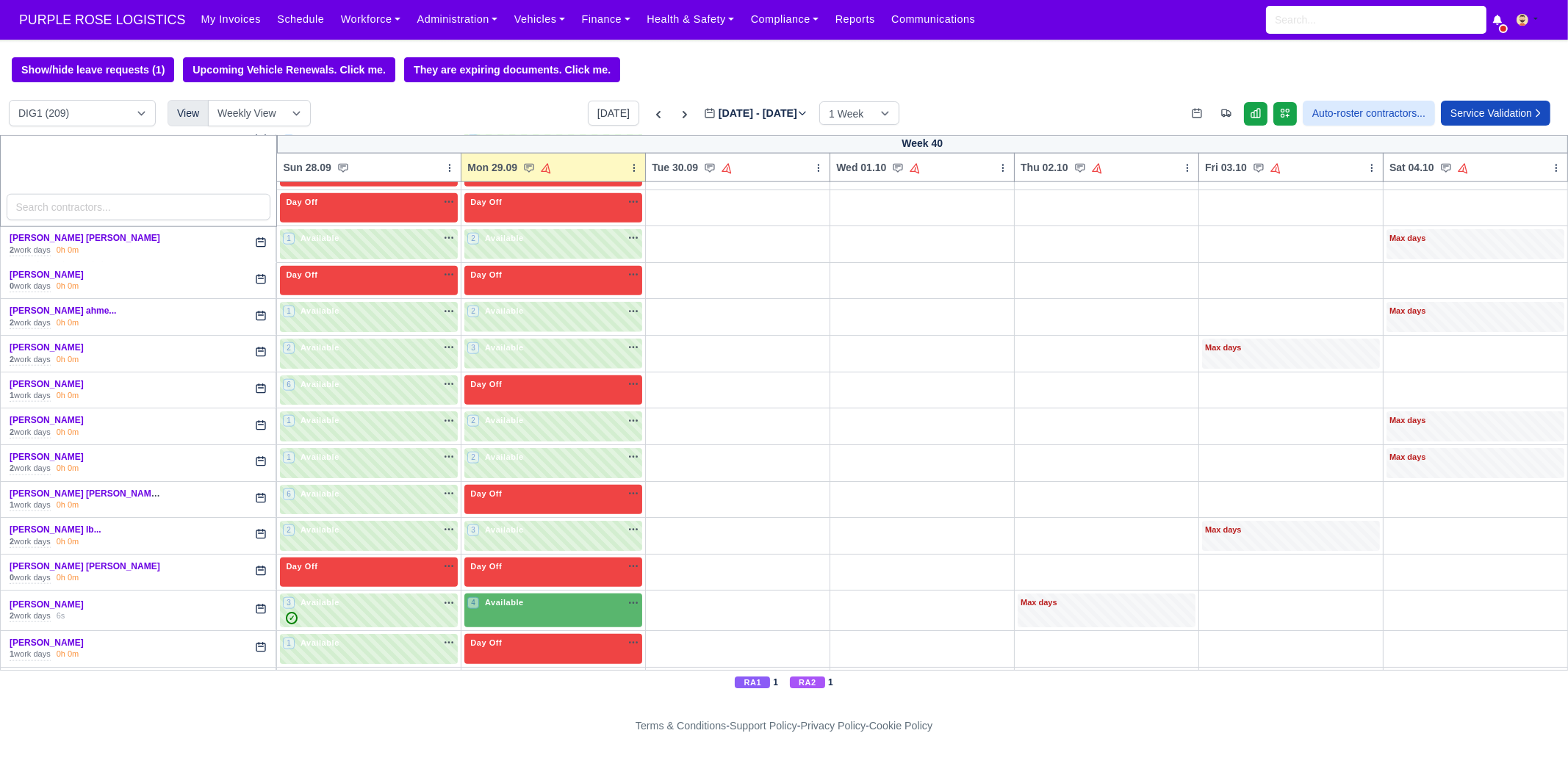
scroll to position [2846, 0]
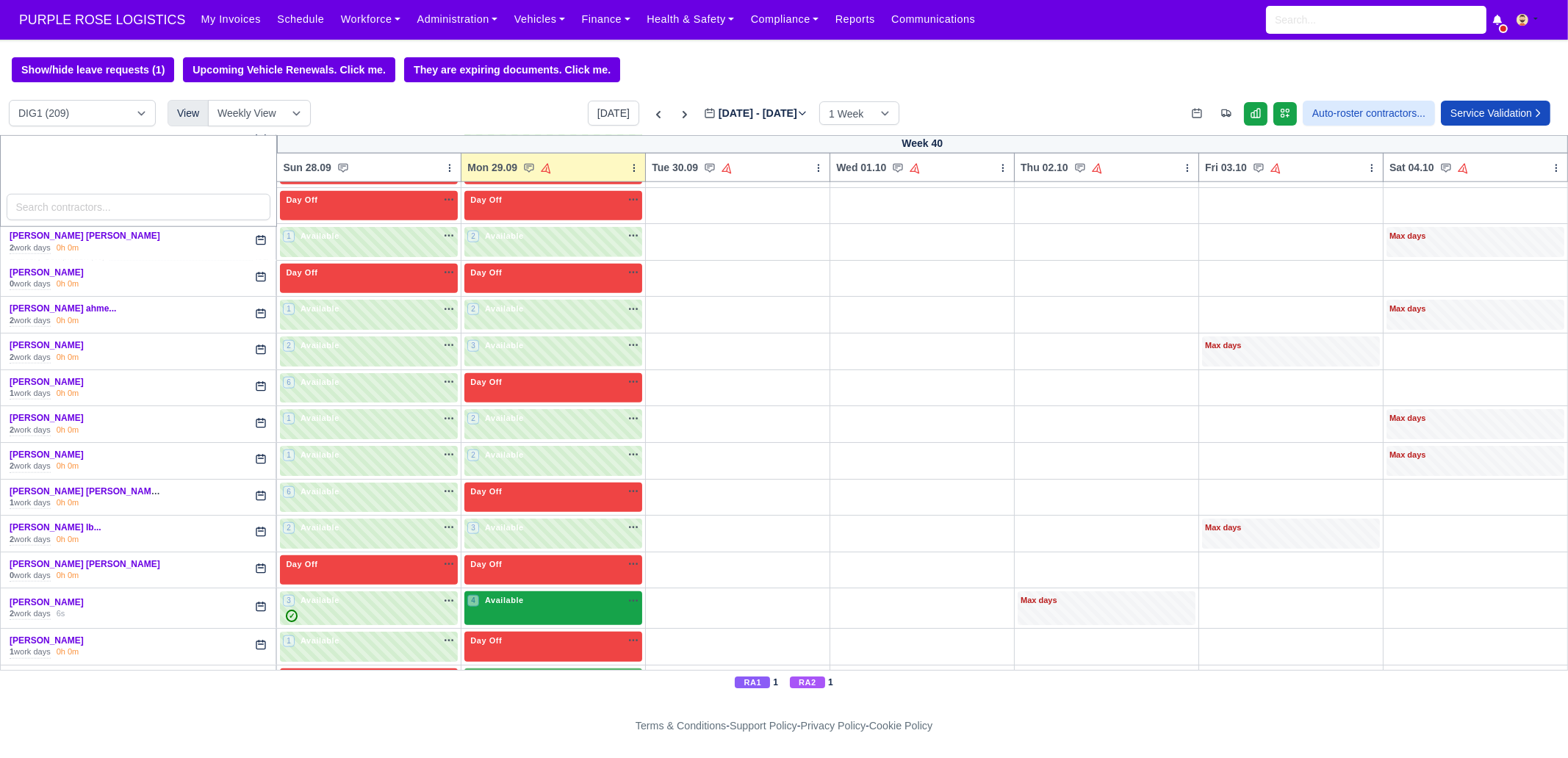
click at [492, 595] on span "Available" at bounding box center [504, 600] width 45 height 10
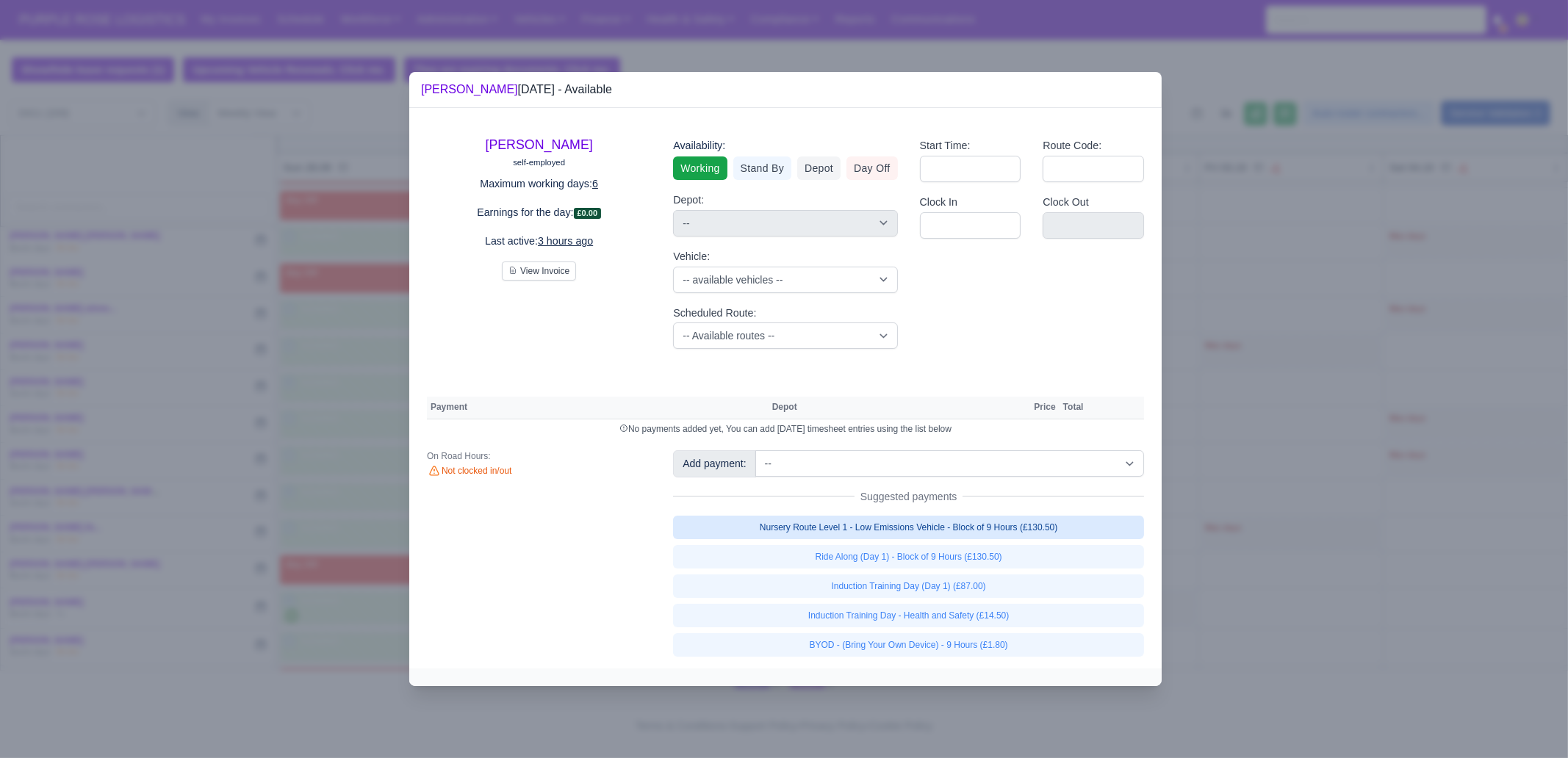
click at [994, 522] on link "Nursery Route Level 1 - Low Emissions Vehicle - Block of 9 Hours (£130.50)" at bounding box center [908, 527] width 471 height 23
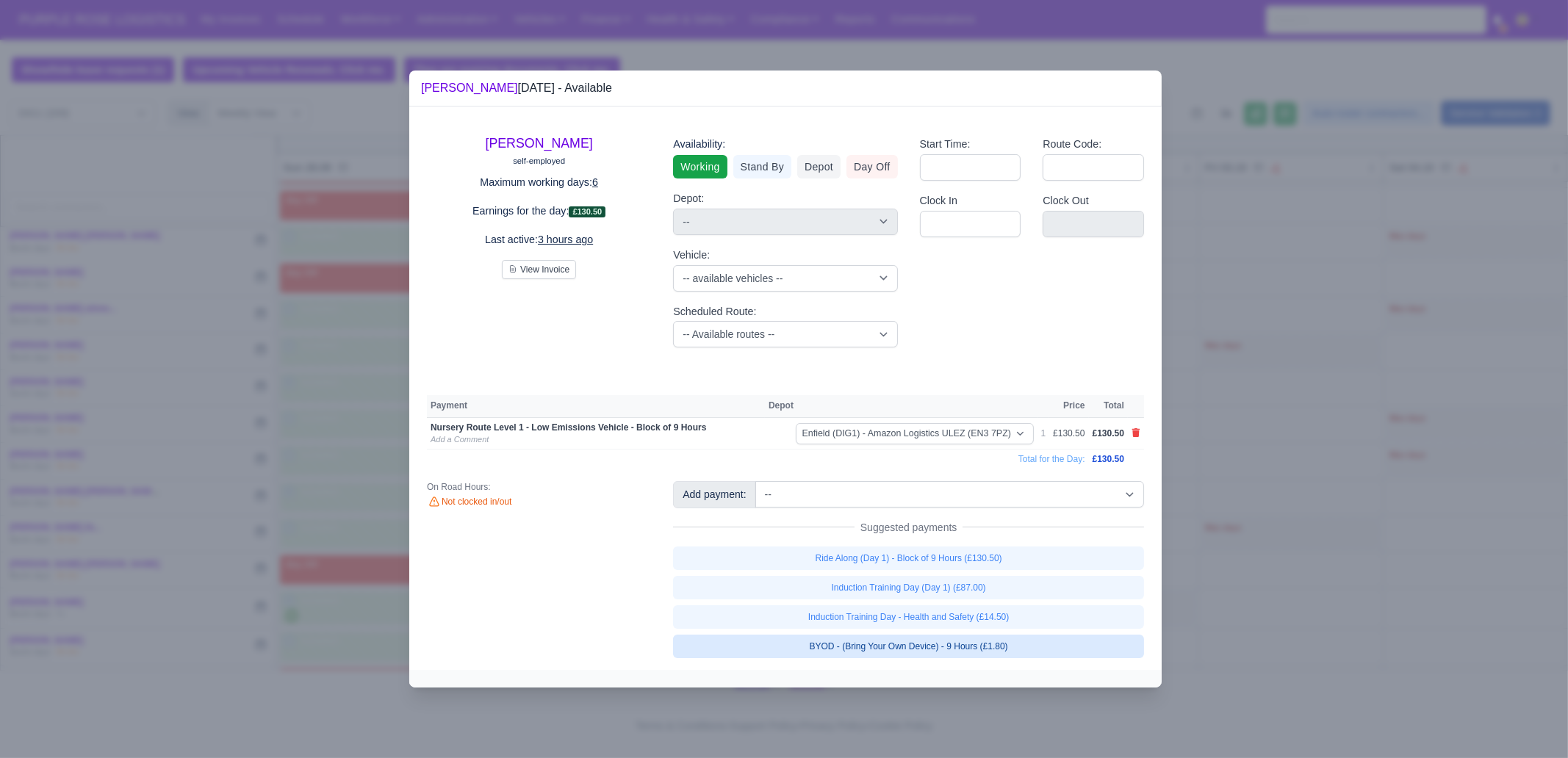
click at [1007, 643] on link "BYOD - (Bring Your Own Device) - 9 Hours (£1.80)" at bounding box center [908, 646] width 471 height 23
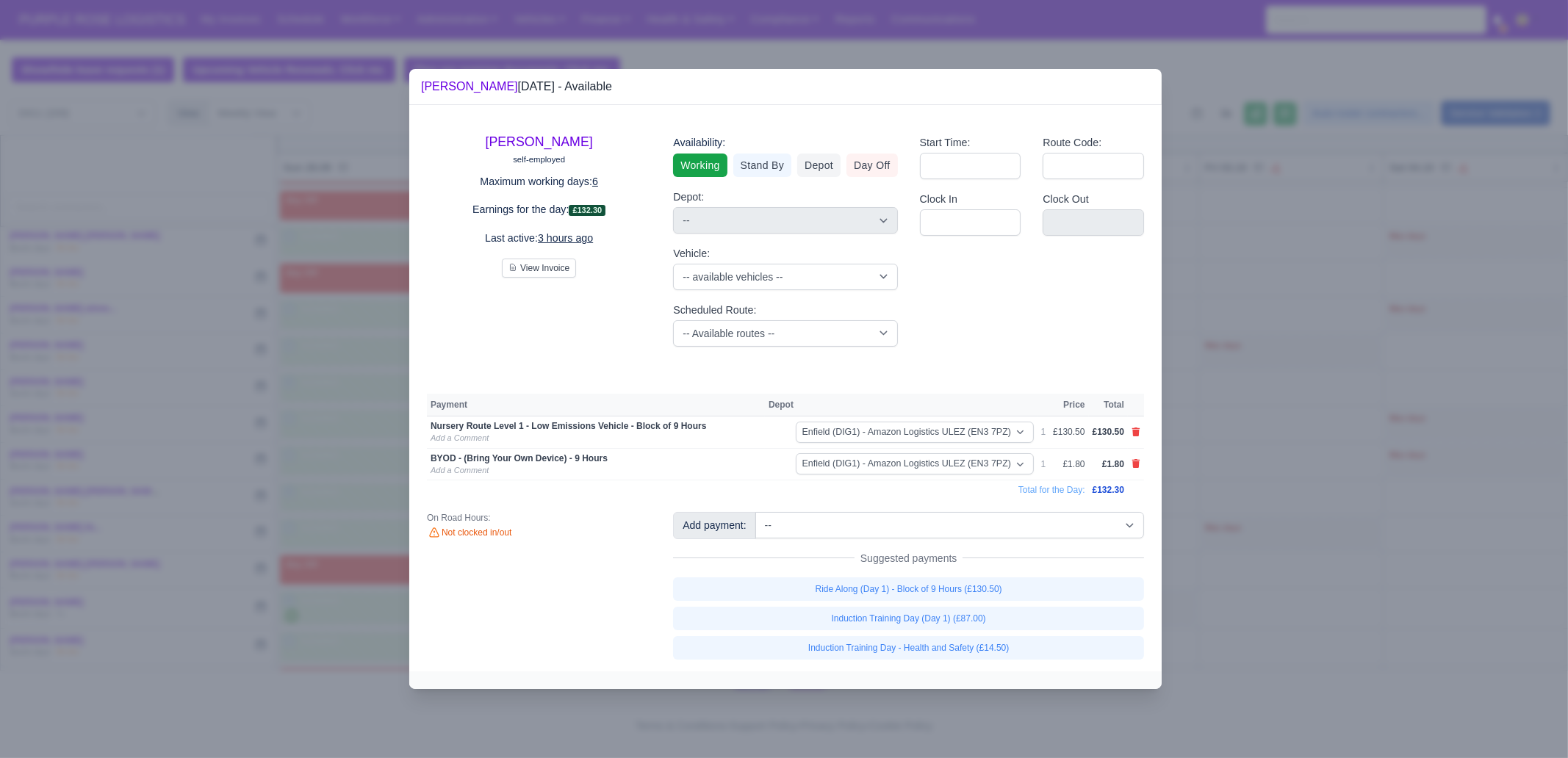
click at [1272, 538] on div at bounding box center [784, 379] width 1568 height 758
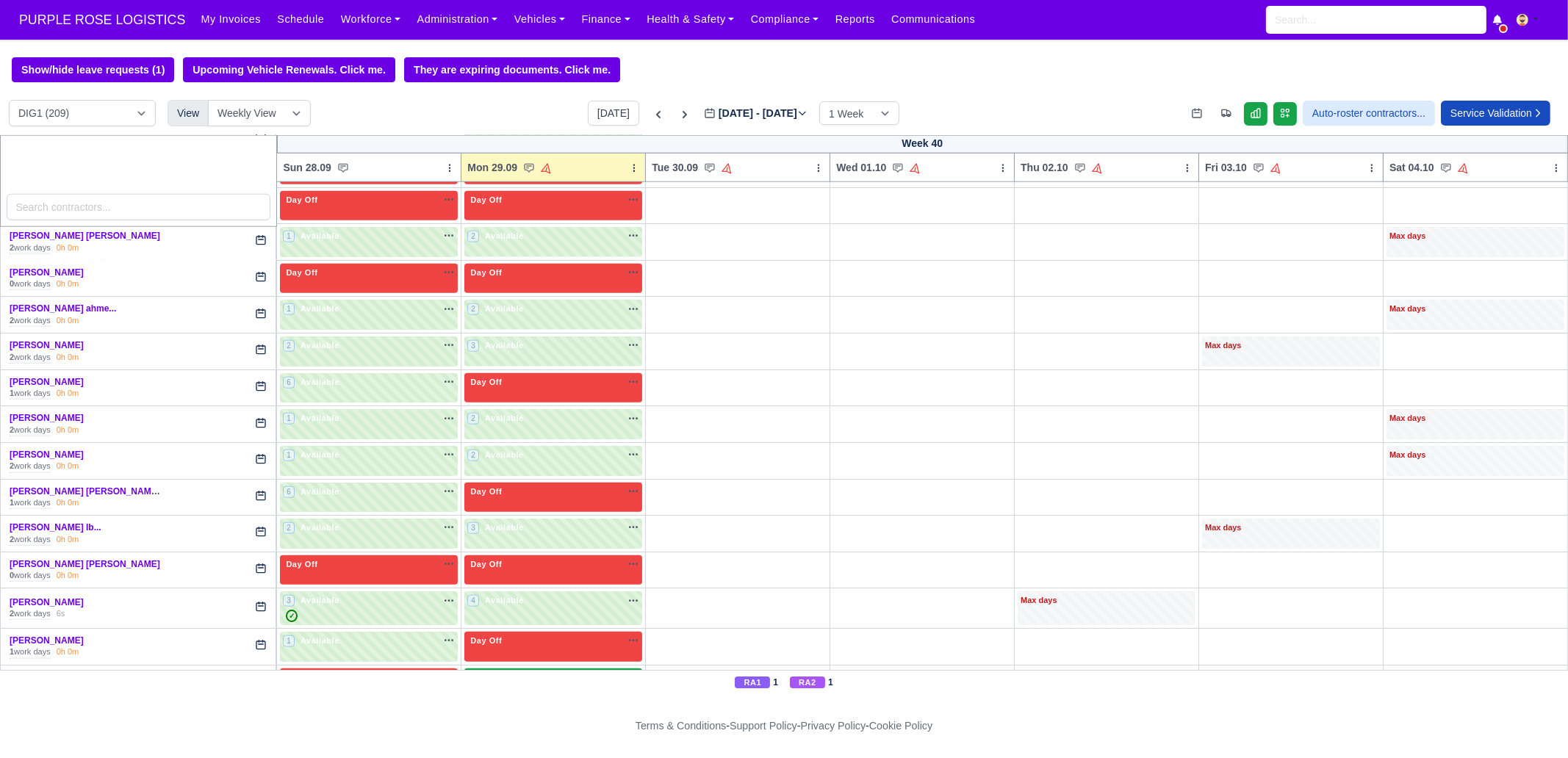
click at [551, 671] on div "1 Available na" at bounding box center [553, 677] width 172 height 12
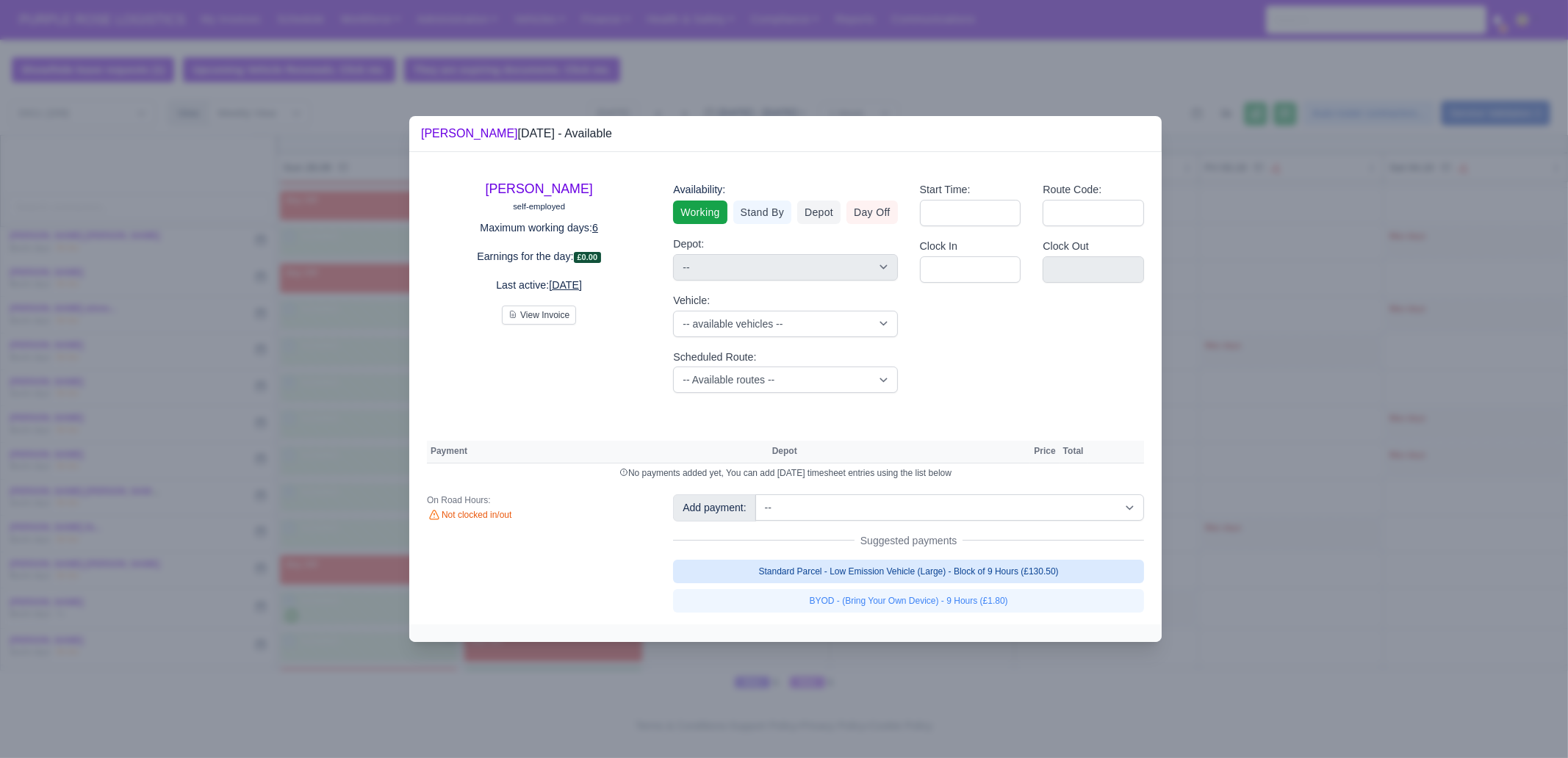
click at [1010, 567] on link "Standard Parcel - Low Emission Vehicle (Large) - Block of 9 Hours (£130.50)" at bounding box center [908, 572] width 471 height 23
click at [983, 584] on link "Standard Parcel - Low Emission Vehicle (Large) - Block of 9 Hours (£130.50)" at bounding box center [908, 572] width 471 height 23
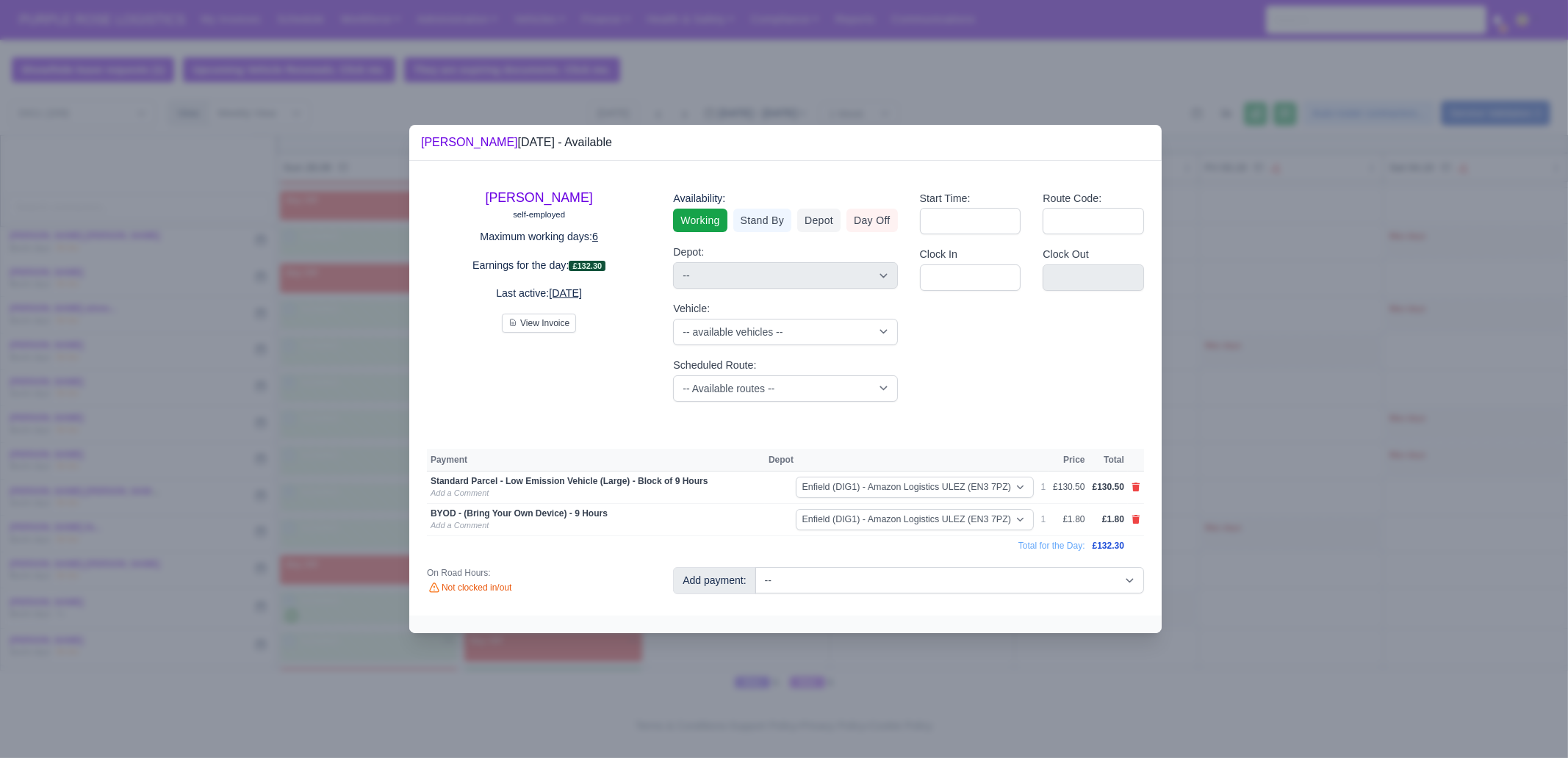
click at [1260, 571] on div at bounding box center [784, 379] width 1568 height 758
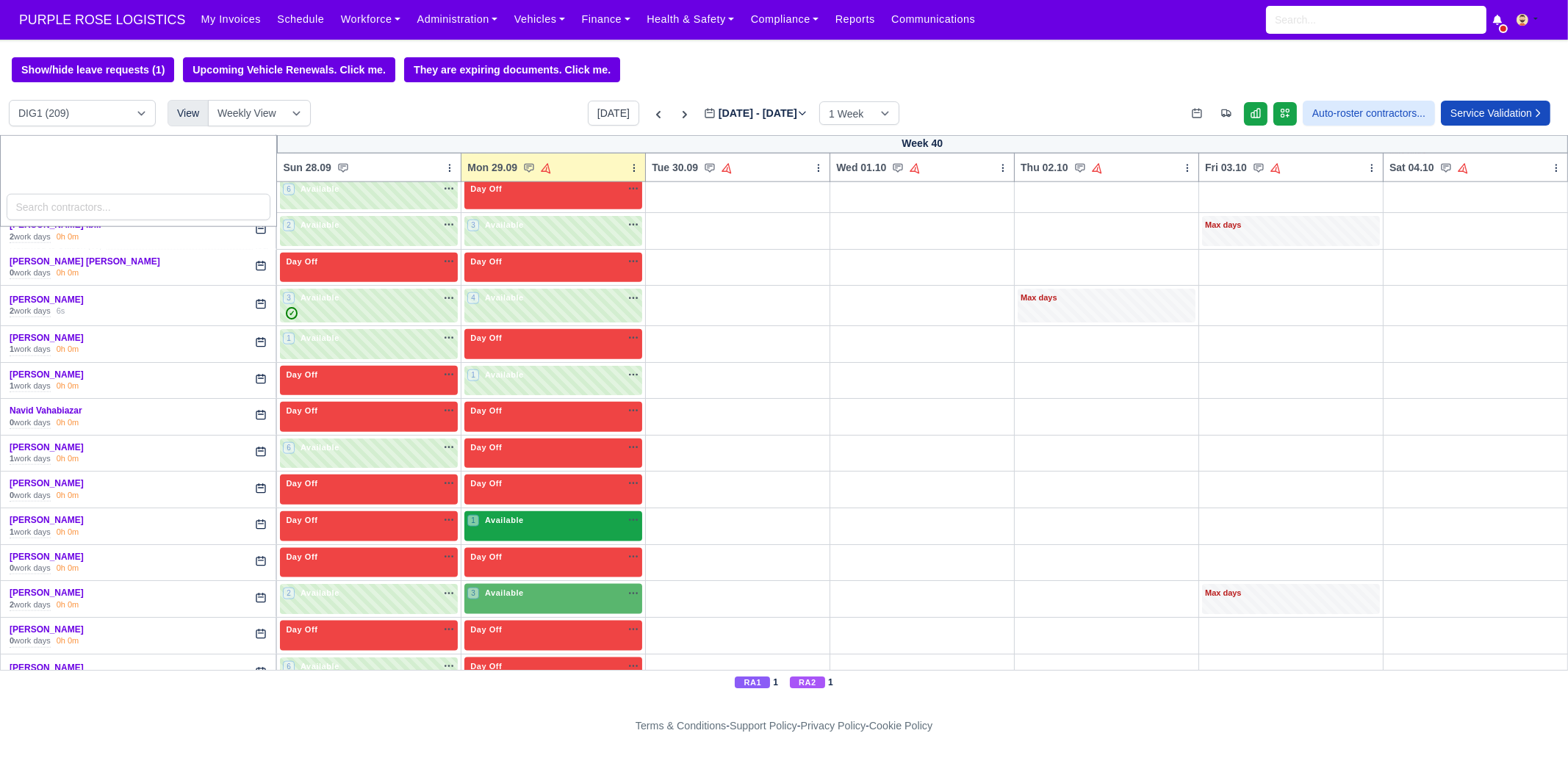
scroll to position [3215, 0]
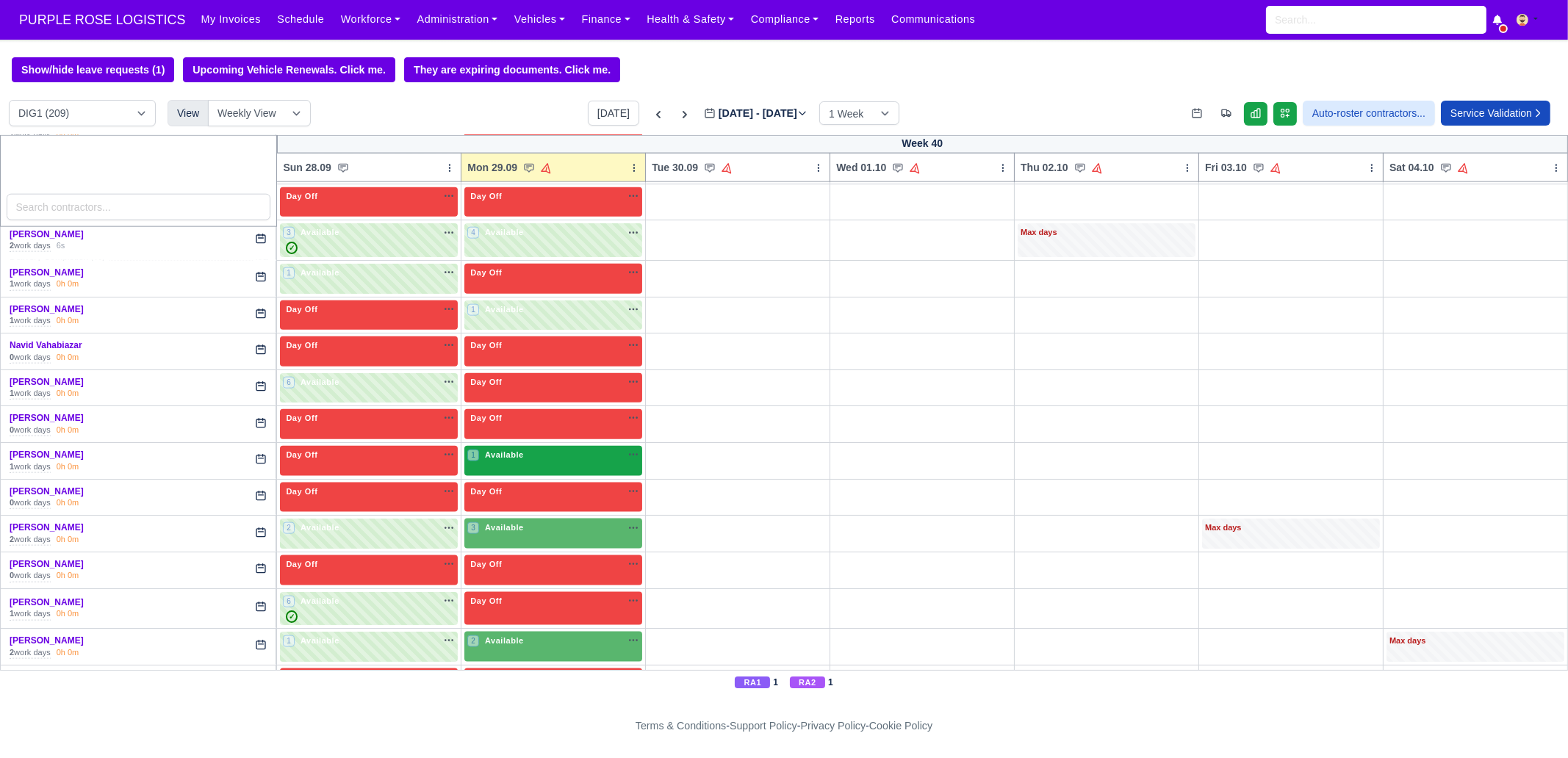
click at [511, 449] on span "Available" at bounding box center [504, 454] width 45 height 10
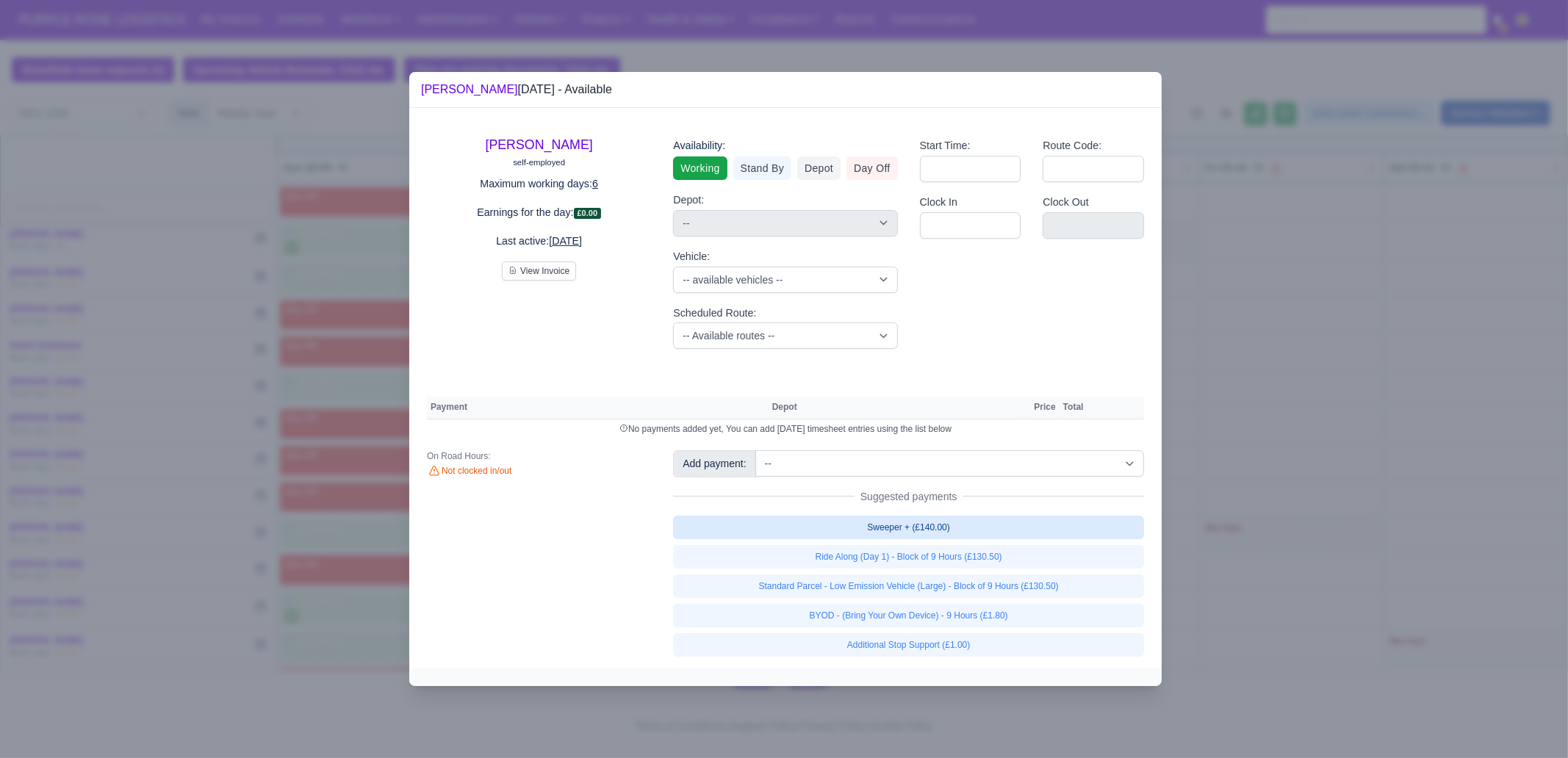
click at [994, 523] on link "Sweeper + (£140.00)" at bounding box center [908, 527] width 471 height 23
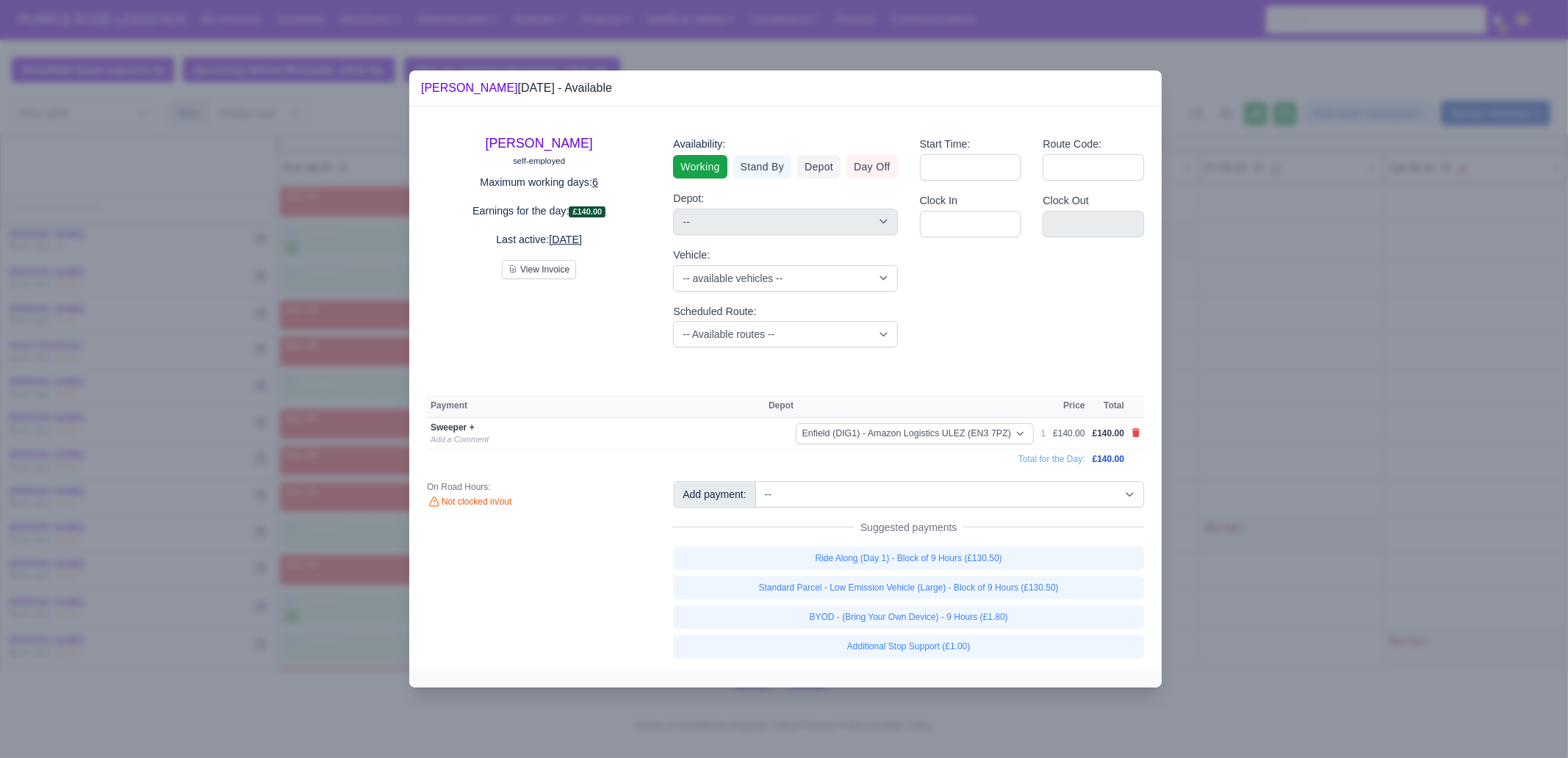
click at [1278, 428] on div at bounding box center [784, 379] width 1568 height 758
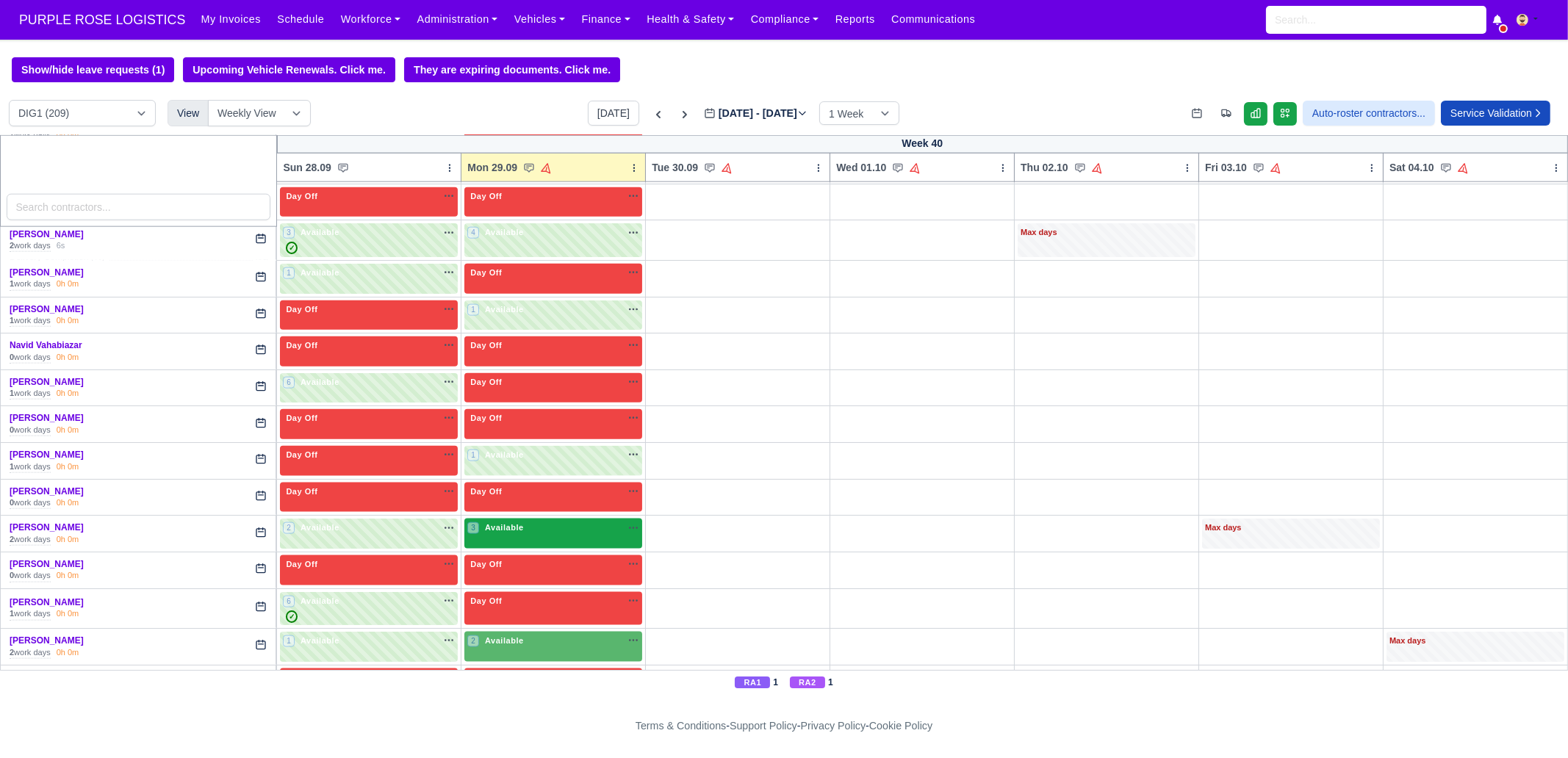
click at [509, 522] on span "Available" at bounding box center [504, 527] width 45 height 10
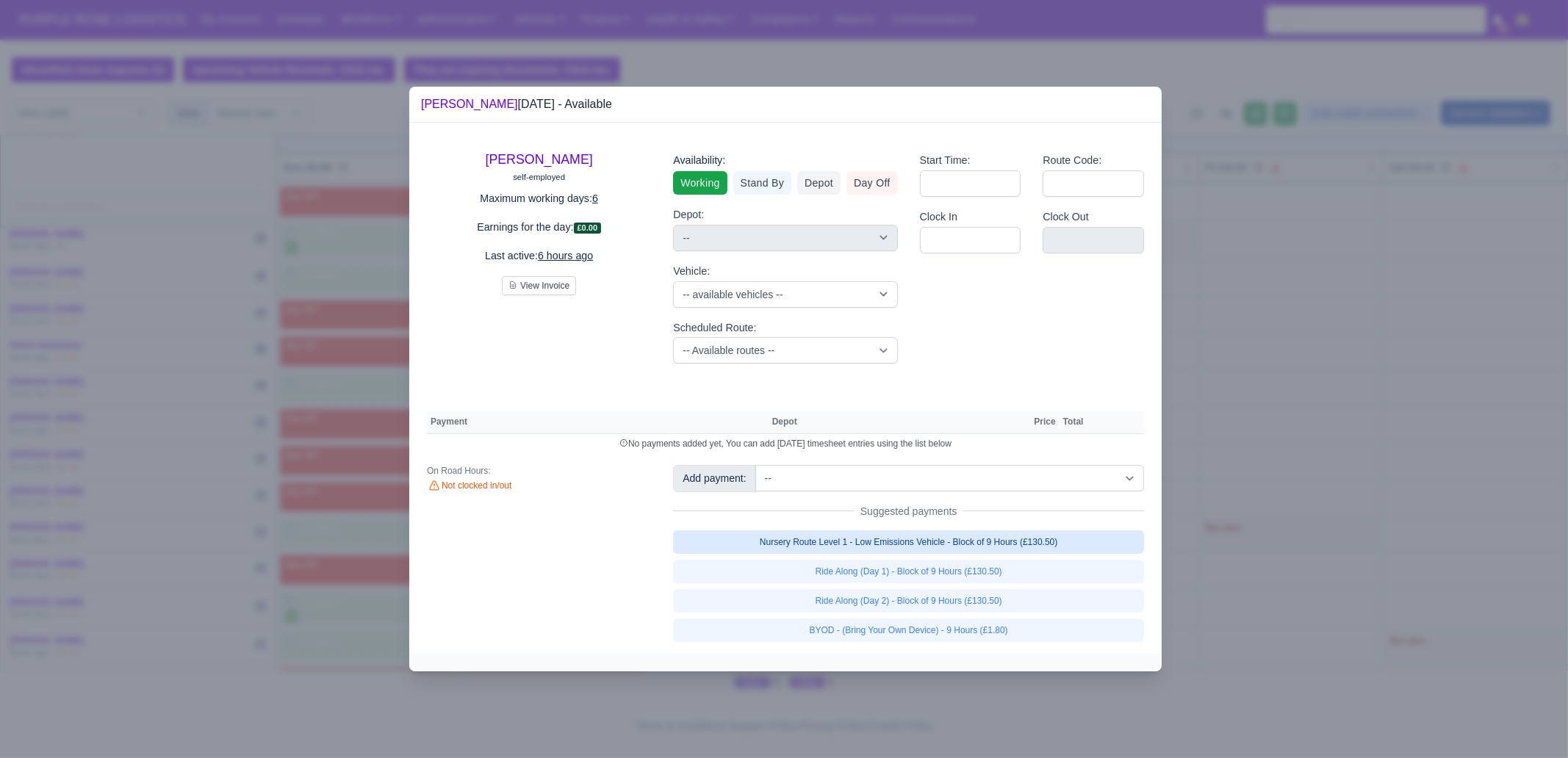
click at [961, 536] on link "Nursery Route Level 1 - Low Emissions Vehicle - Block of 9 Hours (£130.50)" at bounding box center [908, 542] width 471 height 23
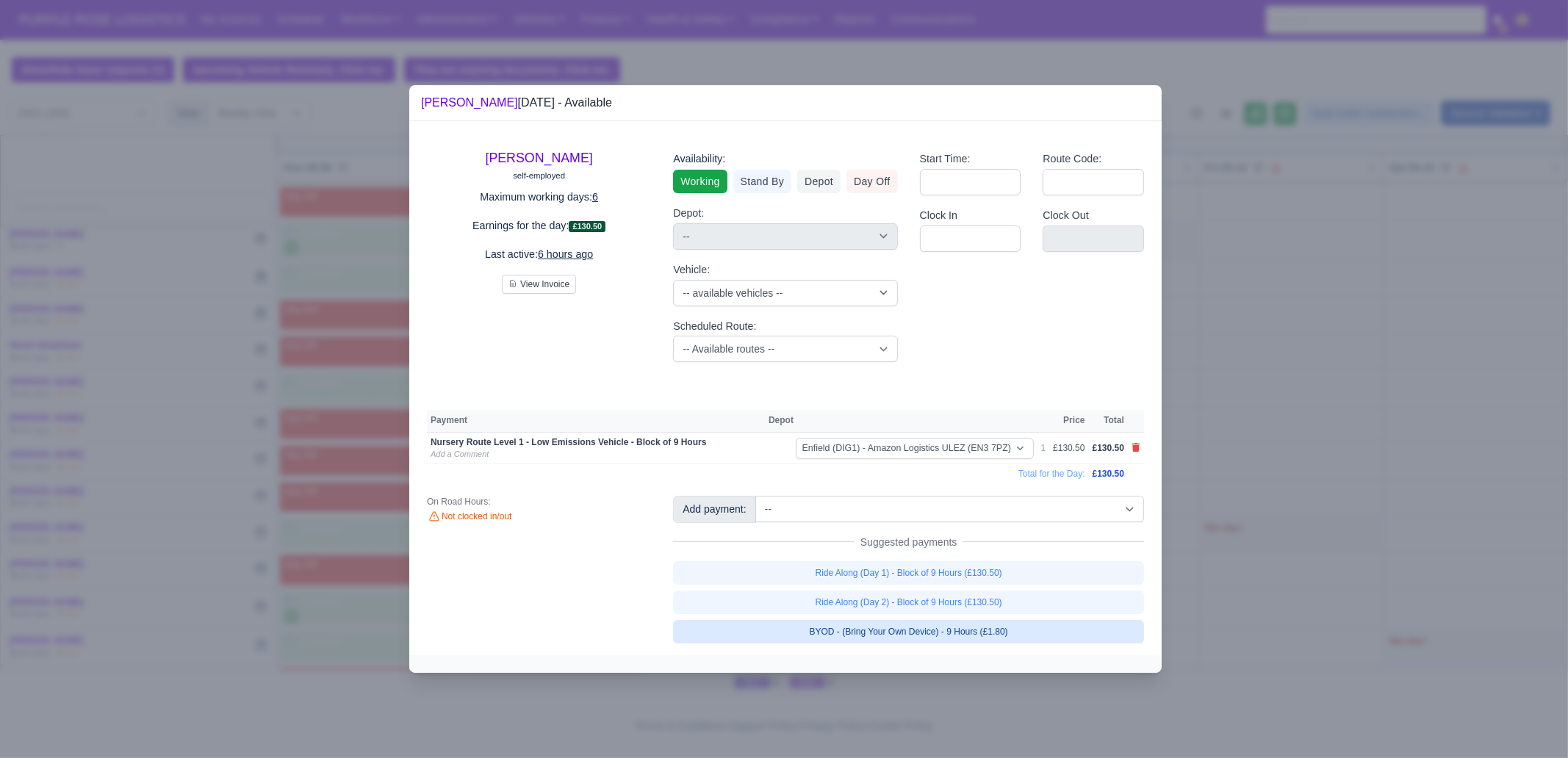
click at [978, 631] on link "BYOD - (Bring Your Own Device) - 9 Hours (£1.80)" at bounding box center [908, 631] width 471 height 23
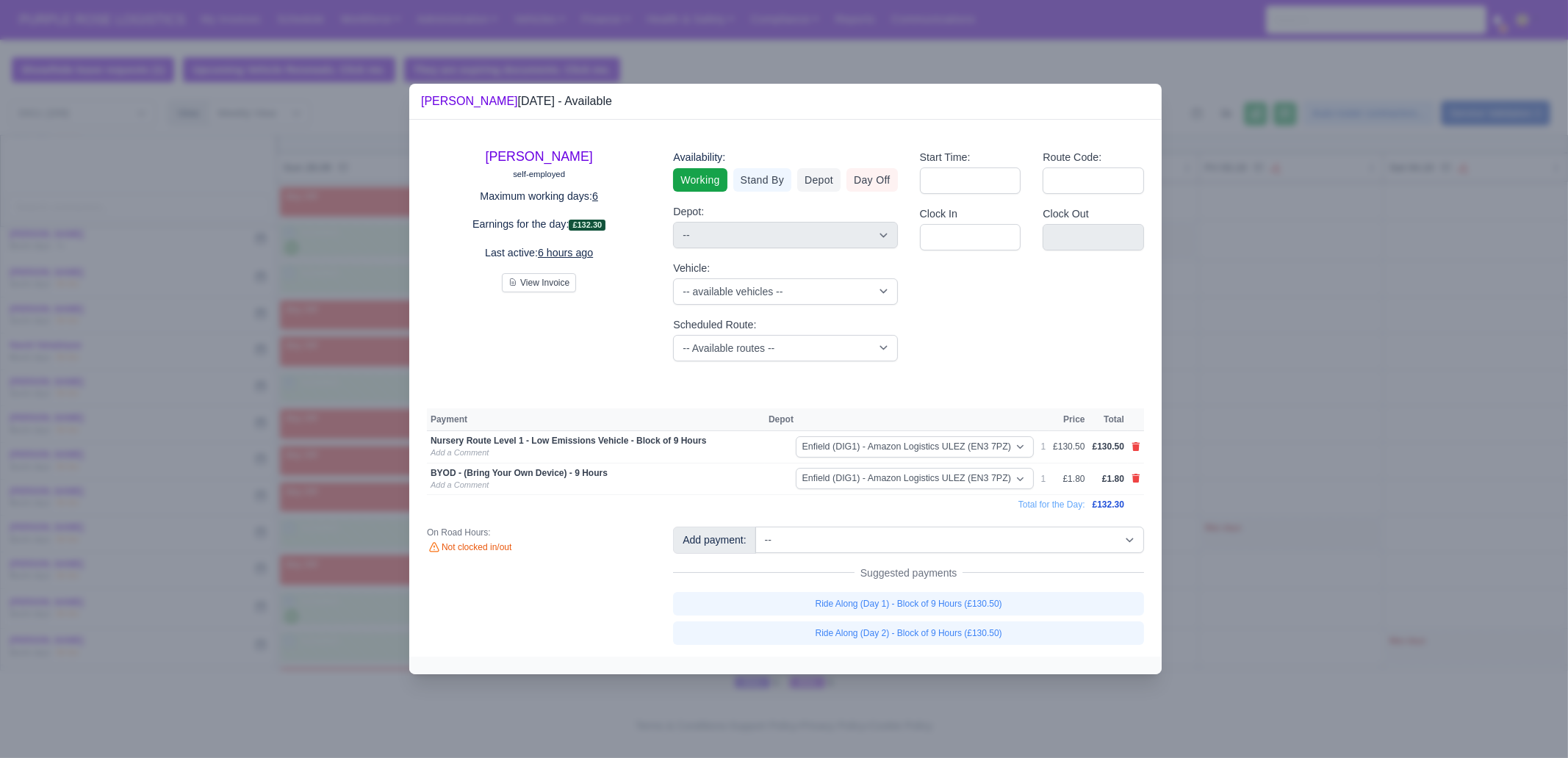
click at [1238, 474] on div at bounding box center [784, 379] width 1568 height 758
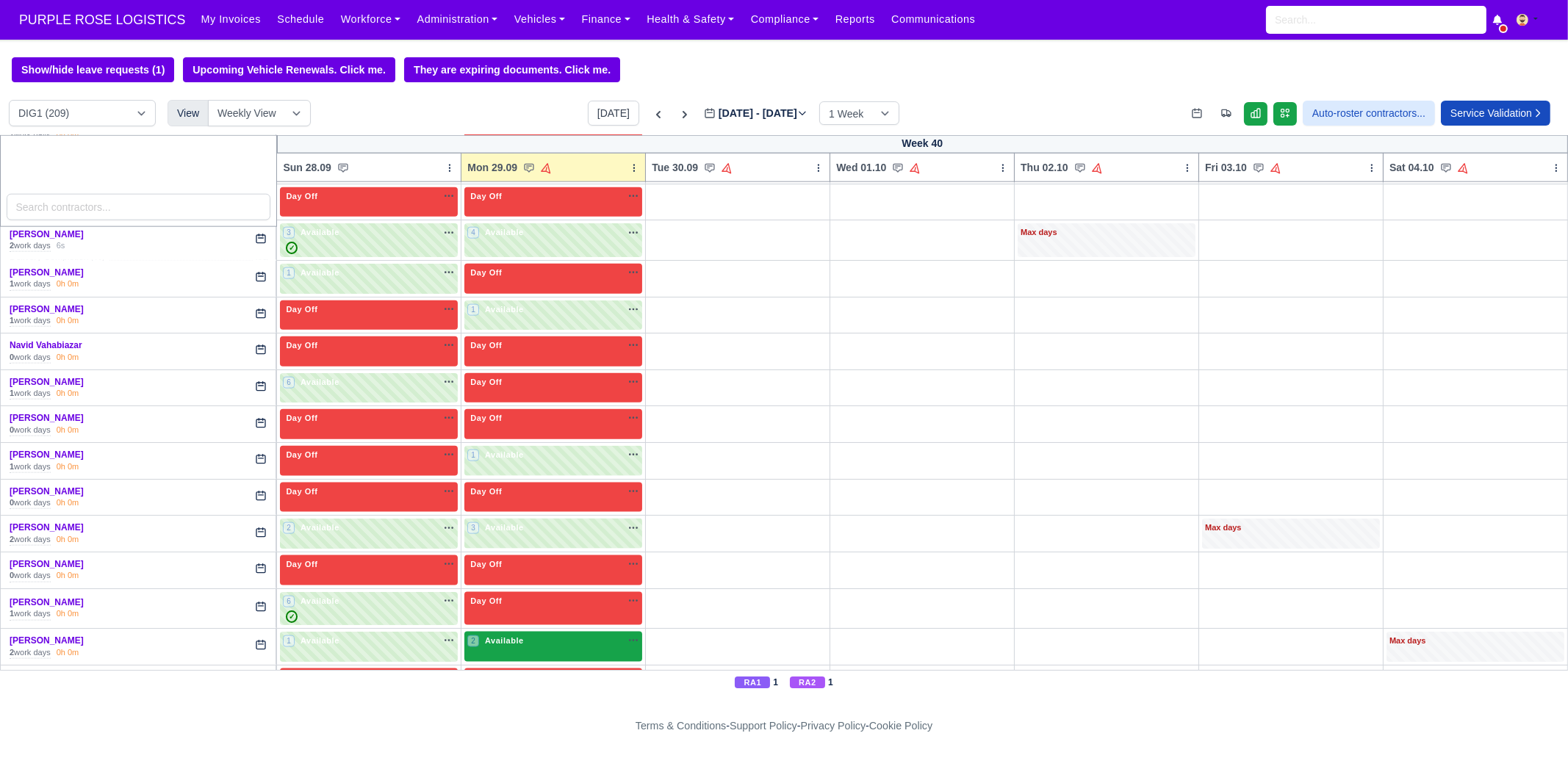
click at [514, 635] on div "2 Available na" at bounding box center [553, 642] width 172 height 16
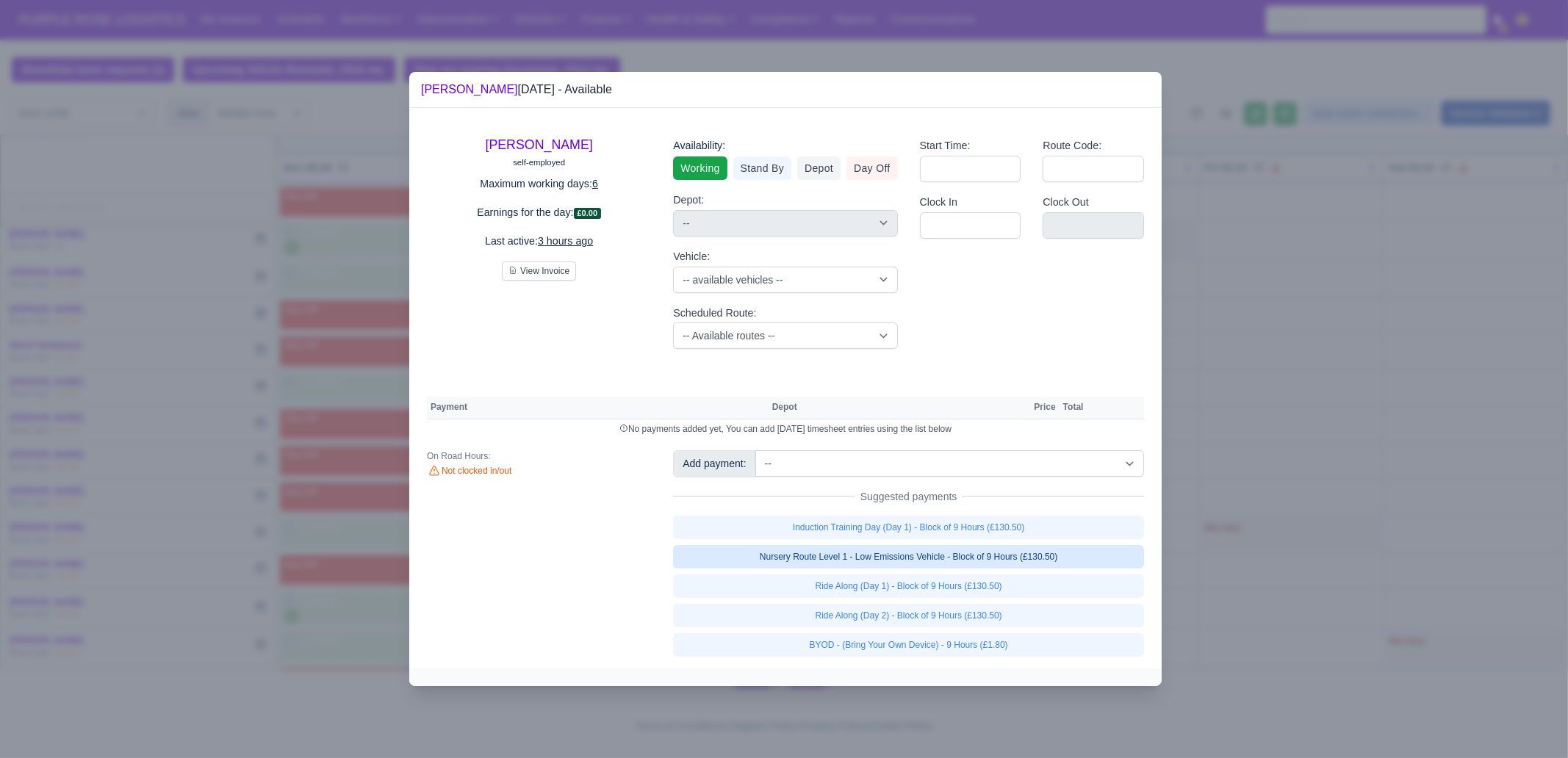
click at [1053, 557] on link "Nursery Route Level 1 - Low Emissions Vehicle - Block of 9 Hours (£130.50)" at bounding box center [908, 557] width 471 height 23
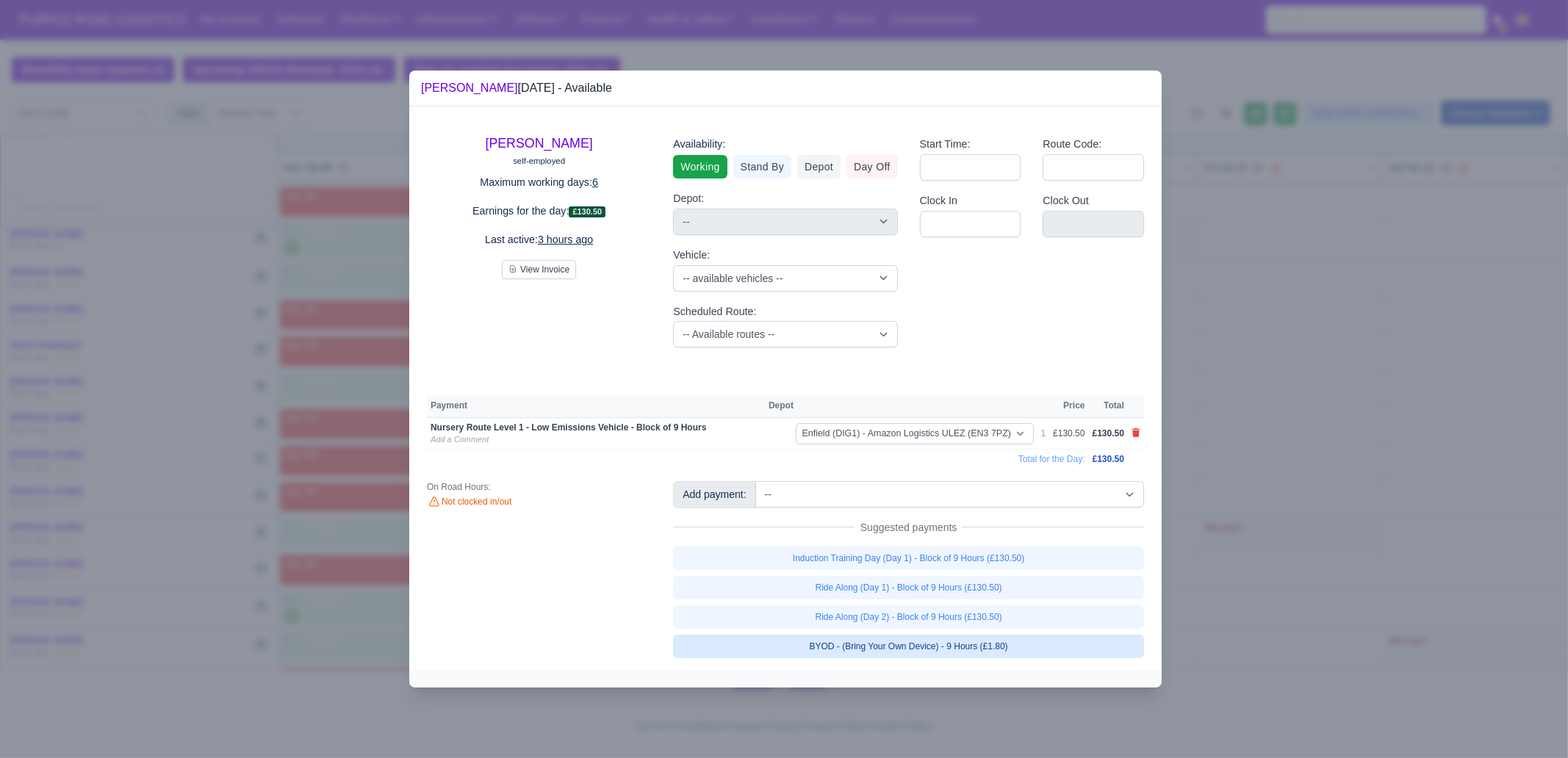
click at [1025, 645] on link "BYOD - (Bring Your Own Device) - 9 Hours (£1.80)" at bounding box center [908, 646] width 471 height 23
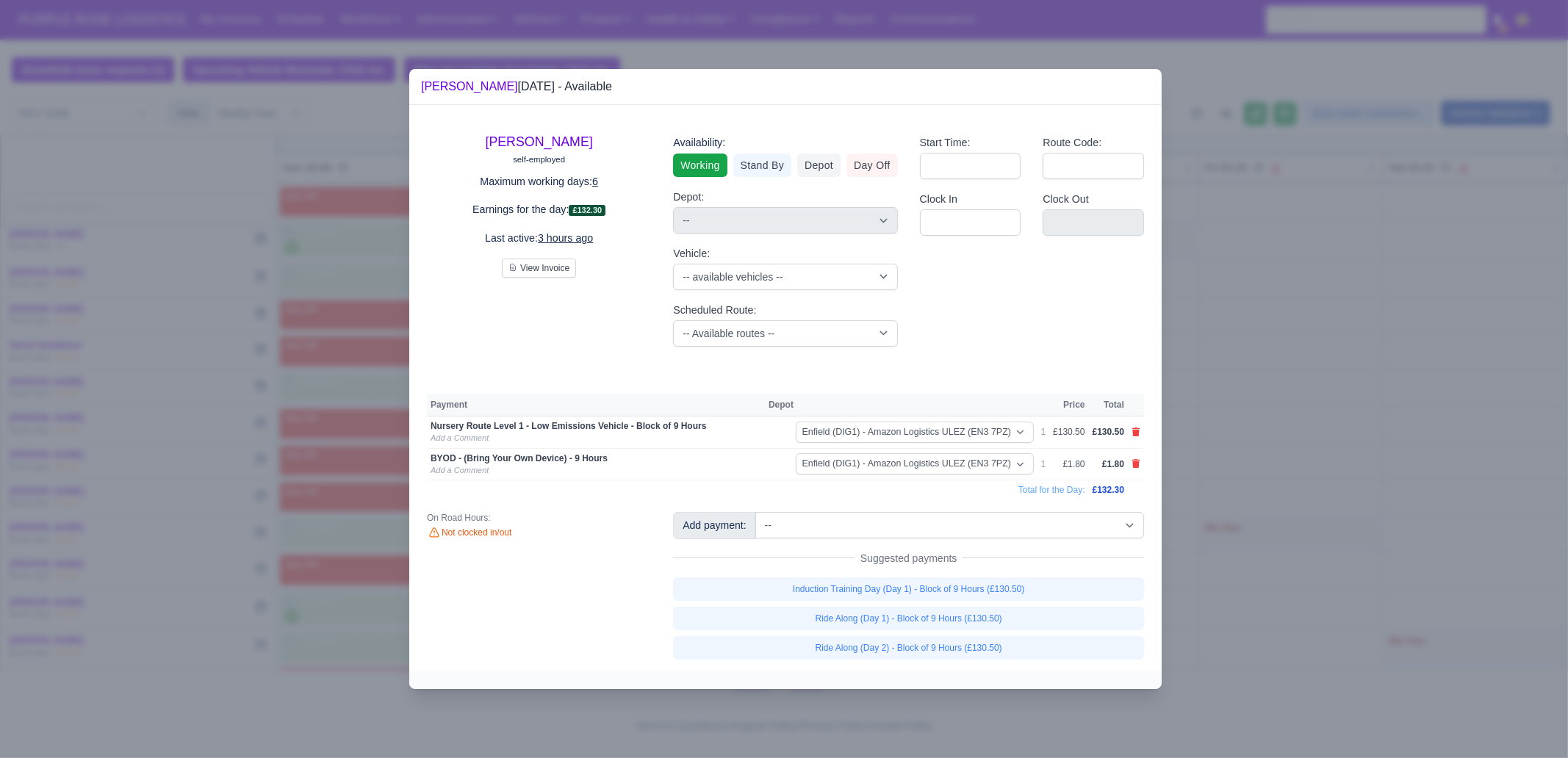
drag, startPoint x: 1313, startPoint y: 512, endPoint x: 380, endPoint y: 540, distance: 933.4
click at [1313, 512] on div at bounding box center [784, 379] width 1568 height 758
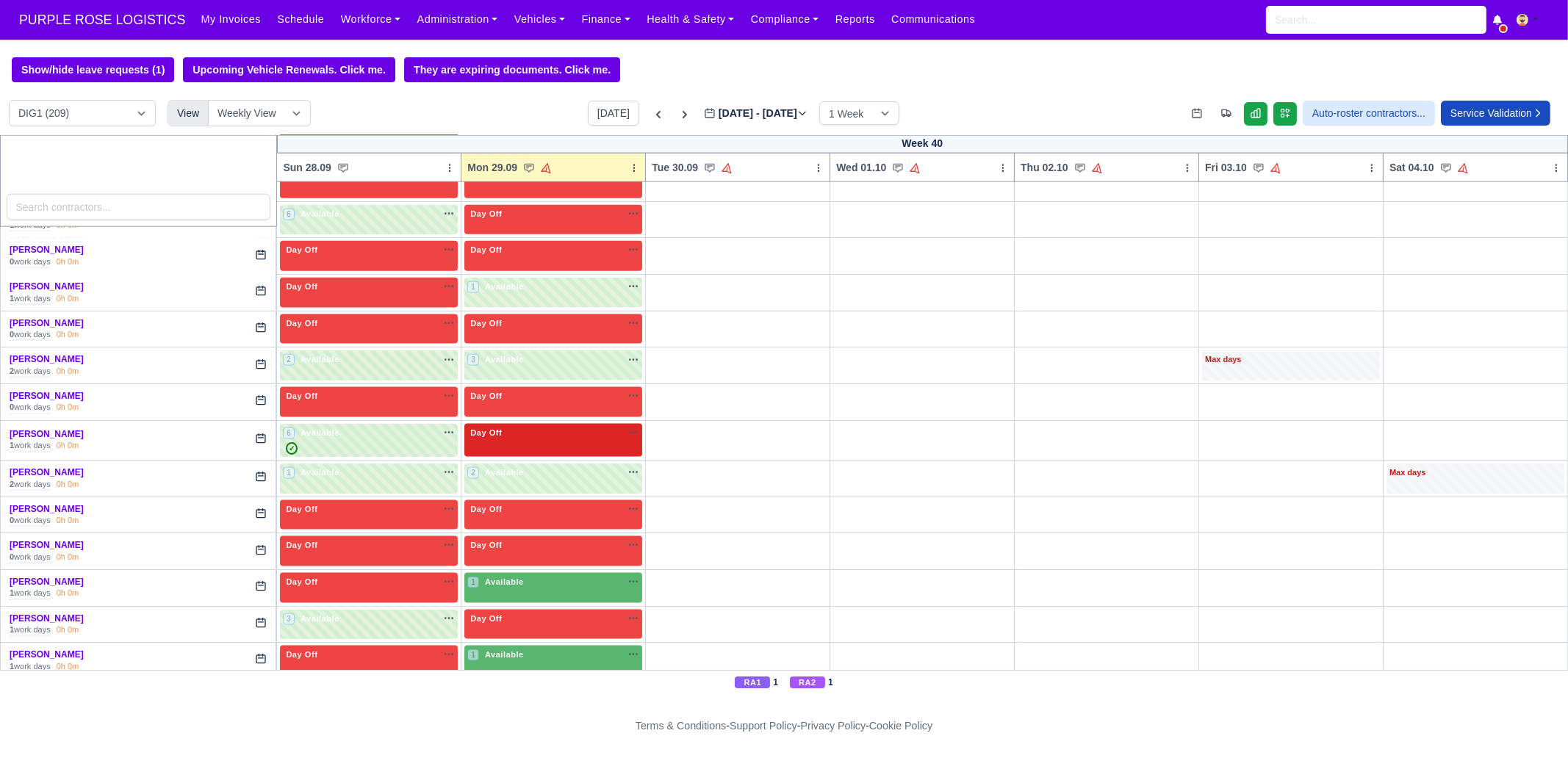
scroll to position [3398, 0]
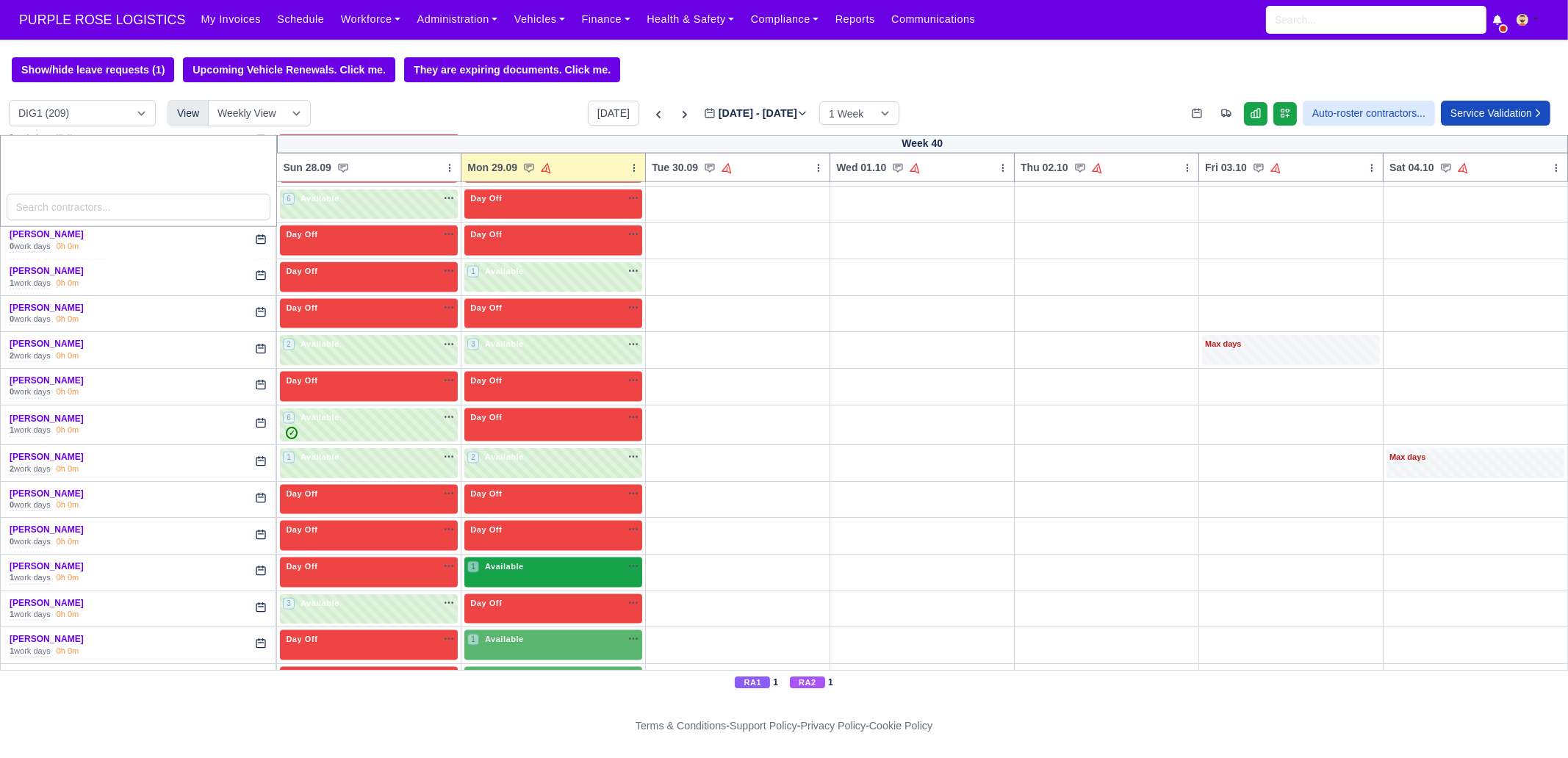
click at [505, 561] on span "Available" at bounding box center [504, 566] width 45 height 10
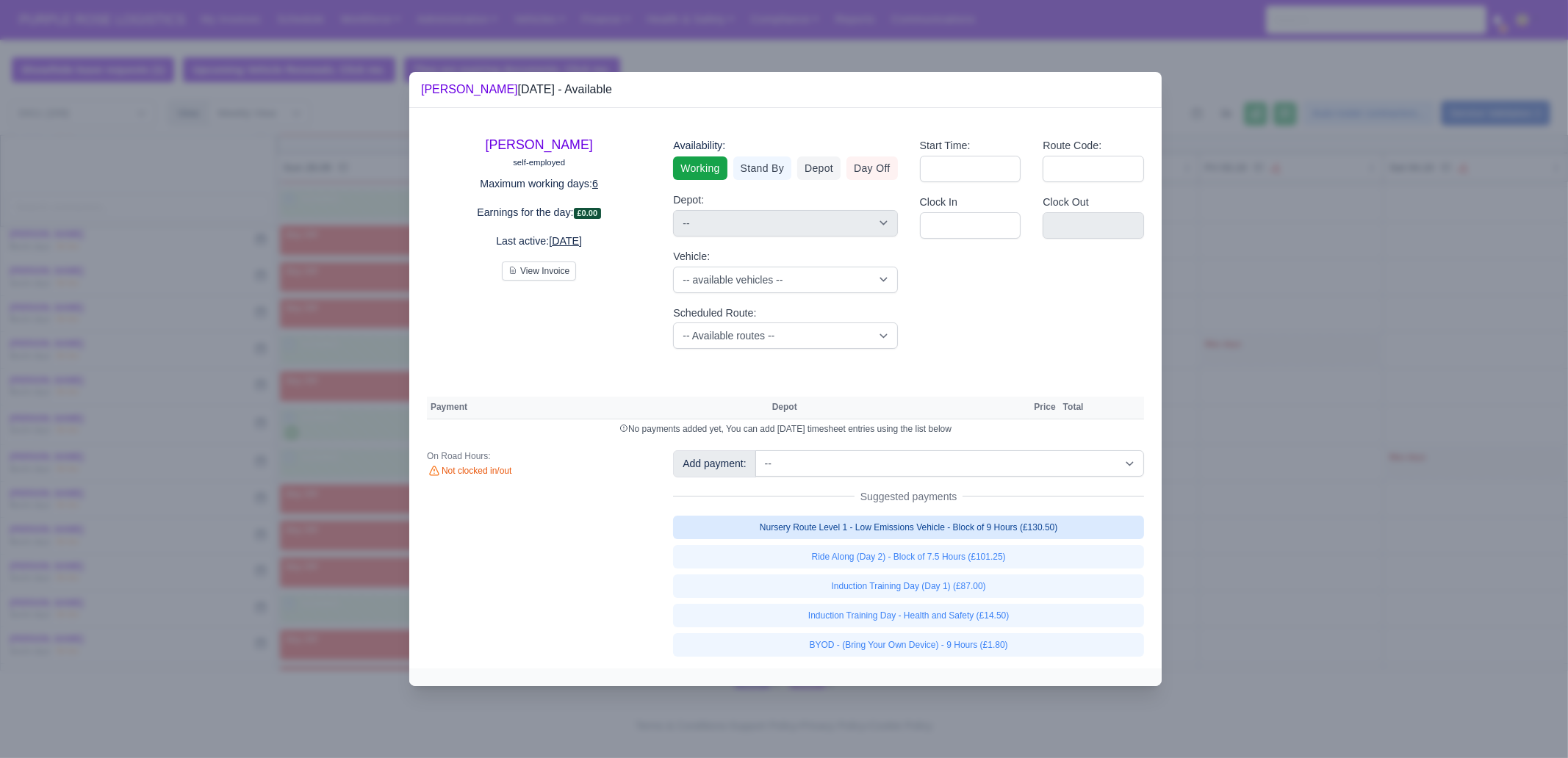
click at [999, 524] on link "Nursery Route Level 1 - Low Emissions Vehicle - Block of 9 Hours (£130.50)" at bounding box center [908, 527] width 471 height 23
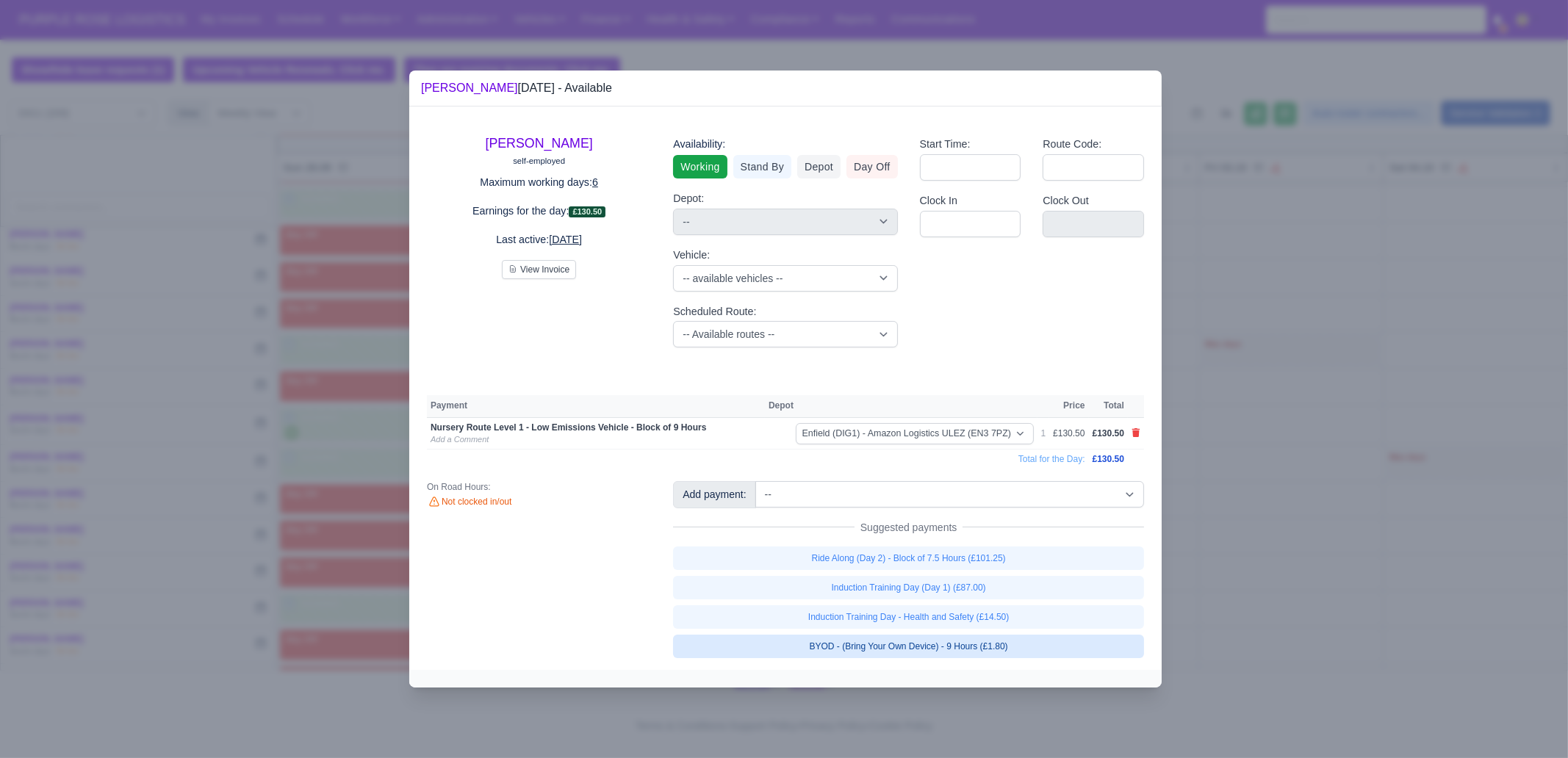
click at [1025, 645] on link "BYOD - (Bring Your Own Device) - 9 Hours (£1.80)" at bounding box center [908, 646] width 471 height 23
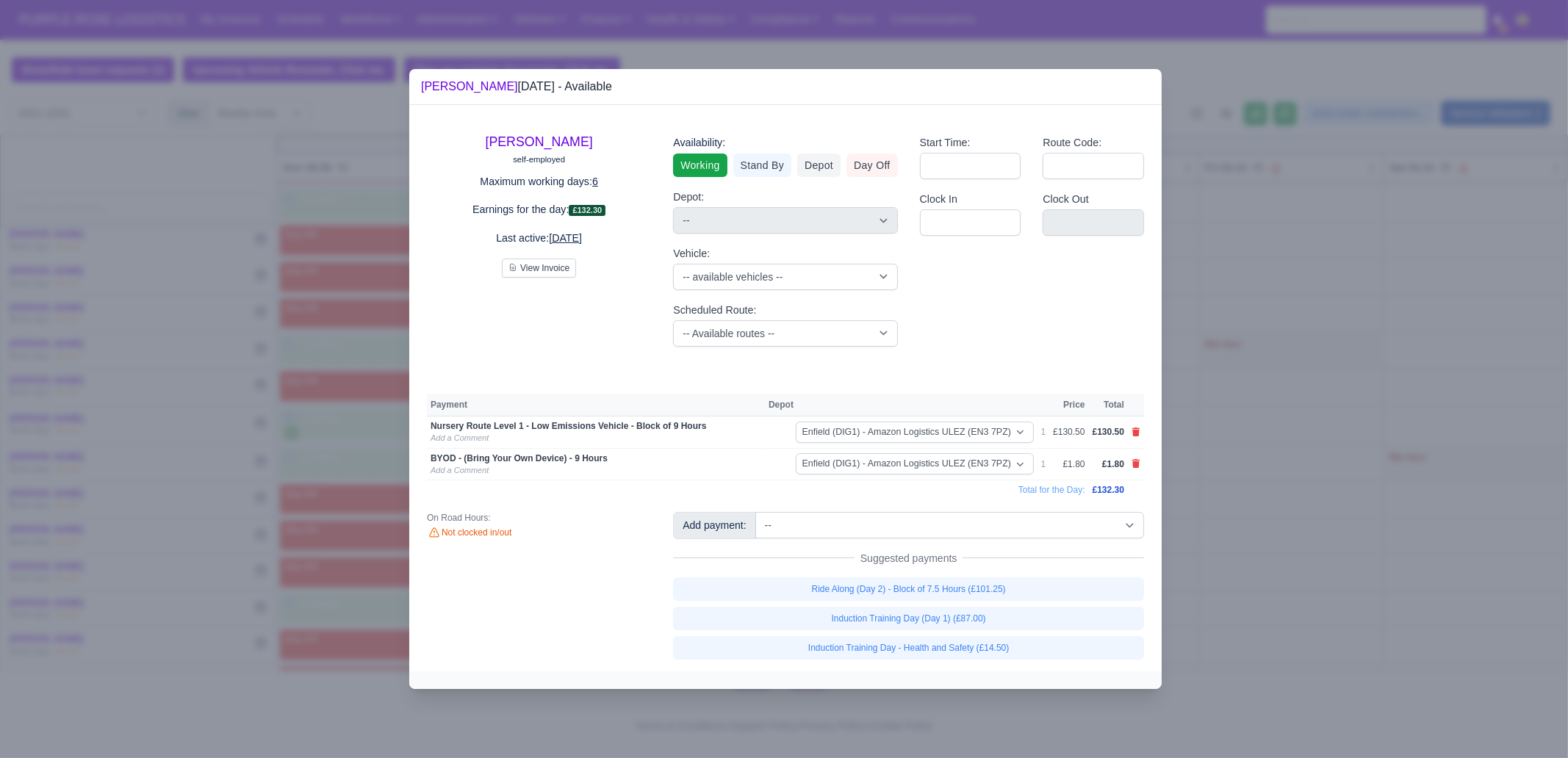
click at [1274, 512] on div at bounding box center [784, 379] width 1568 height 758
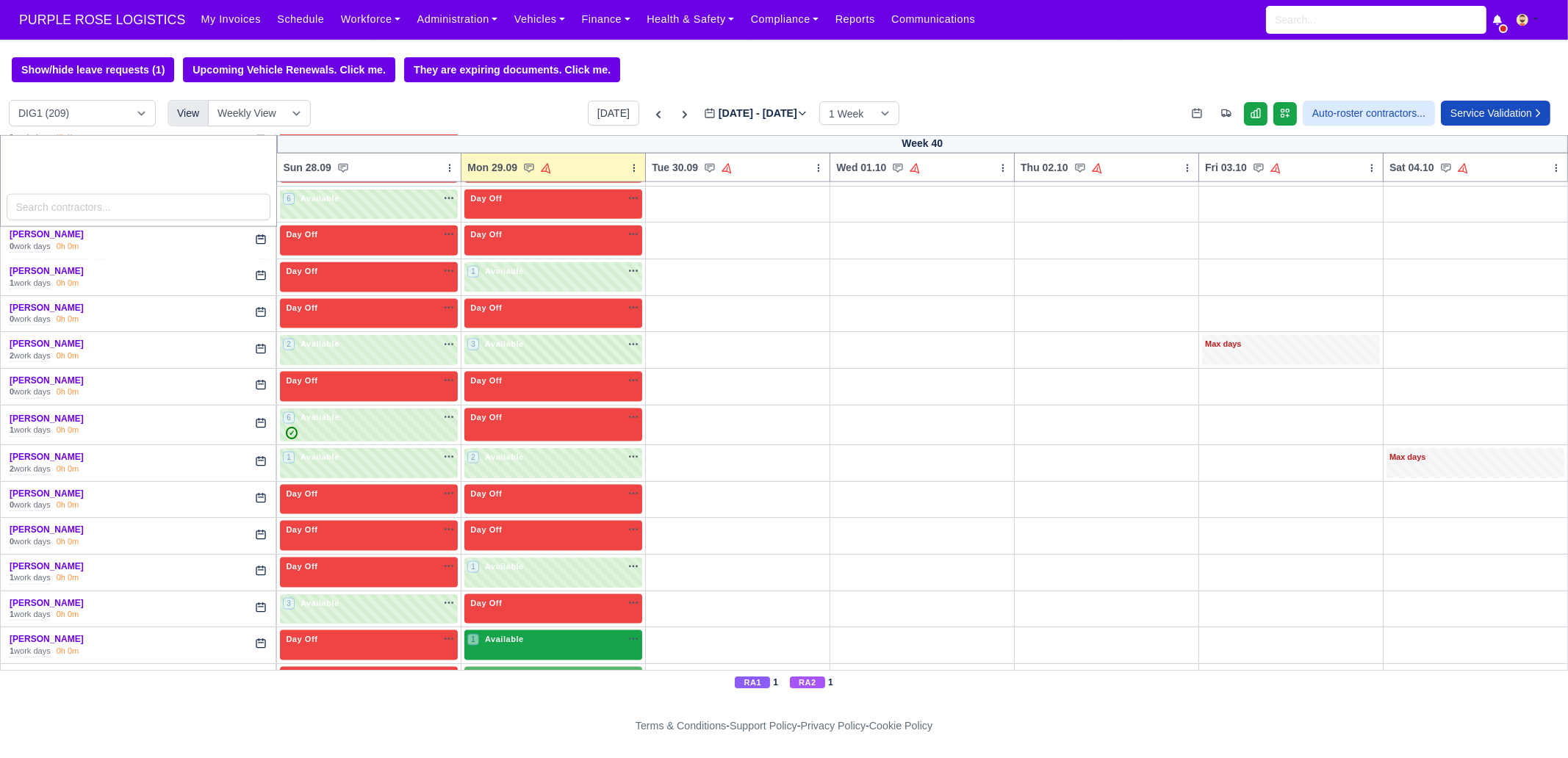
click at [521, 630] on div "1 Available" at bounding box center [553, 645] width 178 height 30
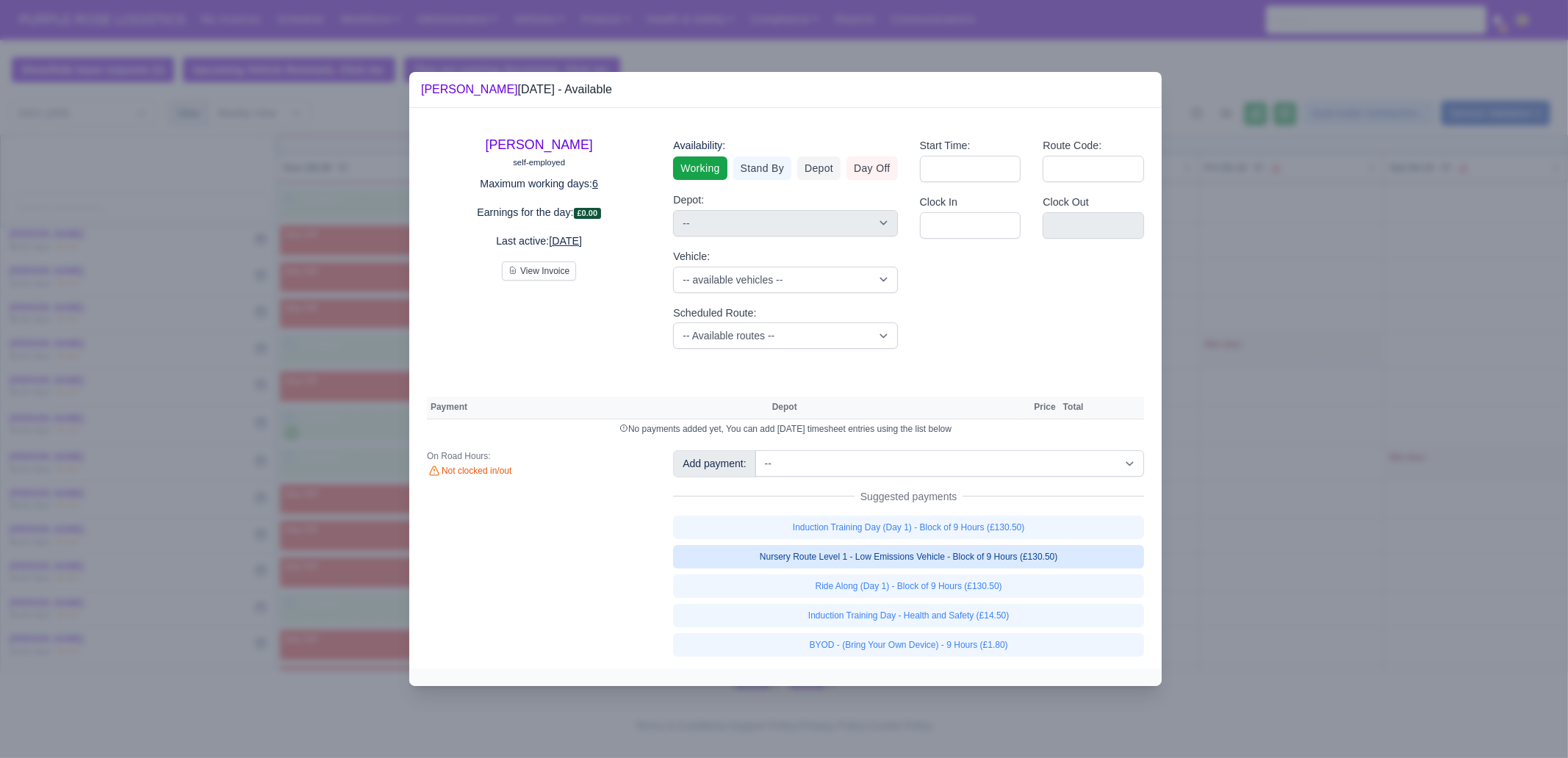
click at [1025, 557] on link "Nursery Route Level 1 - Low Emissions Vehicle - Block of 9 Hours (£130.50)" at bounding box center [908, 557] width 471 height 23
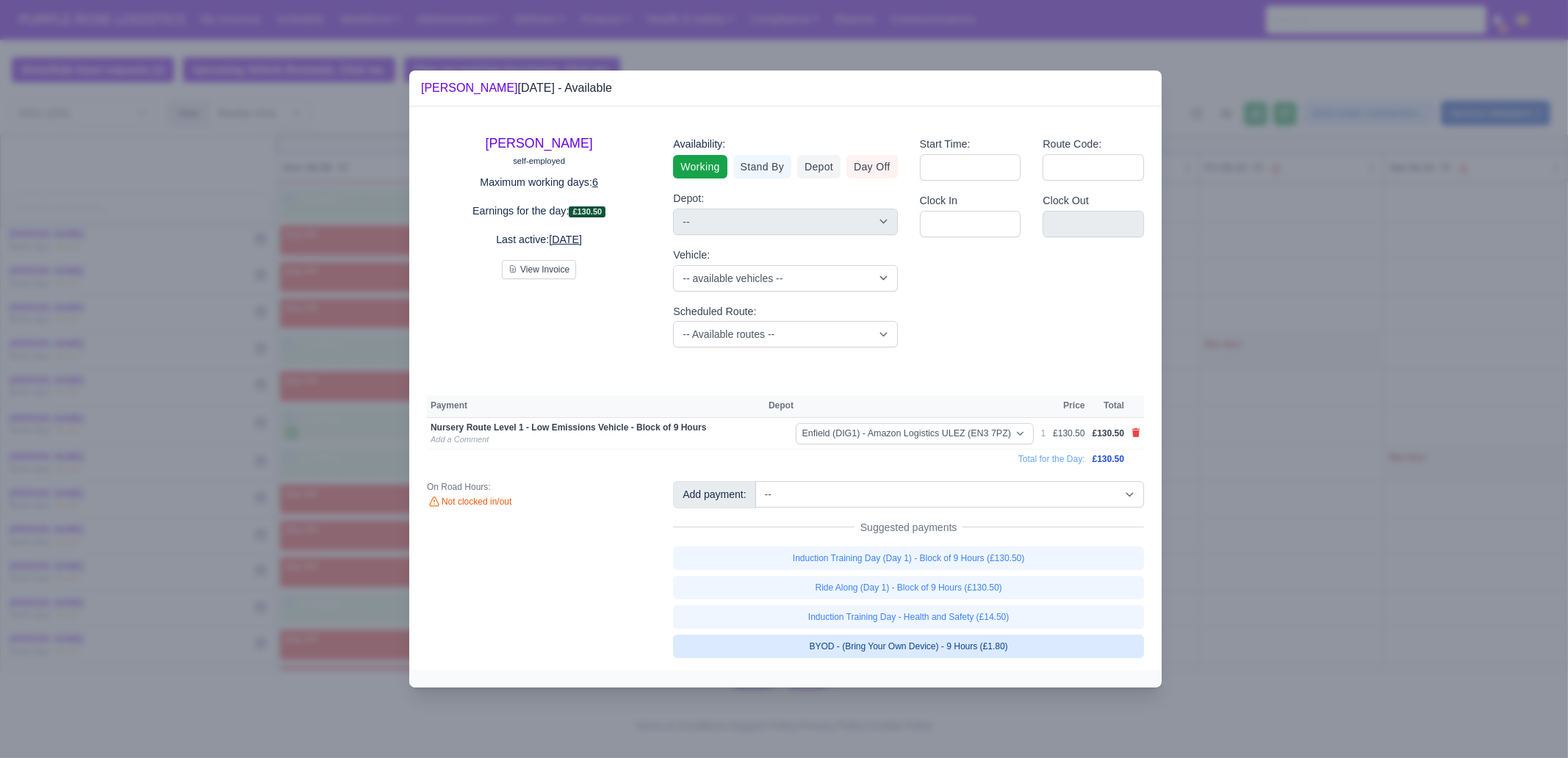
click at [1022, 652] on link "BYOD - (Bring Your Own Device) - 9 Hours (£1.80)" at bounding box center [908, 646] width 471 height 23
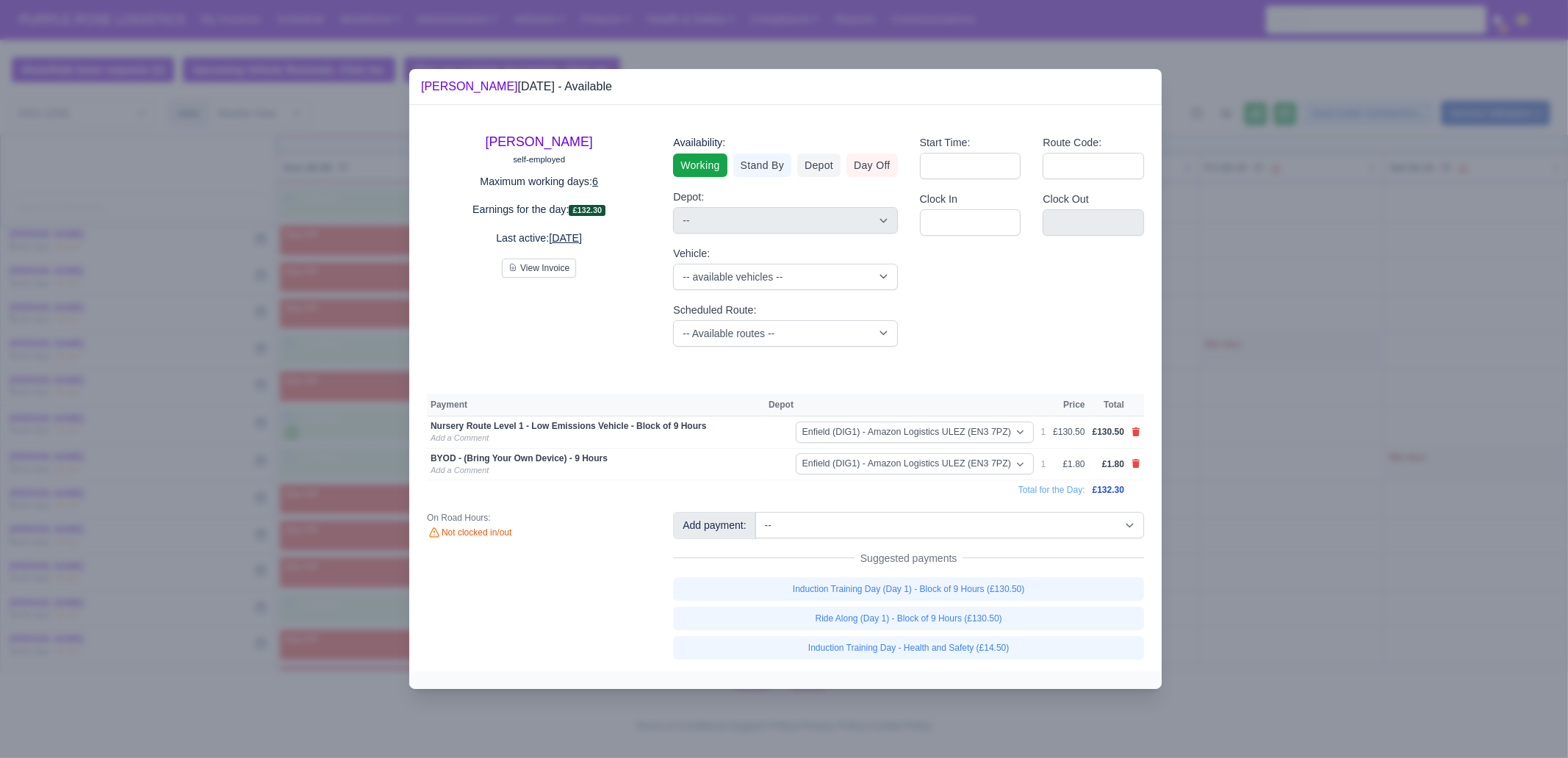
click at [1319, 393] on div at bounding box center [784, 379] width 1568 height 758
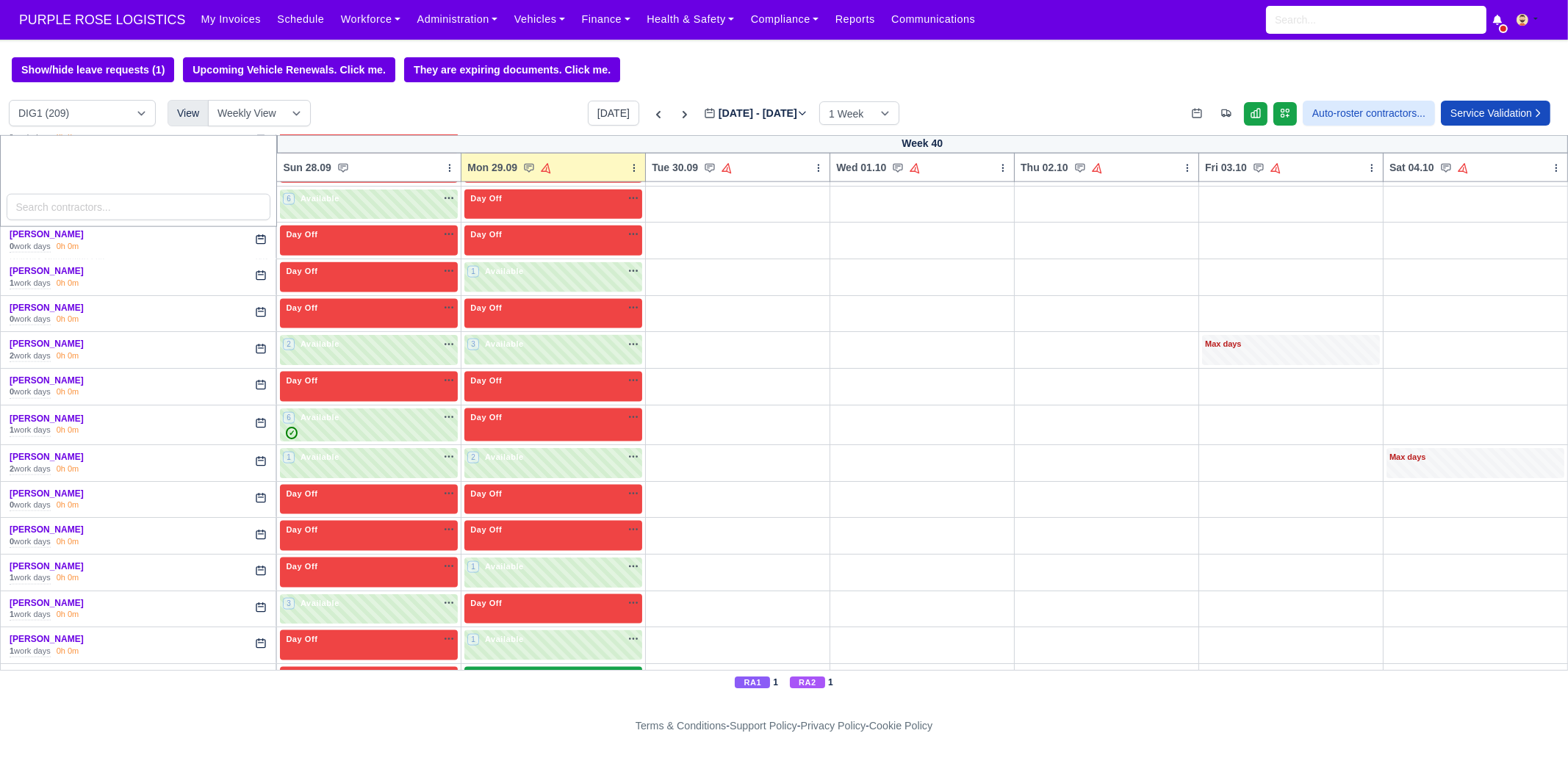
click at [526, 670] on div "1 Available na" at bounding box center [553, 676] width 172 height 12
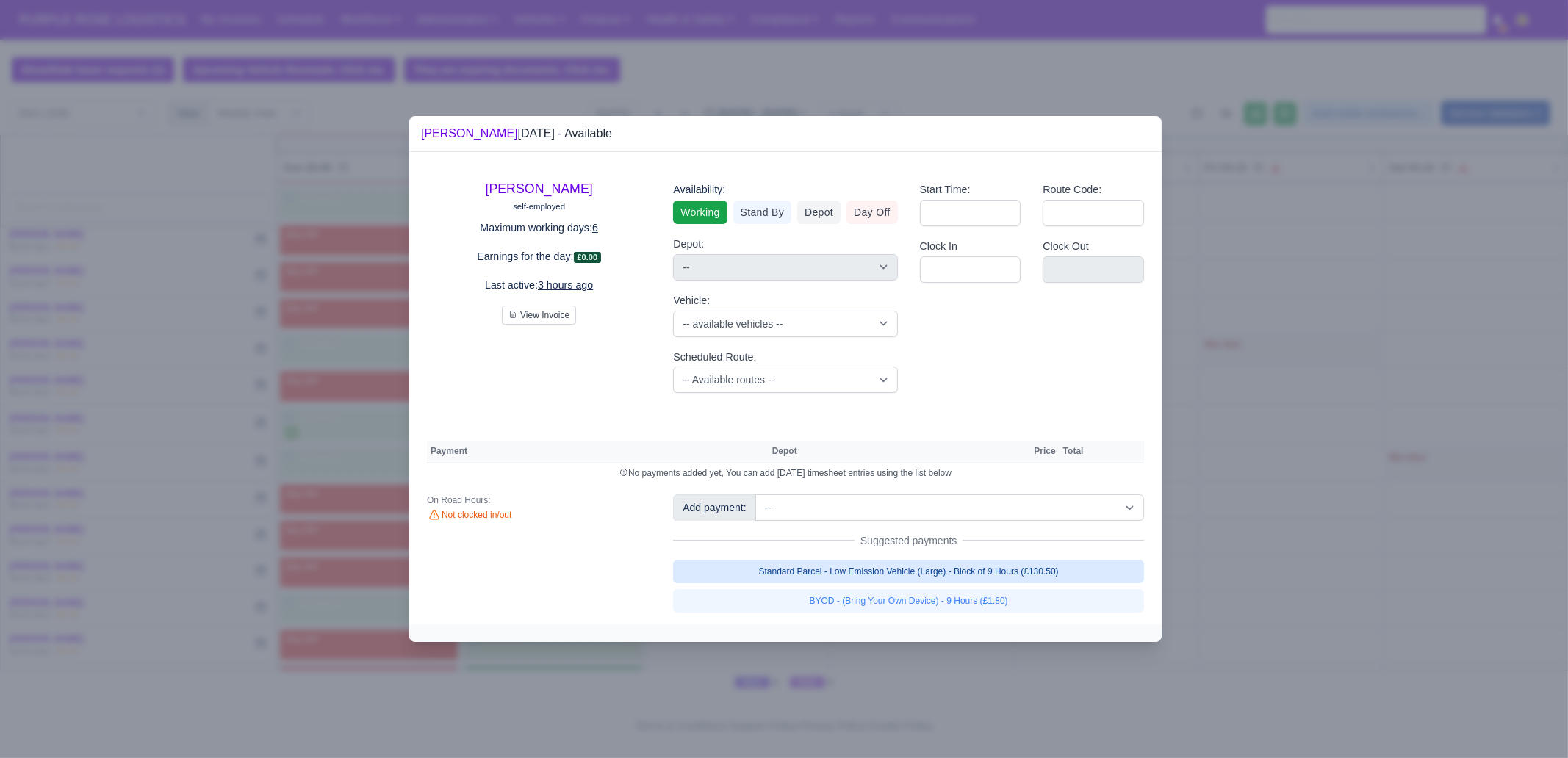
click at [1025, 564] on link "Standard Parcel - Low Emission Vehicle (Large) - Block of 9 Hours (£130.50)" at bounding box center [908, 572] width 471 height 23
click at [1021, 584] on link "Standard Parcel - Low Emission Vehicle (Large) - Block of 9 Hours (£130.50)" at bounding box center [908, 572] width 471 height 23
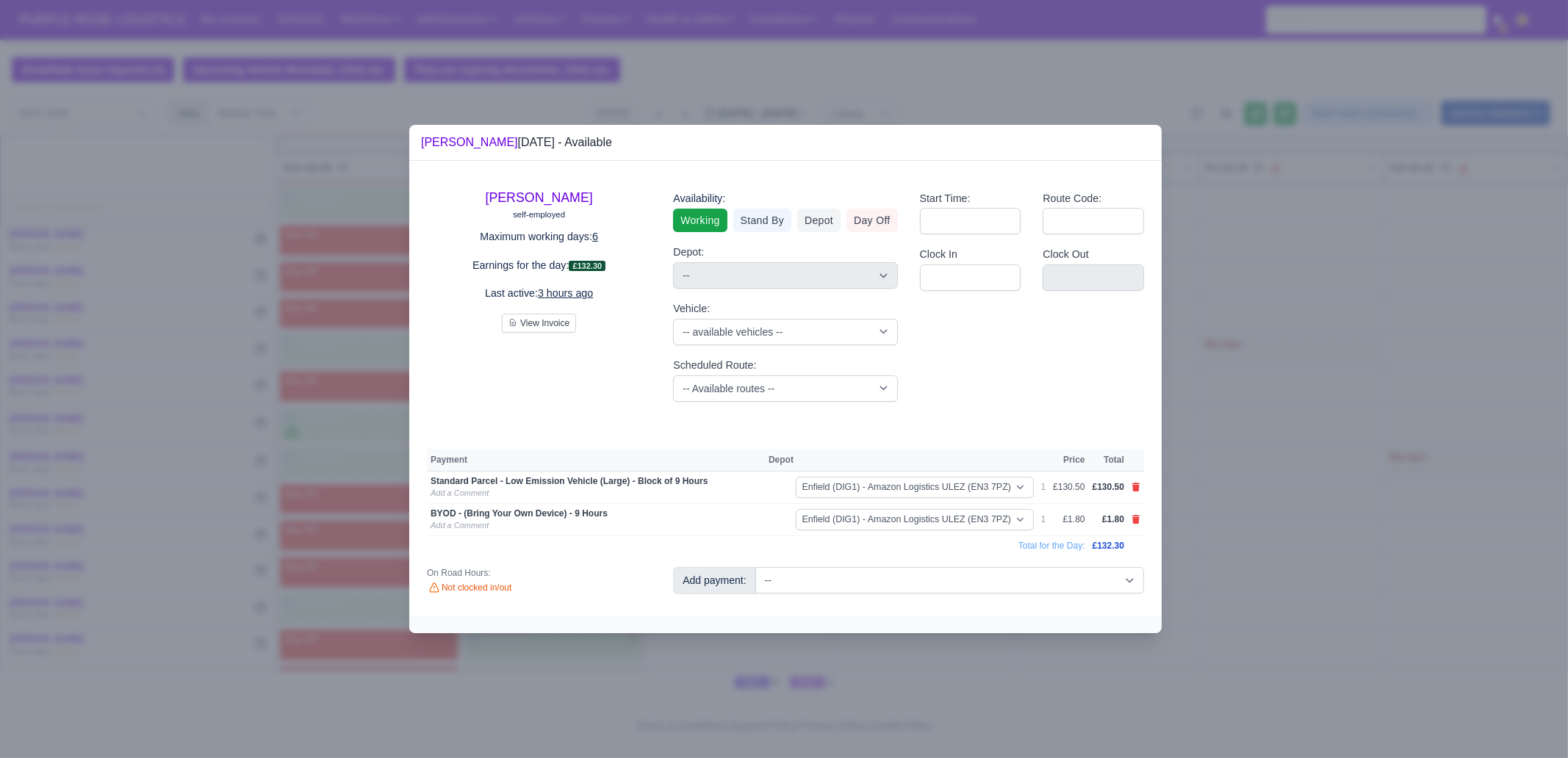
click at [1341, 515] on div at bounding box center [784, 379] width 1568 height 758
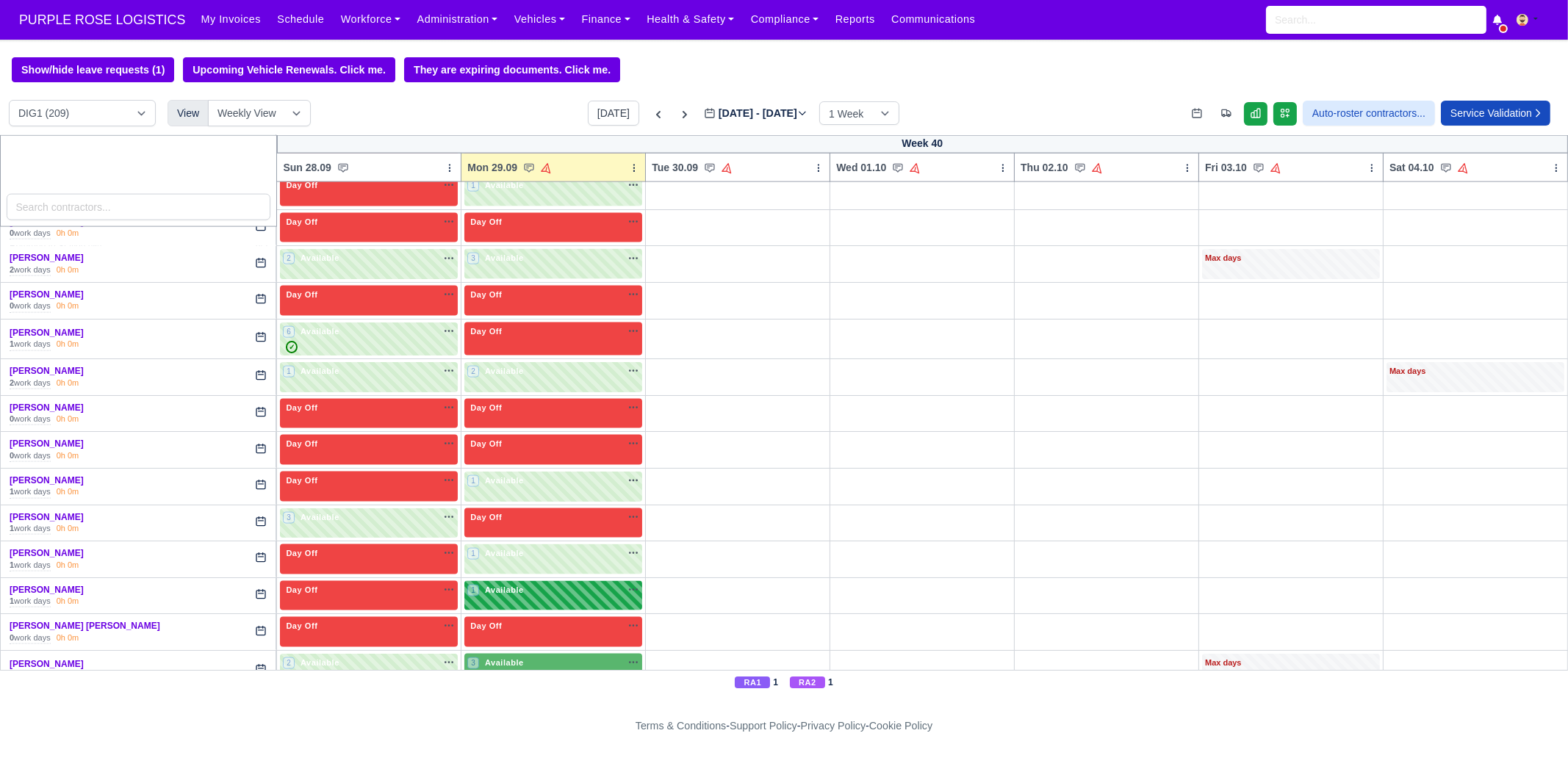
scroll to position [3491, 0]
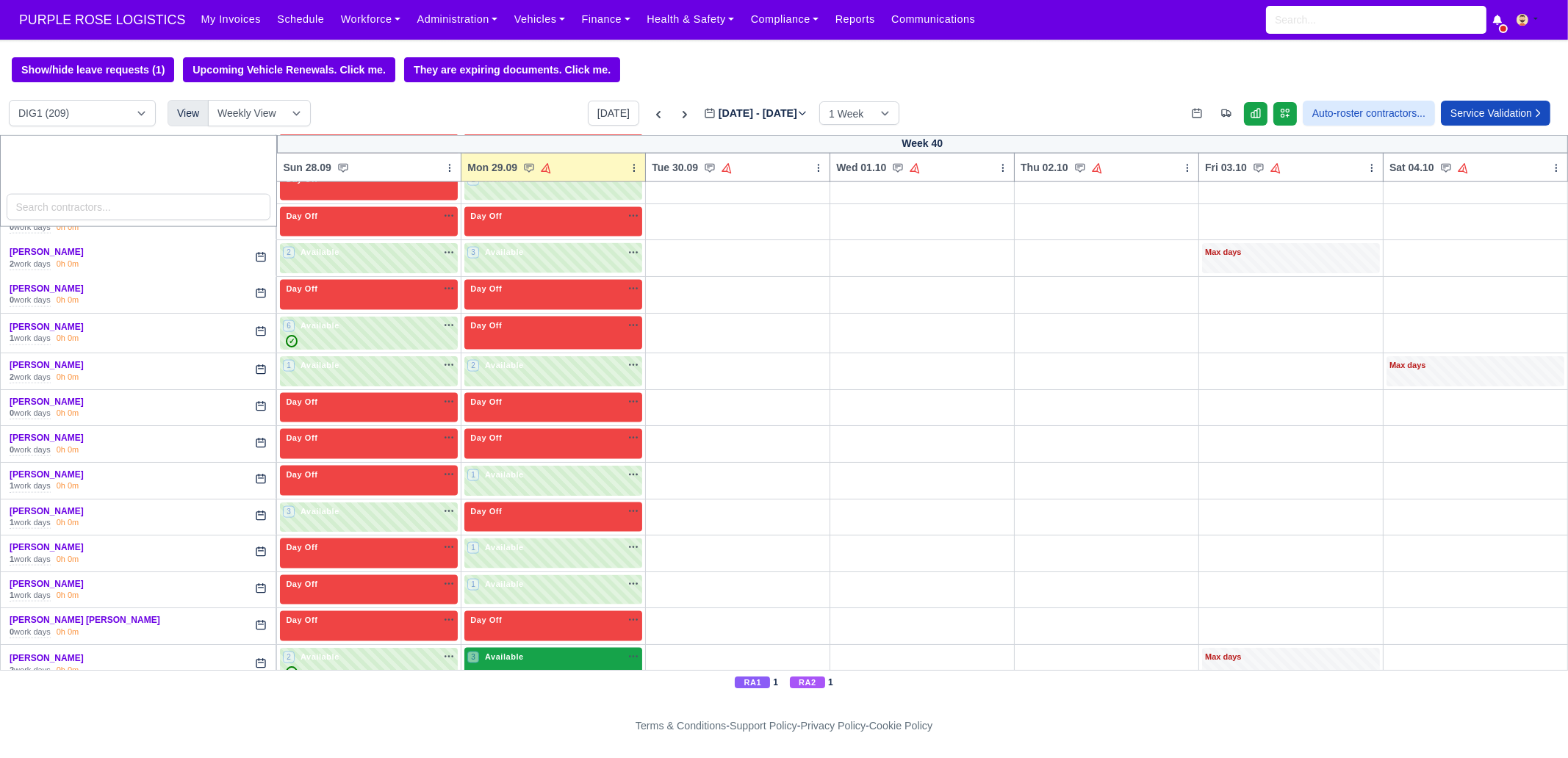
click at [504, 652] on span "Available" at bounding box center [504, 656] width 45 height 10
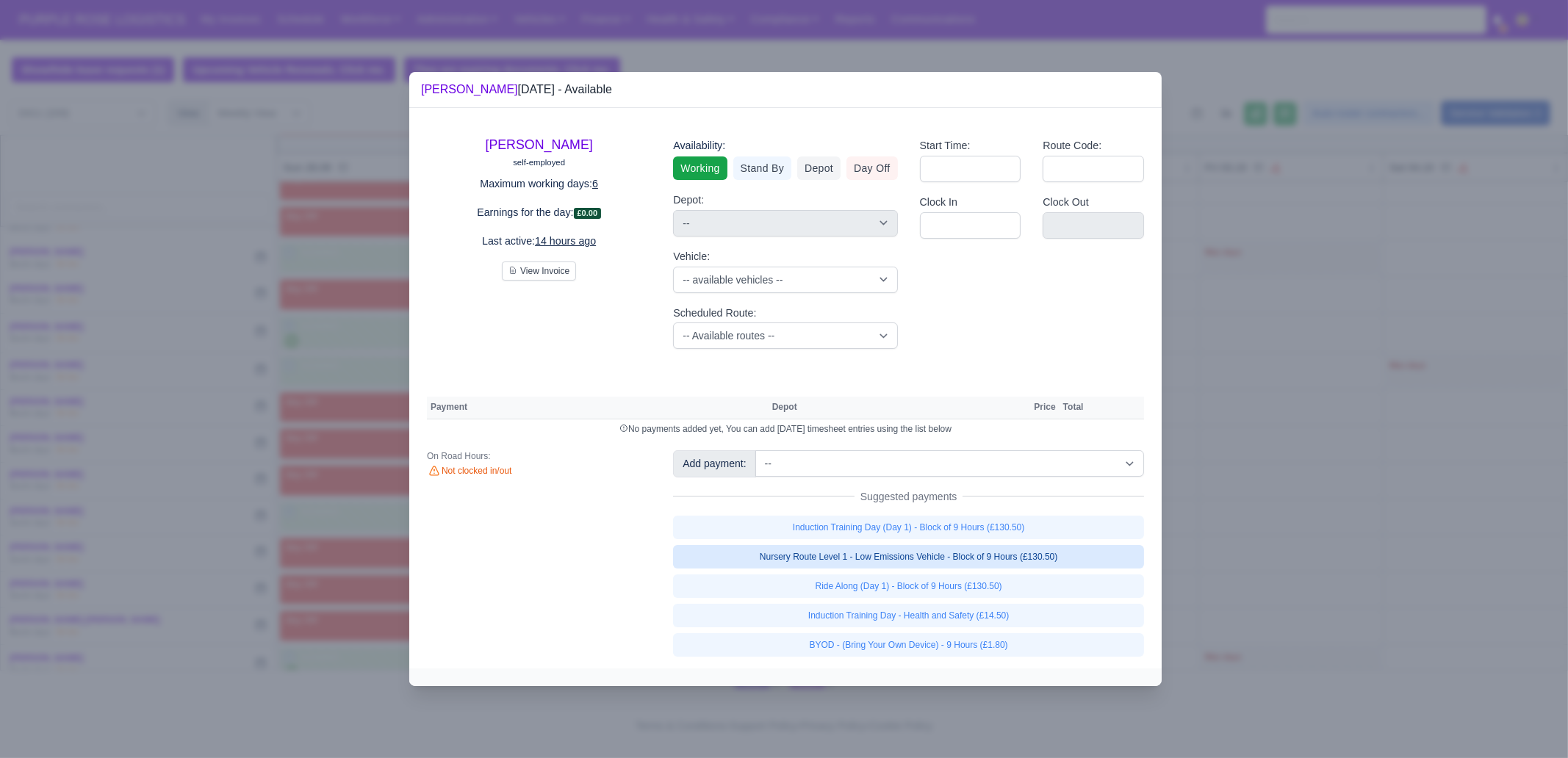
click at [980, 558] on link "Nursery Route Level 1 - Low Emissions Vehicle - Block of 9 Hours (£130.50)" at bounding box center [908, 557] width 471 height 23
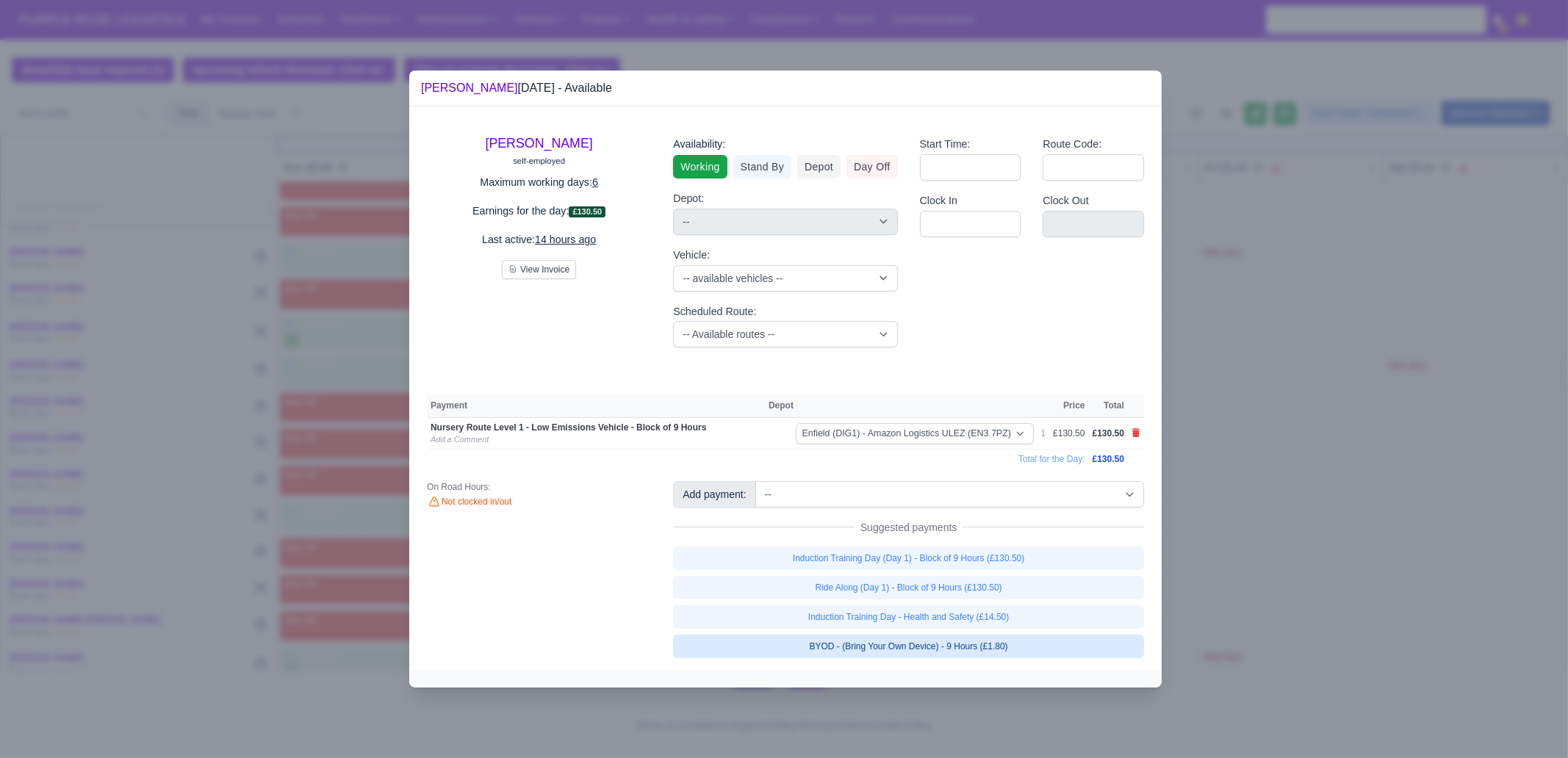
click at [997, 654] on link "BYOD - (Bring Your Own Device) - 9 Hours (£1.80)" at bounding box center [908, 646] width 471 height 23
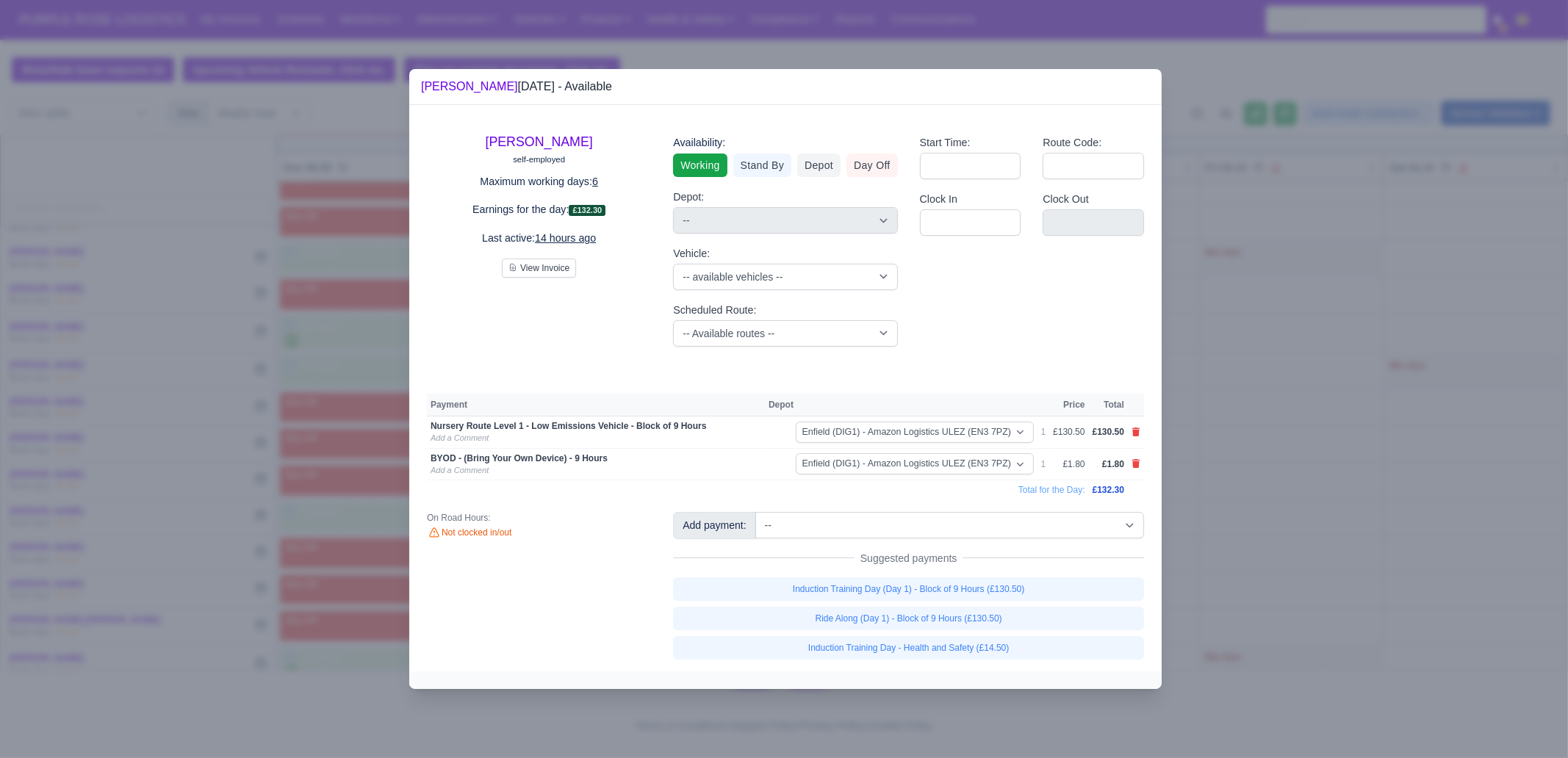
click at [1244, 477] on div at bounding box center [784, 379] width 1568 height 758
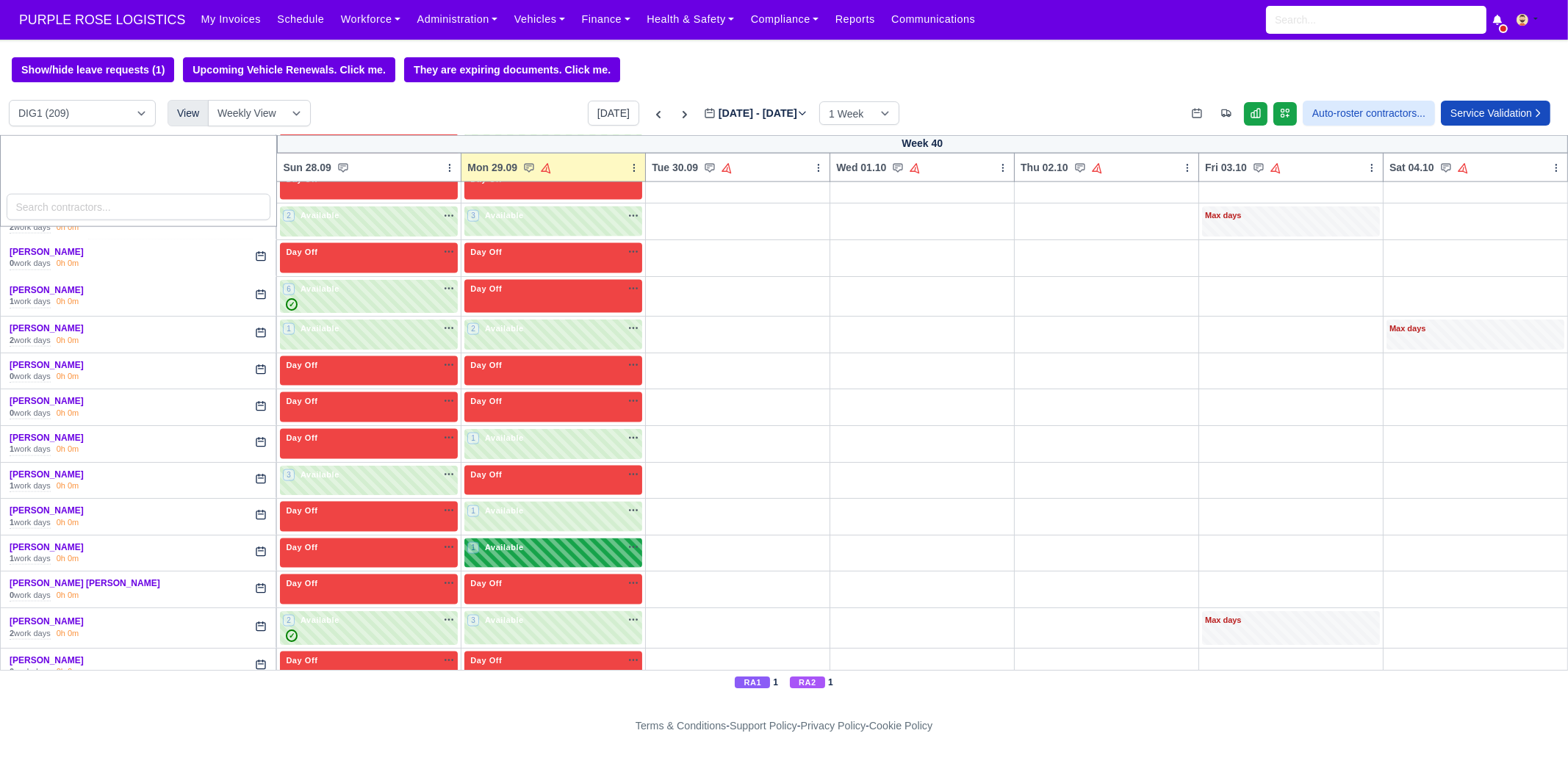
scroll to position [3582, 0]
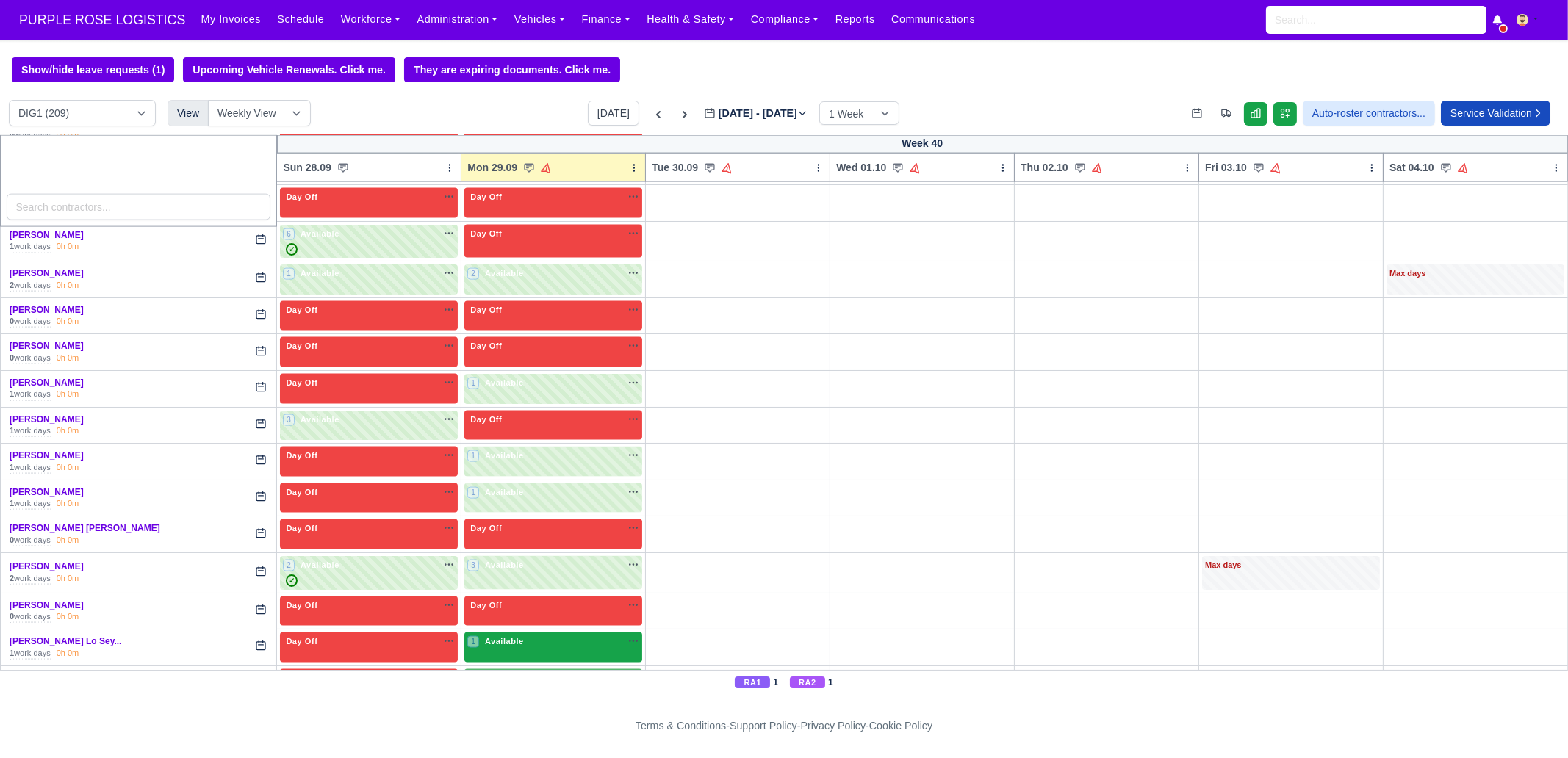
click at [518, 637] on span "Available" at bounding box center [504, 641] width 45 height 10
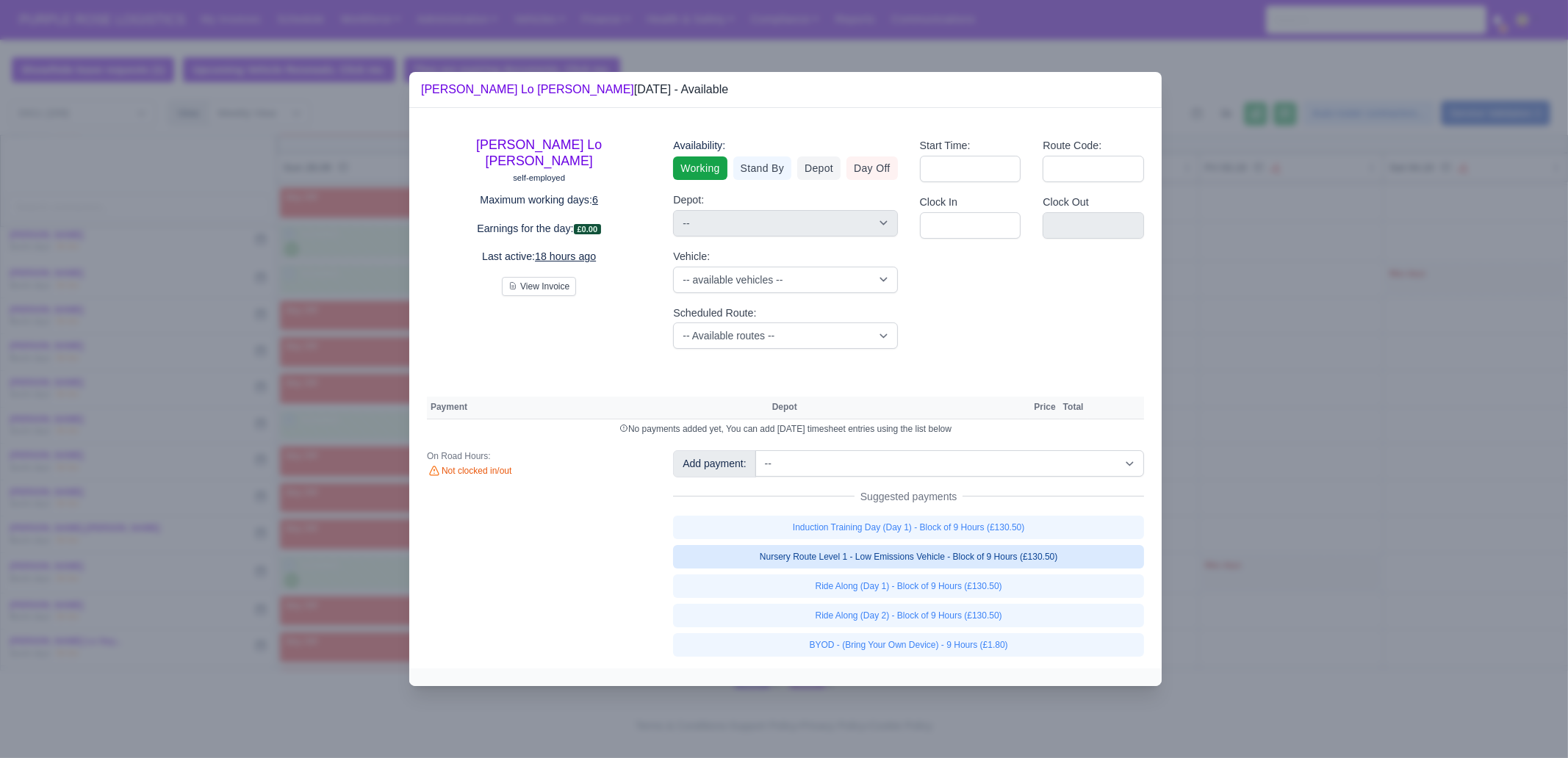
click at [1017, 555] on link "Nursery Route Level 1 - Low Emissions Vehicle - Block of 9 Hours (£130.50)" at bounding box center [908, 557] width 471 height 23
select select "1"
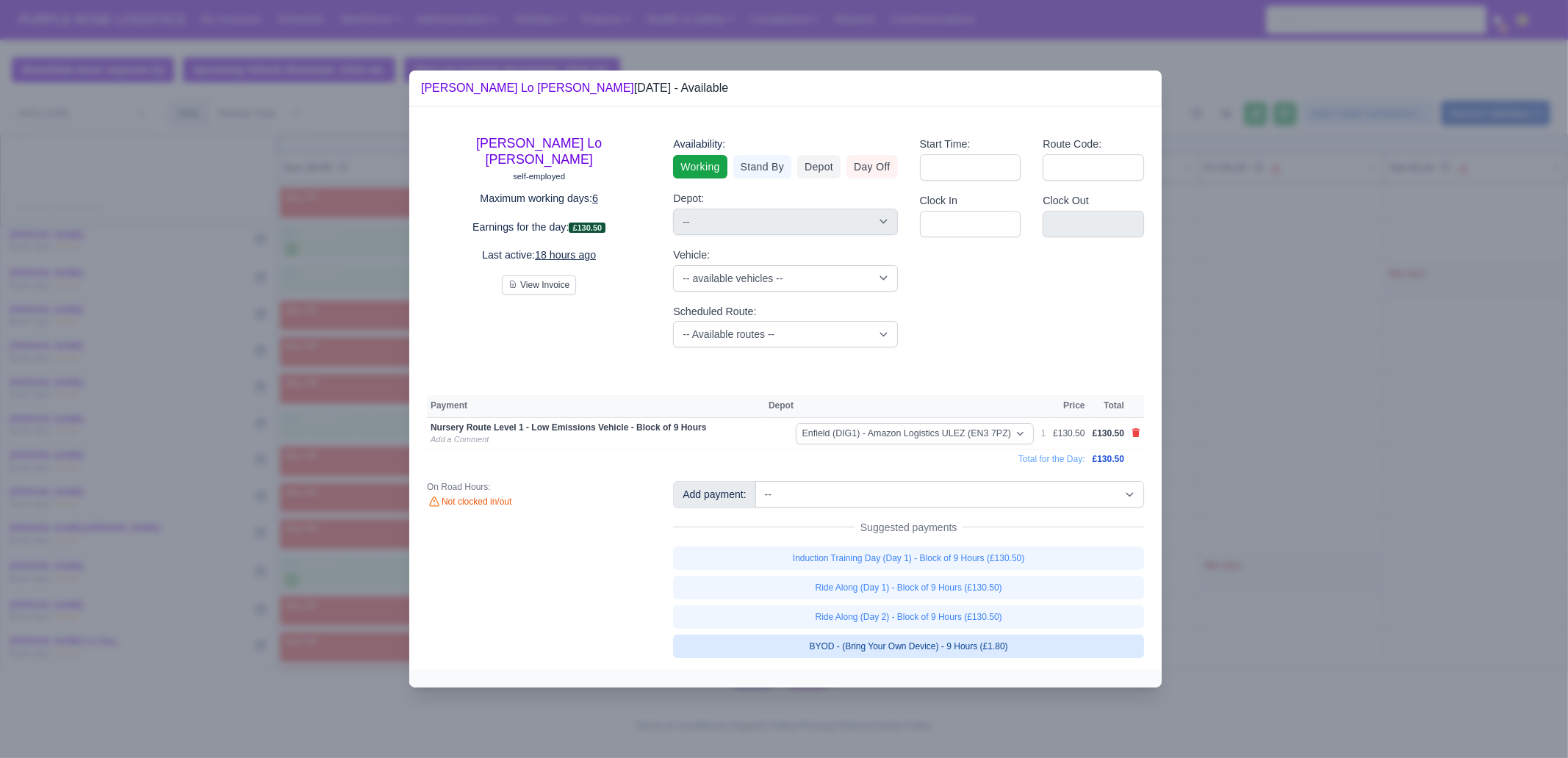
click at [1025, 642] on link "BYOD - (Bring Your Own Device) - 9 Hours (£1.80)" at bounding box center [908, 646] width 471 height 23
select select "1"
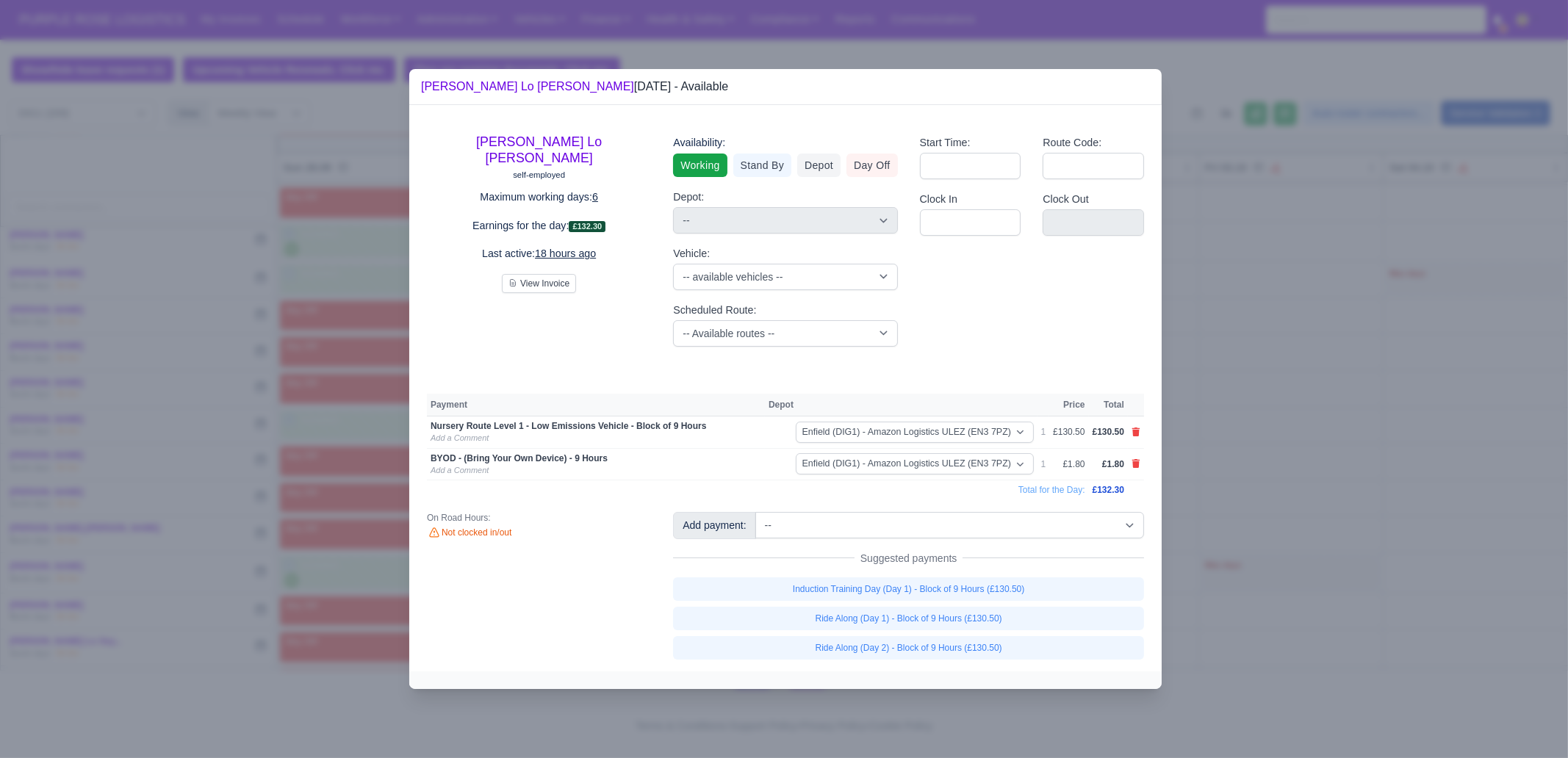
click at [1306, 525] on div at bounding box center [784, 379] width 1568 height 758
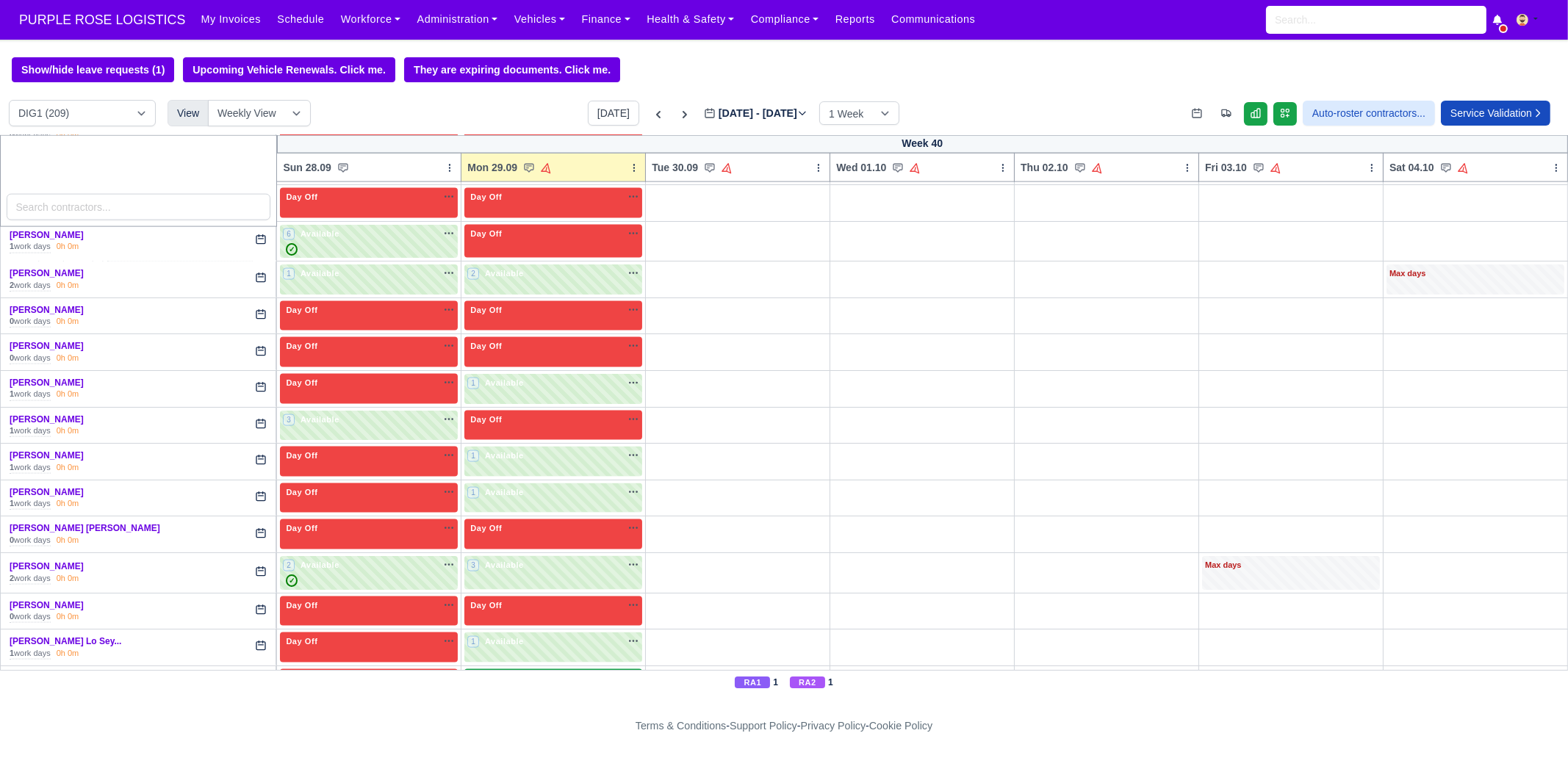
click at [512, 673] on span "Available" at bounding box center [504, 678] width 45 height 10
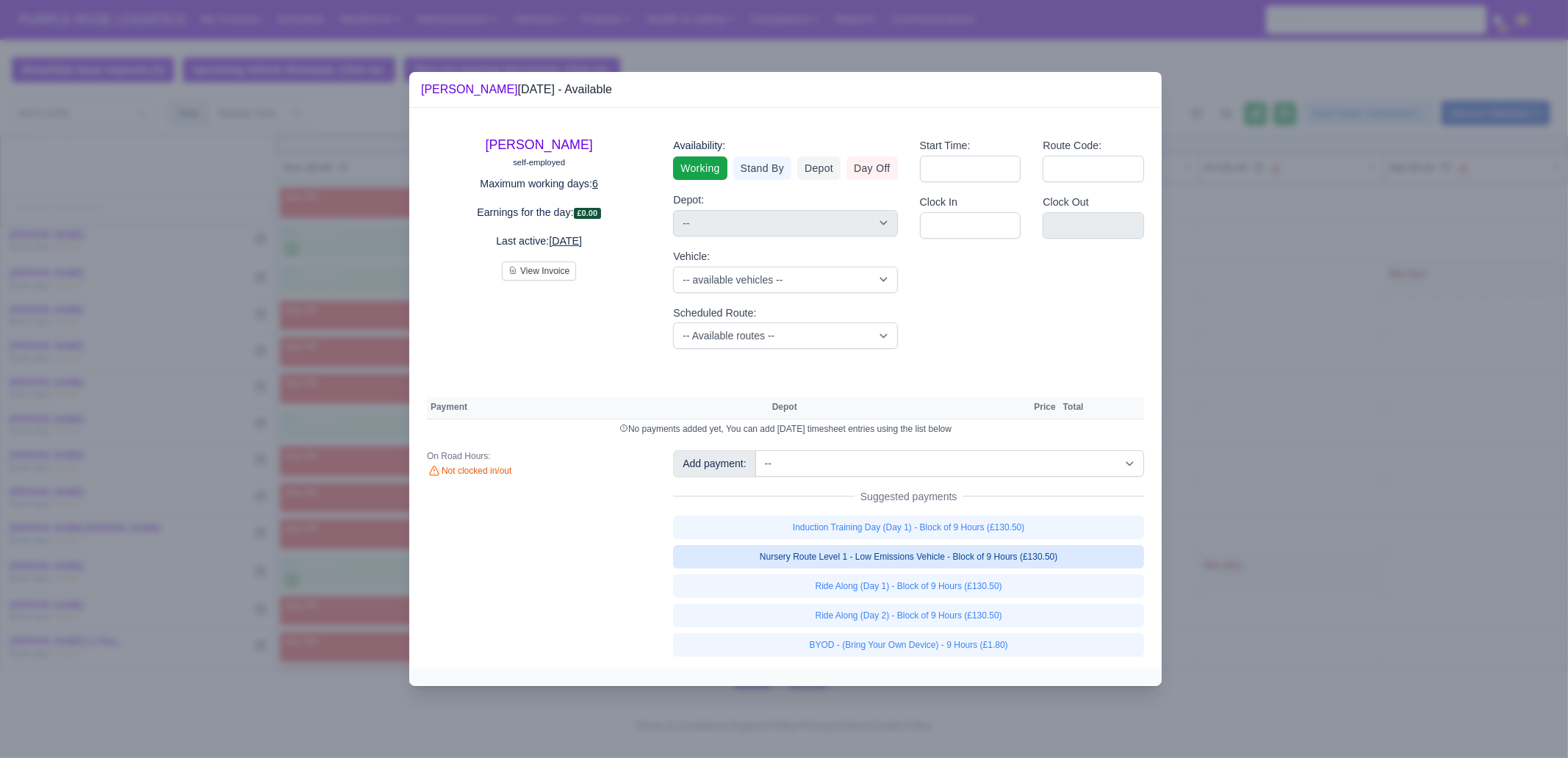
click at [1032, 545] on link "Nursery Route Level 1 - Low Emissions Vehicle - Block of 9 Hours (£130.50)" at bounding box center [908, 557] width 471 height 23
select select "1"
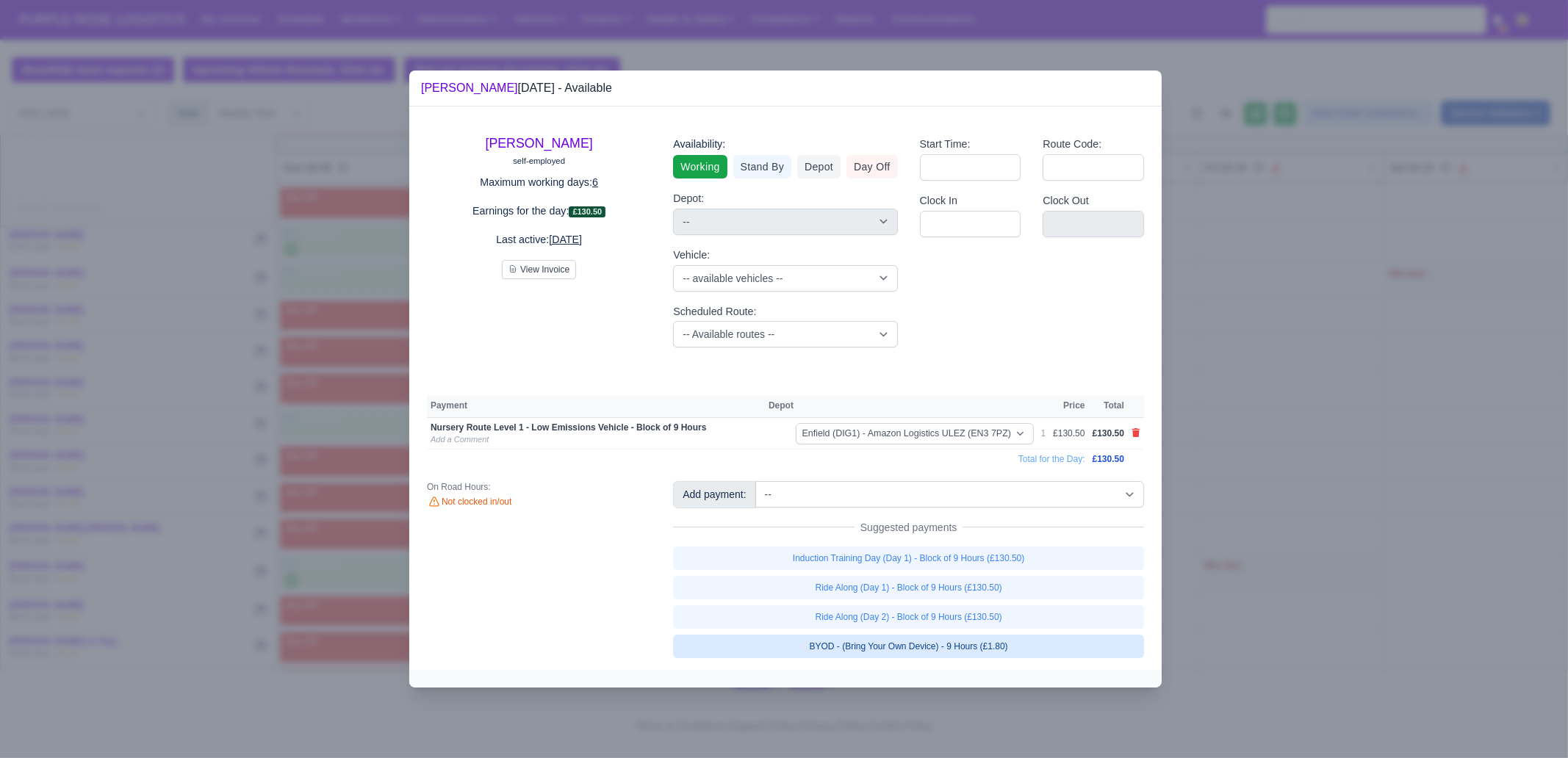
click at [1018, 642] on link "BYOD - (Bring Your Own Device) - 9 Hours (£1.80)" at bounding box center [908, 646] width 471 height 23
select select "1"
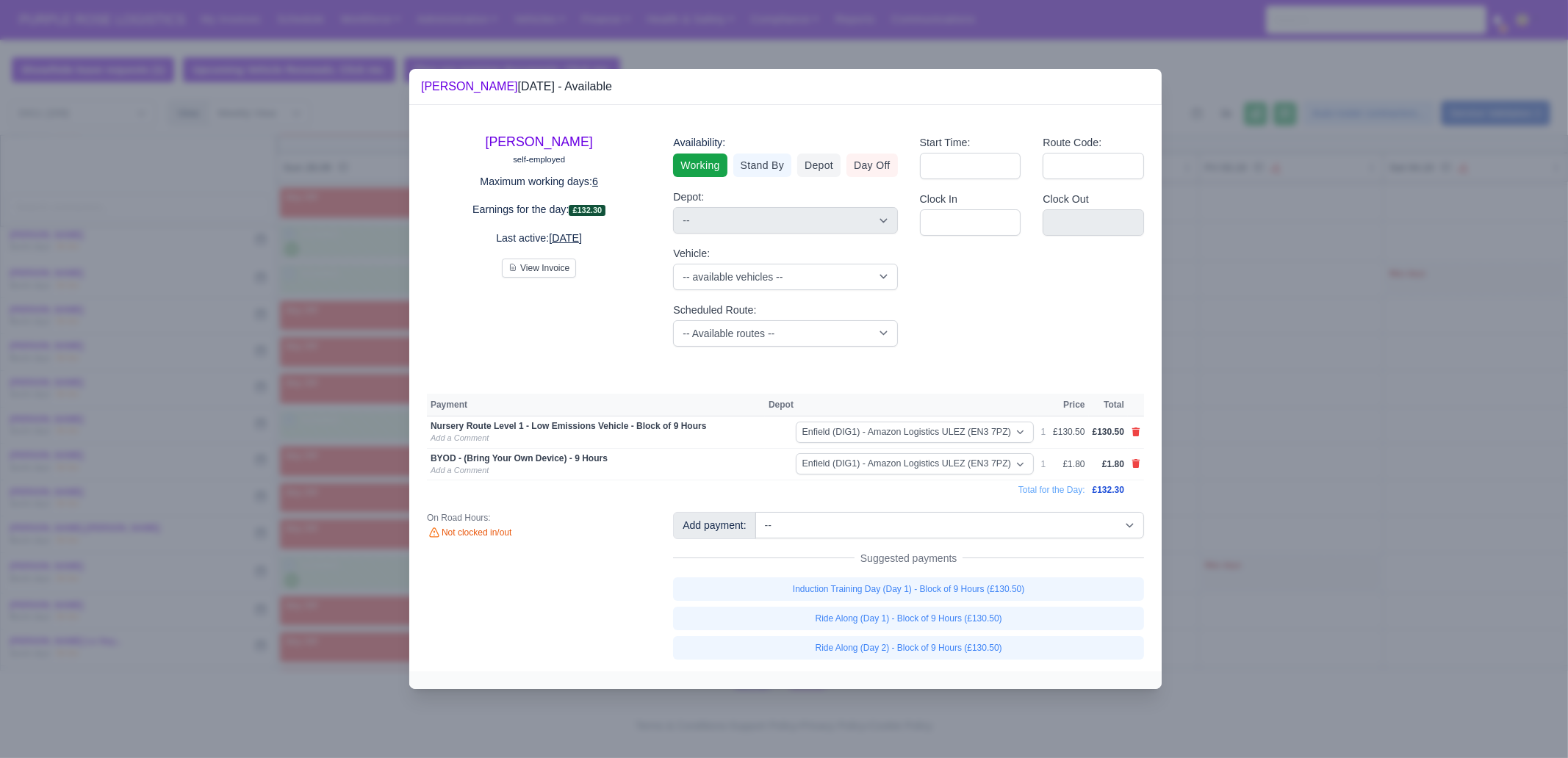
click at [1274, 643] on div at bounding box center [784, 379] width 1568 height 758
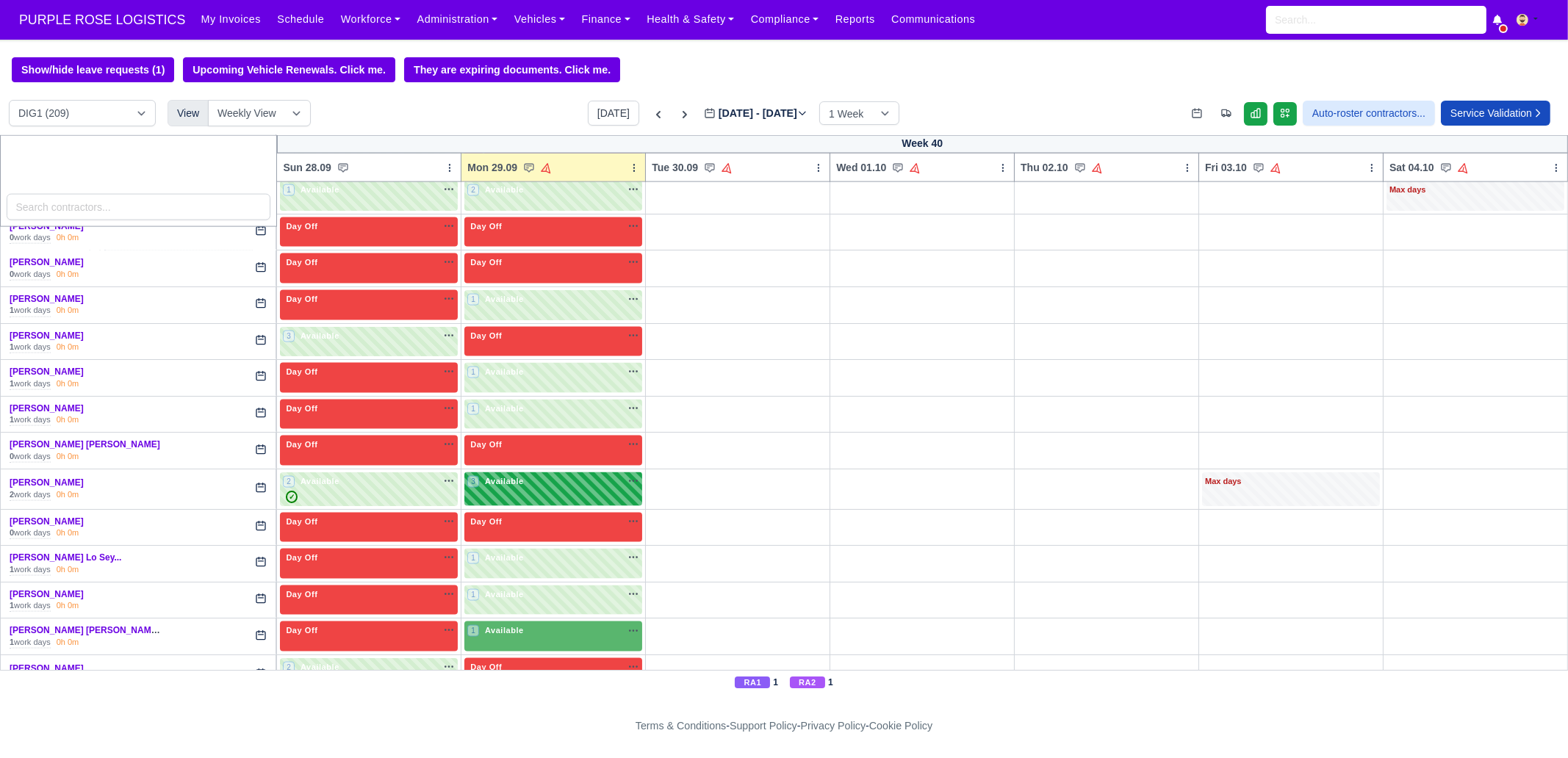
scroll to position [3674, 0]
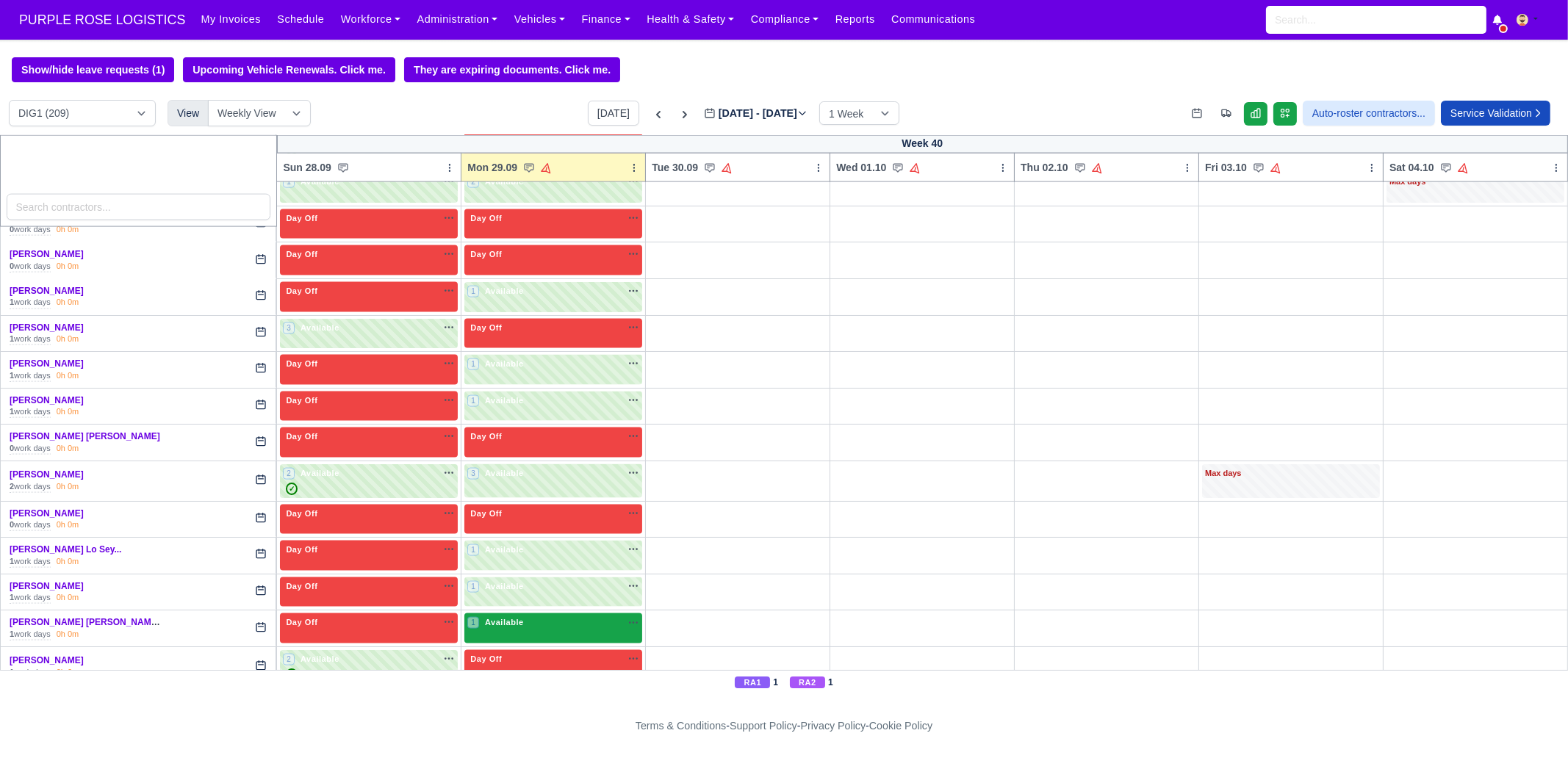
click at [550, 616] on div "1 Available na" at bounding box center [553, 624] width 172 height 16
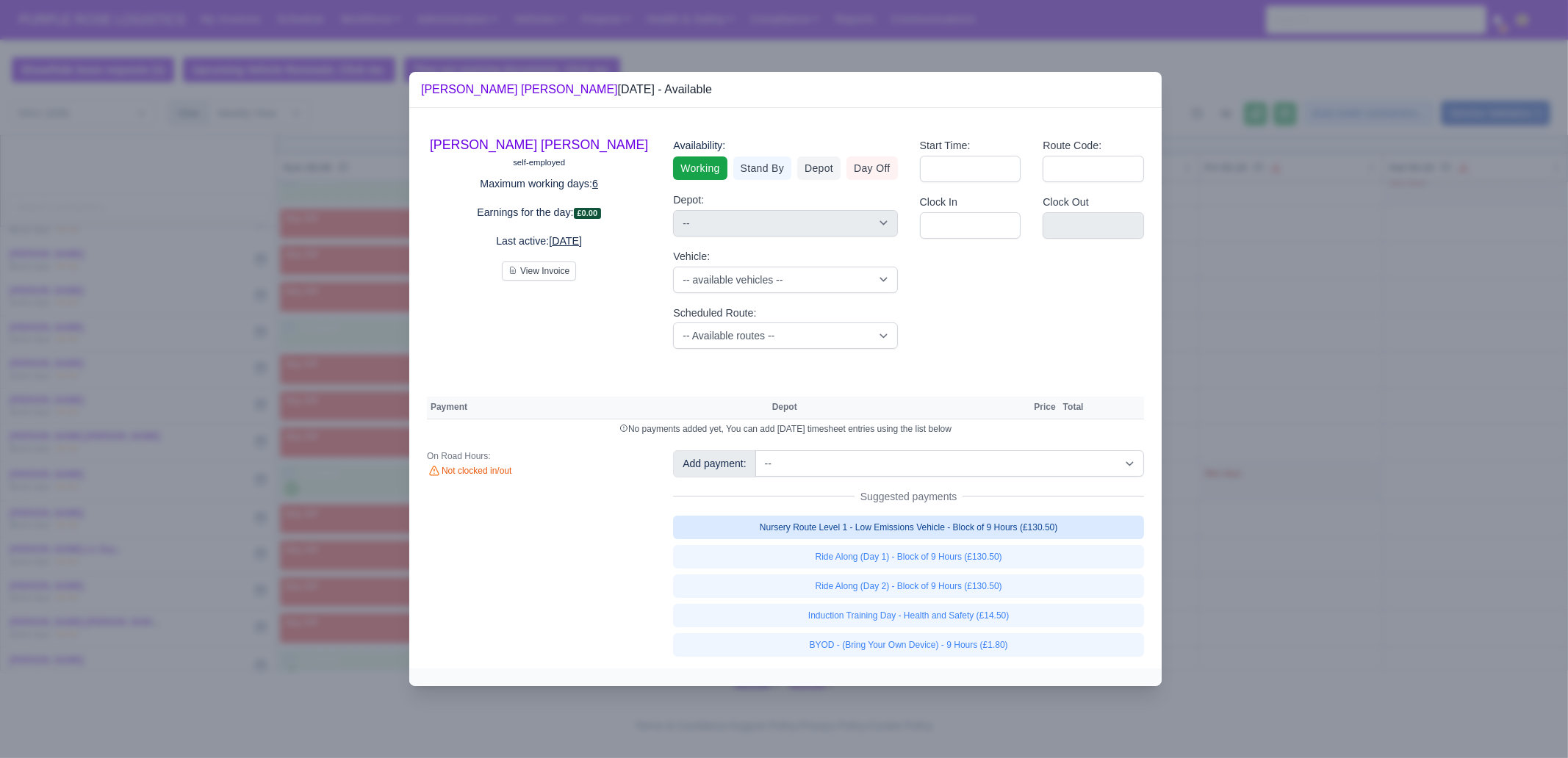
click at [981, 519] on link "Nursery Route Level 1 - Low Emissions Vehicle - Block of 9 Hours (£130.50)" at bounding box center [908, 527] width 471 height 23
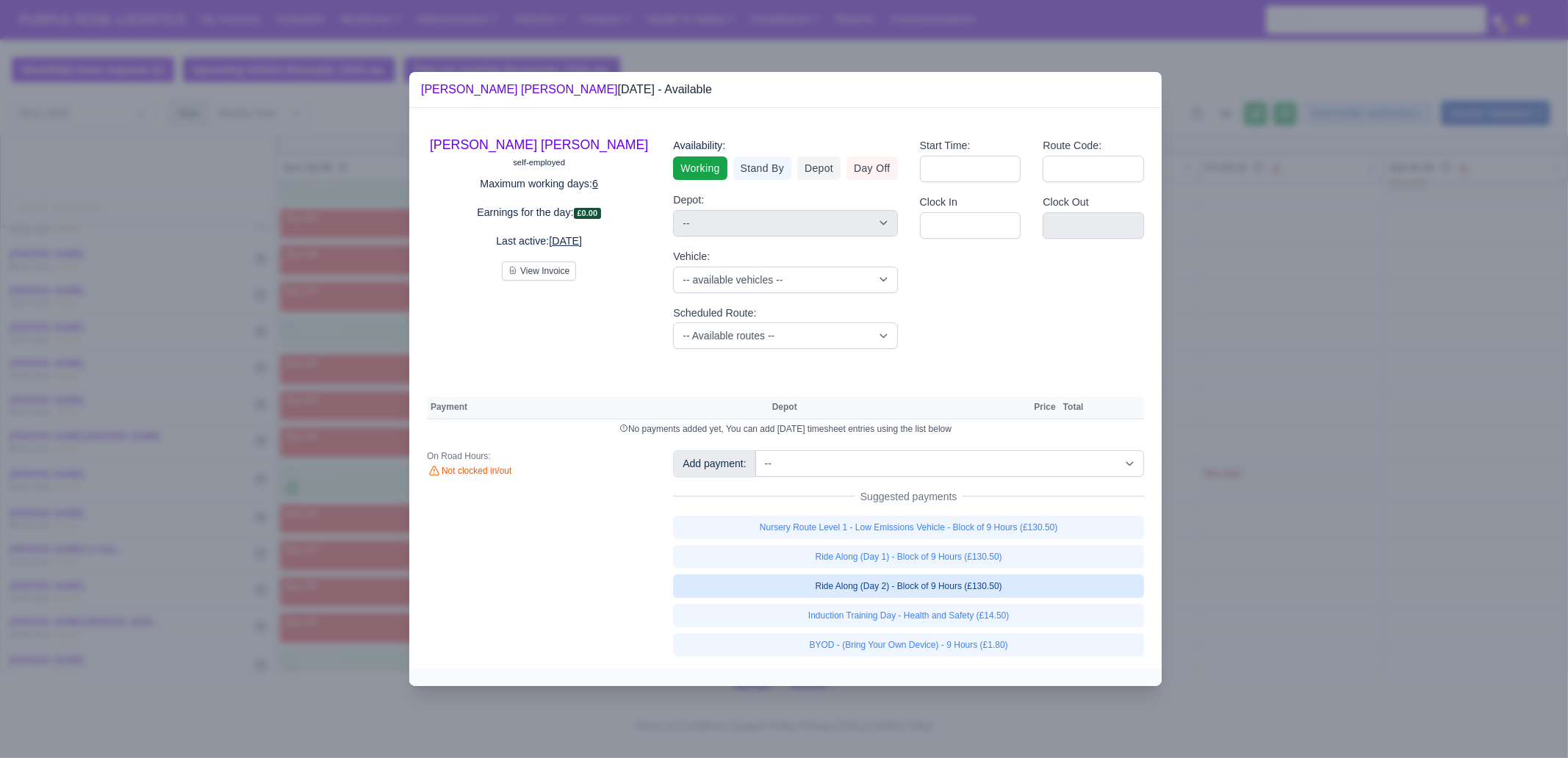
select select "1"
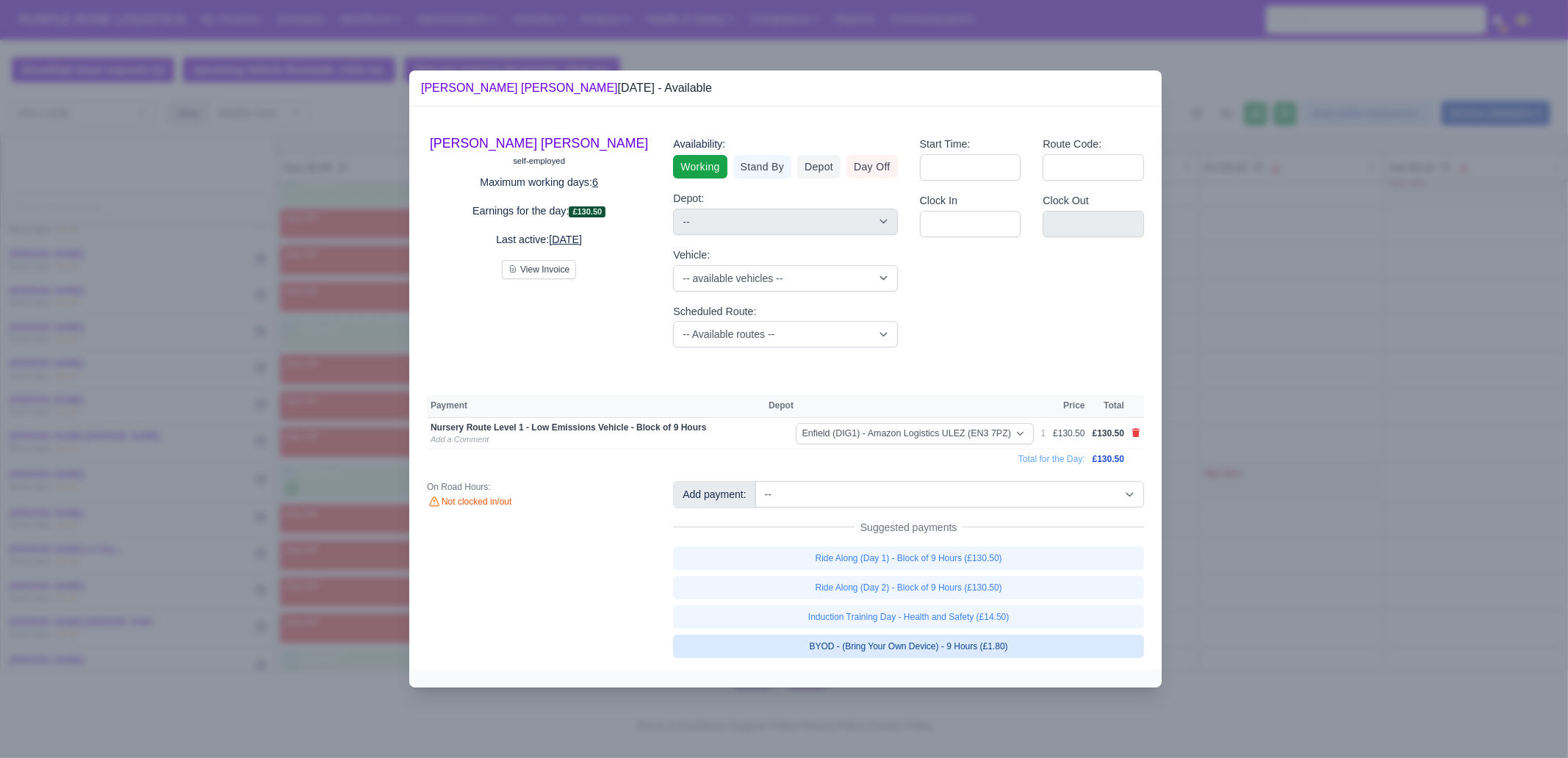
click at [1015, 642] on link "BYOD - (Bring Your Own Device) - 9 Hours (£1.80)" at bounding box center [908, 646] width 471 height 23
select select "1"
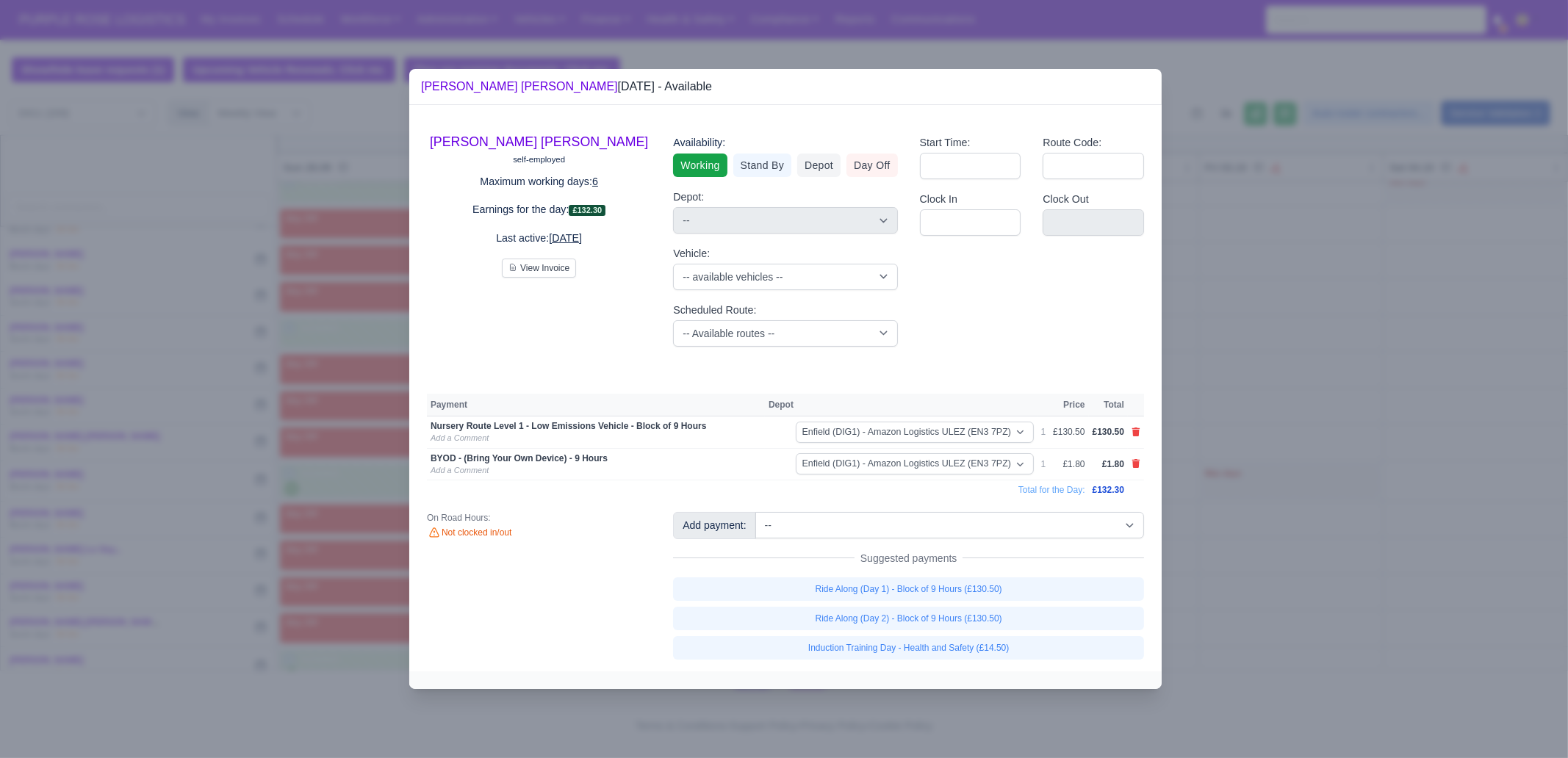
click at [1256, 604] on div at bounding box center [784, 379] width 1568 height 758
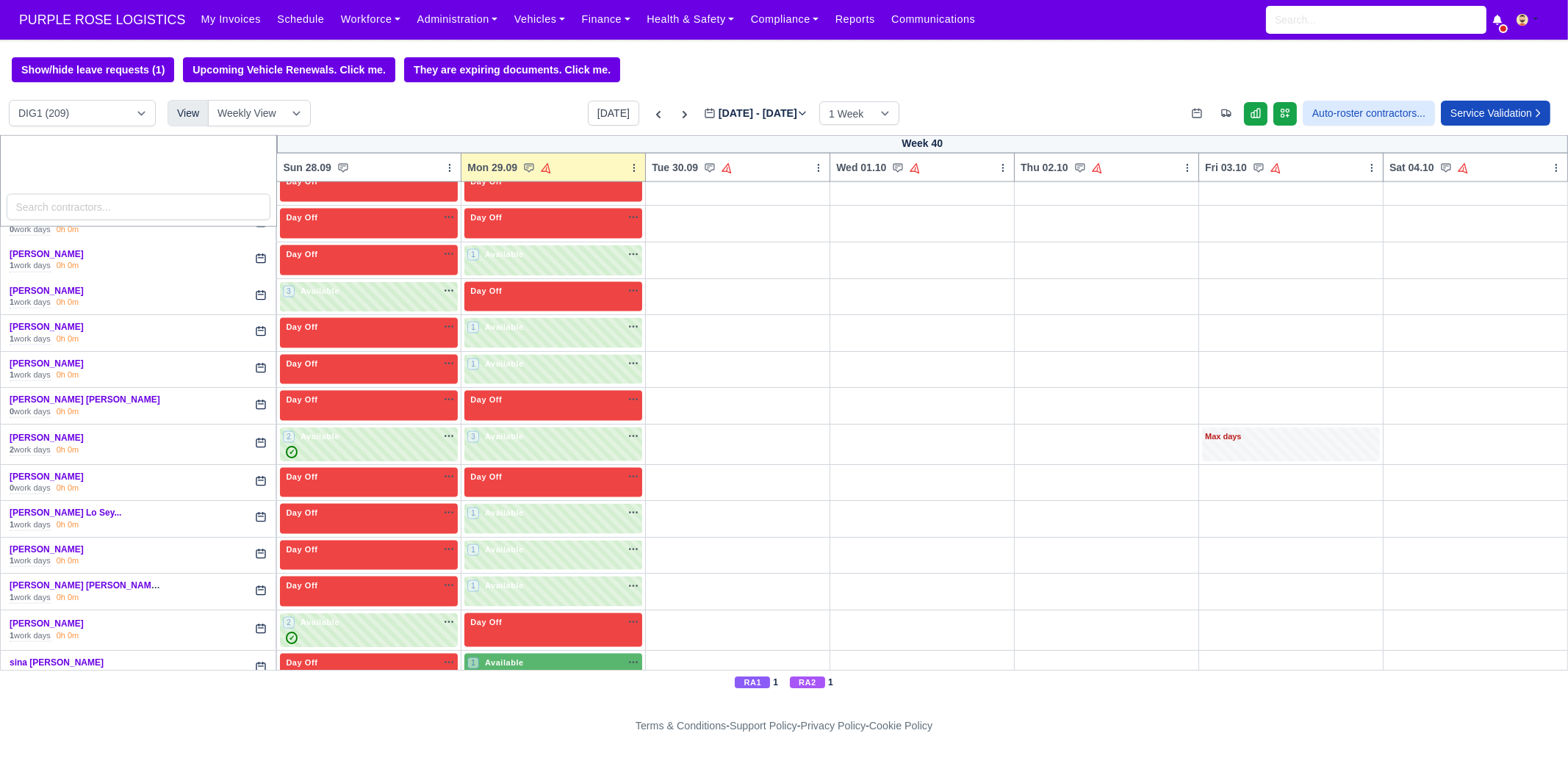
scroll to position [3766, 0]
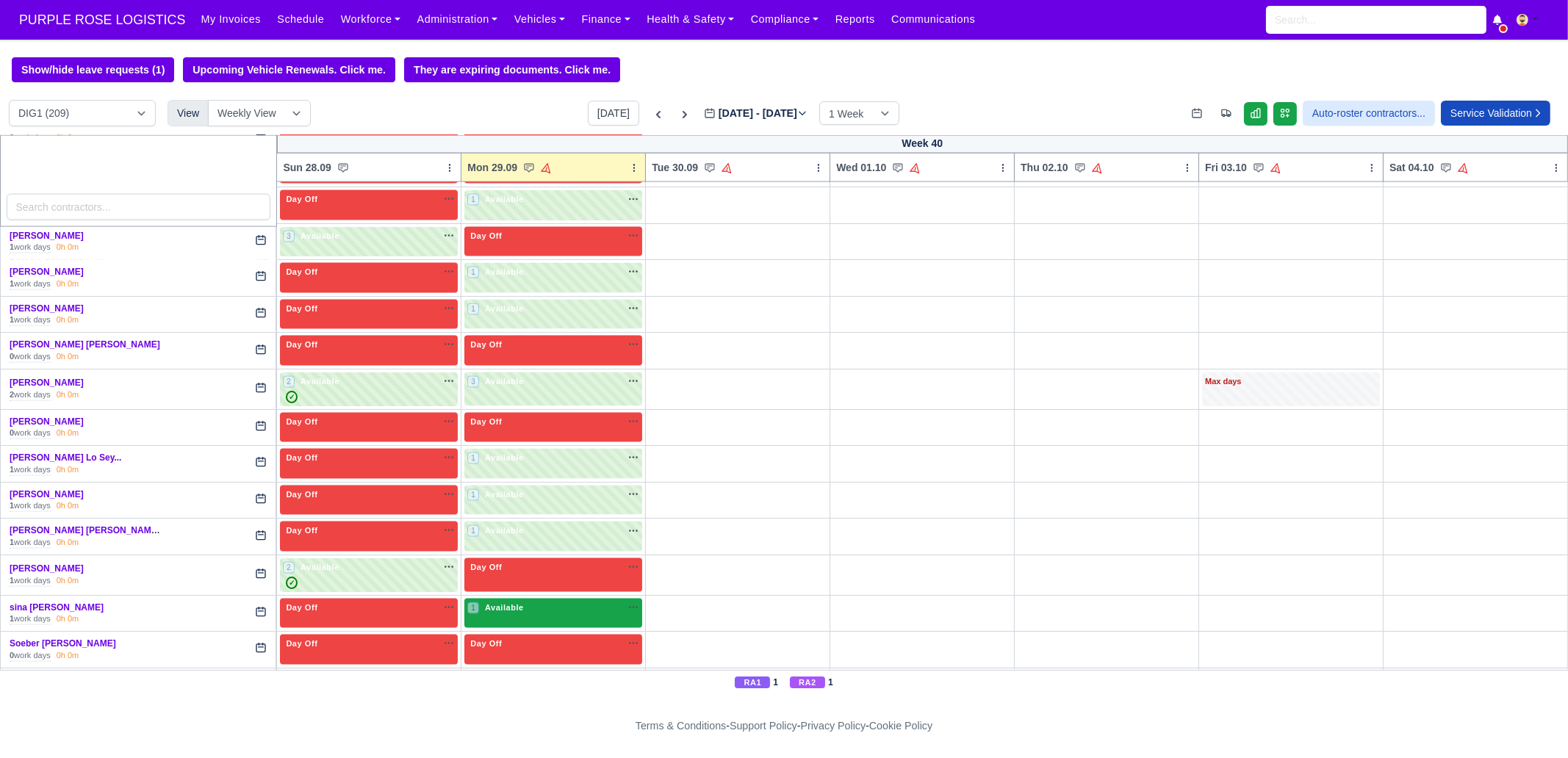
click at [513, 601] on div "1 Available na" at bounding box center [553, 609] width 172 height 16
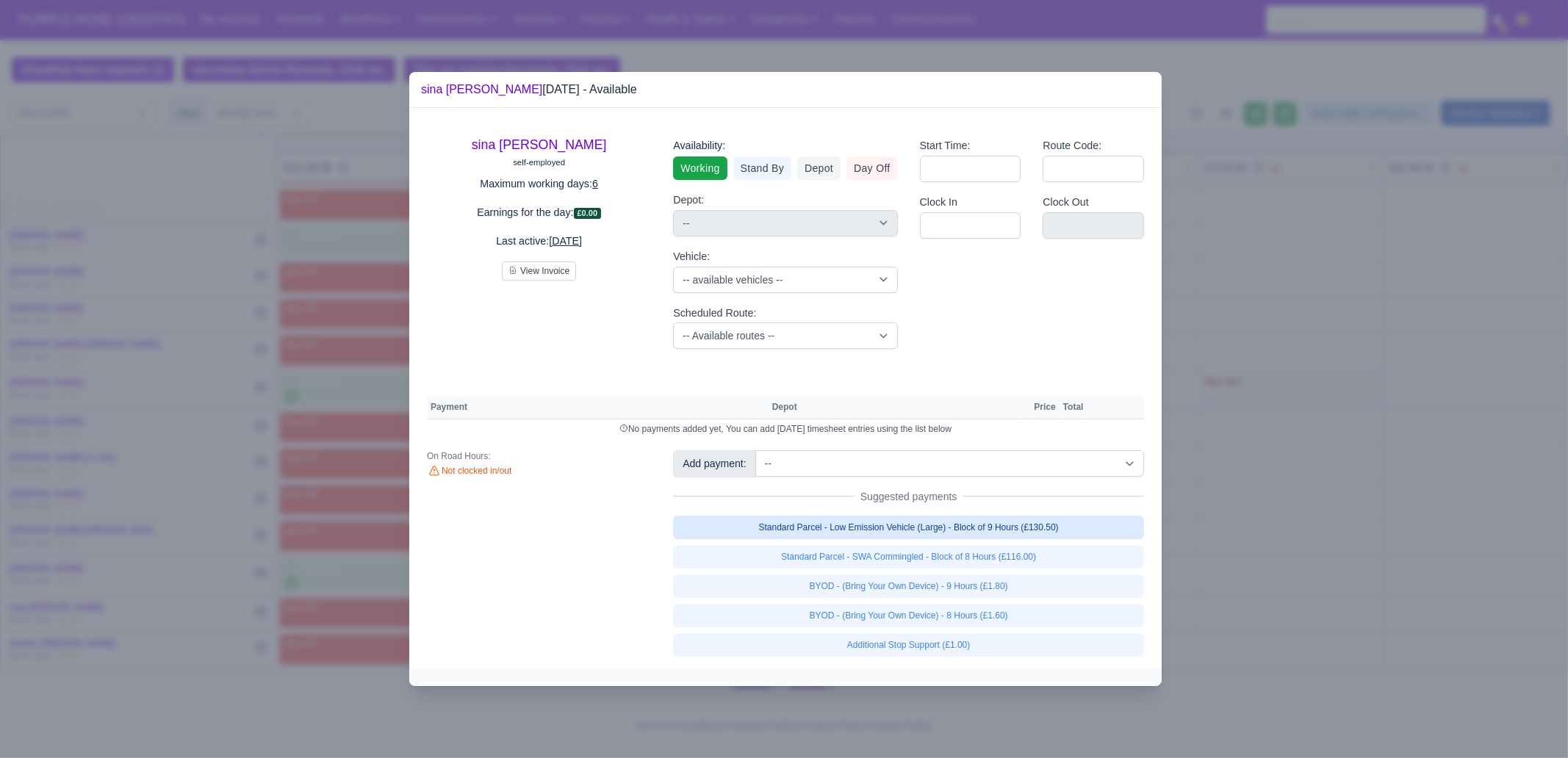
click at [990, 520] on link "Standard Parcel - Low Emission Vehicle (Large) - Block of 9 Hours (£130.50)" at bounding box center [908, 527] width 471 height 23
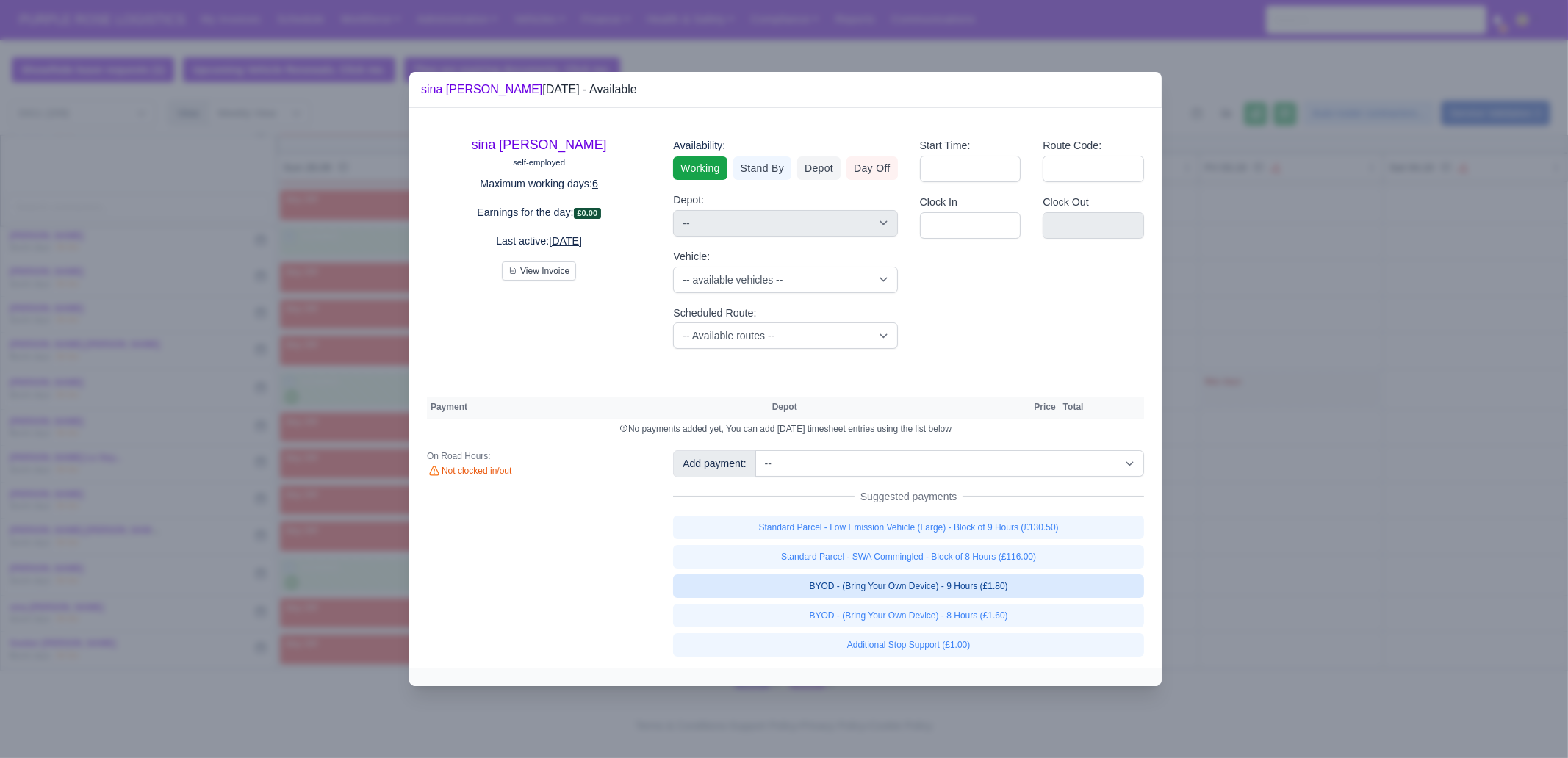
select select "1"
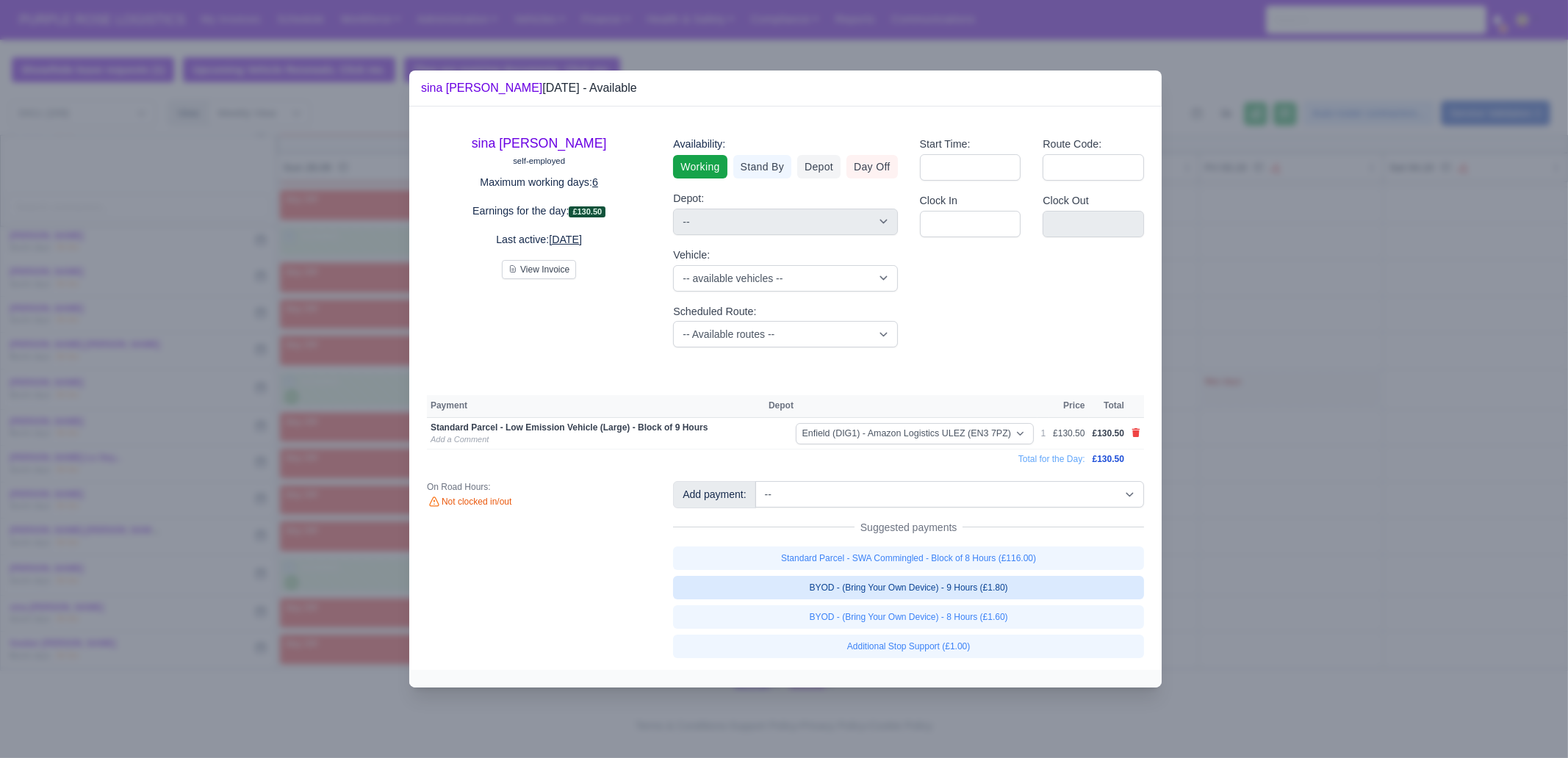
click at [1018, 589] on link "BYOD - (Bring Your Own Device) - 9 Hours (£1.80)" at bounding box center [908, 587] width 471 height 23
select select "1"
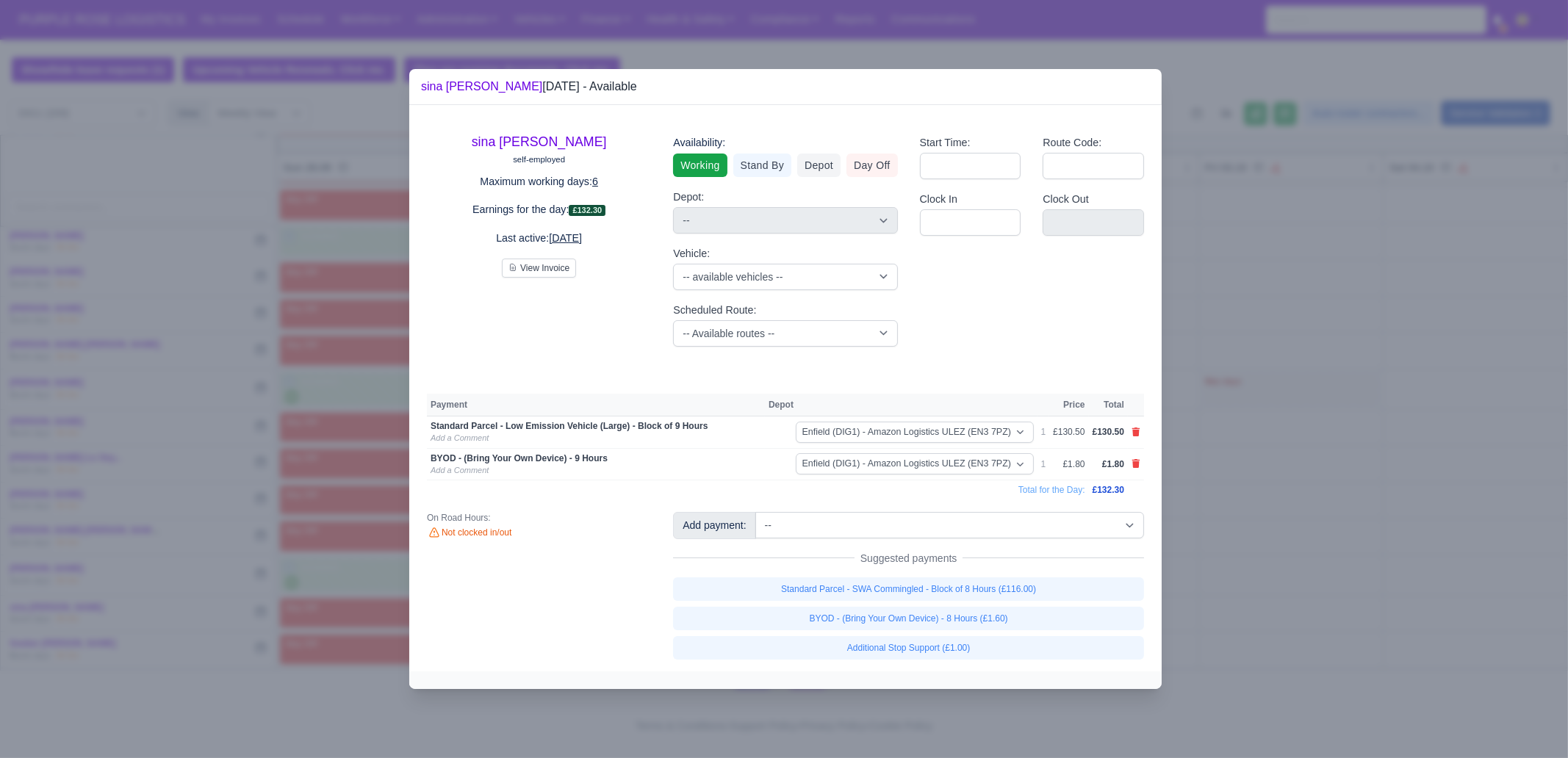
click at [1270, 522] on div at bounding box center [784, 379] width 1568 height 758
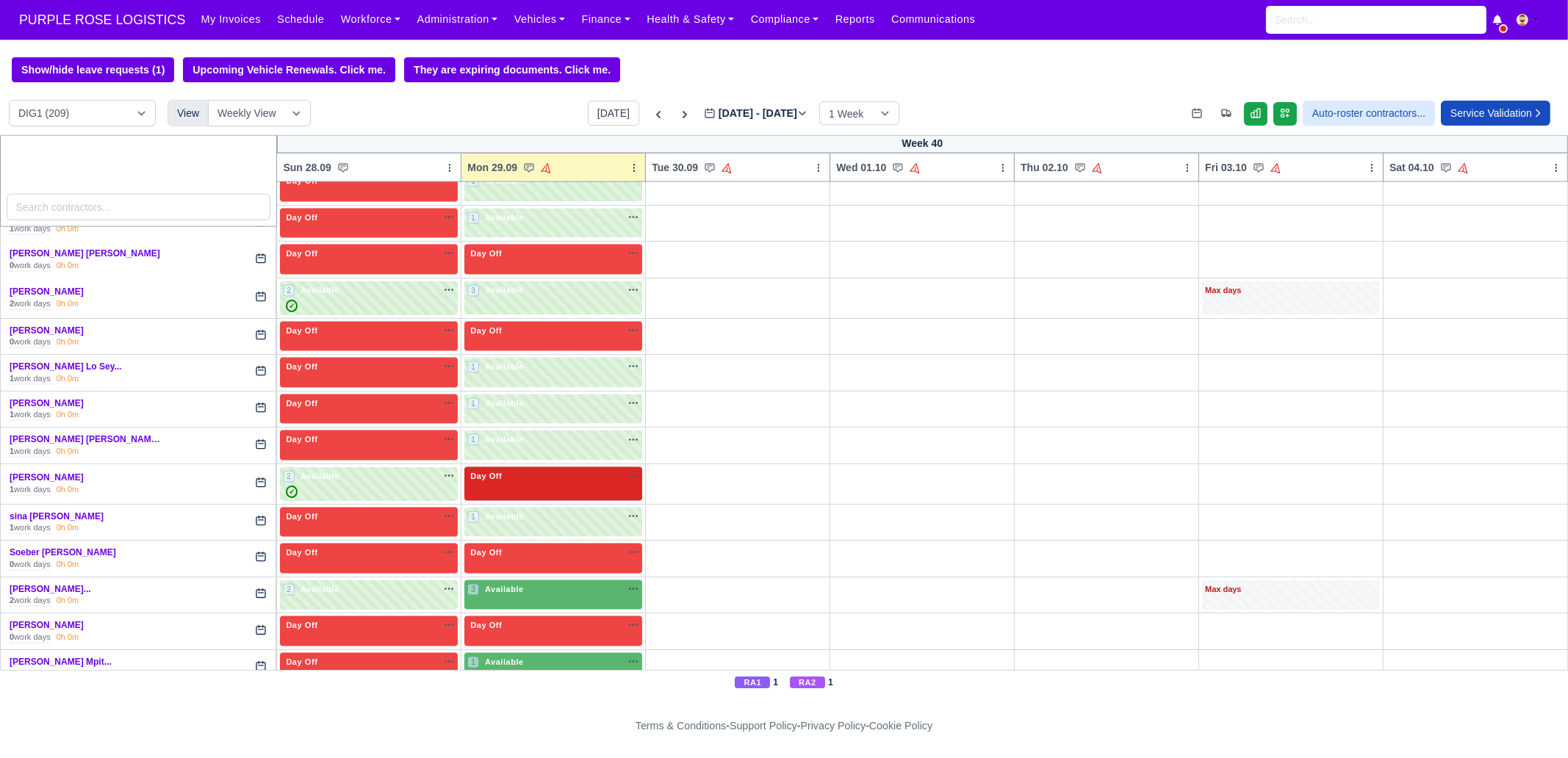
scroll to position [3858, 0]
click at [505, 584] on span "Available" at bounding box center [504, 588] width 45 height 10
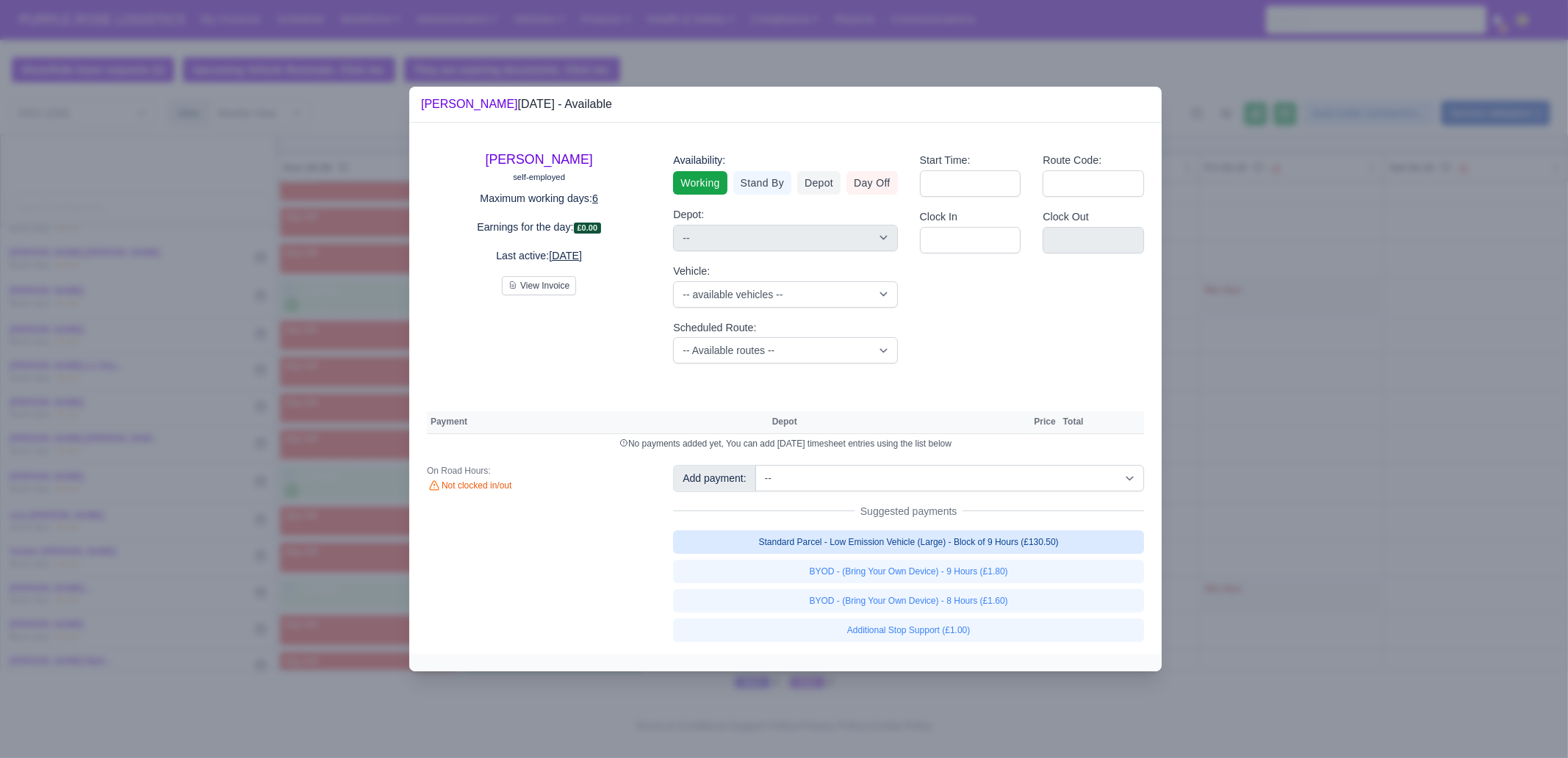
click at [948, 543] on link "Standard Parcel - Low Emission Vehicle (Large) - Block of 9 Hours (£130.50)" at bounding box center [908, 542] width 471 height 23
select select "1"
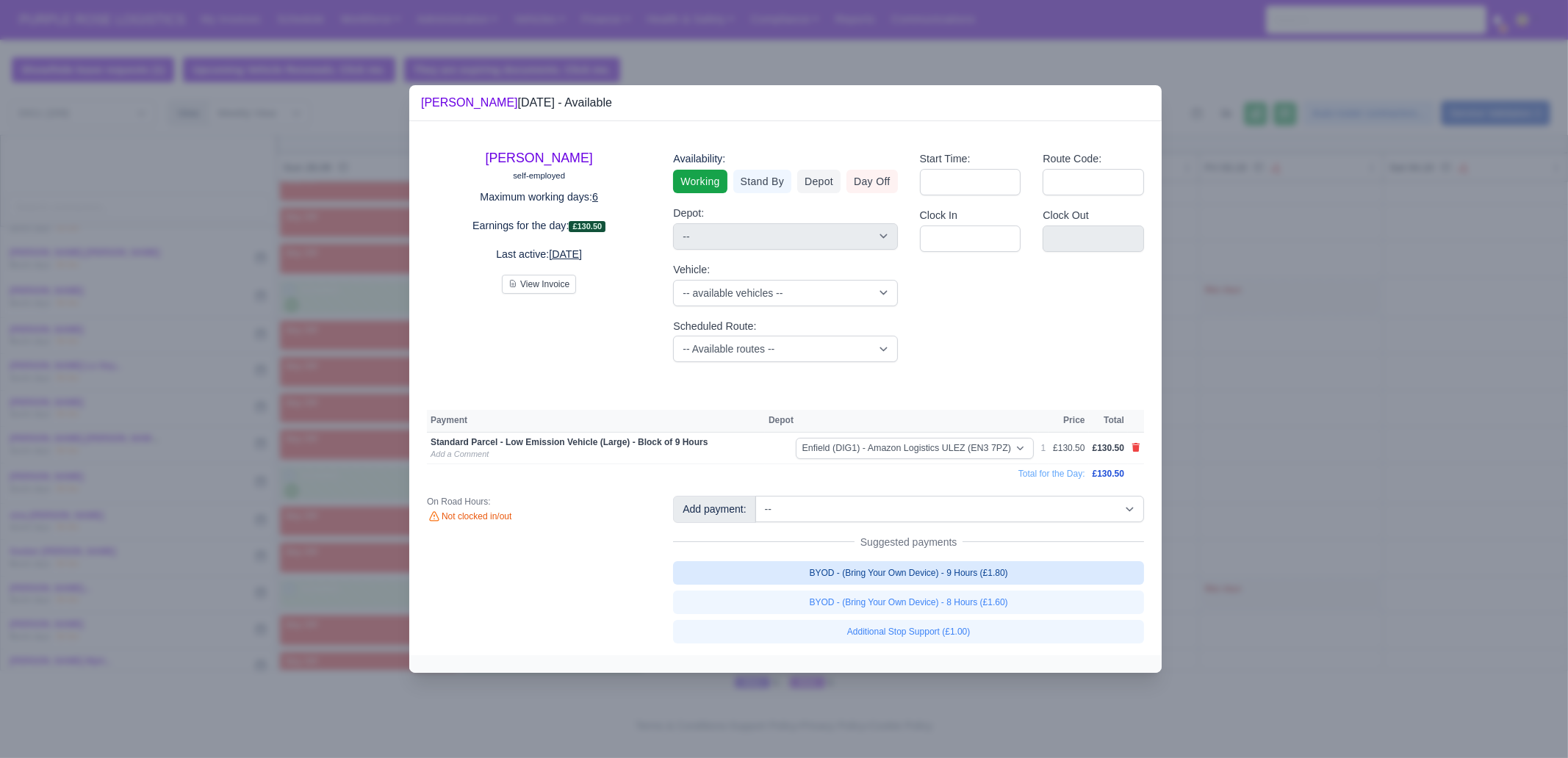
click at [957, 576] on link "BYOD - (Bring Your Own Device) - 9 Hours (£1.80)" at bounding box center [908, 572] width 471 height 23
select select "1"
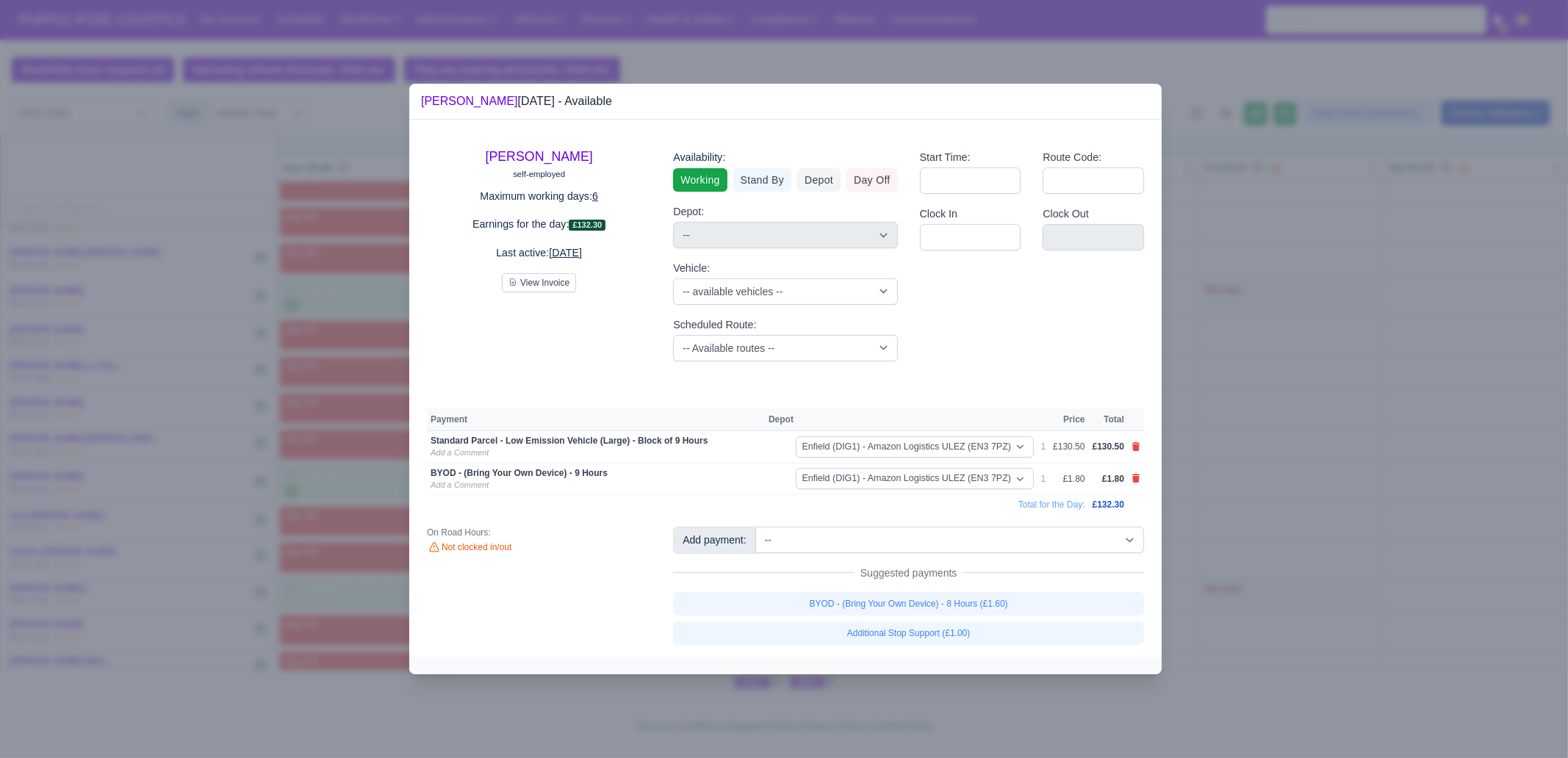
click at [1292, 508] on div at bounding box center [784, 379] width 1568 height 758
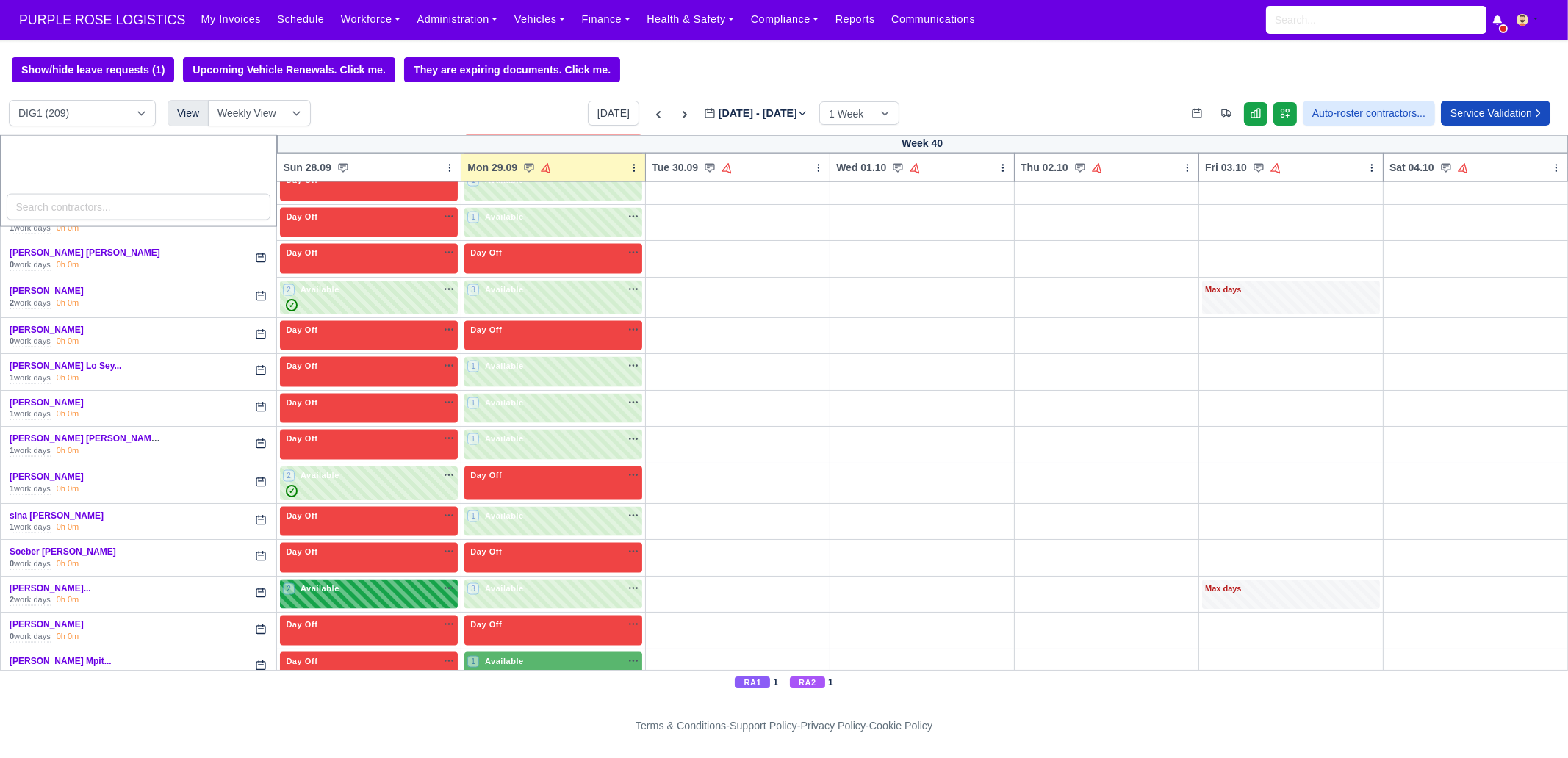
click at [345, 583] on div "2 Available na" at bounding box center [368, 588] width 172 height 12
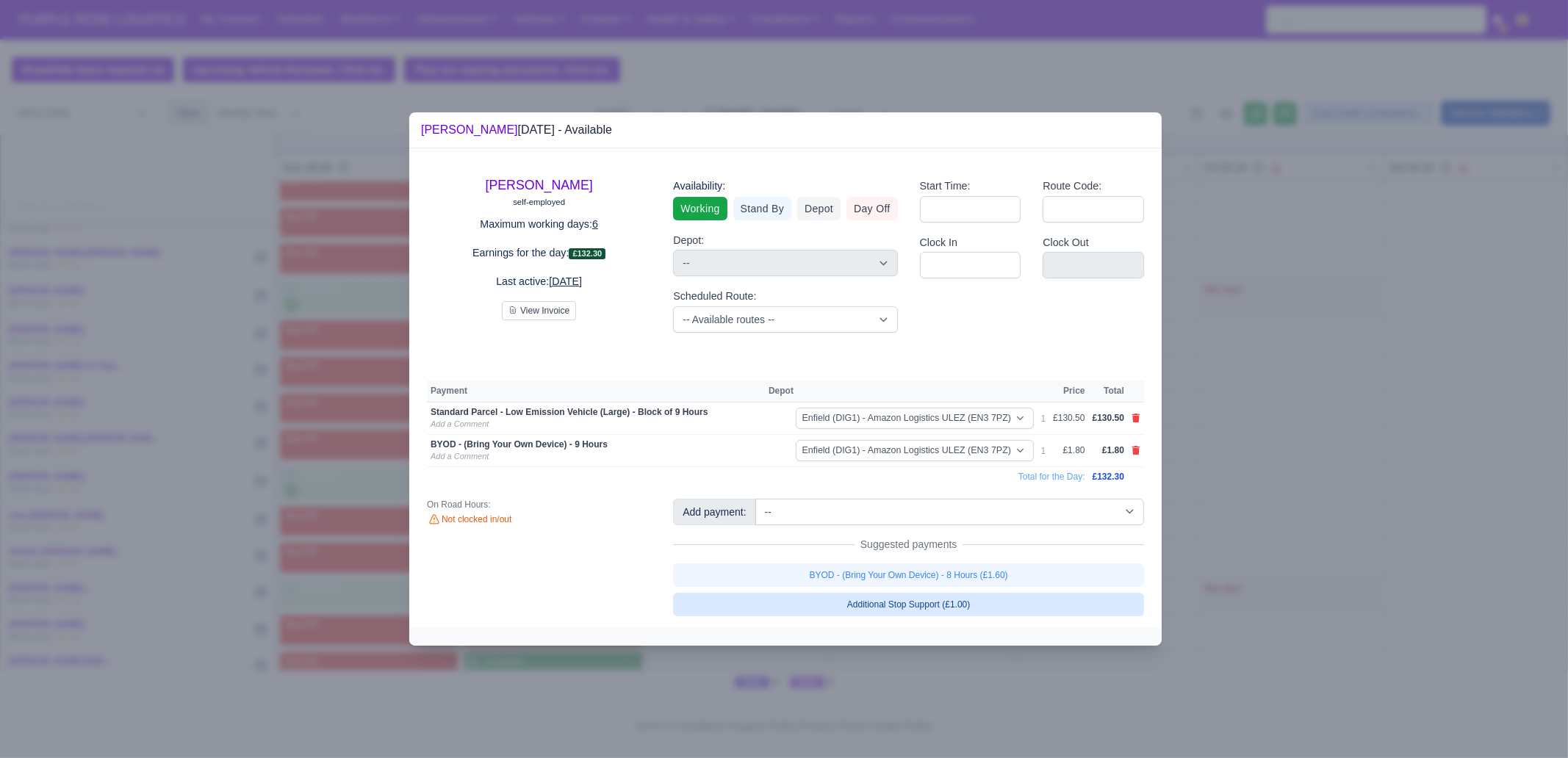
click at [969, 605] on link "Additional Stop Support (£1.00)" at bounding box center [908, 604] width 471 height 23
select select "1"
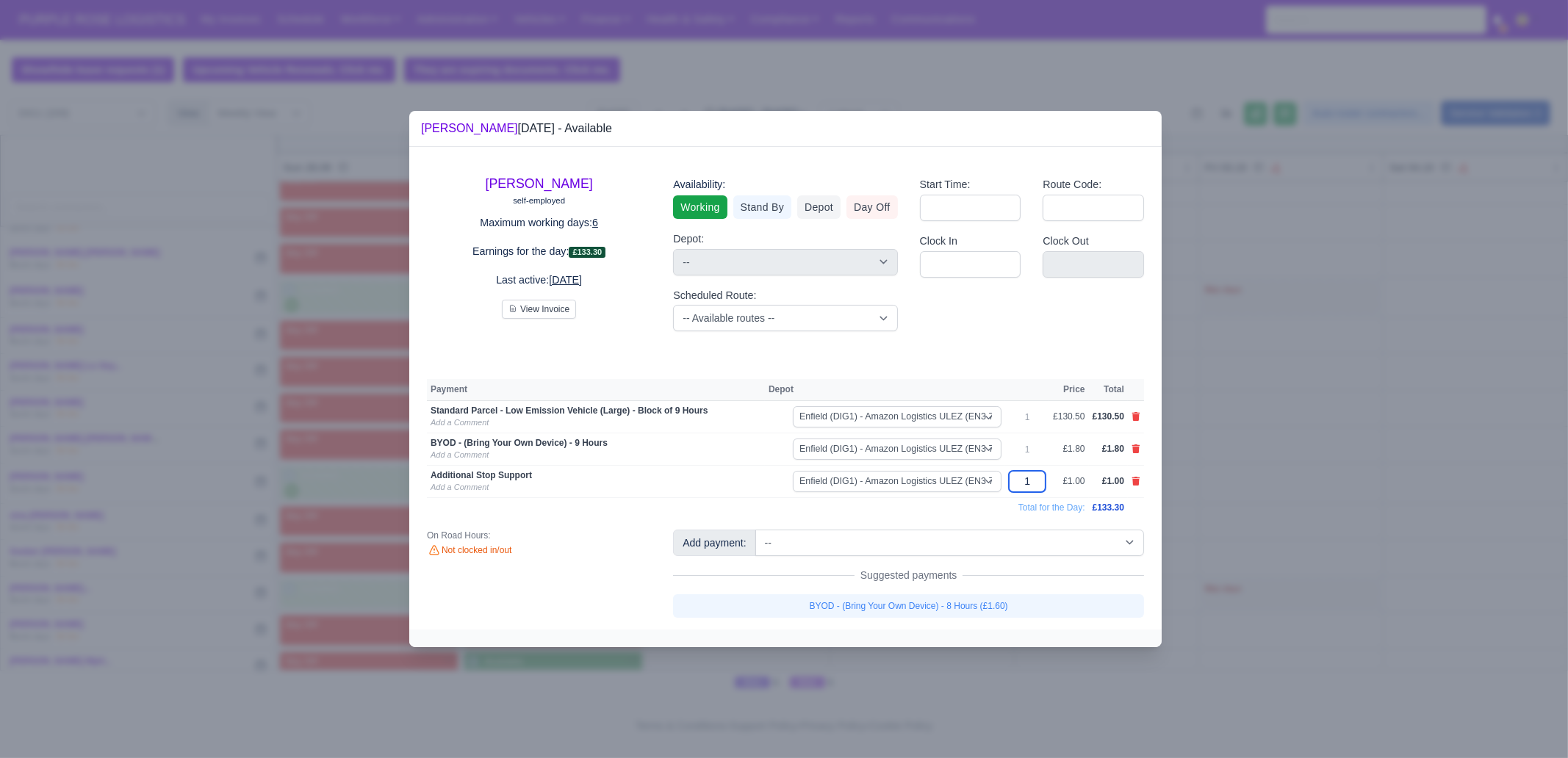
drag, startPoint x: 1038, startPoint y: 480, endPoint x: 1048, endPoint y: 480, distance: 10.0
click at [1038, 480] on input "1" at bounding box center [1026, 481] width 36 height 21
type input "10"
click at [1208, 517] on div at bounding box center [784, 379] width 1568 height 758
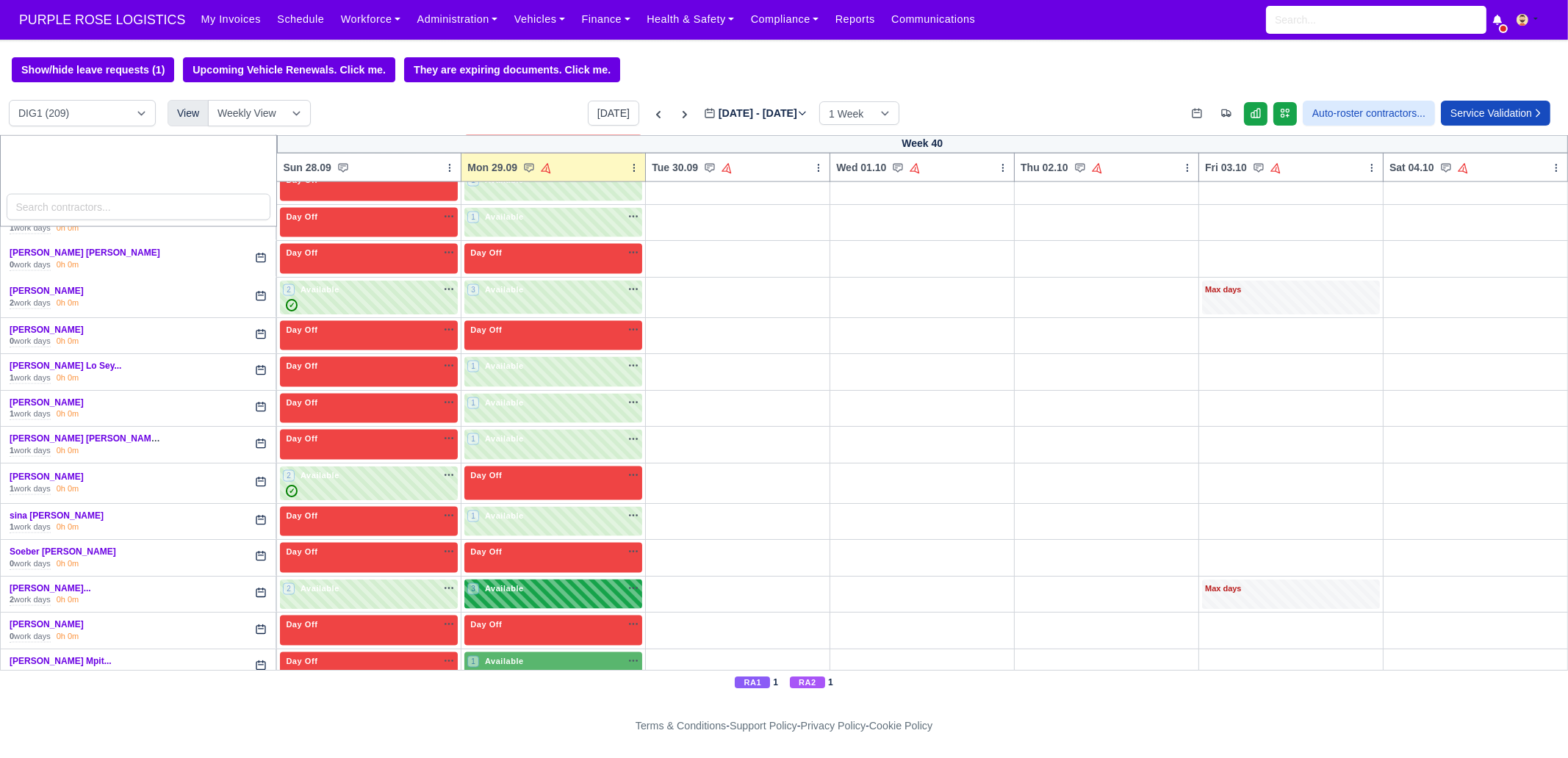
click at [507, 584] on span "Available" at bounding box center [504, 588] width 45 height 10
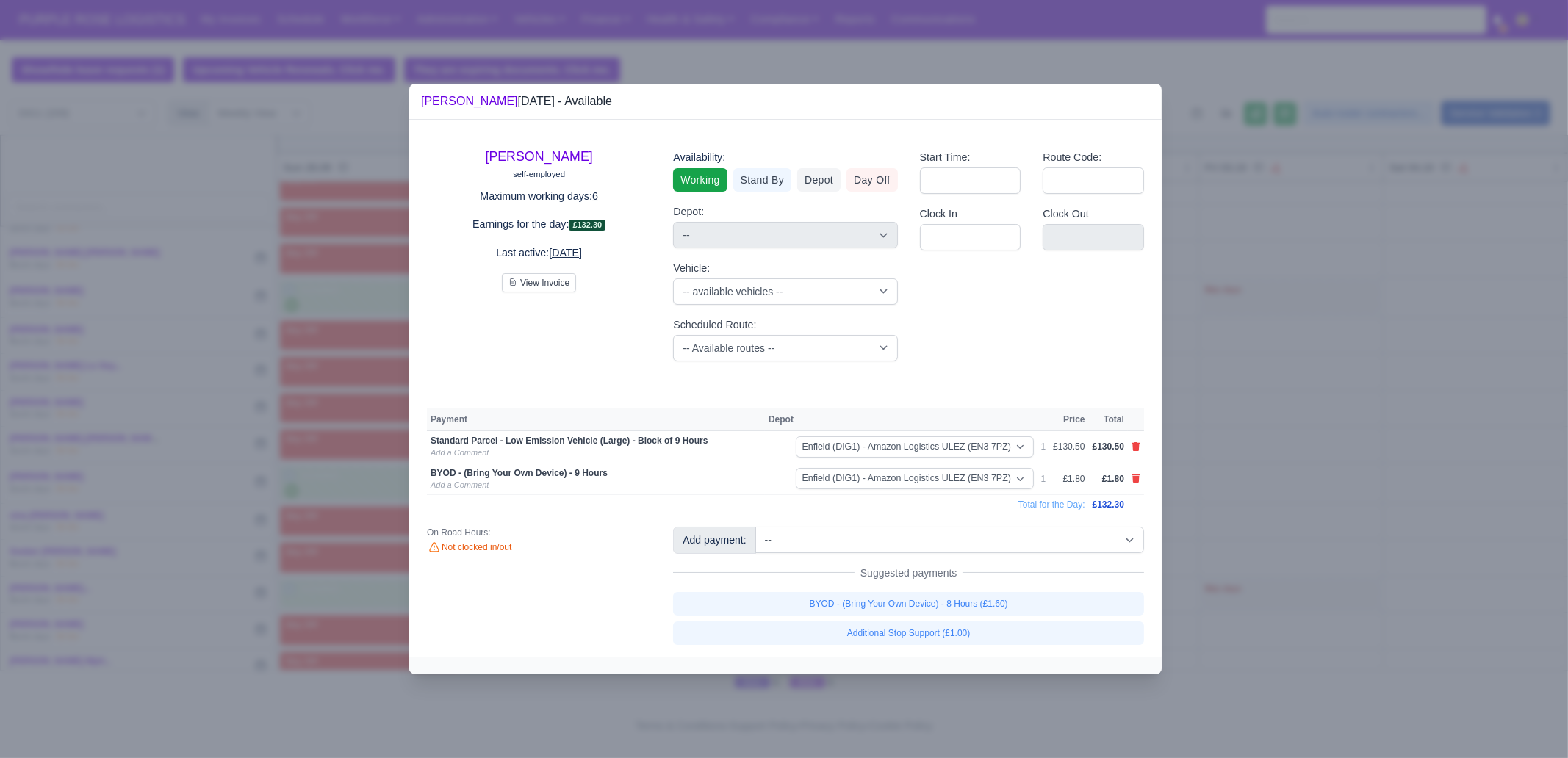
click at [1344, 431] on div at bounding box center [784, 379] width 1568 height 758
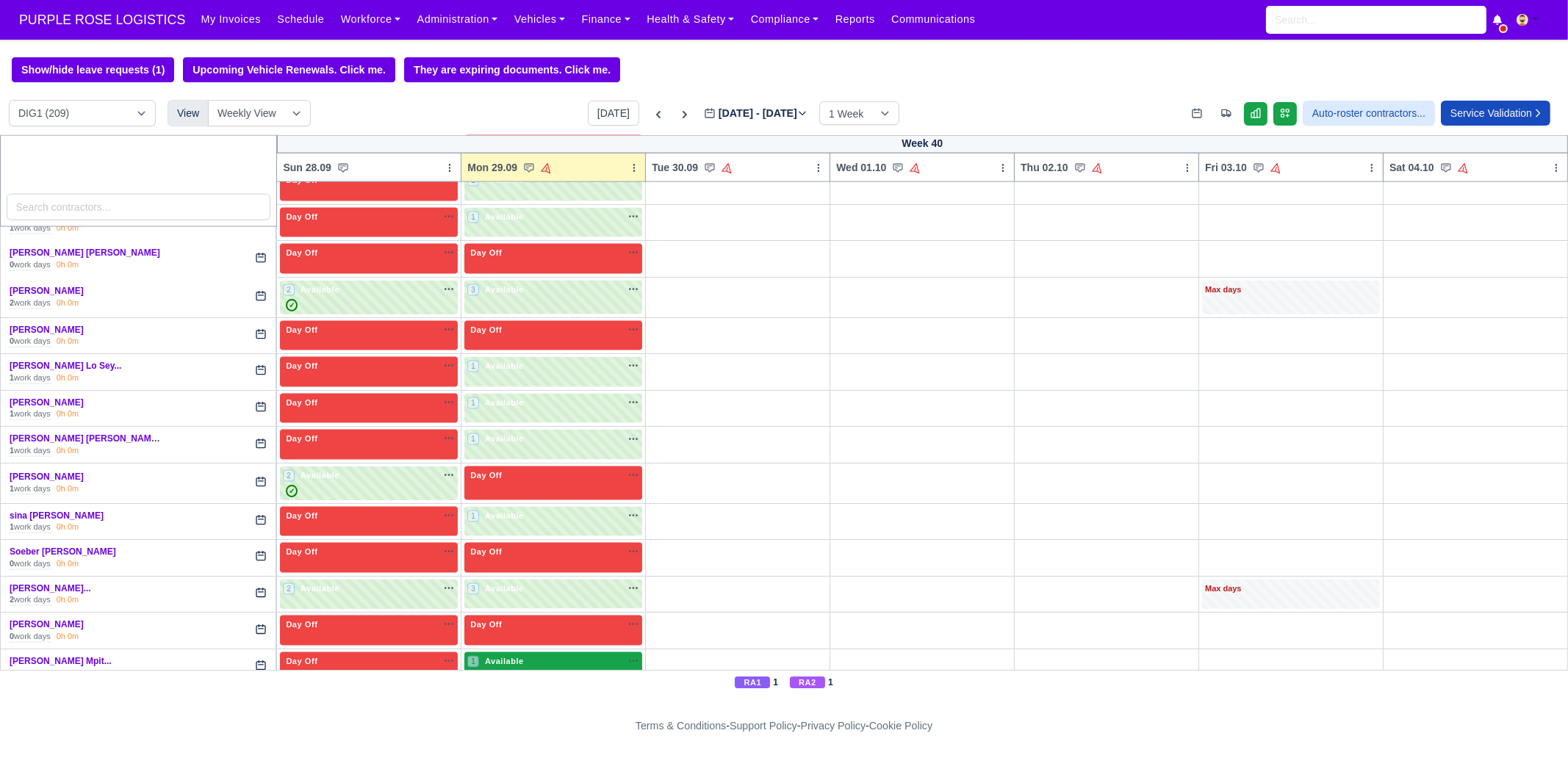
click at [526, 655] on div "1 Available na" at bounding box center [553, 663] width 172 height 16
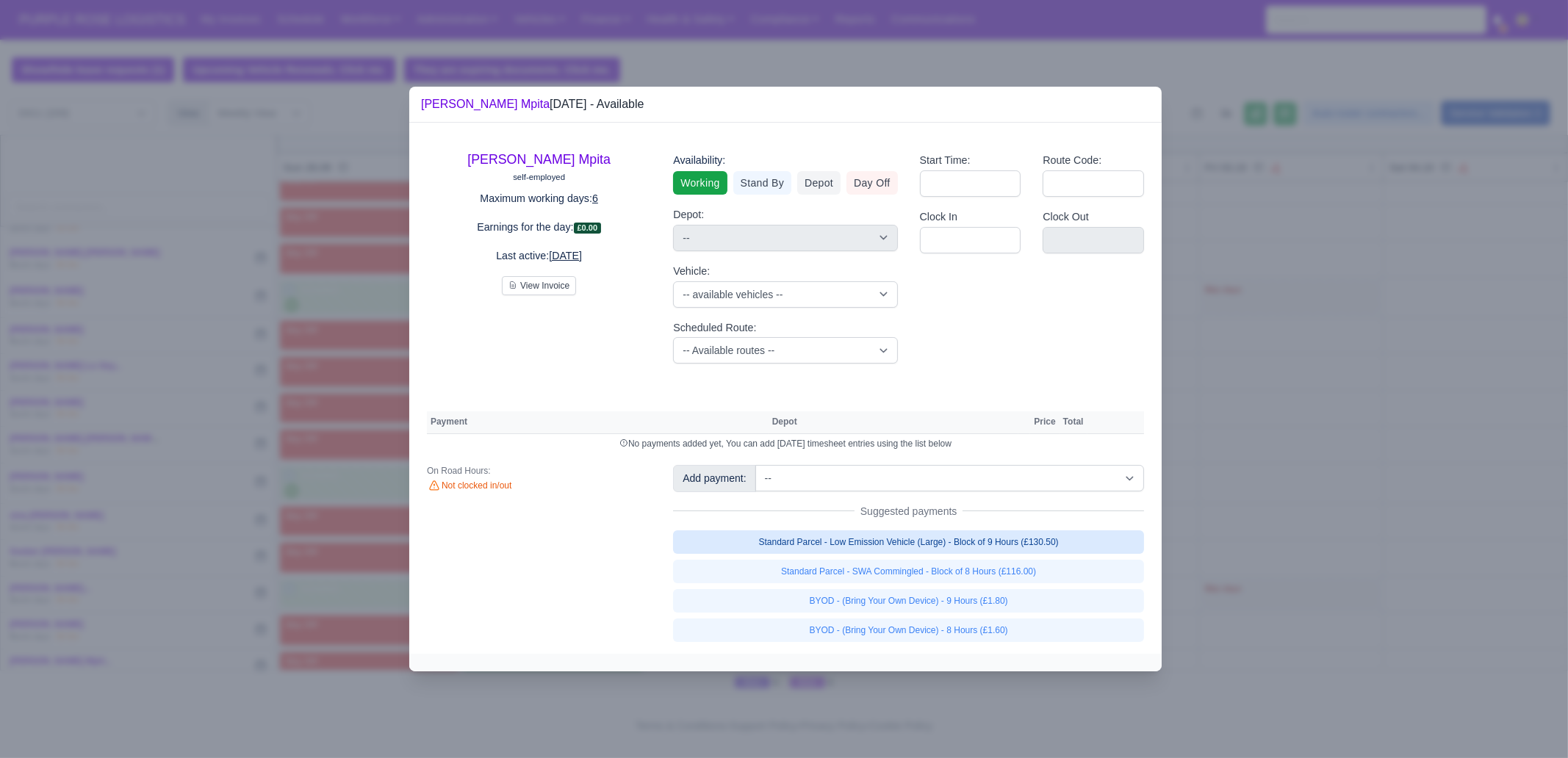
click at [1044, 533] on link "Standard Parcel - Low Emission Vehicle (Large) - Block of 9 Hours (£130.50)" at bounding box center [908, 542] width 471 height 23
select select "1"
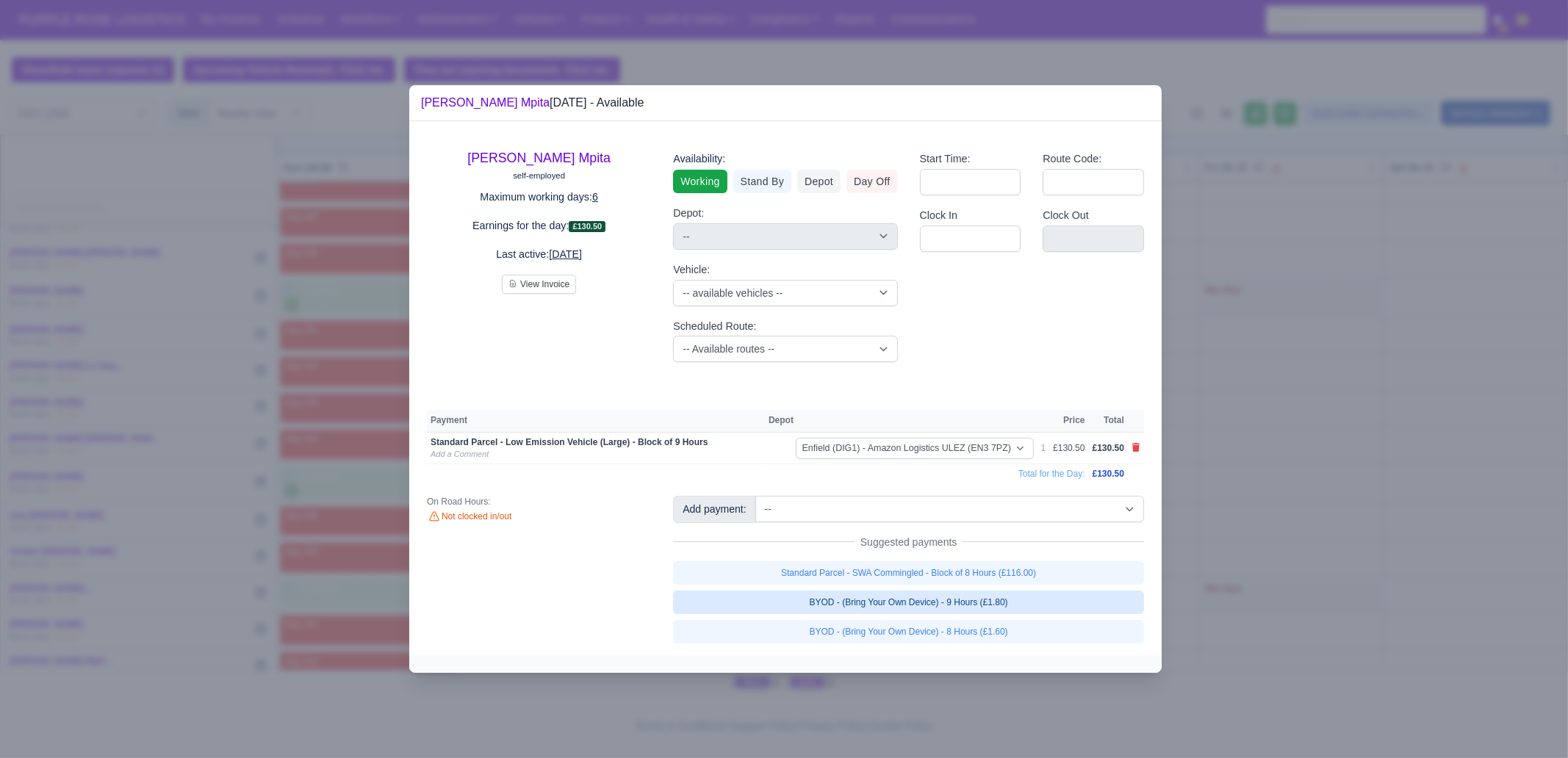
click at [1017, 604] on link "BYOD - (Bring Your Own Device) - 9 Hours (£1.80)" at bounding box center [908, 602] width 471 height 23
select select "1"
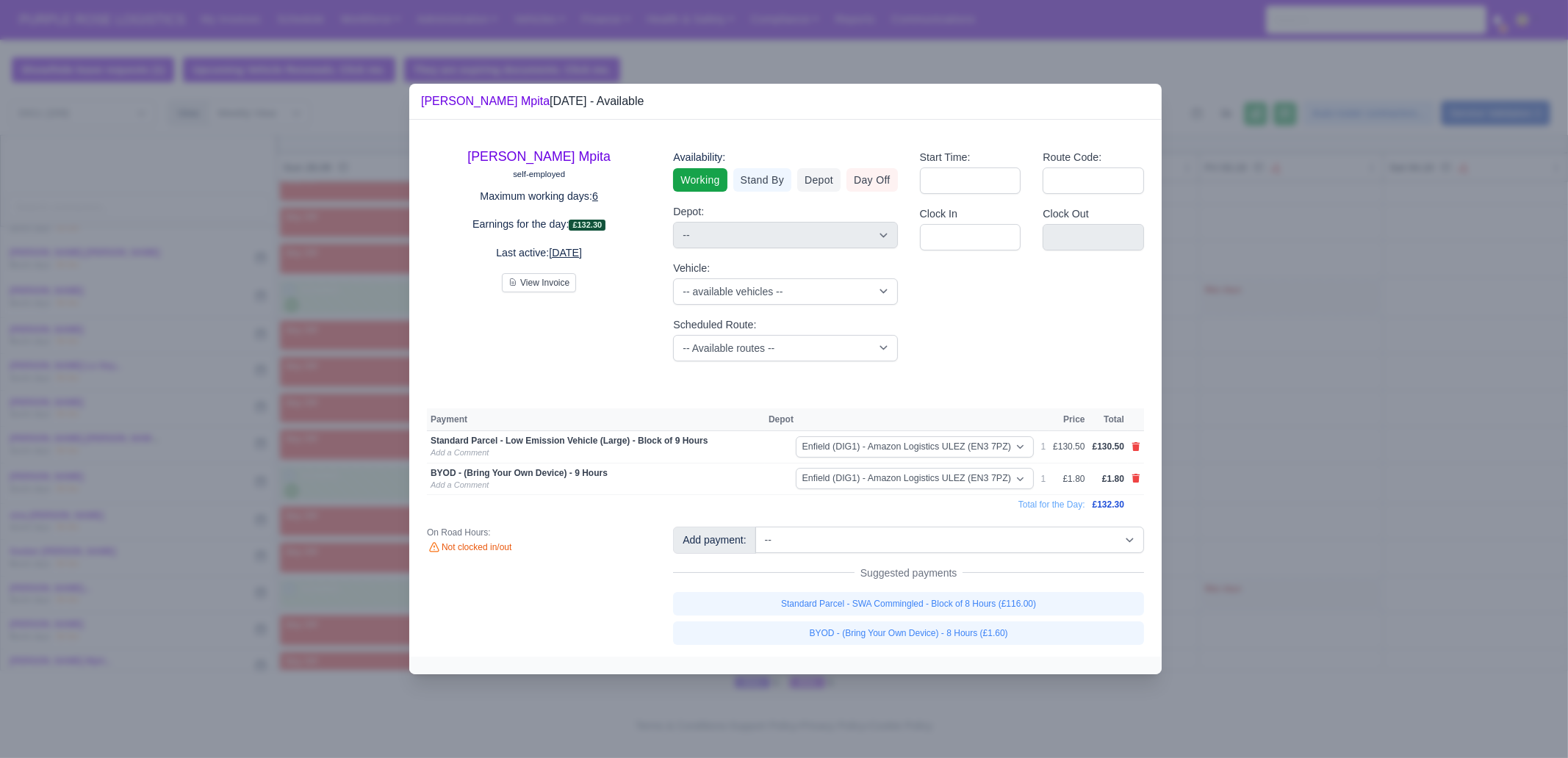
click at [1272, 537] on div at bounding box center [784, 379] width 1568 height 758
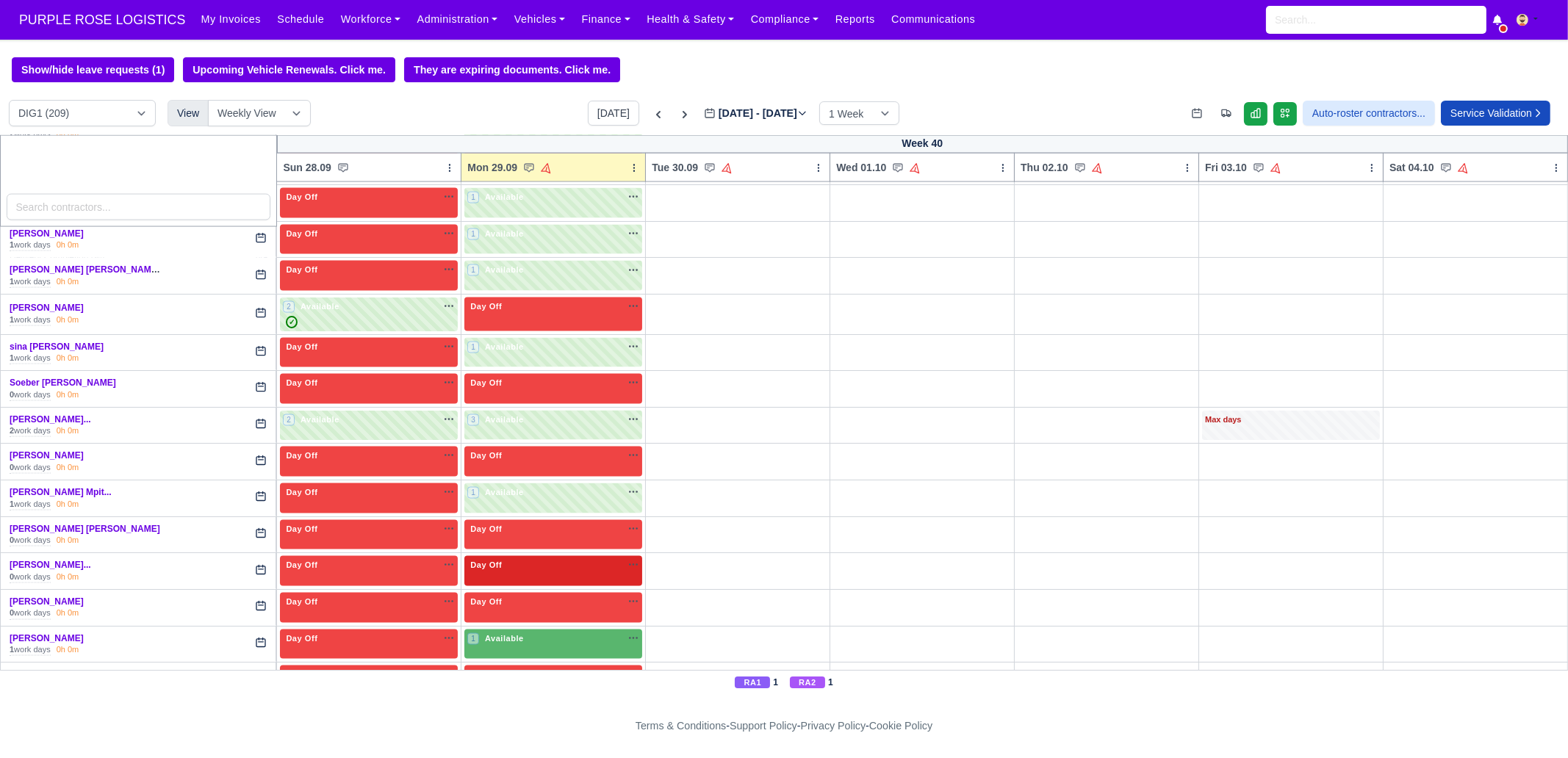
scroll to position [4042, 0]
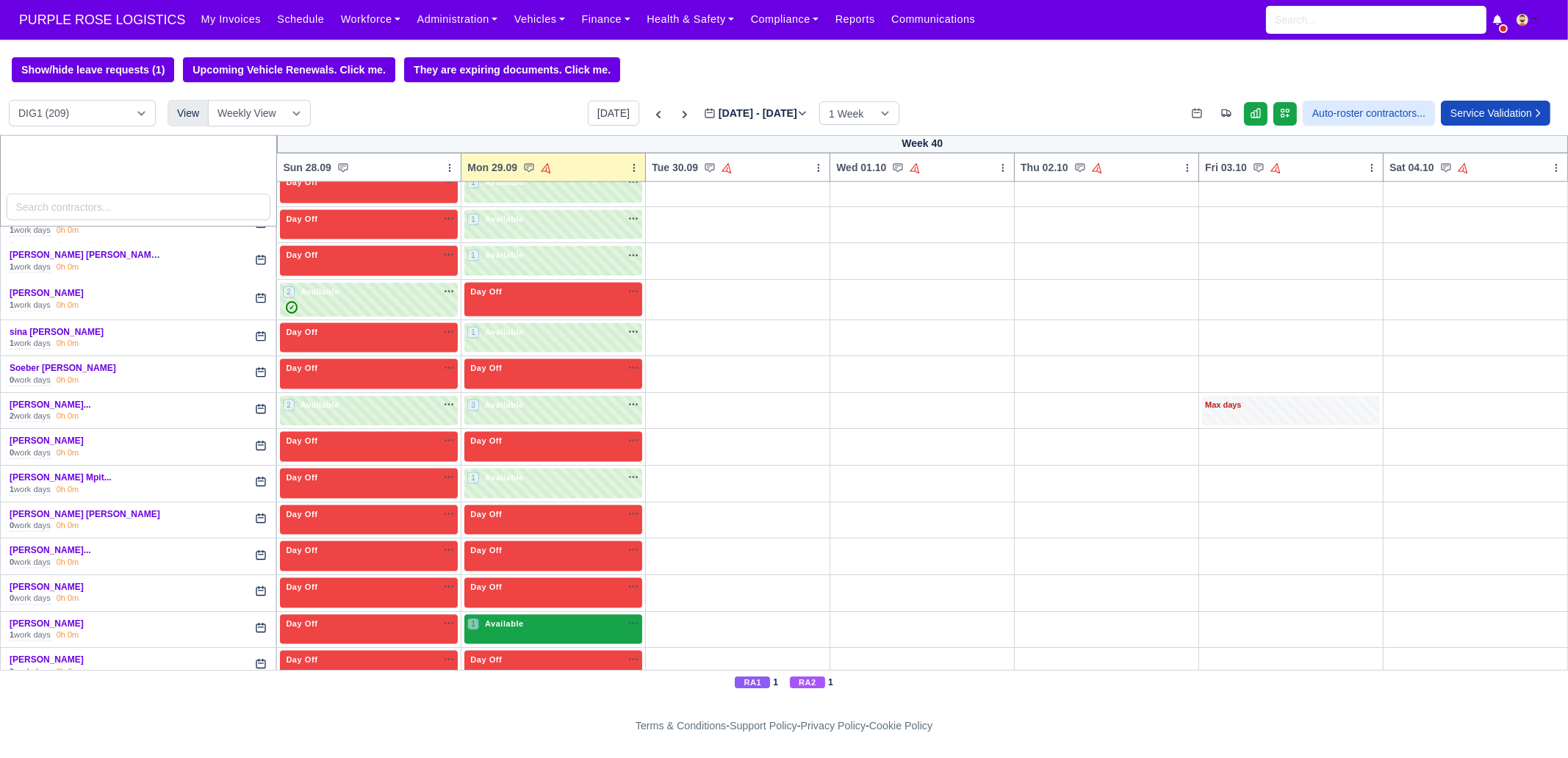
click at [504, 619] on span "Available" at bounding box center [504, 624] width 45 height 10
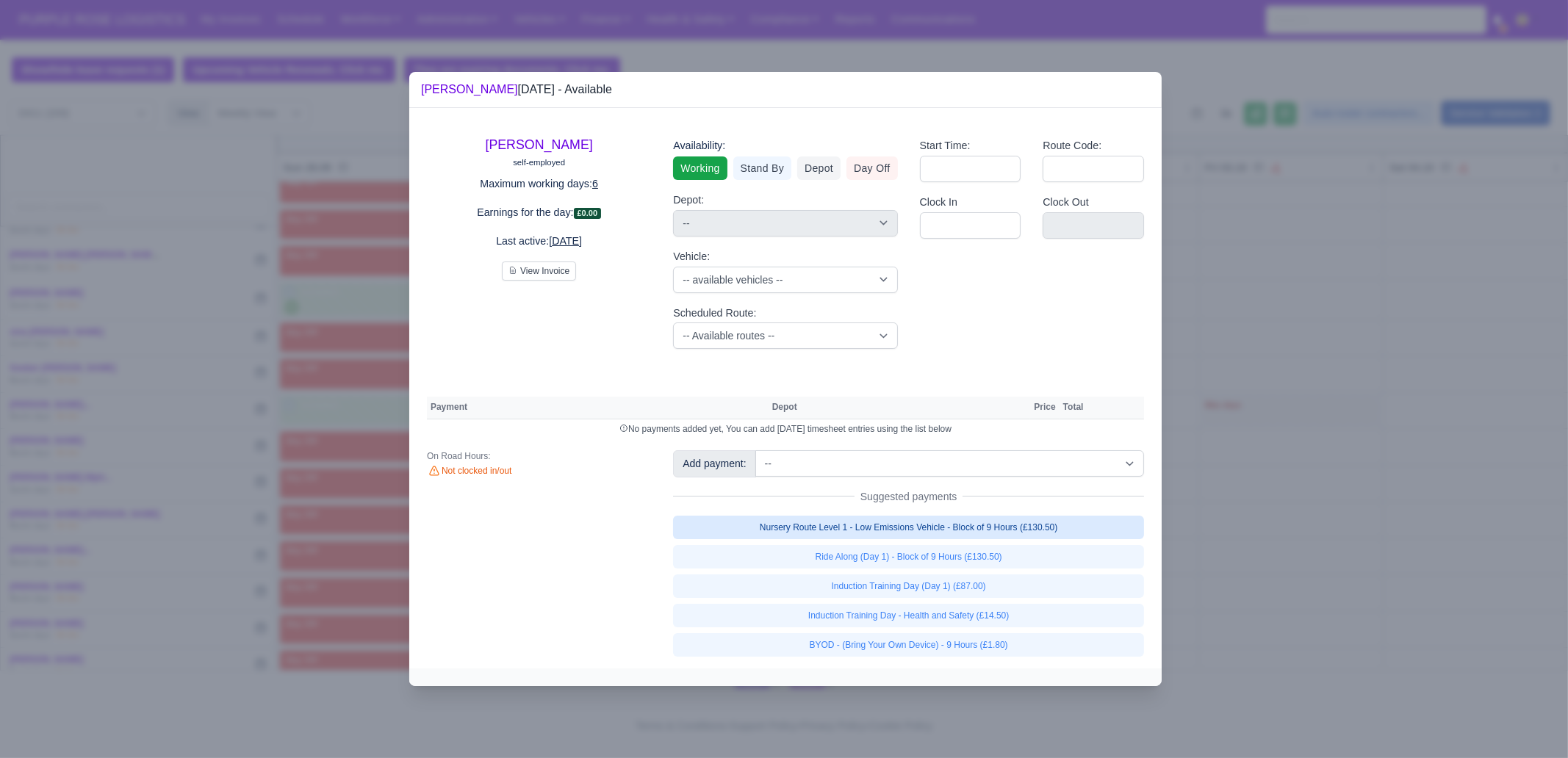
click at [959, 521] on link "Nursery Route Level 1 - Low Emissions Vehicle - Block of 9 Hours (£130.50)" at bounding box center [908, 527] width 471 height 23
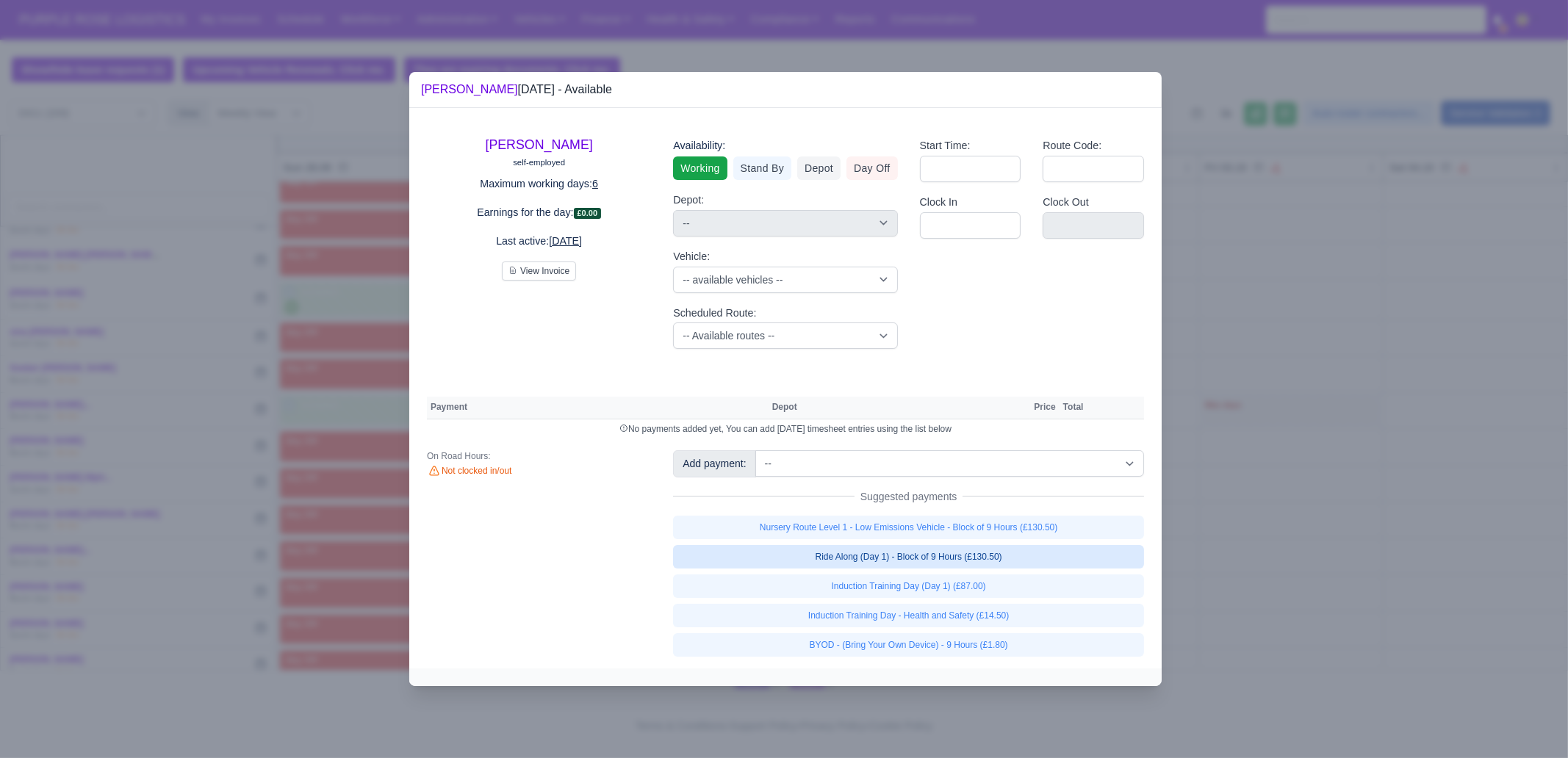
select select "1"
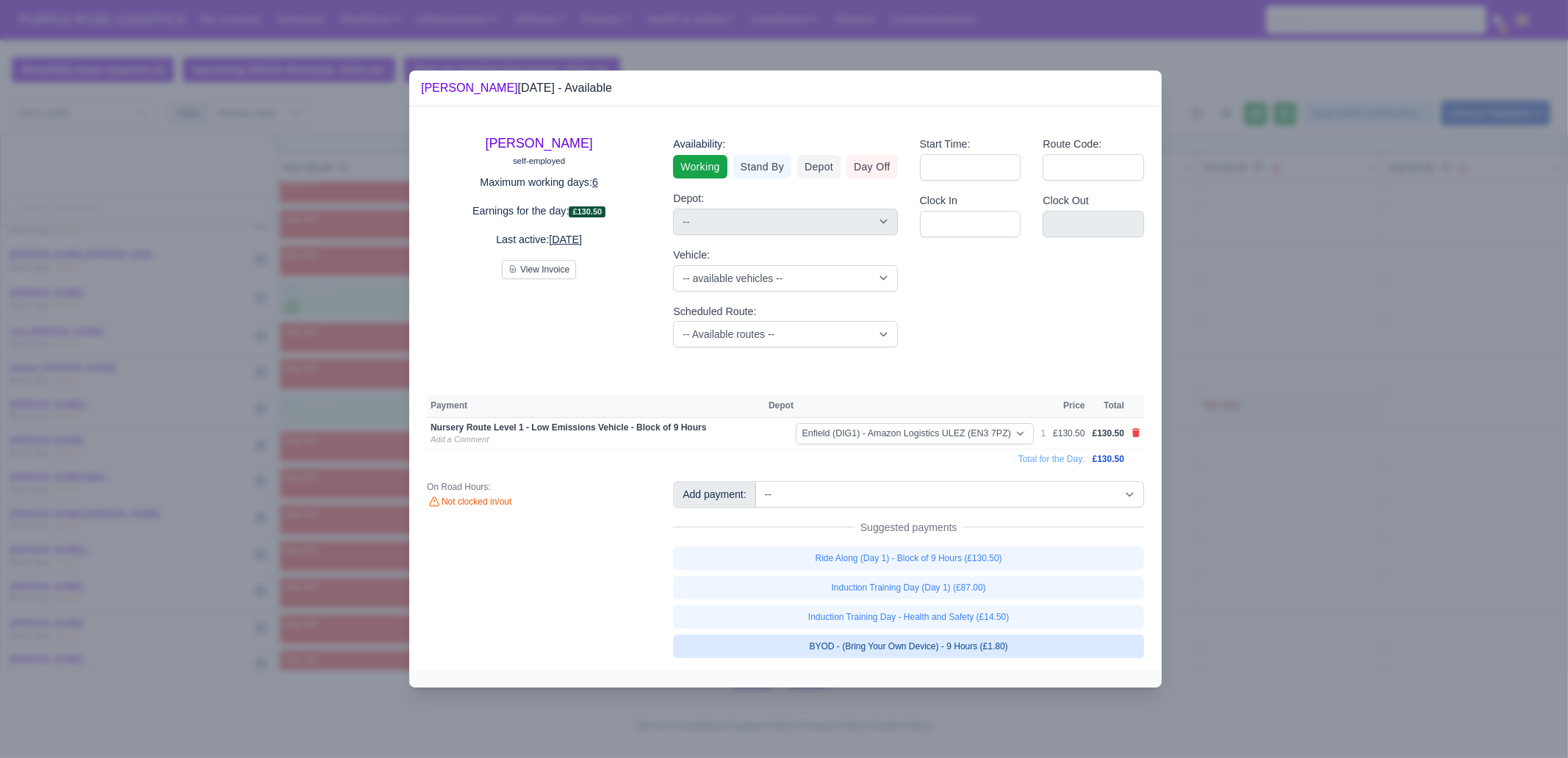
click at [985, 648] on link "BYOD - (Bring Your Own Device) - 9 Hours (£1.80)" at bounding box center [908, 646] width 471 height 23
select select "1"
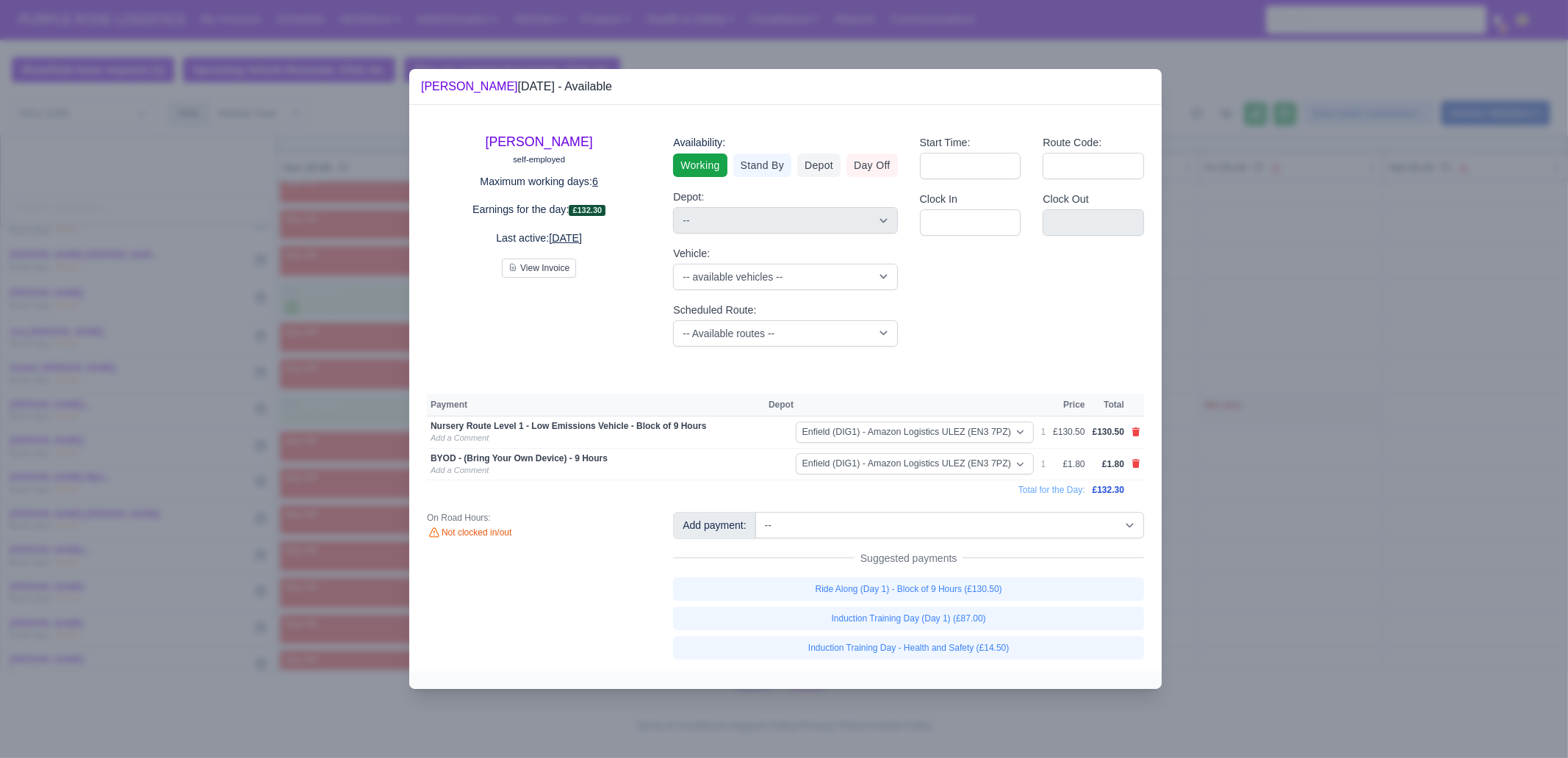
click at [1315, 615] on div at bounding box center [784, 379] width 1568 height 758
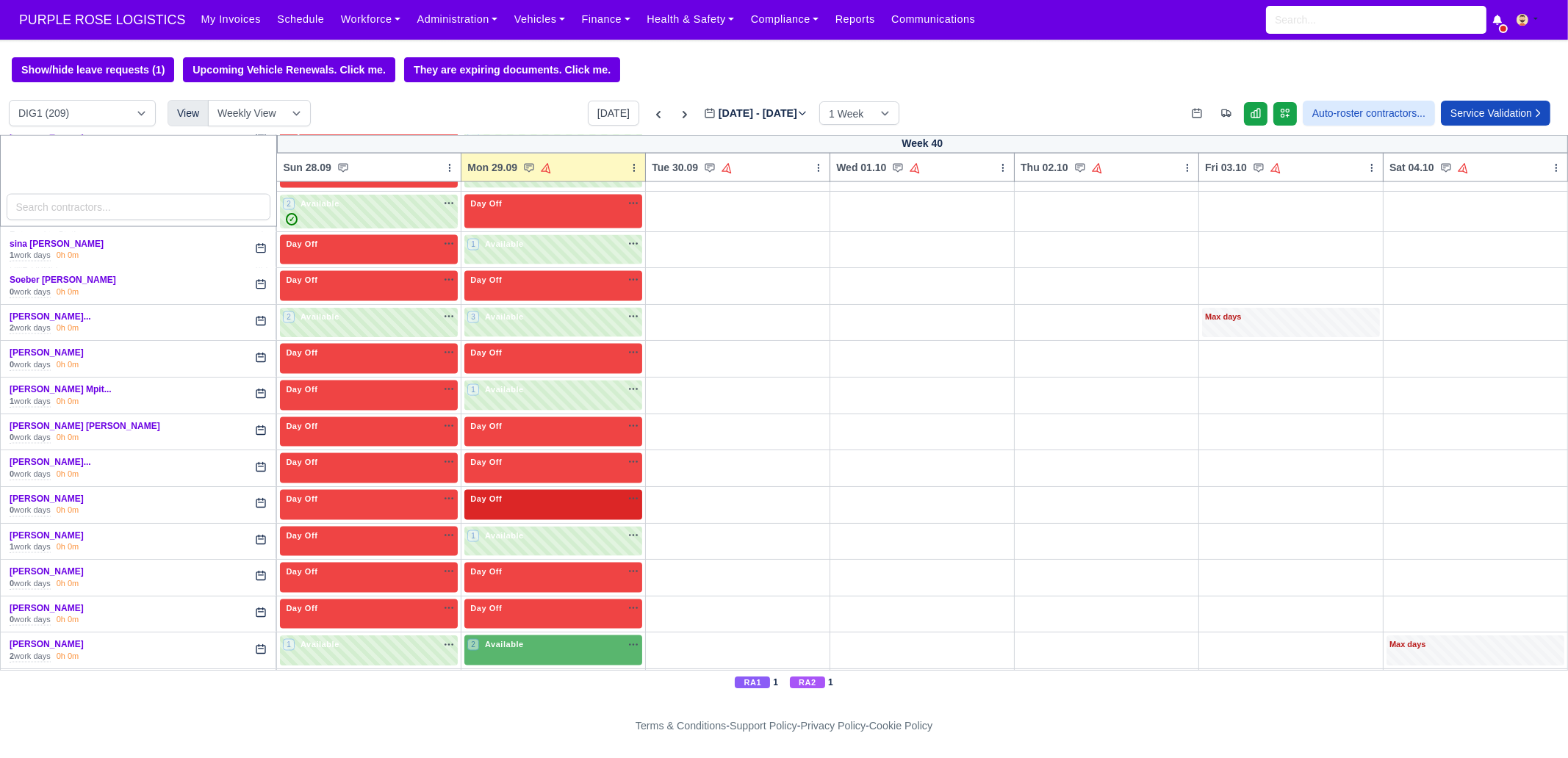
scroll to position [4133, 0]
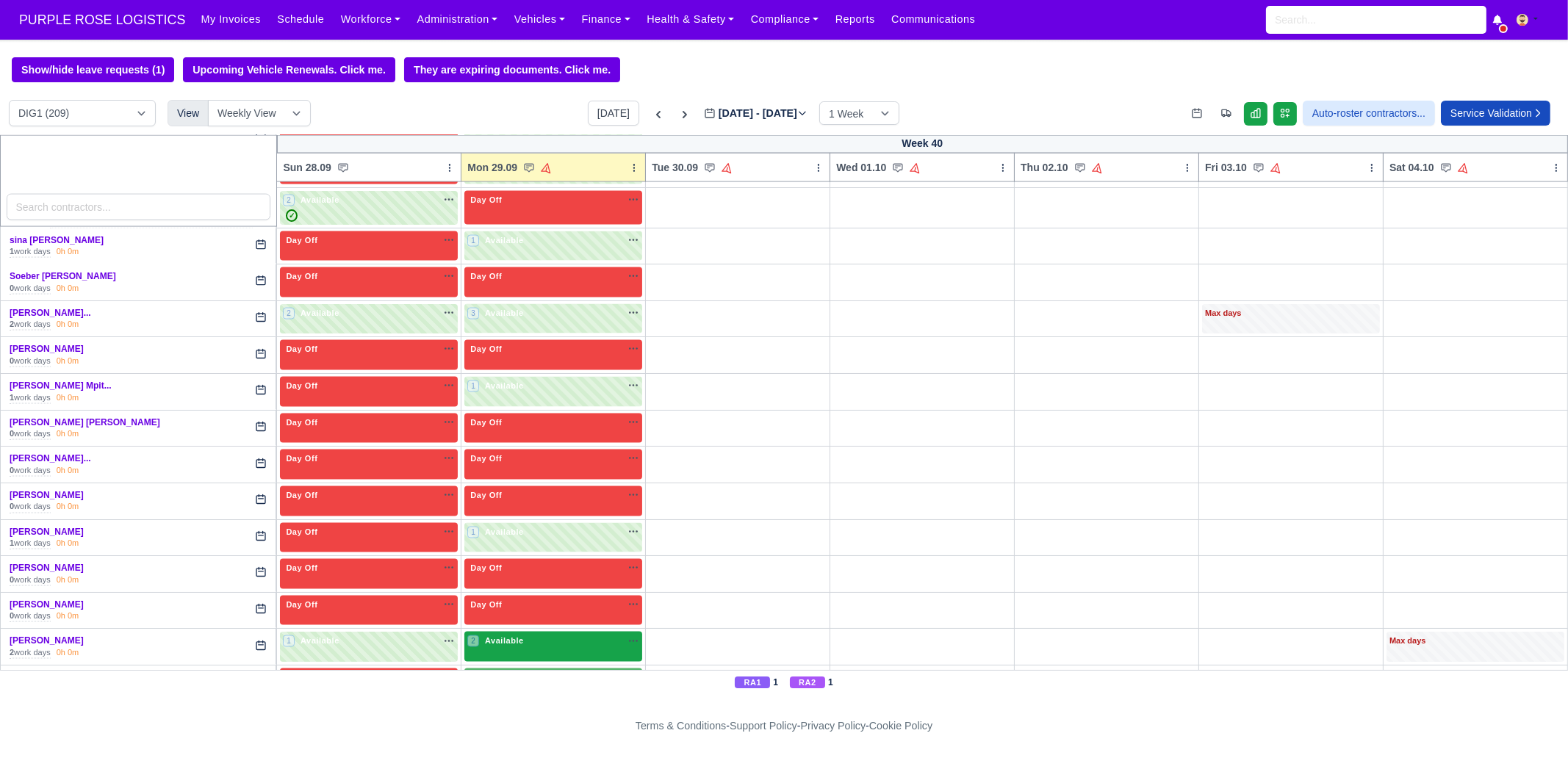
click at [527, 635] on div "2 Available na" at bounding box center [553, 641] width 172 height 12
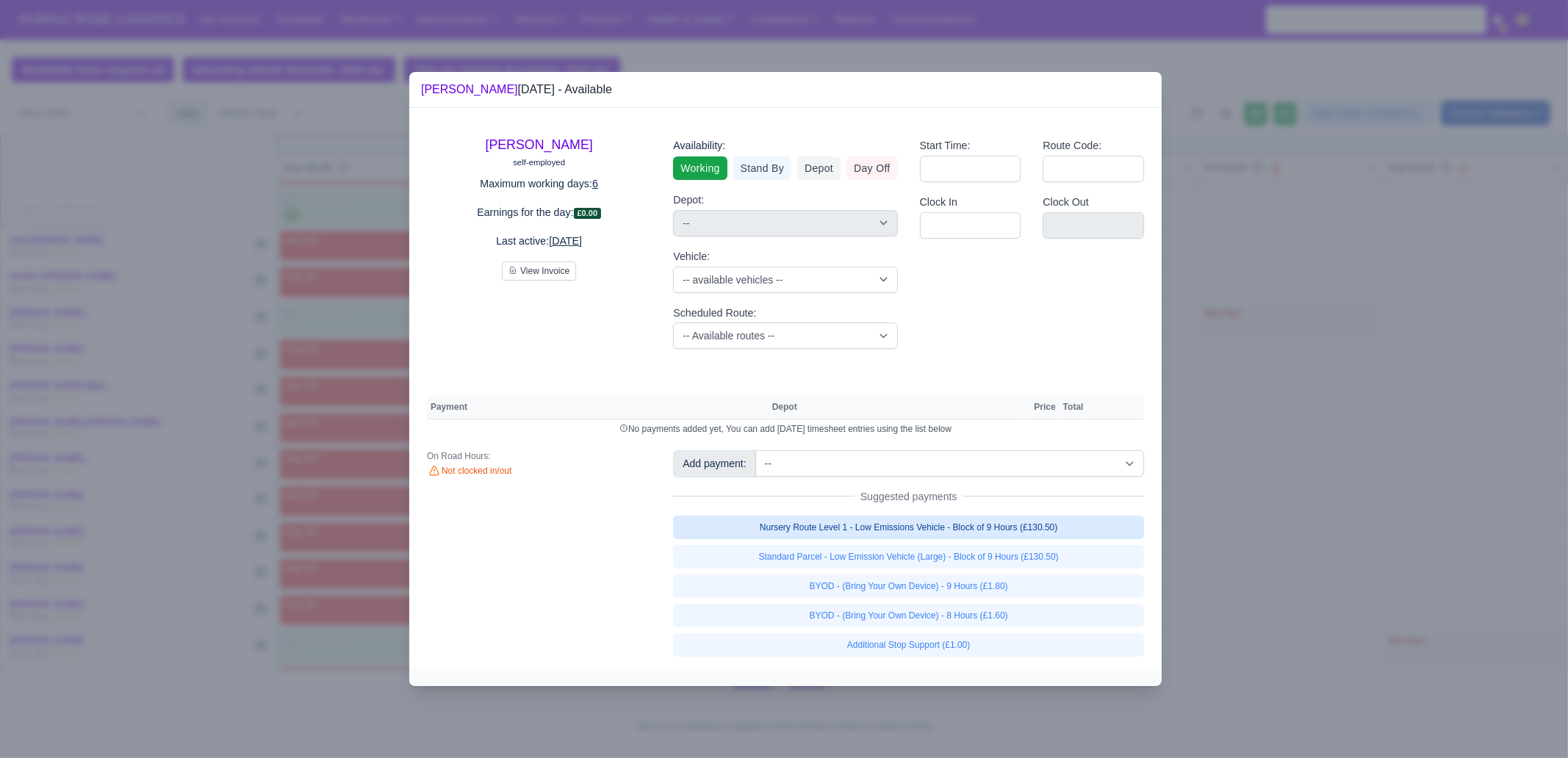
click at [991, 523] on link "Nursery Route Level 1 - Low Emissions Vehicle - Block of 9 Hours (£130.50)" at bounding box center [908, 527] width 471 height 23
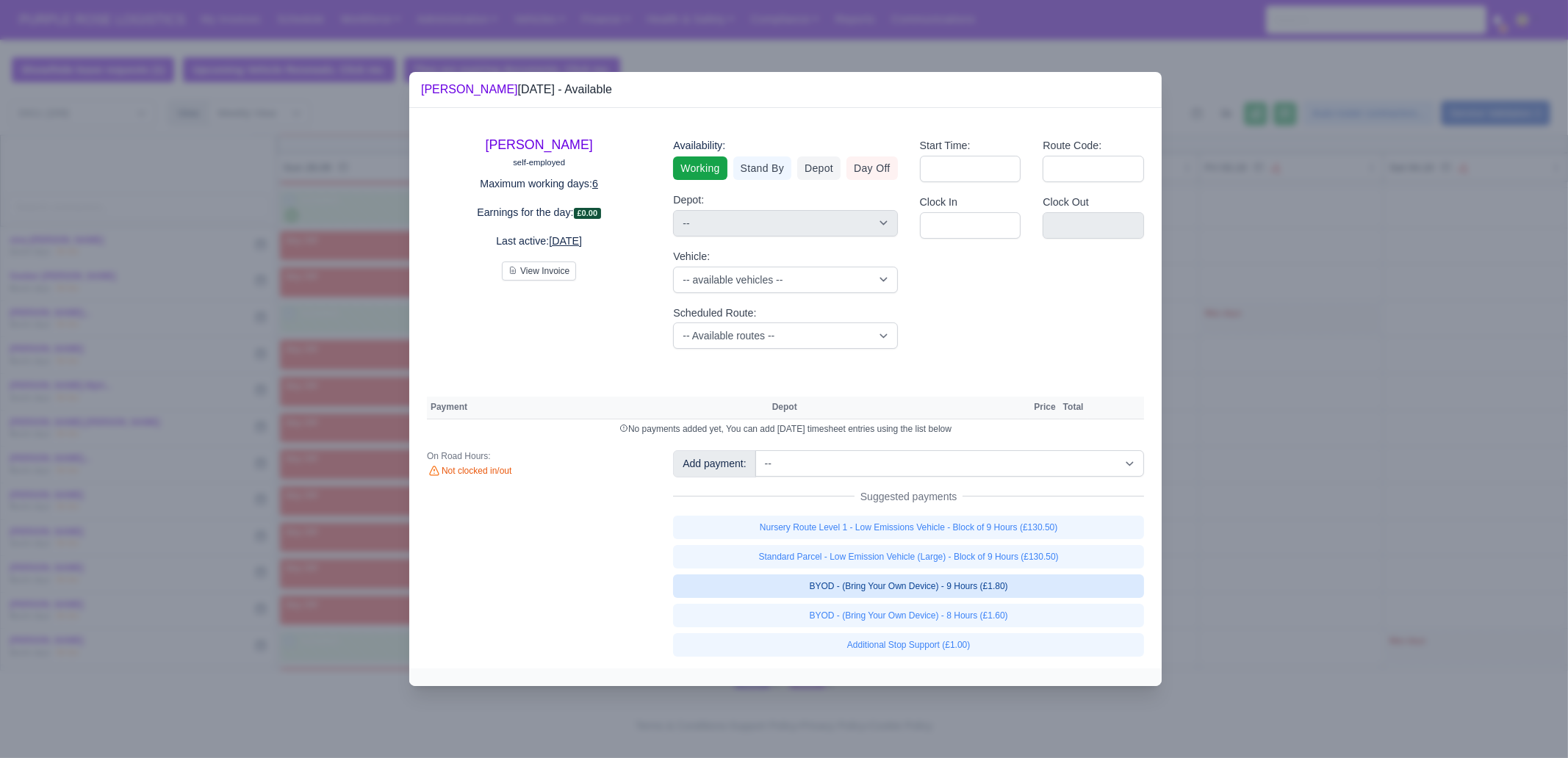
select select "1"
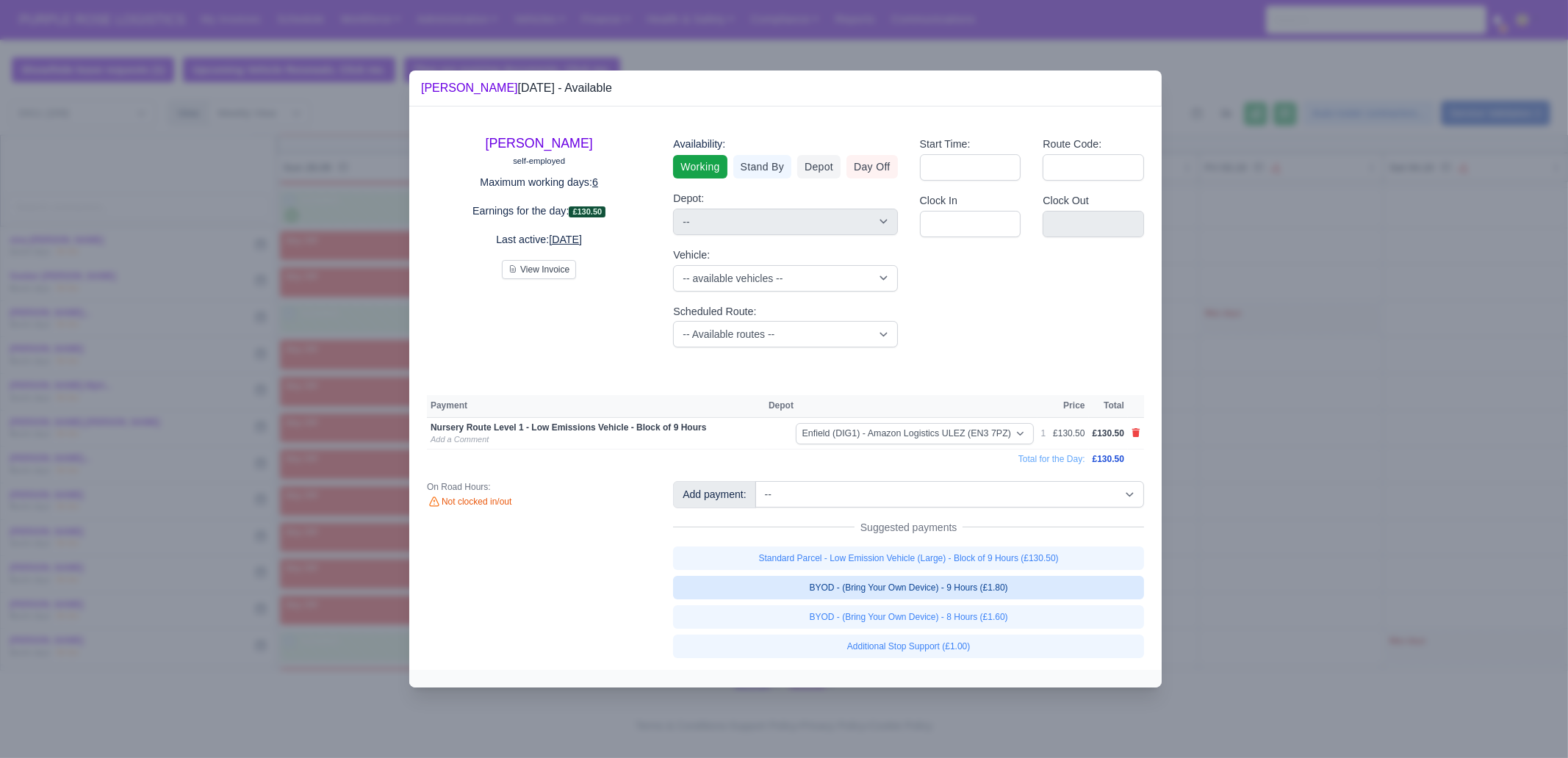
click at [1014, 593] on link "BYOD - (Bring Your Own Device) - 9 Hours (£1.80)" at bounding box center [908, 587] width 471 height 23
select select "1"
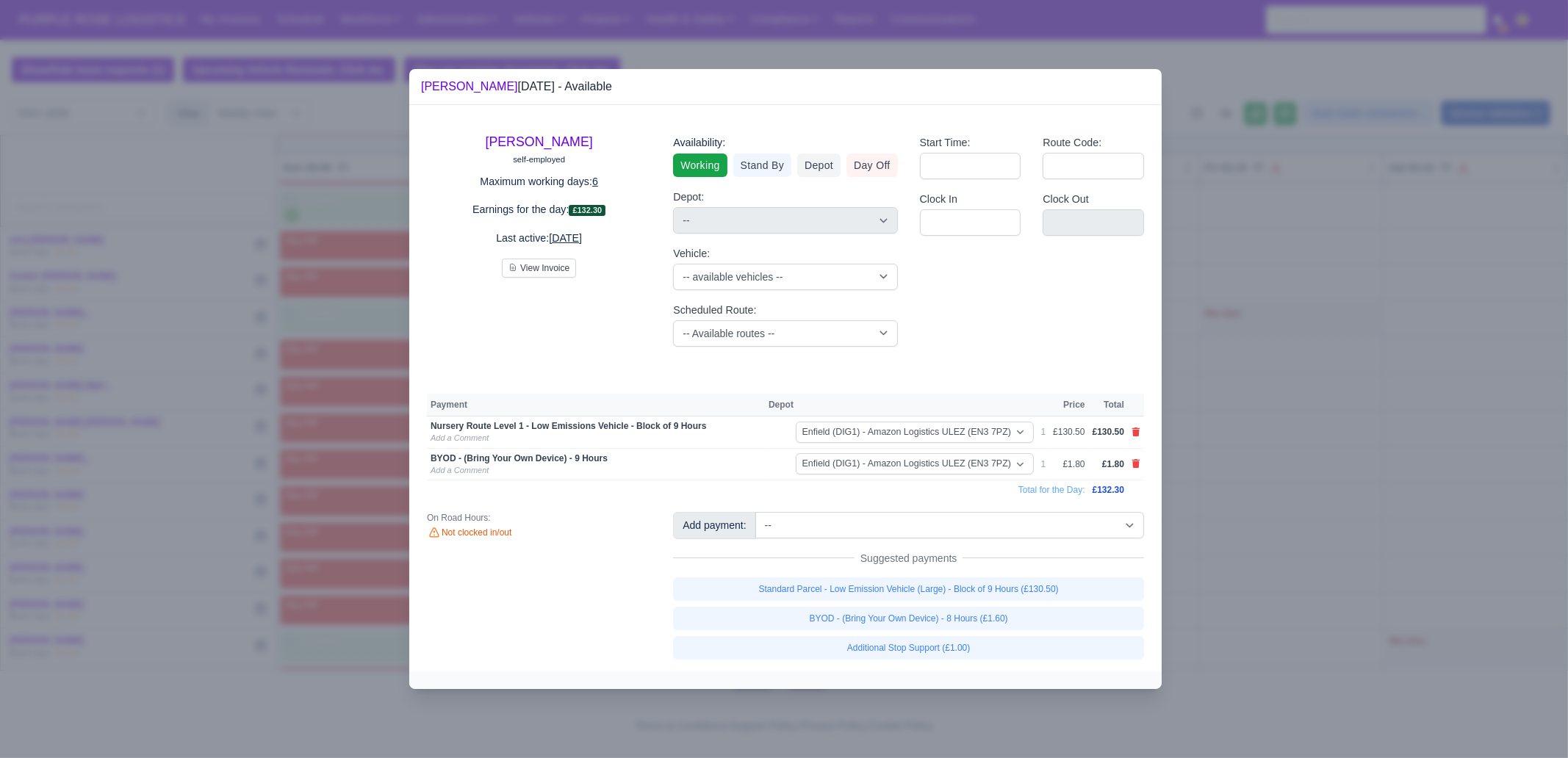
click at [1245, 574] on div at bounding box center [784, 379] width 1568 height 758
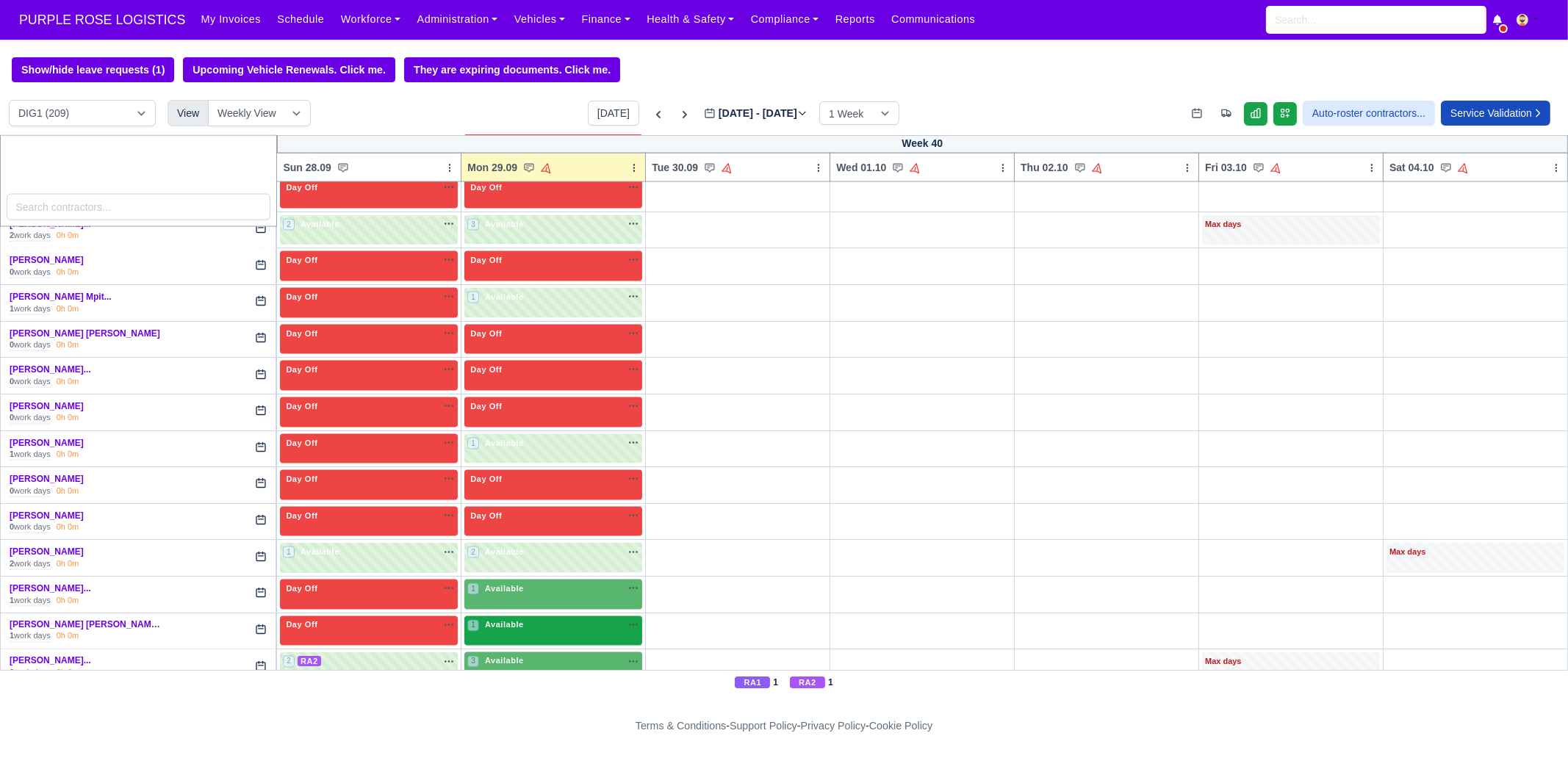
scroll to position [4225, 0]
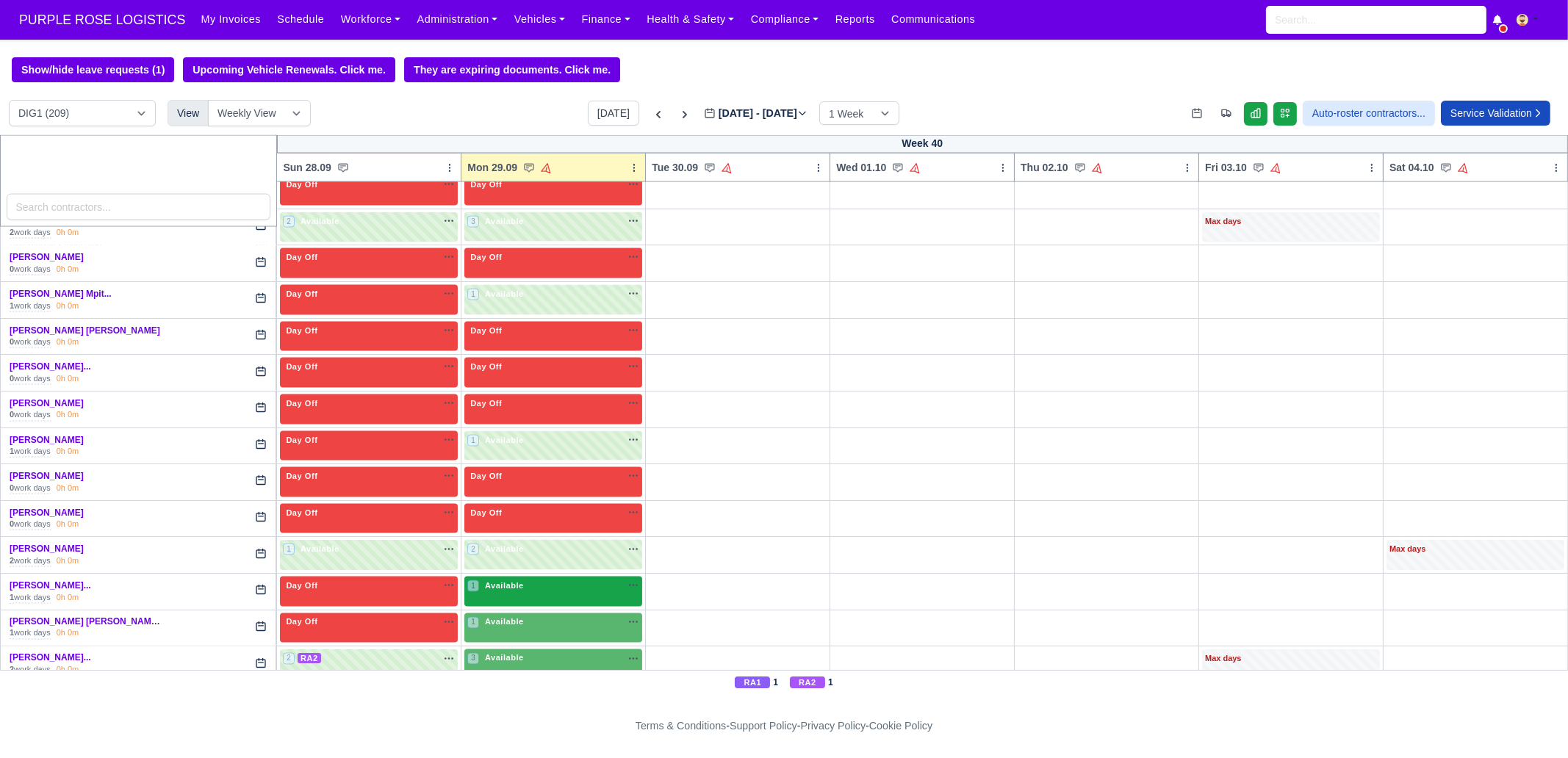
click at [515, 581] on span "Available" at bounding box center [504, 586] width 45 height 10
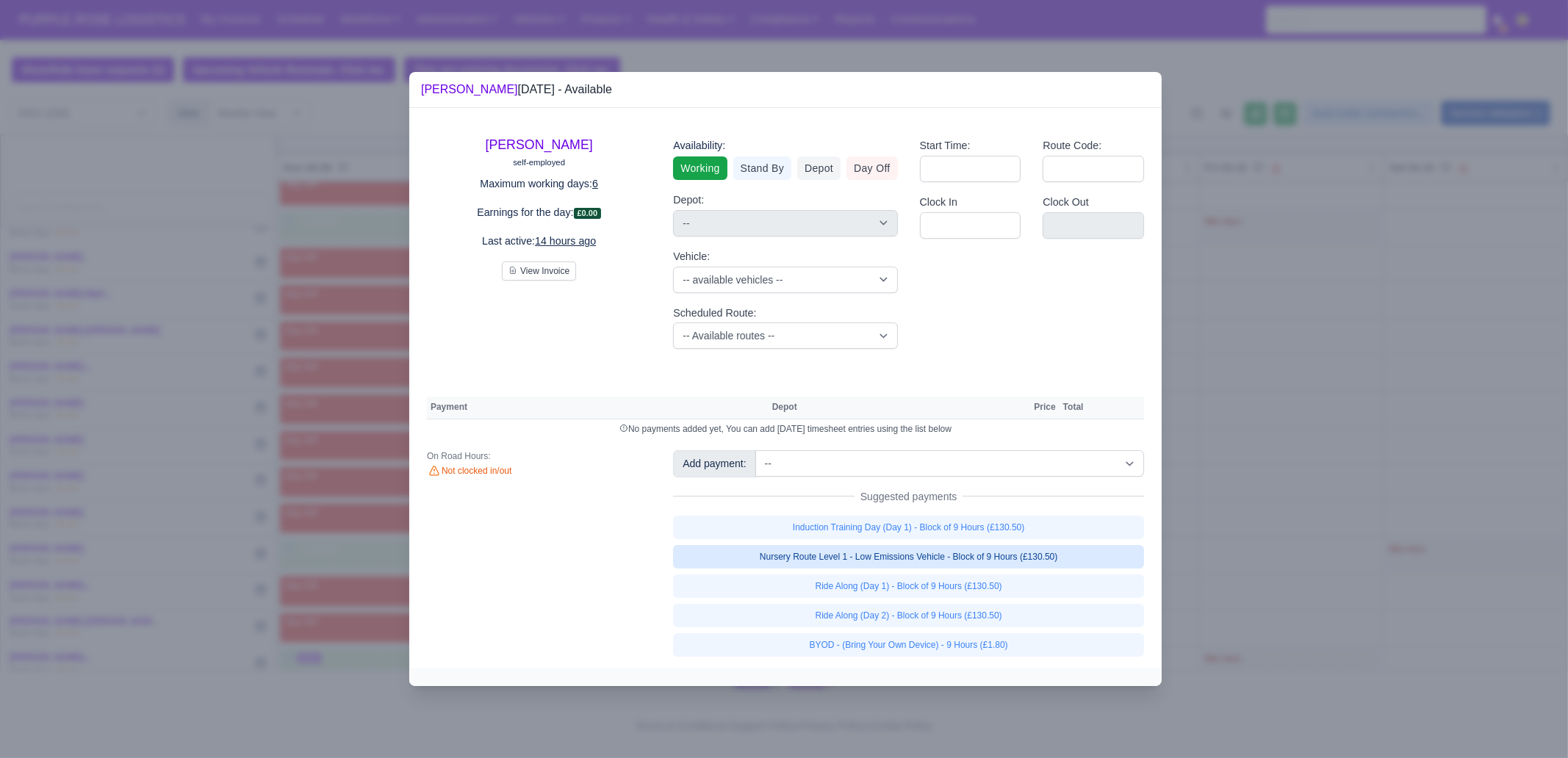
click at [1071, 560] on link "Nursery Route Level 1 - Low Emissions Vehicle - Block of 9 Hours (£130.50)" at bounding box center [908, 557] width 471 height 23
select select "1"
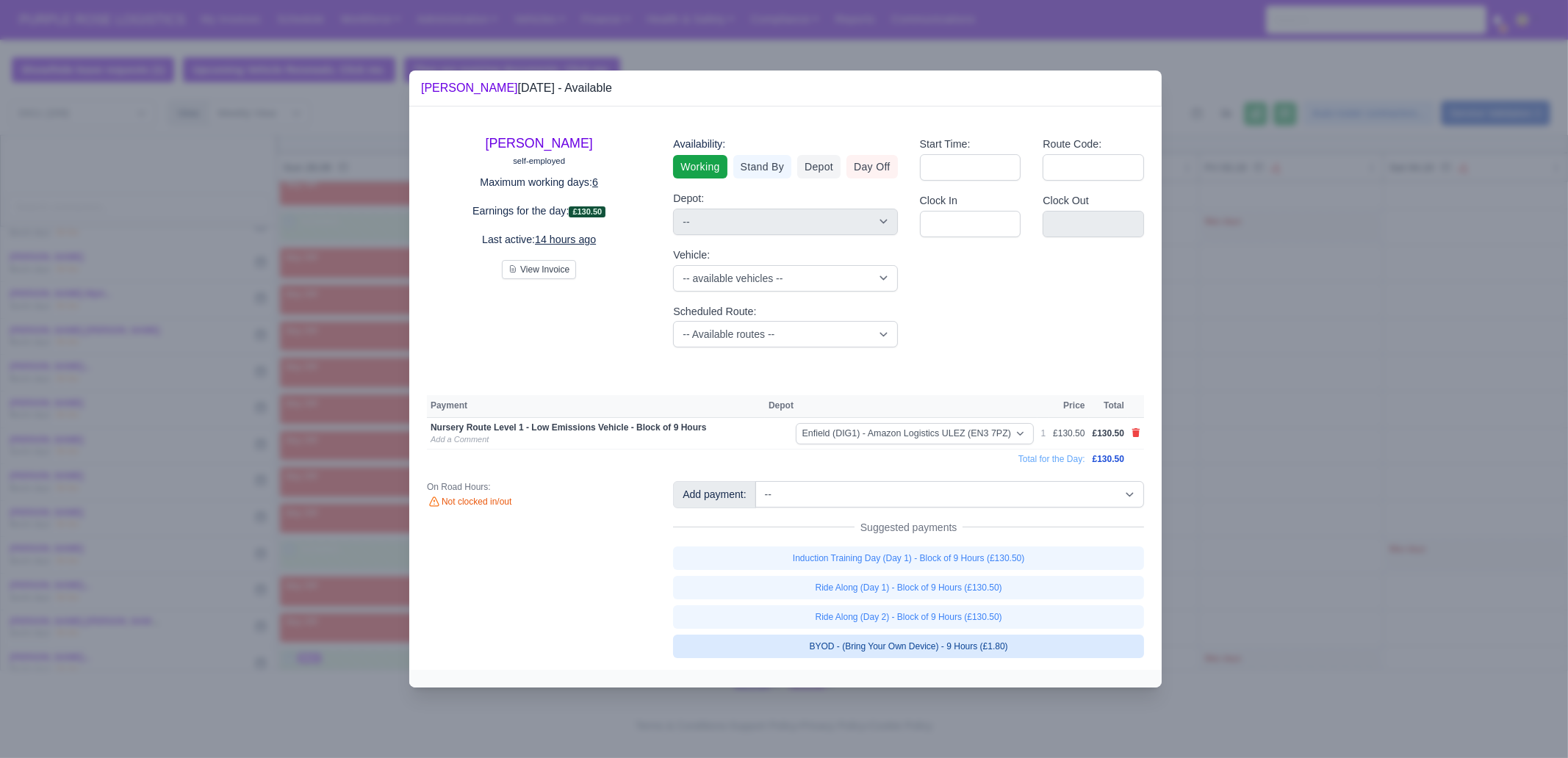
click at [1039, 643] on link "BYOD - (Bring Your Own Device) - 9 Hours (£1.80)" at bounding box center [908, 646] width 471 height 23
select select "1"
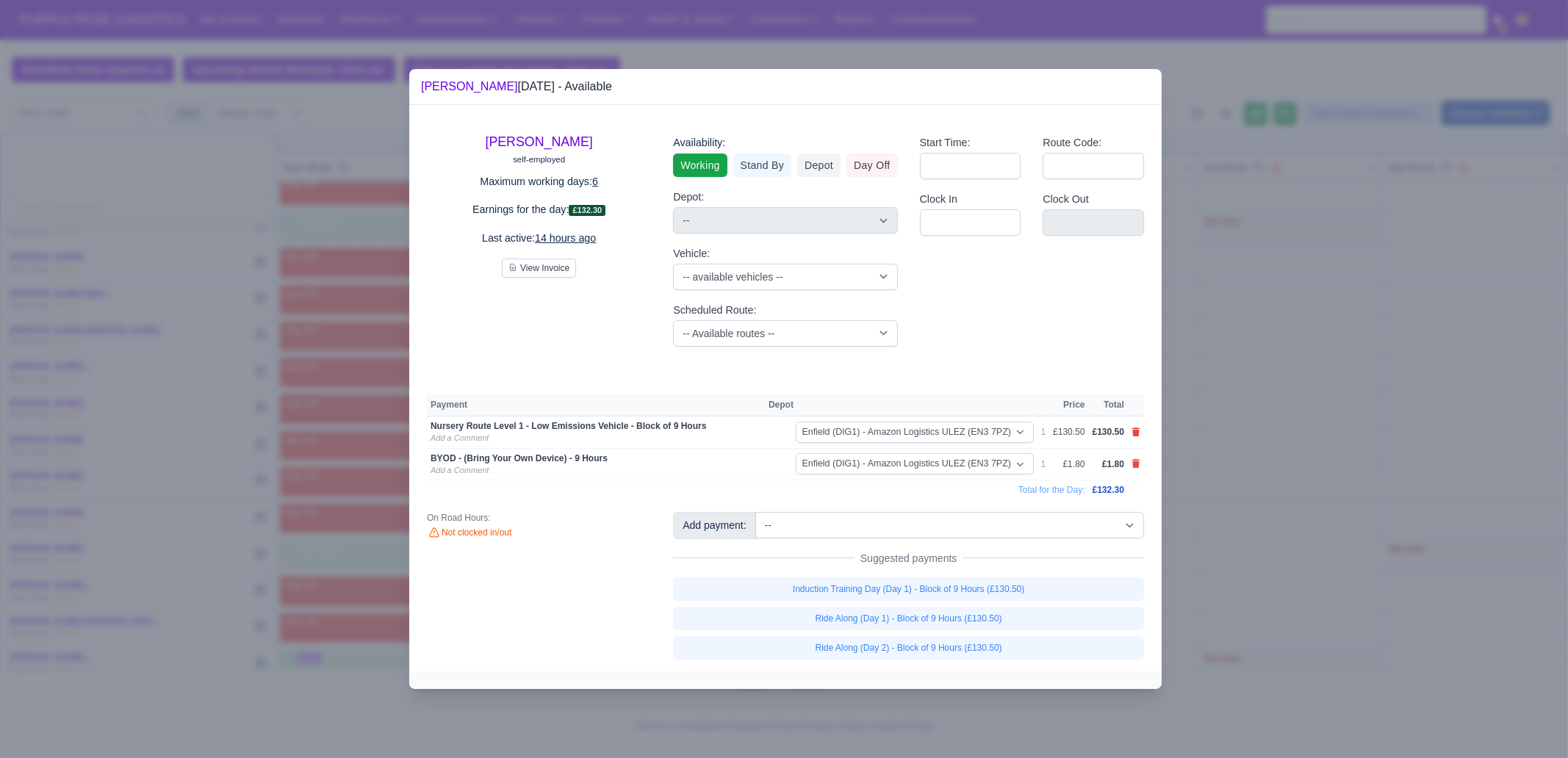
click at [1278, 520] on div at bounding box center [784, 379] width 1568 height 758
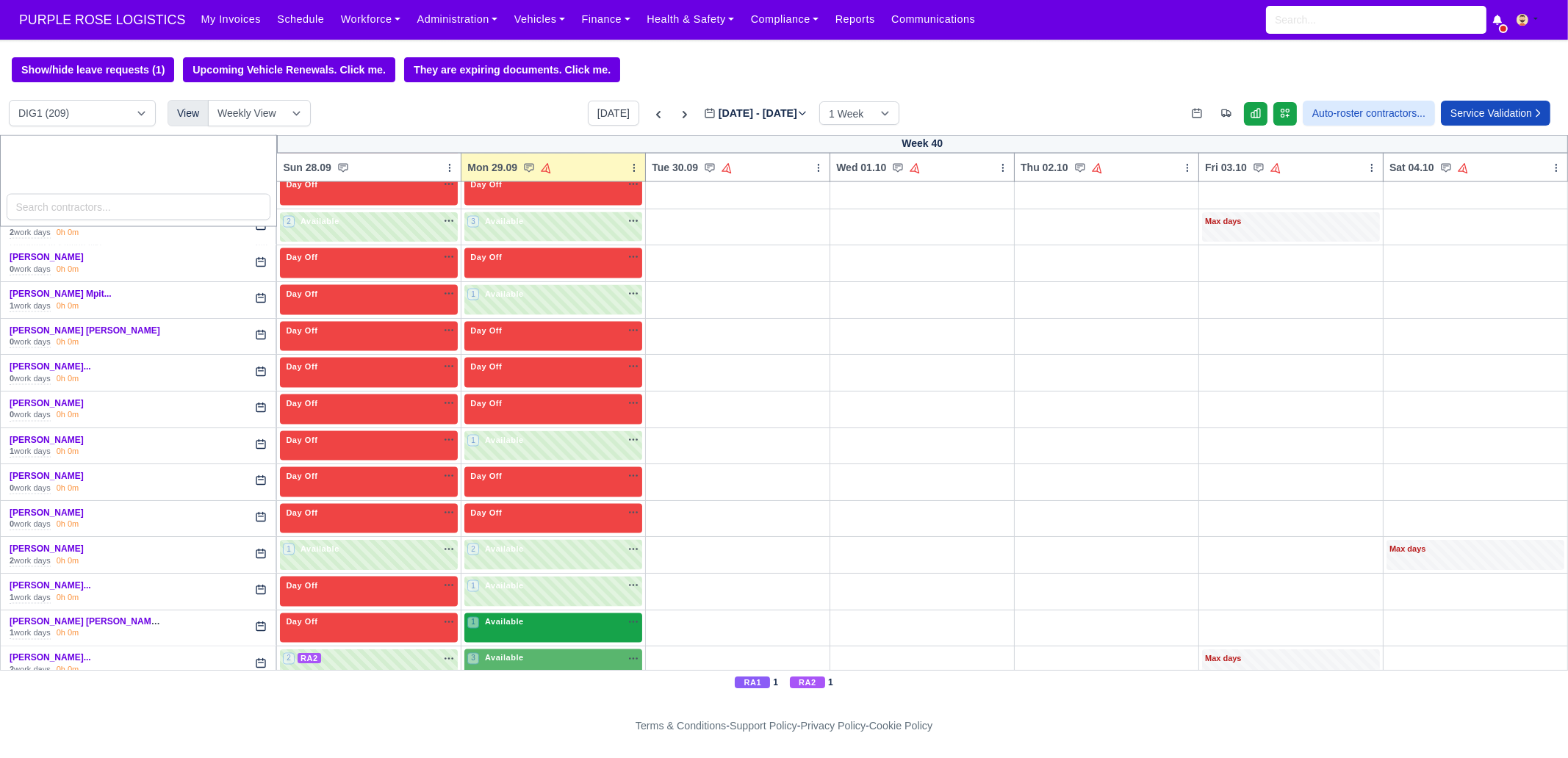
click at [502, 617] on span "Available" at bounding box center [504, 622] width 45 height 10
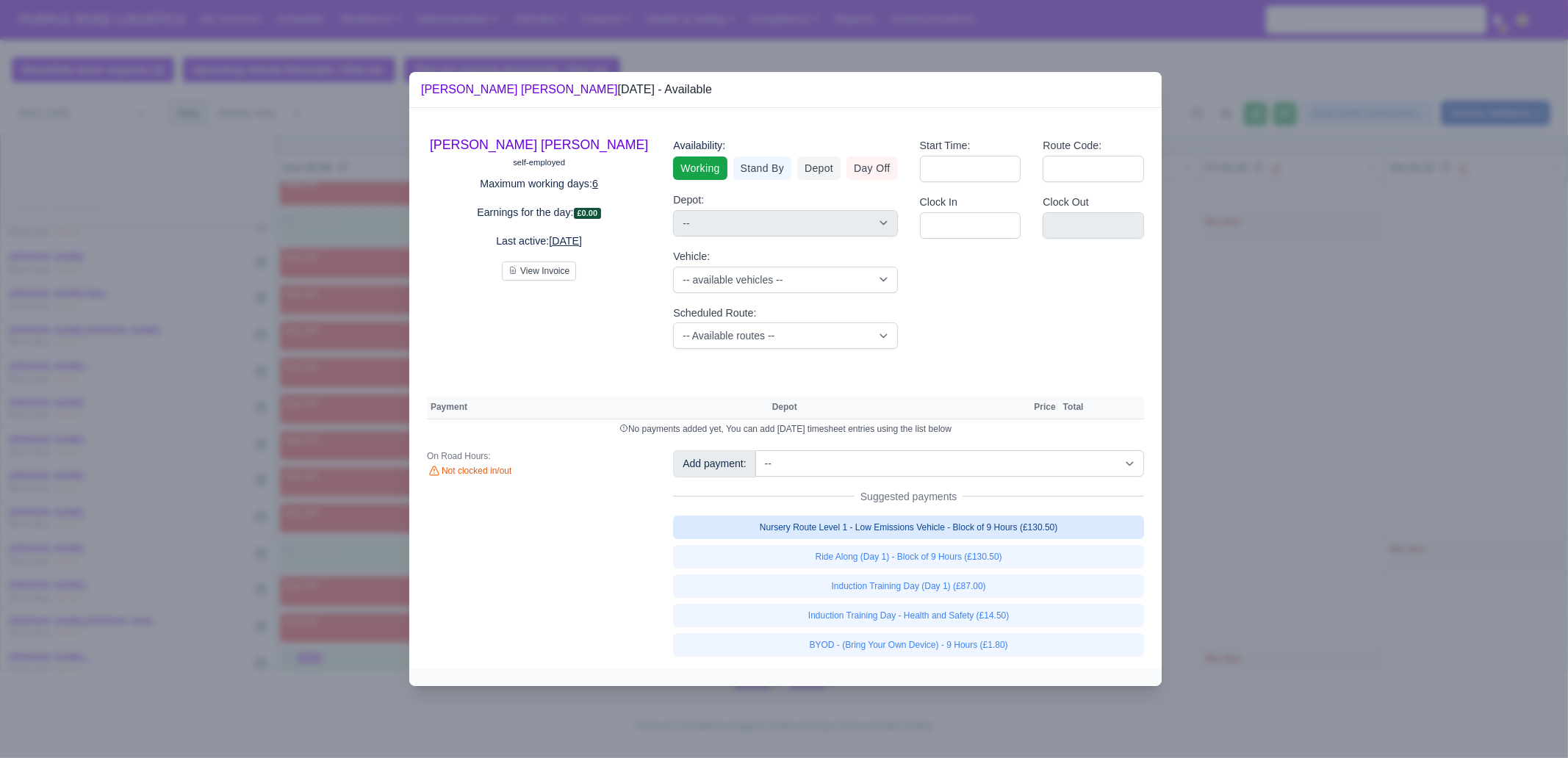
click at [992, 522] on link "Nursery Route Level 1 - Low Emissions Vehicle - Block of 9 Hours (£130.50)" at bounding box center [908, 527] width 471 height 23
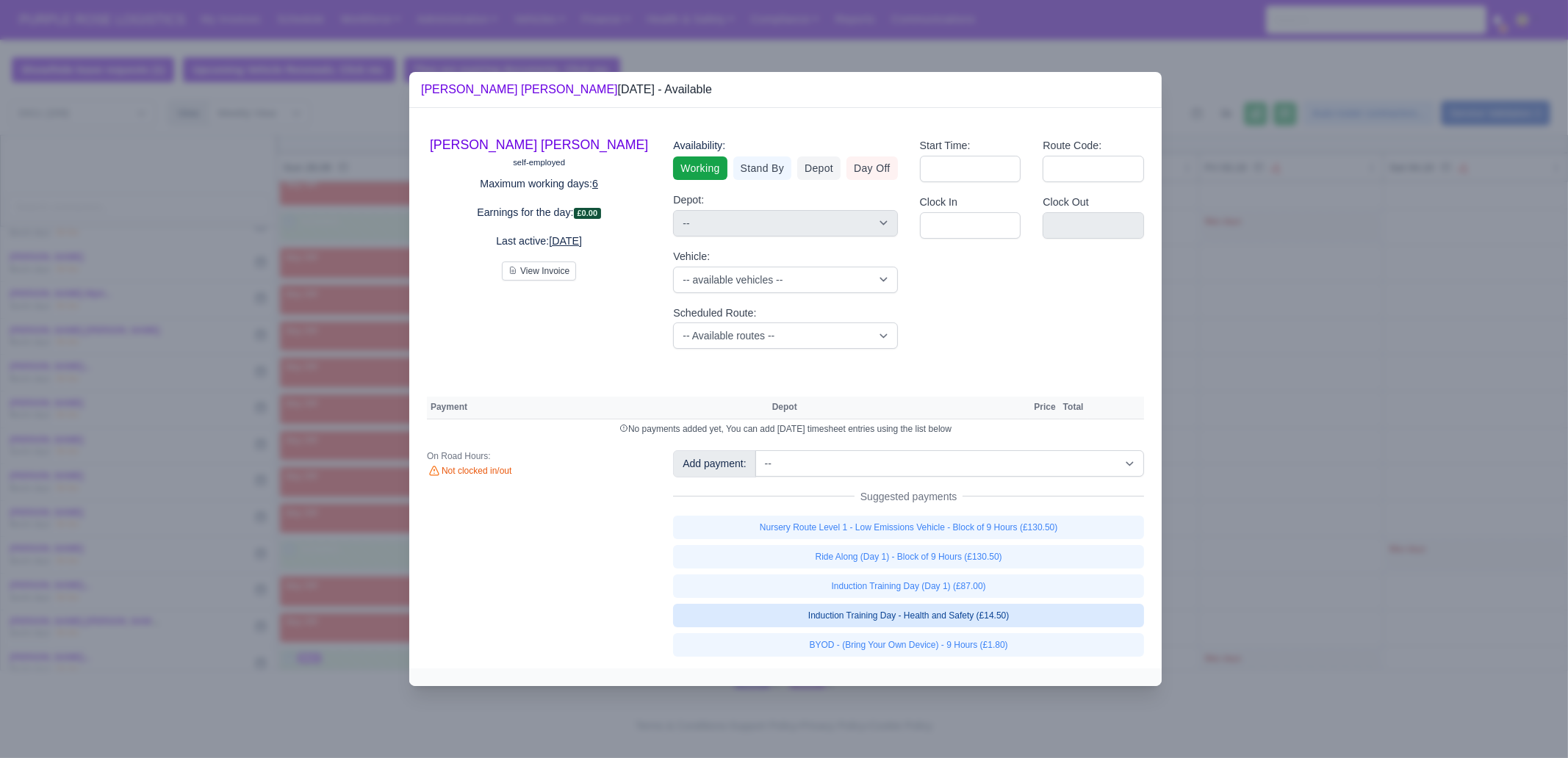
select select "1"
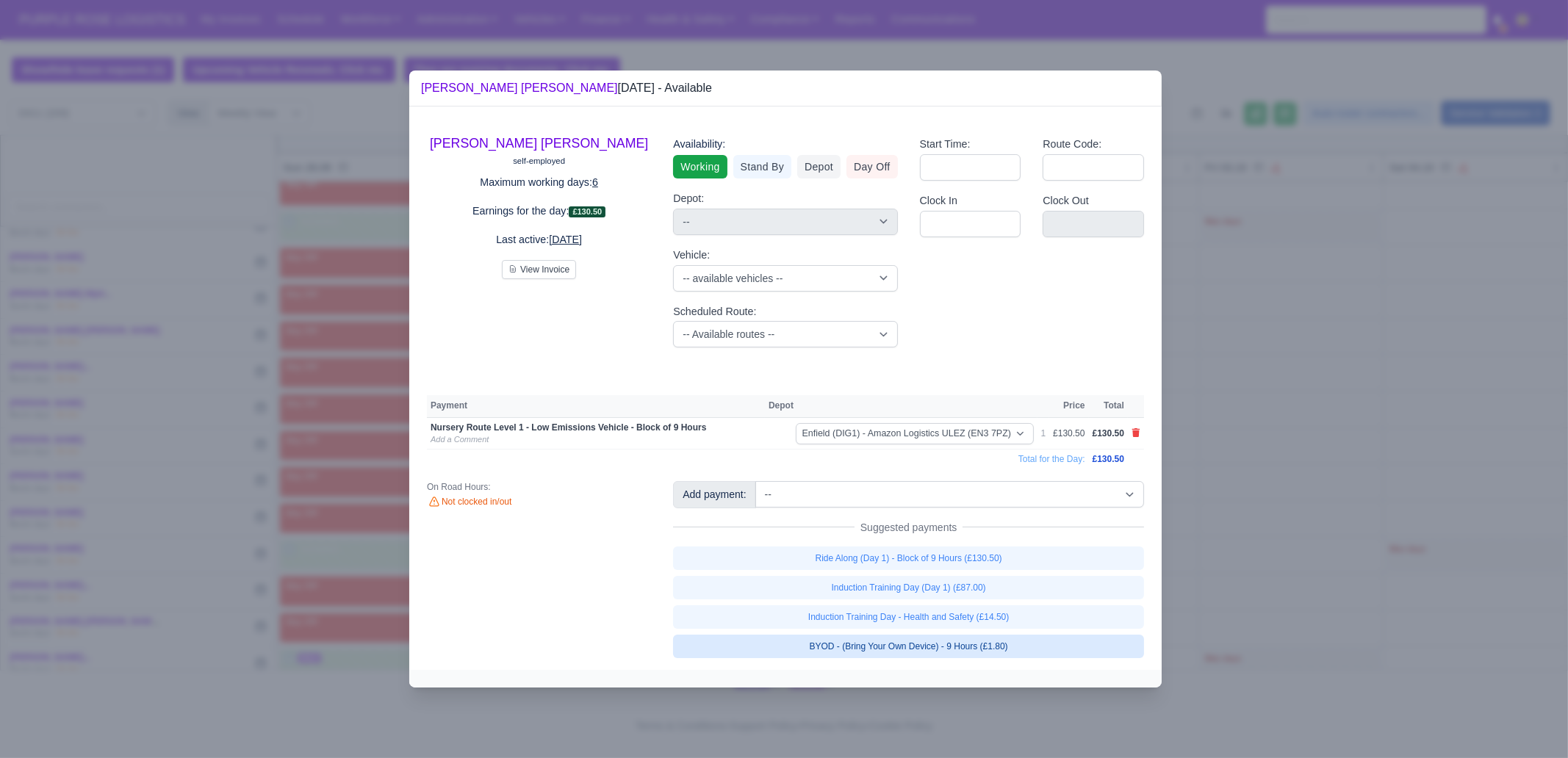
click at [1014, 650] on link "BYOD - (Bring Your Own Device) - 9 Hours (£1.80)" at bounding box center [908, 646] width 471 height 23
select select "1"
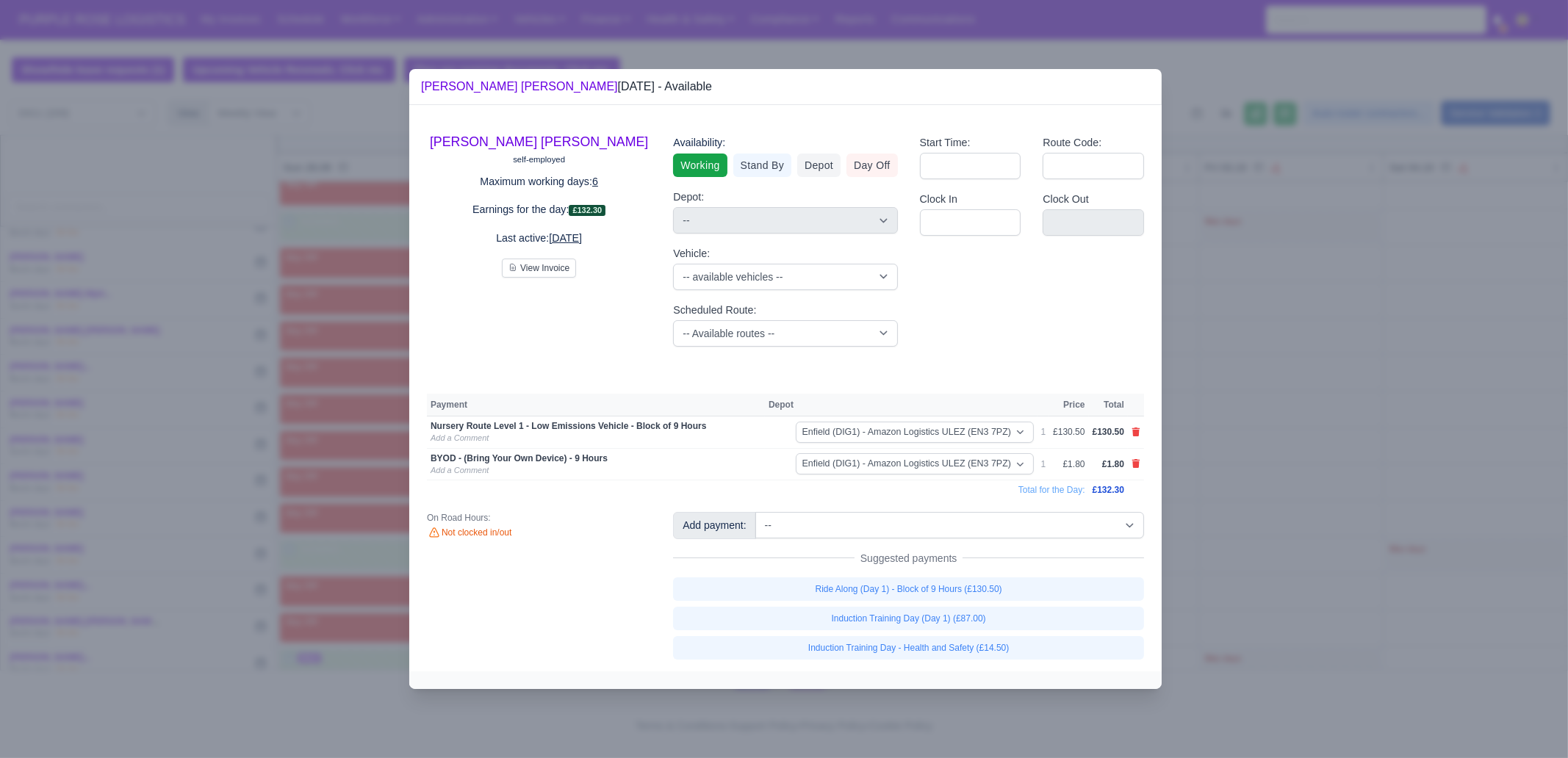
click at [1250, 524] on div at bounding box center [784, 379] width 1568 height 758
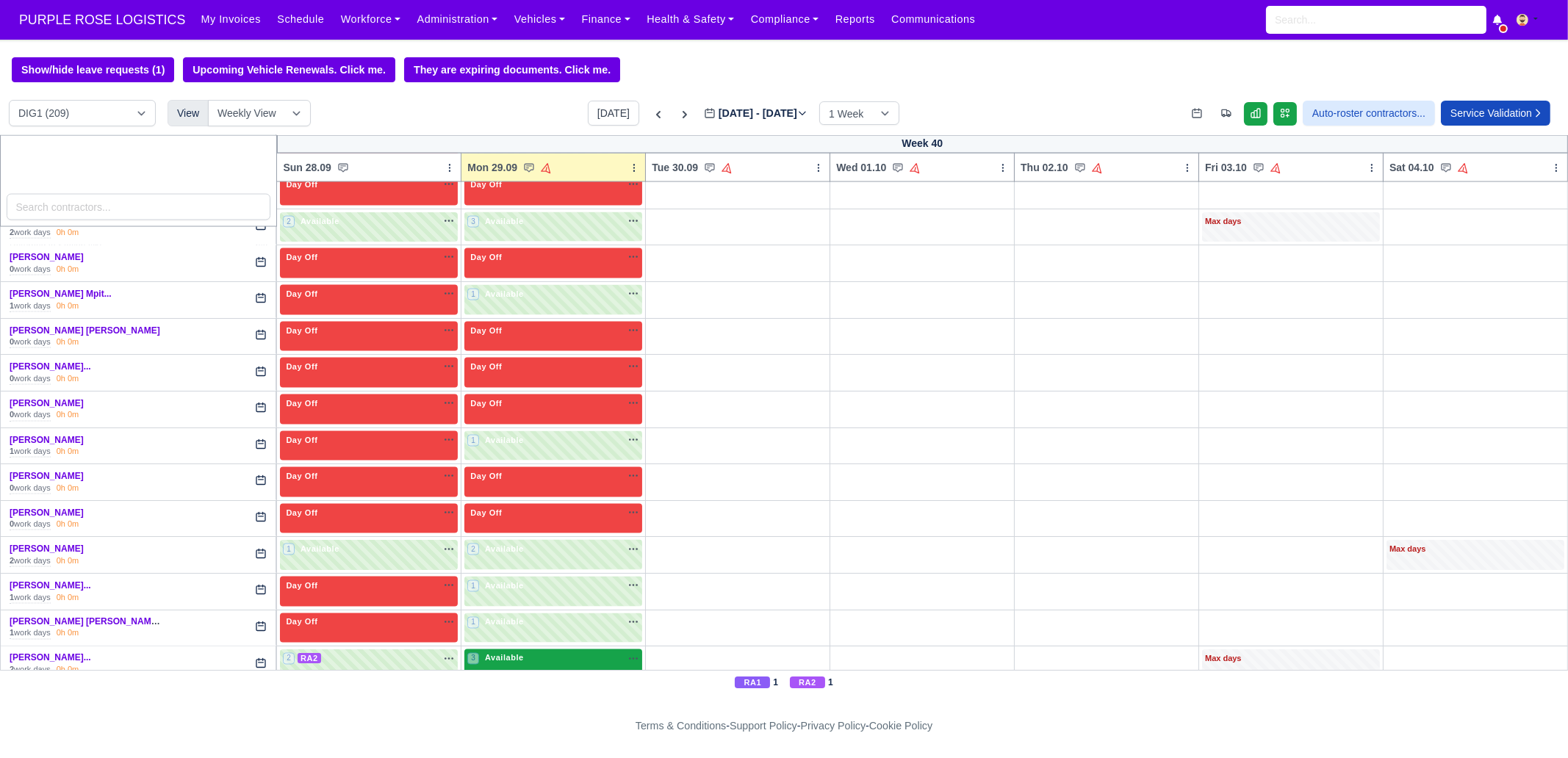
click at [532, 653] on div "3 Available na" at bounding box center [553, 658] width 172 height 12
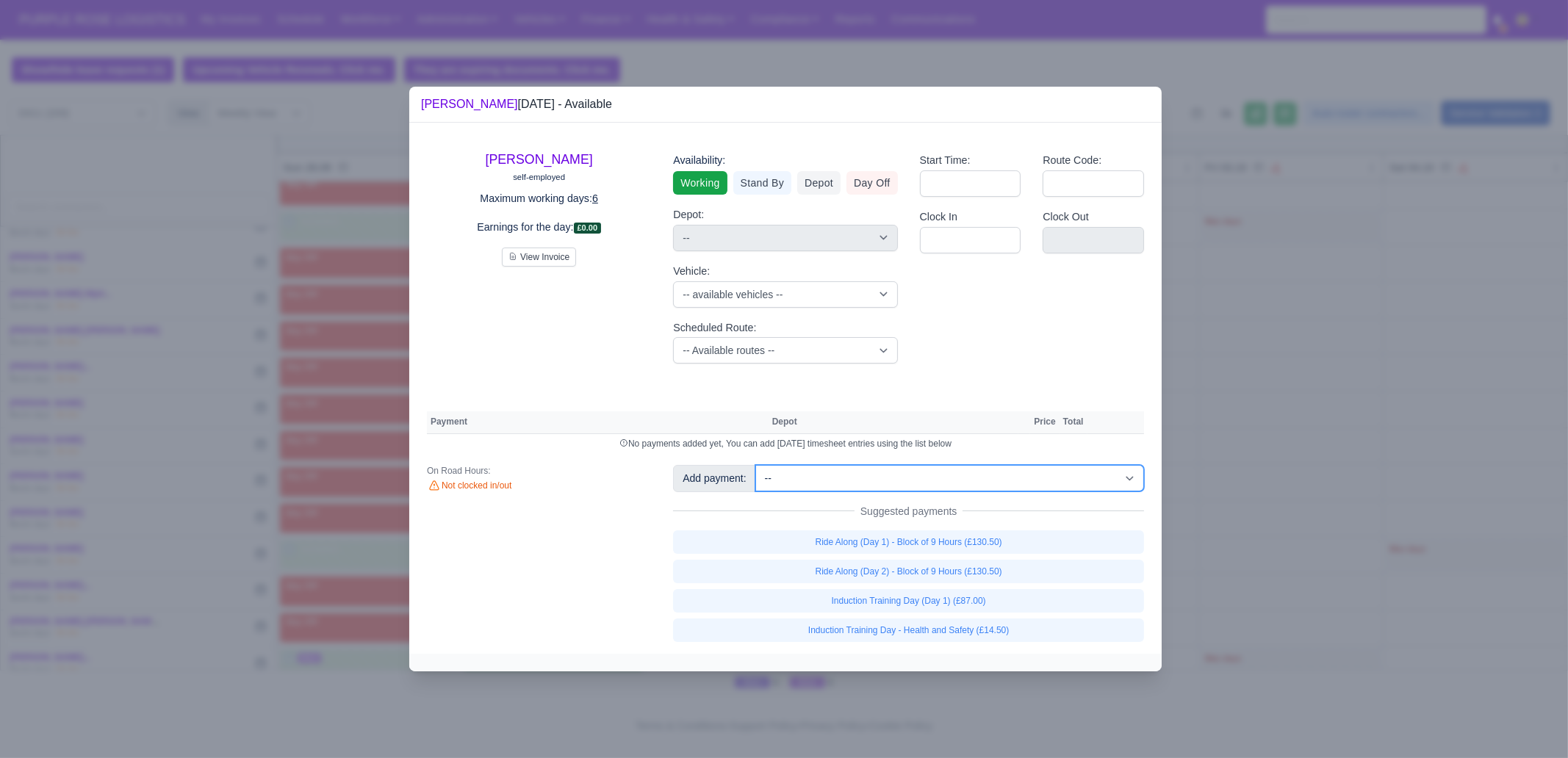
click at [907, 489] on select "-- Additional Hour Support (£14.50) Additional Hour Support (Walkers) (£13.50) …" at bounding box center [949, 478] width 389 height 26
select select "105"
click at [755, 465] on select "-- Additional Hour Support (£14.50) Additional Hour Support (Walkers) (£13.50) …" at bounding box center [949, 478] width 389 height 26
select select "1"
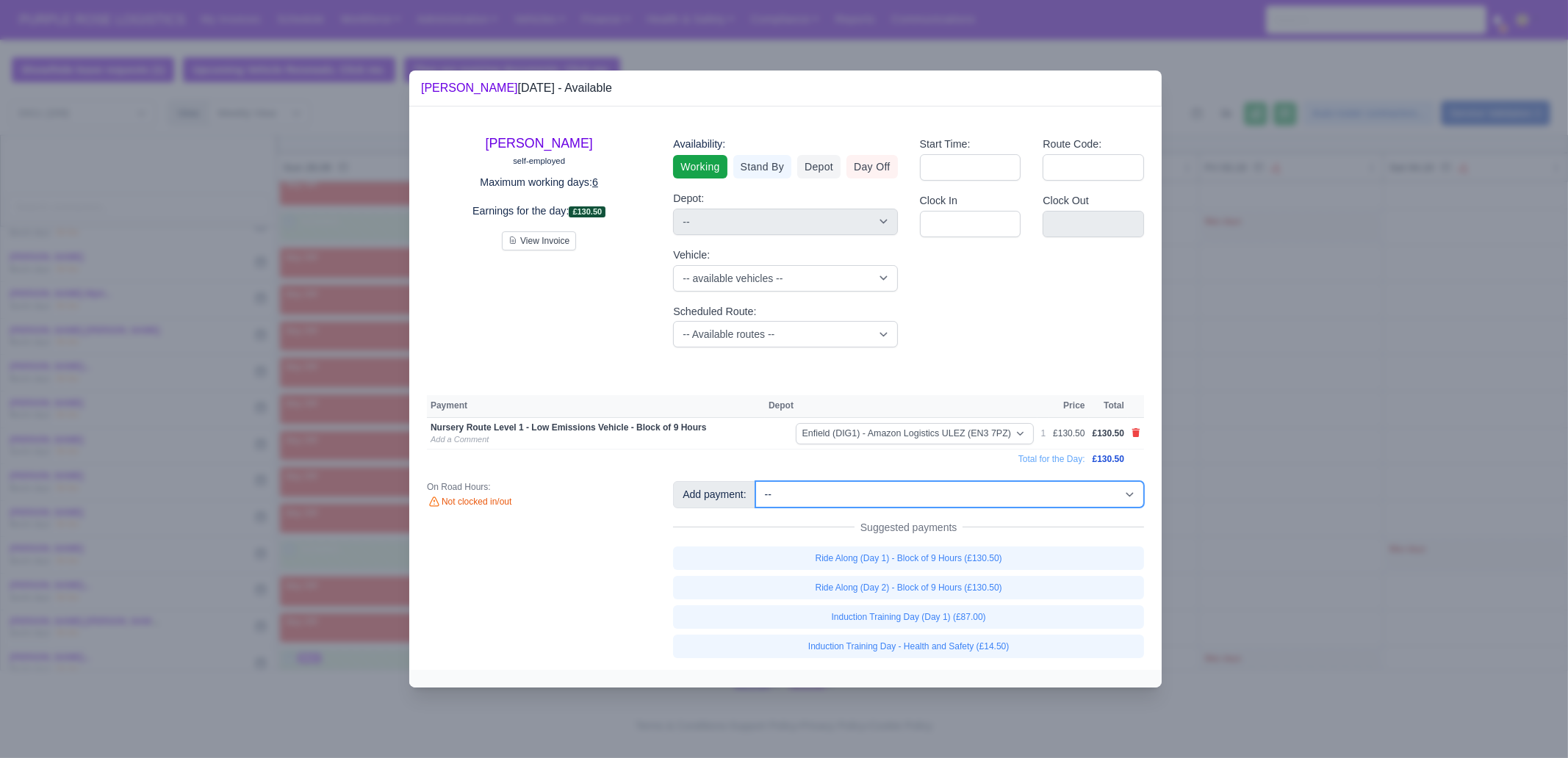
click at [996, 486] on select "-- Additional Hour Support (£14.50) Additional Hour Support (Walkers) (£13.50) …" at bounding box center [949, 494] width 389 height 26
select select "2"
click at [755, 481] on select "-- Additional Hour Support (£14.50) Additional Hour Support (Walkers) (£13.50) …" at bounding box center [949, 494] width 389 height 26
select select "1"
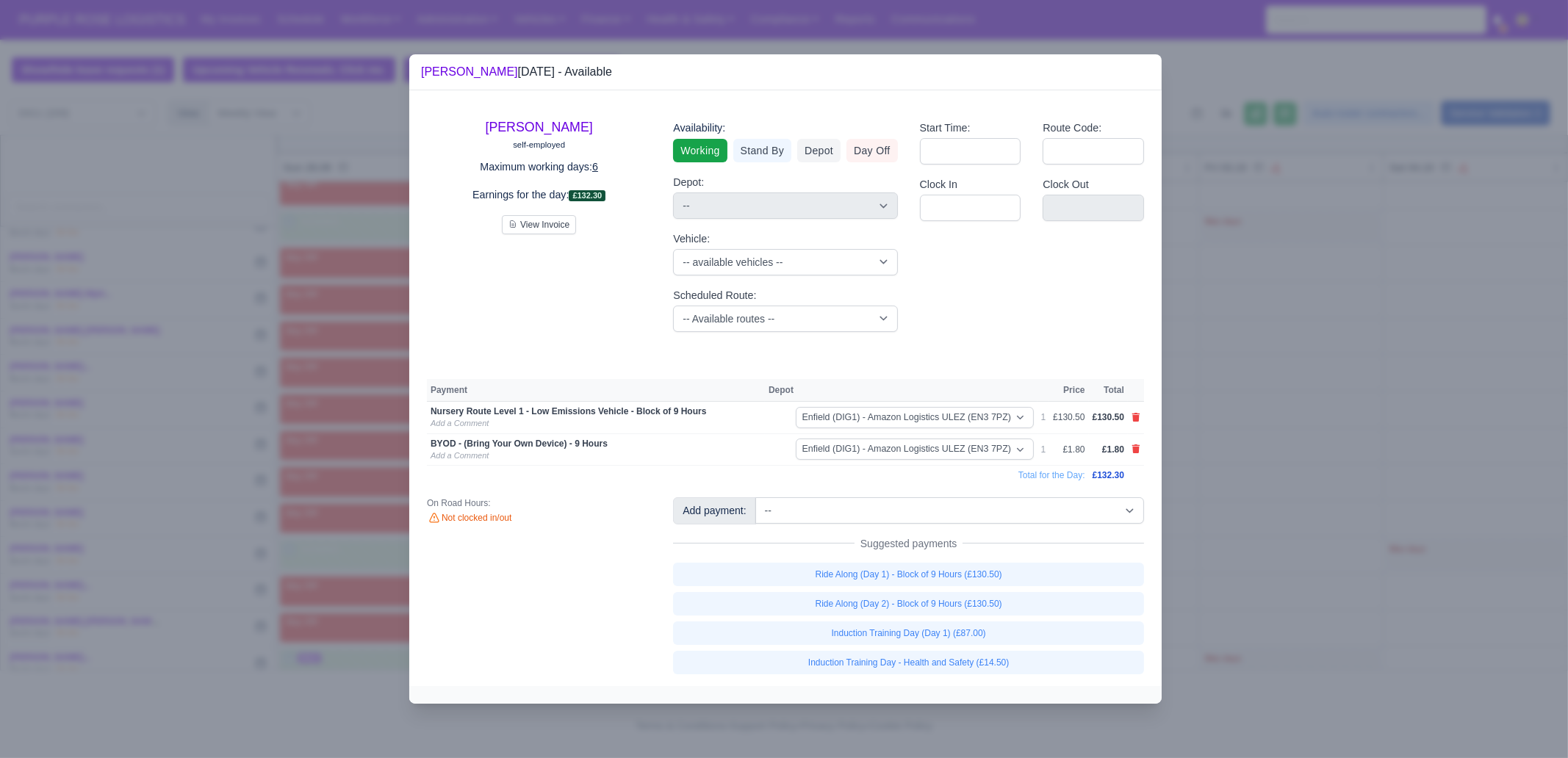
click at [1295, 503] on div at bounding box center [784, 379] width 1568 height 758
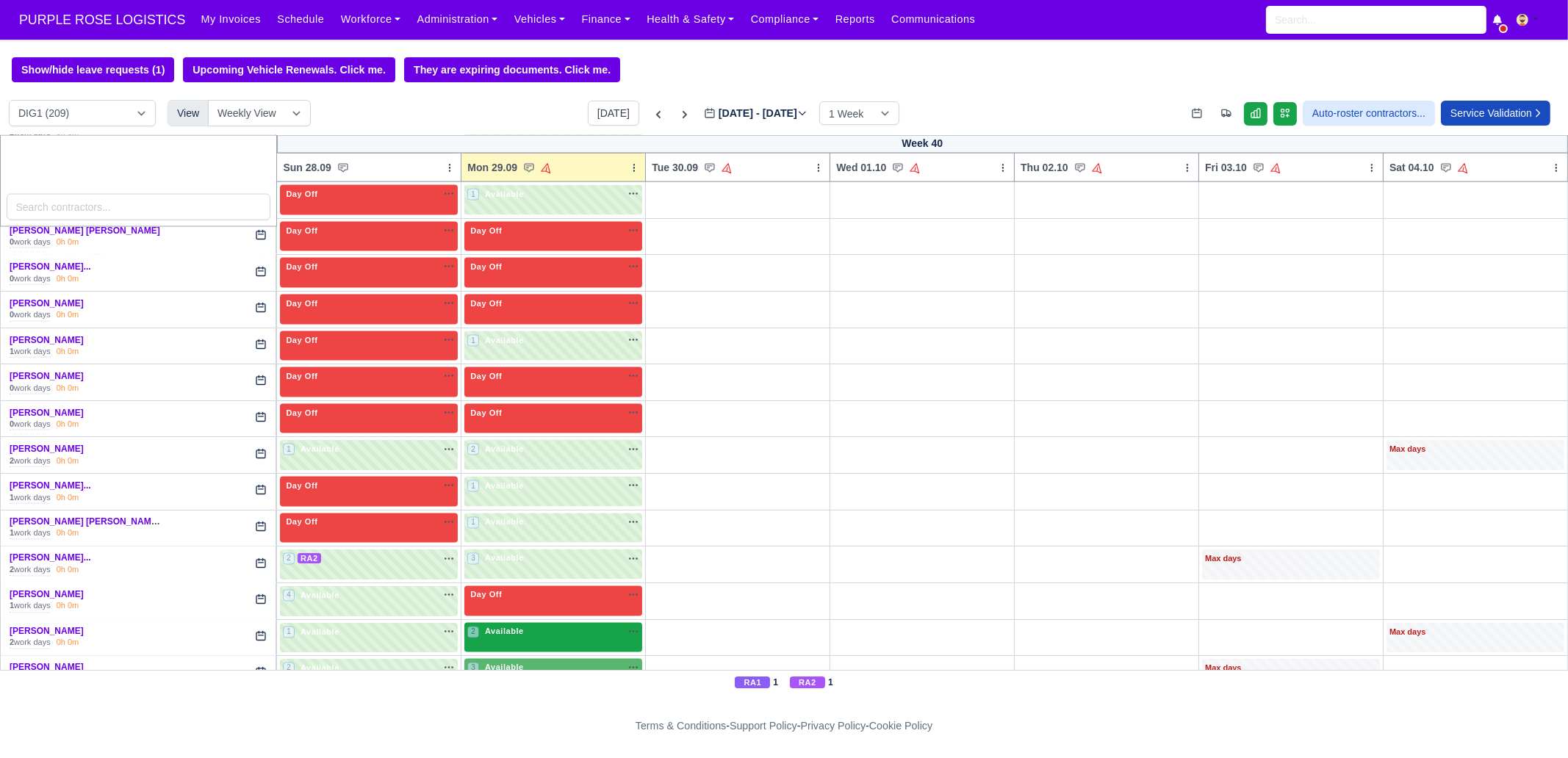
scroll to position [4351, 0]
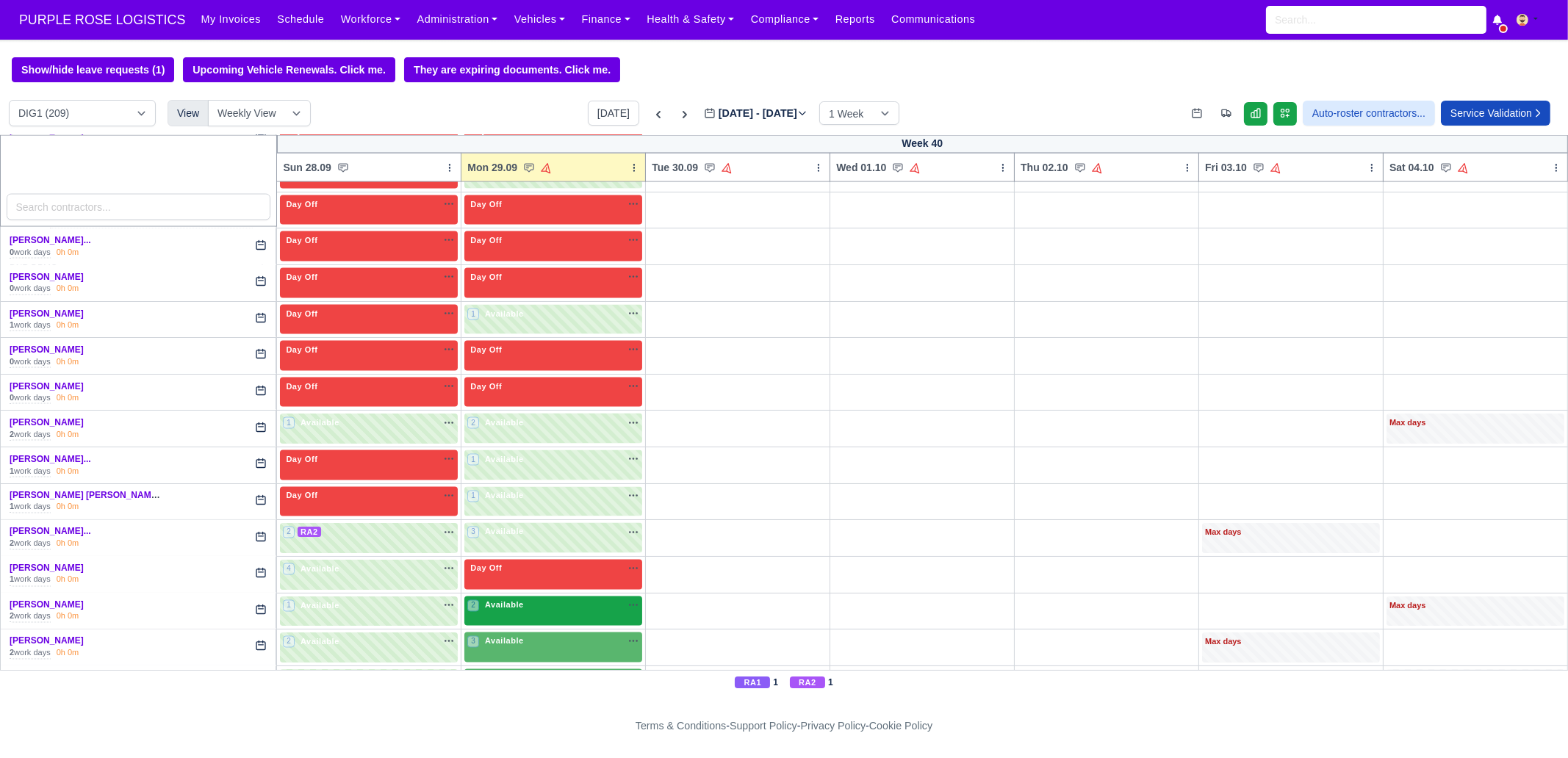
click at [566, 600] on div "2 Available na" at bounding box center [553, 607] width 172 height 16
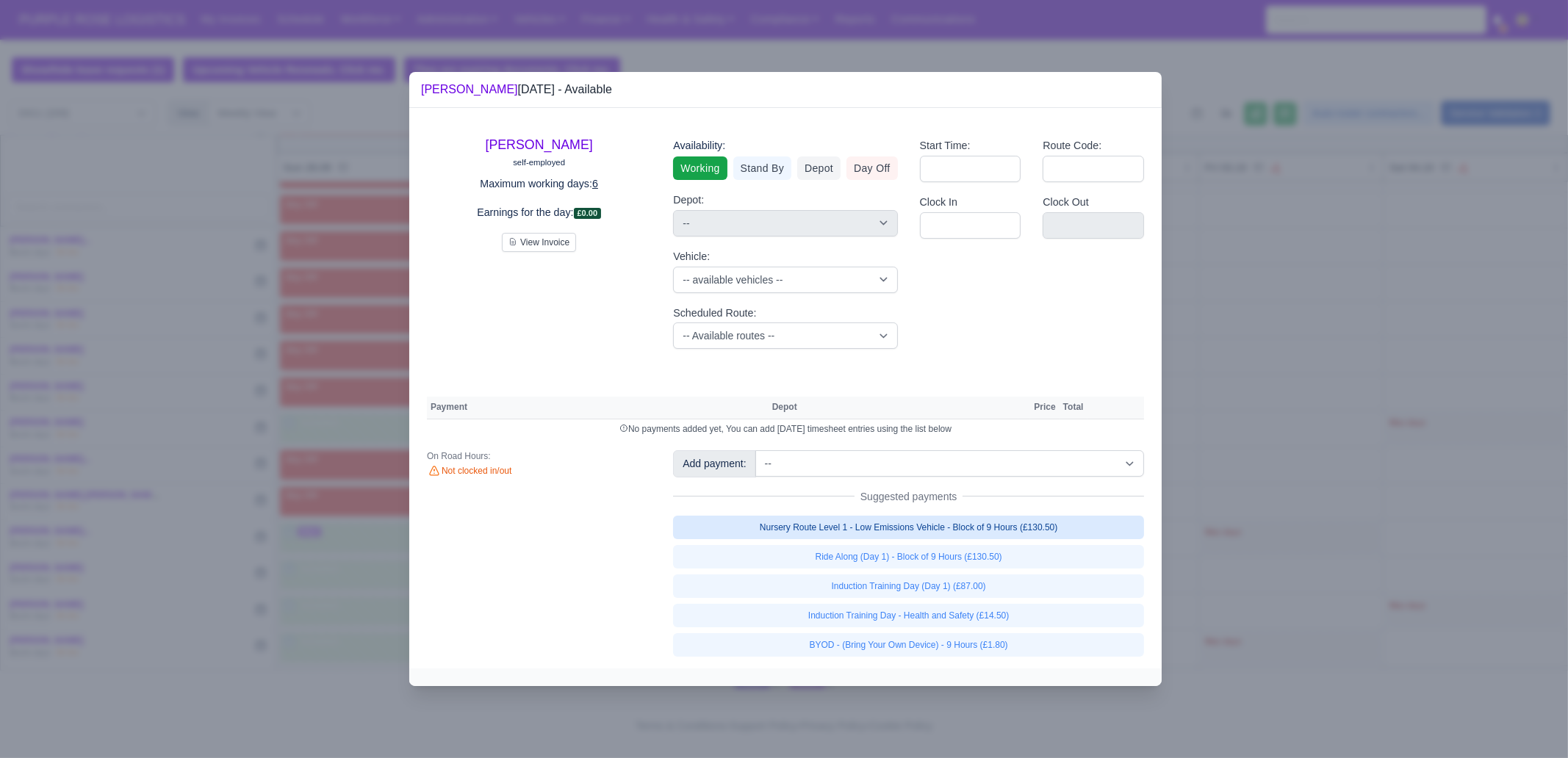
click at [1007, 519] on link "Nursery Route Level 1 - Low Emissions Vehicle - Block of 9 Hours (£130.50)" at bounding box center [908, 527] width 471 height 23
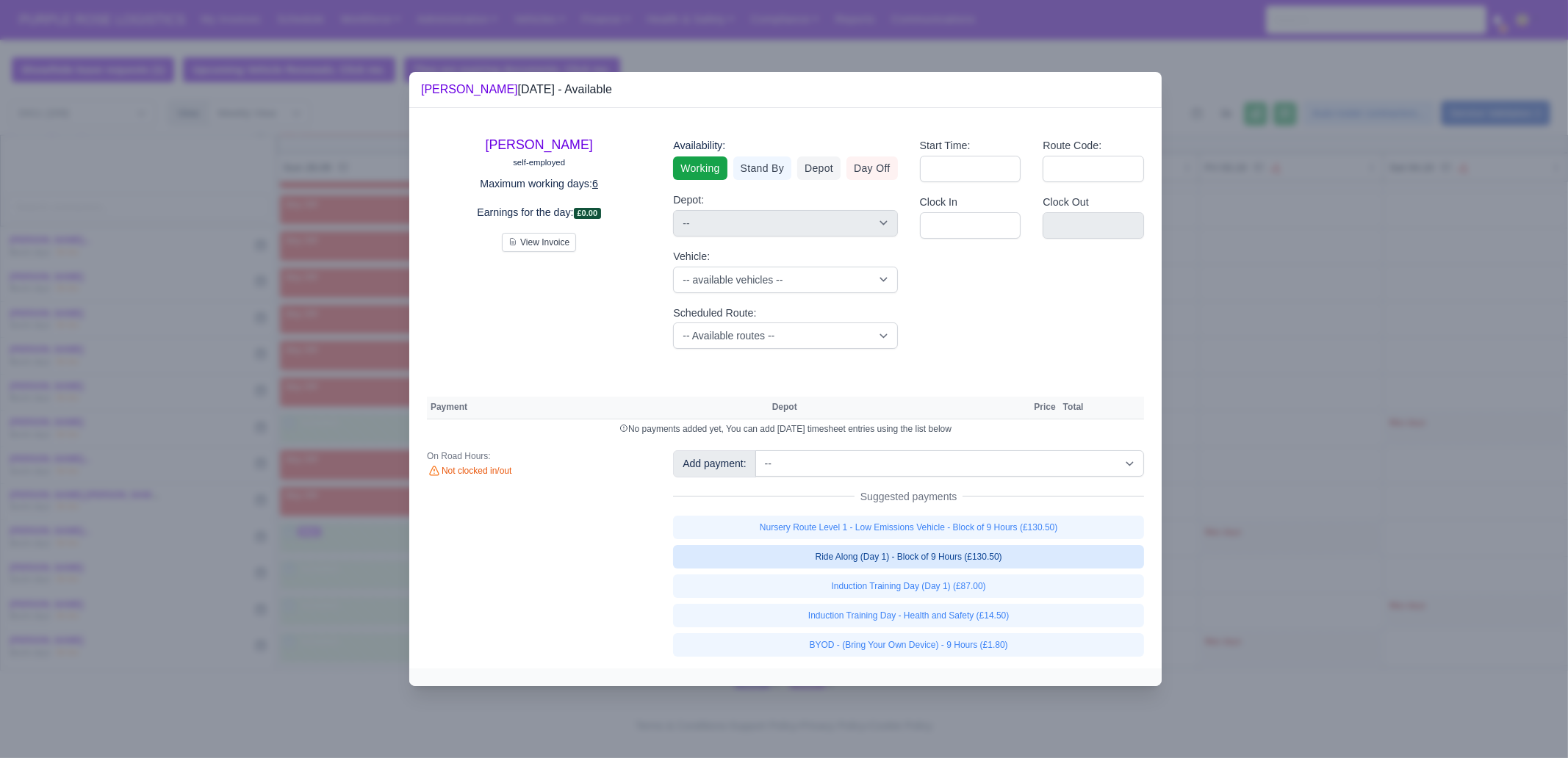
select select "1"
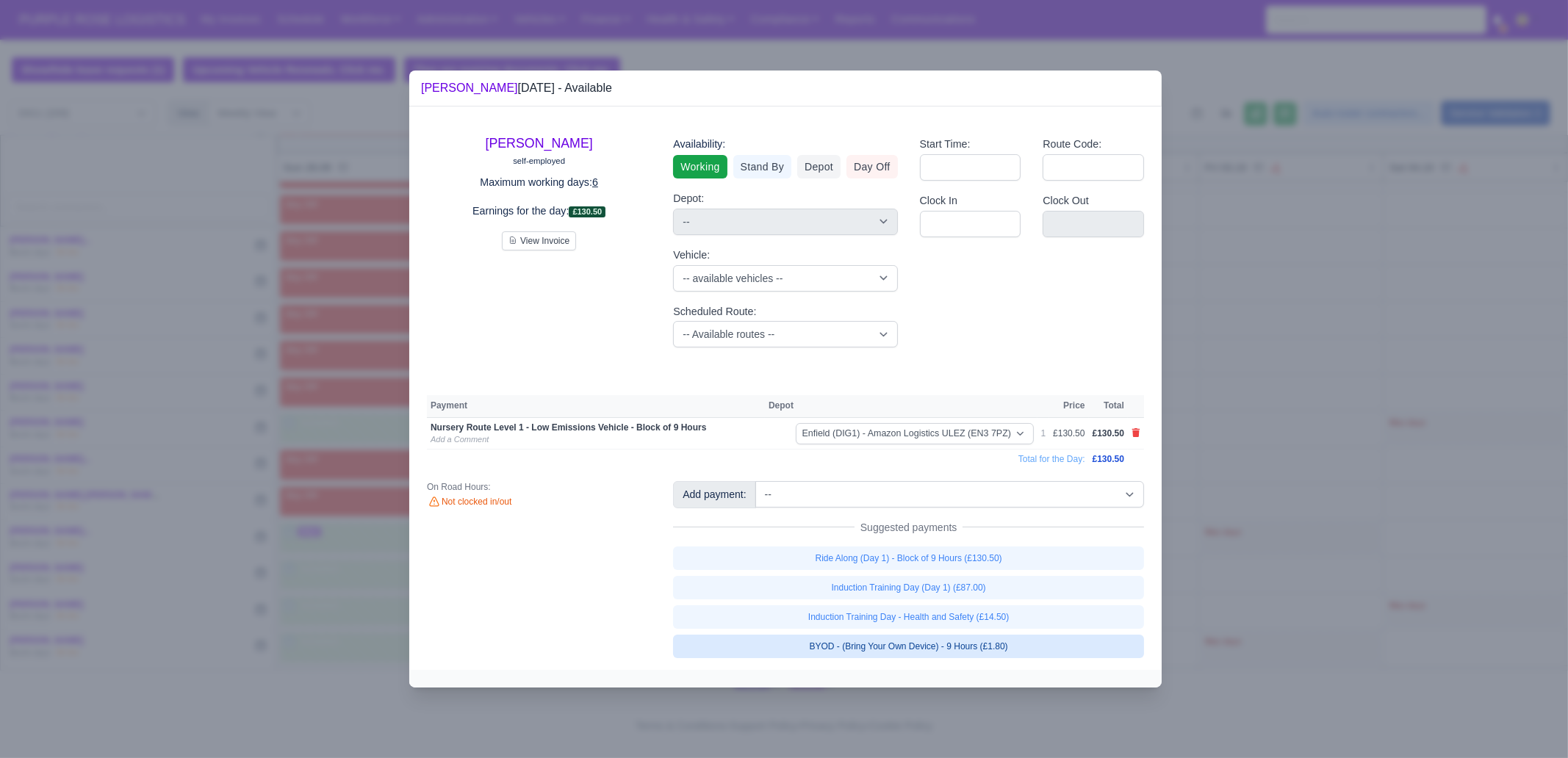
click at [1008, 650] on link "BYOD - (Bring Your Own Device) - 9 Hours (£1.80)" at bounding box center [908, 646] width 471 height 23
select select "1"
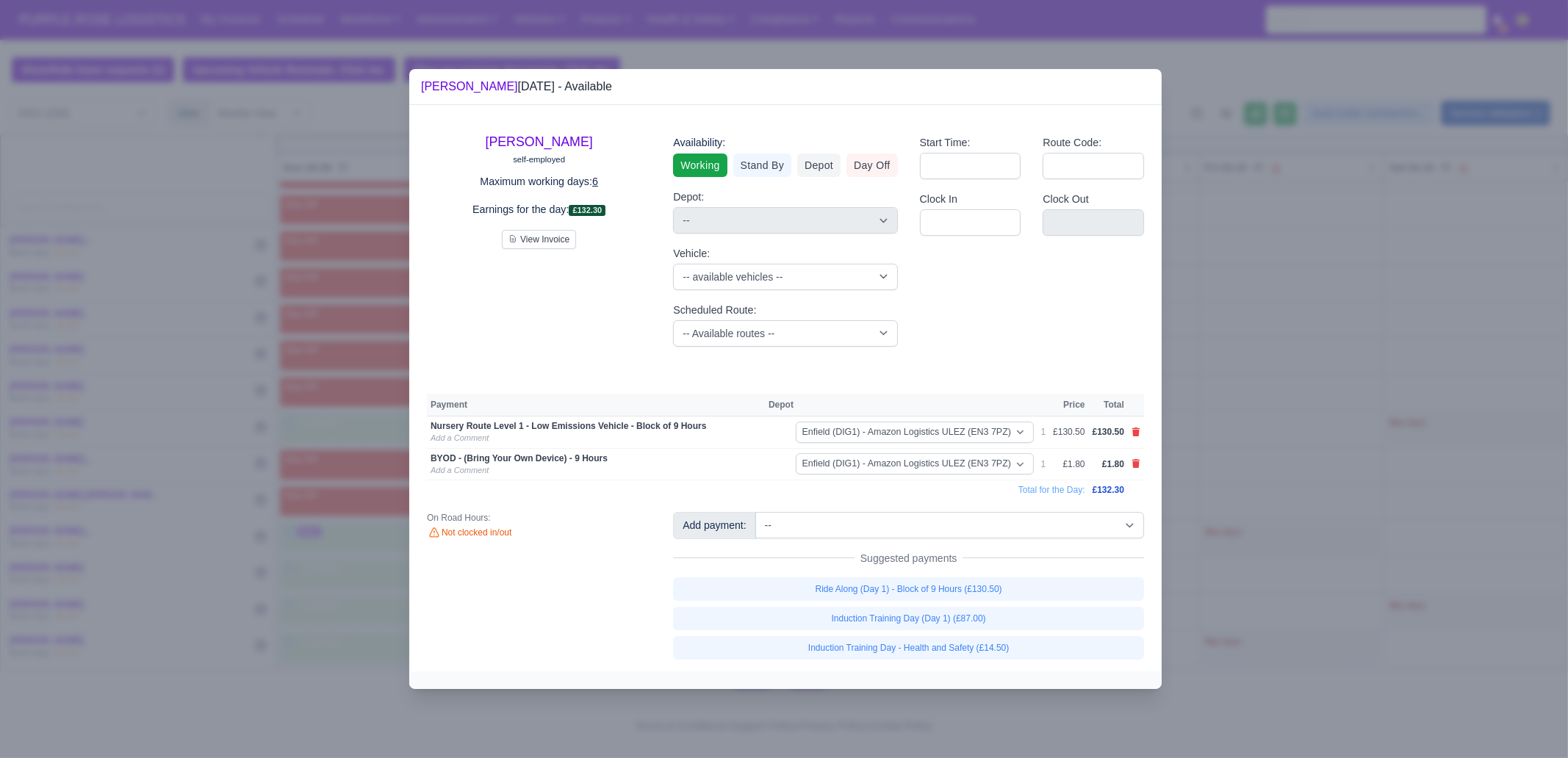
click at [1299, 590] on div at bounding box center [784, 379] width 1568 height 758
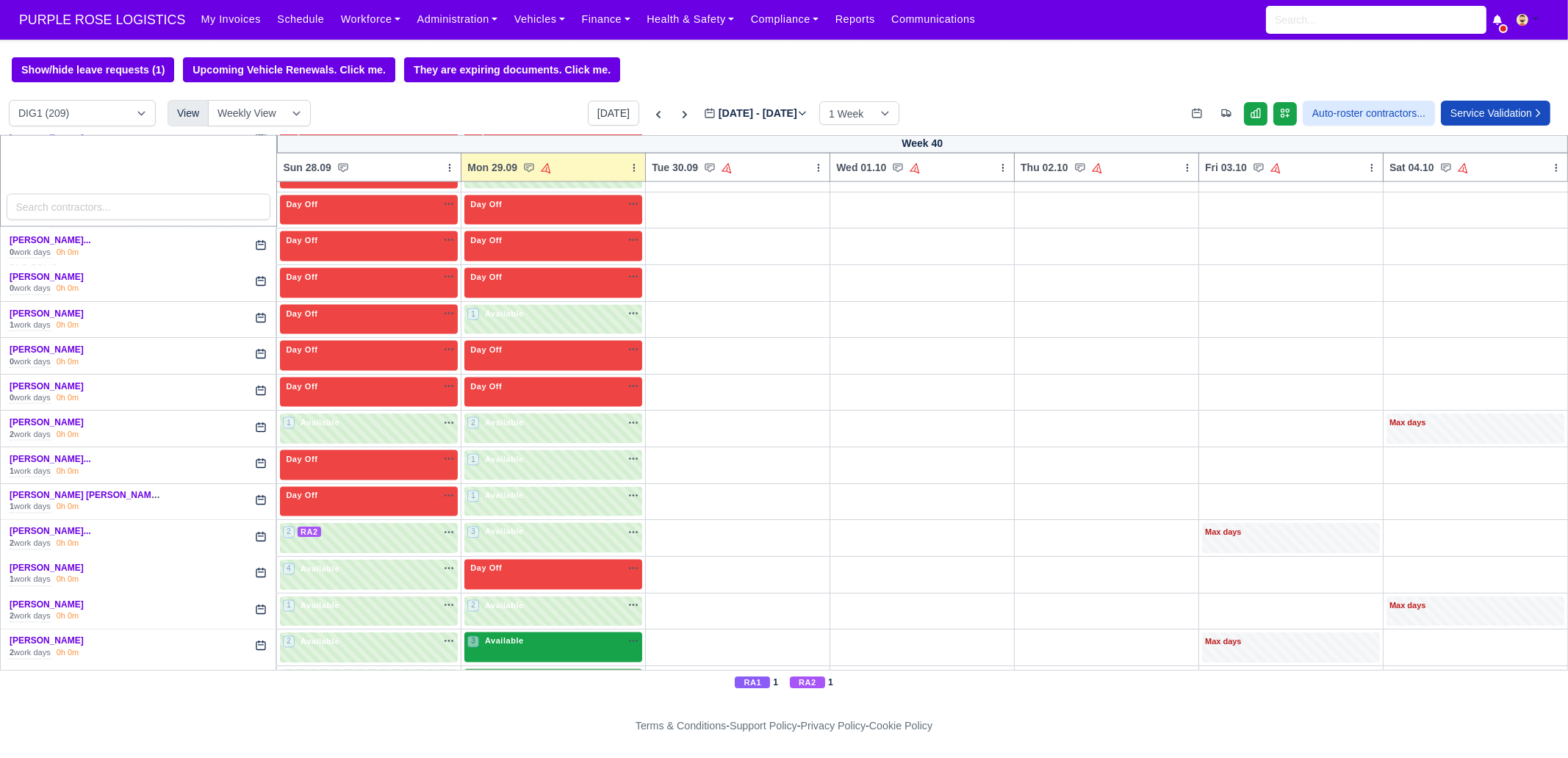
click at [508, 633] on div "3 Available" at bounding box center [553, 648] width 178 height 30
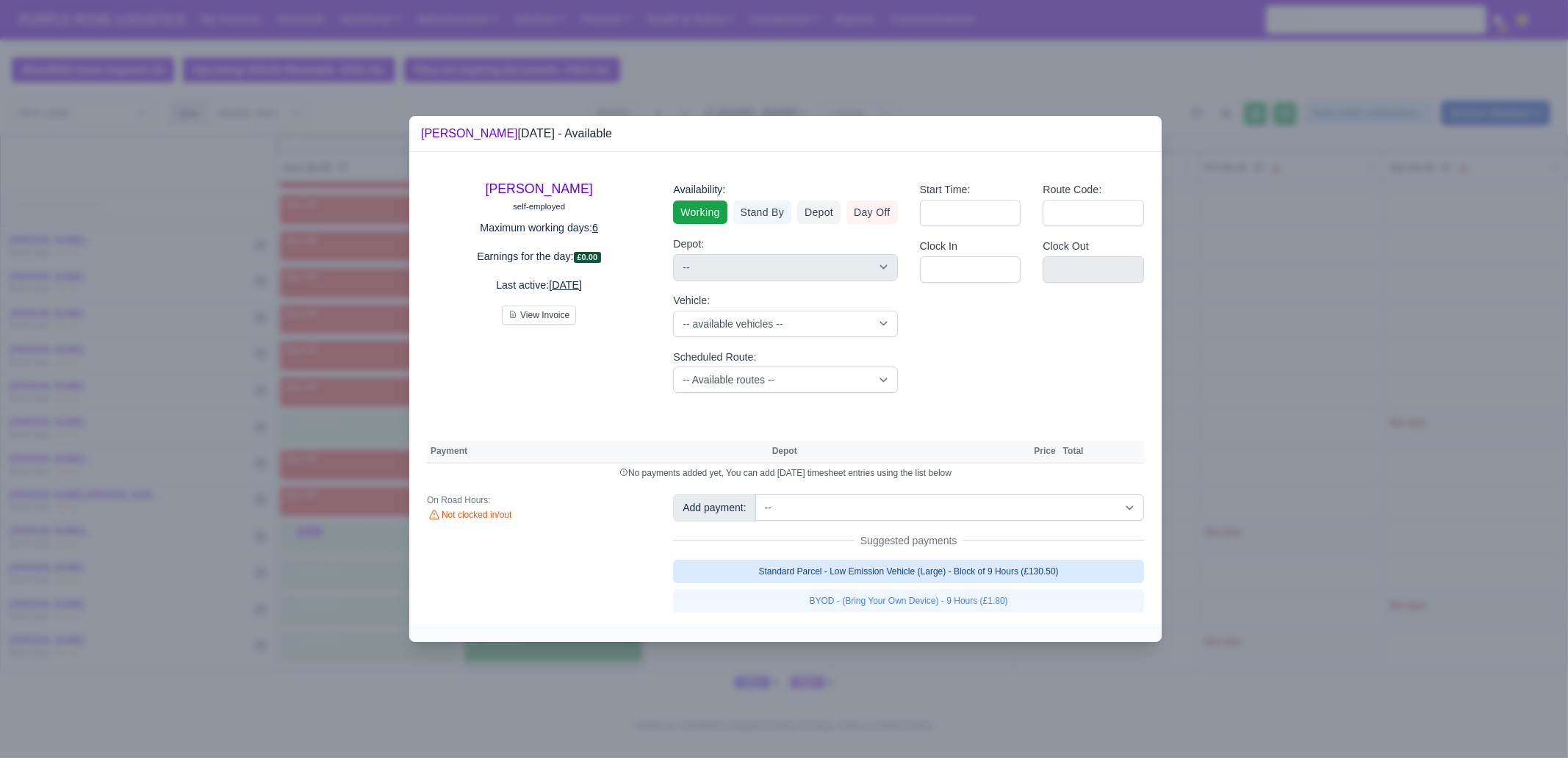
click at [972, 572] on link "Standard Parcel - Low Emission Vehicle (Large) - Block of 9 Hours (£130.50)" at bounding box center [908, 572] width 471 height 23
select select "1"
click at [962, 584] on link "Standard Parcel - Low Emission Vehicle (Large) - Block of 9 Hours (£130.50)" at bounding box center [908, 572] width 471 height 23
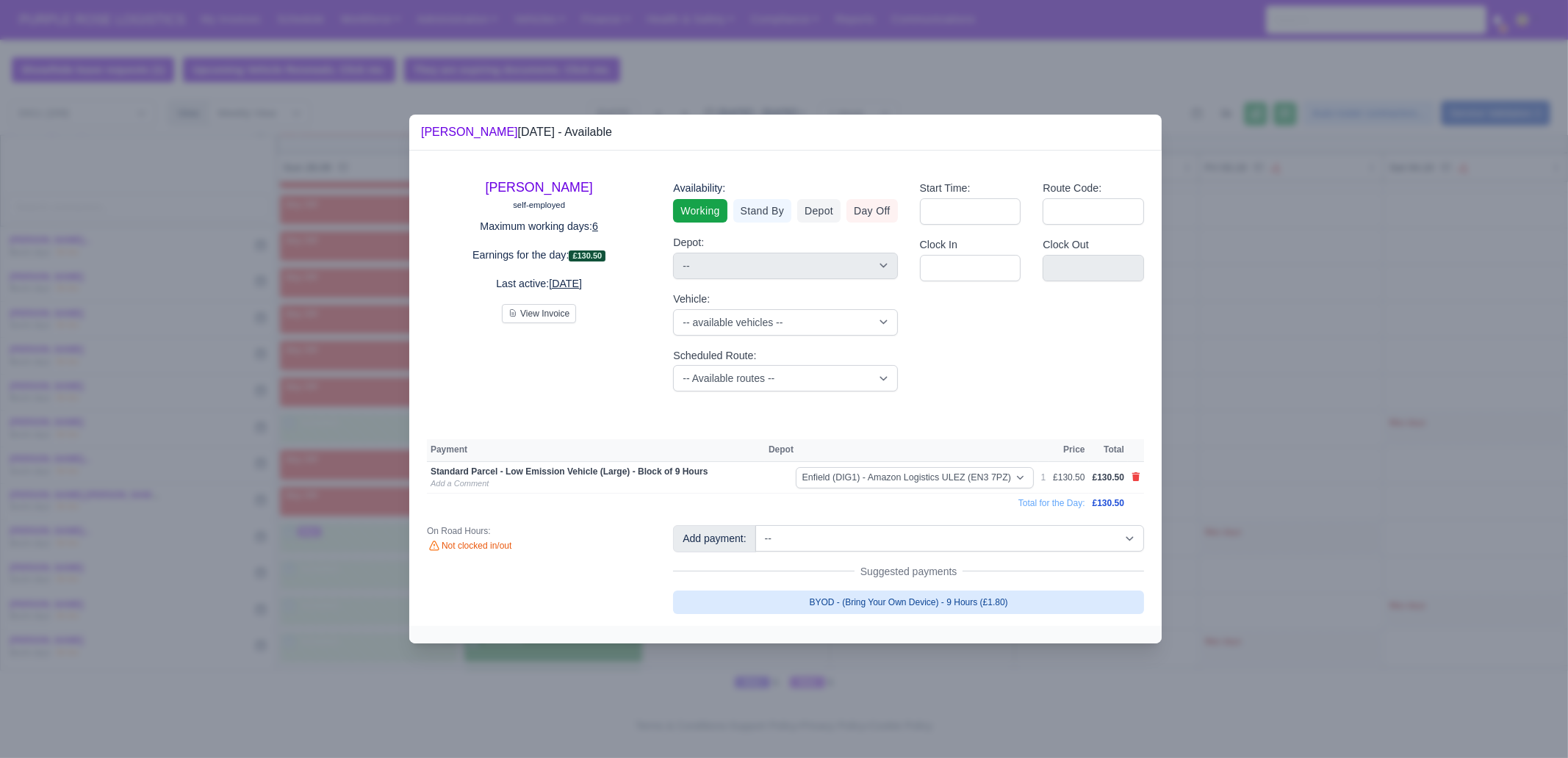
select select "1"
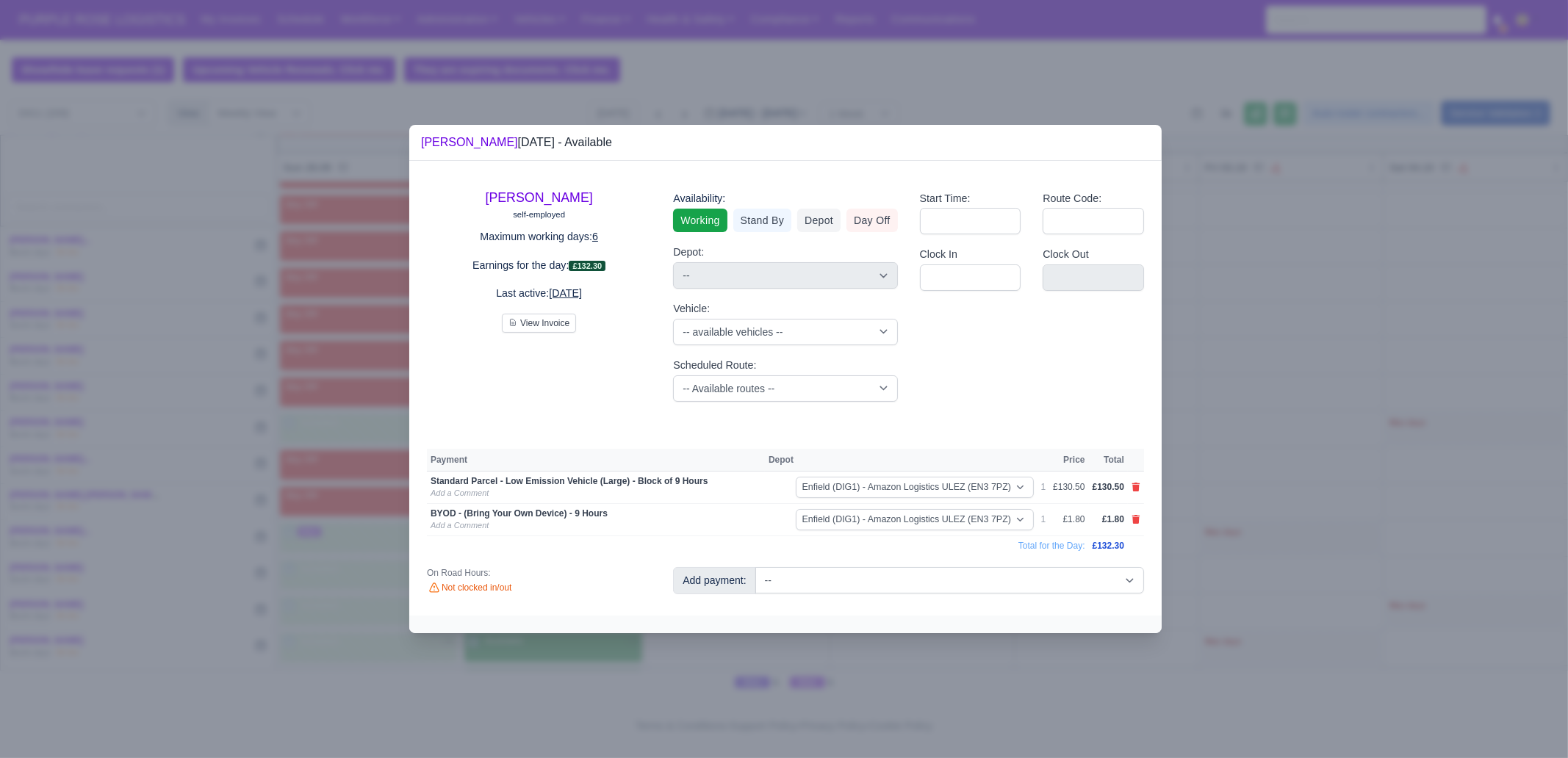
click at [1300, 577] on div at bounding box center [784, 379] width 1568 height 758
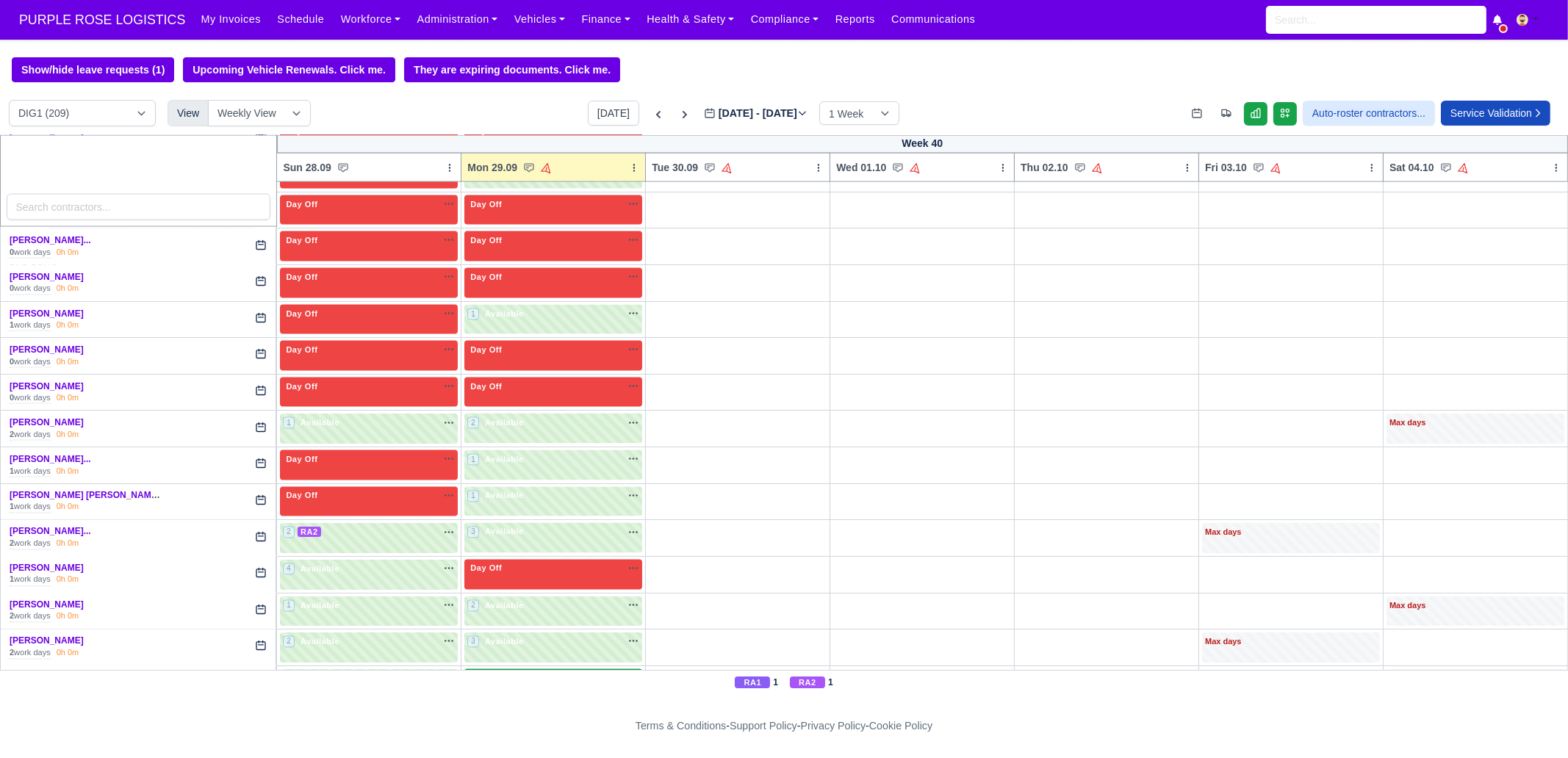
click at [518, 673] on span "Available" at bounding box center [504, 678] width 45 height 10
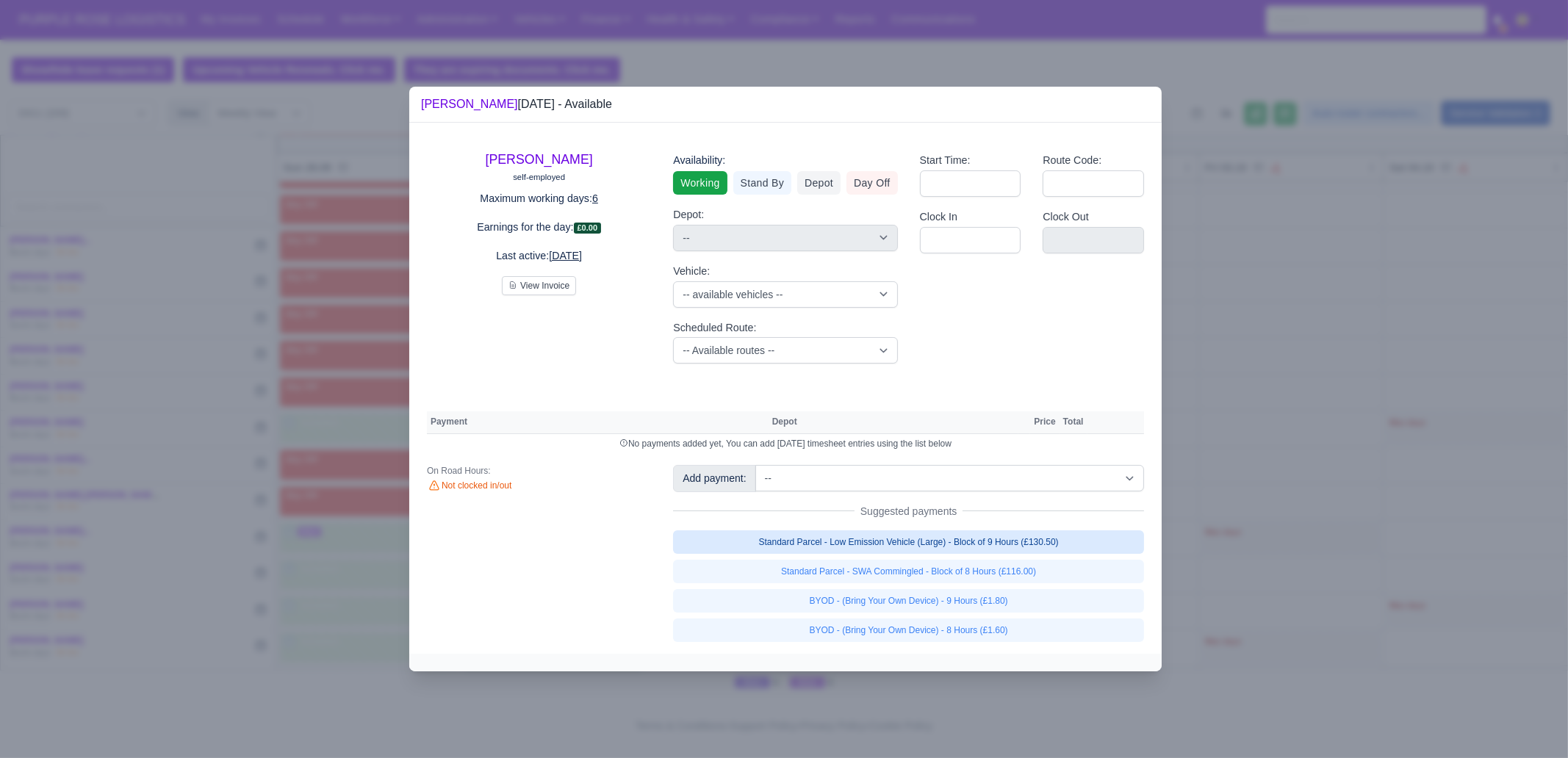
click at [995, 549] on link "Standard Parcel - Low Emission Vehicle (Large) - Block of 9 Hours (£130.50)" at bounding box center [908, 542] width 471 height 23
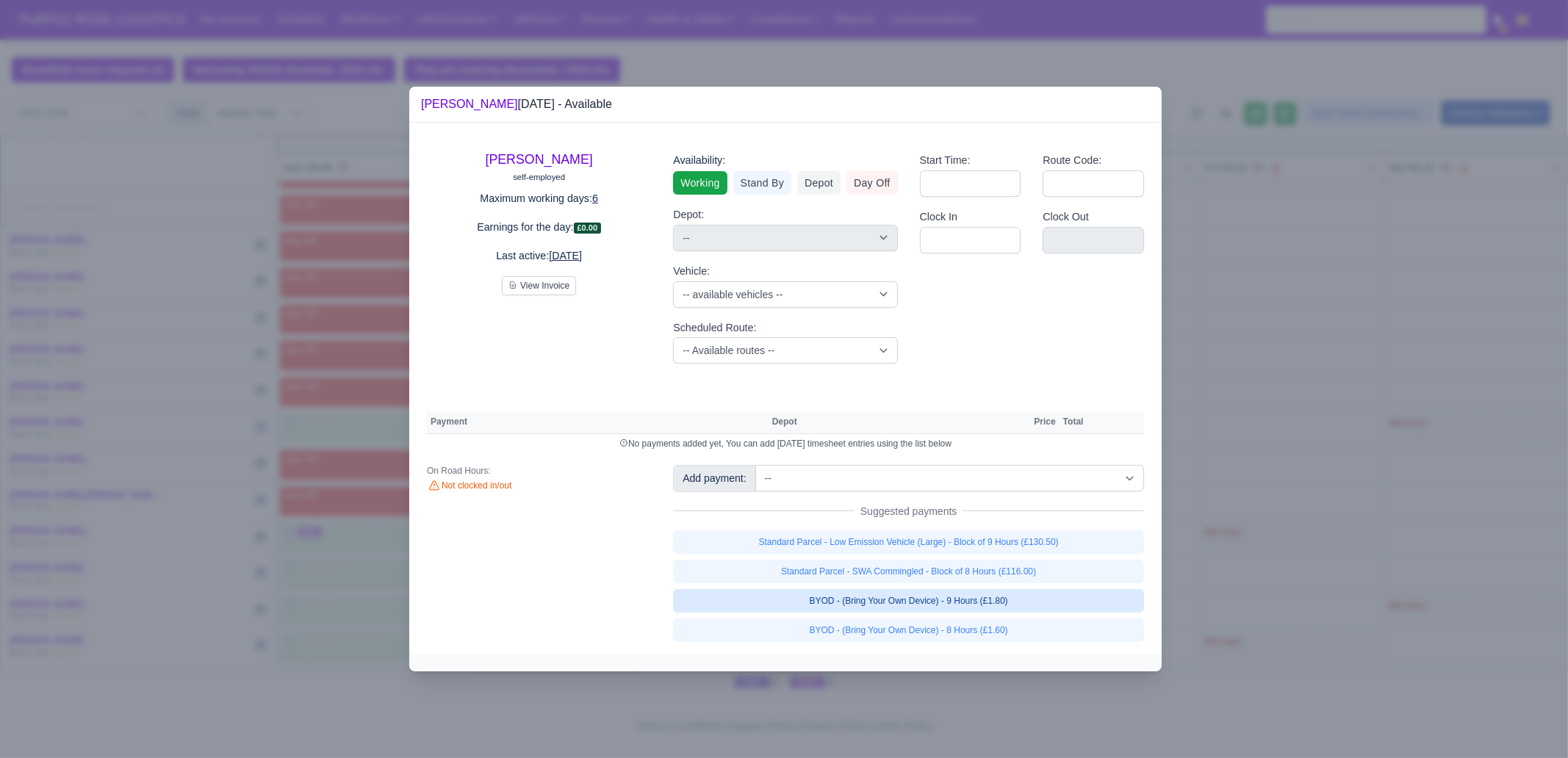
select select "1"
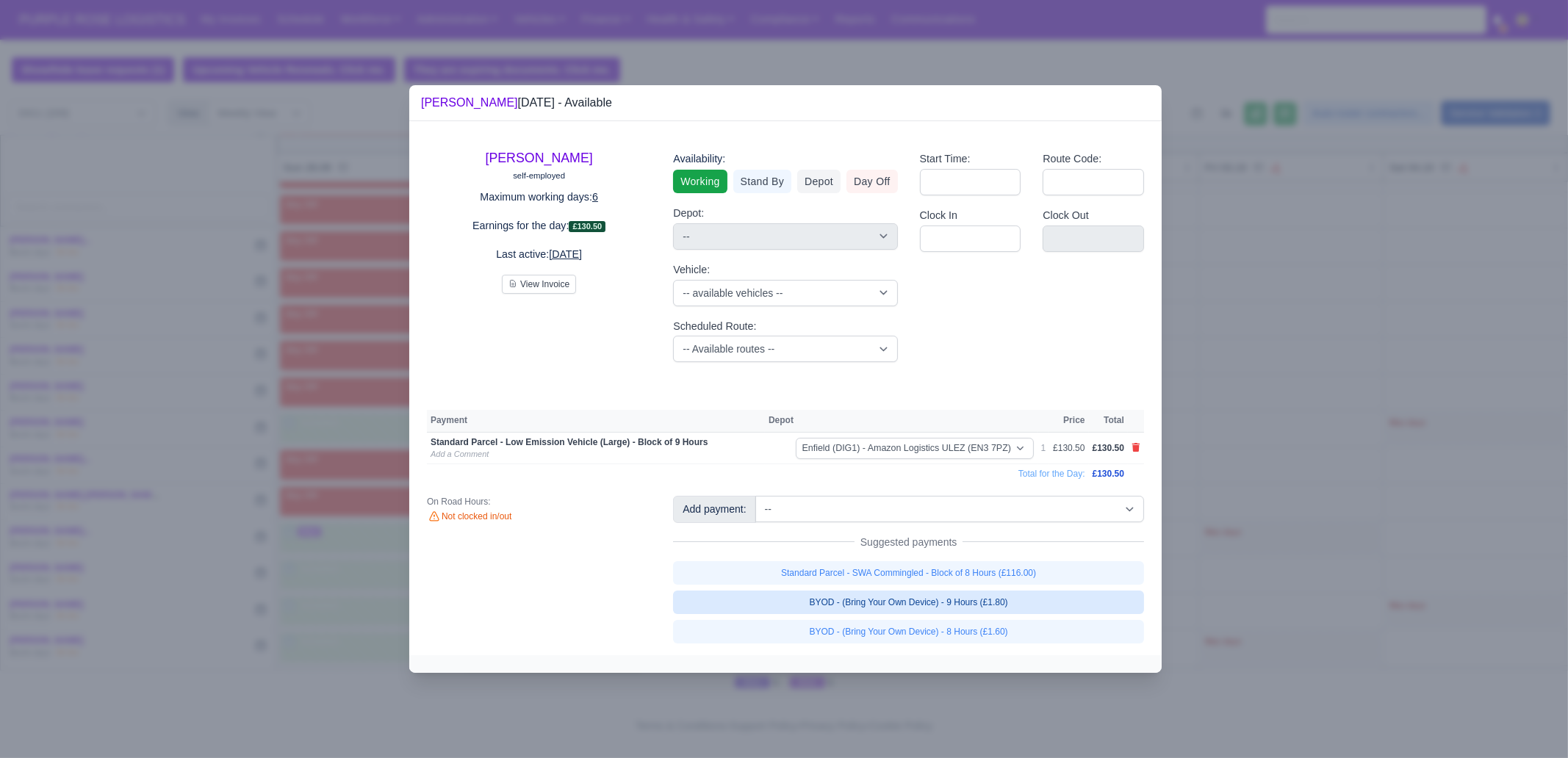
click at [1007, 601] on link "BYOD - (Bring Your Own Device) - 9 Hours (£1.80)" at bounding box center [908, 602] width 471 height 23
select select "1"
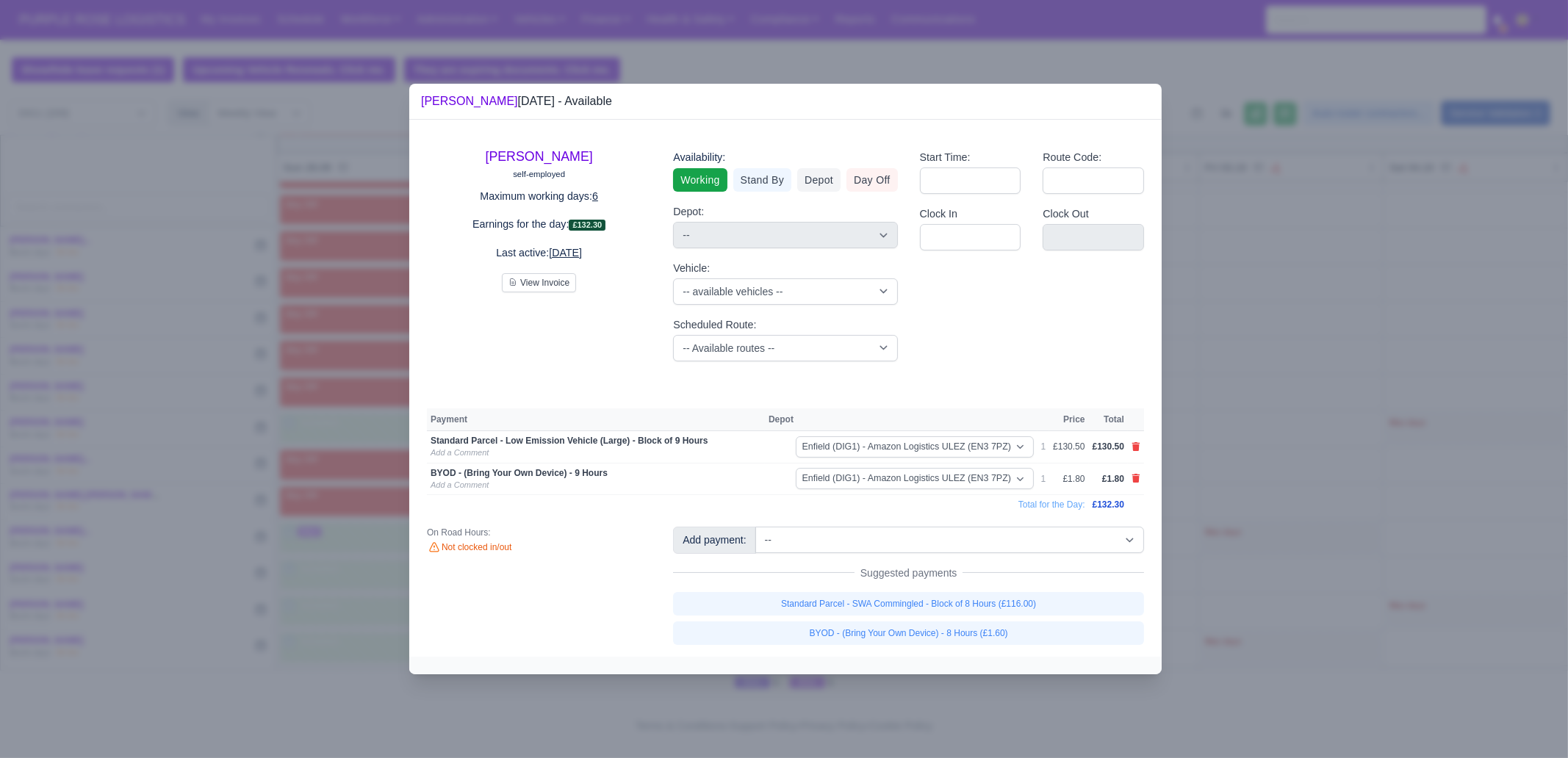
click at [1297, 485] on div at bounding box center [784, 379] width 1568 height 758
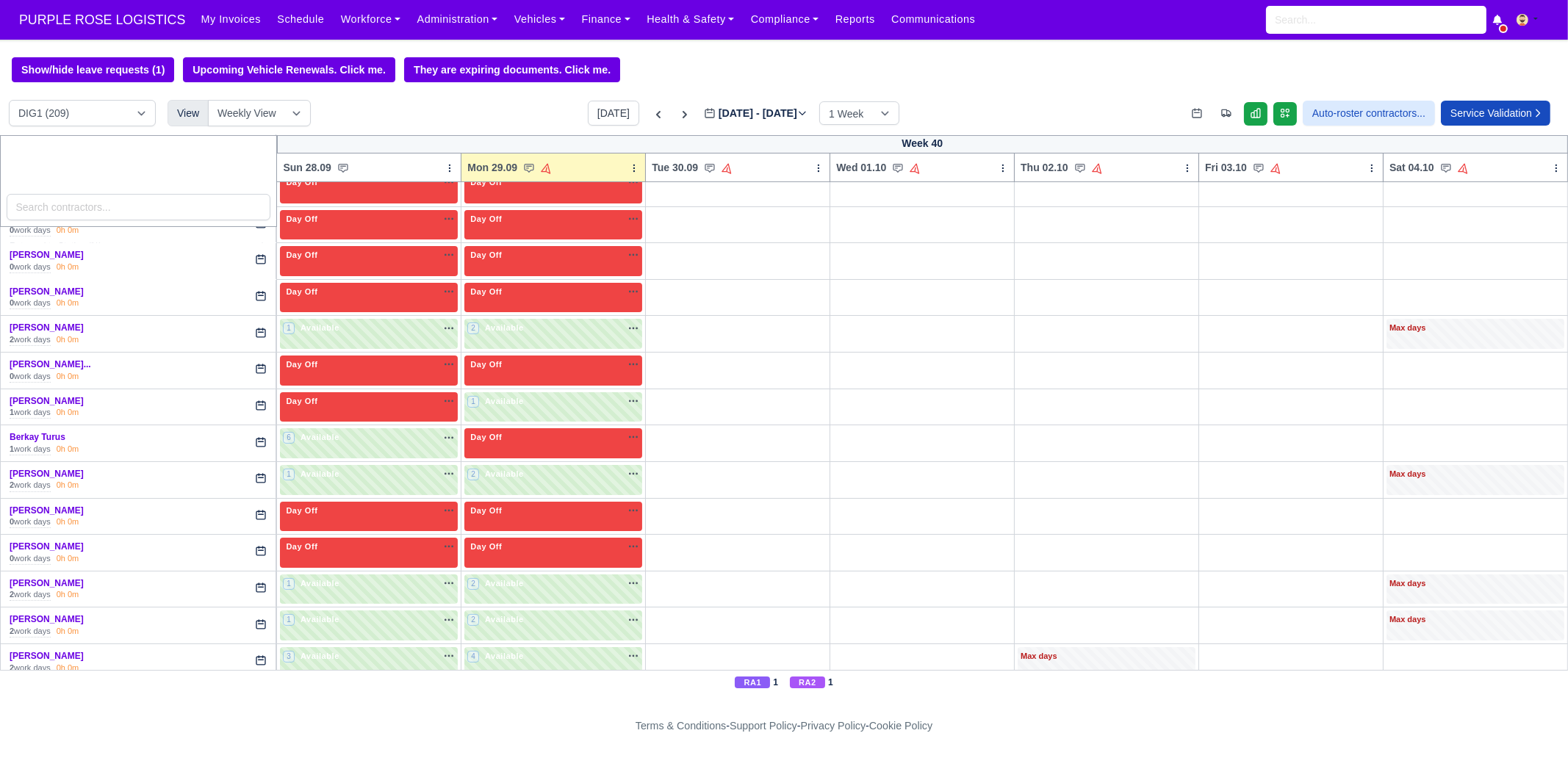
scroll to position [0, 0]
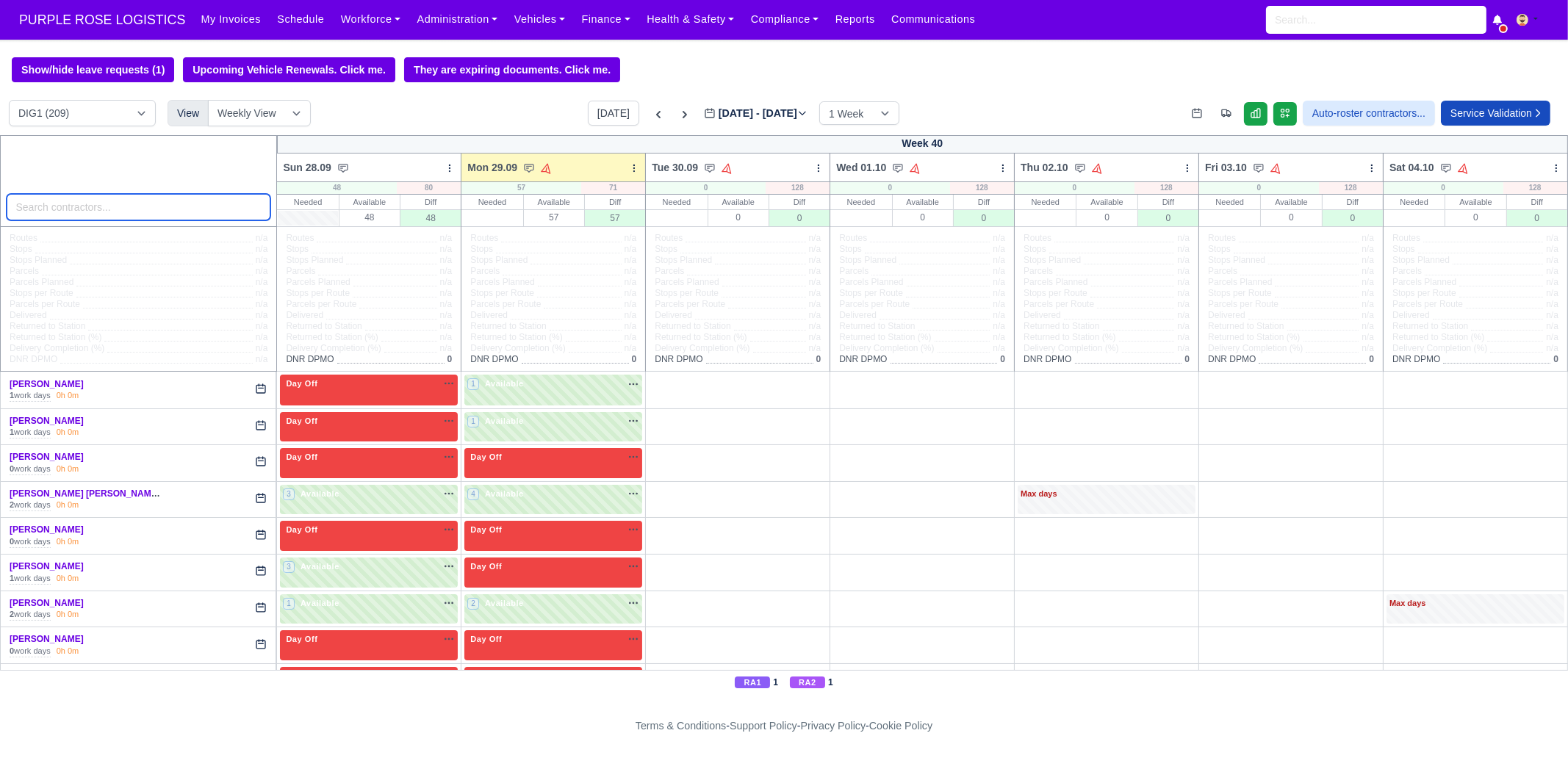
click at [165, 200] on input "search" at bounding box center [139, 207] width 265 height 26
paste input "Vytautas"
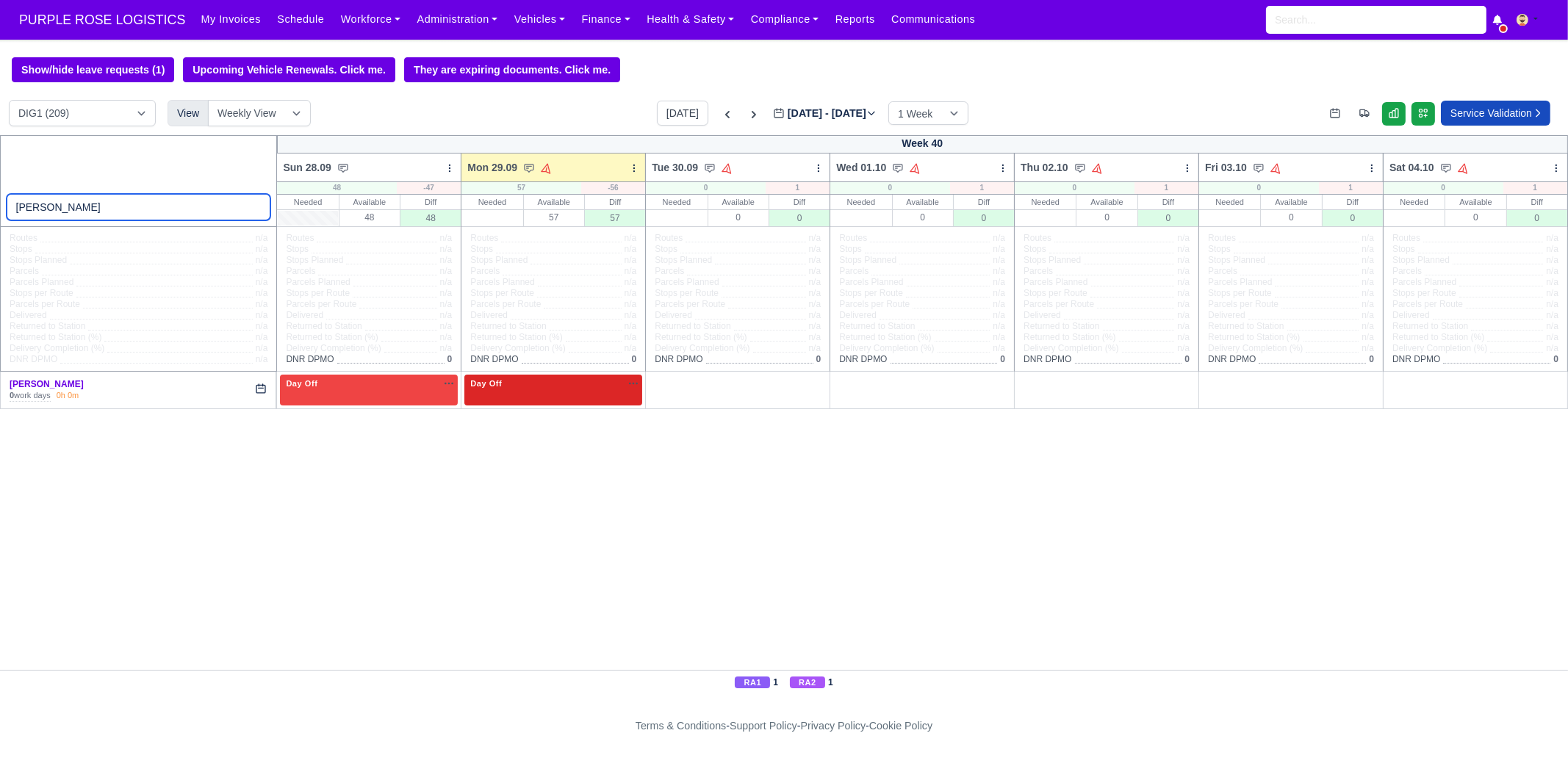
type input "Vytautas"
click at [571, 378] on div "Day Off Available" at bounding box center [553, 390] width 178 height 30
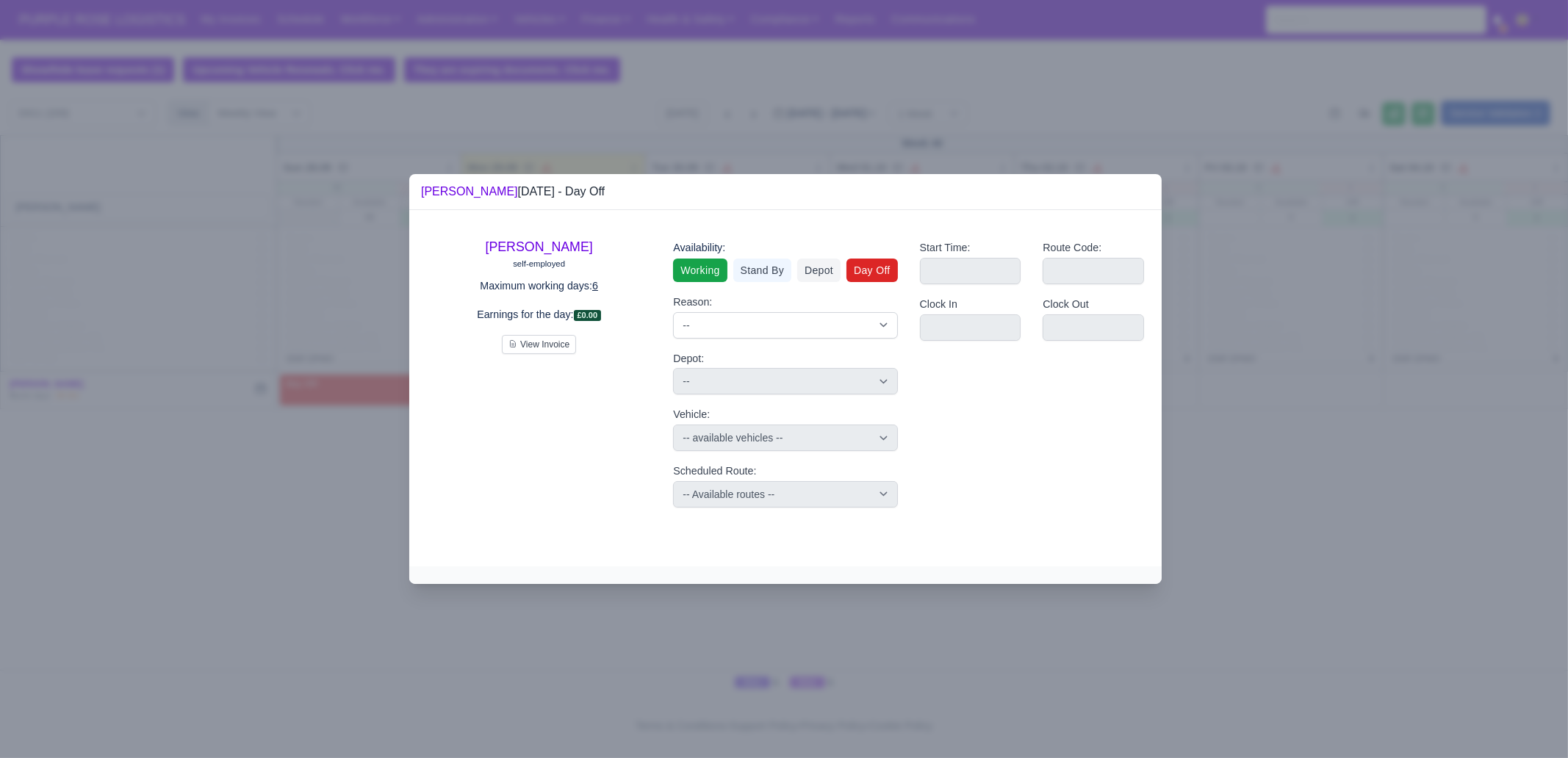
click at [715, 266] on link "Working" at bounding box center [700, 269] width 54 height 23
select select
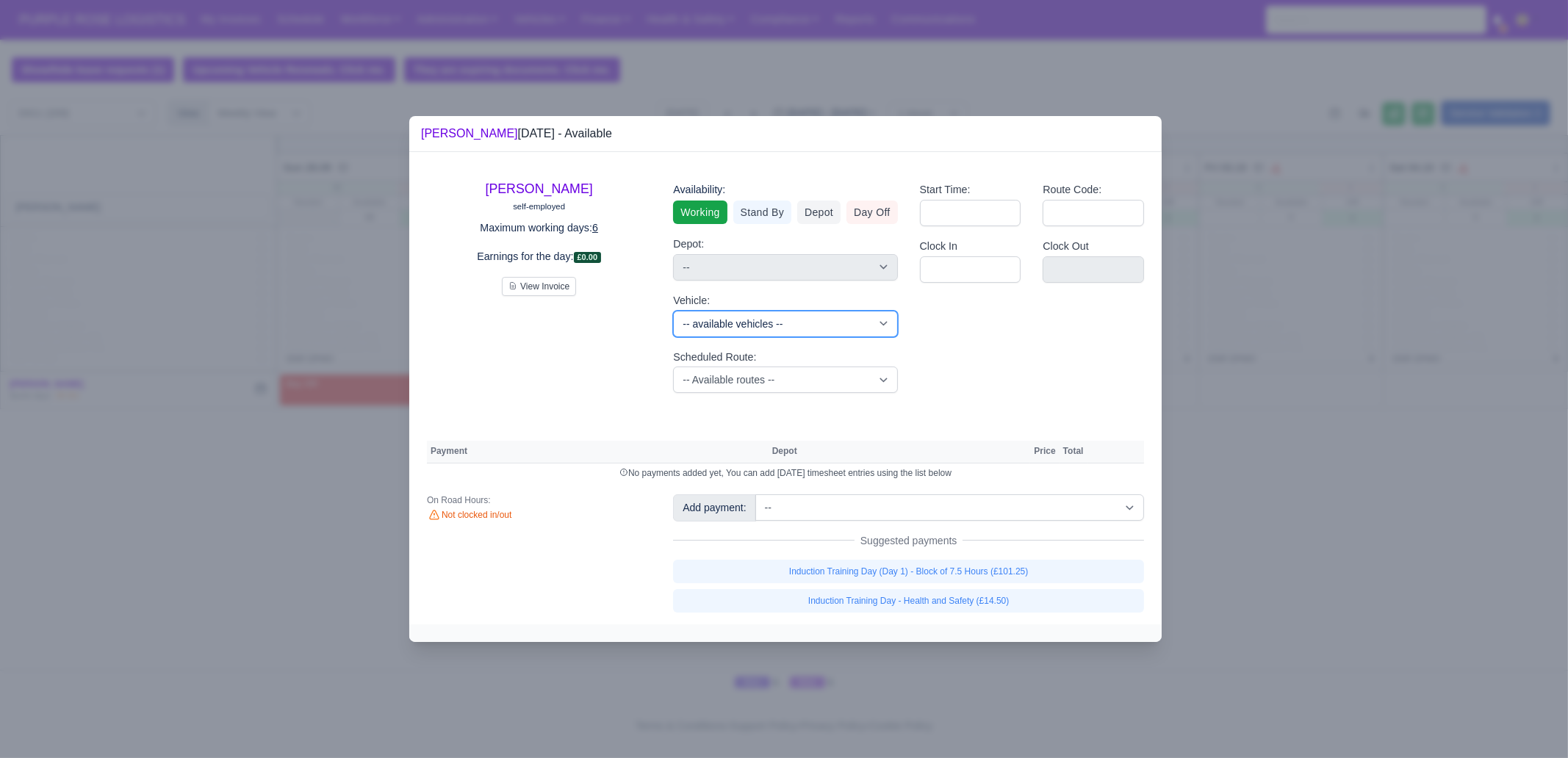
click at [727, 314] on select "-- available vehicles -- (KM70HNG) (KM70HXA) (KM70HYR) (KM70HYV) (KN70KJY) (KN7…" at bounding box center [785, 324] width 224 height 26
click at [948, 398] on div "Start Time: Route Code: Clock In Clock Out" at bounding box center [1032, 287] width 246 height 235
click at [729, 373] on select "-- Available routes -- Standard Parcel - Block of 6 Hours - (SD6) AmFlex RTS Ve…" at bounding box center [785, 379] width 224 height 26
select select "3"
click at [673, 366] on select "-- Available routes -- Standard Parcel - Block of 6 Hours - (SD6) AmFlex RTS Ve…" at bounding box center [785, 379] width 224 height 26
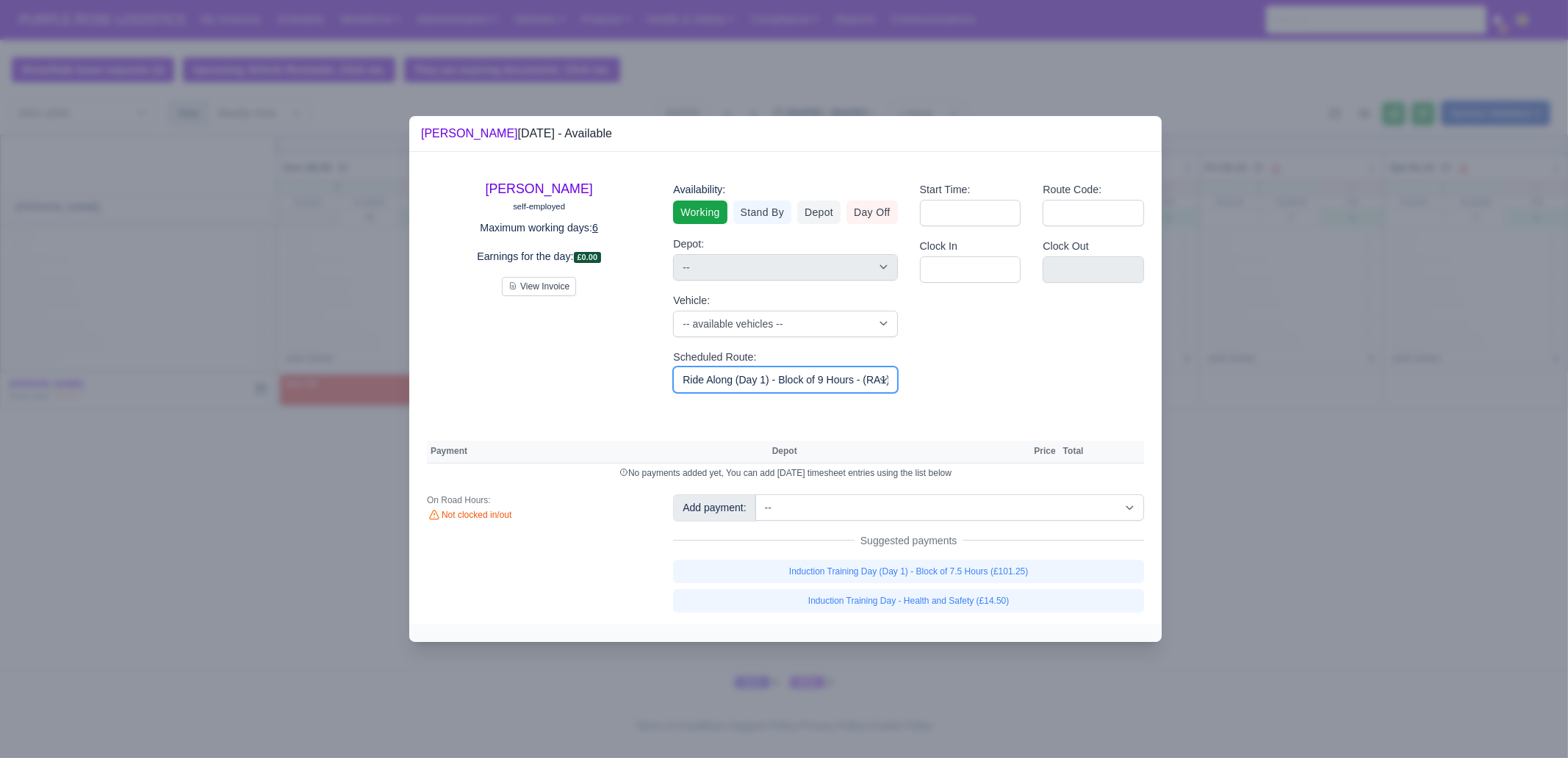
select select
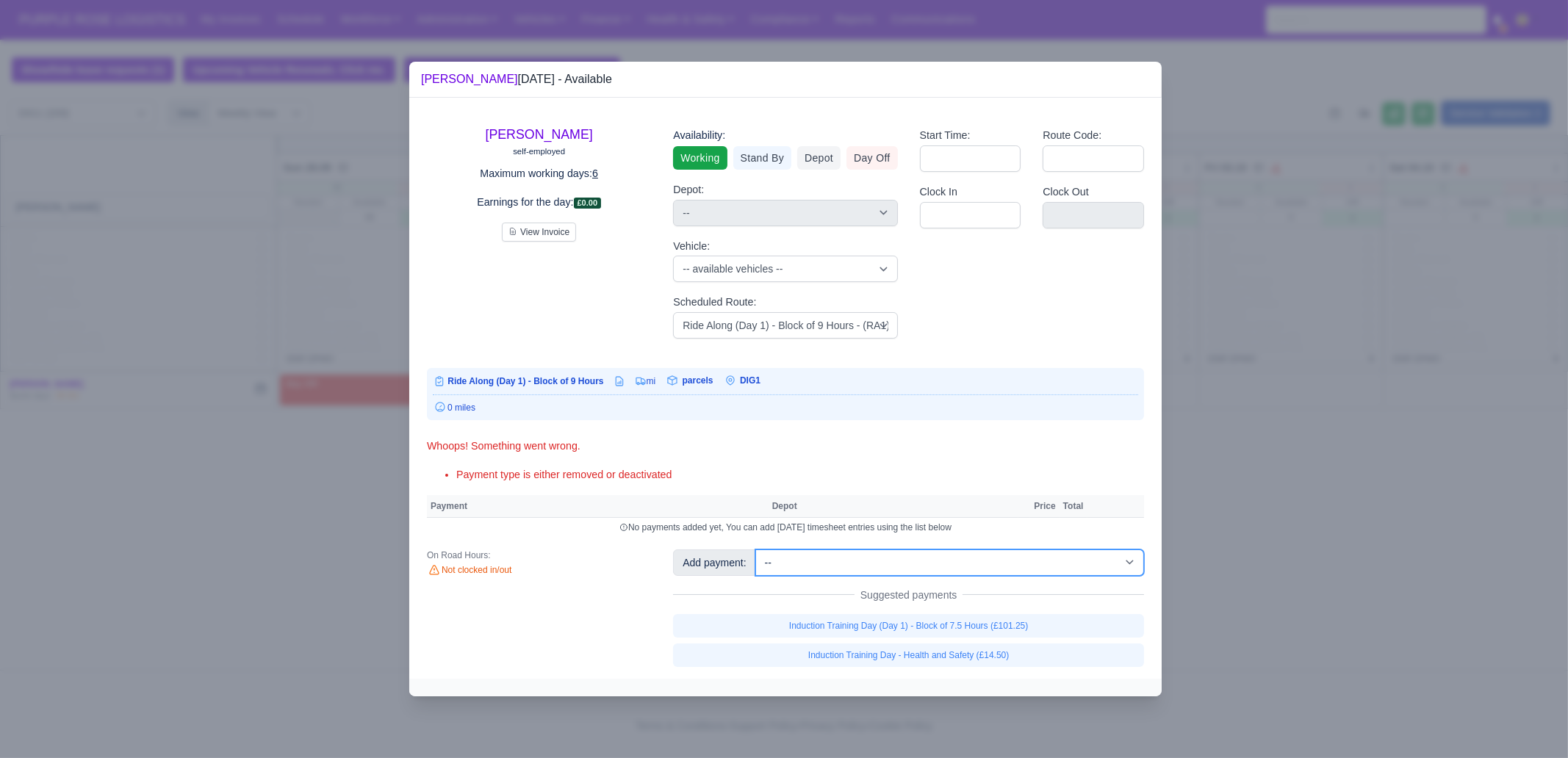
click at [927, 557] on select "-- Additional Hour Support (£14.50) Additional Hour Support (Walkers) (£13.50) …" at bounding box center [949, 563] width 389 height 26
click at [755, 550] on select "-- Additional Hour Support (£14.50) Additional Hour Support (Walkers) (£13.50) …" at bounding box center [949, 563] width 389 height 26
select select "1"
select select
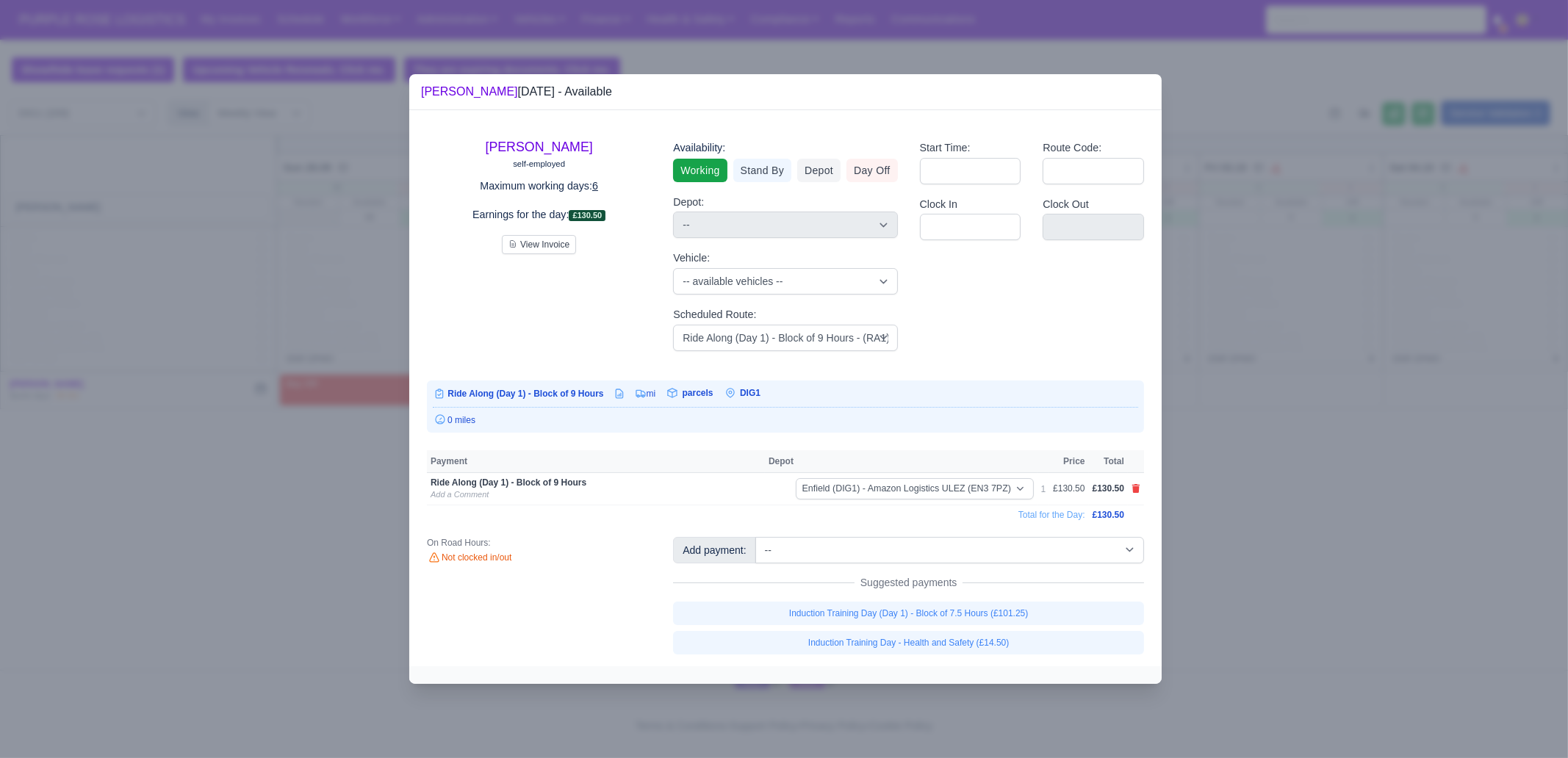
click at [1336, 499] on div at bounding box center [784, 379] width 1568 height 758
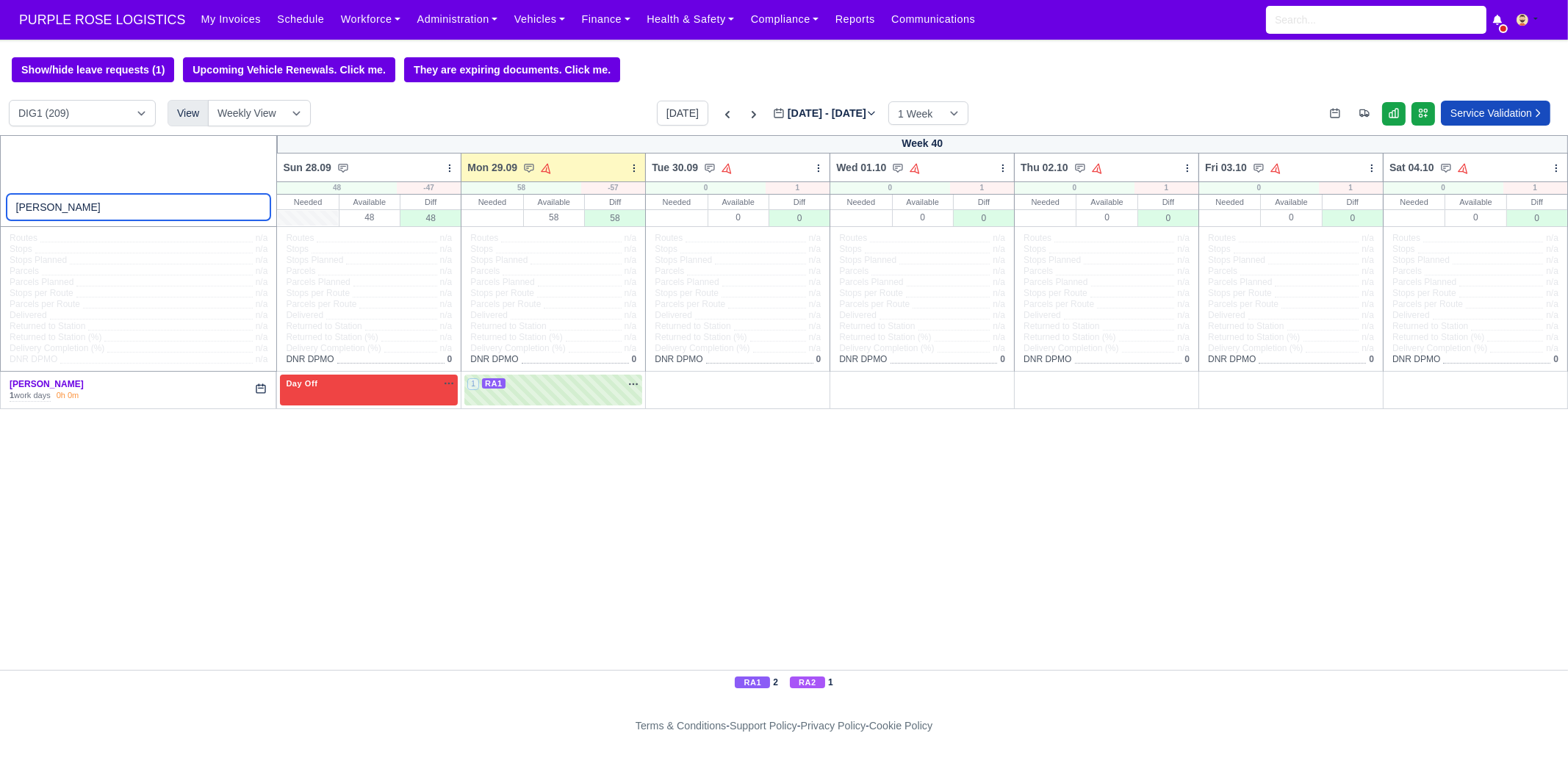
click at [202, 214] on input "Vytautas" at bounding box center [139, 207] width 265 height 26
paste input "Bryan Jone"
click at [61, 210] on input "[PERSON_NAME]" at bounding box center [139, 207] width 265 height 26
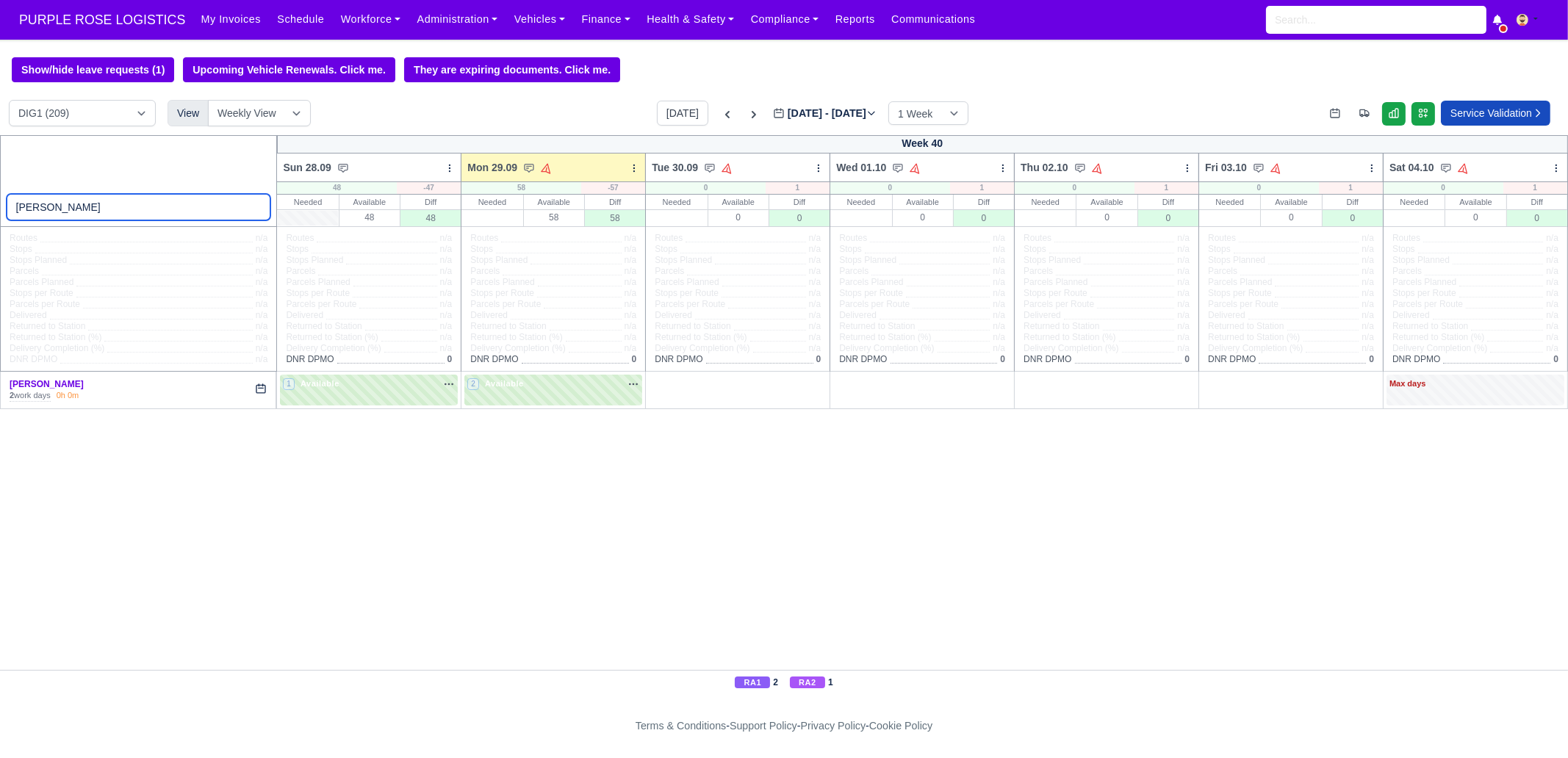
click at [61, 210] on input "[PERSON_NAME]" at bounding box center [139, 207] width 265 height 26
paste input "Isaac"
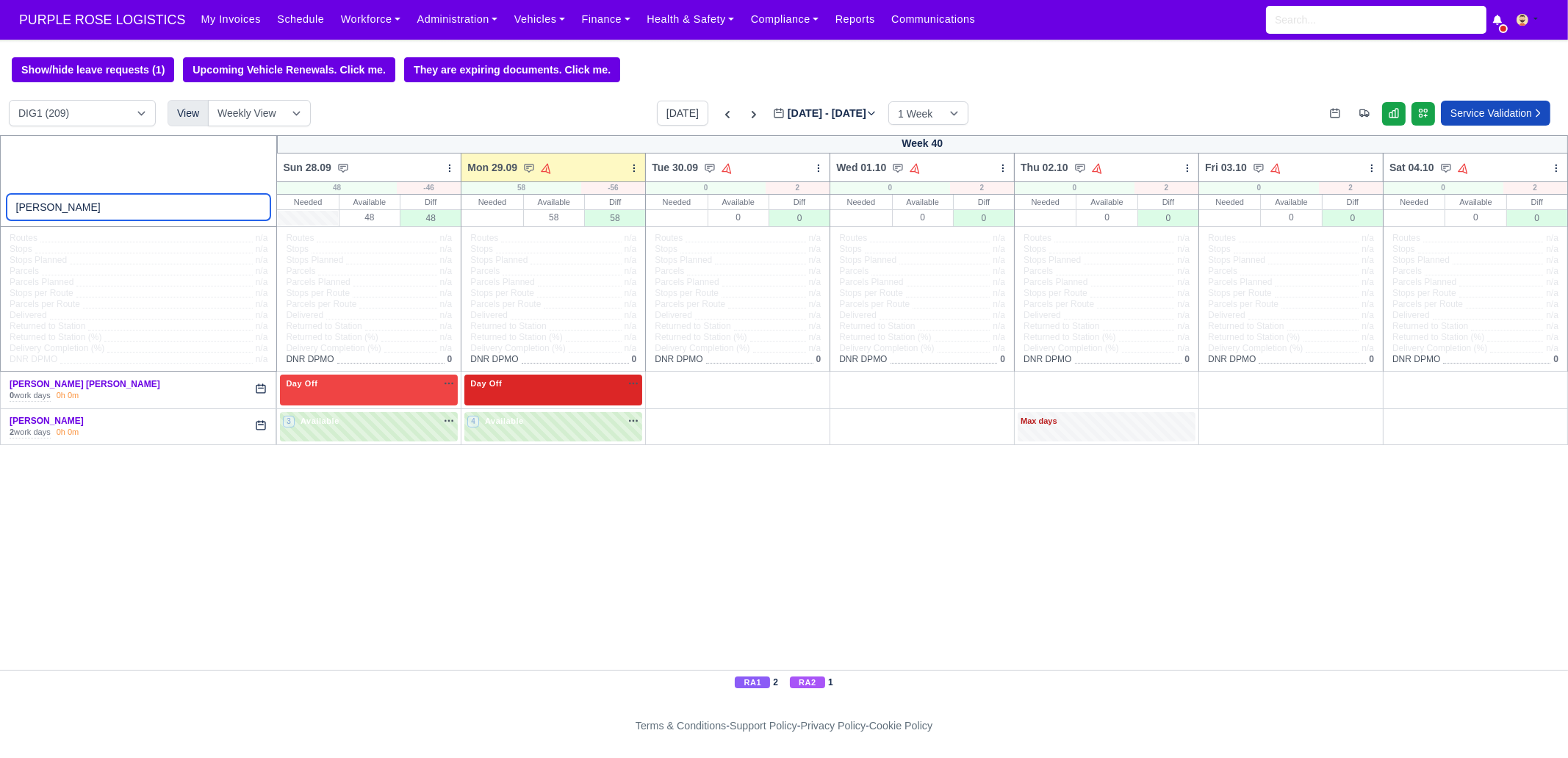
type input "Isaac"
click at [536, 386] on div "Day Off Available" at bounding box center [553, 383] width 172 height 12
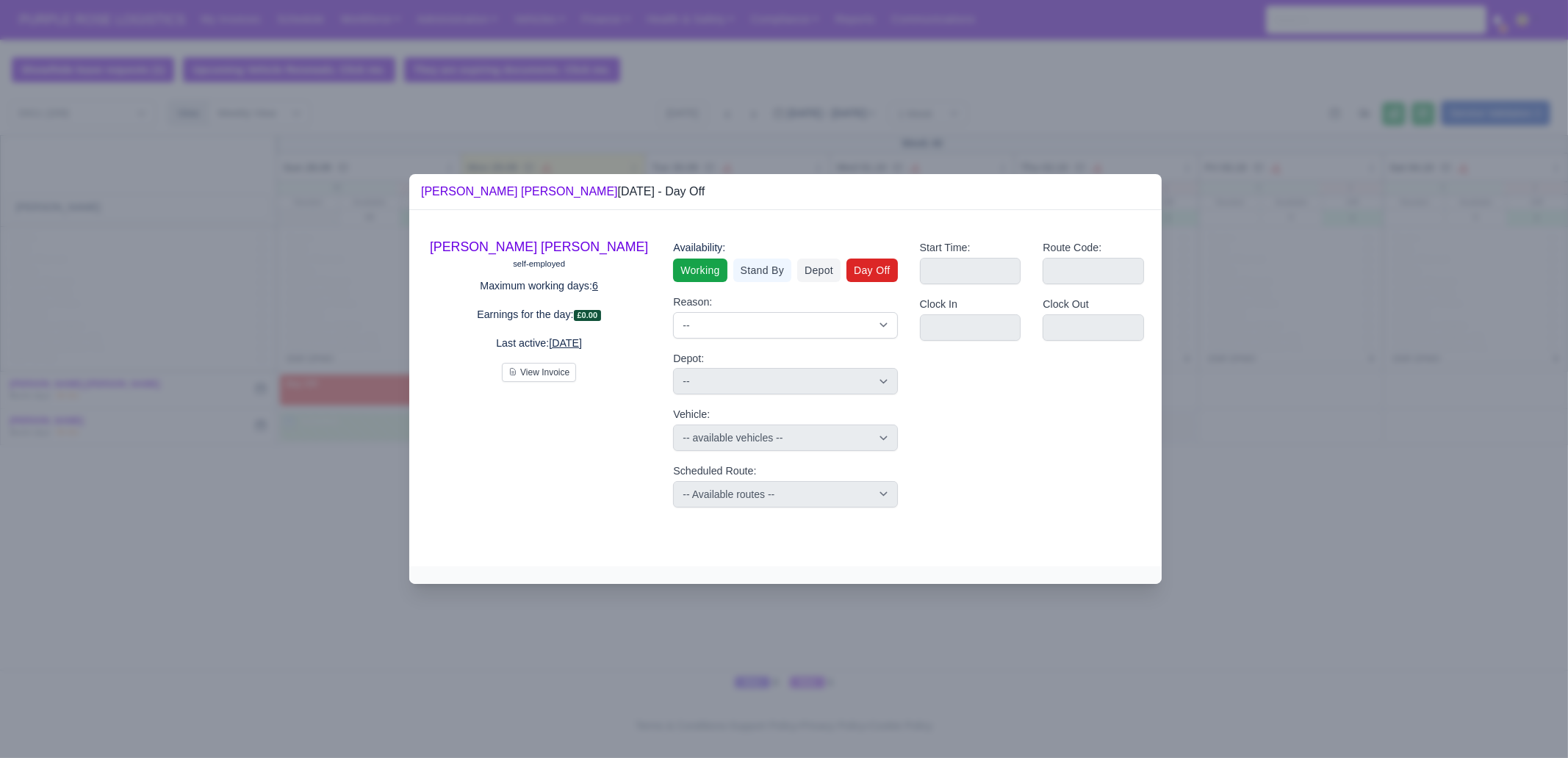
click at [696, 281] on link "Working" at bounding box center [700, 269] width 54 height 23
select select
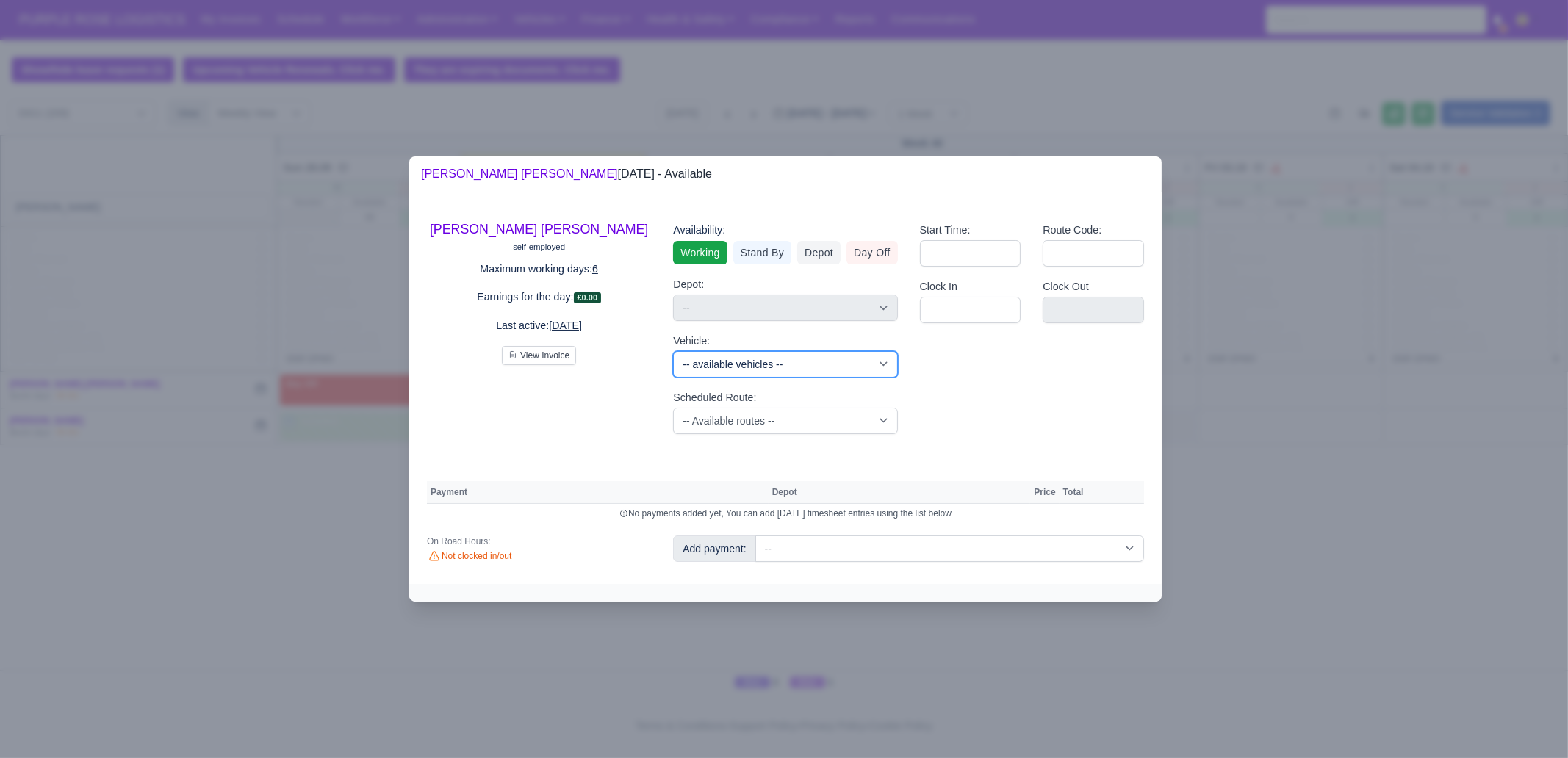
drag, startPoint x: 735, startPoint y: 369, endPoint x: 744, endPoint y: 354, distance: 17.5
click at [735, 369] on select "-- available vehicles -- (KM70HNG) (KM70HXA) (KM70HYR) (KM70HYV) (KN70KJY) (KN7…" at bounding box center [785, 365] width 224 height 26
click at [777, 410] on select "-- Available routes -- Standard Parcel - Block of 6 Hours - (SD6) AmFlex RTS Ve…" at bounding box center [785, 420] width 224 height 26
select select "3"
click at [673, 407] on select "-- Available routes -- Standard Parcel - Block of 6 Hours - (SD6) AmFlex RTS Ve…" at bounding box center [785, 420] width 224 height 26
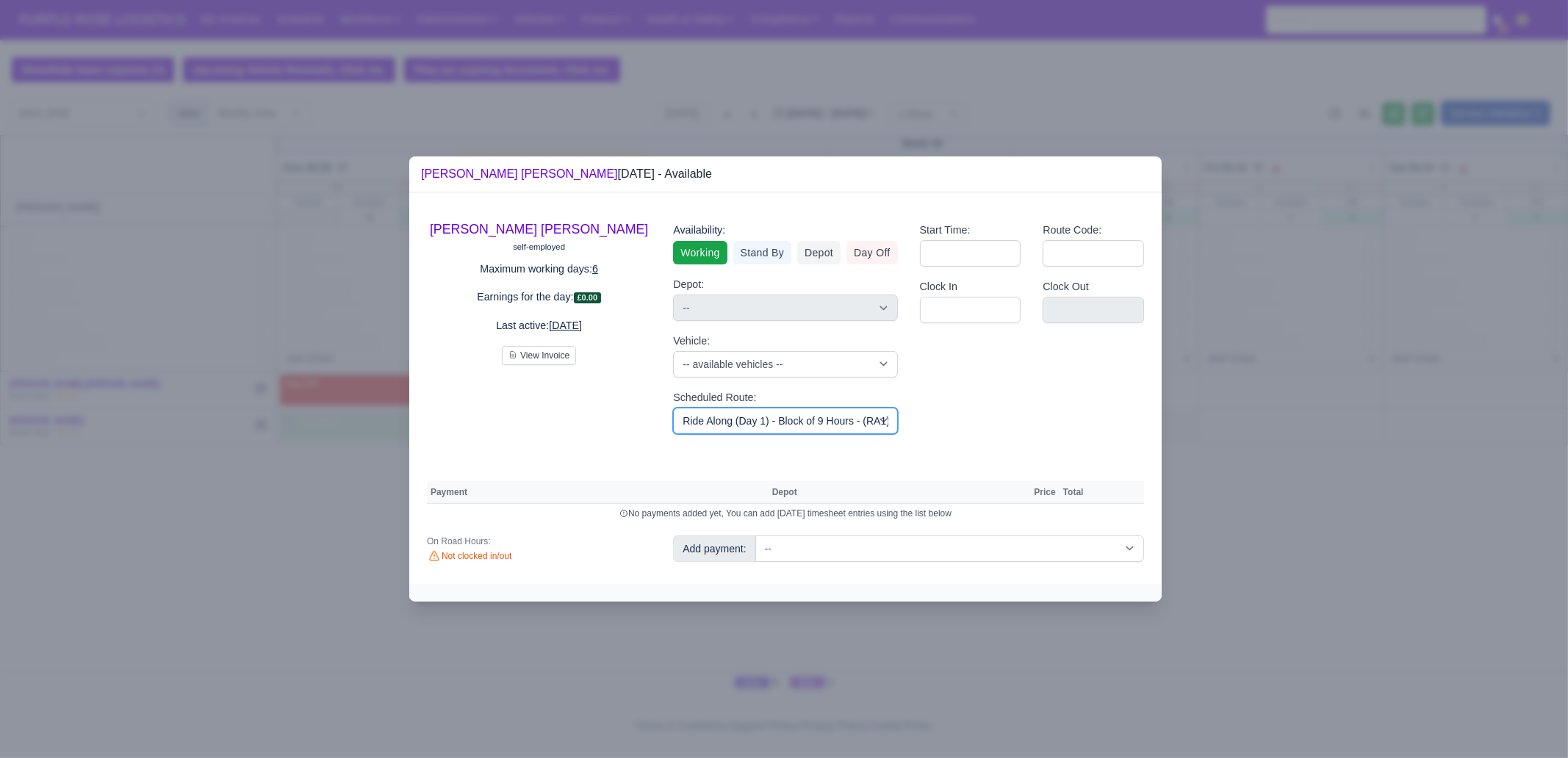
select select
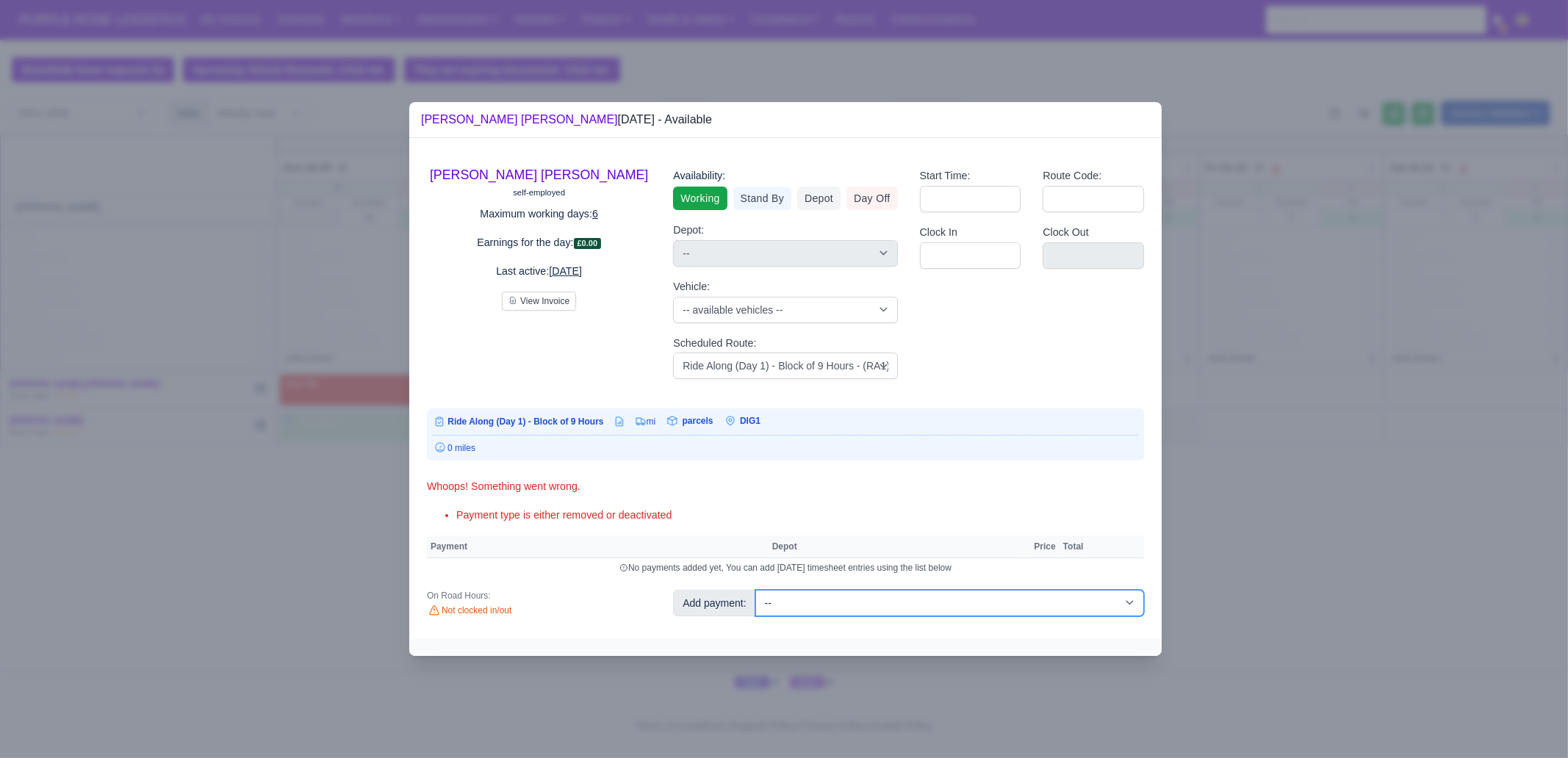
drag, startPoint x: 876, startPoint y: 599, endPoint x: 877, endPoint y: 591, distance: 8.1
click at [876, 599] on select "-- Additional Hour Support (£14.50) Additional Hour Support (Walkers) (£13.50) …" at bounding box center [949, 603] width 389 height 26
click at [755, 590] on select "-- Additional Hour Support (£14.50) Additional Hour Support (Walkers) (£13.50) …" at bounding box center [949, 603] width 389 height 26
select select "1"
select select
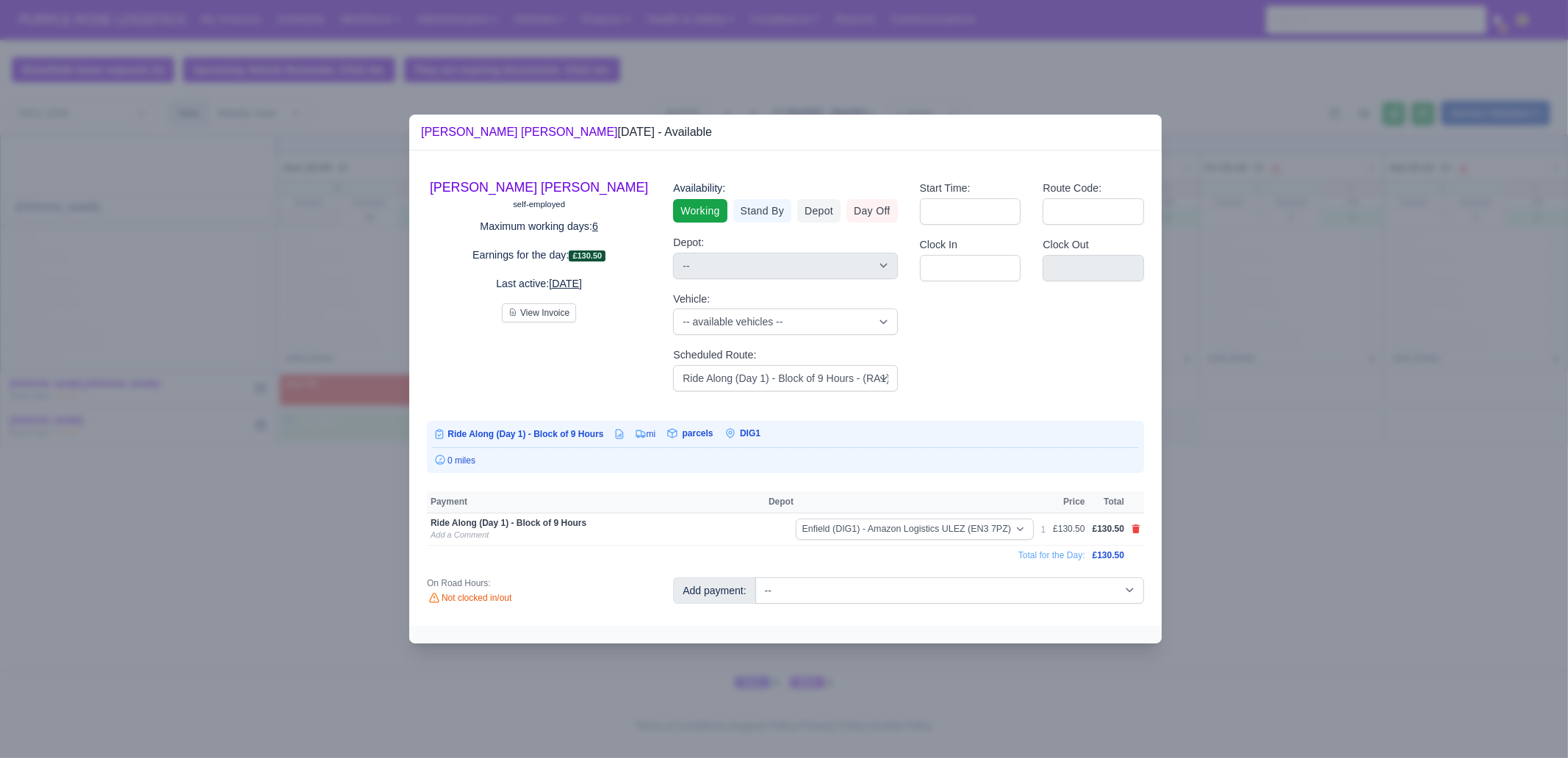
click at [1310, 558] on div at bounding box center [784, 379] width 1568 height 758
